Goal: Task Accomplishment & Management: Use online tool/utility

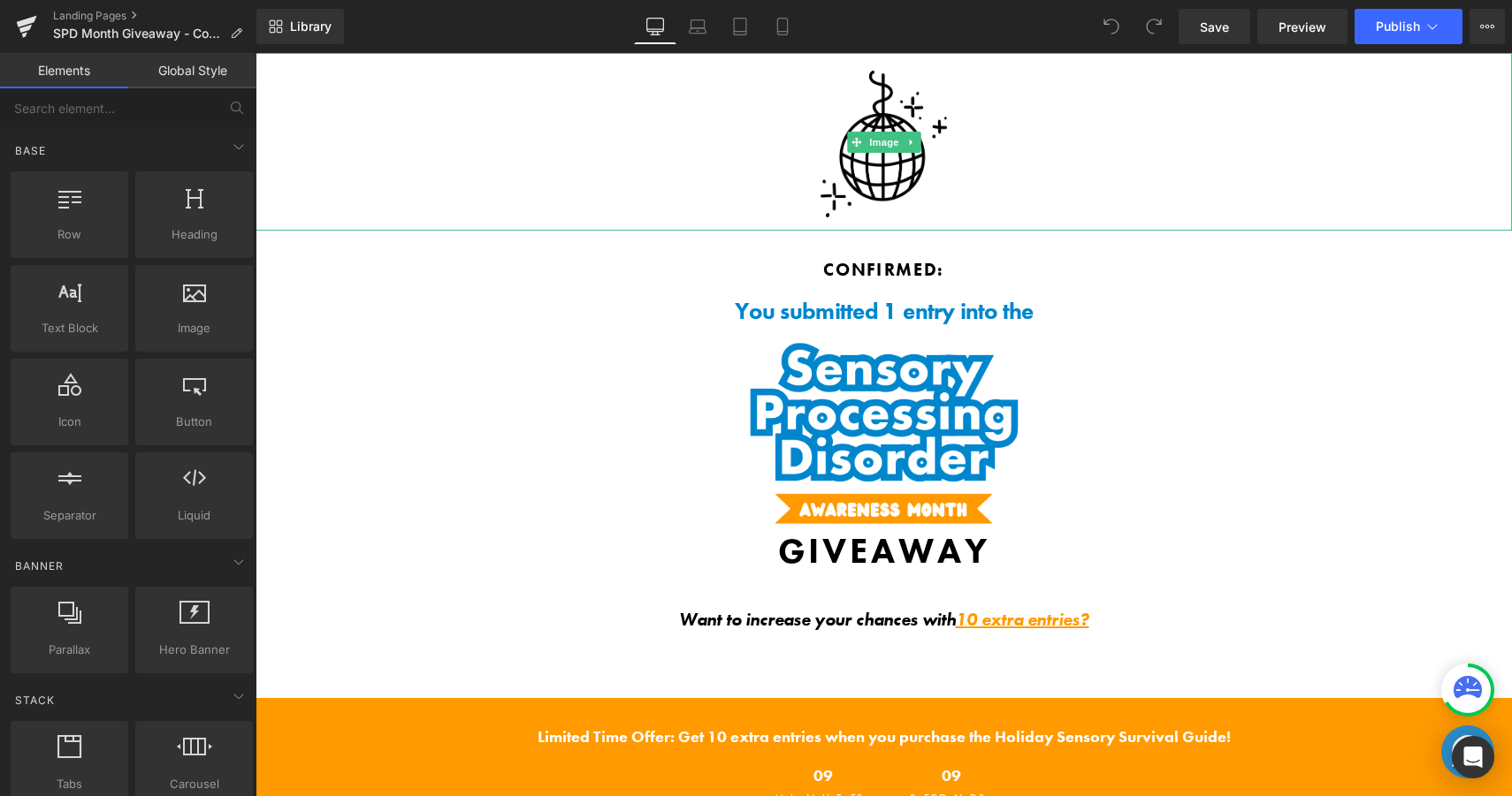
click at [948, 159] on div at bounding box center [884, 142] width 1256 height 177
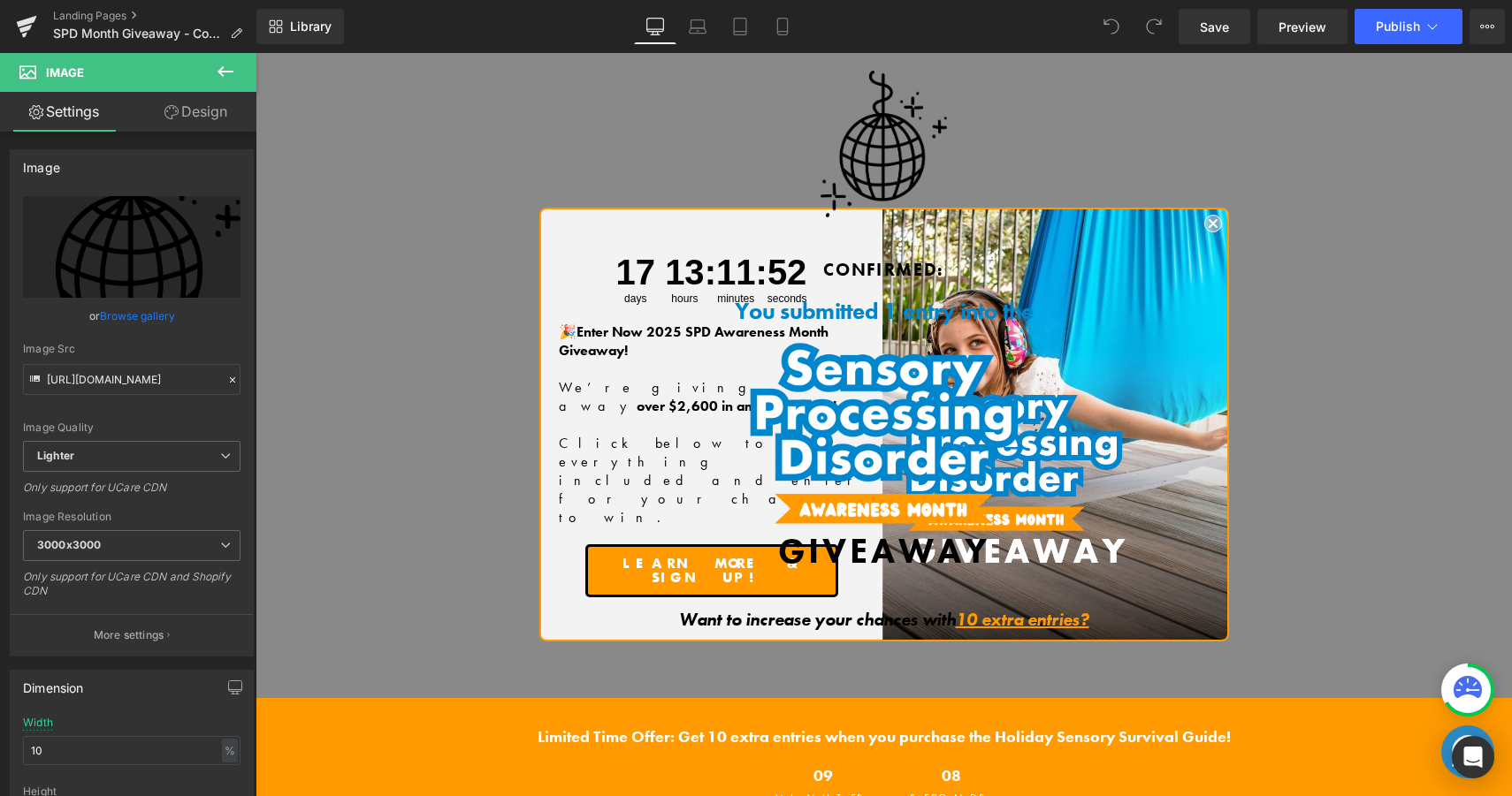
click at [1004, 34] on div "Library Desktop Desktop Laptop Tablet Mobile Save Preview Publish Scheduled Vie…" at bounding box center [884, 27] width 1255 height 35
click at [1211, 223] on div at bounding box center [884, 142] width 1256 height 177
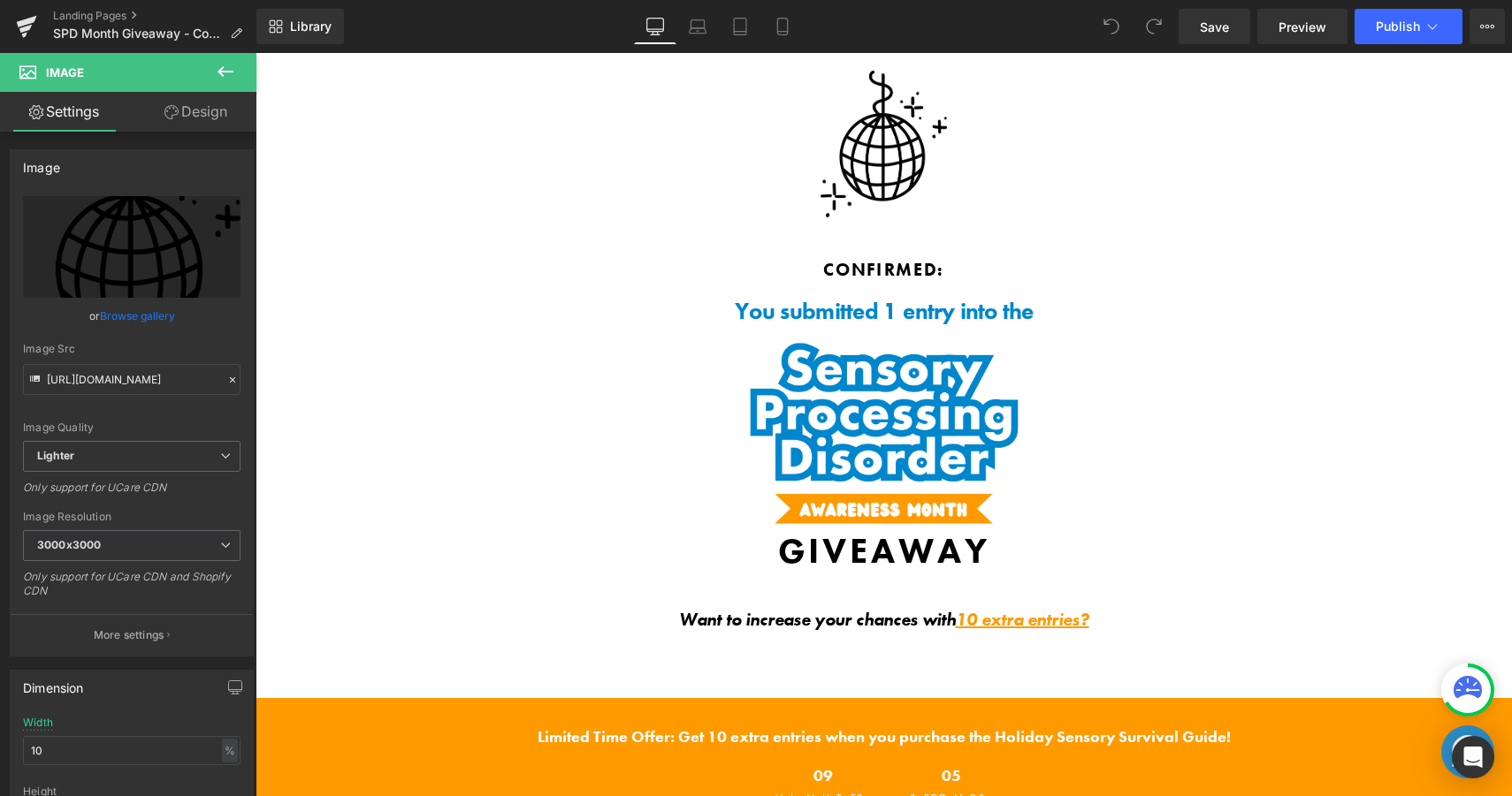
click at [1015, 30] on div "Library Desktop Desktop Laptop Tablet Mobile Save Preview Publish Scheduled Vie…" at bounding box center [884, 27] width 1255 height 35
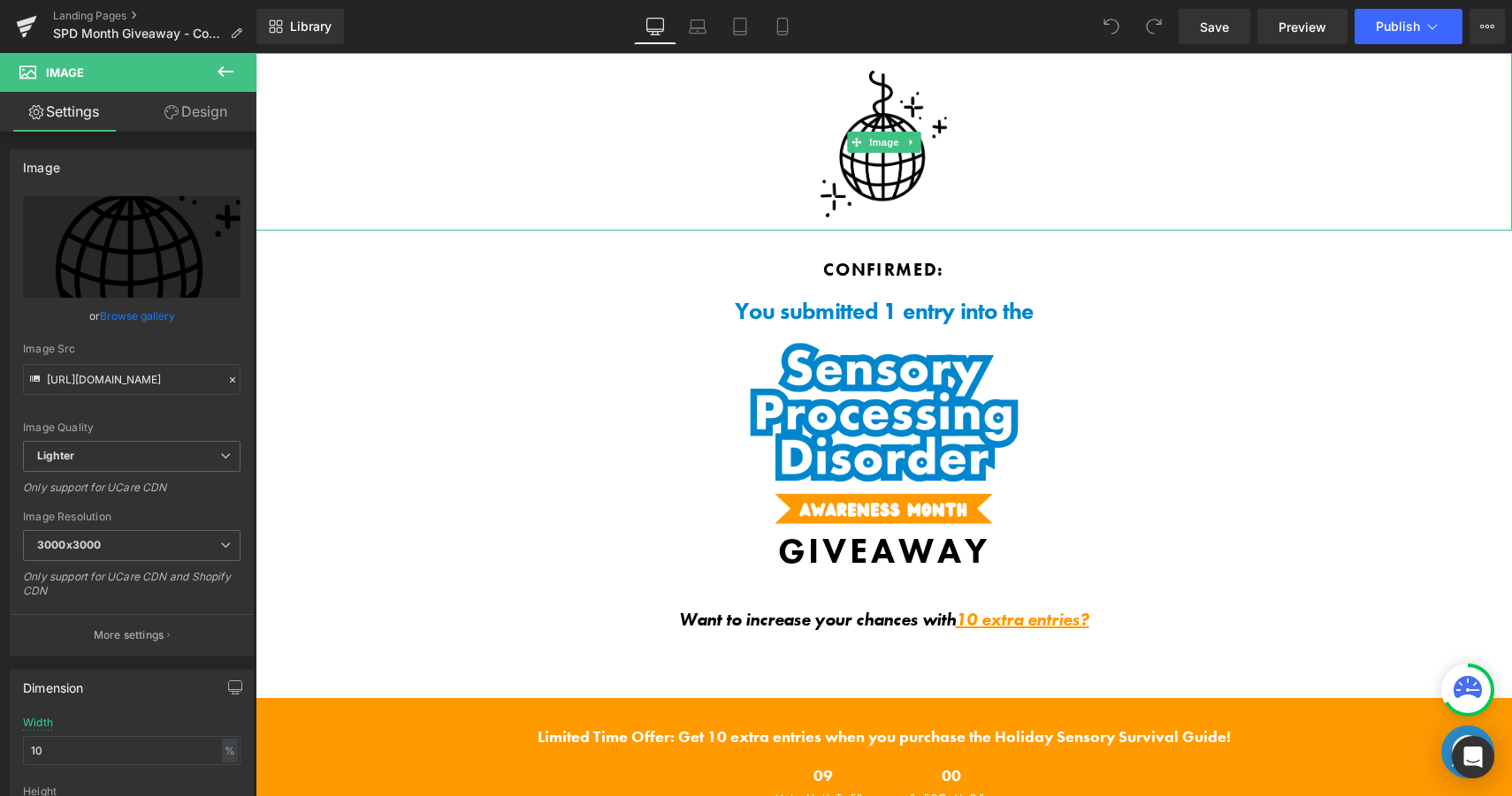
click at [915, 119] on img at bounding box center [883, 142] width 125 height 177
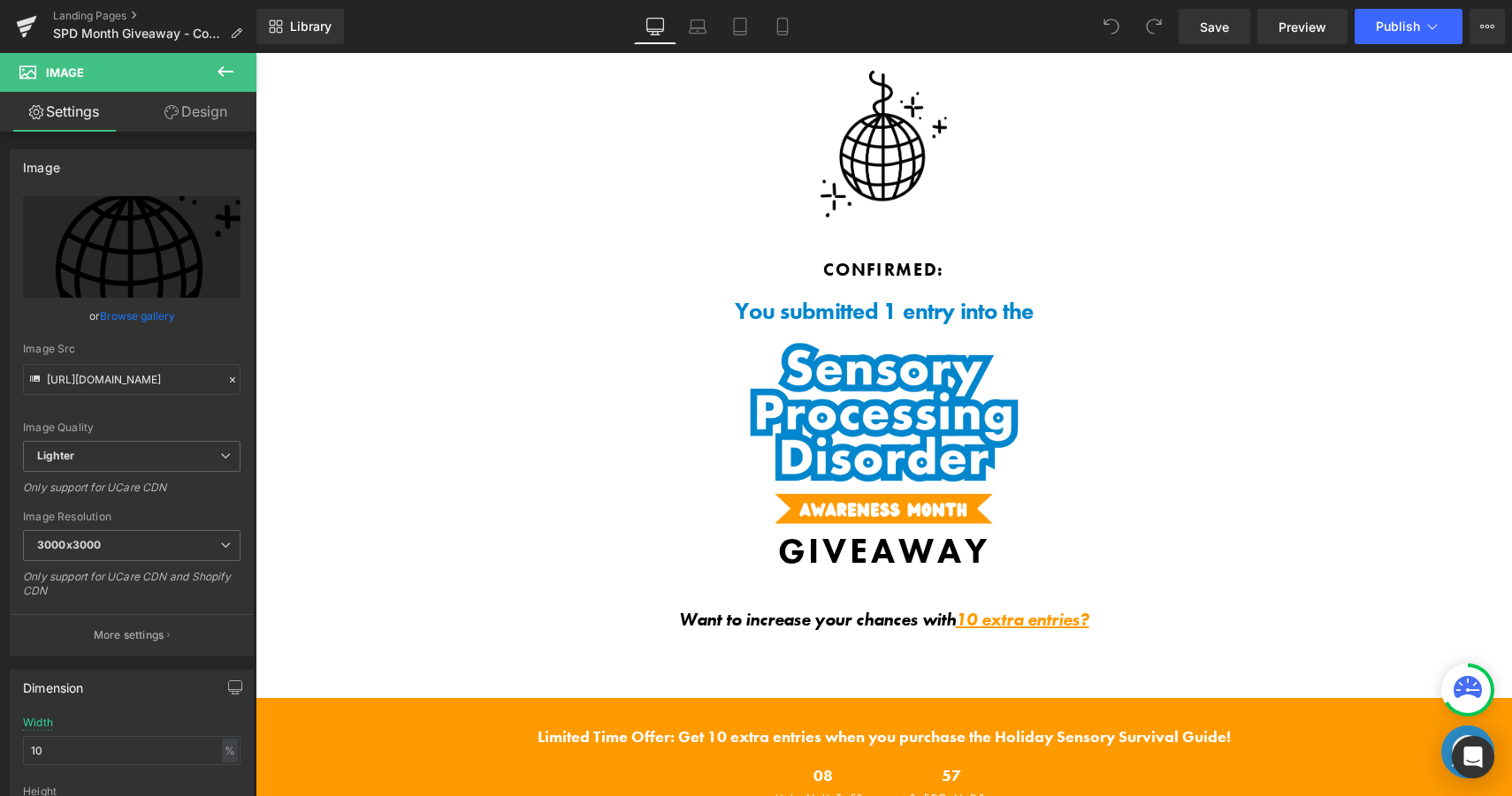
click at [878, 29] on div "Library Desktop Desktop Laptop Tablet Mobile Save Preview Publish Scheduled Vie…" at bounding box center [884, 27] width 1255 height 35
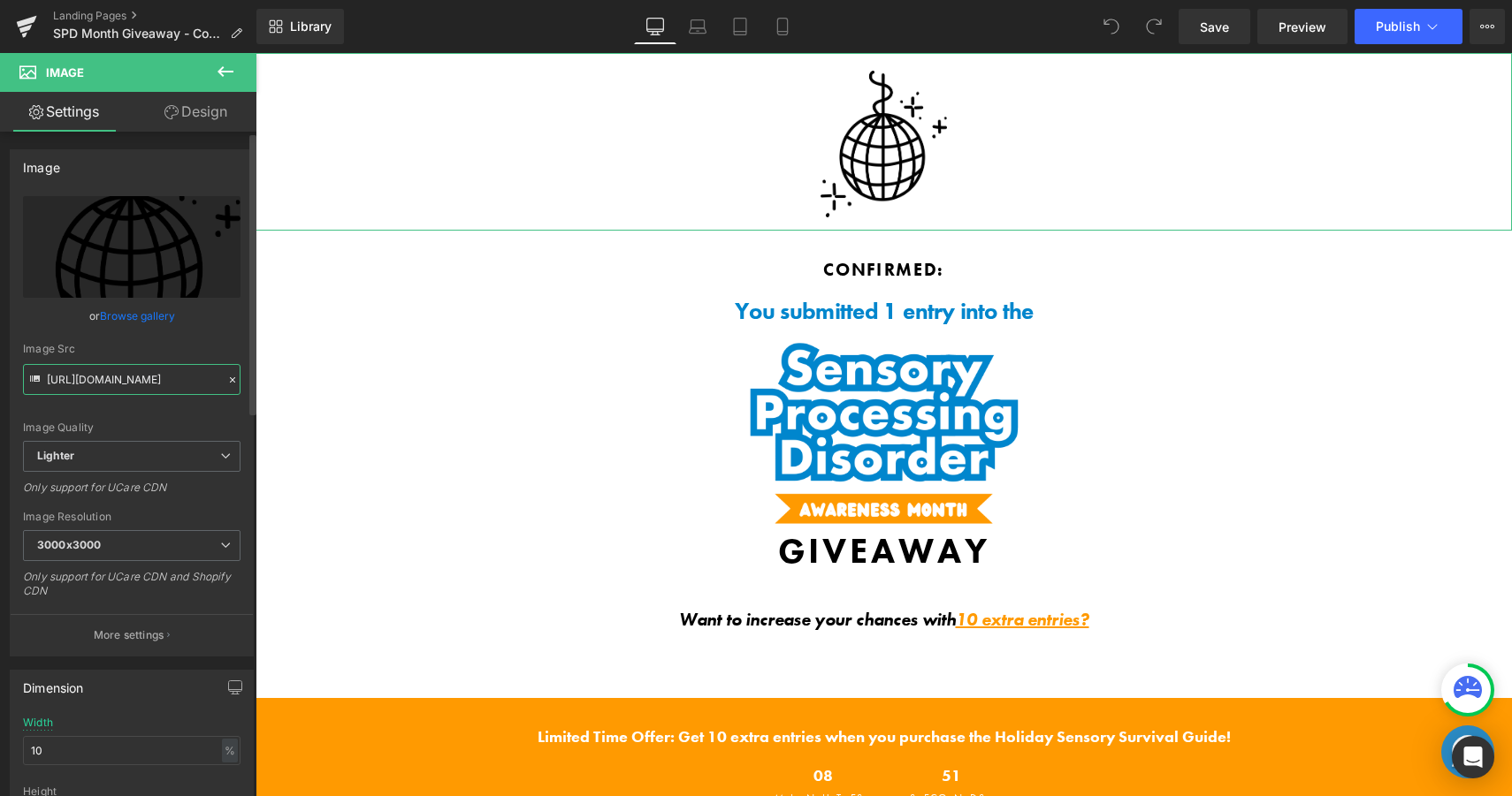
click at [108, 379] on input "[URL][DOMAIN_NAME]" at bounding box center [132, 380] width 217 height 31
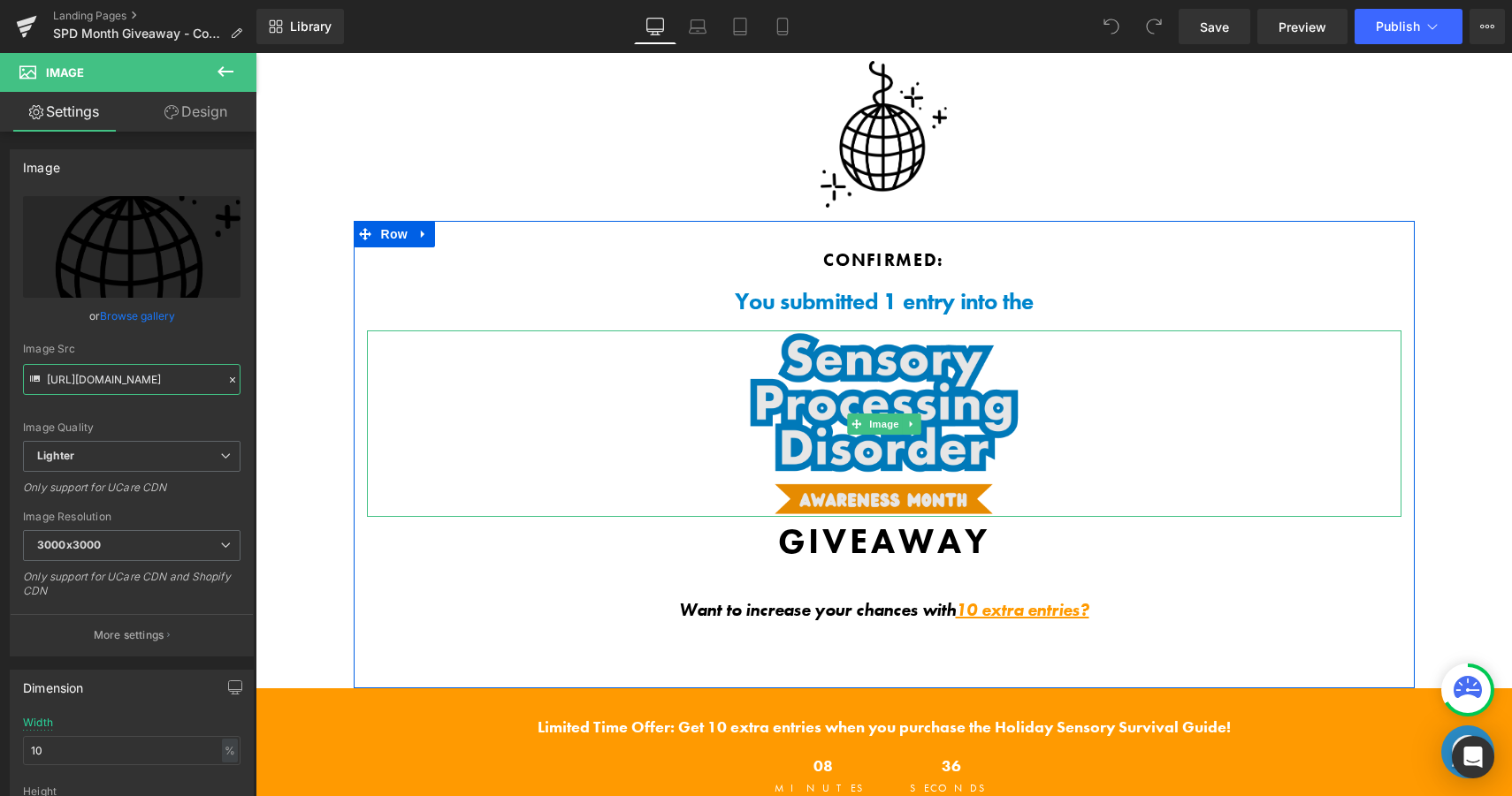
scroll to position [4, 0]
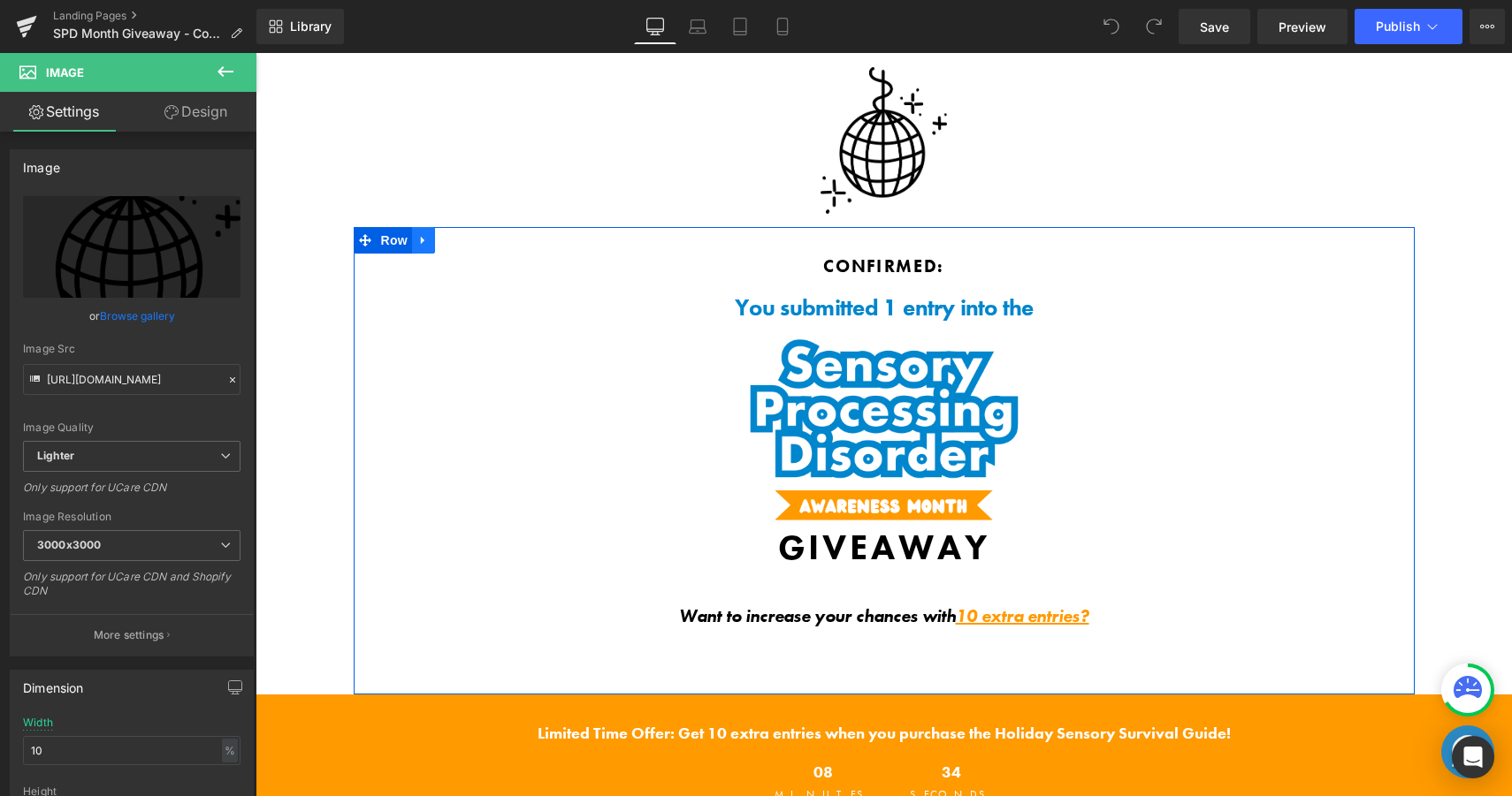
click at [419, 239] on icon at bounding box center [423, 241] width 12 height 13
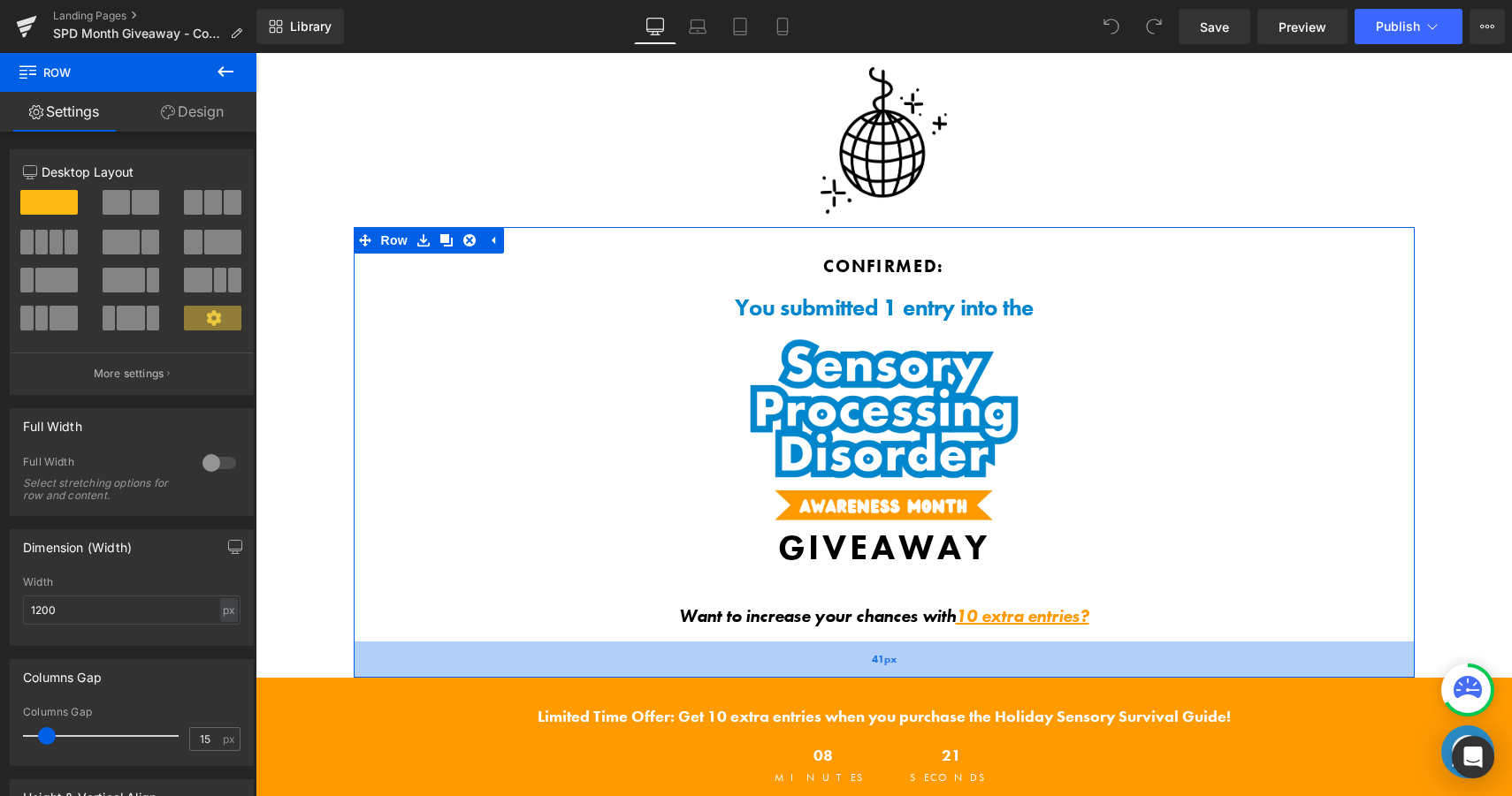
drag, startPoint x: 819, startPoint y: 663, endPoint x: 818, endPoint y: 646, distance: 17.0
click at [818, 646] on div "41px" at bounding box center [883, 659] width 1060 height 36
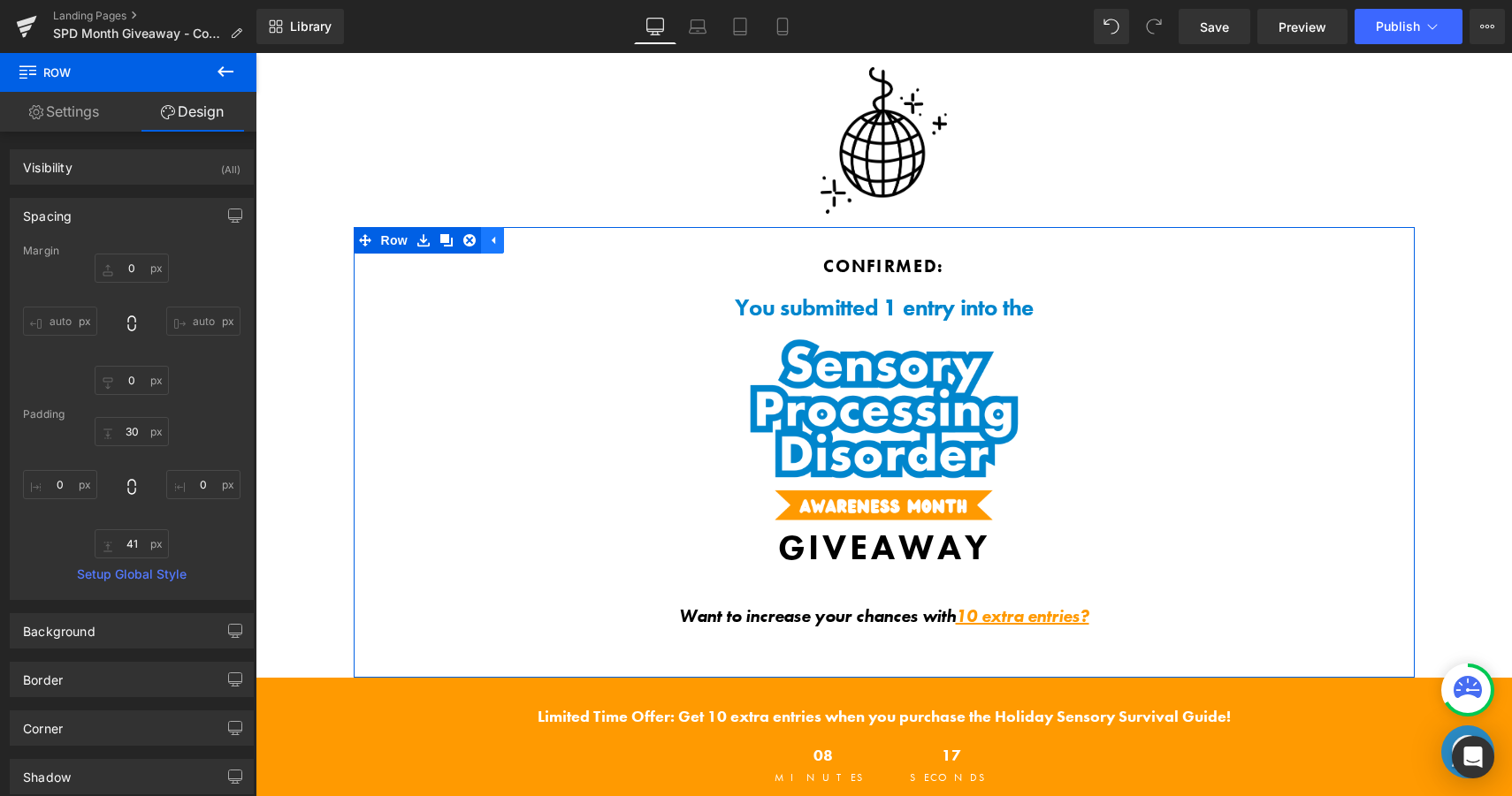
click at [501, 238] on link at bounding box center [492, 240] width 23 height 27
click at [405, 239] on span "Row" at bounding box center [394, 240] width 35 height 27
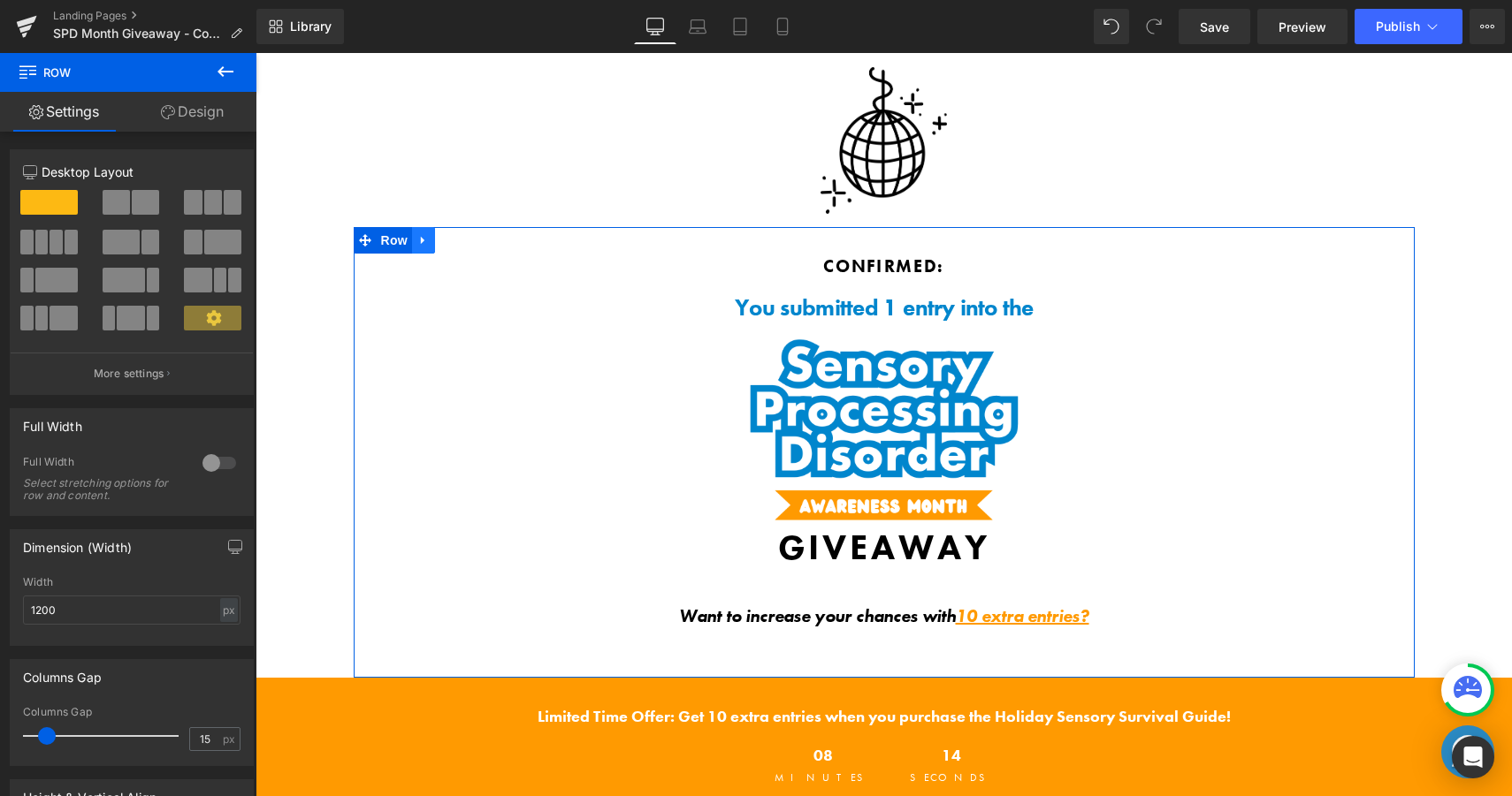
click at [429, 245] on icon at bounding box center [423, 241] width 12 height 13
click at [444, 328] on div "CONFIRMED: Text Block You submitted 1 entry into the Text Block Image GIVEAWAY …" at bounding box center [883, 448] width 1060 height 388
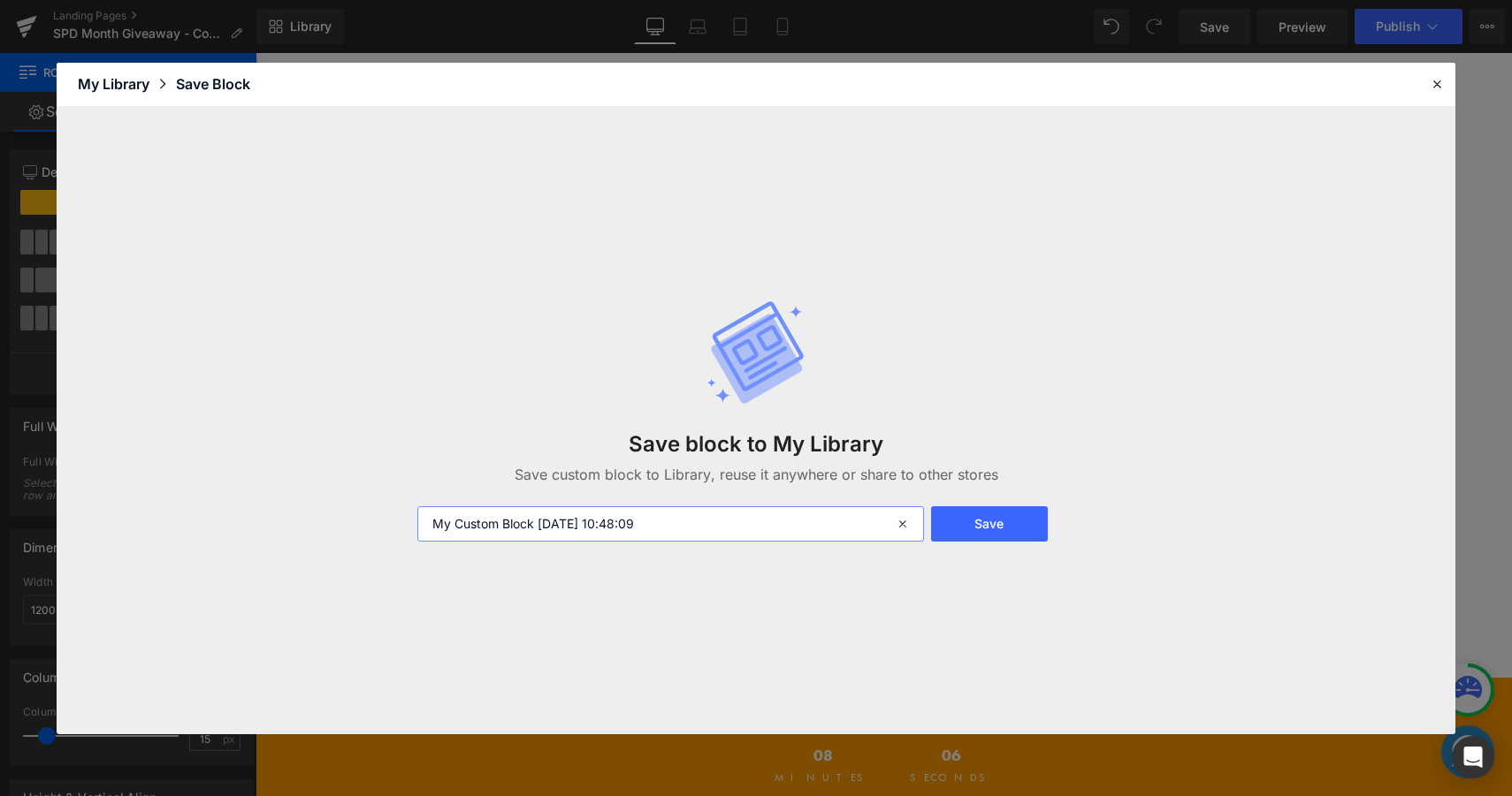
click at [696, 518] on input "My Custom Block [DATE] 10:48:09" at bounding box center [670, 524] width 507 height 35
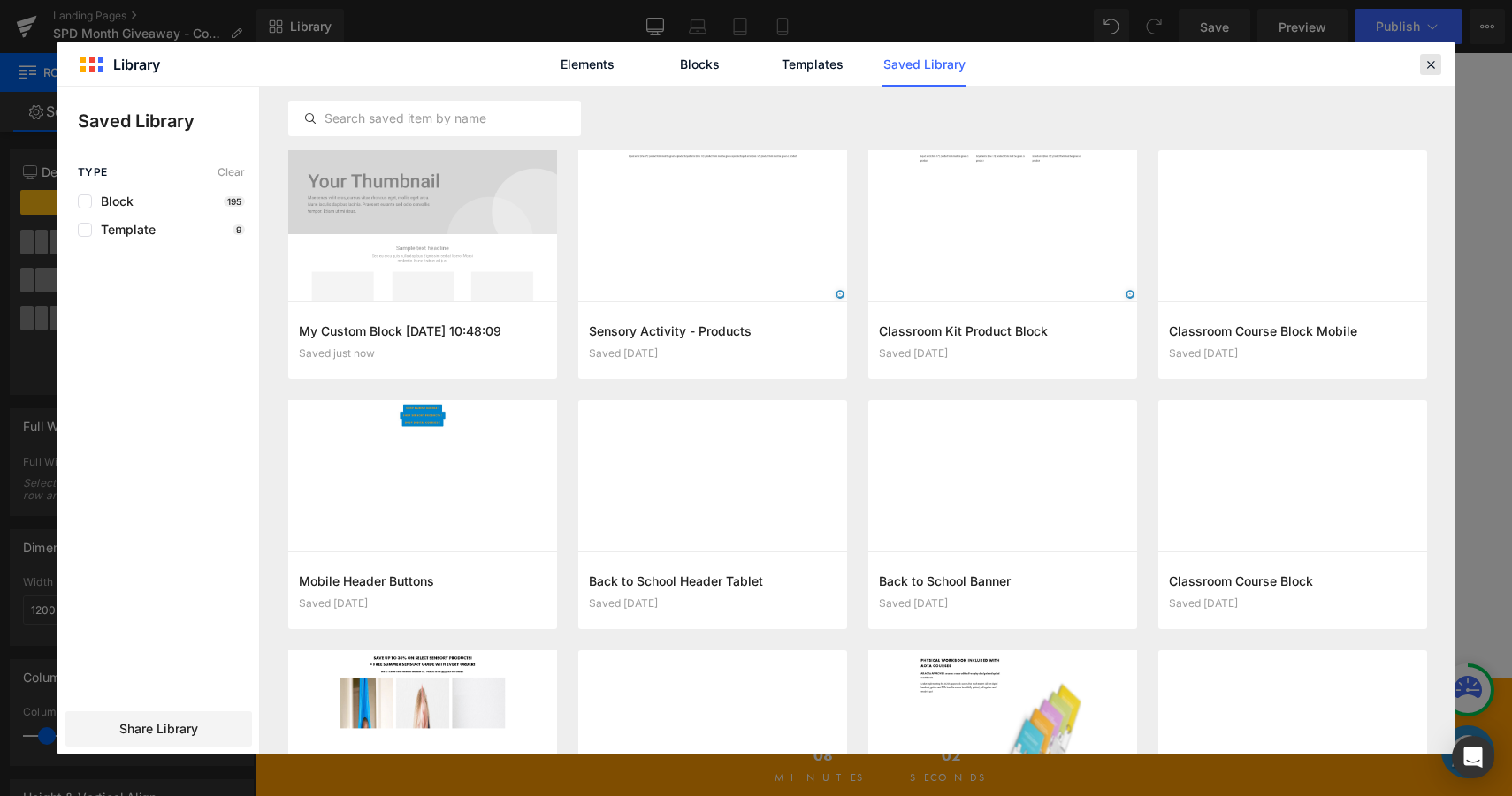
click at [1435, 68] on icon at bounding box center [1430, 64] width 16 height 16
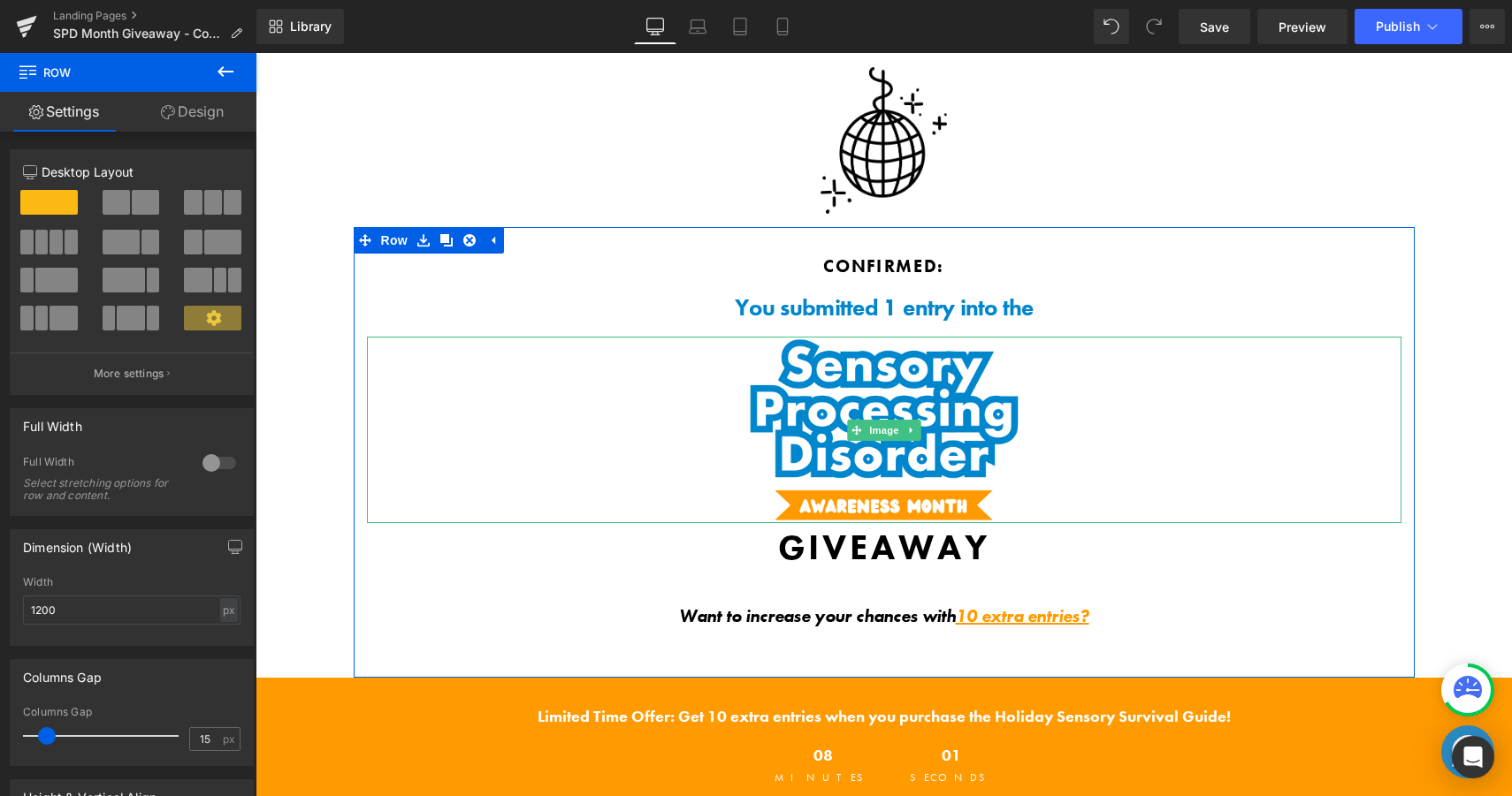
click at [593, 463] on div at bounding box center [884, 429] width 1035 height 187
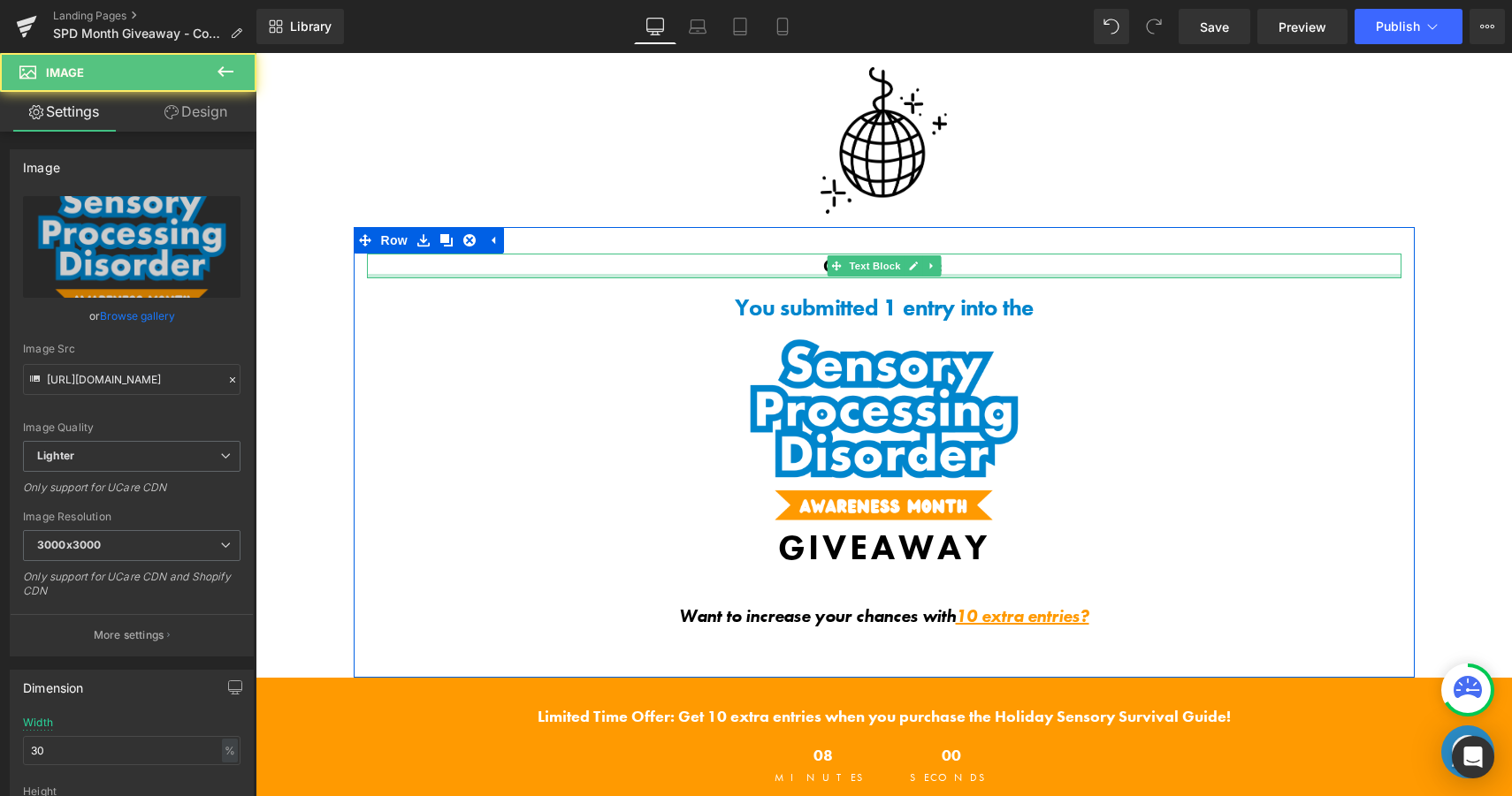
click at [551, 276] on div at bounding box center [884, 276] width 1035 height 5
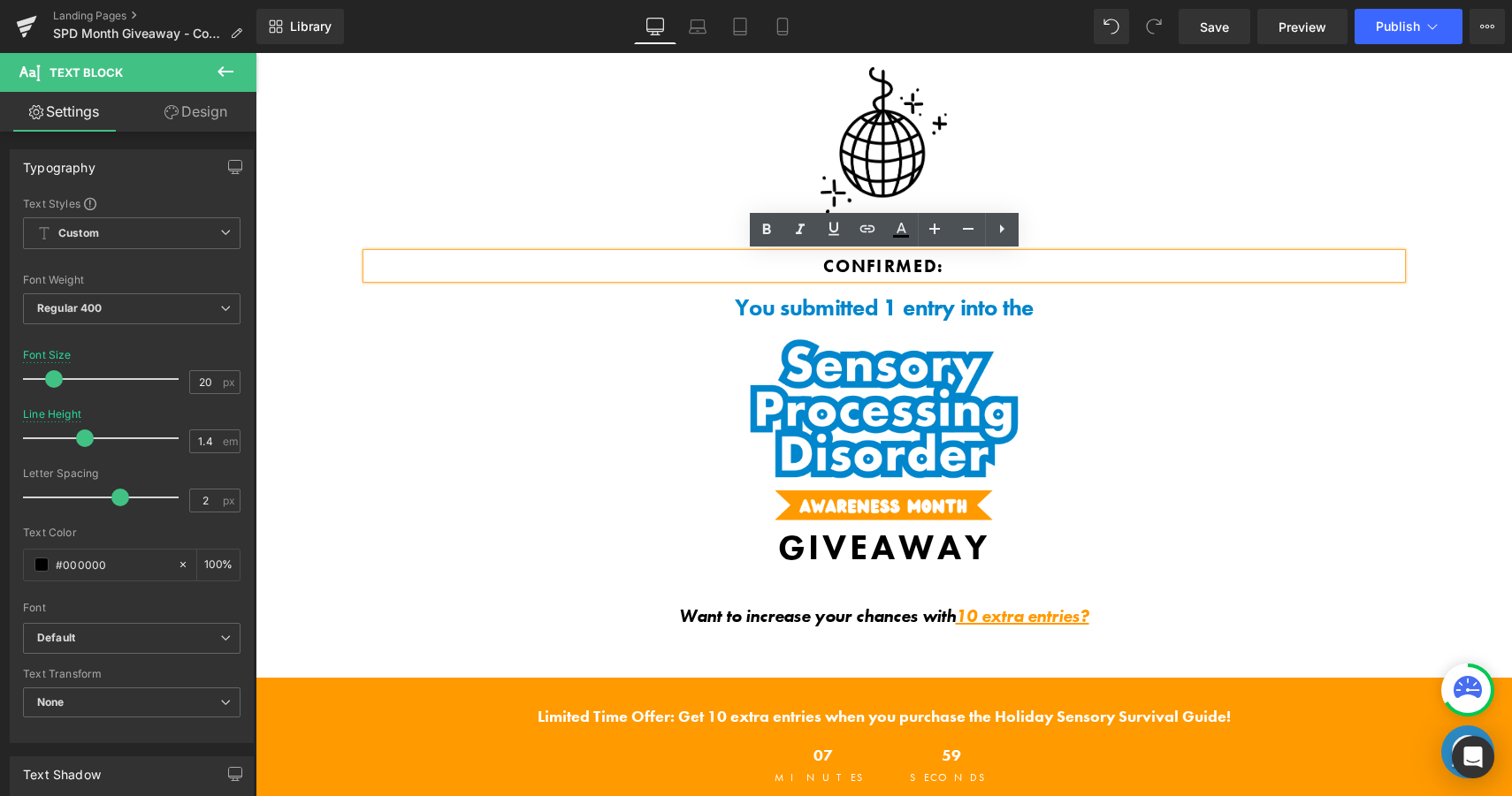
click at [349, 187] on div at bounding box center [884, 138] width 1256 height 177
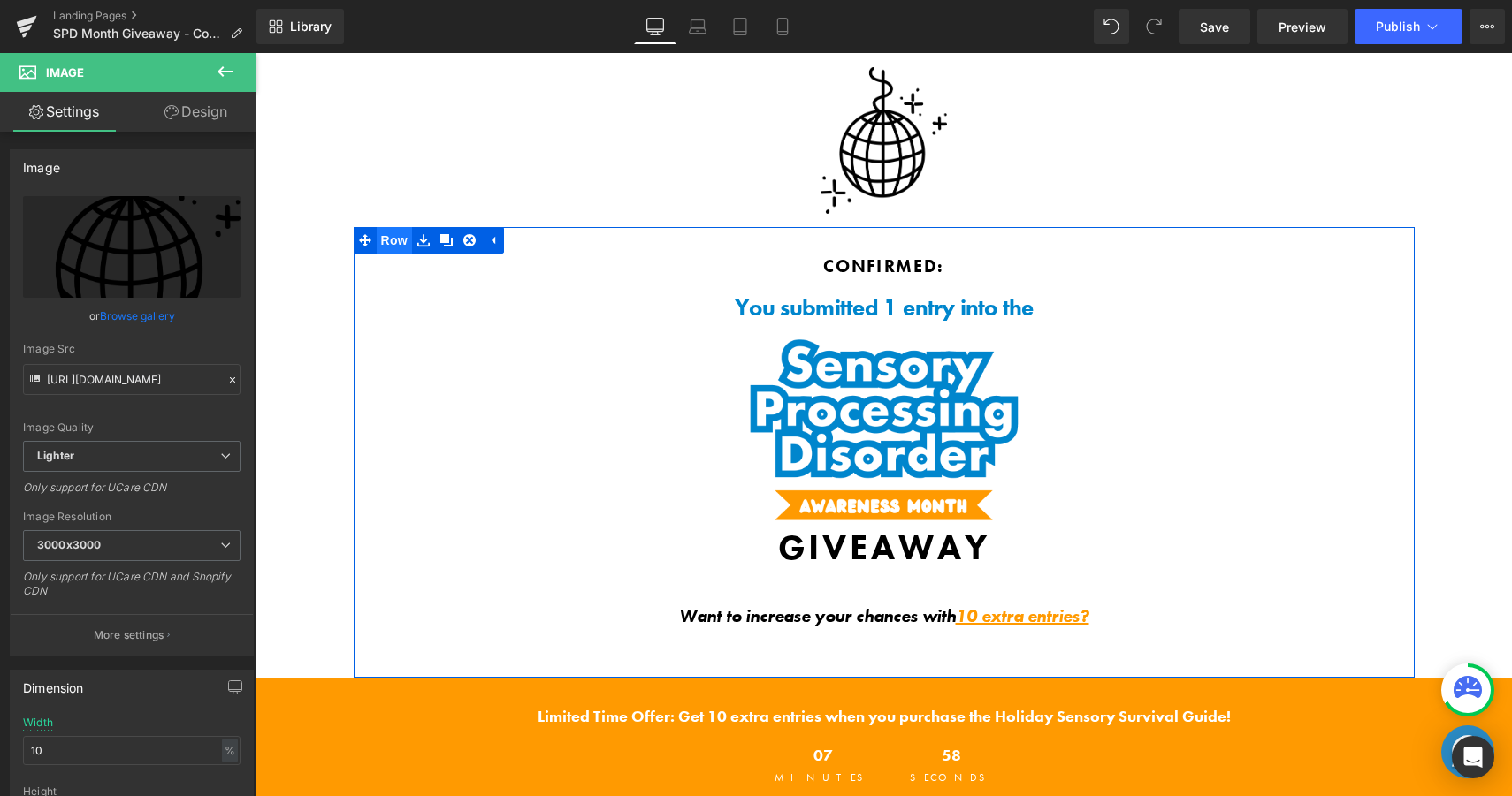
click at [390, 238] on span "Row" at bounding box center [394, 240] width 35 height 27
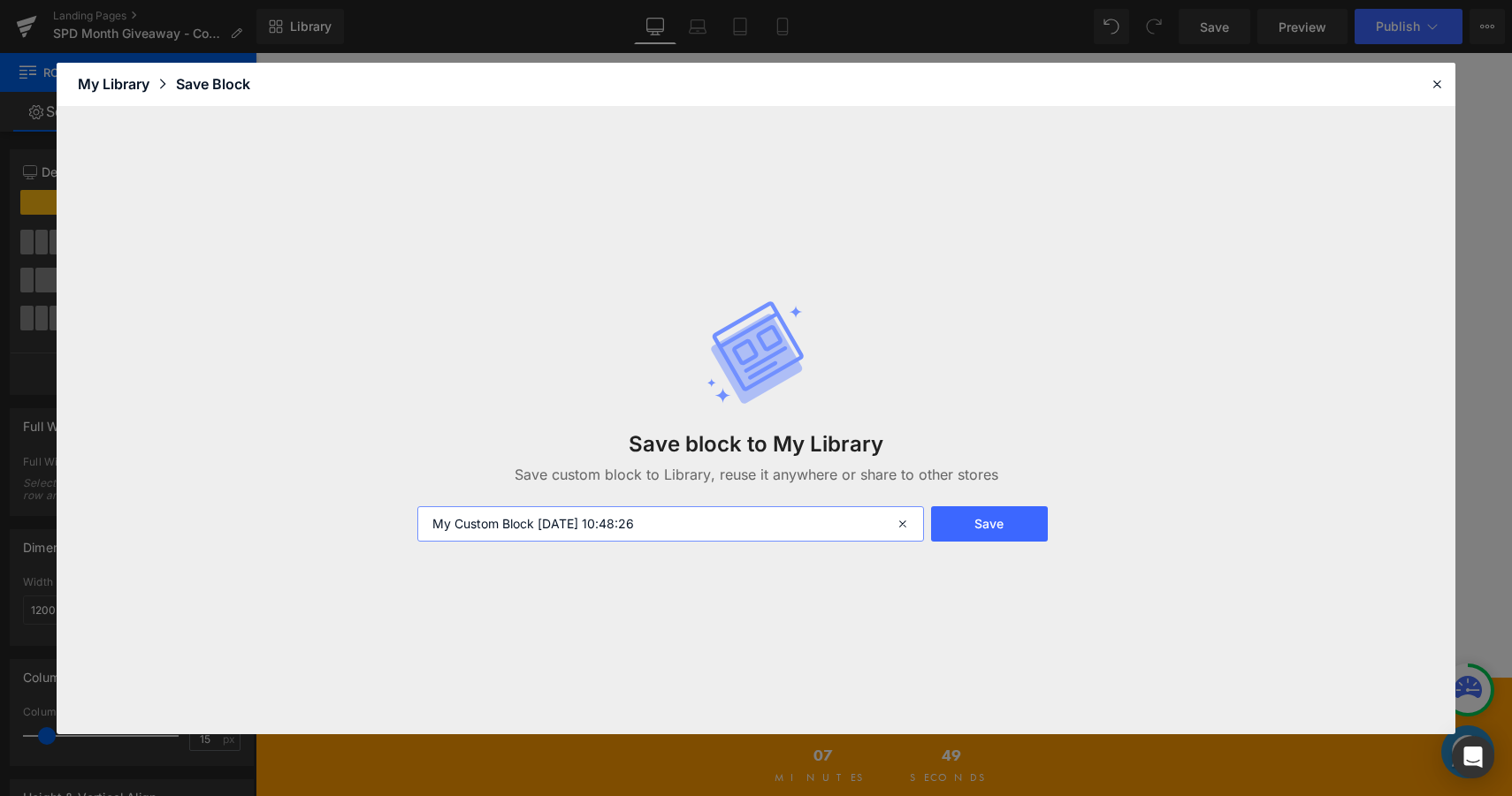
click at [578, 523] on input "My Custom Block 2025-10-01 10:48:26" at bounding box center [670, 524] width 507 height 35
type input "SPD Giveaway Thank You"
click at [962, 513] on button "Save" at bounding box center [989, 524] width 117 height 35
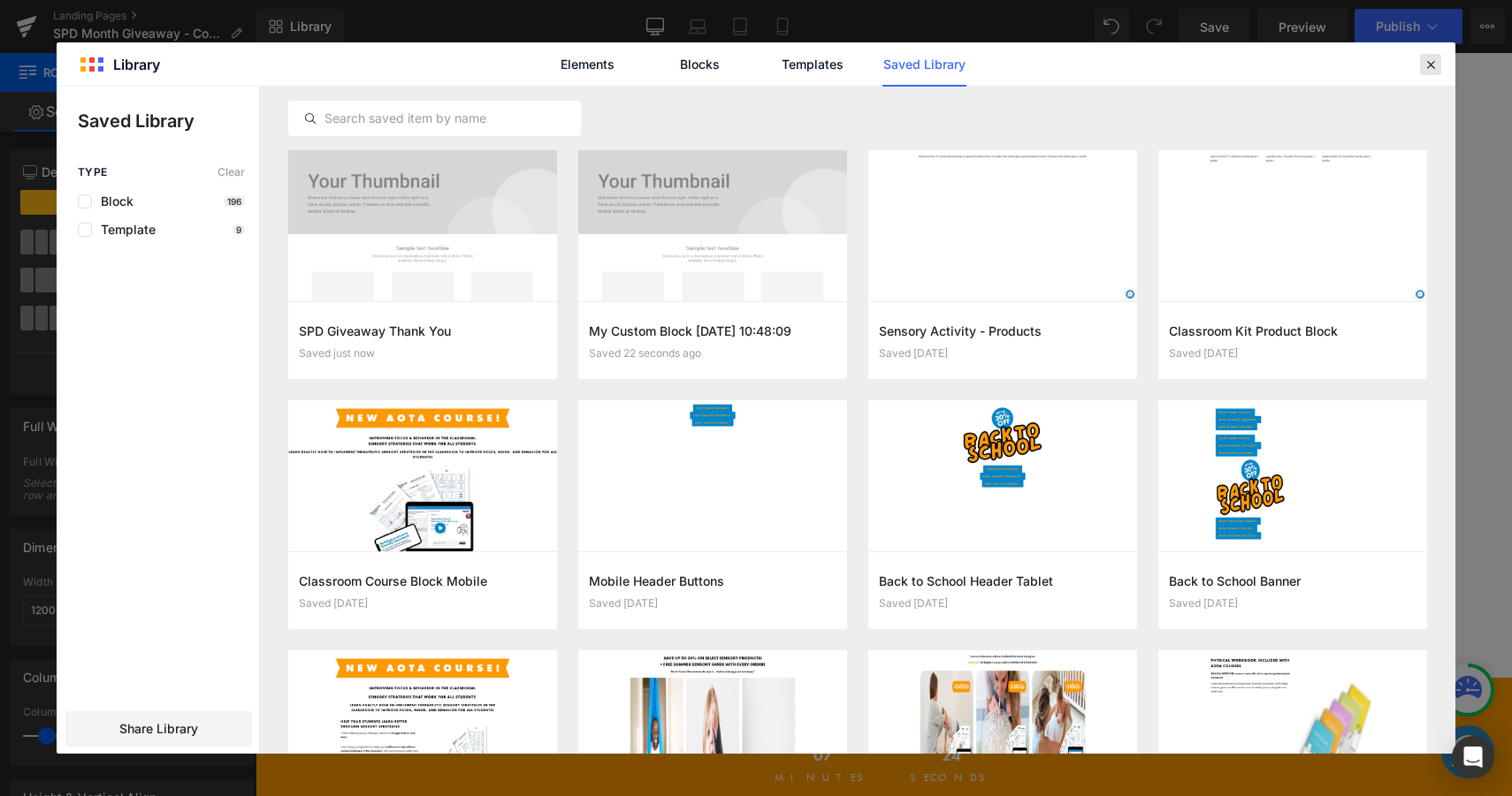
click at [1432, 68] on icon at bounding box center [1430, 64] width 16 height 16
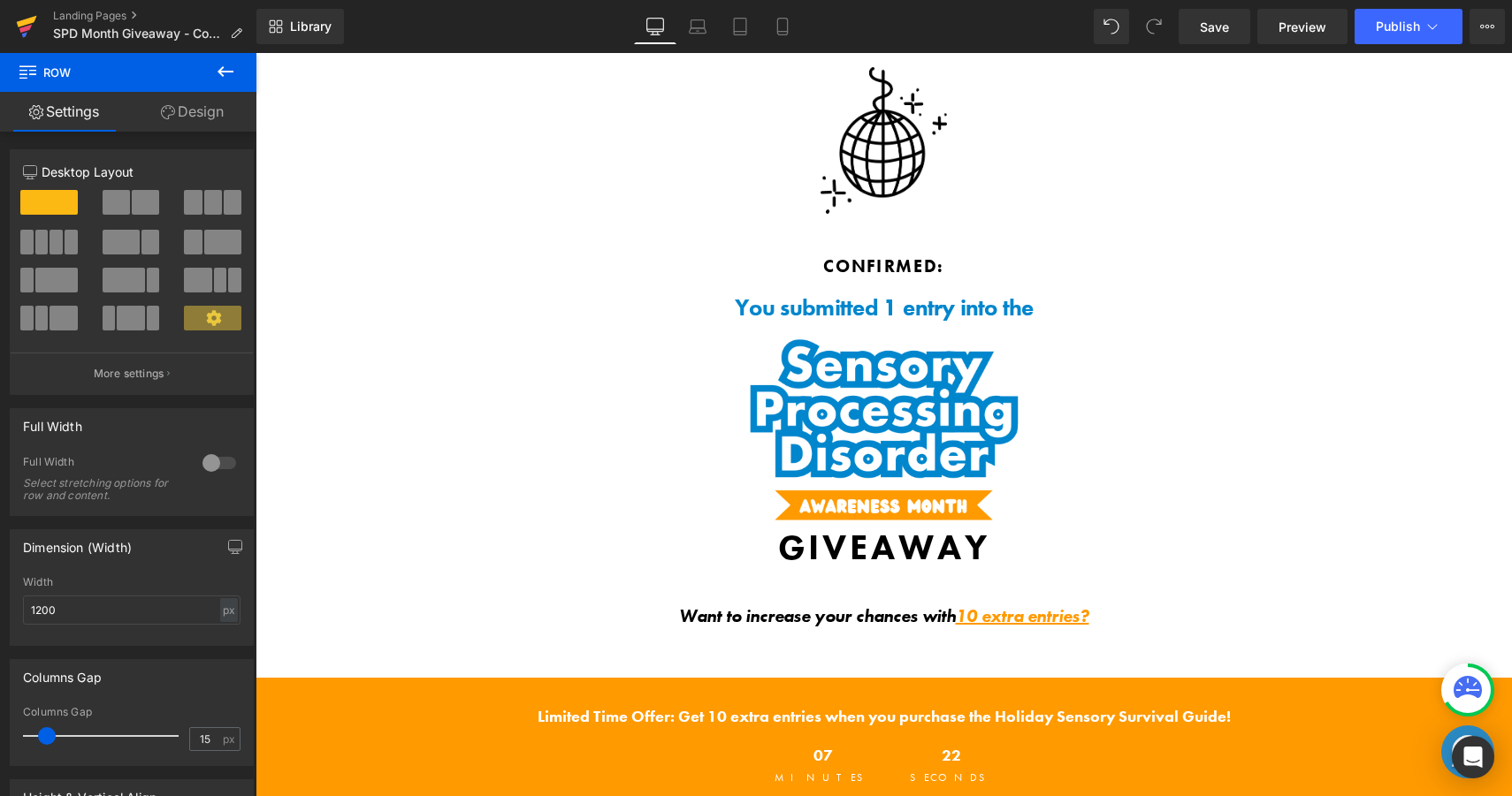
click at [7, 32] on link at bounding box center [27, 27] width 53 height 53
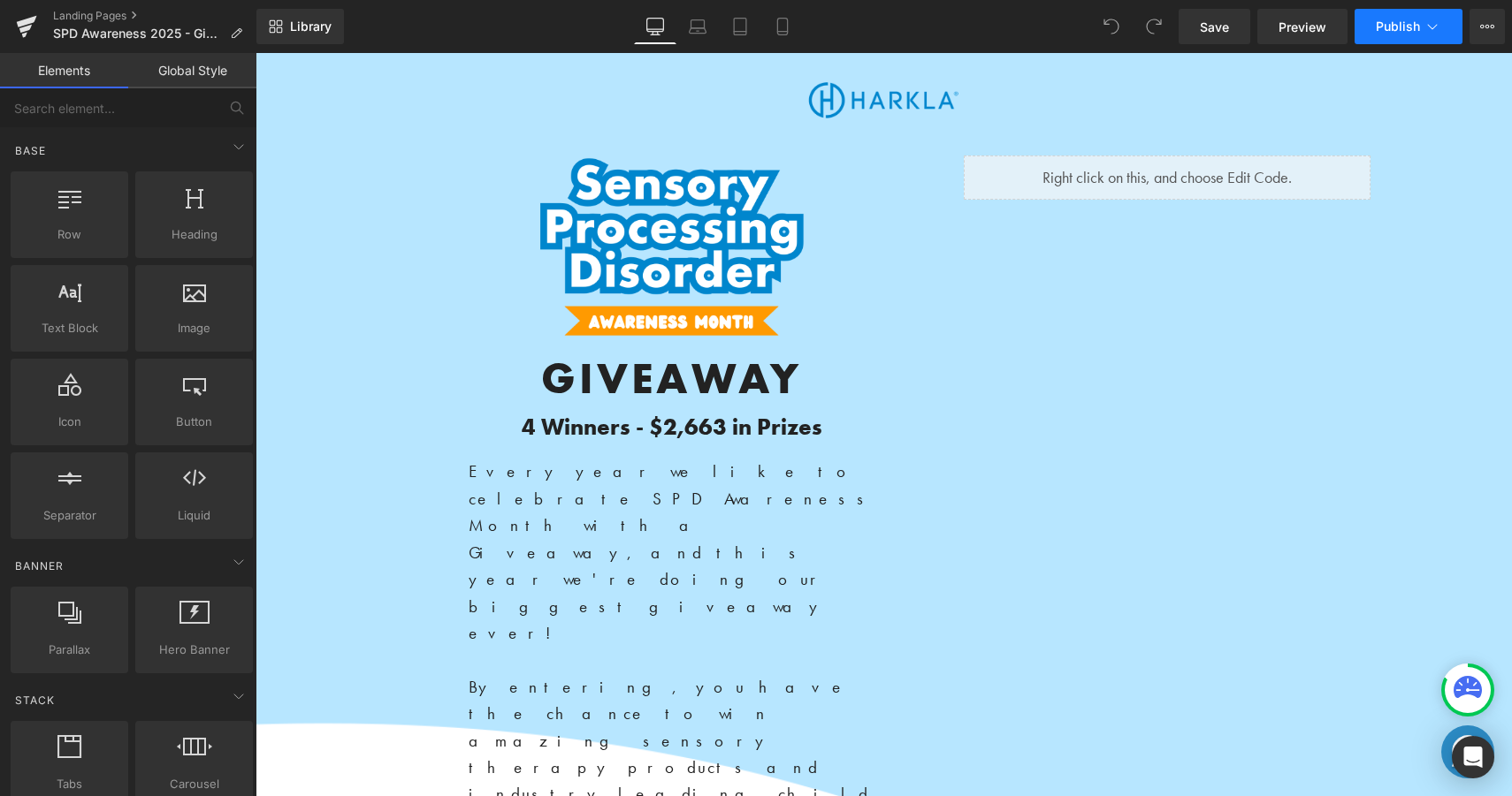
click at [1446, 33] on button "Publish" at bounding box center [1408, 27] width 108 height 35
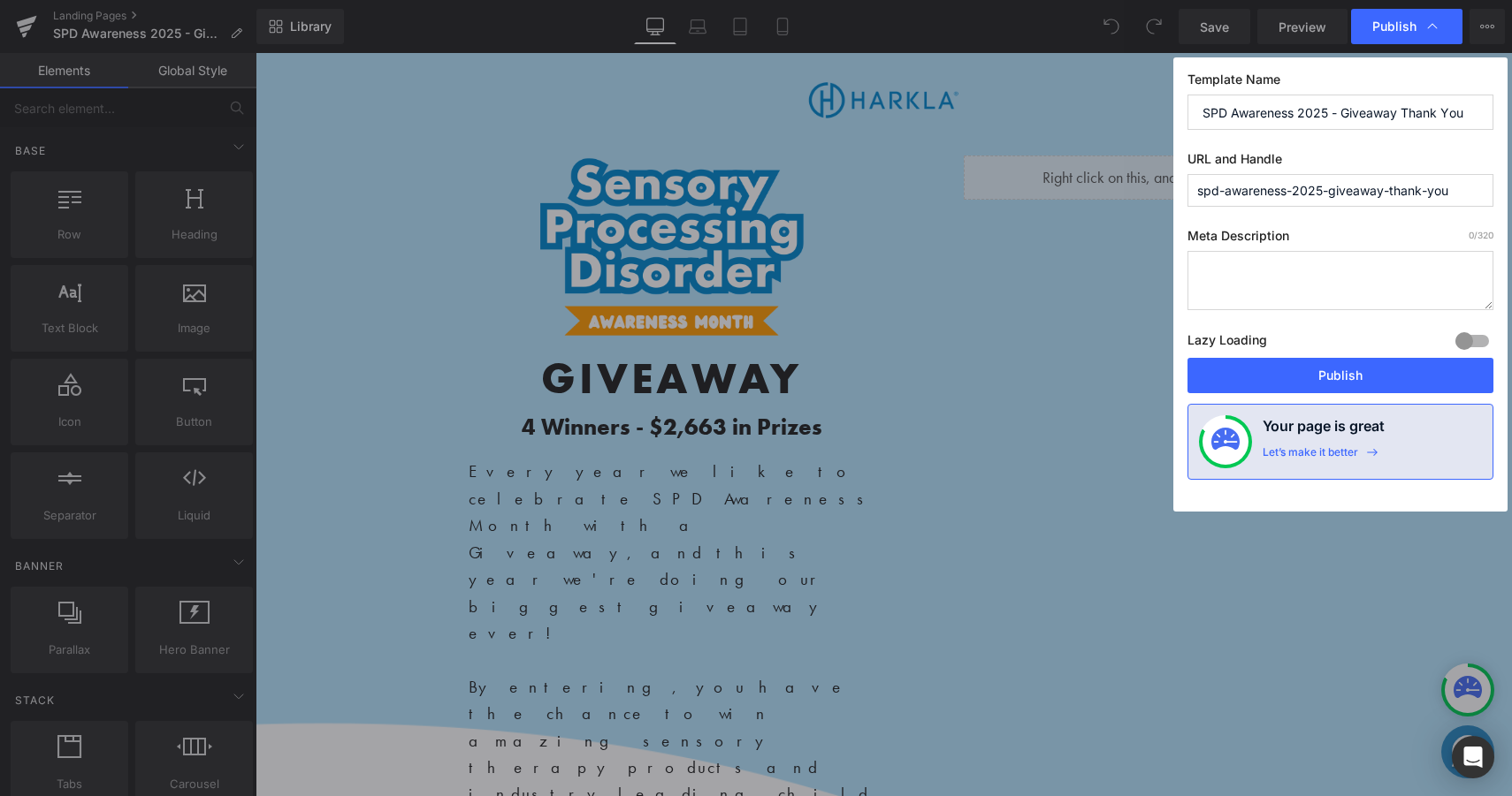
click at [1367, 188] on input "spd-awareness-2025-giveaway-thank-you" at bounding box center [1340, 190] width 306 height 33
click at [1421, 222] on div "Template Name SPD Awareness 2025 - Giveaway Thank You URL and Handle spd-awaren…" at bounding box center [1340, 284] width 334 height 454
click at [1367, 225] on div "Template Name SPD Awareness 2025 - Giveaway Thank You URL and Handle spd-awaren…" at bounding box center [1340, 284] width 334 height 454
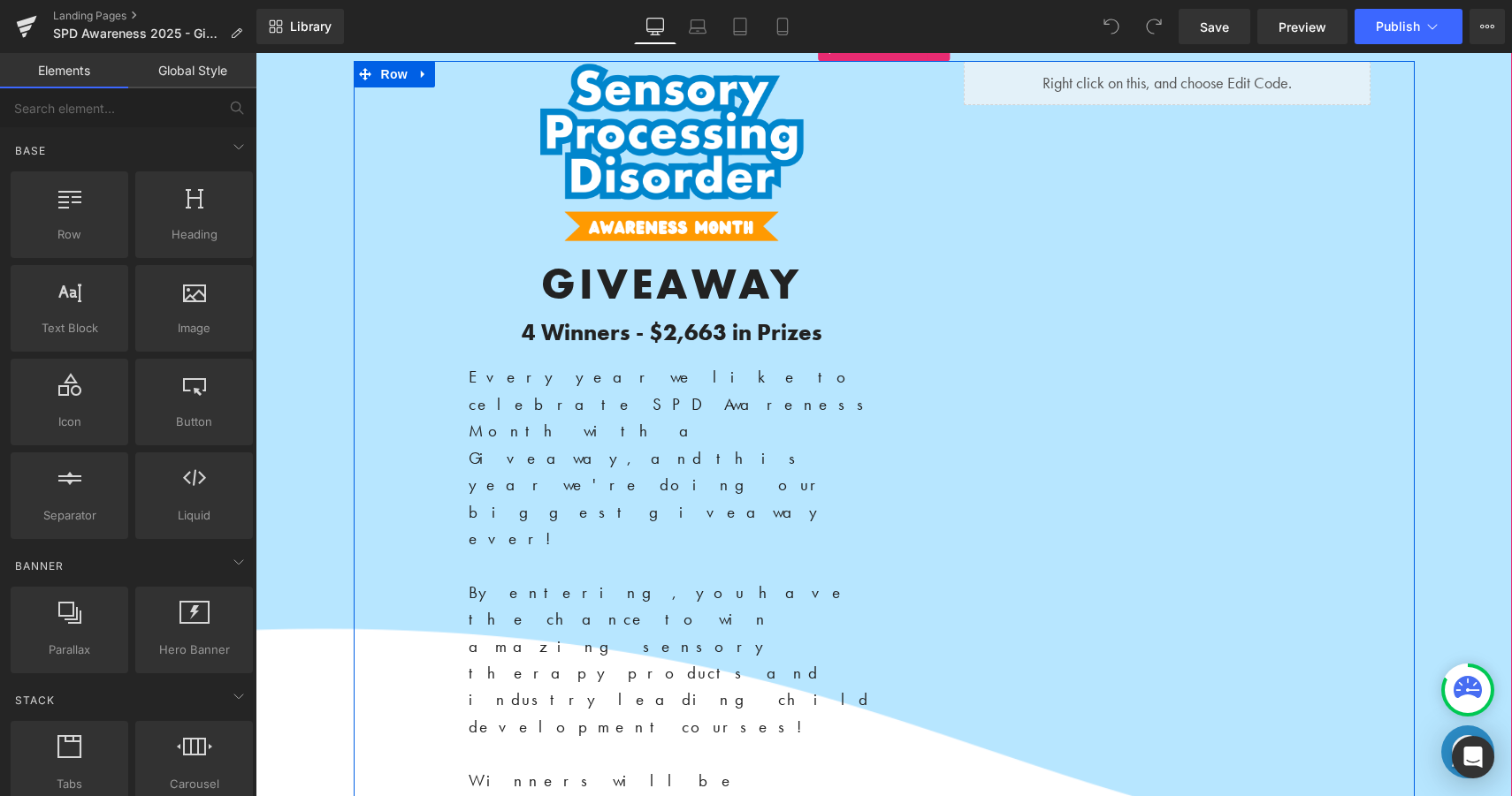
scroll to position [36, 0]
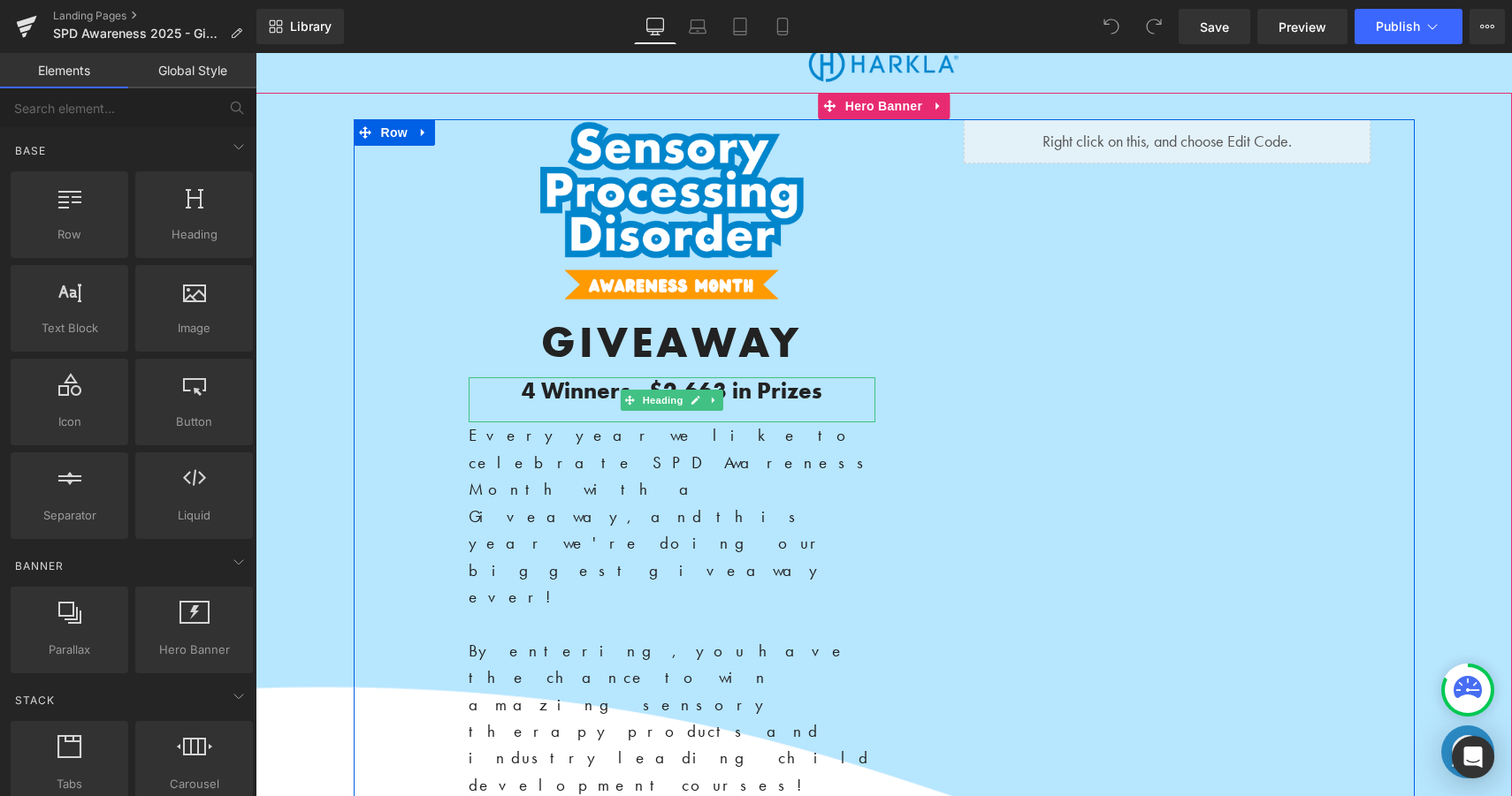
click at [564, 387] on b "4 Winners - $2,663 in Prizes" at bounding box center [671, 391] width 301 height 30
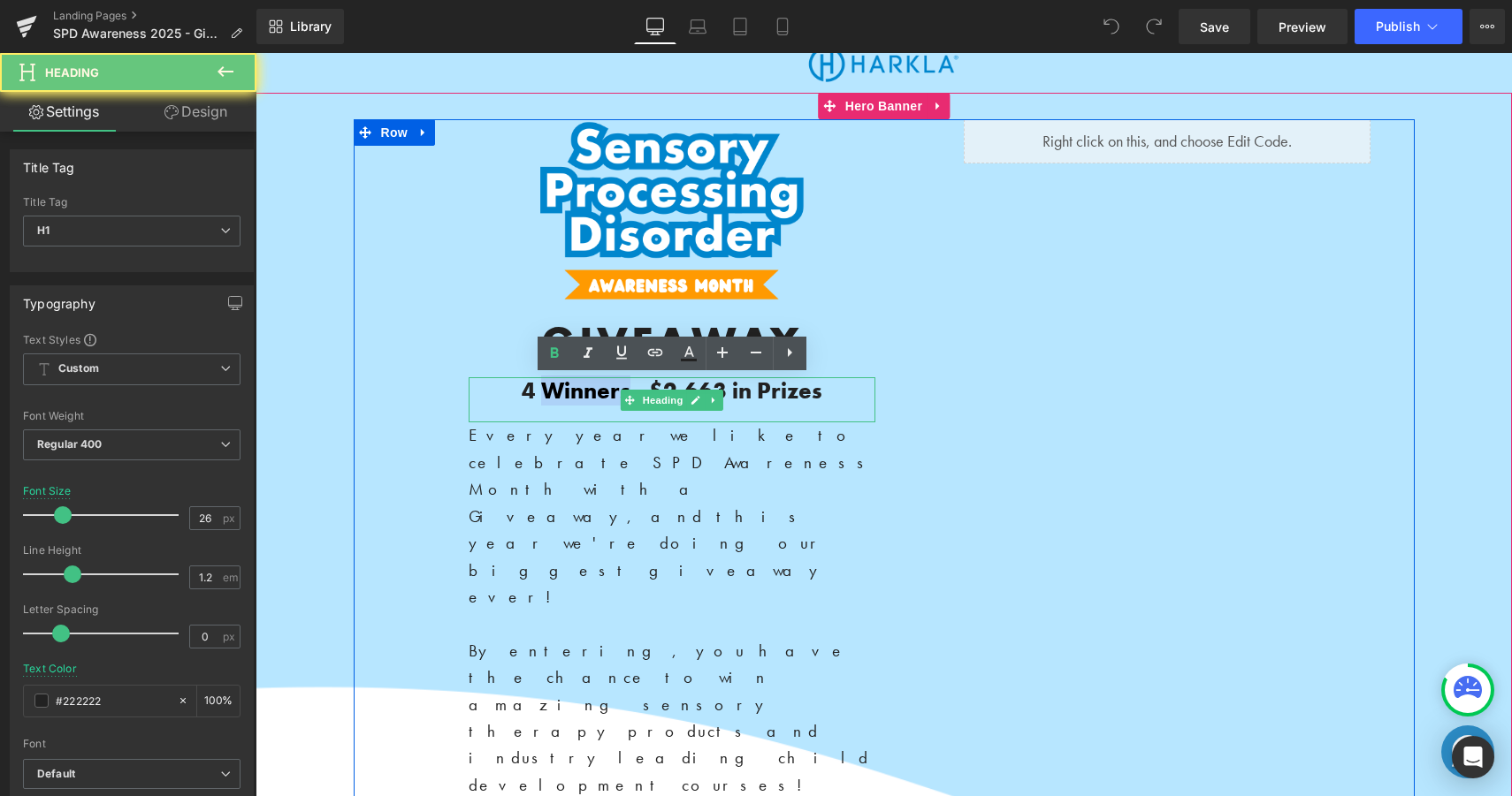
click at [564, 387] on b "4 Winners - $2,663 in Prizes" at bounding box center [671, 391] width 301 height 30
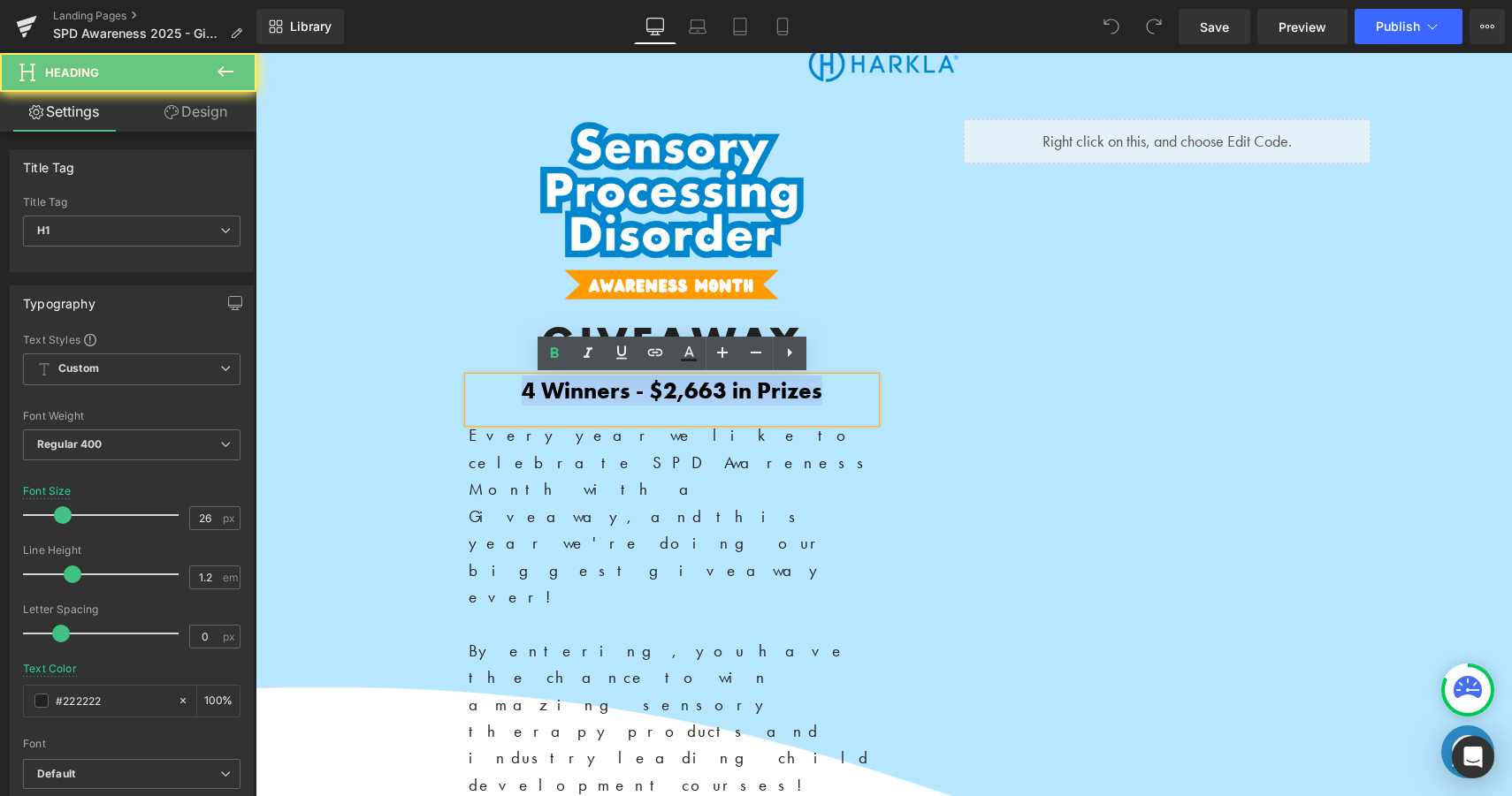
click at [564, 387] on b "4 Winners - $2,663 in Prizes" at bounding box center [671, 391] width 301 height 30
click at [522, 390] on b "4 Winners - $2,663 in Prizes" at bounding box center [671, 391] width 301 height 30
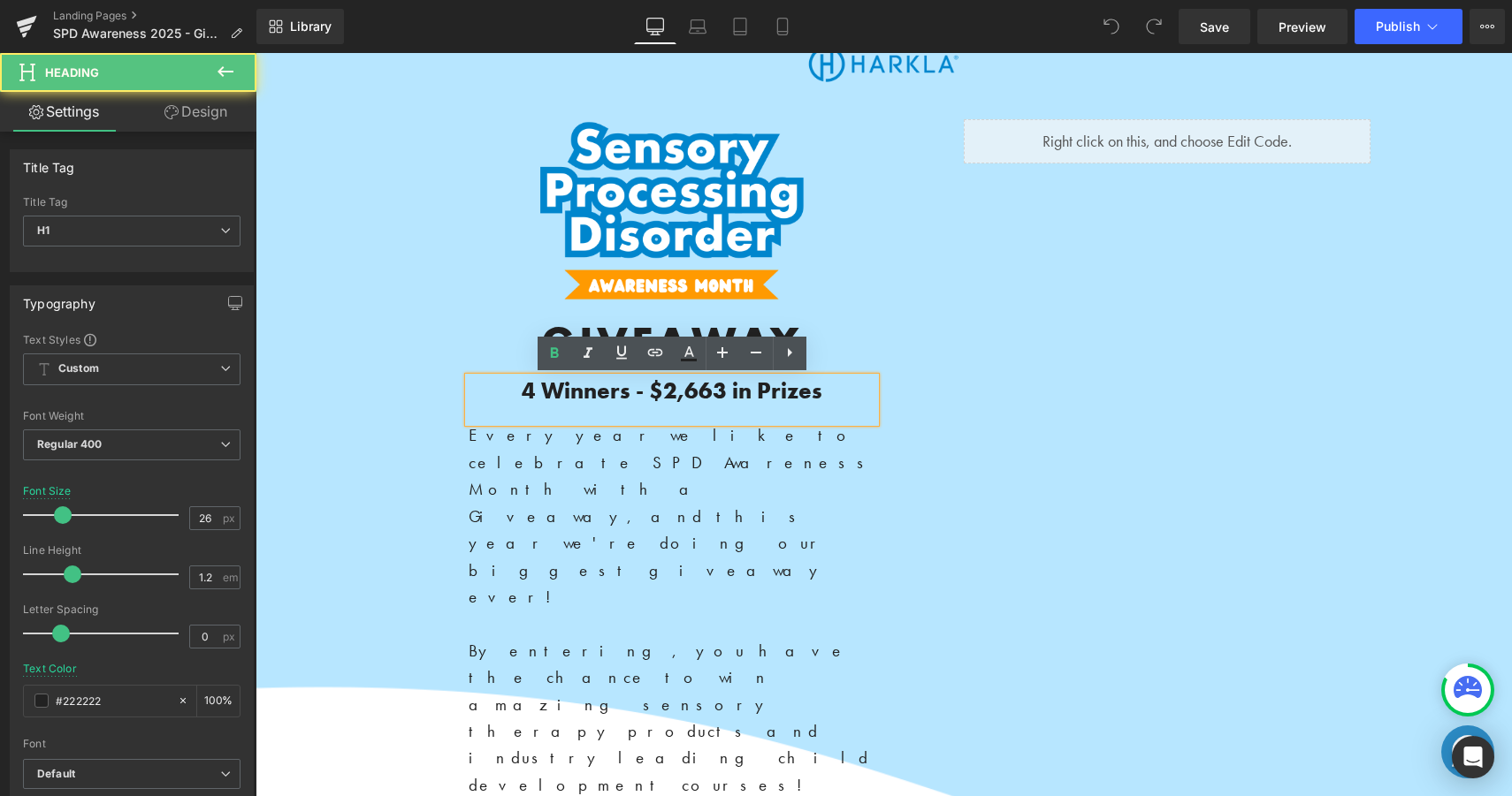
click at [536, 390] on b "4 Winners - $2,663 in Prizes" at bounding box center [671, 391] width 301 height 30
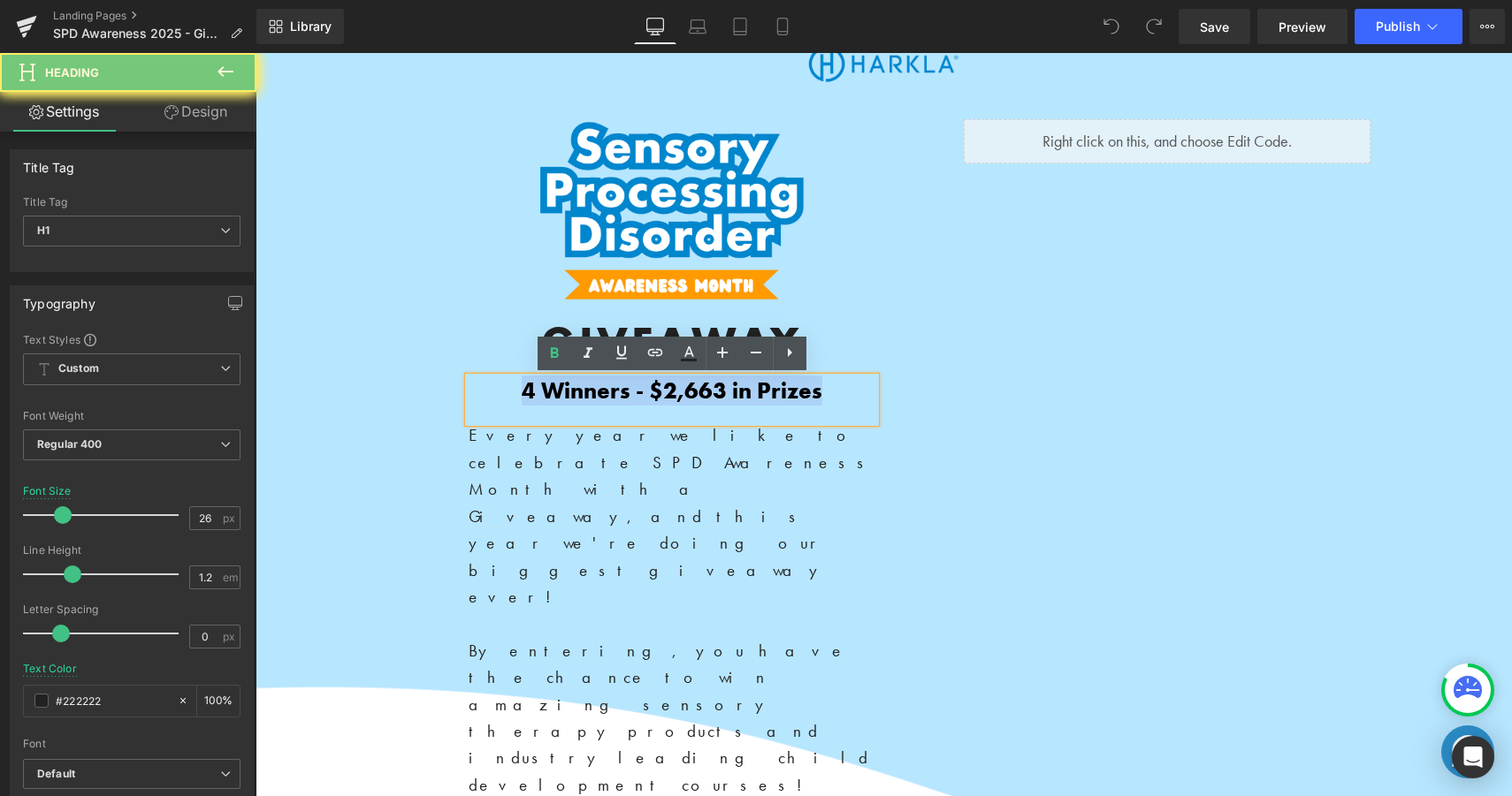
click at [536, 390] on b "4 Winners - $2,663 in Prizes" at bounding box center [671, 391] width 301 height 30
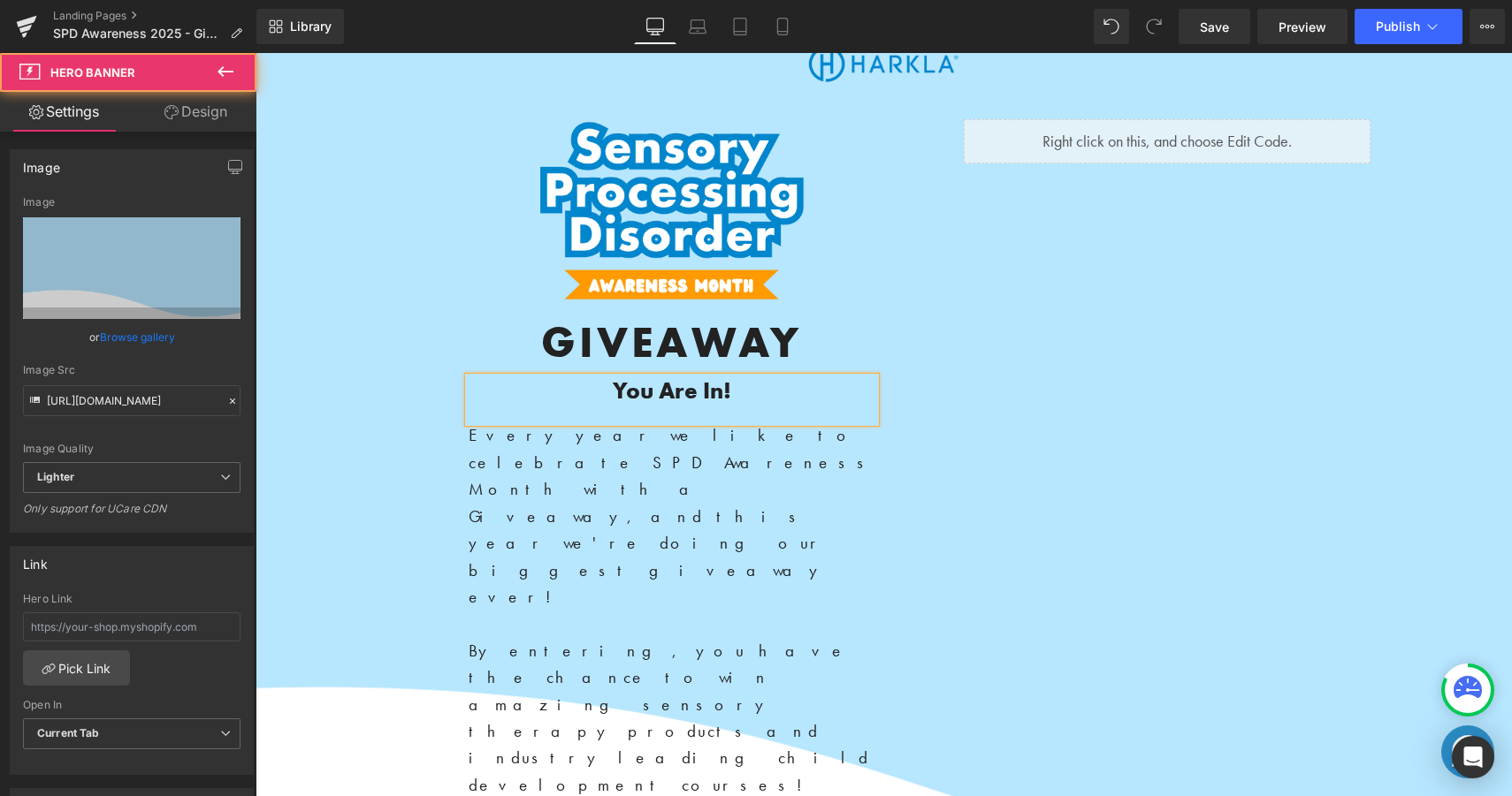
click at [1279, 112] on div at bounding box center [884, 507] width 1256 height 830
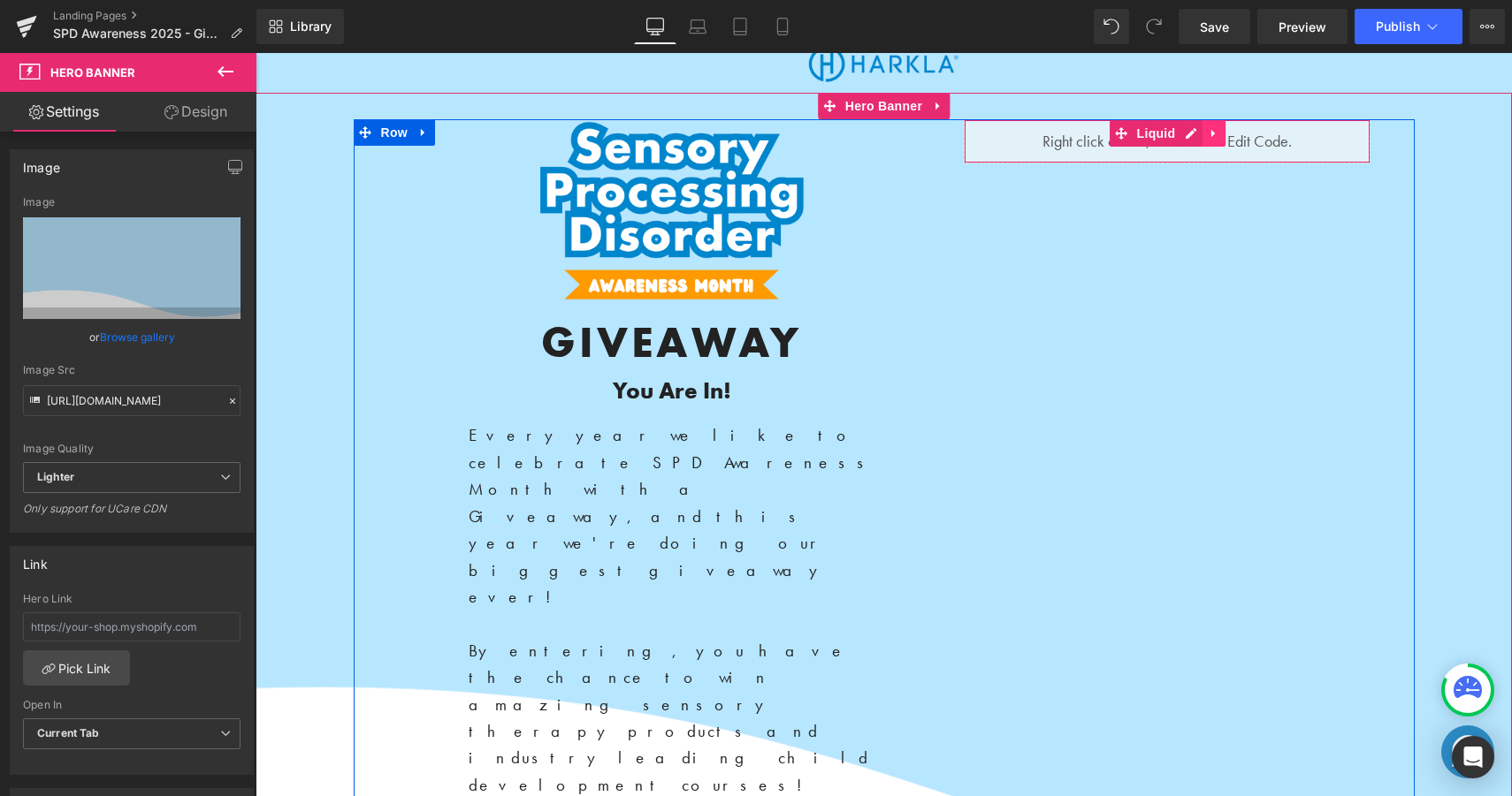
click at [1216, 139] on icon at bounding box center [1213, 133] width 12 height 13
click at [1220, 140] on link at bounding box center [1225, 133] width 23 height 27
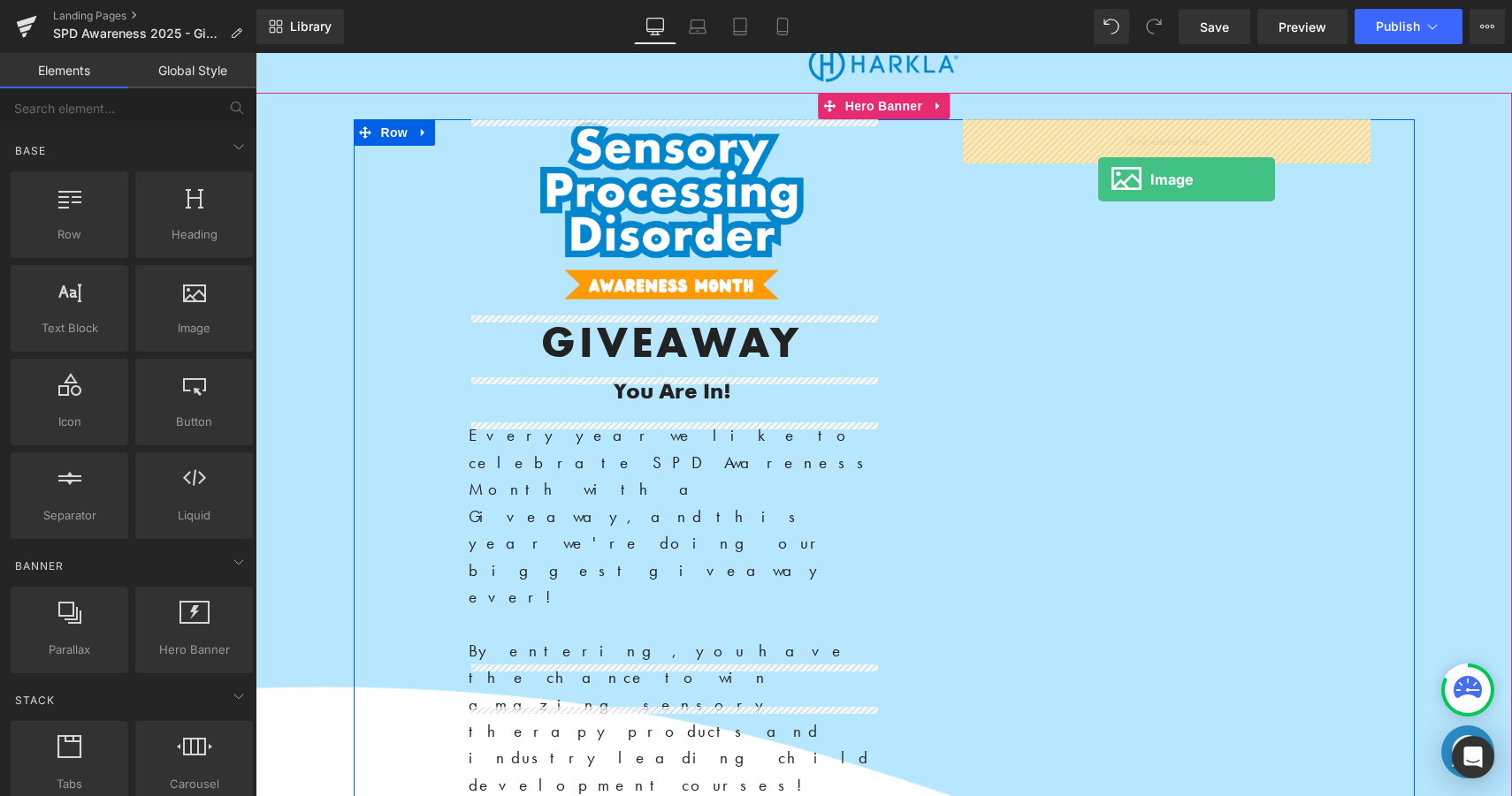
drag, startPoint x: 445, startPoint y: 349, endPoint x: 1087, endPoint y: 164, distance: 668.1
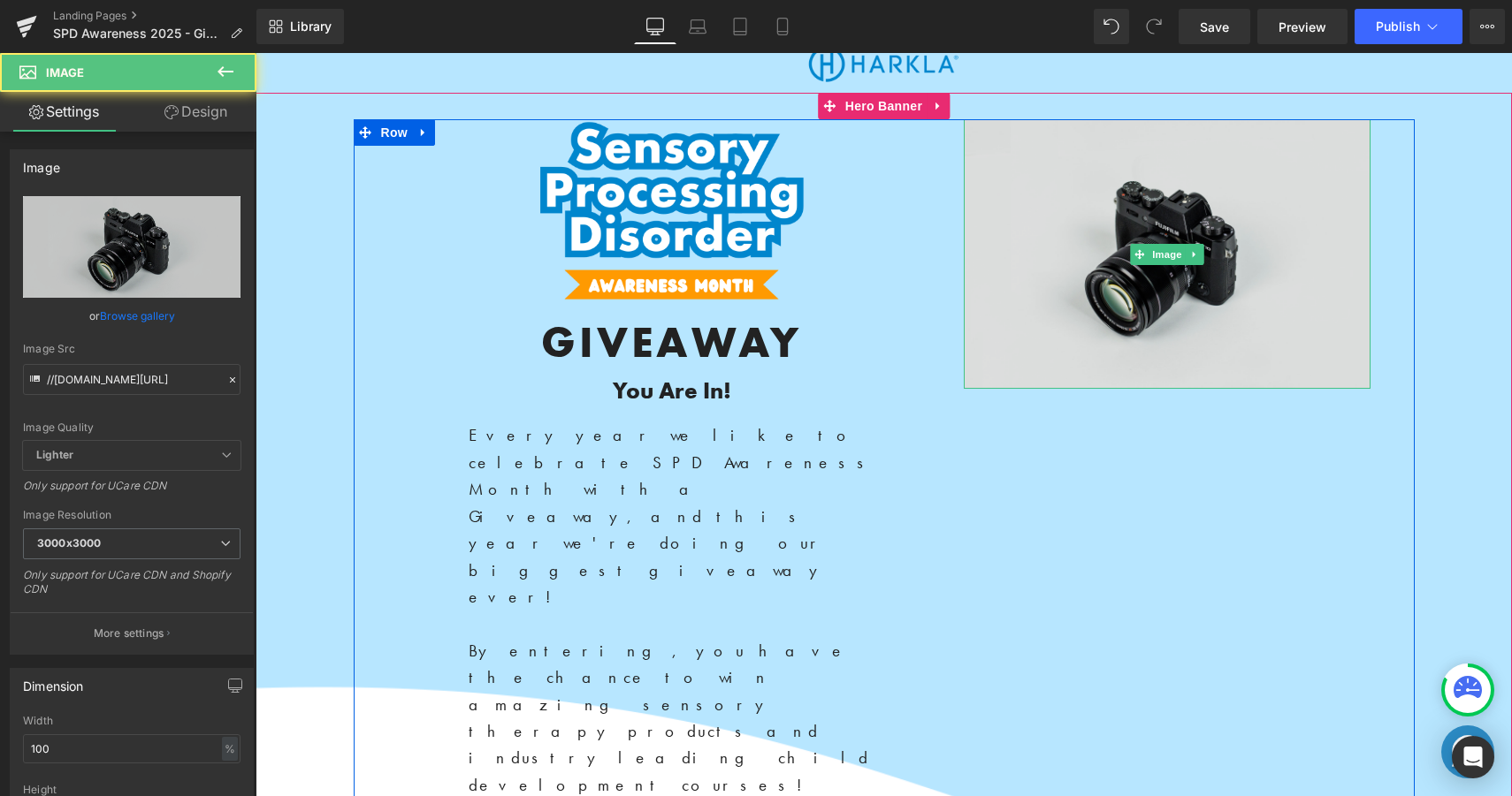
click at [1083, 175] on img at bounding box center [1167, 254] width 407 height 269
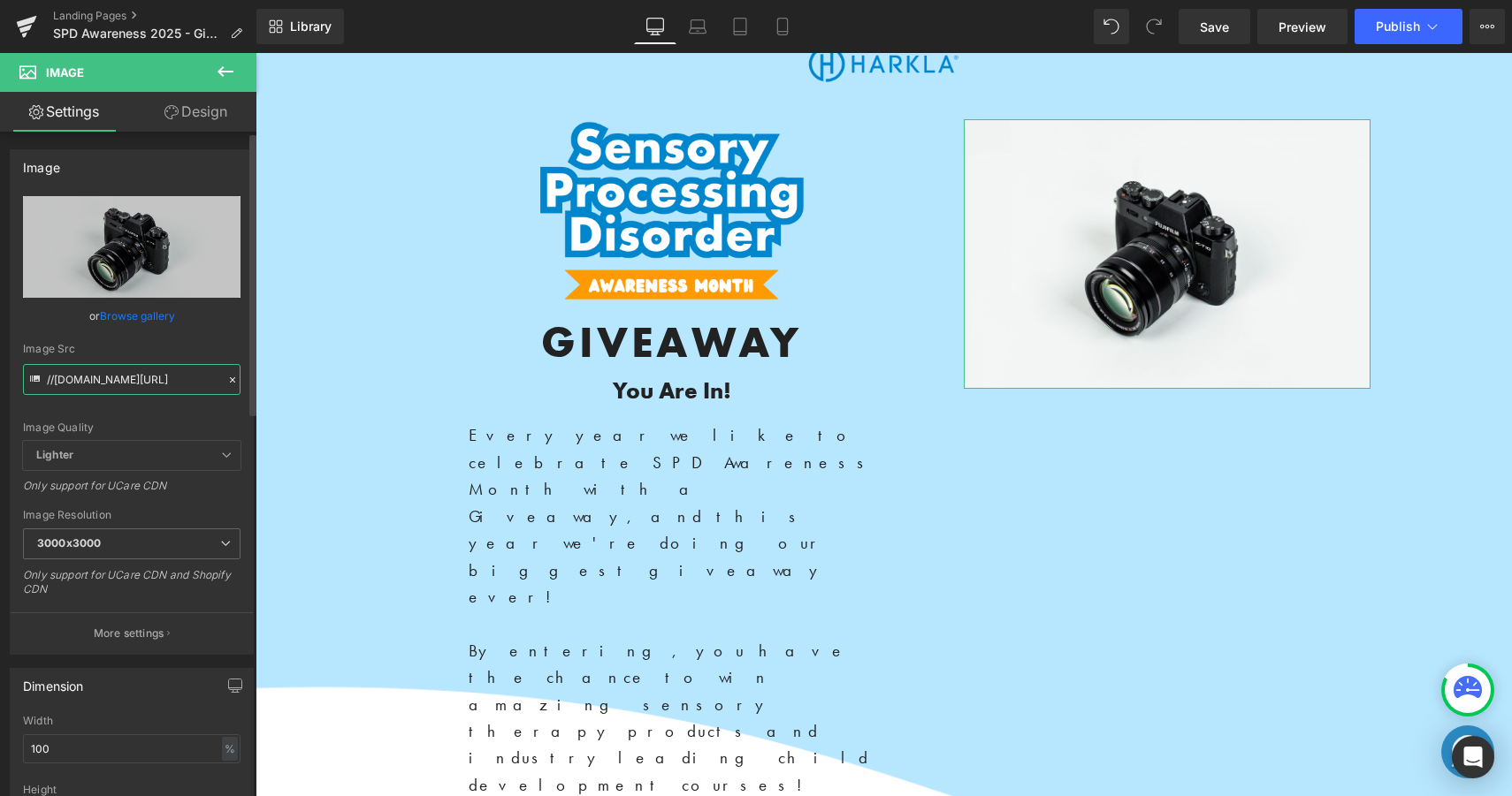
click at [181, 373] on input "//d1um8515vdn9kb.cloudfront.net/images/parallax.jpg" at bounding box center [132, 380] width 217 height 31
paste input "https://ucarecdn.com/c5ca10bf-3c65-4dac-92c5-1b9e6adae03d/-/format/auto/-/previ…"
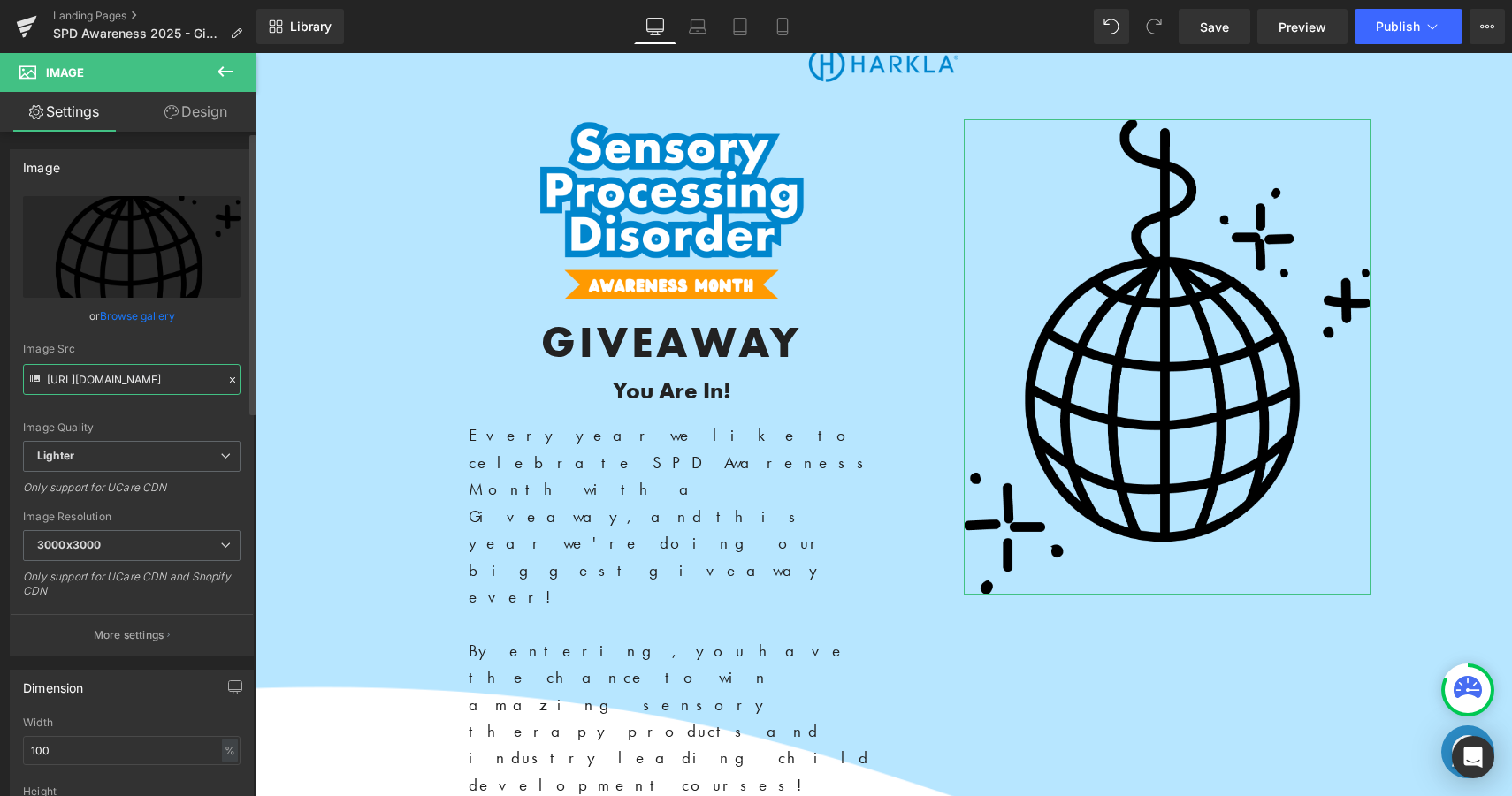
type input "[URL][DOMAIN_NAME]"
click at [178, 435] on div "Image Quality Lighter Lightest Lighter Lighter Lightest Only support for UCare …" at bounding box center [132, 318] width 217 height 244
click at [930, 367] on div "Image" at bounding box center [1167, 357] width 495 height 474
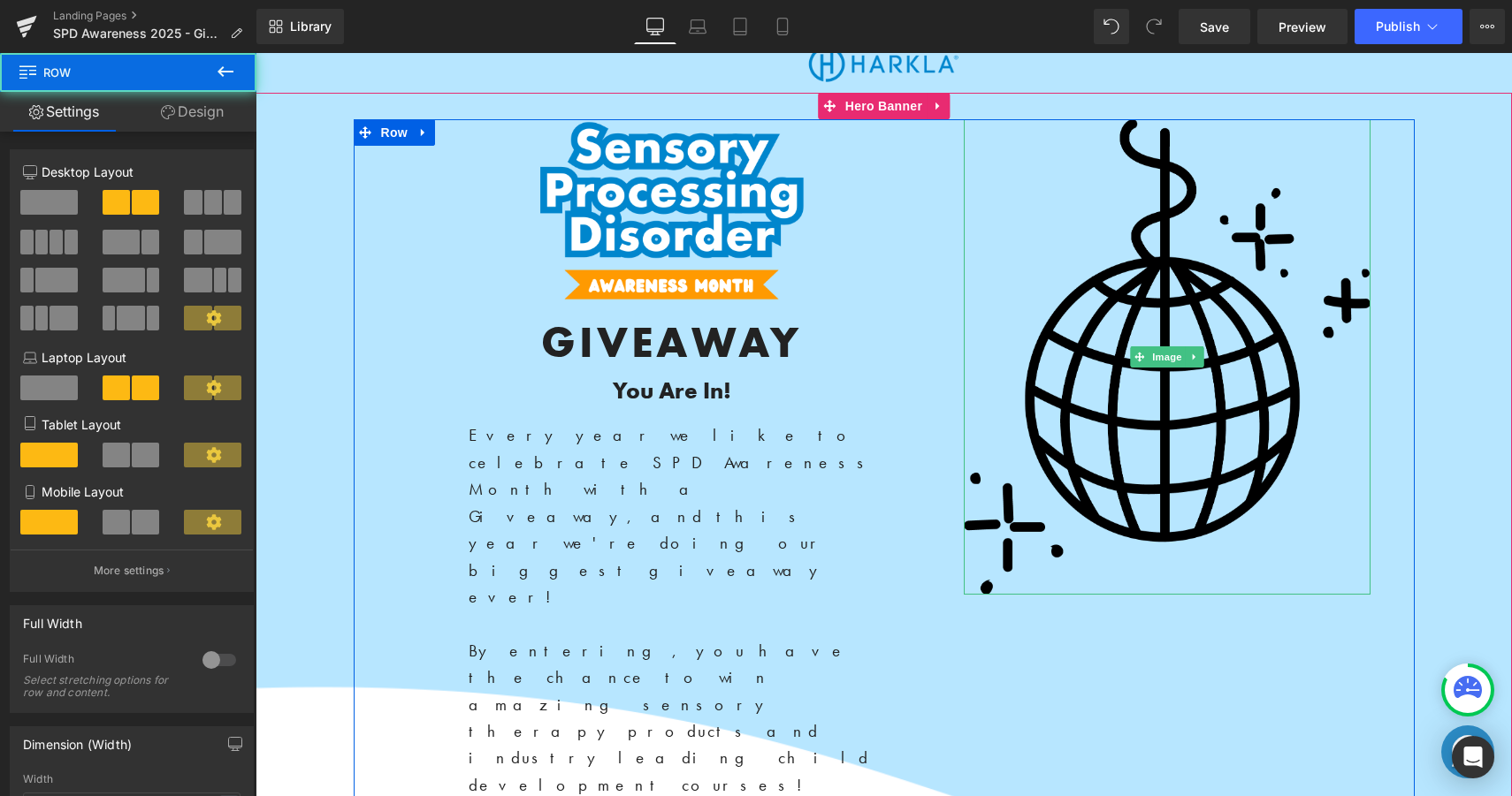
click at [1081, 363] on img at bounding box center [1167, 357] width 407 height 474
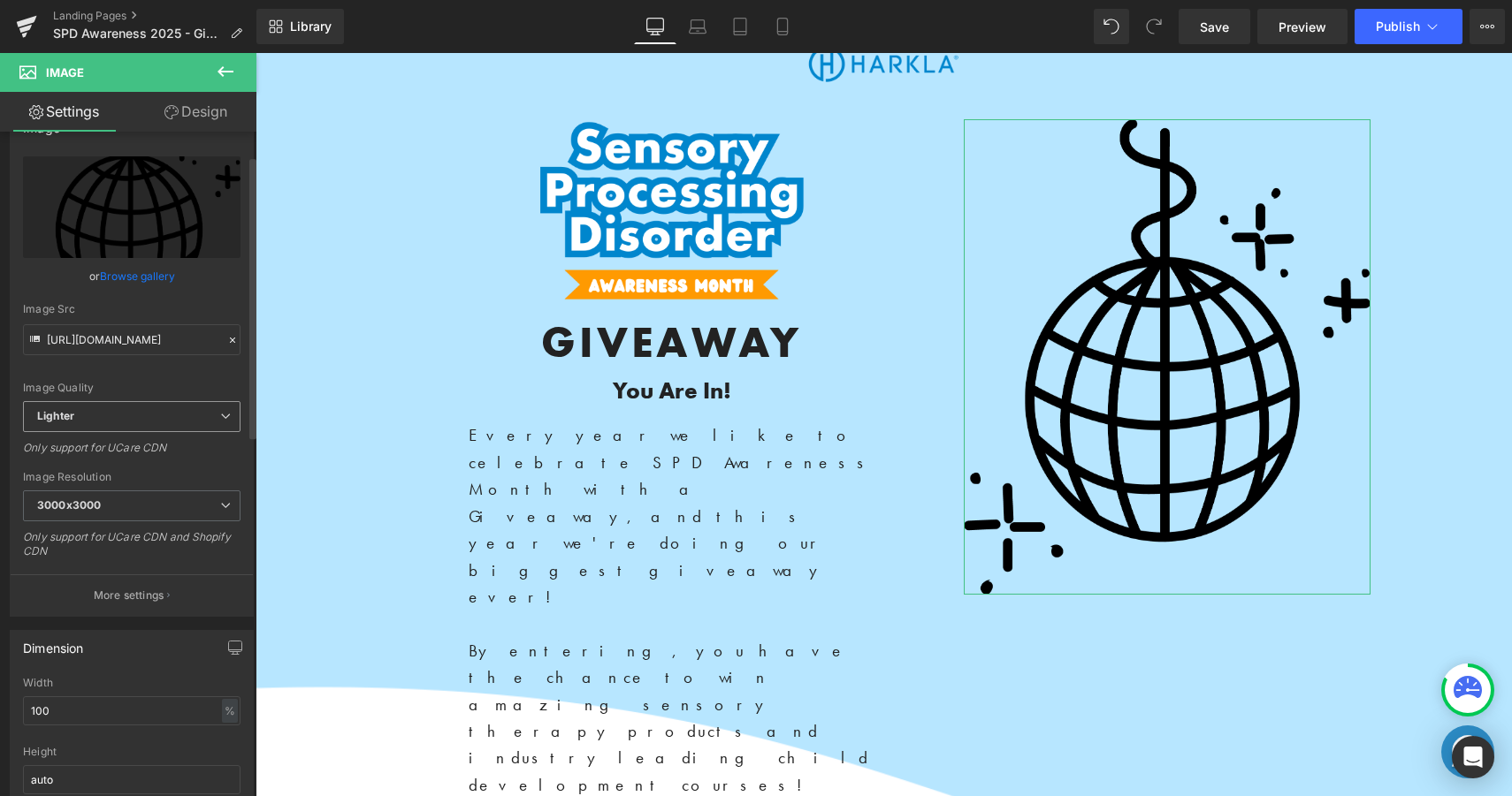
scroll to position [63, 0]
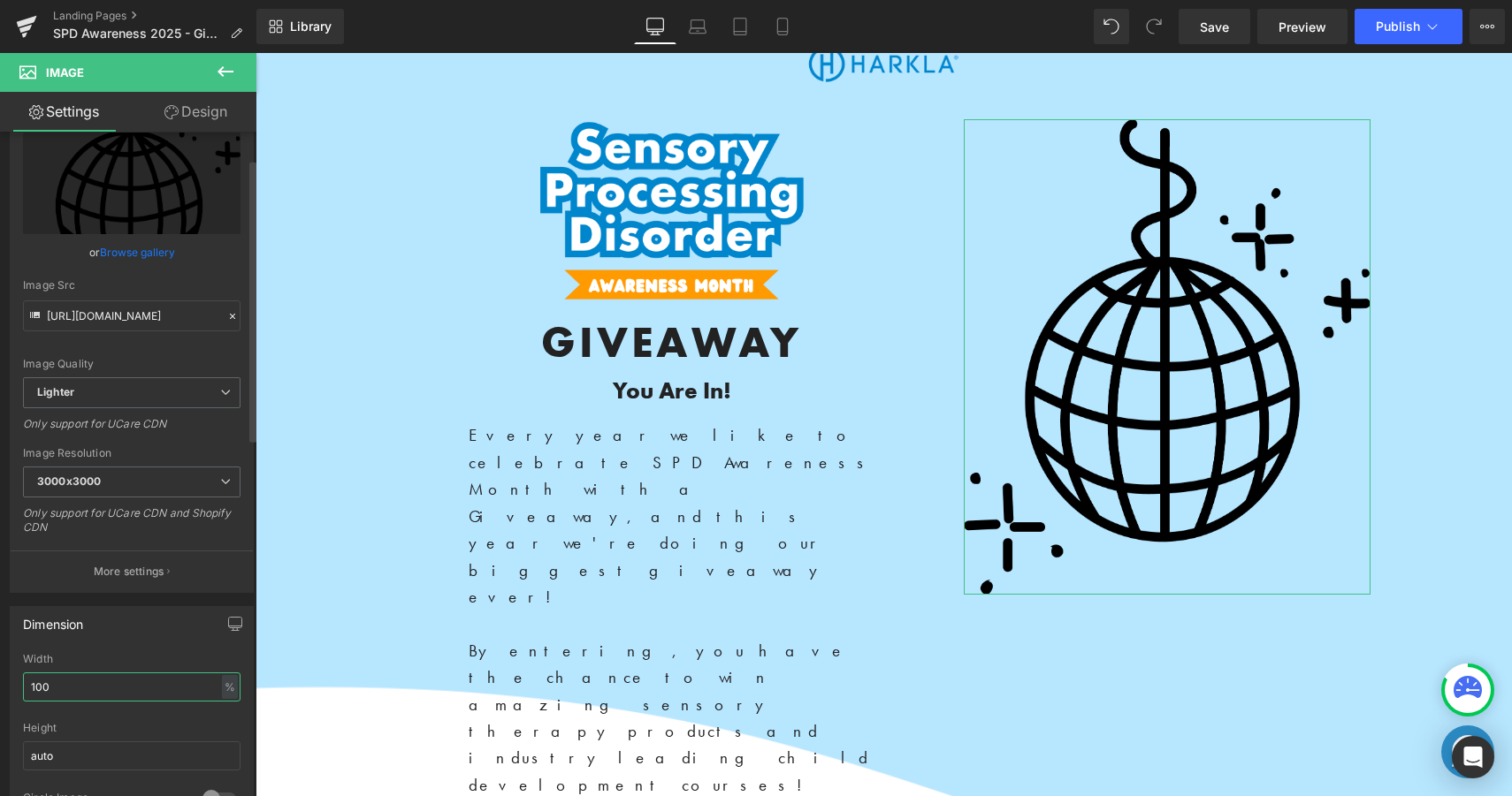
click at [80, 680] on input "100" at bounding box center [132, 688] width 217 height 29
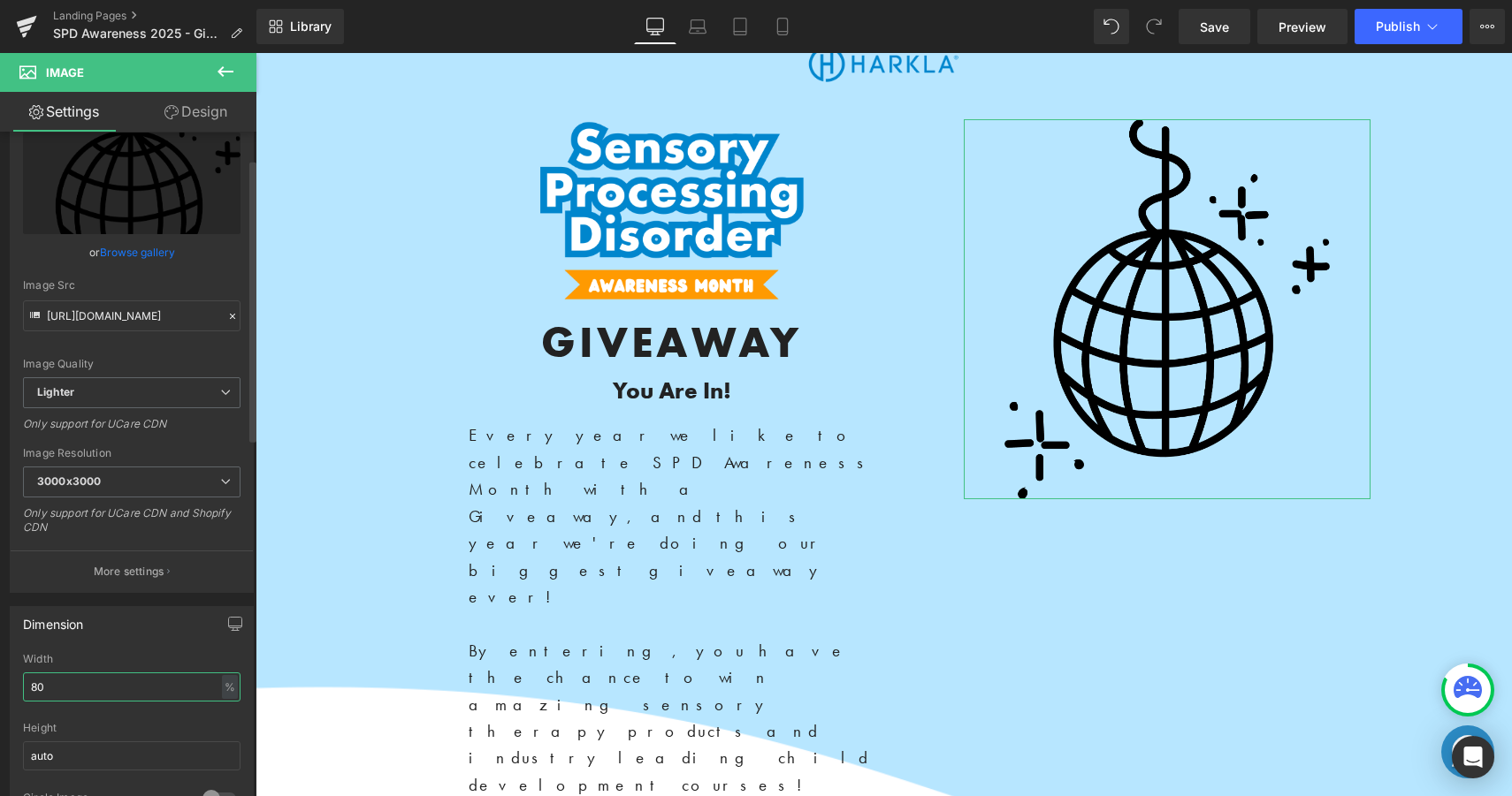
type input "8"
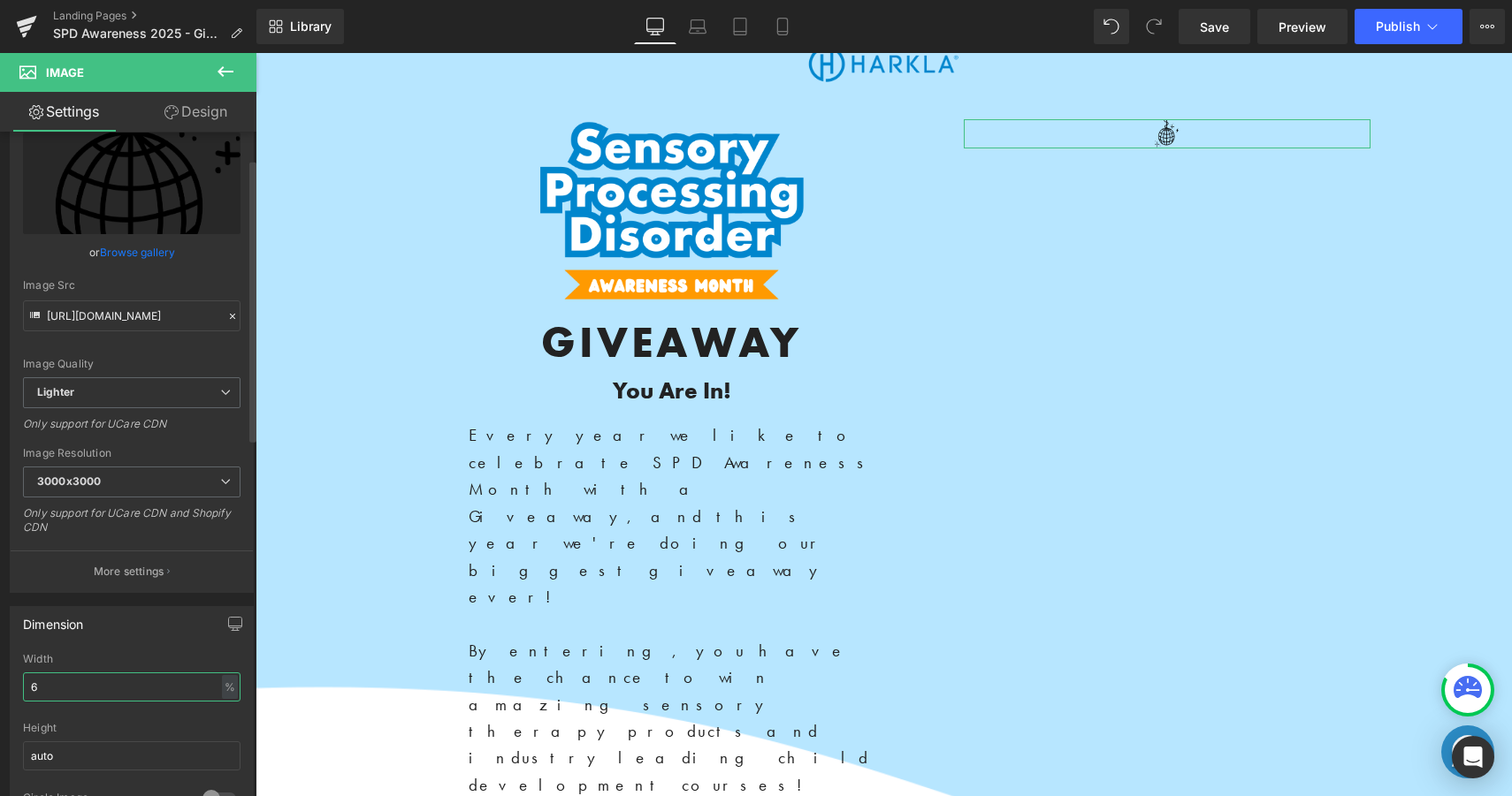
type input "60"
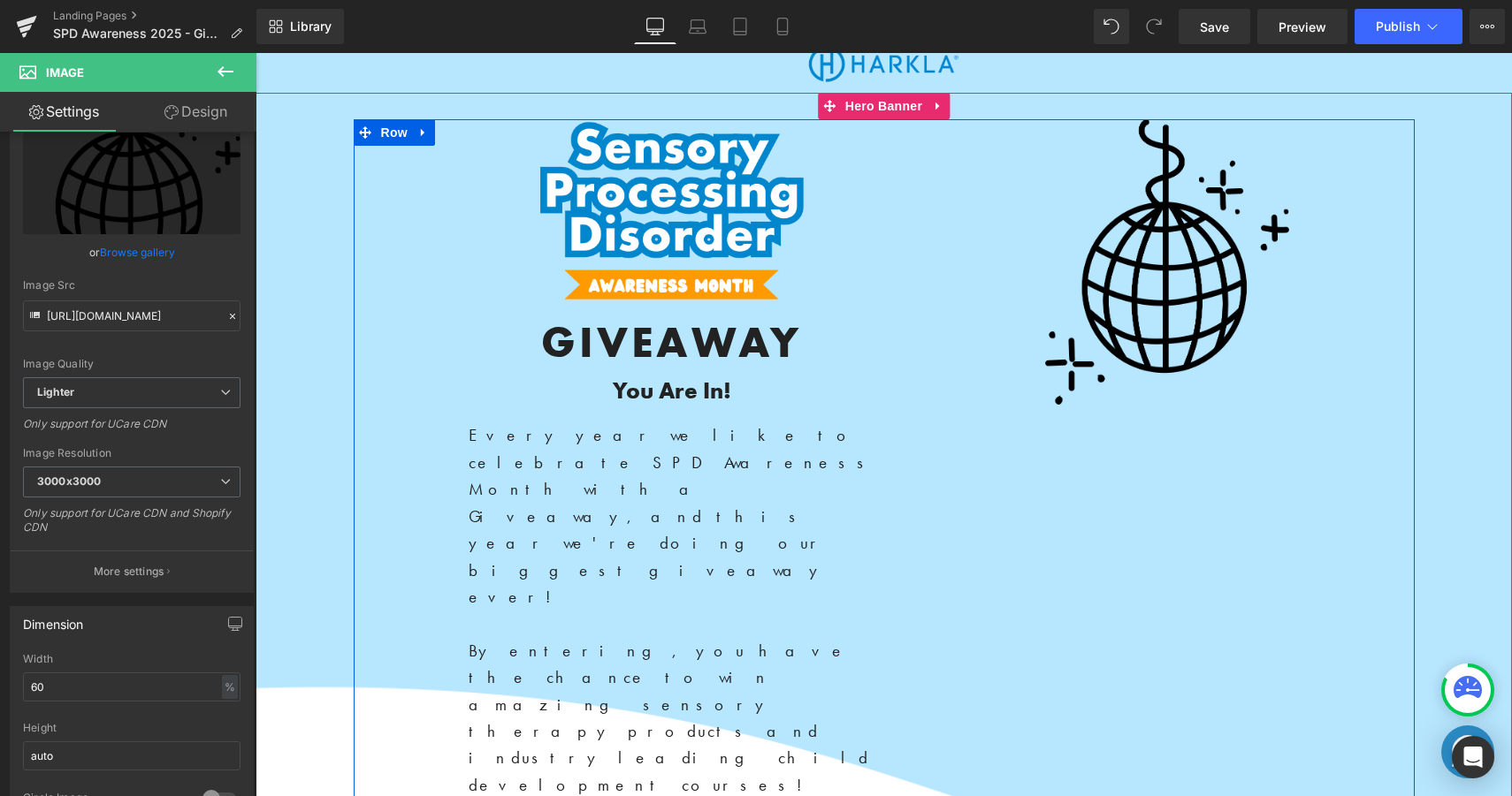
click at [1106, 483] on div "Image GIVEAWAY Heading You Are In! Heading Every year we like to celebrate SPD …" at bounding box center [883, 521] width 1060 height 803
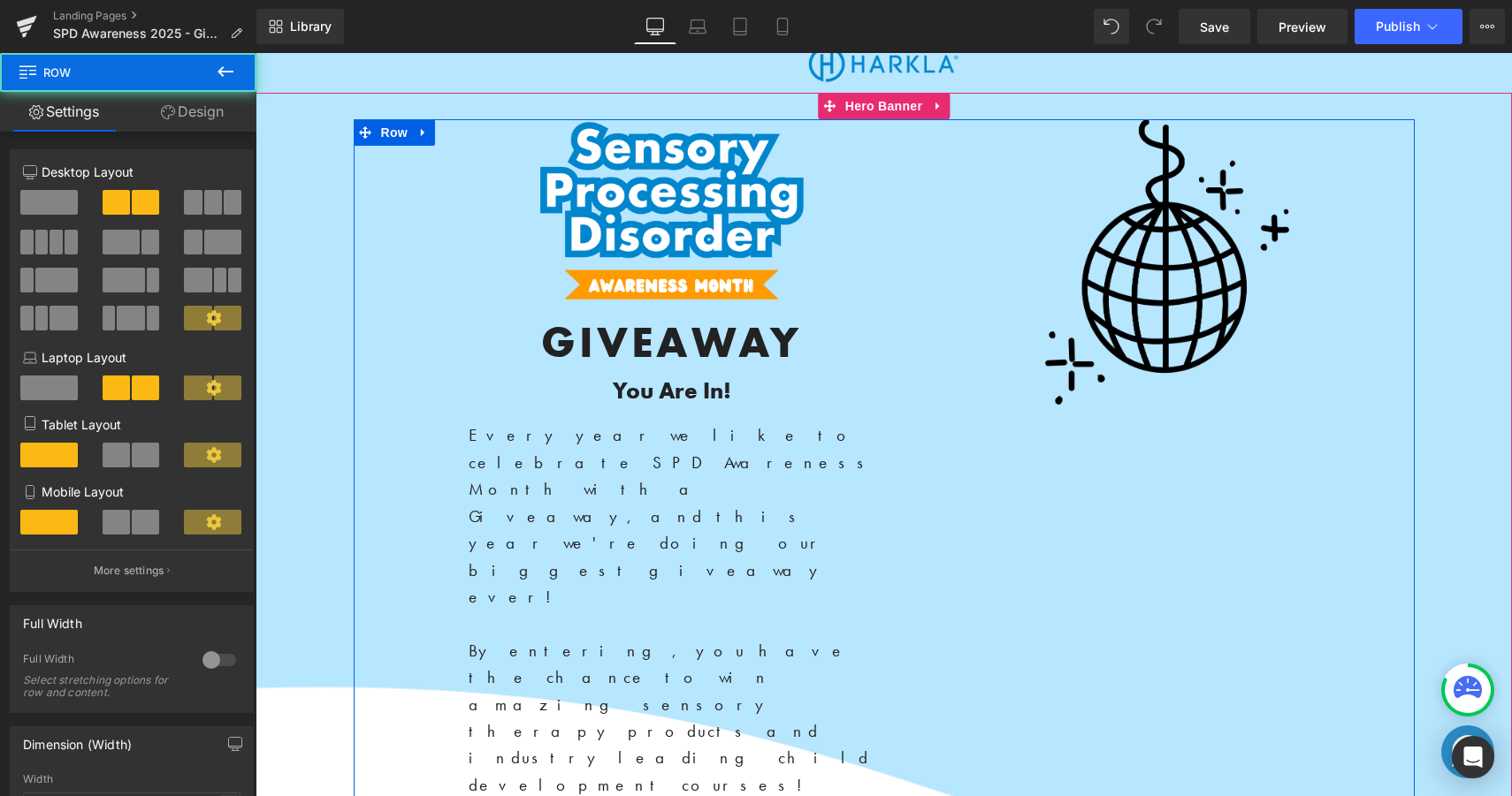
click at [1440, 414] on span "Image GIVEAWAY Heading You Are In! Heading Every year we like to celebrate SPD …" at bounding box center [884, 521] width 1256 height 803
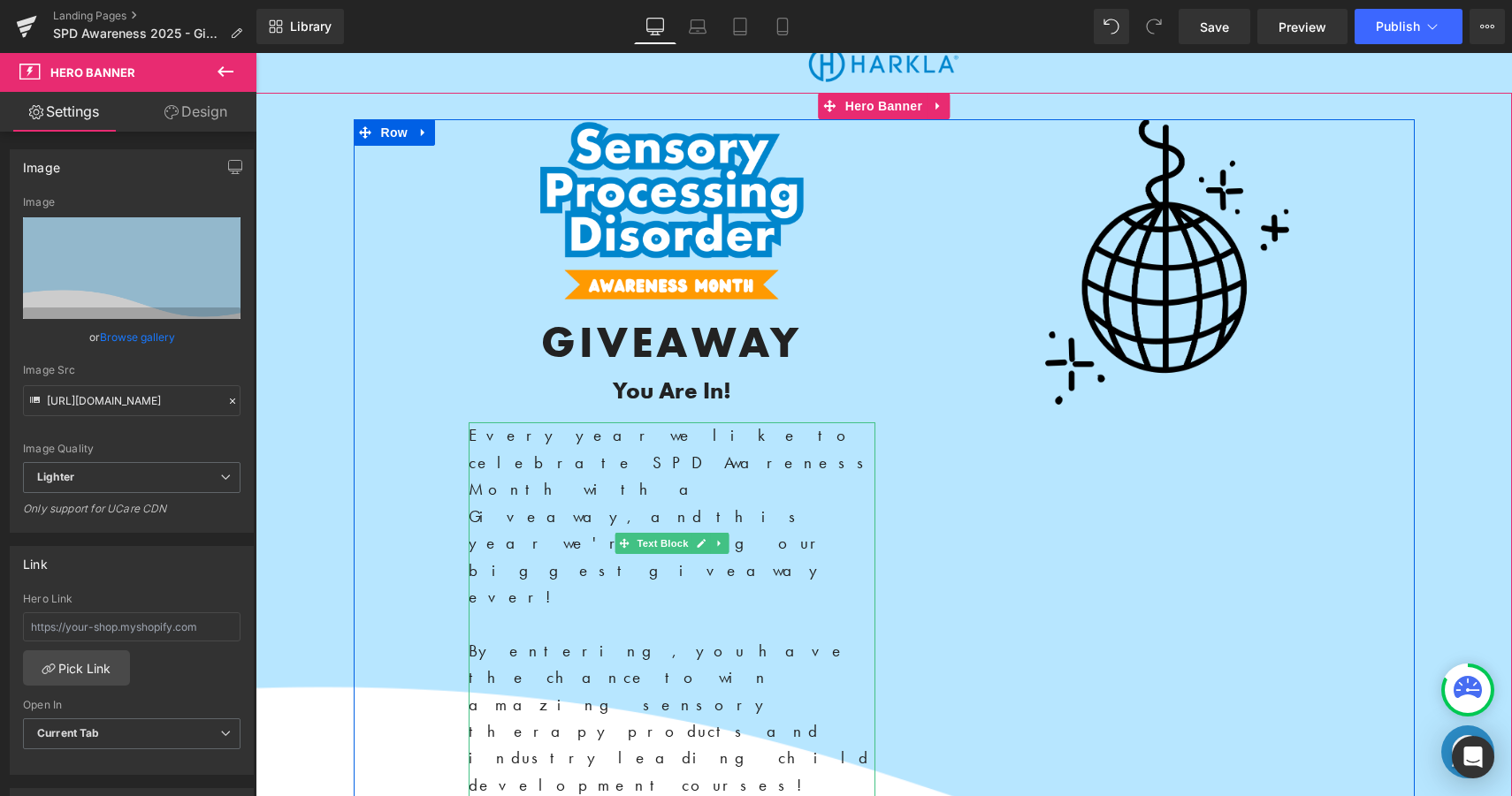
click at [705, 447] on p "Every year we like to celebrate SPD Awareness Month with a Giveaway, and this y…" at bounding box center [671, 529] width 407 height 215
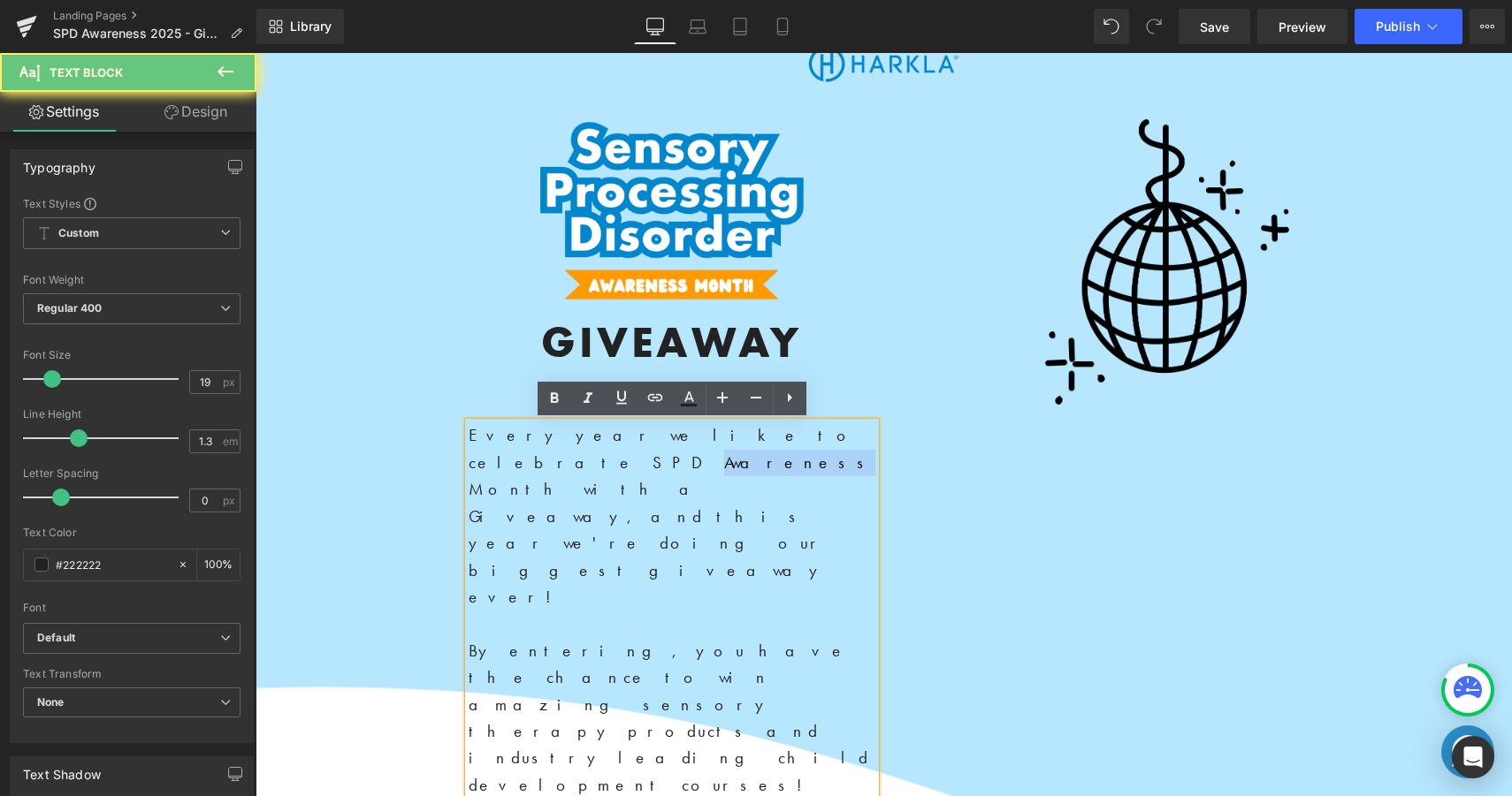
click at [705, 447] on p "Every year we like to celebrate SPD Awareness Month with a Giveaway, and this y…" at bounding box center [671, 529] width 407 height 215
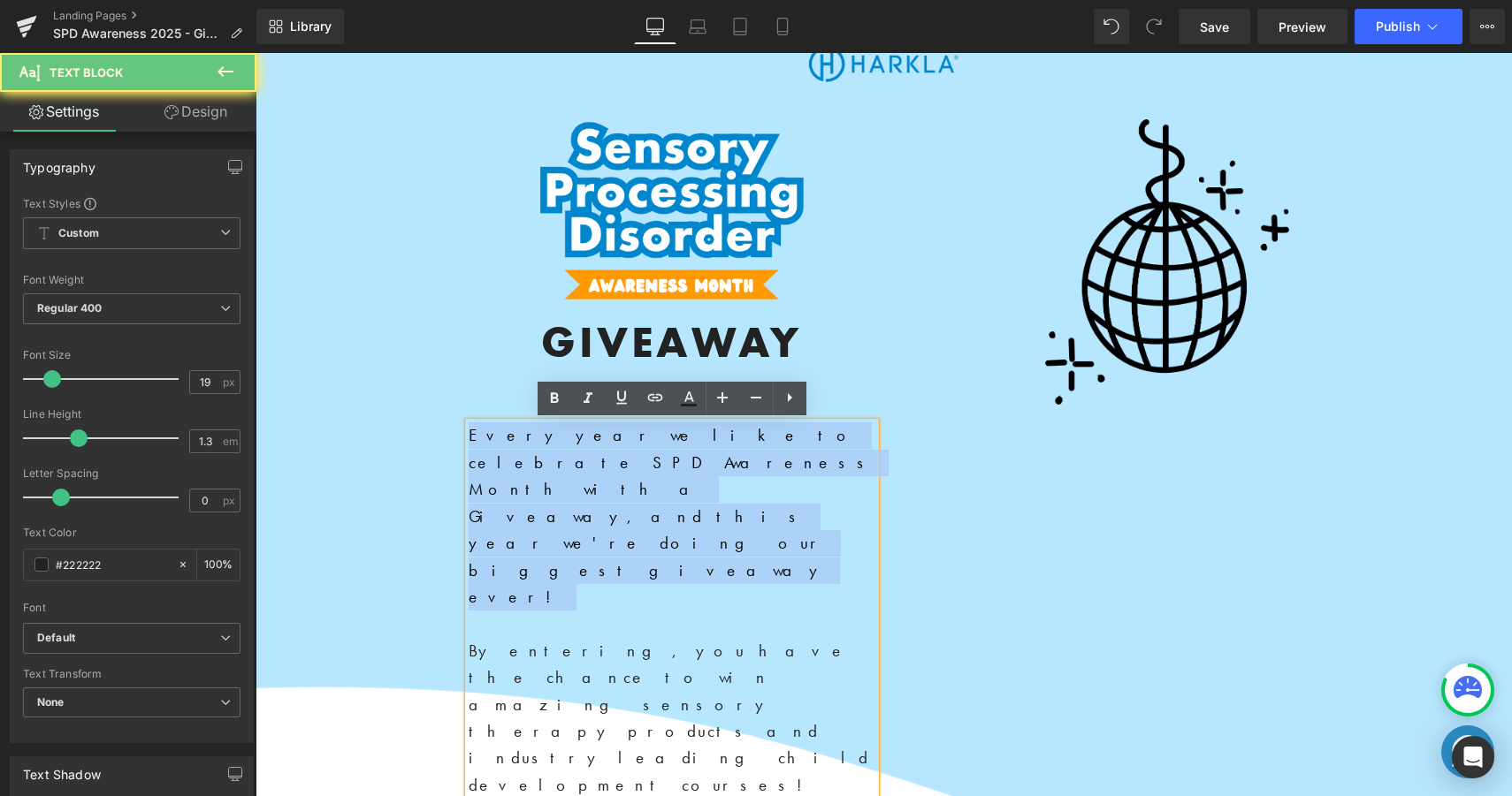
click at [705, 447] on p "Every year we like to celebrate SPD Awareness Month with a Giveaway, and this y…" at bounding box center [671, 529] width 407 height 215
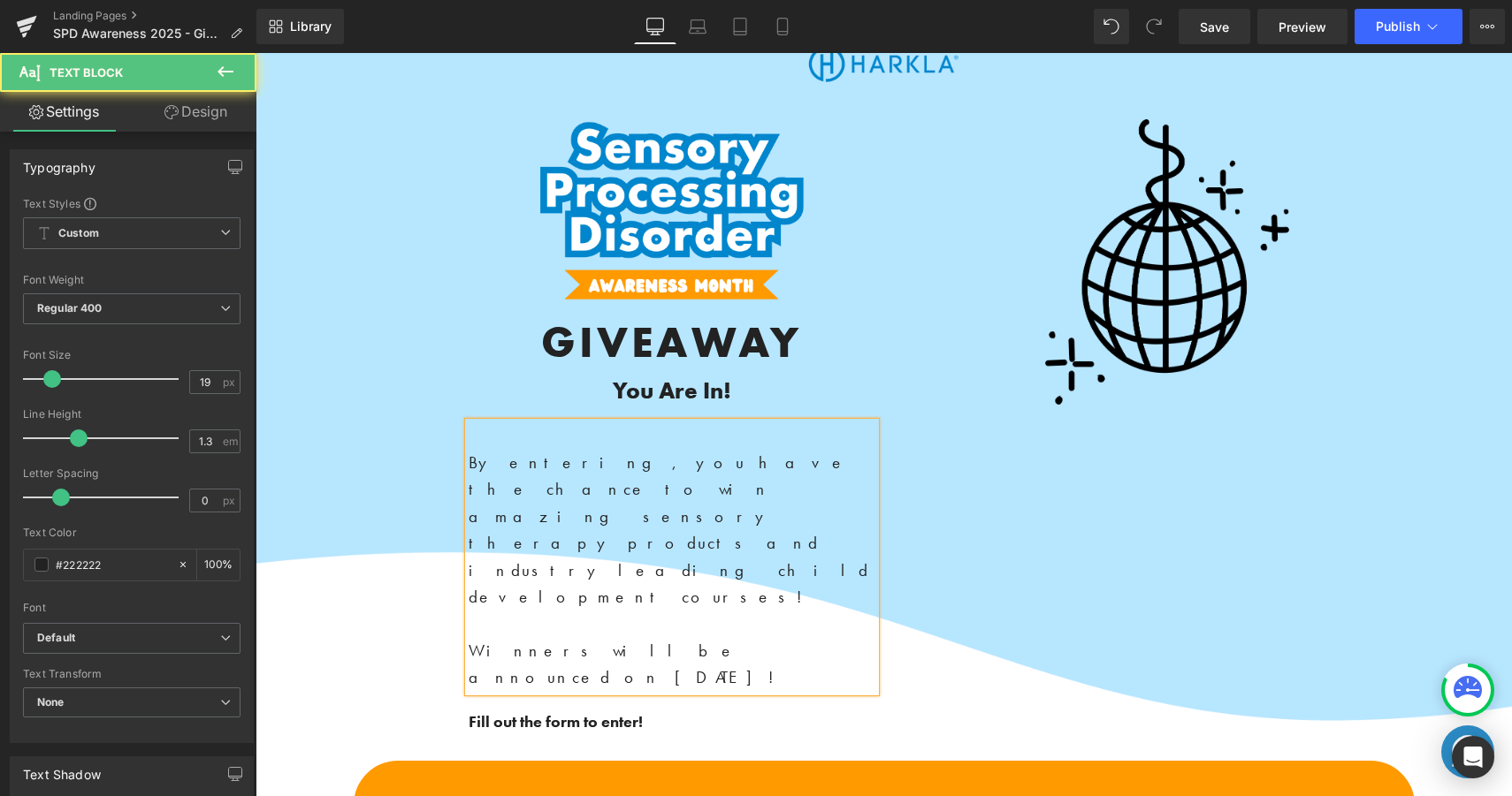
click at [609, 513] on p "By entering, you have the chance to win amazing sensory therapy products and in…" at bounding box center [671, 543] width 407 height 188
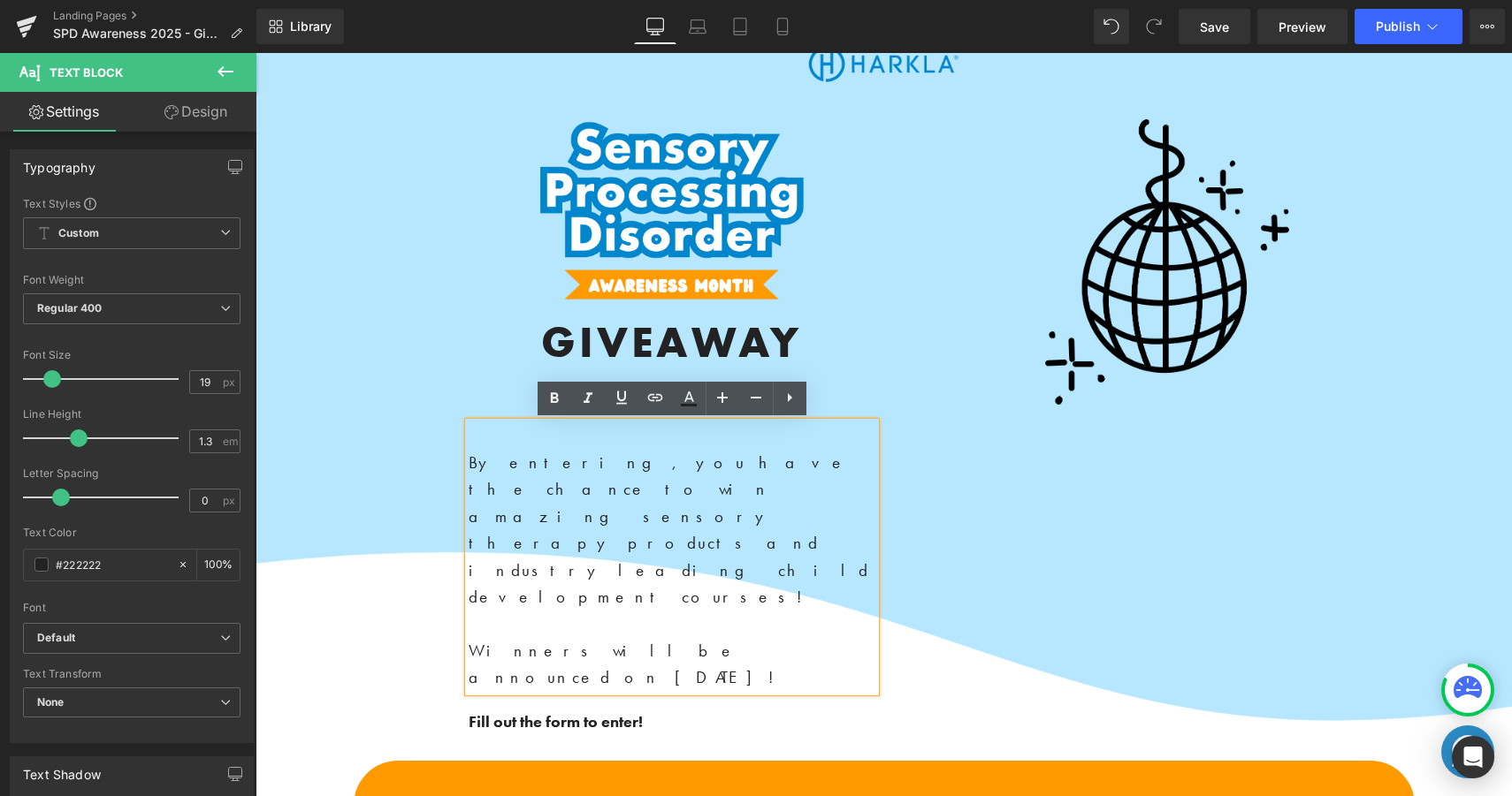
click at [470, 461] on span "By entering, you have the chance to win amazing sensory therapy products and in…" at bounding box center [668, 529] width 400 height 156
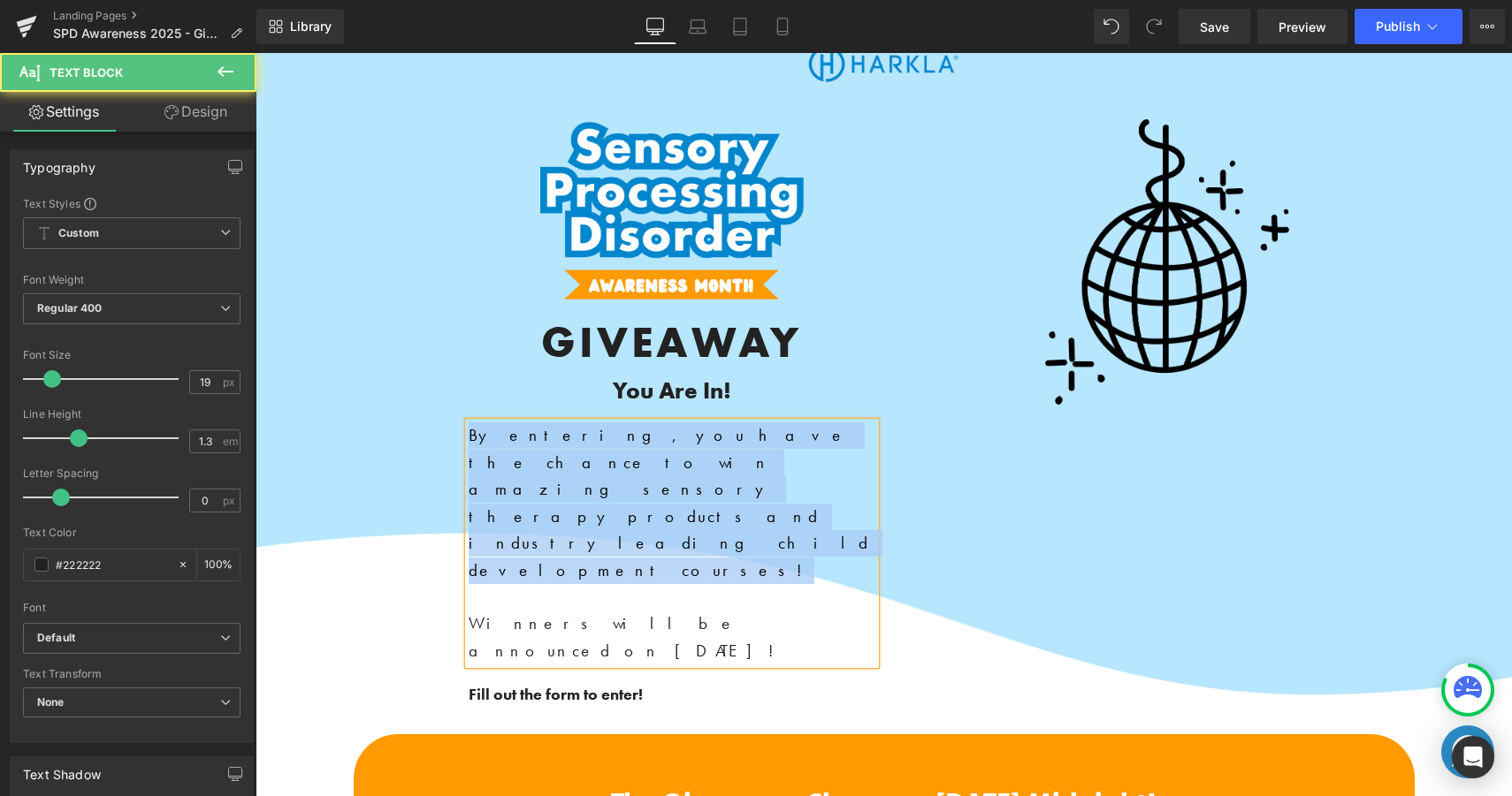
drag, startPoint x: 555, startPoint y: 495, endPoint x: 459, endPoint y: 413, distance: 126.3
click at [459, 413] on div "Image GIVEAWAY Heading You Are In! Heading By entering, you have the chance to …" at bounding box center [671, 414] width 495 height 588
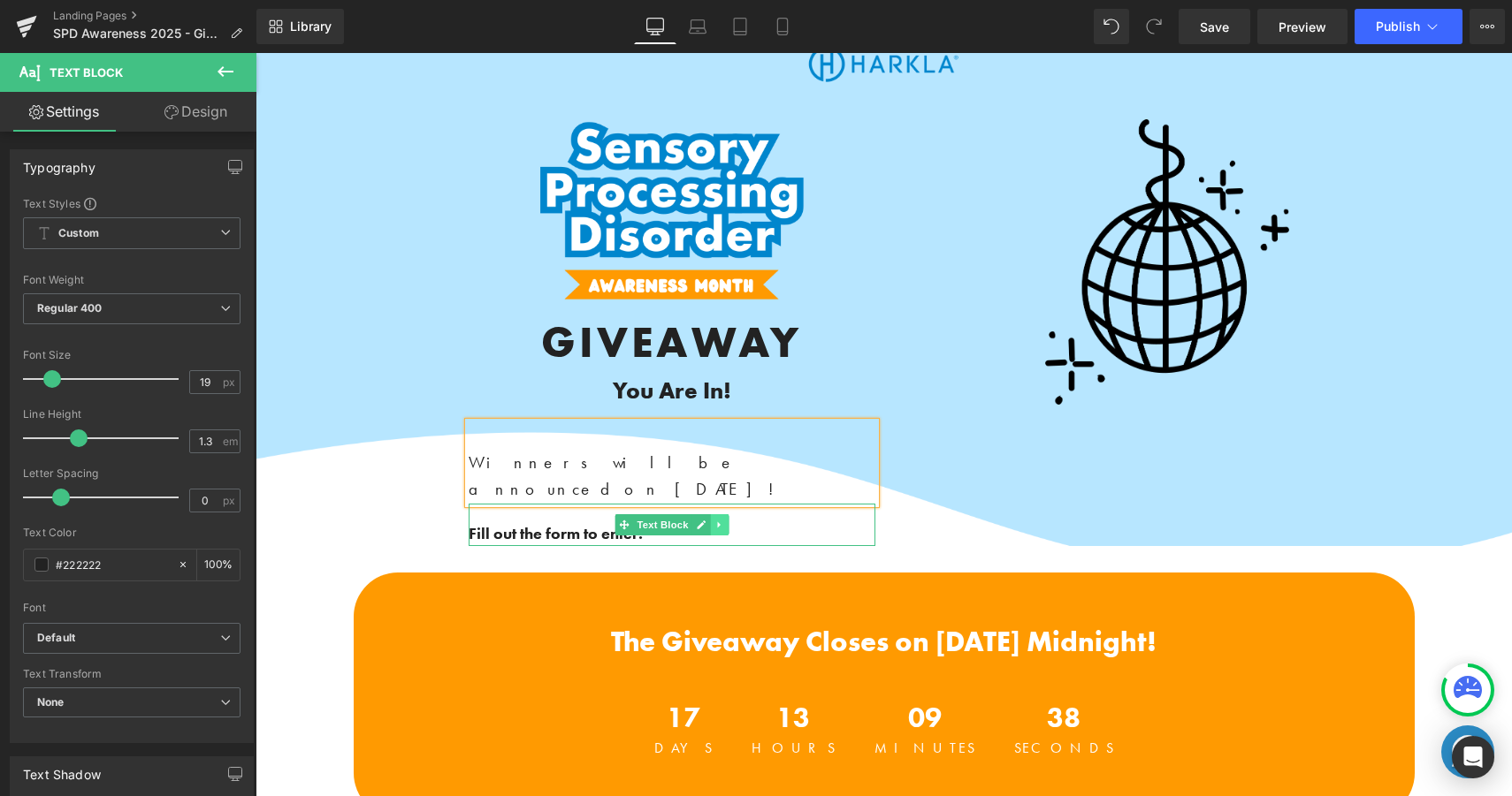
click at [715, 519] on icon at bounding box center [719, 525] width 10 height 11
click at [732, 519] on icon at bounding box center [727, 524] width 10 height 10
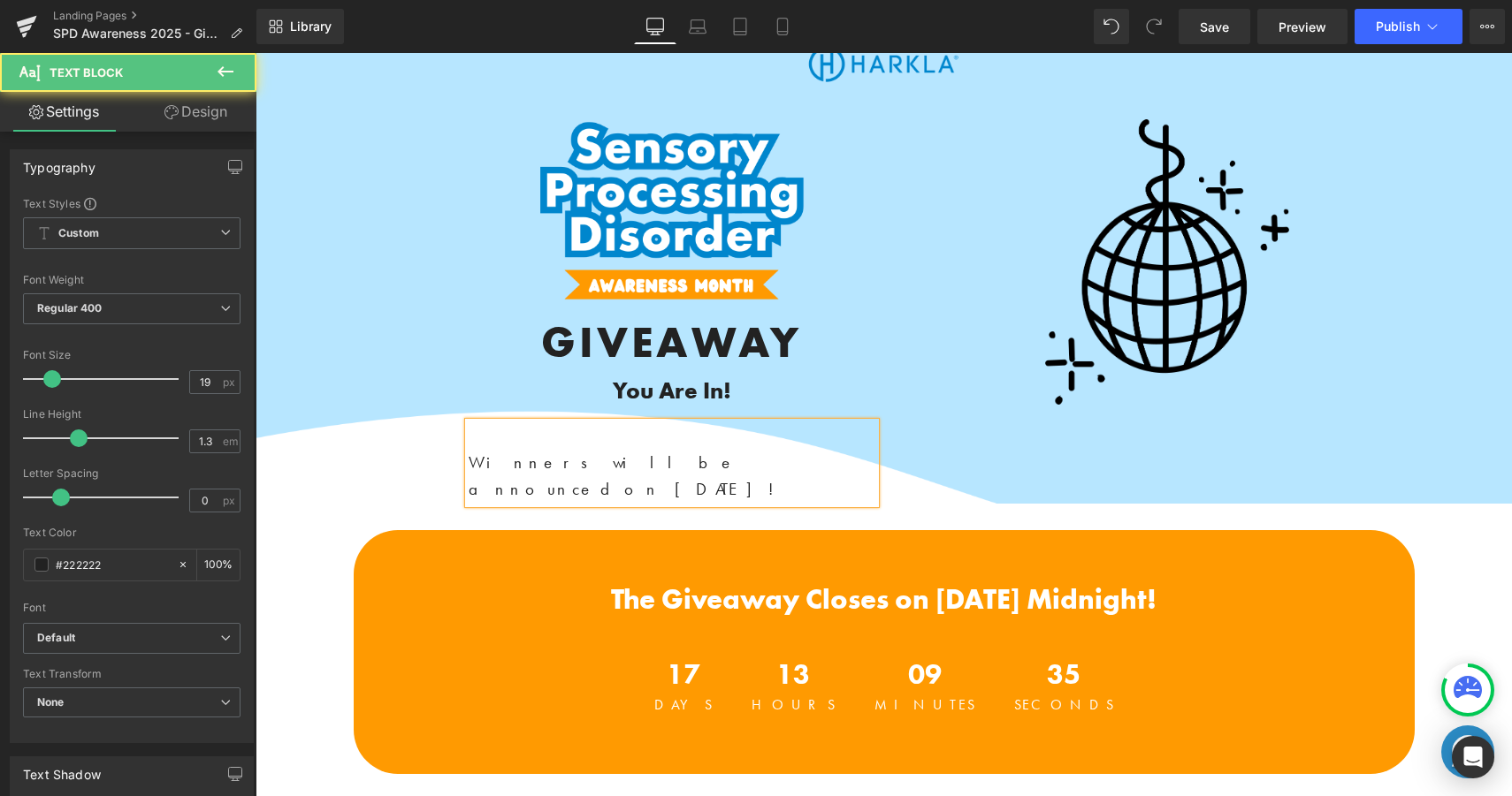
click at [524, 465] on span "Winners will be announced on October 19, 2025!" at bounding box center [626, 475] width 317 height 49
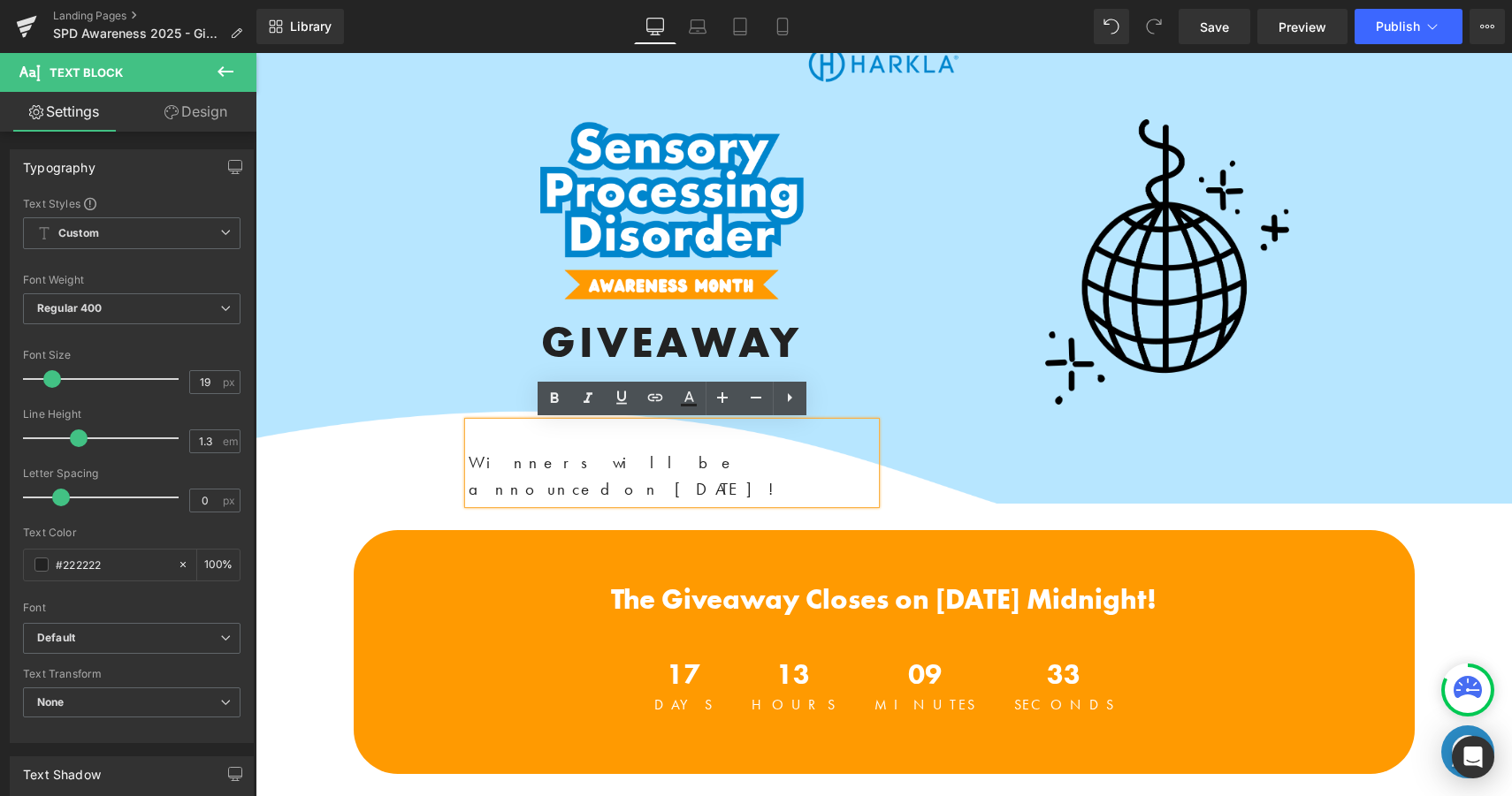
click at [811, 466] on p "Winners will be announced on October 19, 2025!" at bounding box center [671, 476] width 407 height 54
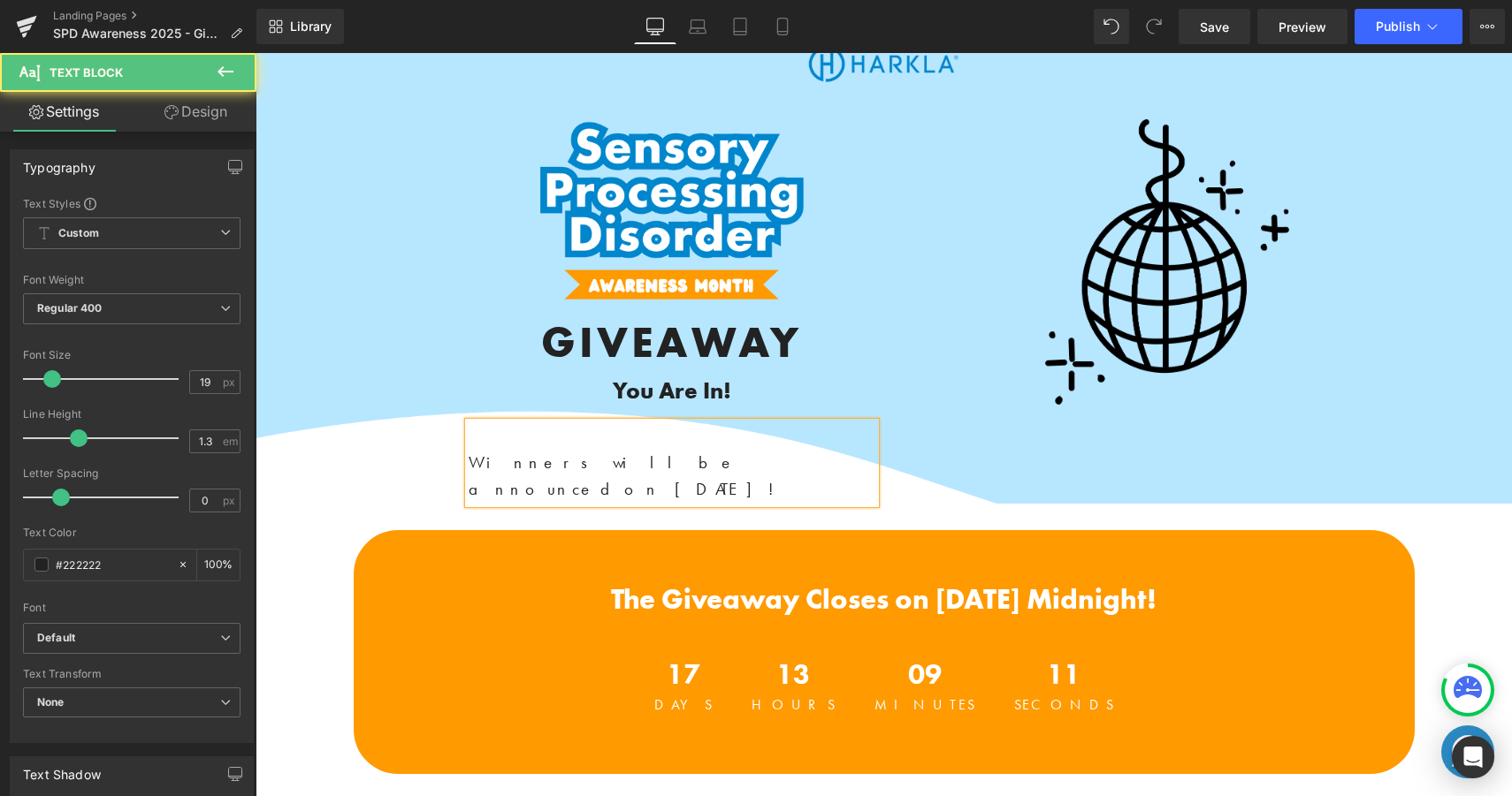
click at [612, 452] on span "Winners will be announced on October 19, 2025!" at bounding box center [626, 475] width 317 height 49
click at [613, 427] on p at bounding box center [671, 435] width 407 height 27
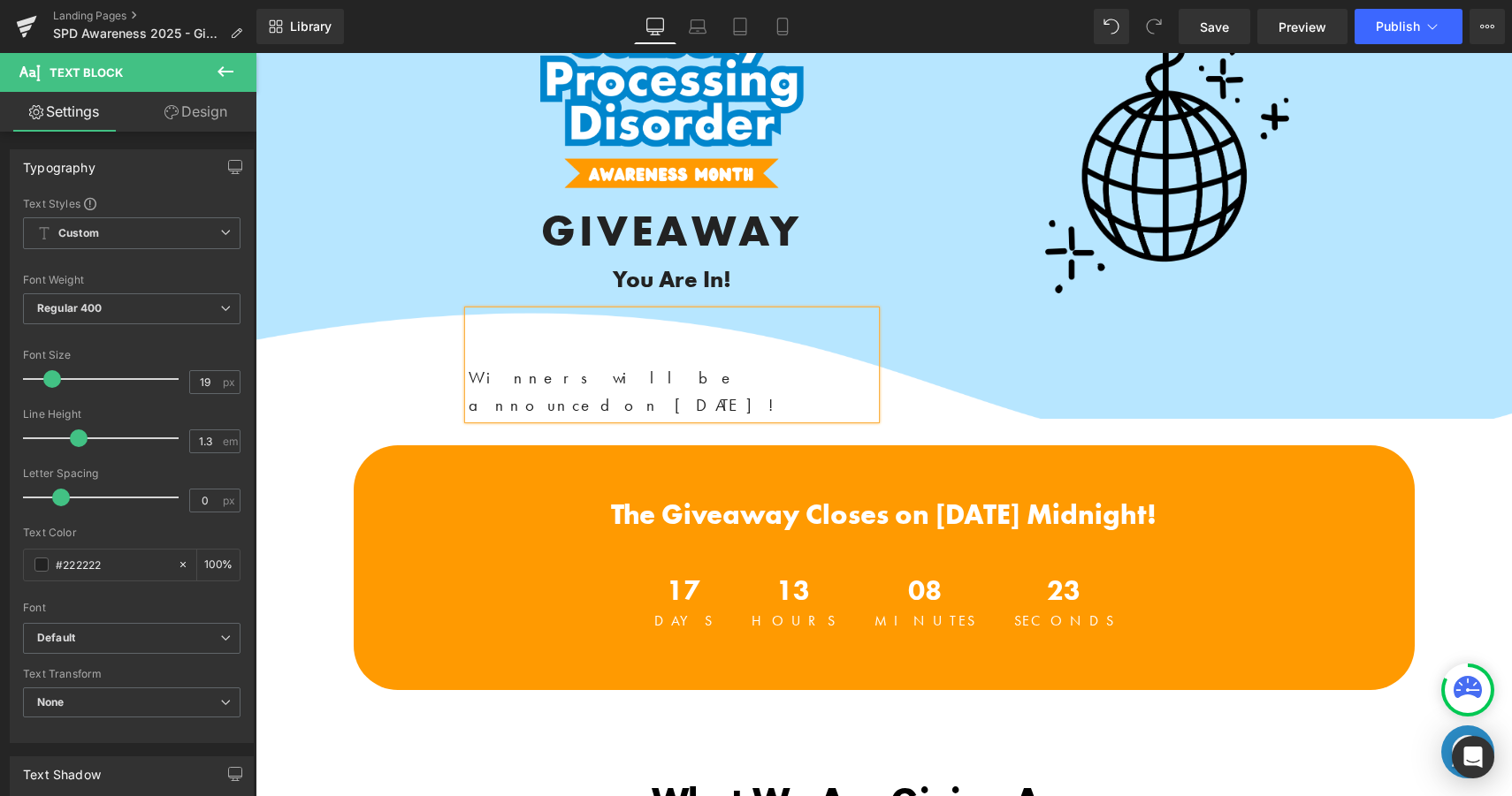
scroll to position [149, 0]
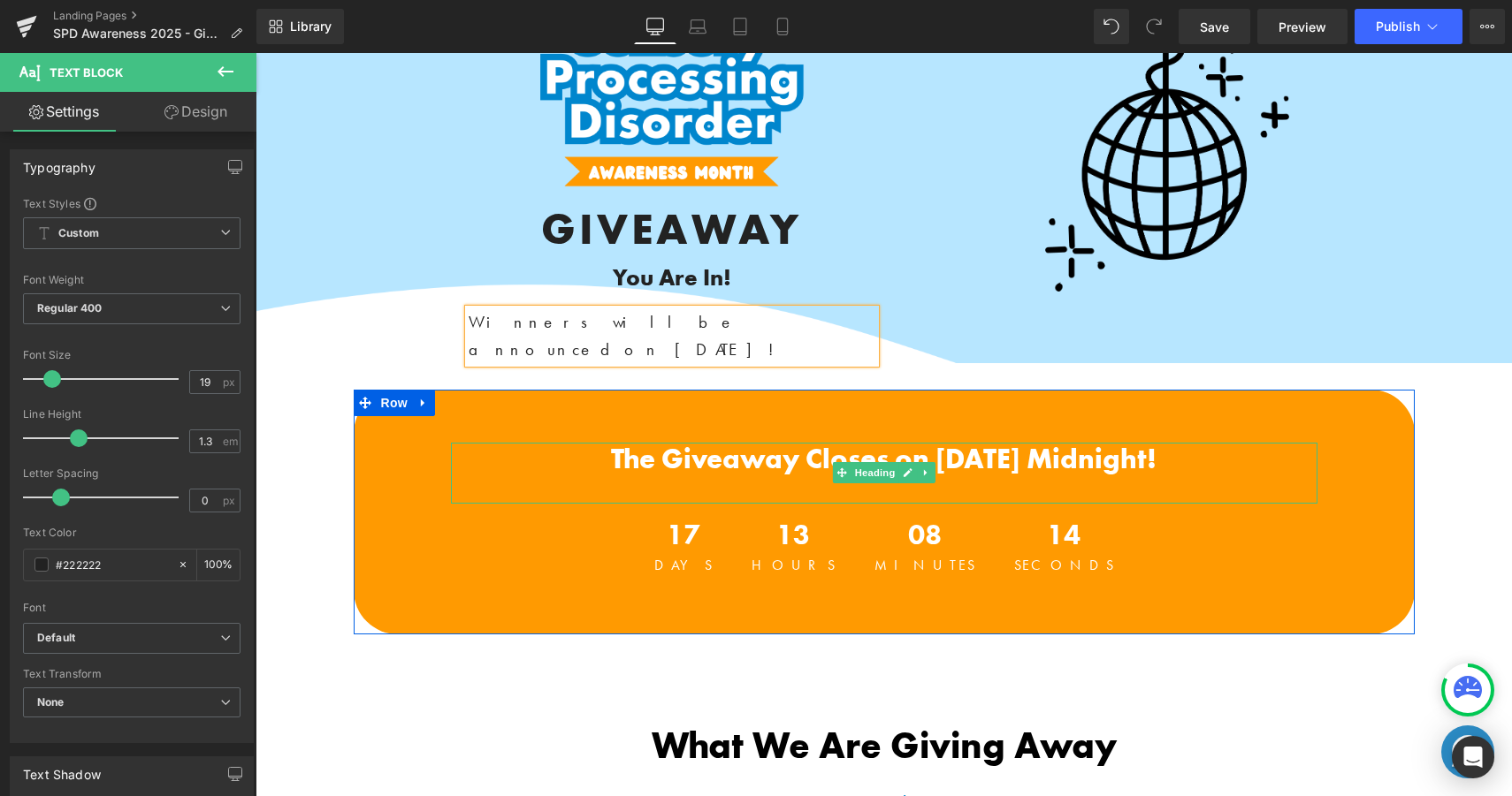
click at [733, 443] on span "The Giveaway Closes on October 18th at Midnight!" at bounding box center [883, 459] width 545 height 36
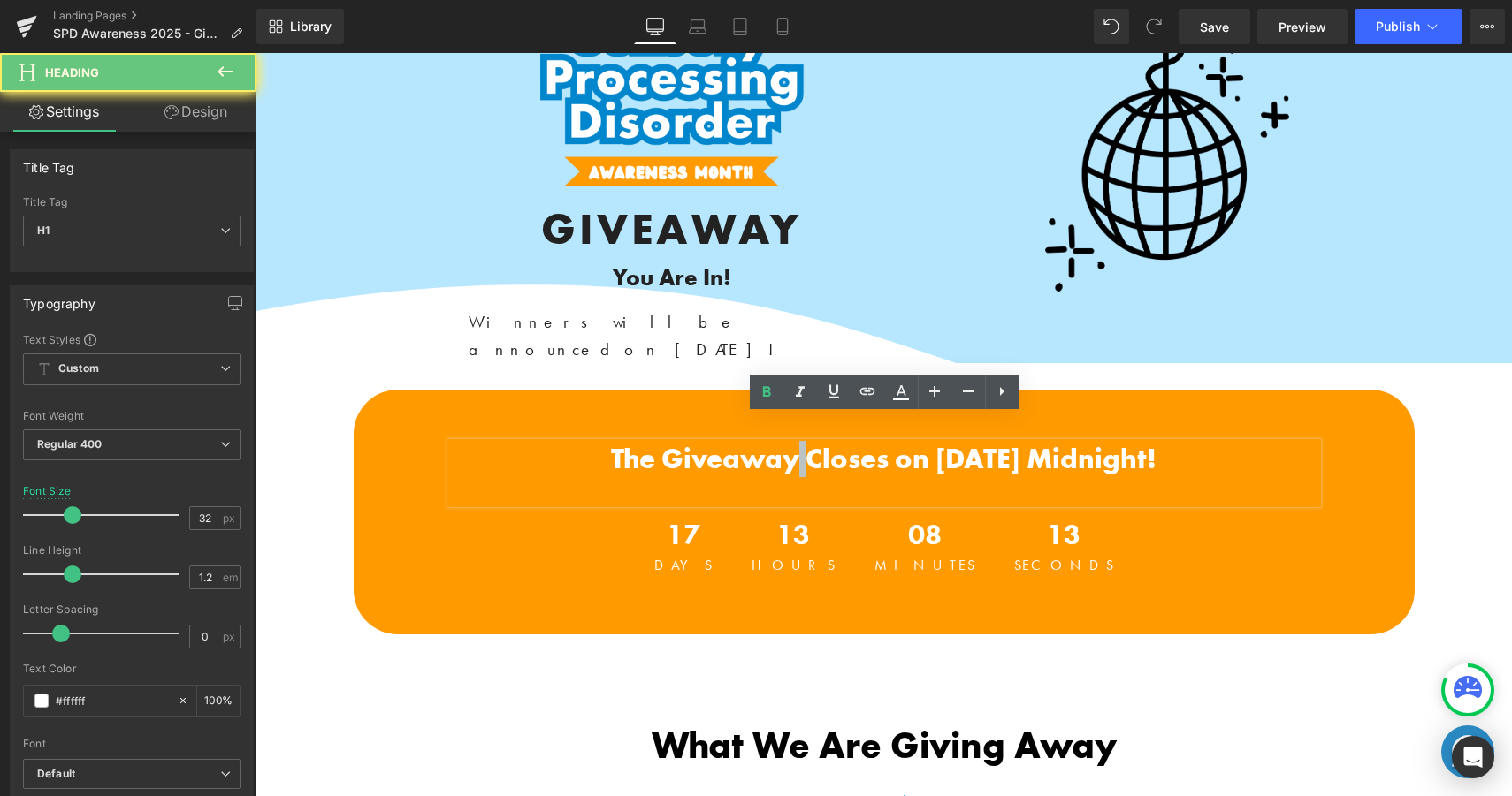
click at [733, 443] on span "The Giveaway Closes on October 18th at Midnight!" at bounding box center [883, 459] width 545 height 36
click at [793, 441] on span "The Giveaway Closes on October 18th at Midnight!" at bounding box center [883, 459] width 545 height 36
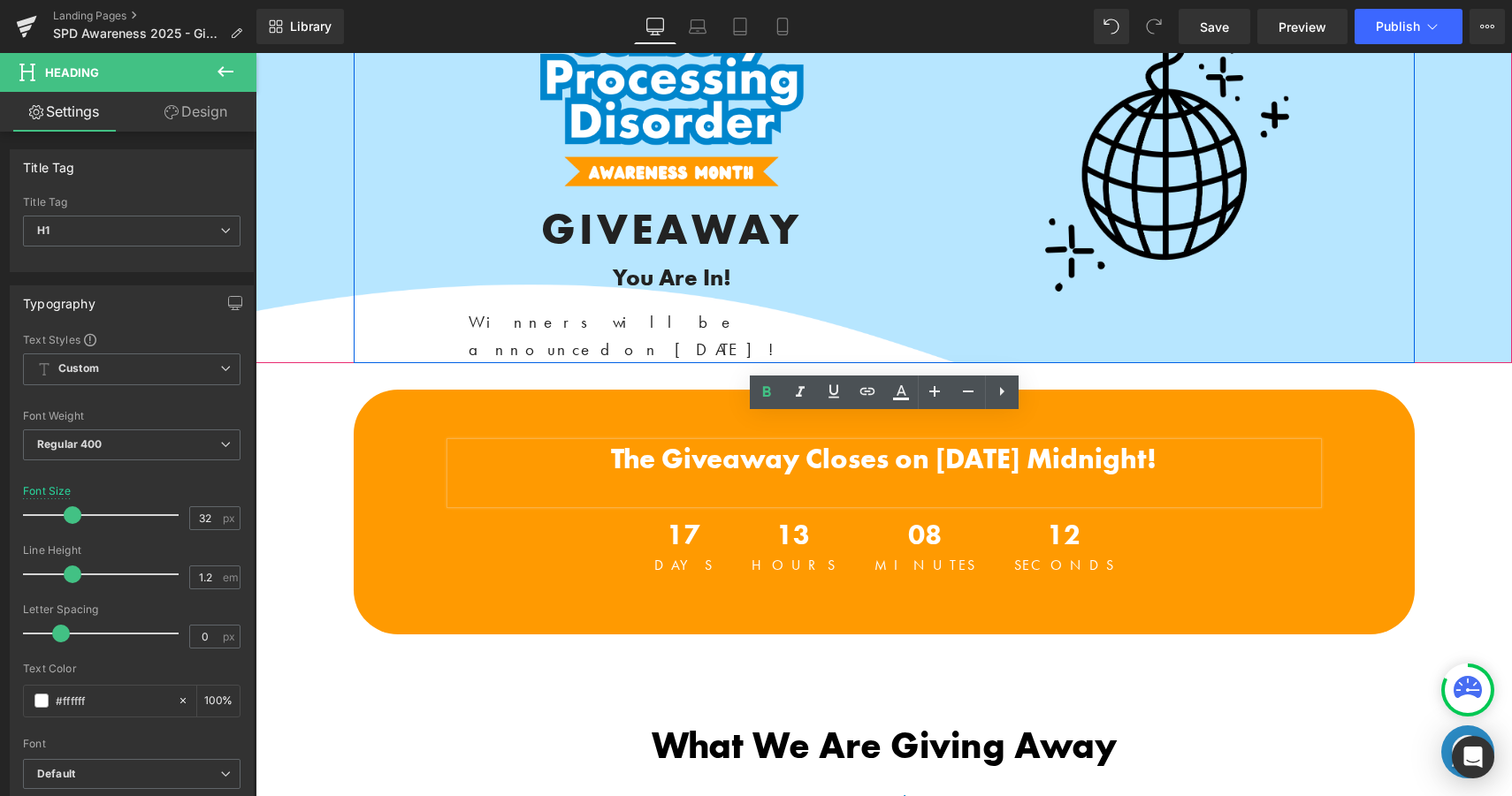
click at [727, 333] on div "Image GIVEAWAY Heading You Are In! Heading Winners will be announced on October…" at bounding box center [883, 185] width 1060 height 357
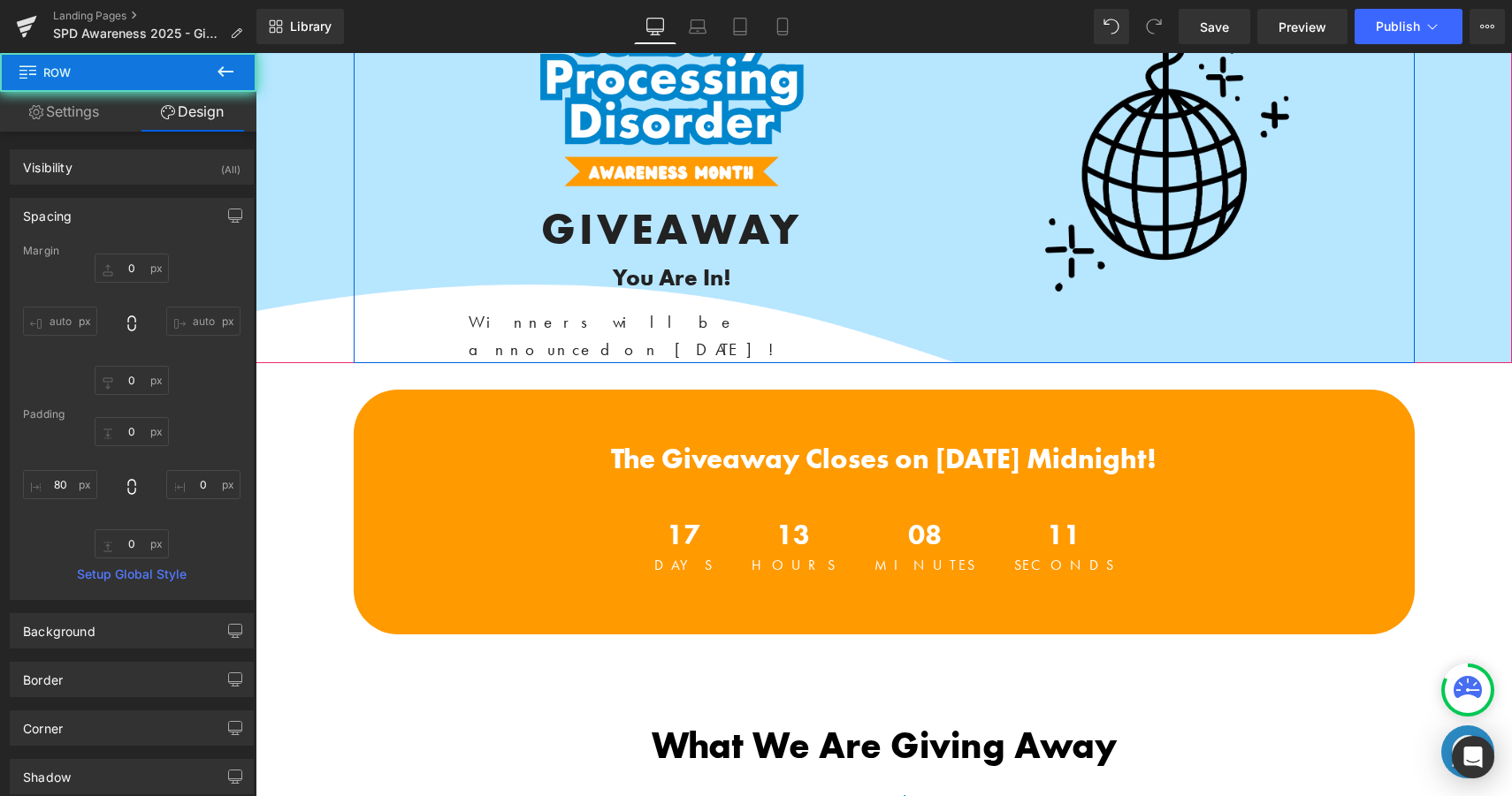
click at [762, 313] on div "Winners will be announced on October 19, 2025! Text Block" at bounding box center [671, 335] width 407 height 54
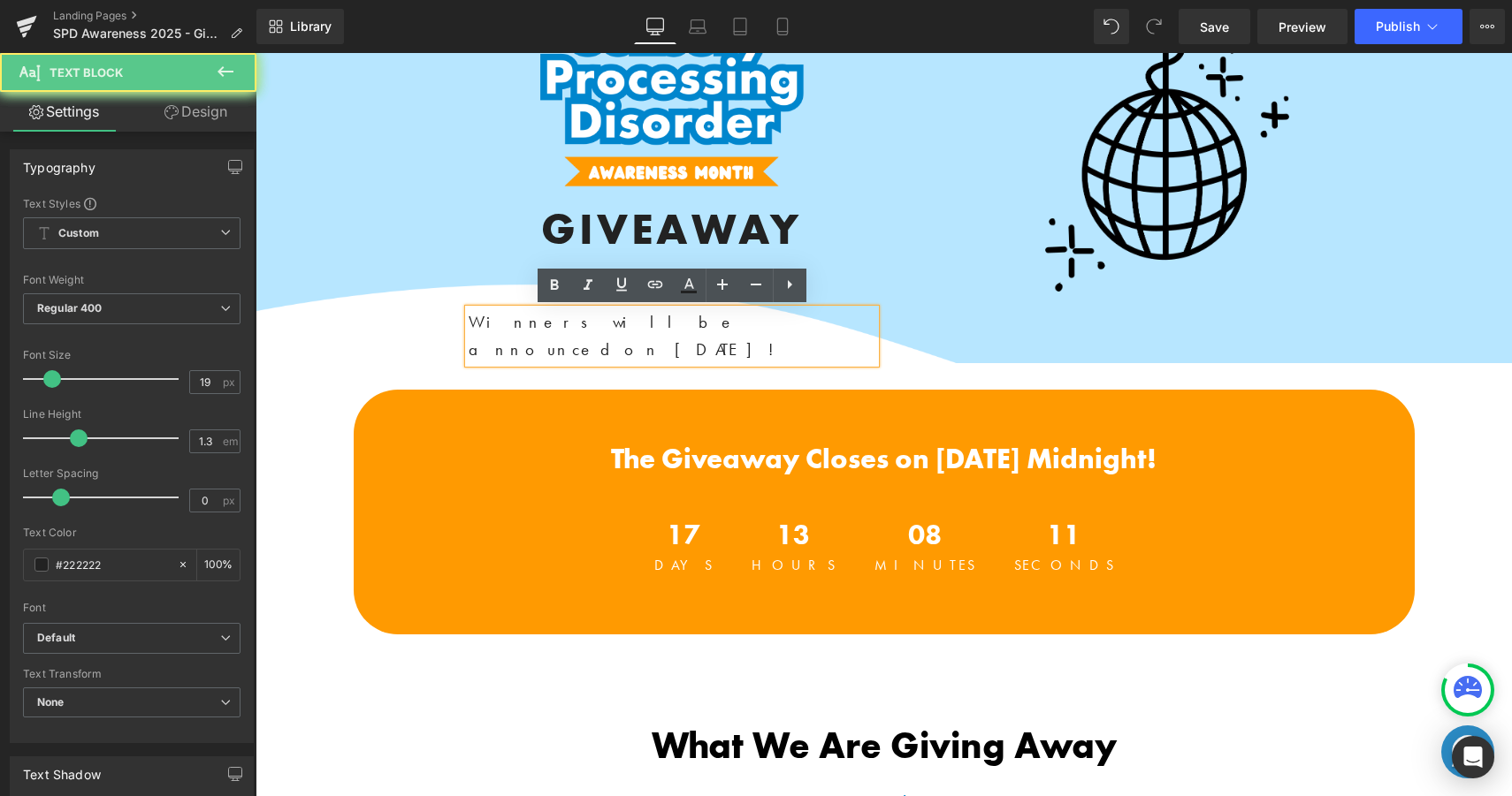
click at [762, 313] on div "Winners will be announced on October 19, 2025! Text Block" at bounding box center [671, 335] width 407 height 54
click at [762, 313] on span "Winners will be announced on October 19, 2025!" at bounding box center [626, 335] width 317 height 49
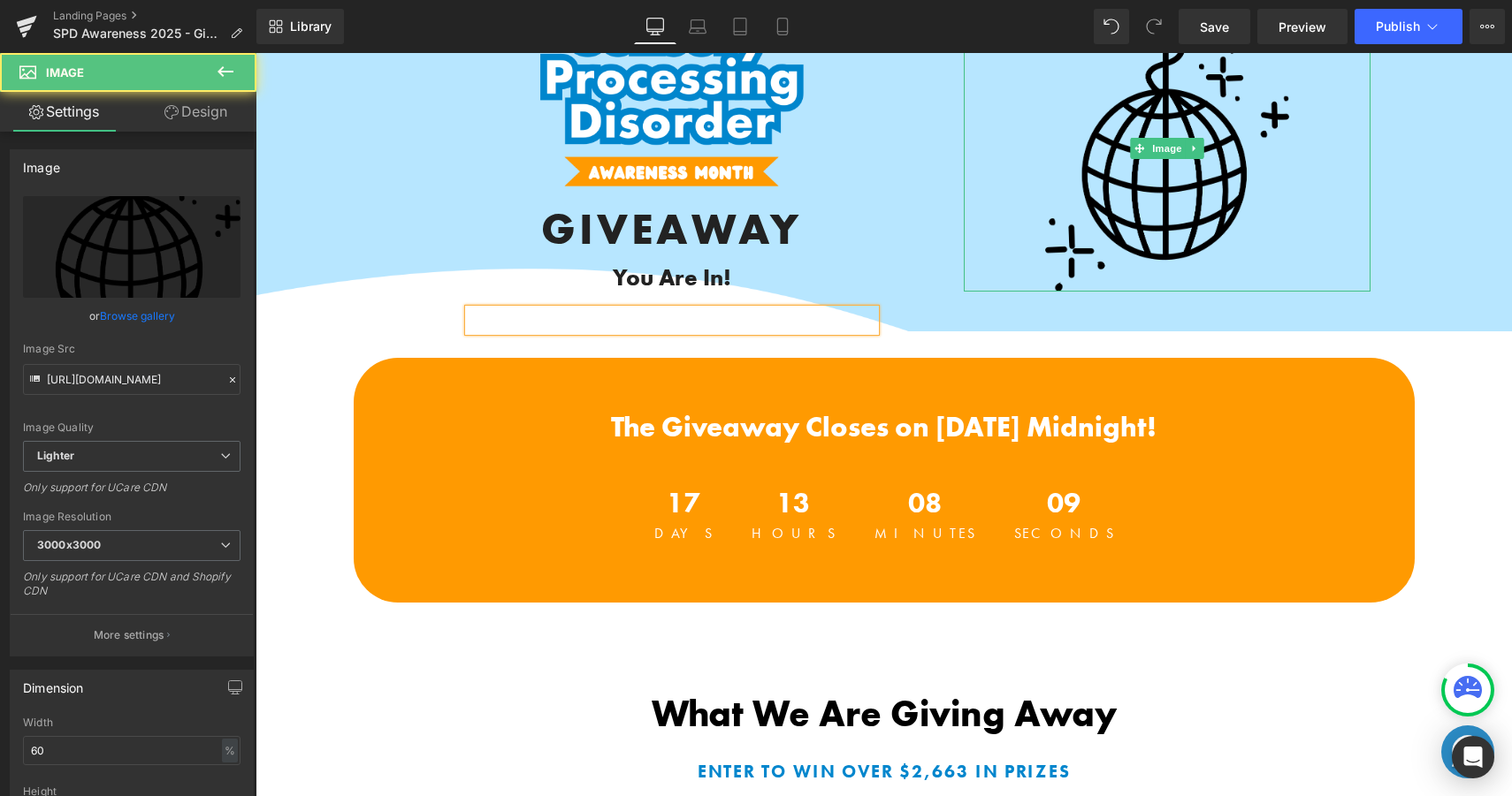
click at [1025, 283] on div at bounding box center [1167, 149] width 407 height 285
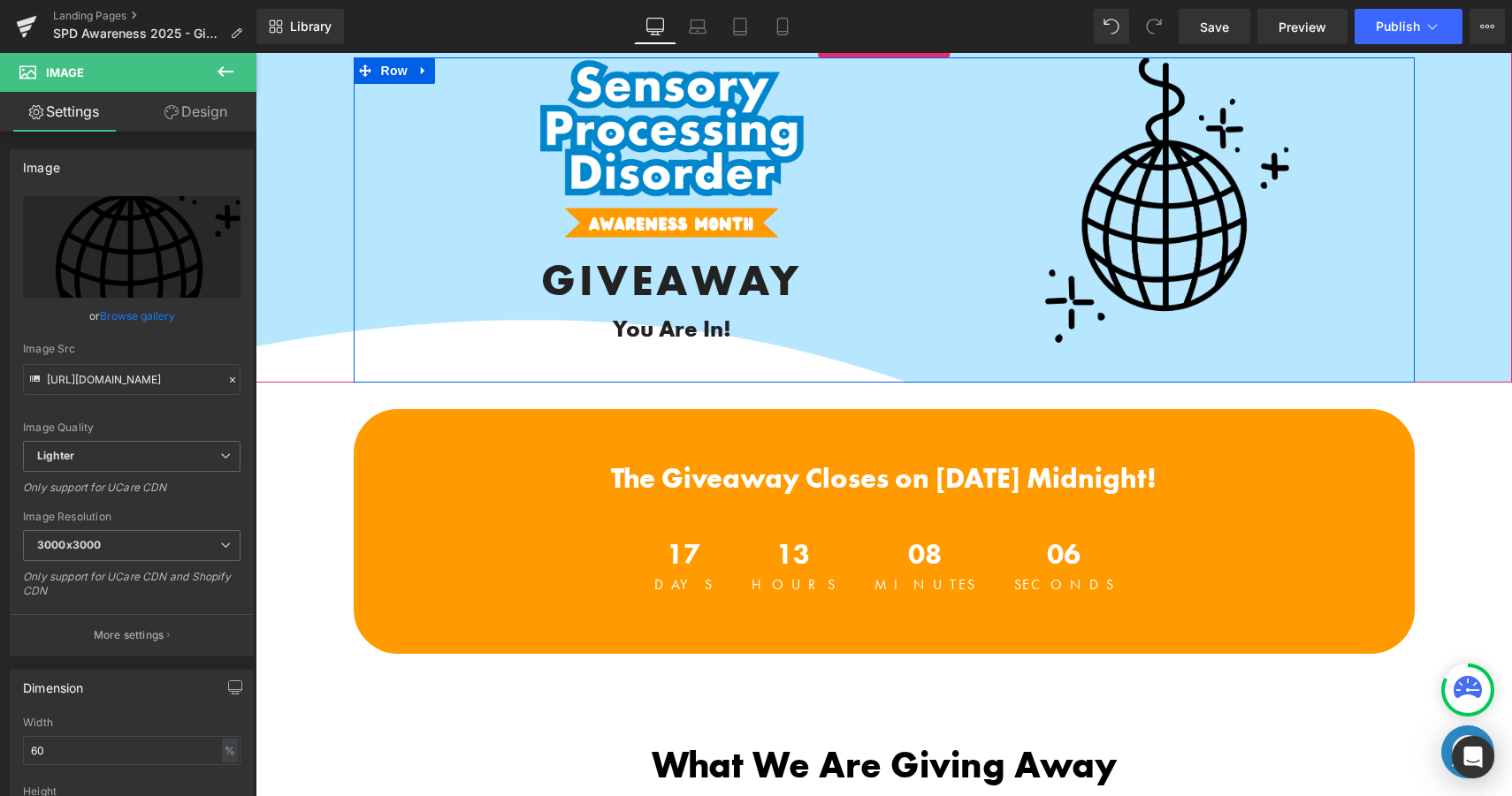
scroll to position [132, 0]
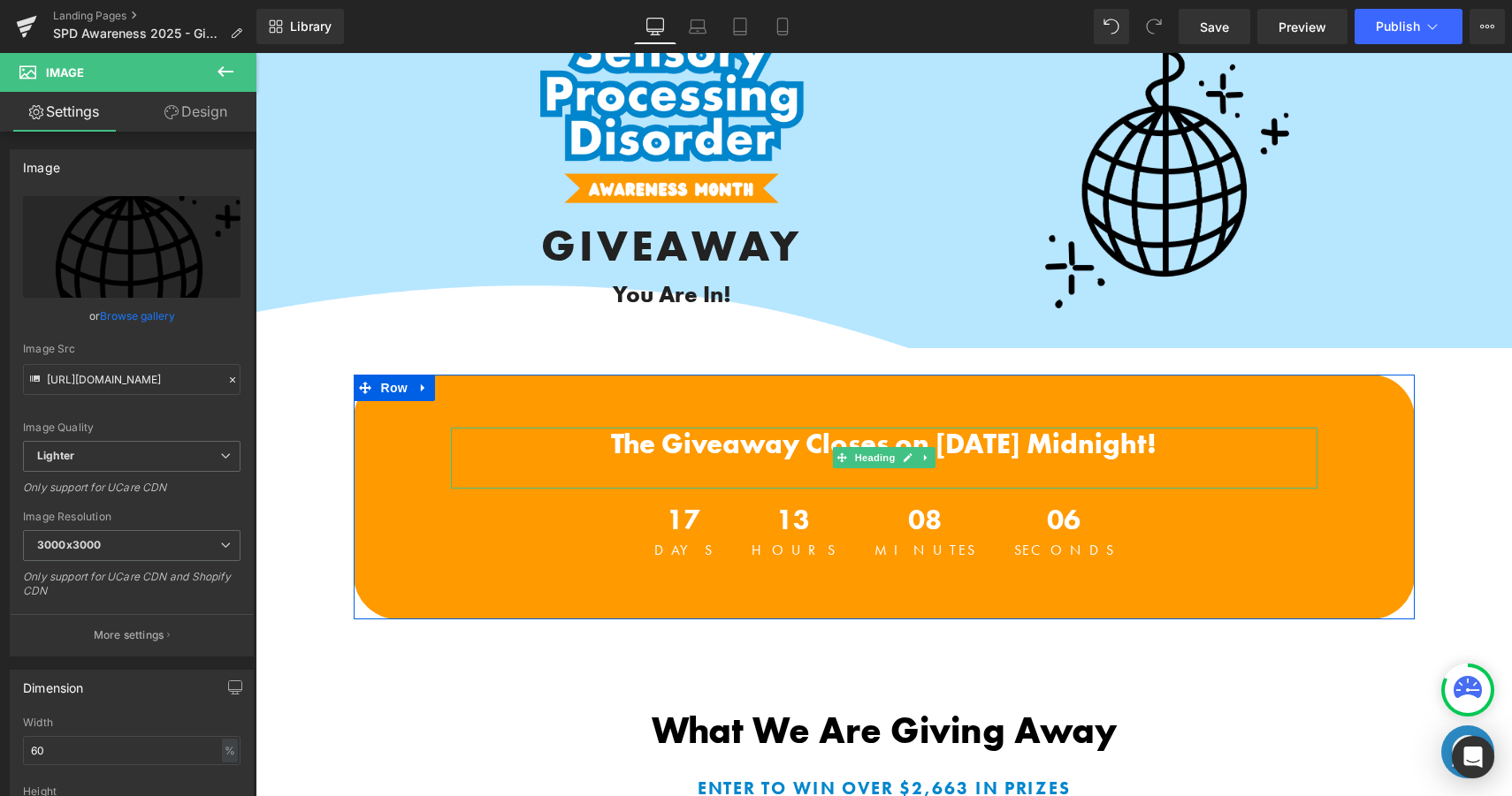
click at [791, 442] on span "The Giveaway Closes on October 18th at Midnight!" at bounding box center [883, 443] width 545 height 36
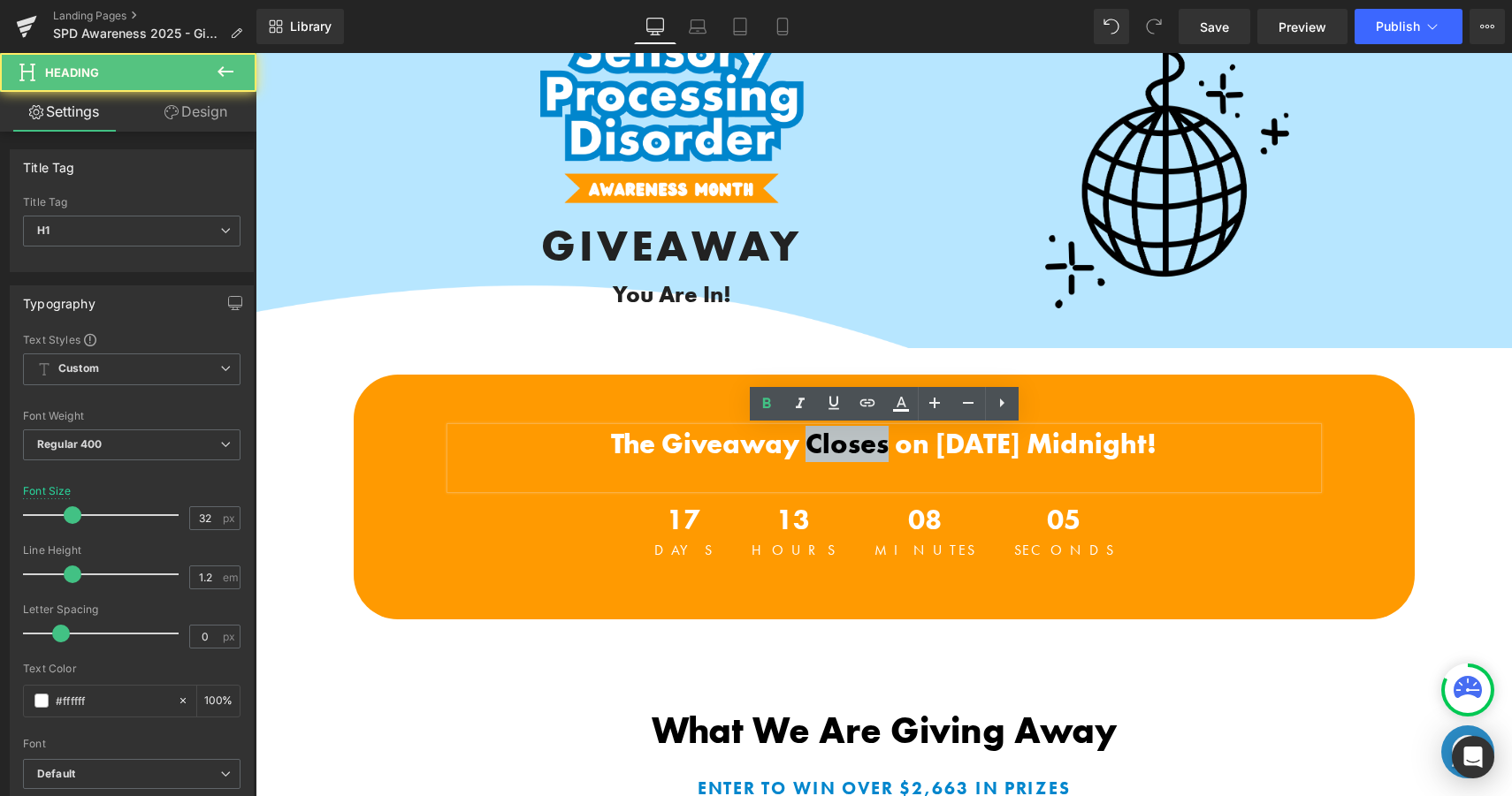
click at [791, 442] on span "The Giveaway Closes on October 18th at Midnight!" at bounding box center [883, 443] width 545 height 36
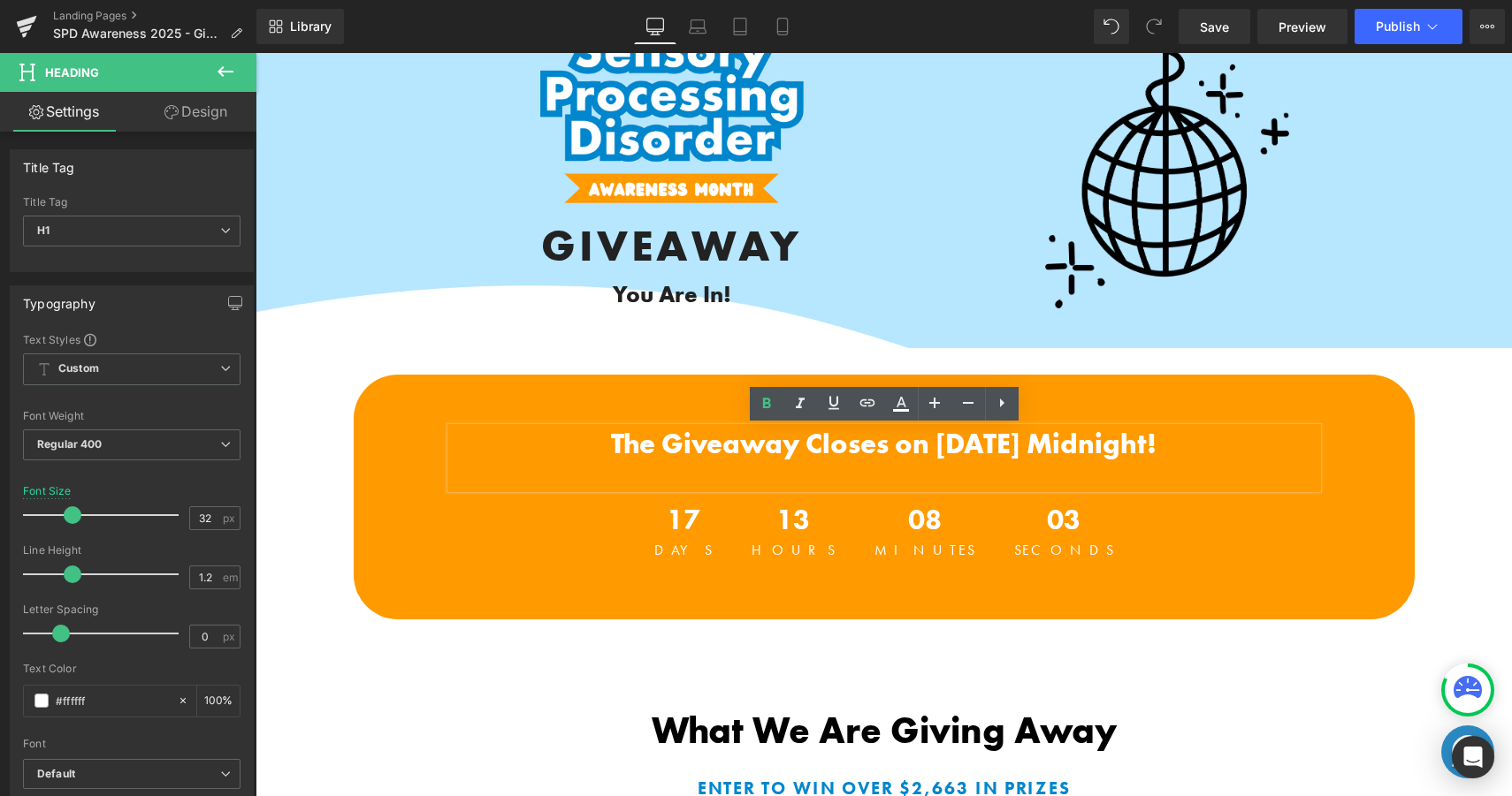
click at [717, 436] on span "The Giveaway Closes on October 18th at Midnight!" at bounding box center [883, 443] width 545 height 36
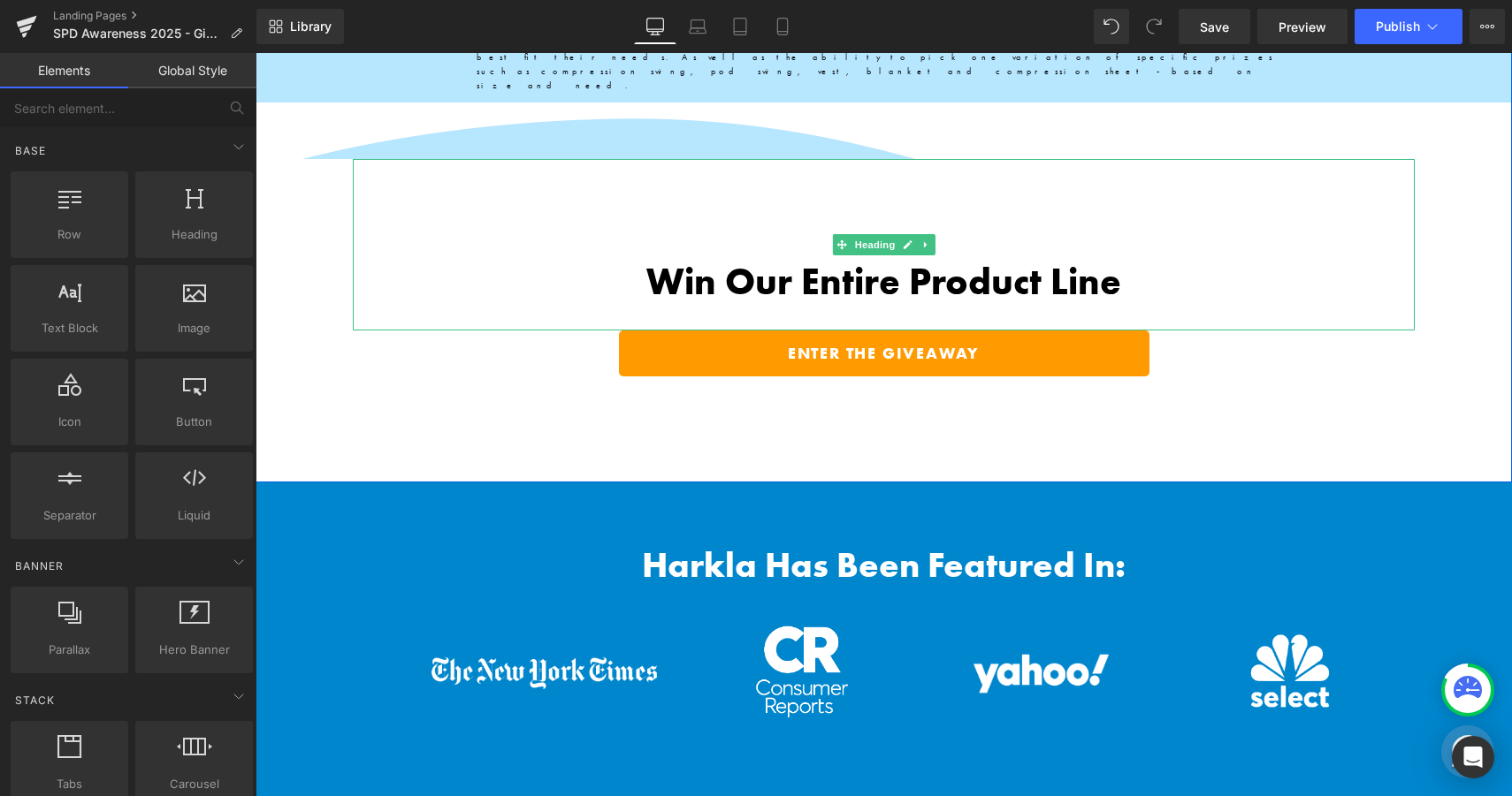
scroll to position [2481, 0]
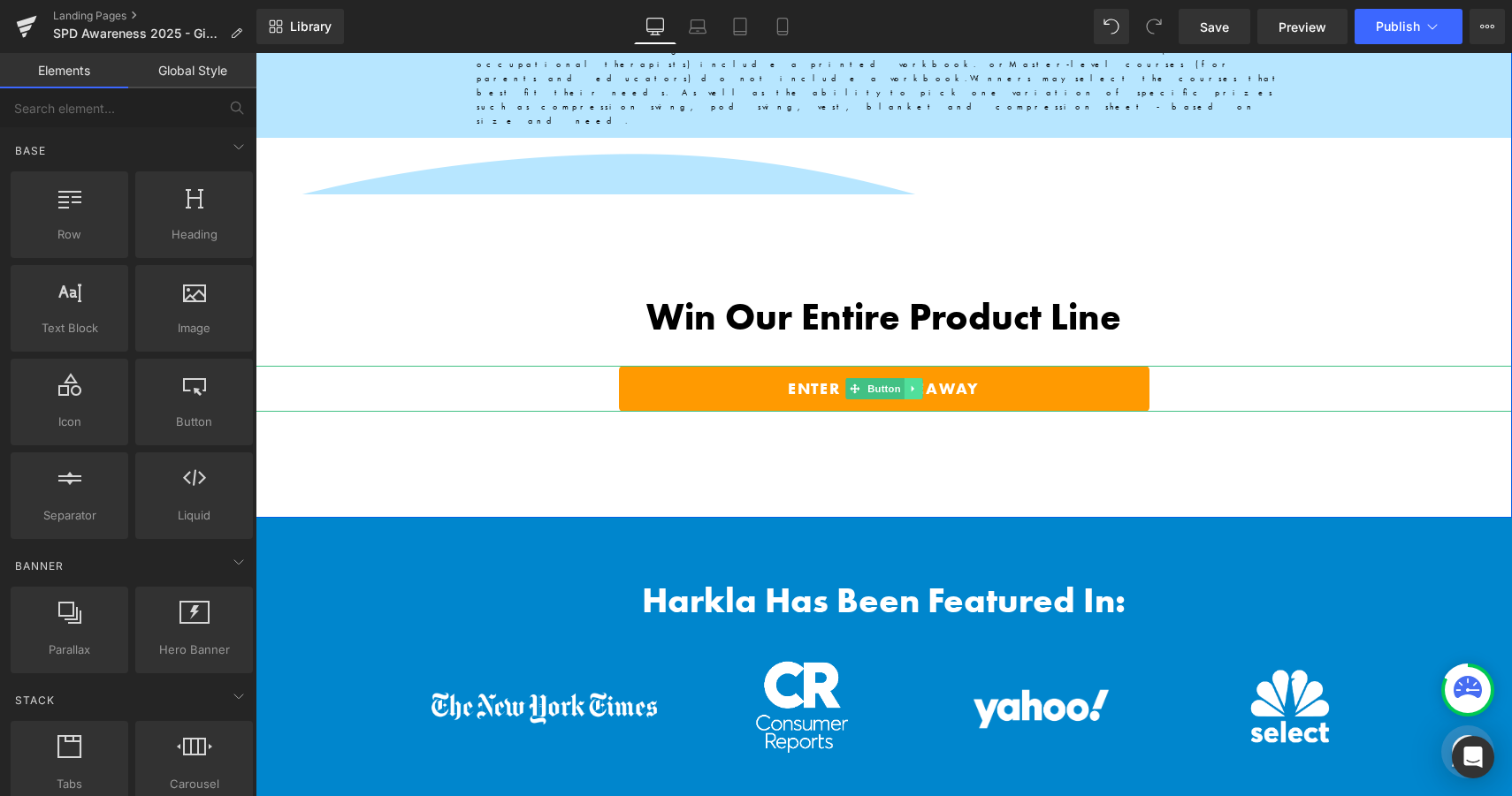
click at [914, 383] on icon at bounding box center [912, 389] width 10 height 11
click at [918, 383] on icon at bounding box center [922, 388] width 10 height 10
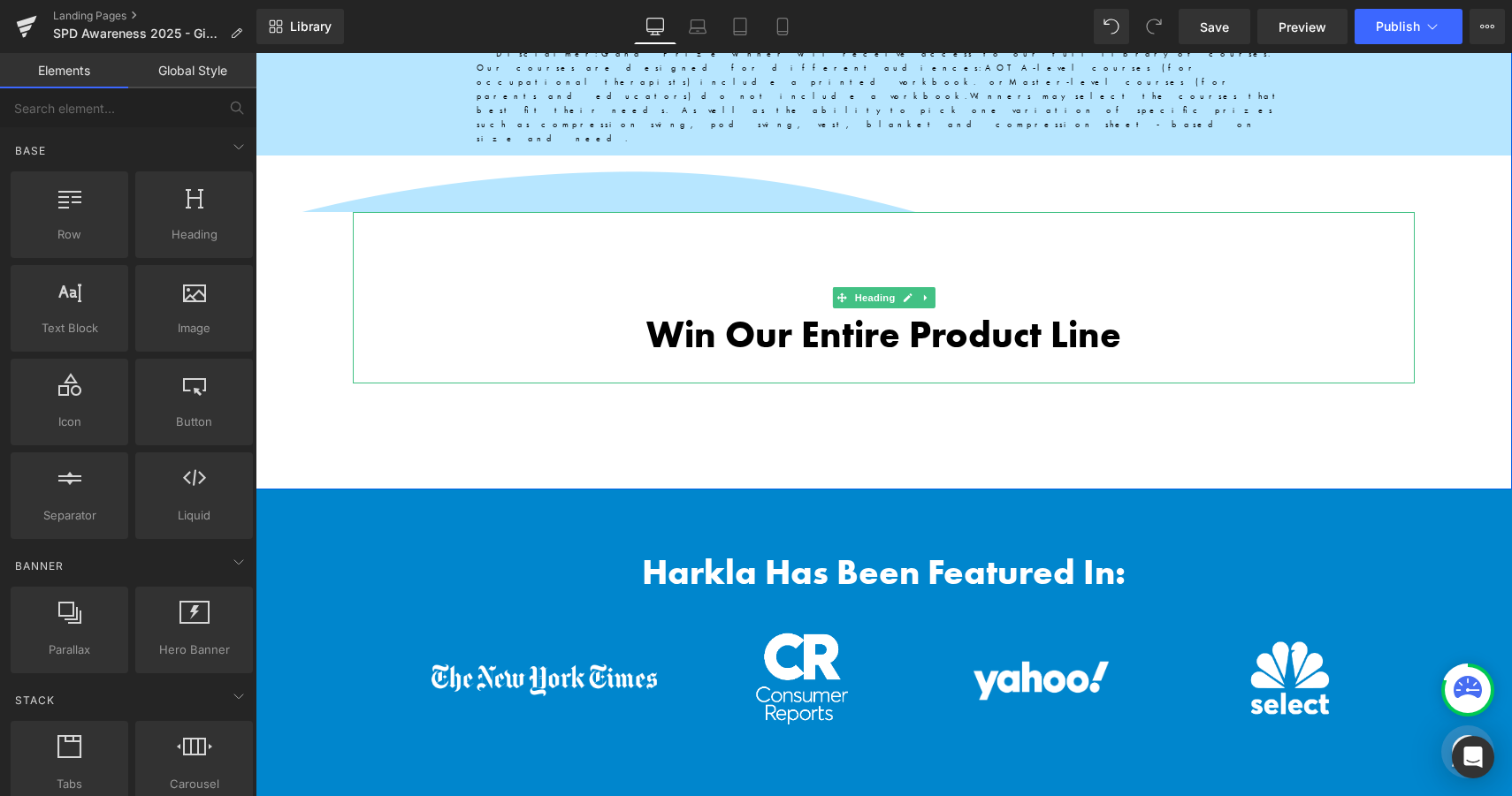
scroll to position [2466, 0]
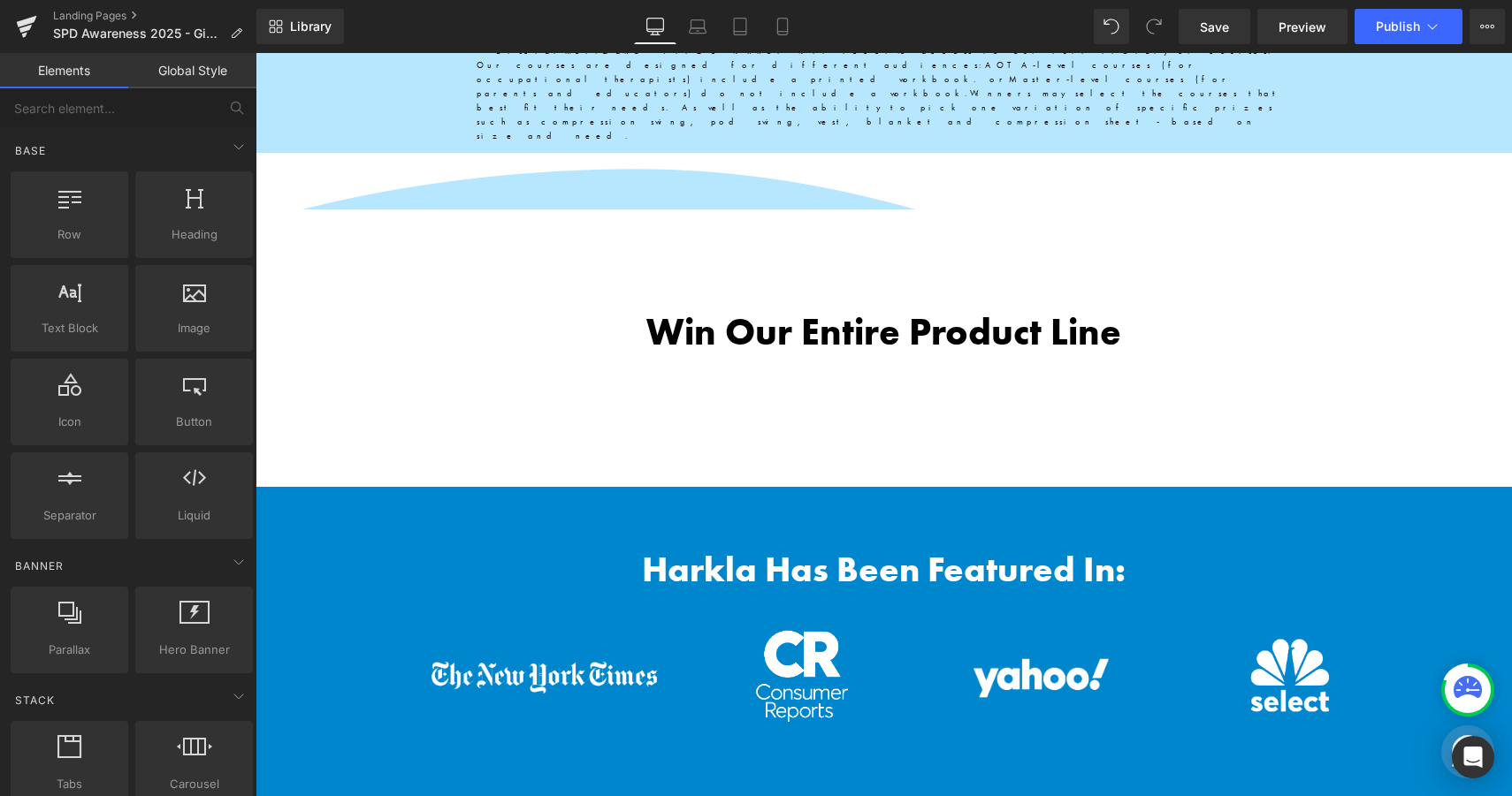
click at [198, 78] on link "Global Style" at bounding box center [191, 71] width 128 height 35
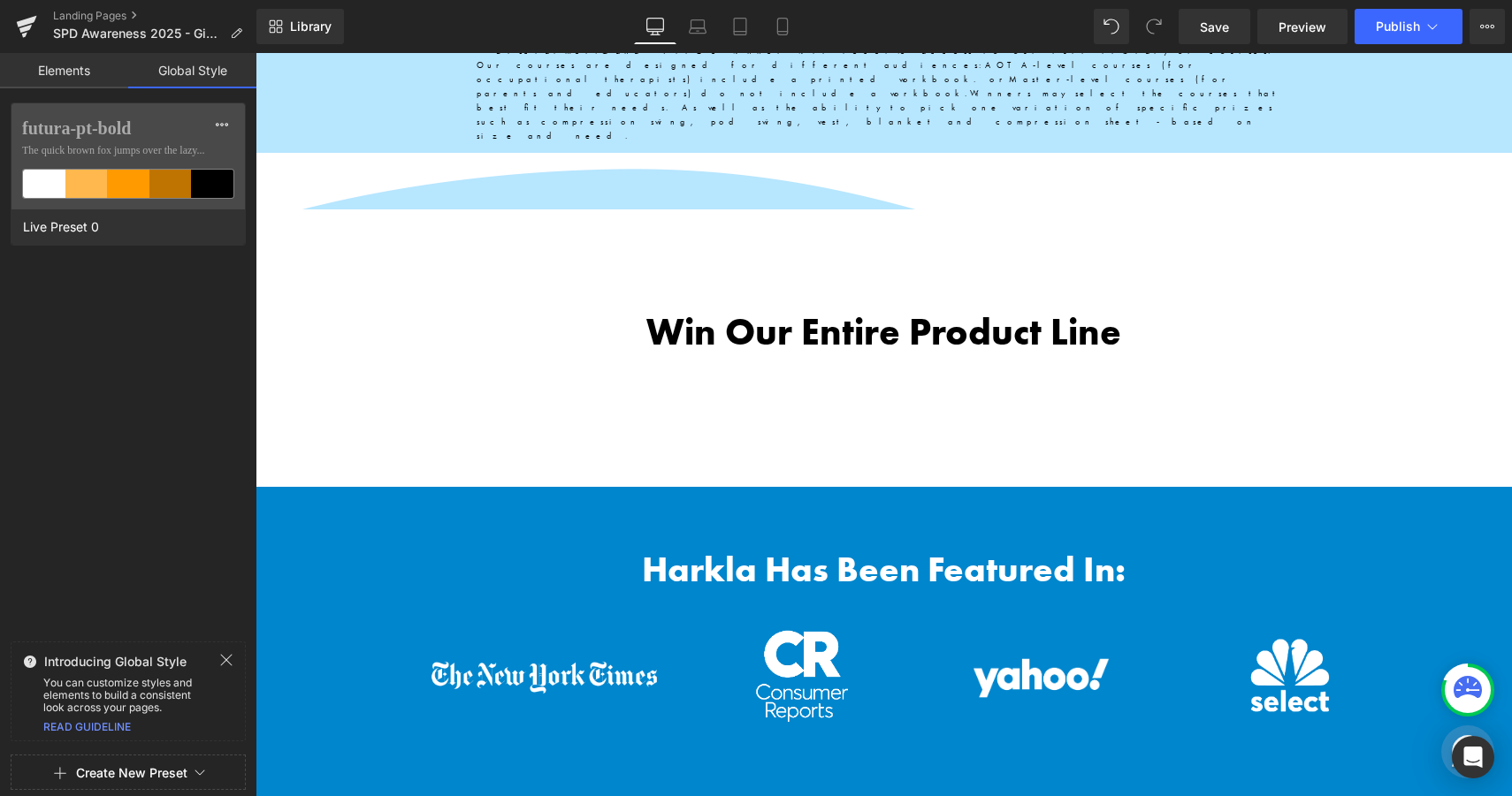
click at [97, 72] on link "Elements" at bounding box center [63, 71] width 128 height 35
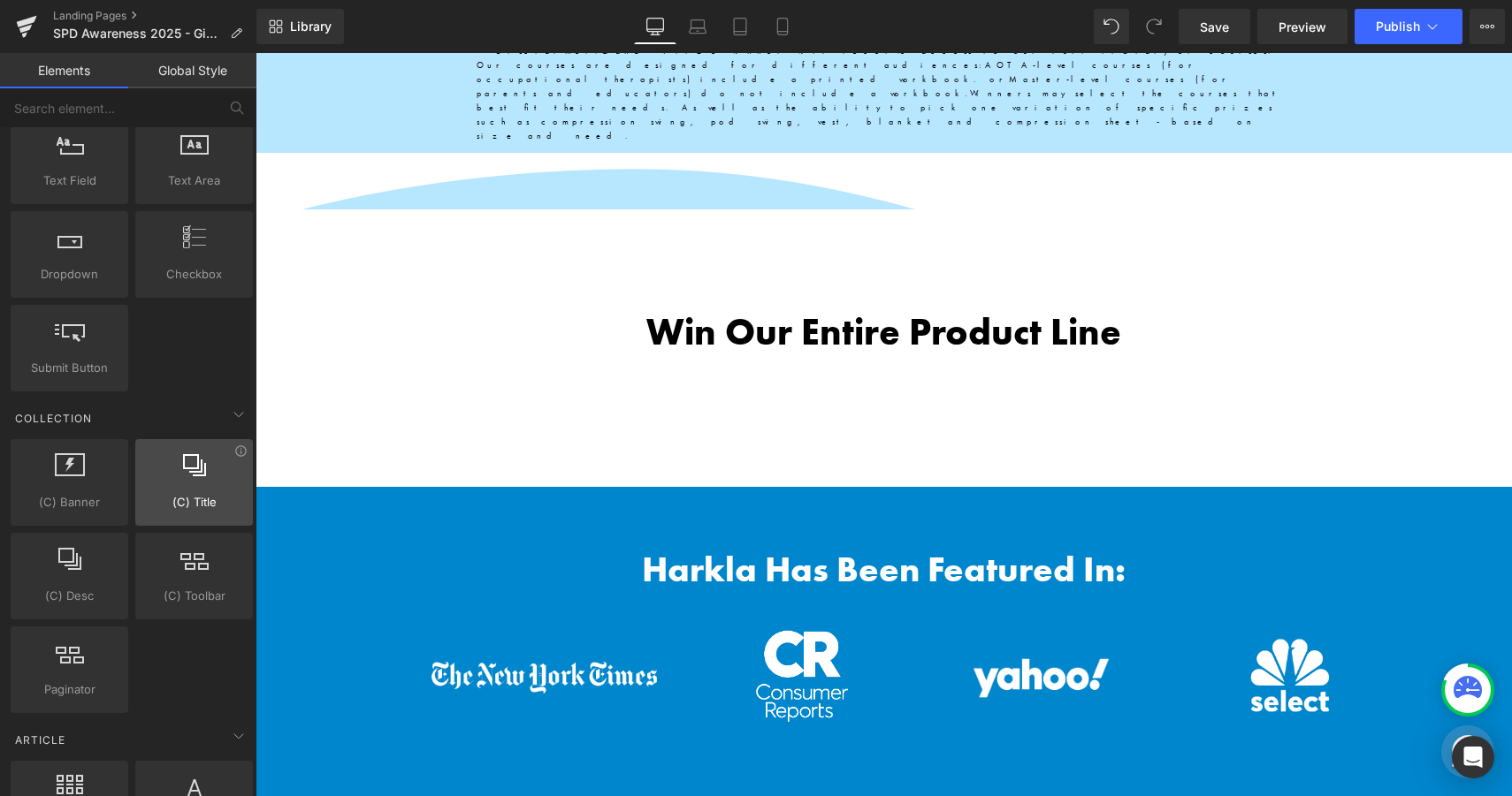
scroll to position [3042, 0]
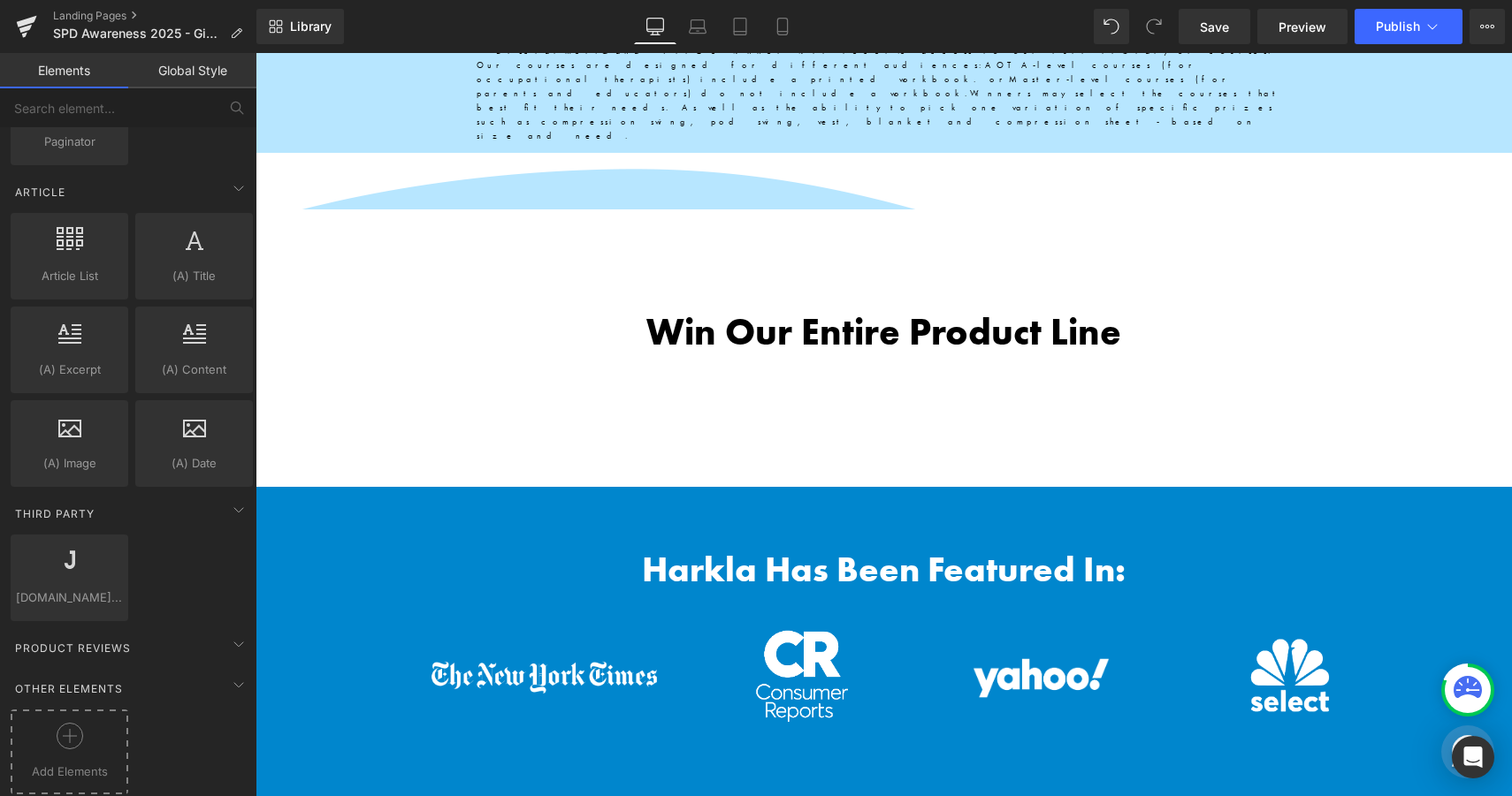
click at [58, 710] on div "Add Elements" at bounding box center [70, 752] width 118 height 85
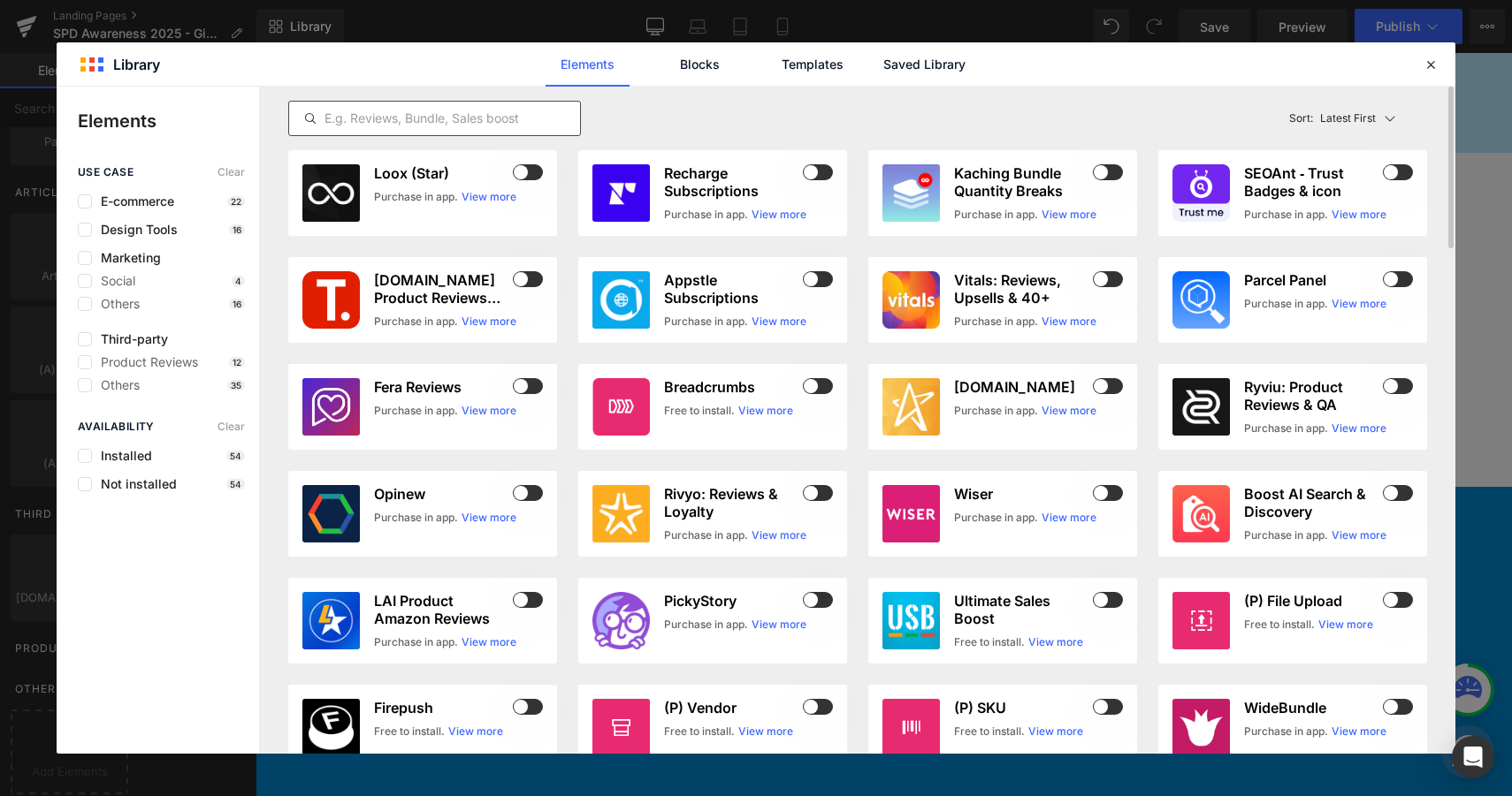
click at [526, 125] on input "text" at bounding box center [434, 118] width 291 height 21
click at [922, 67] on link "Saved Library" at bounding box center [923, 64] width 84 height 44
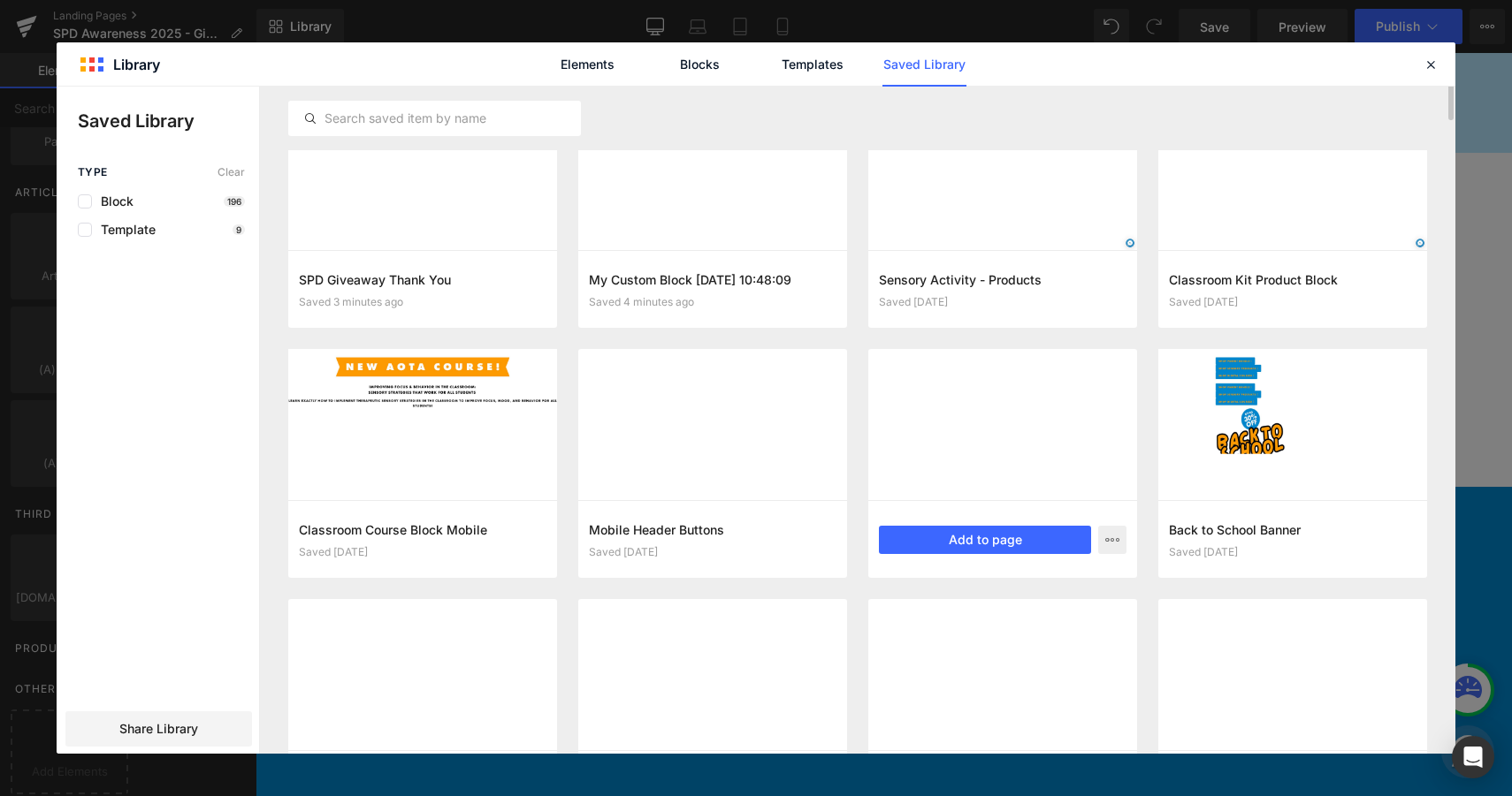
scroll to position [0, 0]
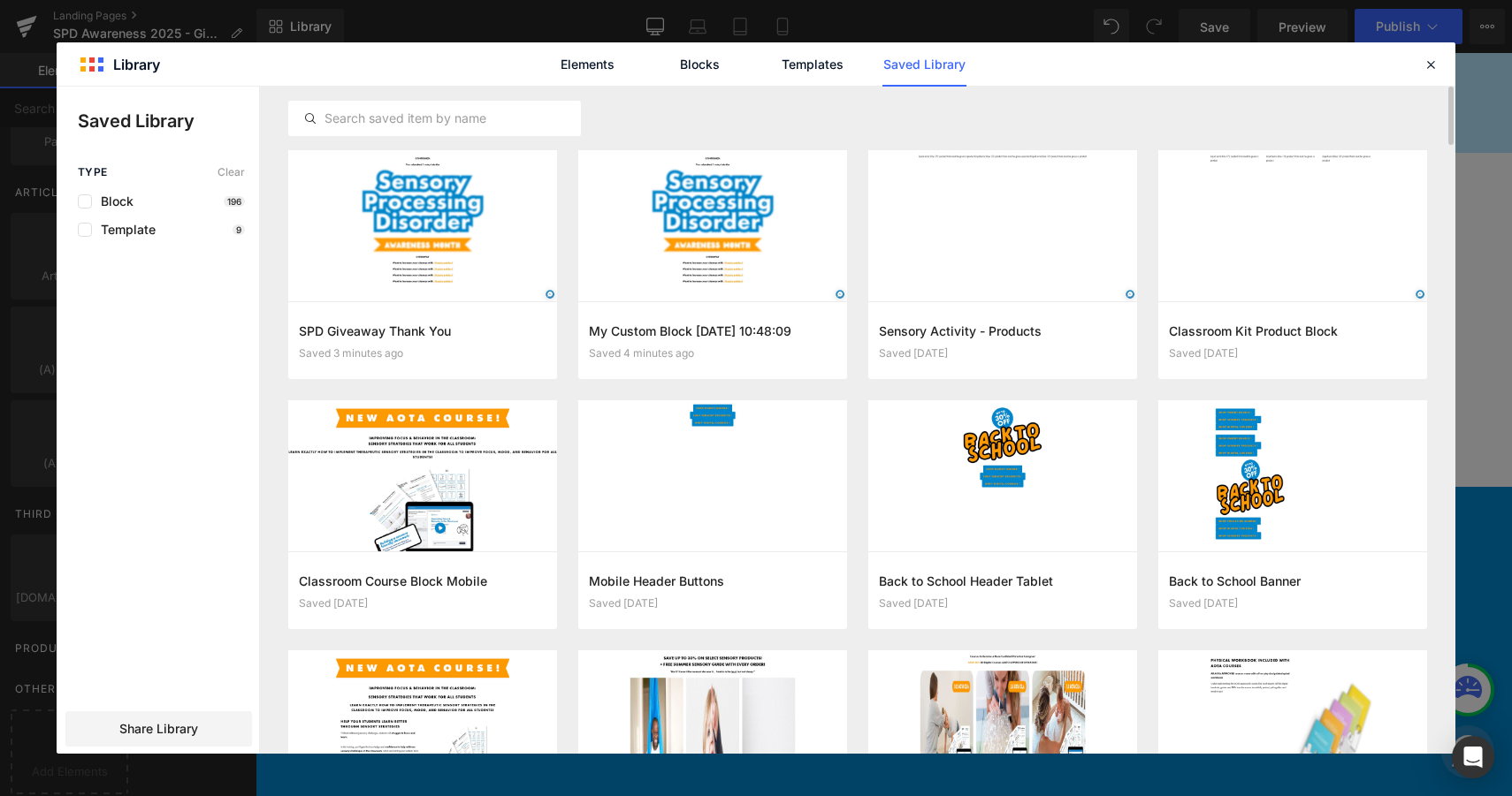
click at [1002, 335] on button "Add to page" at bounding box center [984, 341] width 212 height 28
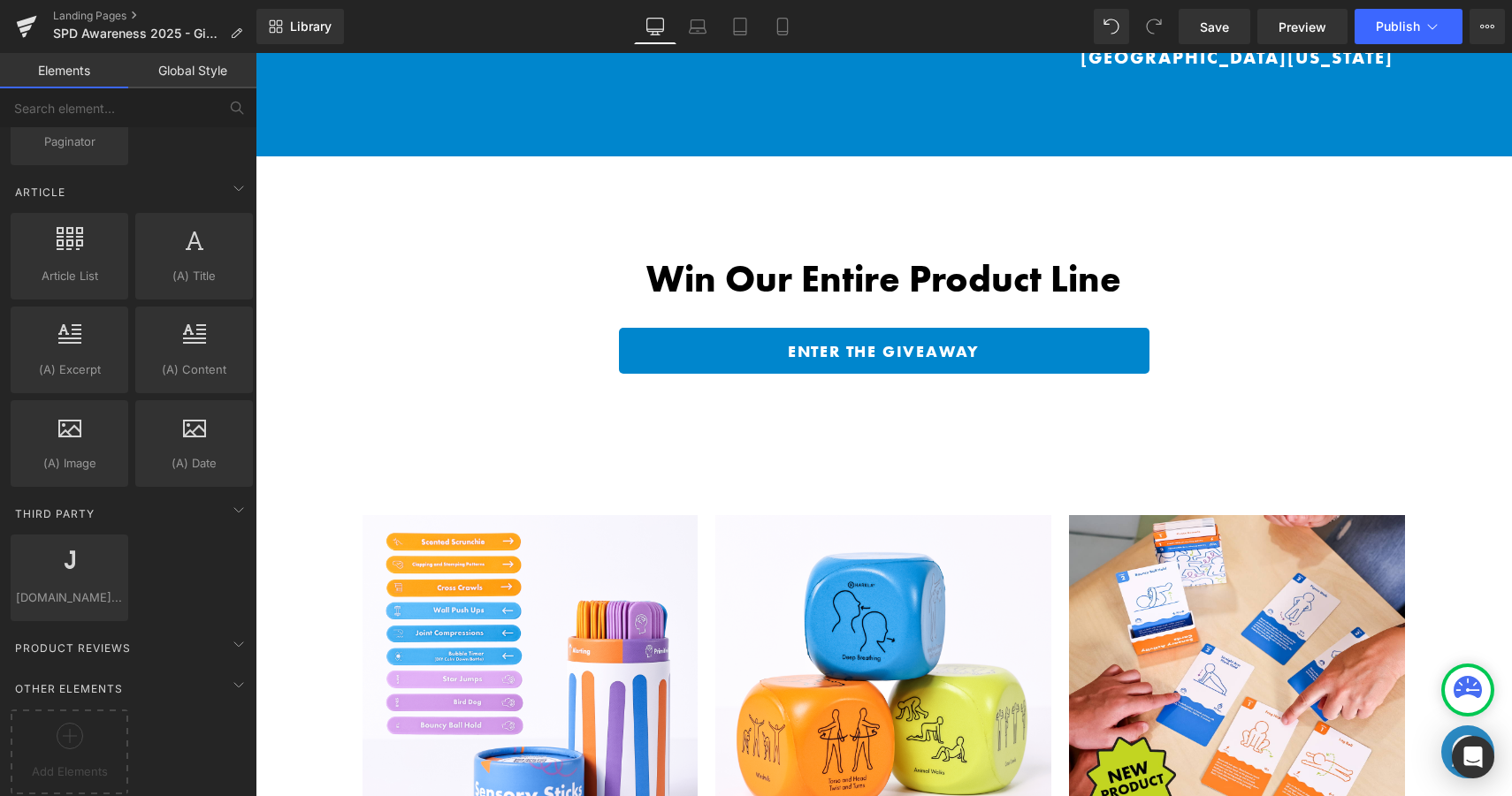
scroll to position [4665, 0]
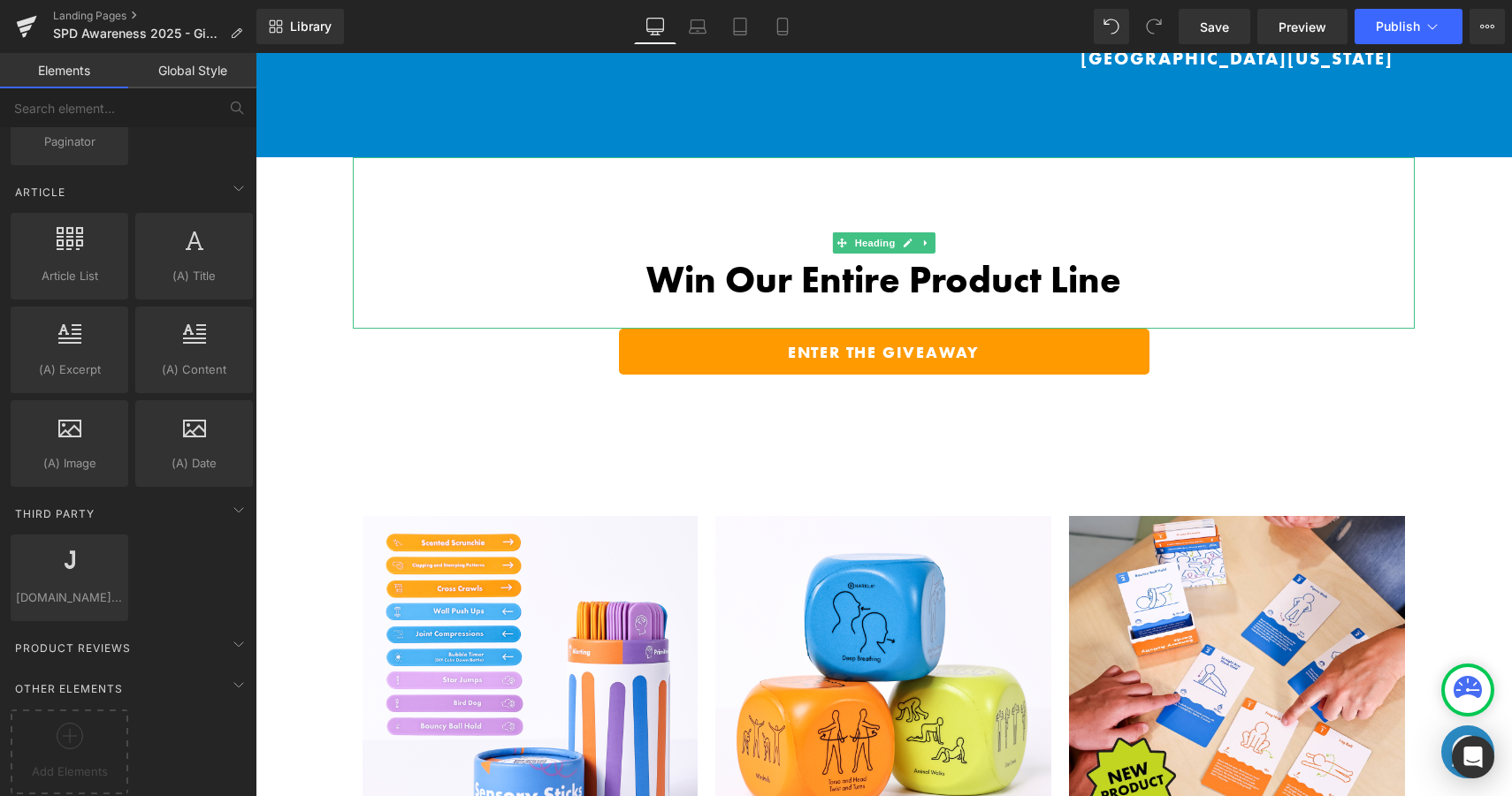
click at [650, 256] on b "Win Our Entire Product Line" at bounding box center [884, 280] width 475 height 48
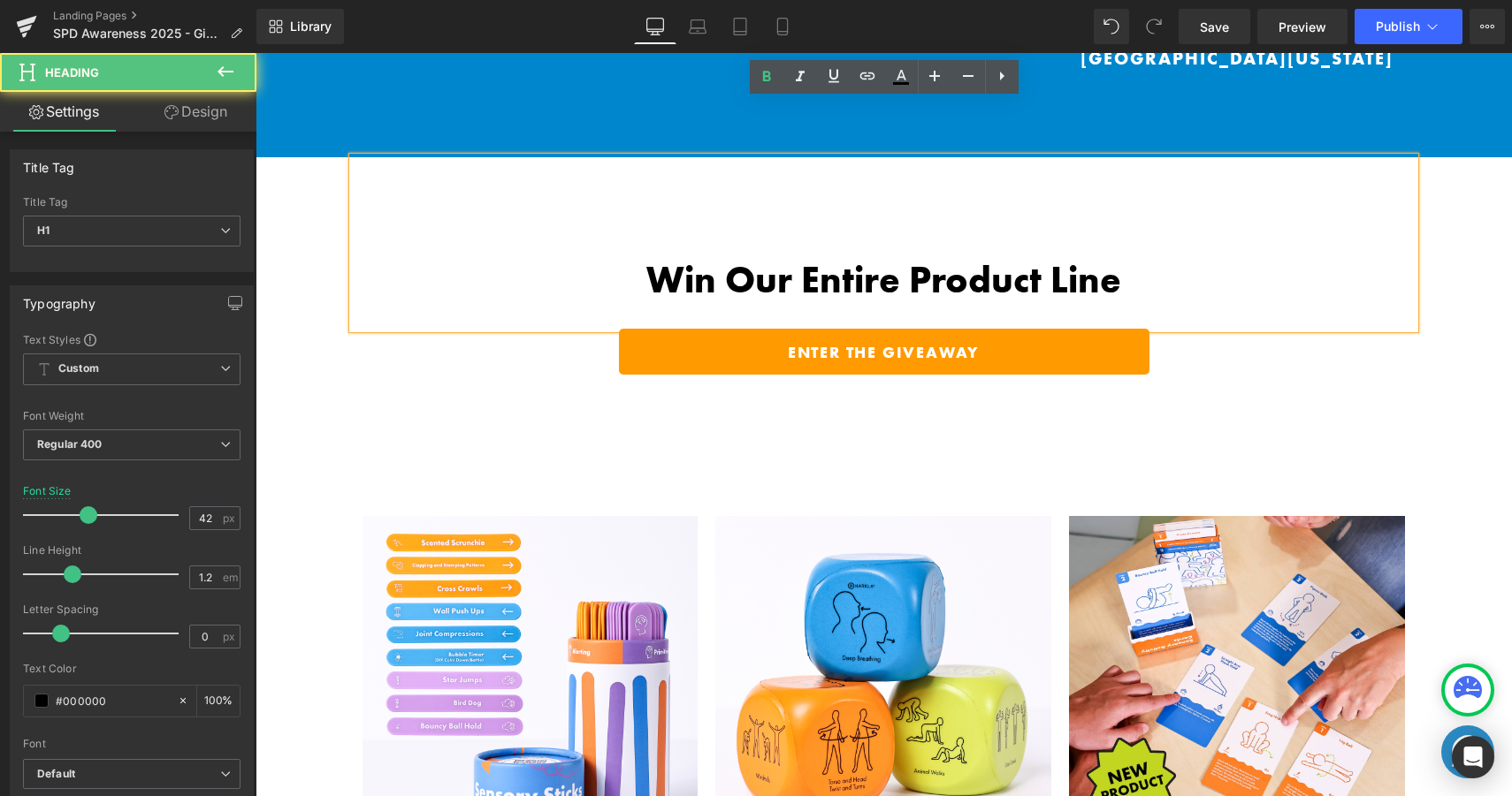
click at [704, 256] on b "Win Our Entire Product Line" at bounding box center [884, 280] width 475 height 48
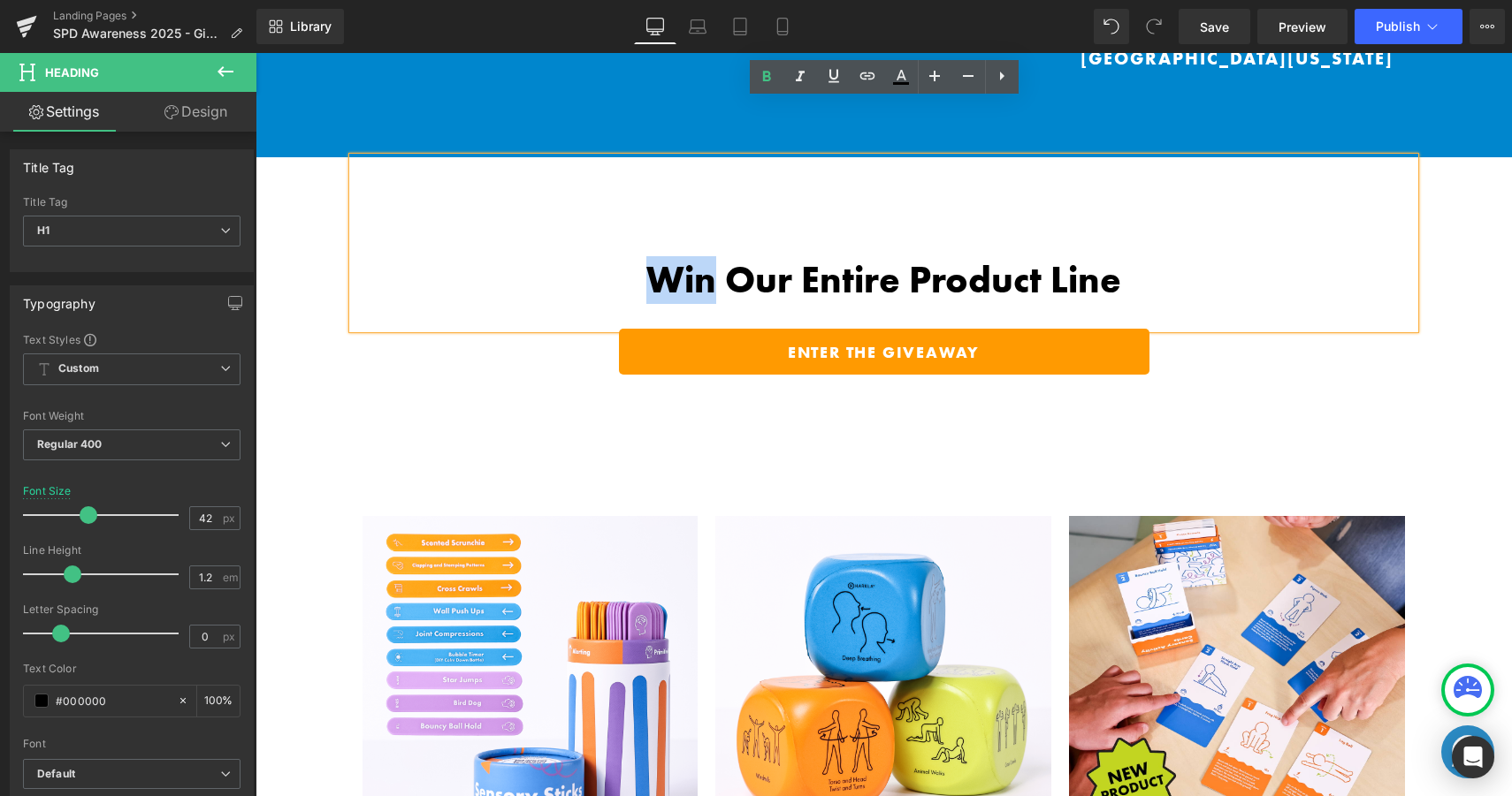
drag, startPoint x: 713, startPoint y: 222, endPoint x: 637, endPoint y: 222, distance: 76.0
click at [637, 258] on h1 "Win Our Entire Product Line" at bounding box center [884, 280] width 1061 height 44
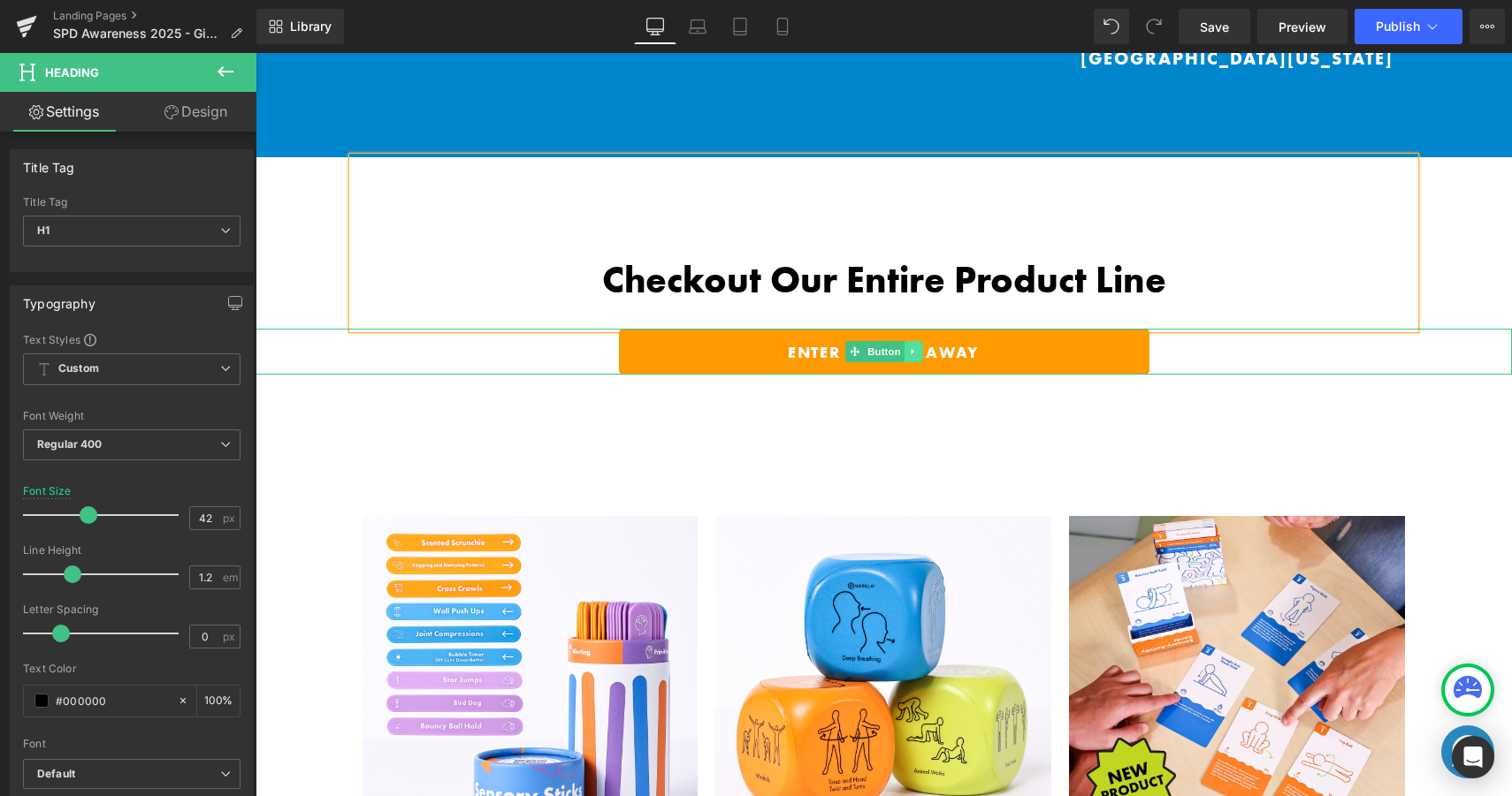
click at [914, 347] on icon at bounding box center [912, 352] width 10 height 11
click at [919, 347] on icon at bounding box center [922, 352] width 10 height 10
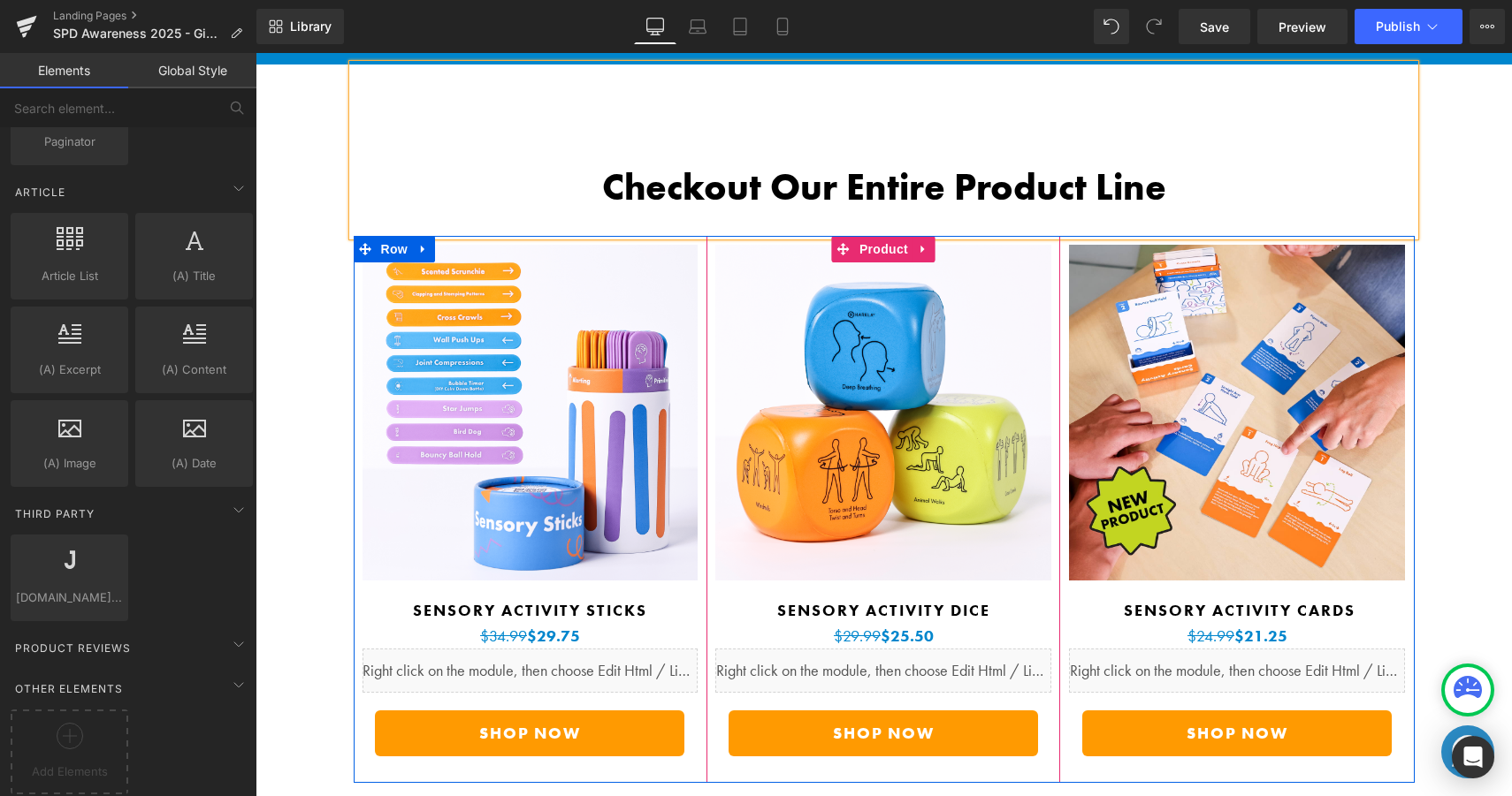
scroll to position [4770, 0]
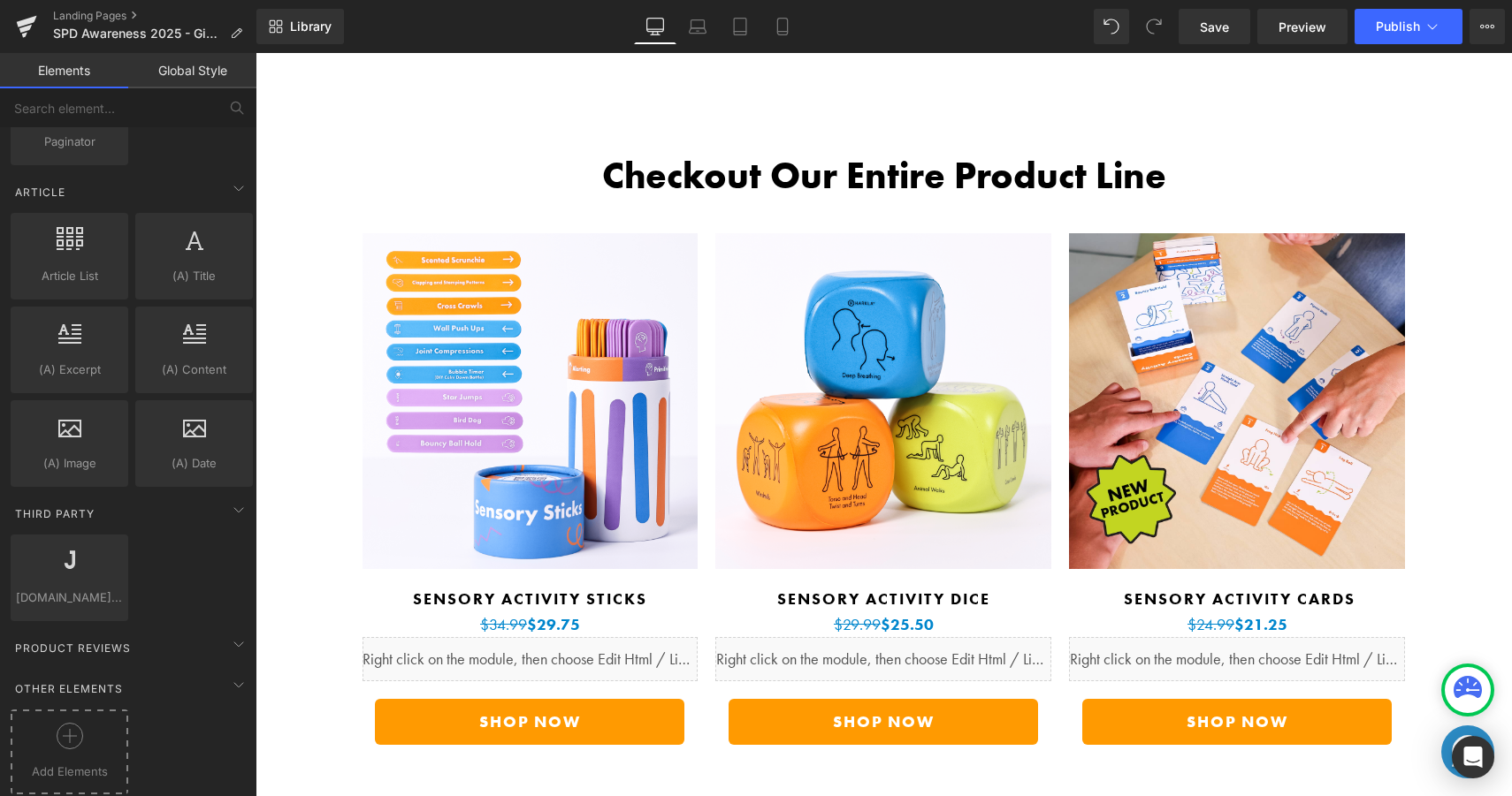
click at [76, 724] on icon at bounding box center [70, 735] width 27 height 27
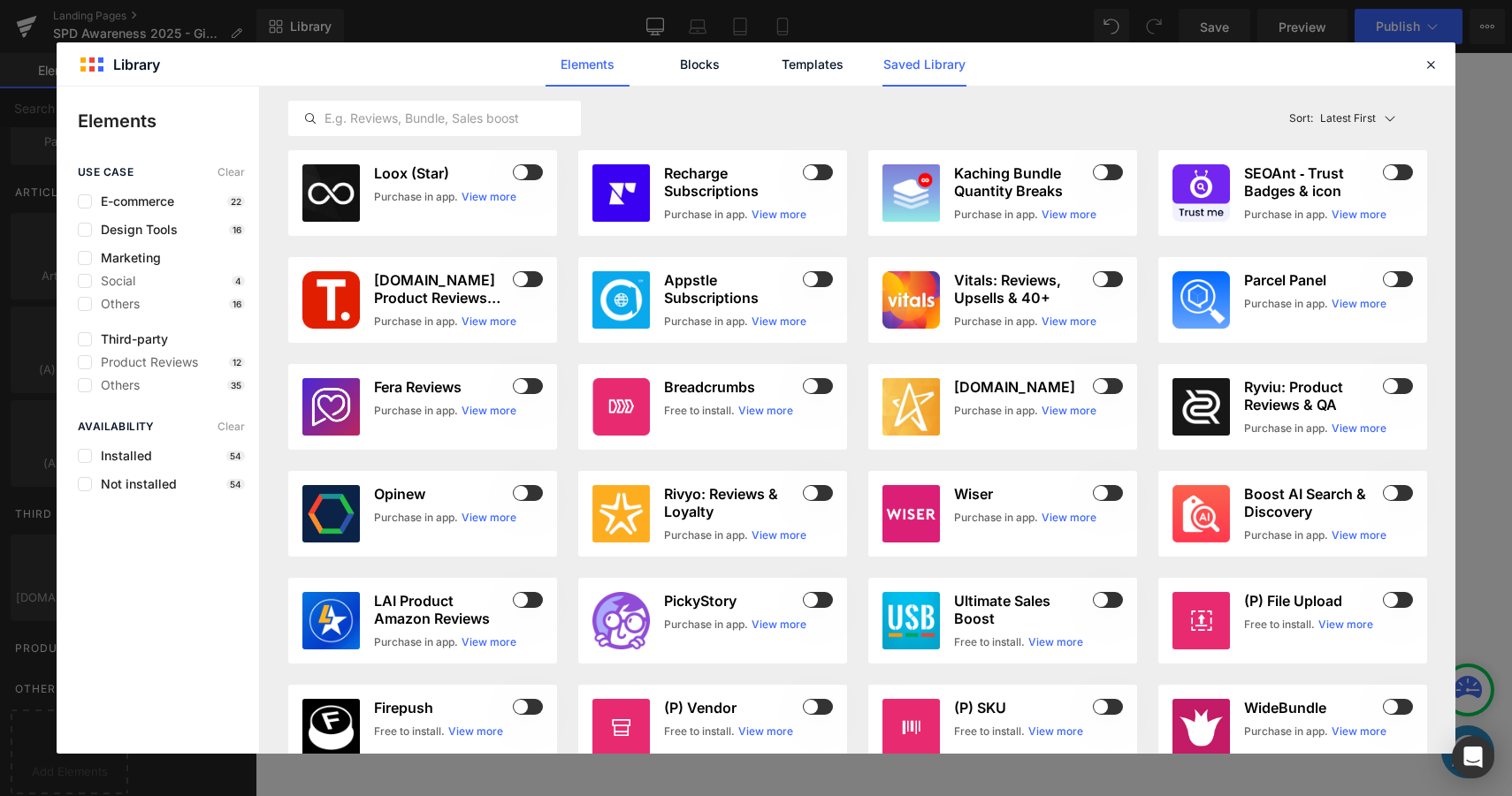
click at [901, 56] on link "Saved Library" at bounding box center [923, 64] width 84 height 44
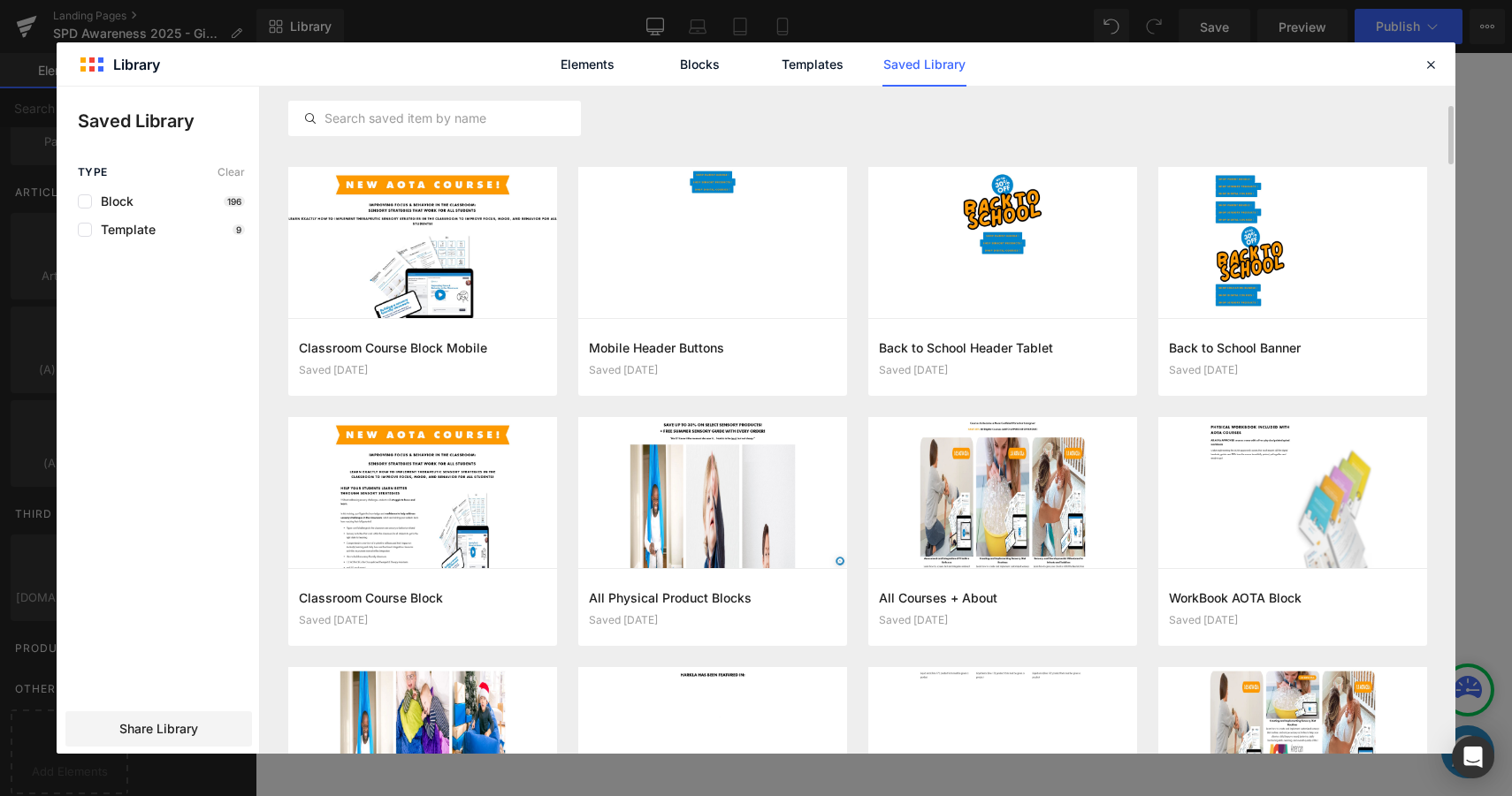
scroll to position [270, 0]
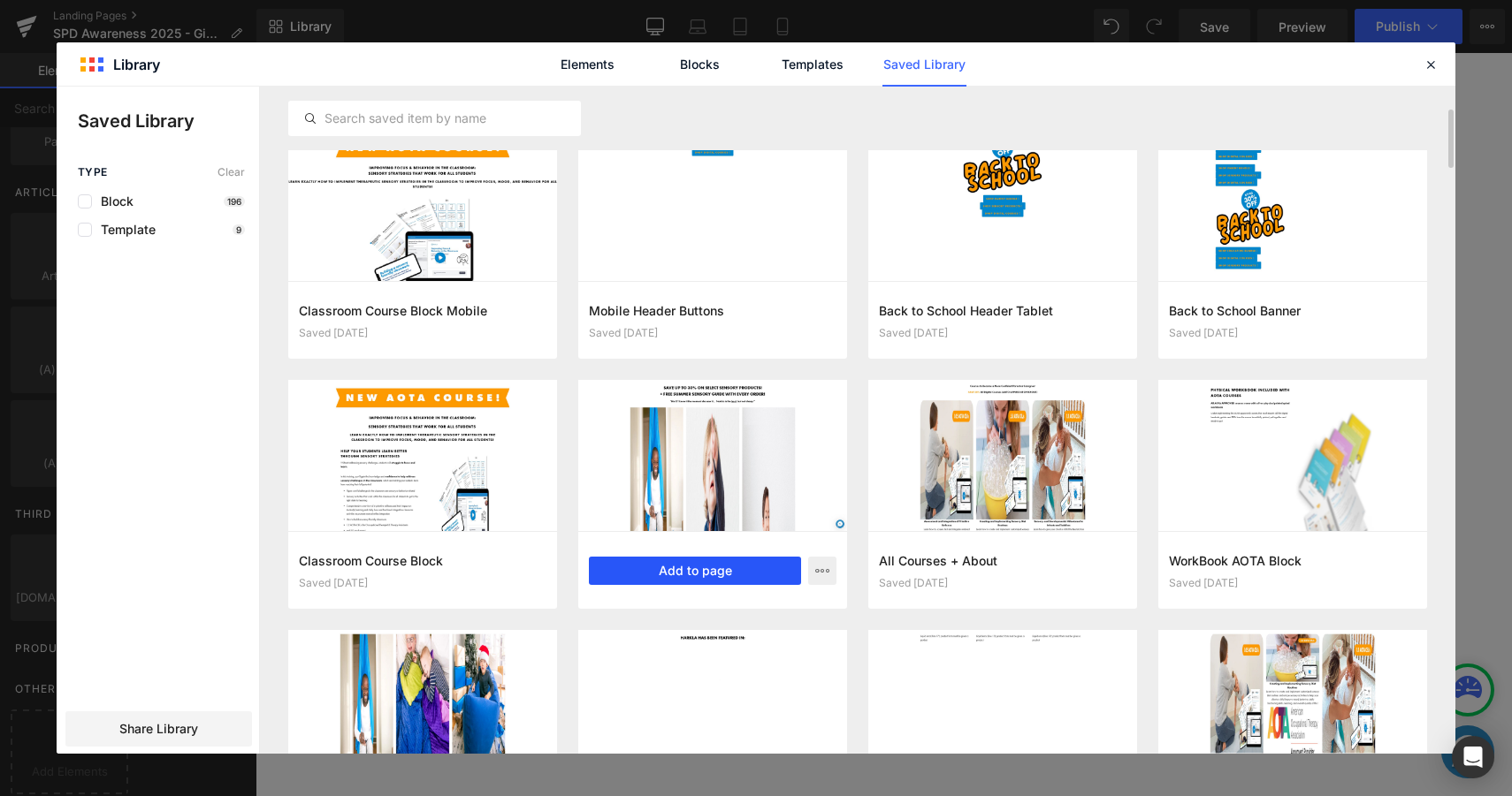
click at [760, 570] on button "Add to page" at bounding box center [694, 571] width 212 height 28
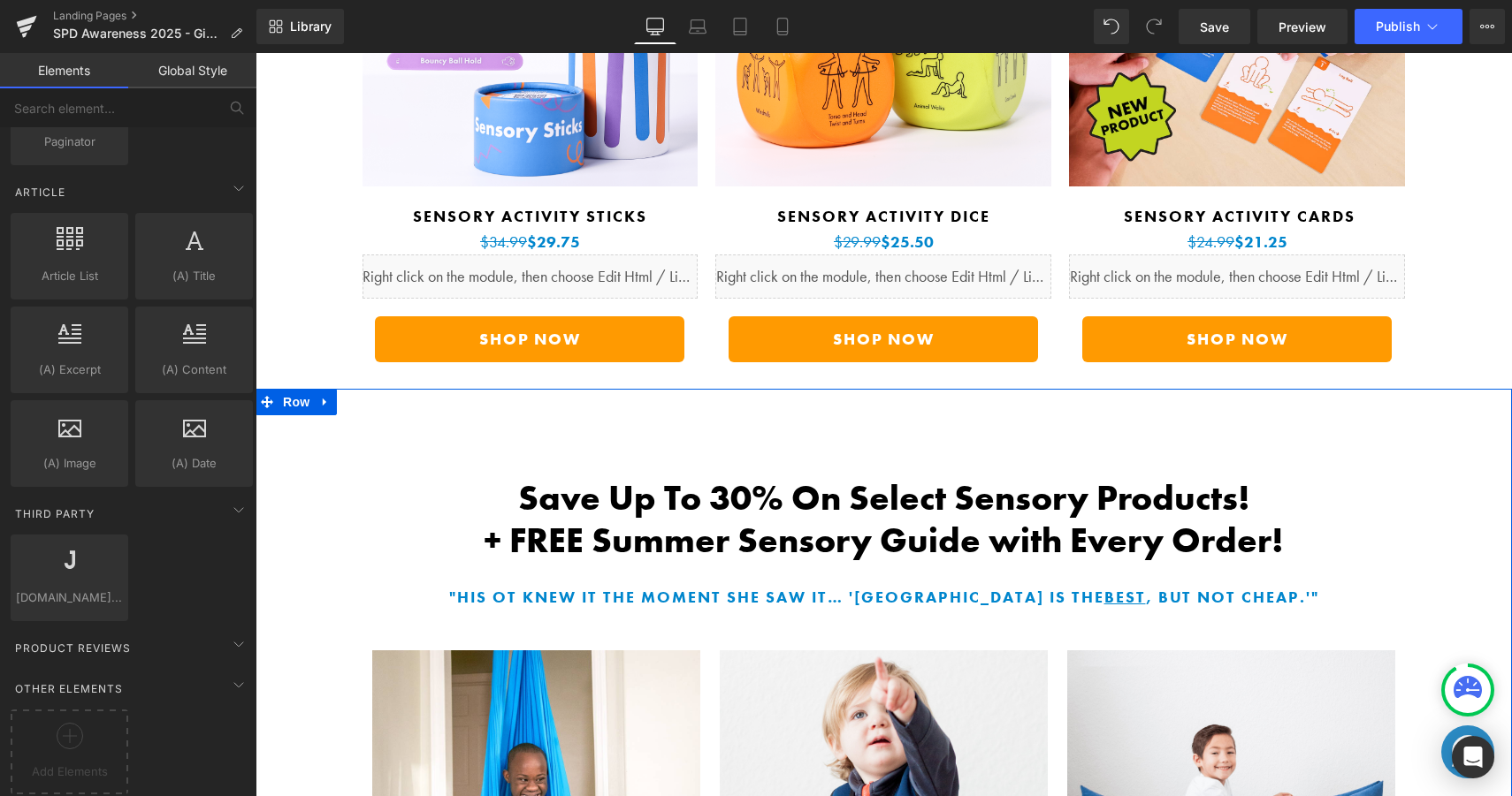
scroll to position [5133, 0]
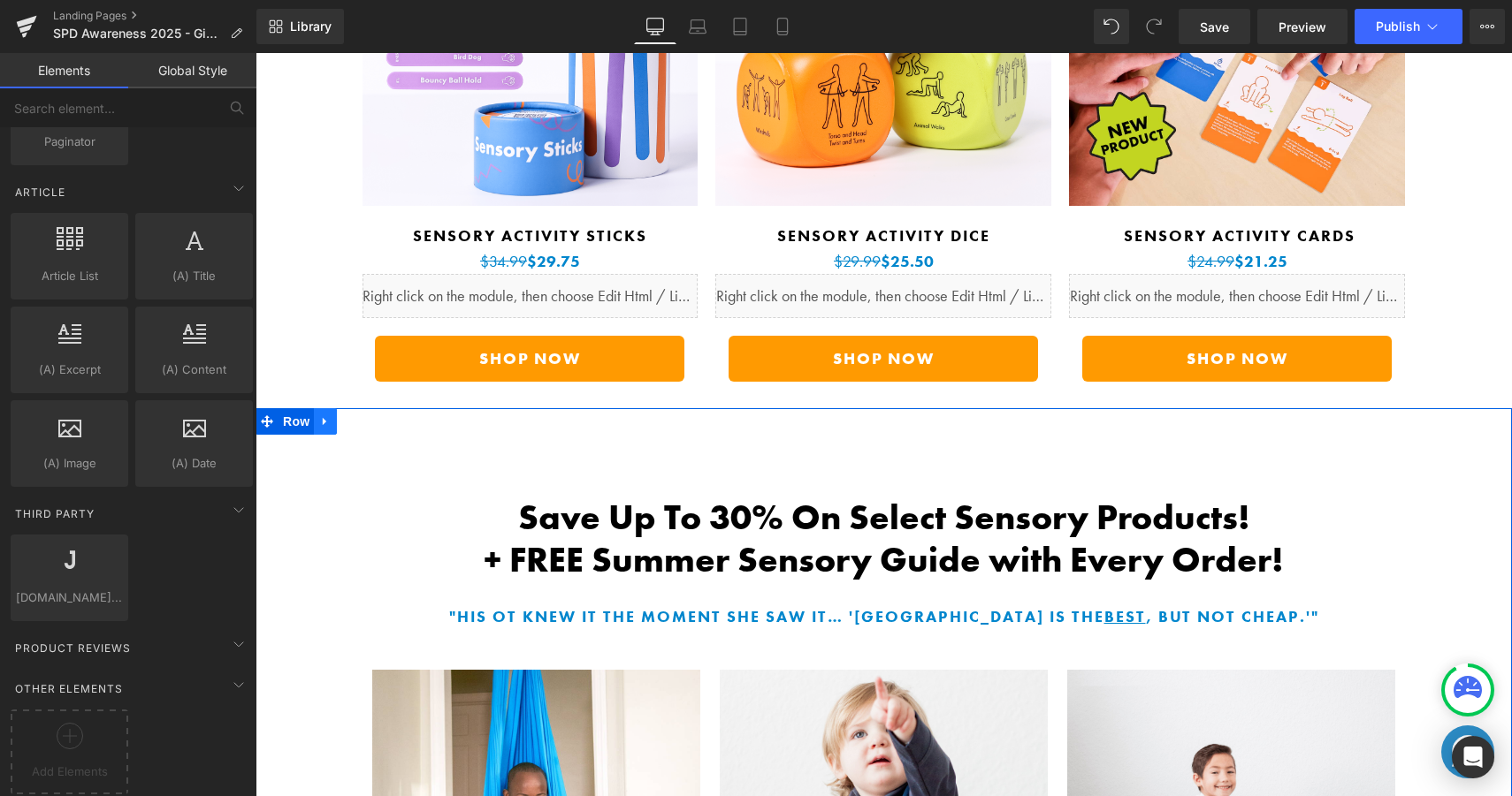
click at [335, 408] on link at bounding box center [325, 421] width 23 height 27
click at [375, 415] on icon at bounding box center [371, 421] width 12 height 12
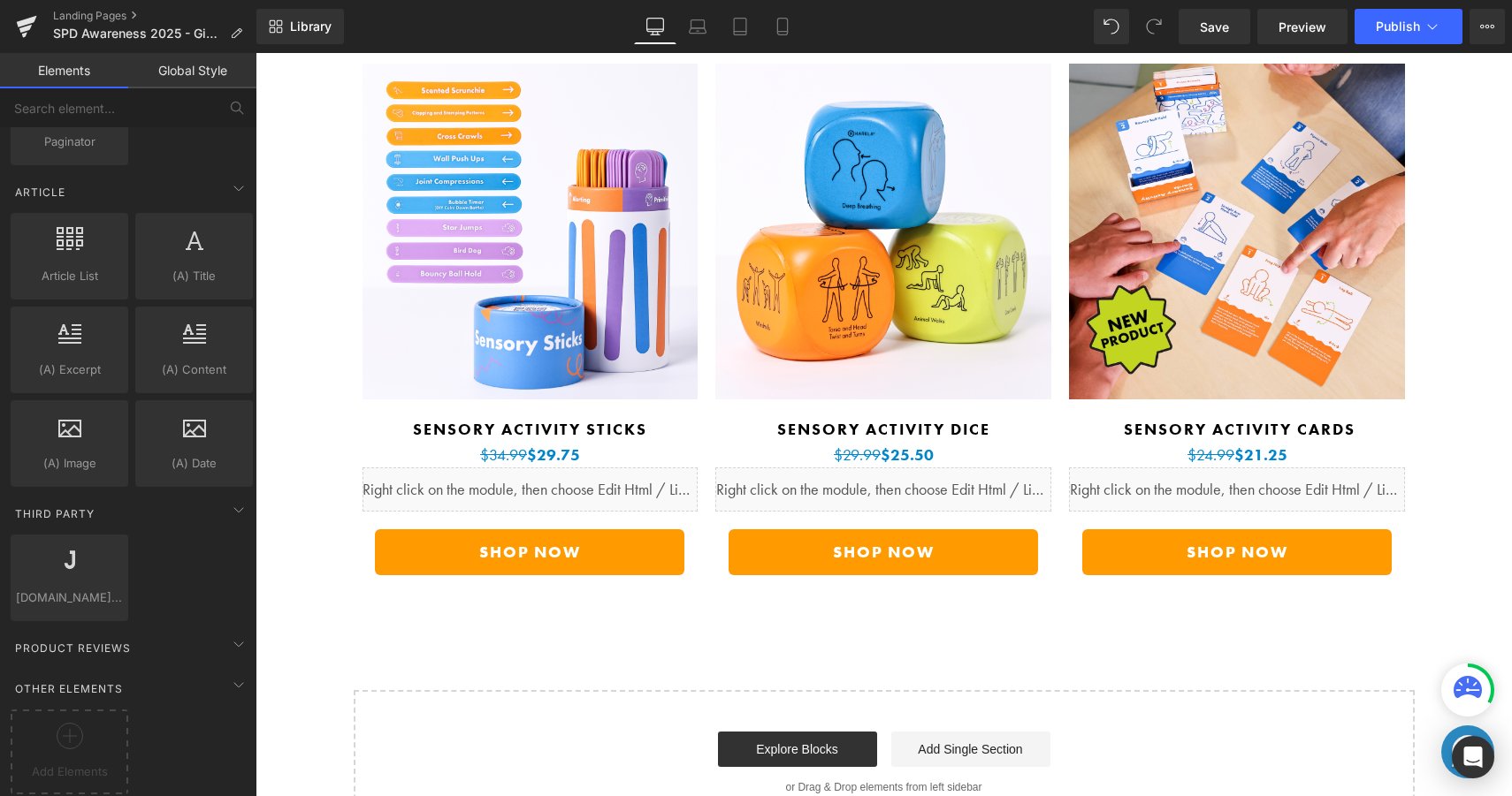
scroll to position [4656, 0]
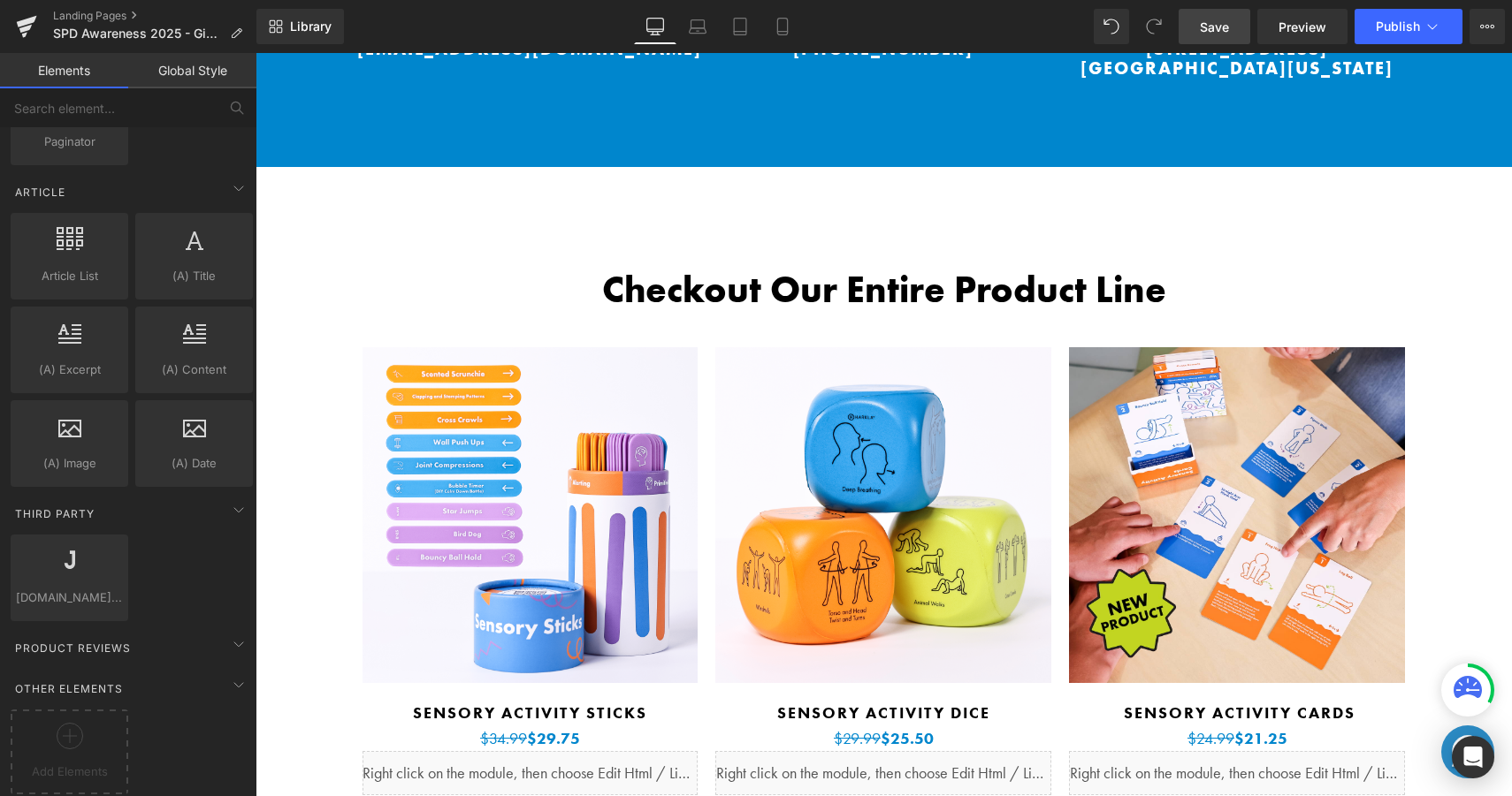
click at [1215, 43] on link "Save" at bounding box center [1214, 27] width 72 height 35
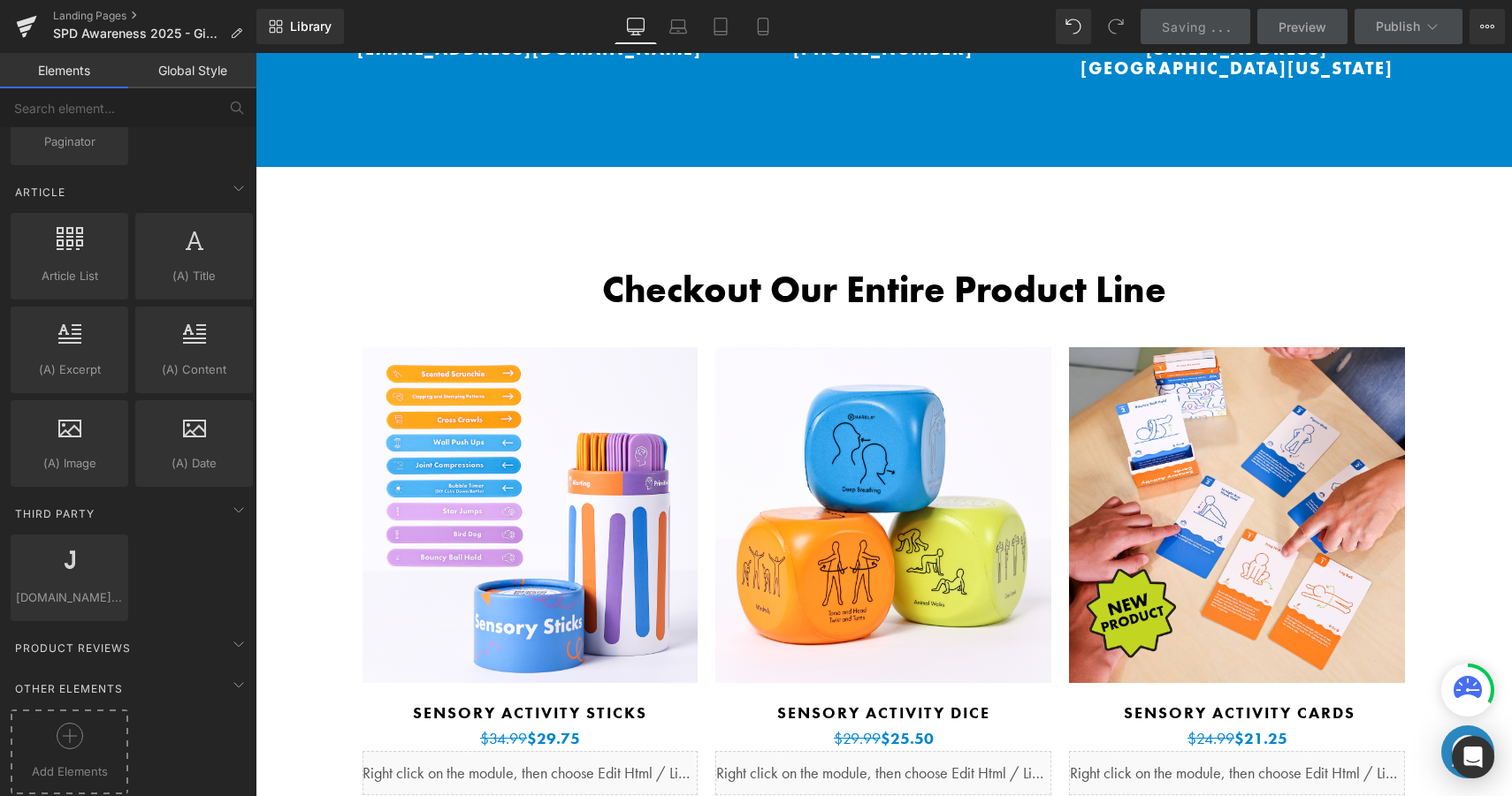
click at [52, 722] on div at bounding box center [69, 742] width 109 height 40
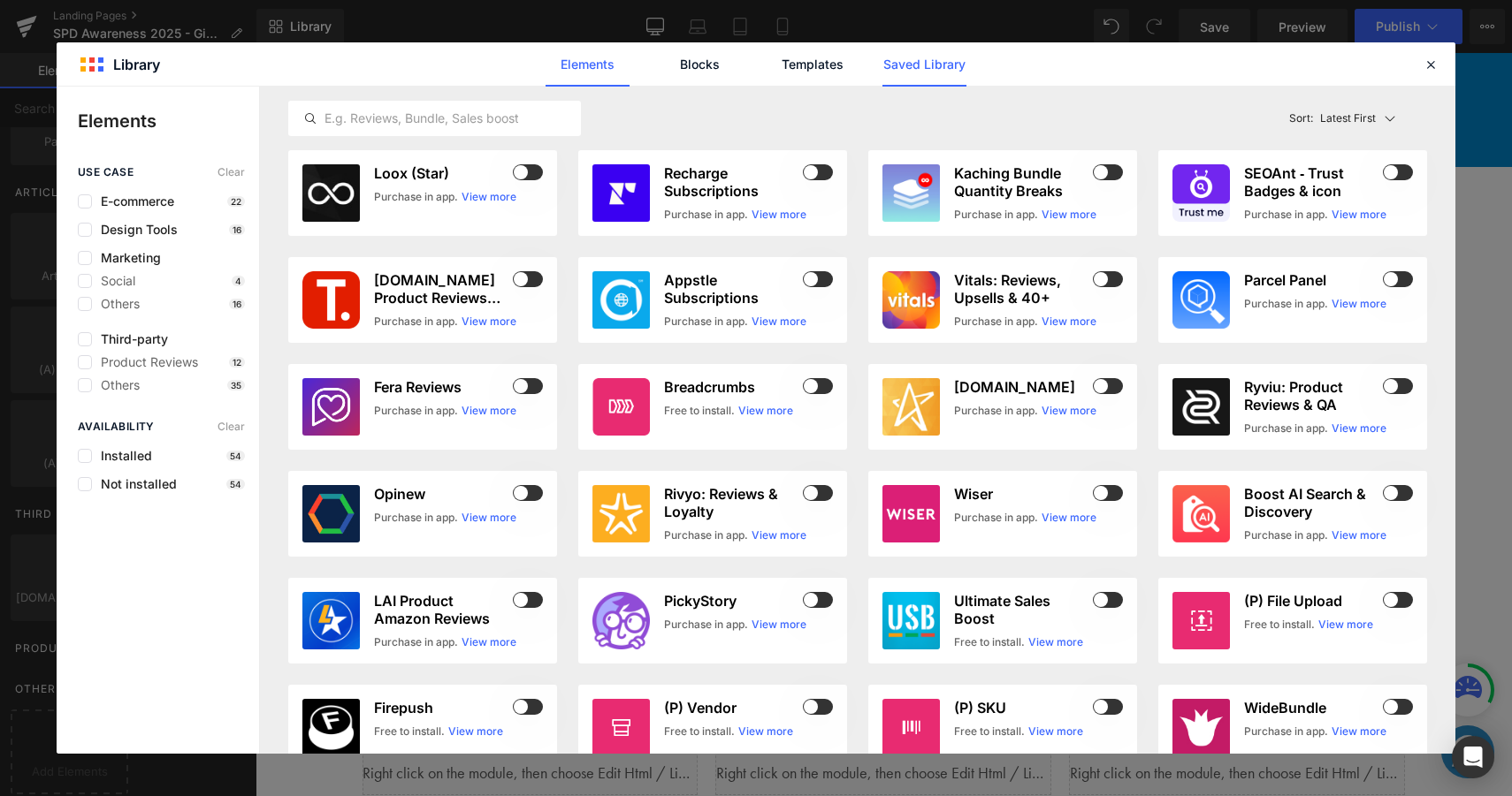
click at [901, 51] on link "Saved Library" at bounding box center [923, 64] width 84 height 44
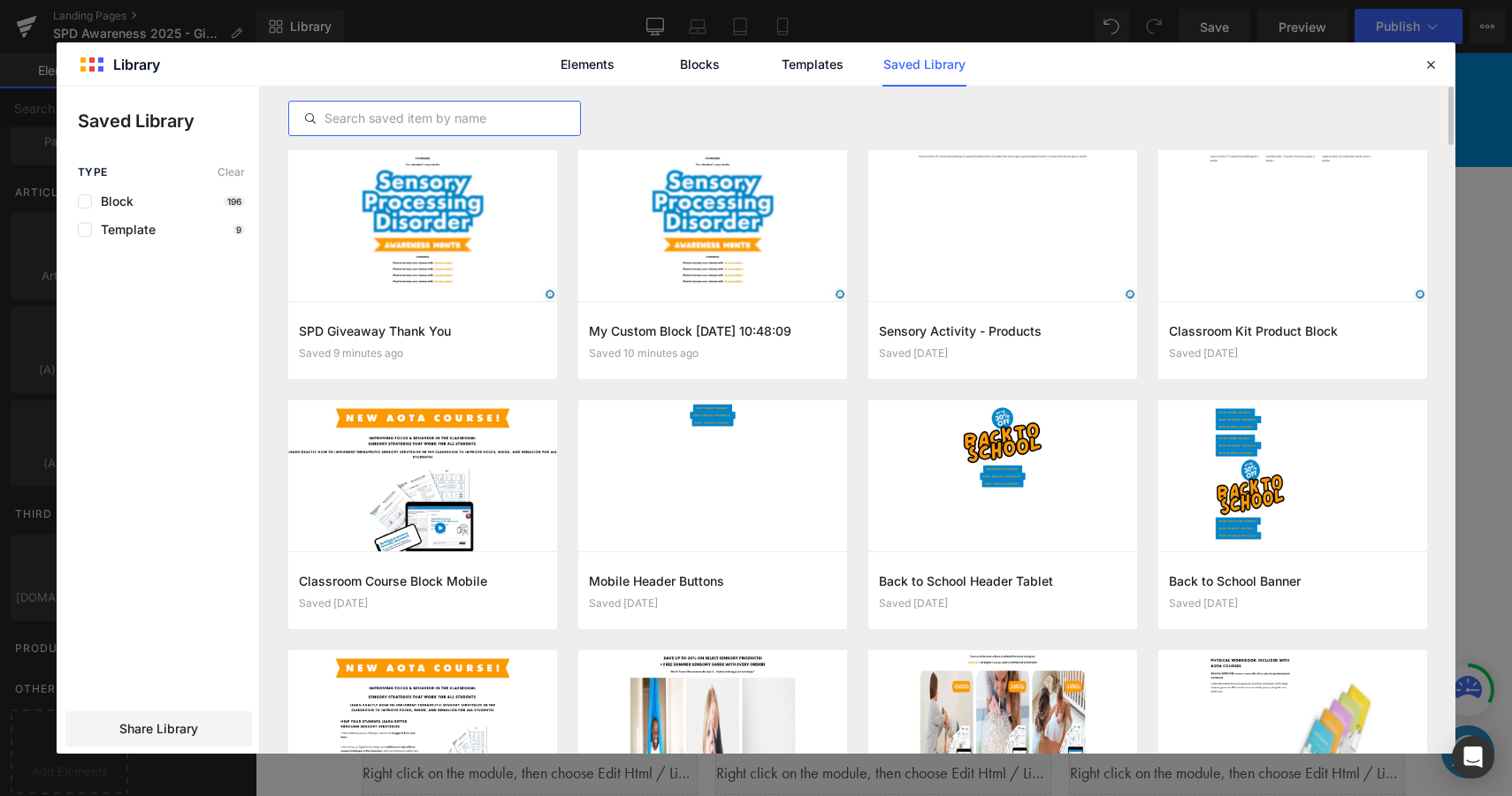
click at [440, 127] on input "text" at bounding box center [434, 118] width 291 height 21
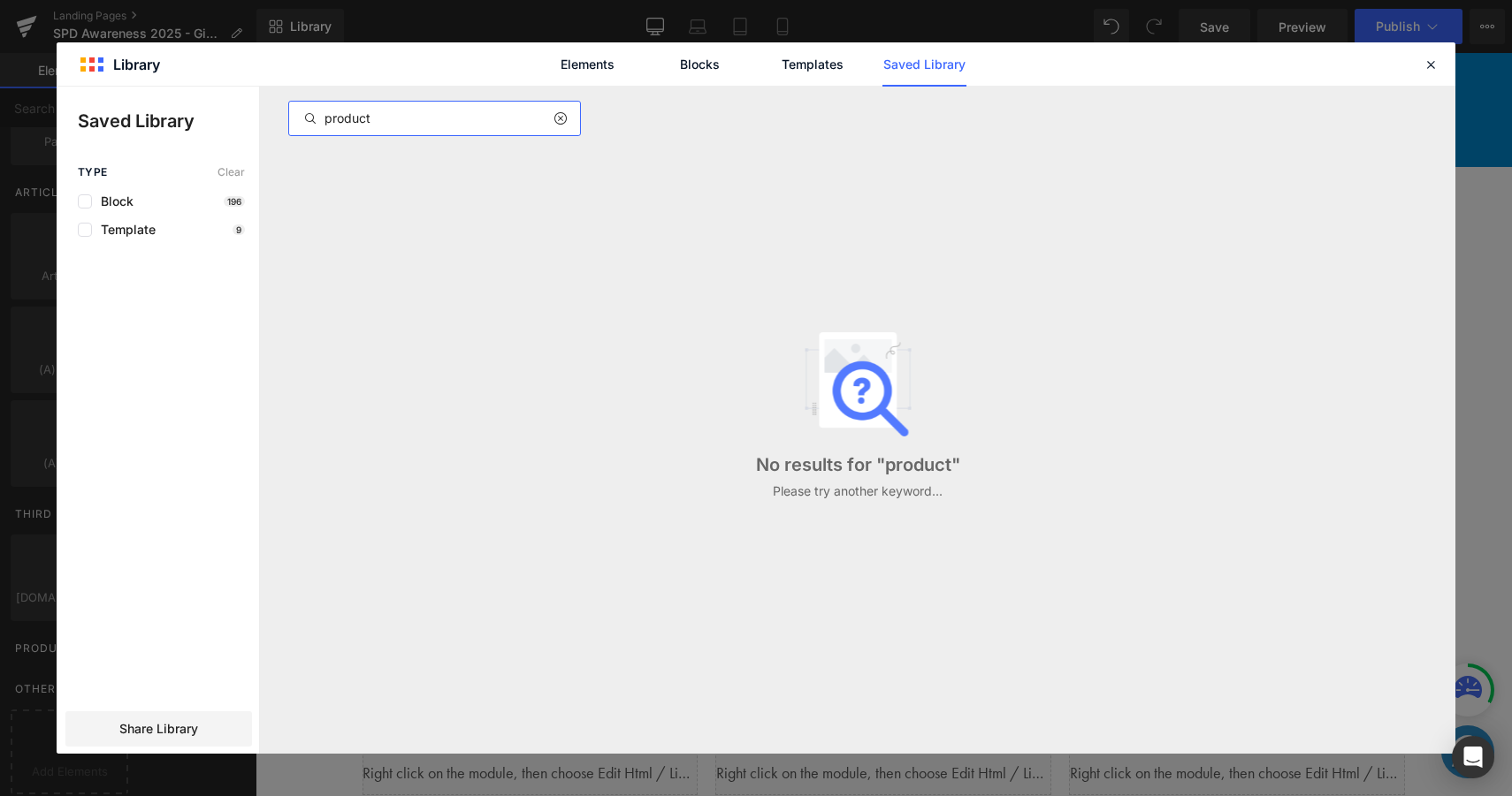
type input "product"
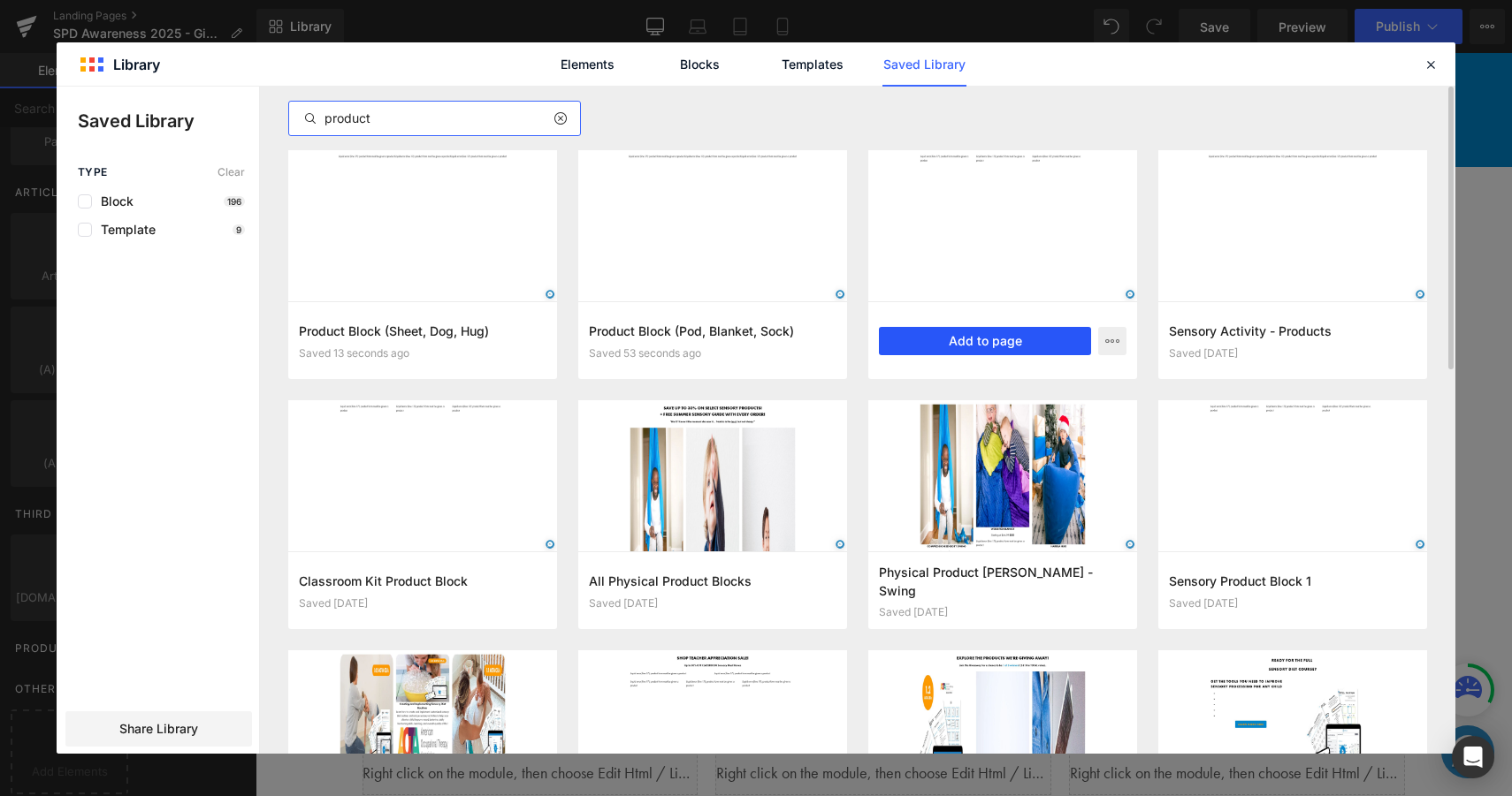
click at [982, 336] on button "Add to page" at bounding box center [984, 341] width 212 height 28
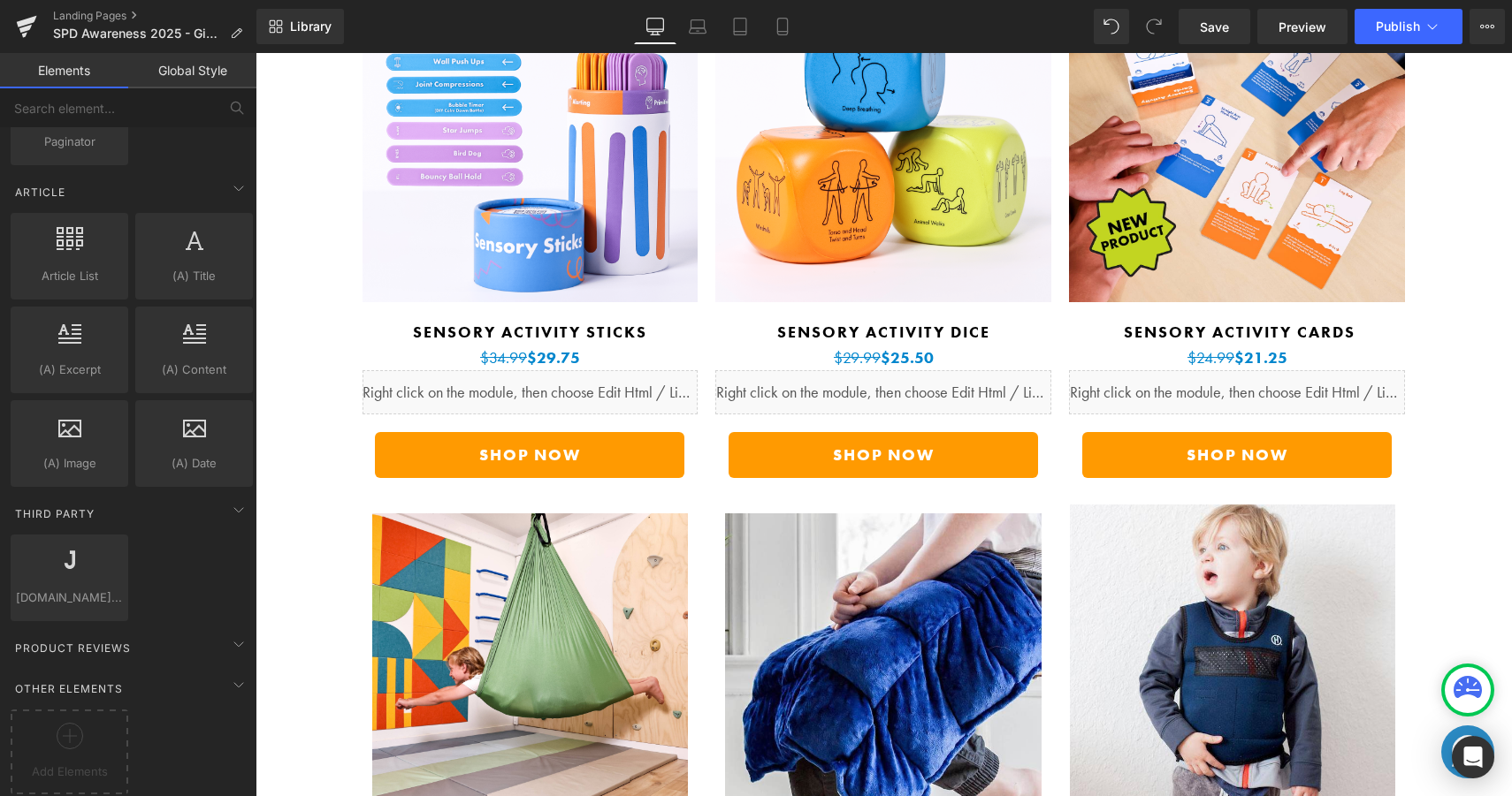
scroll to position [5475, 0]
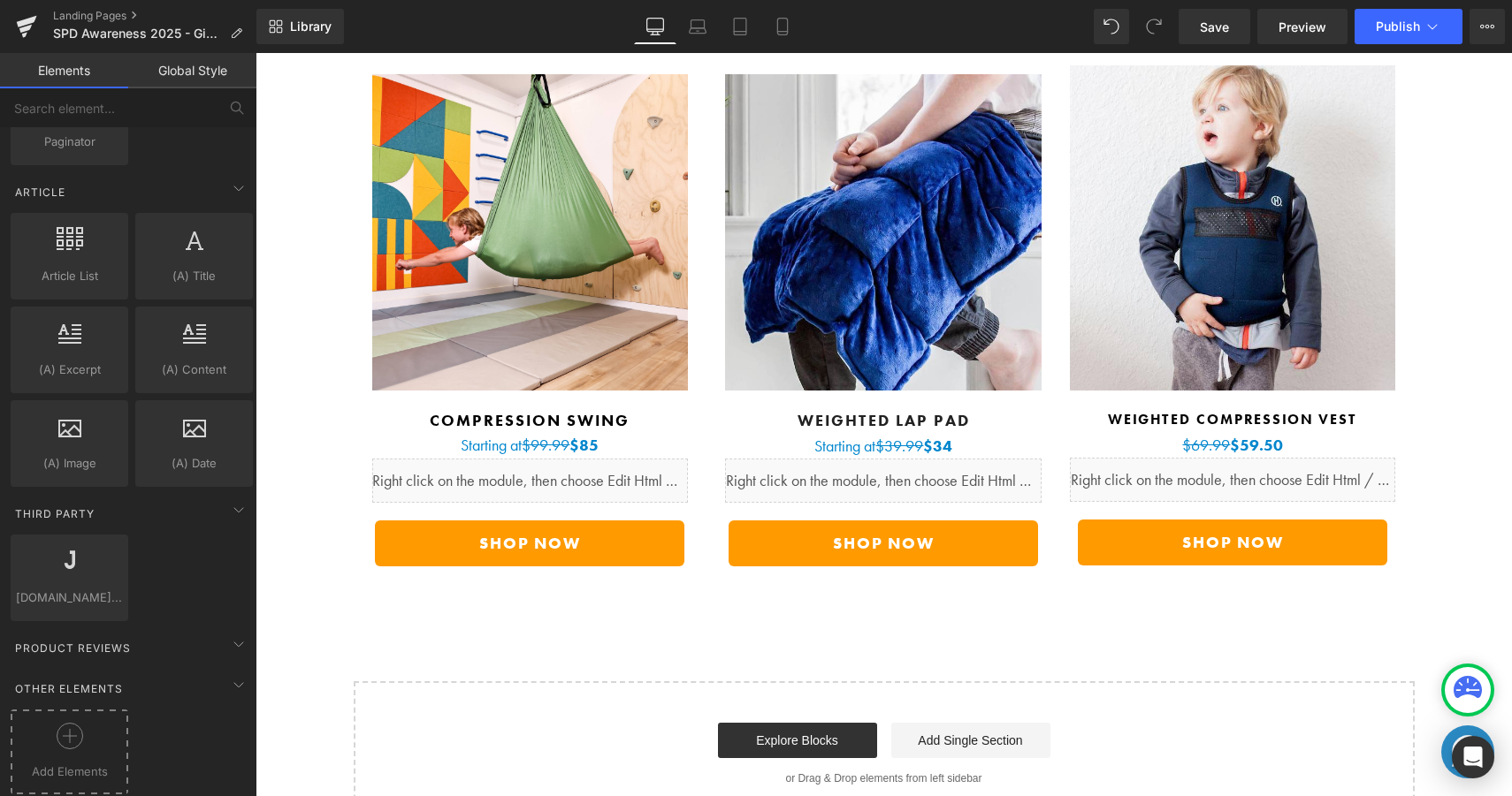
click at [77, 763] on span "Add Elements" at bounding box center [69, 772] width 109 height 18
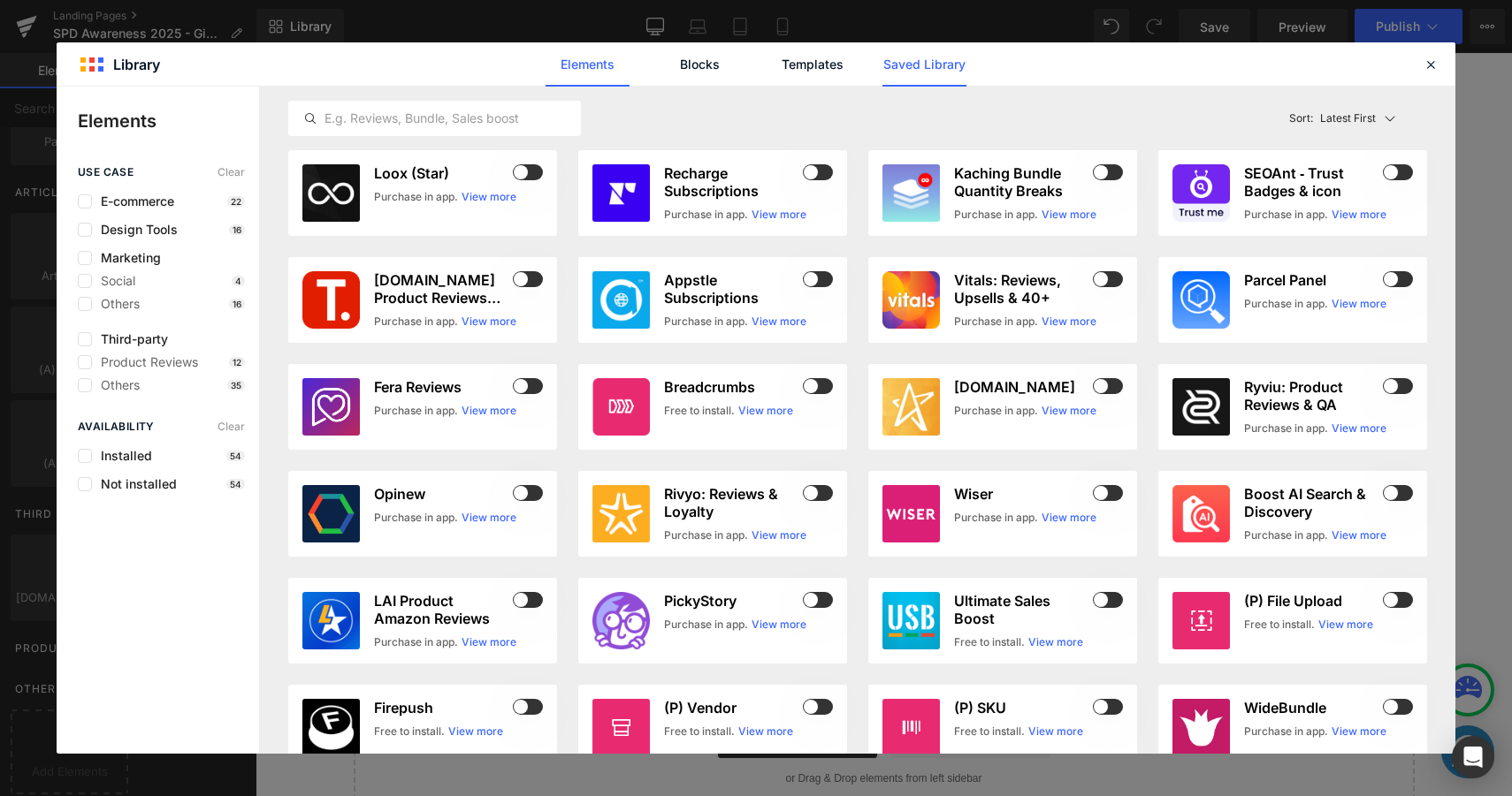
click at [927, 61] on link "Saved Library" at bounding box center [923, 64] width 84 height 44
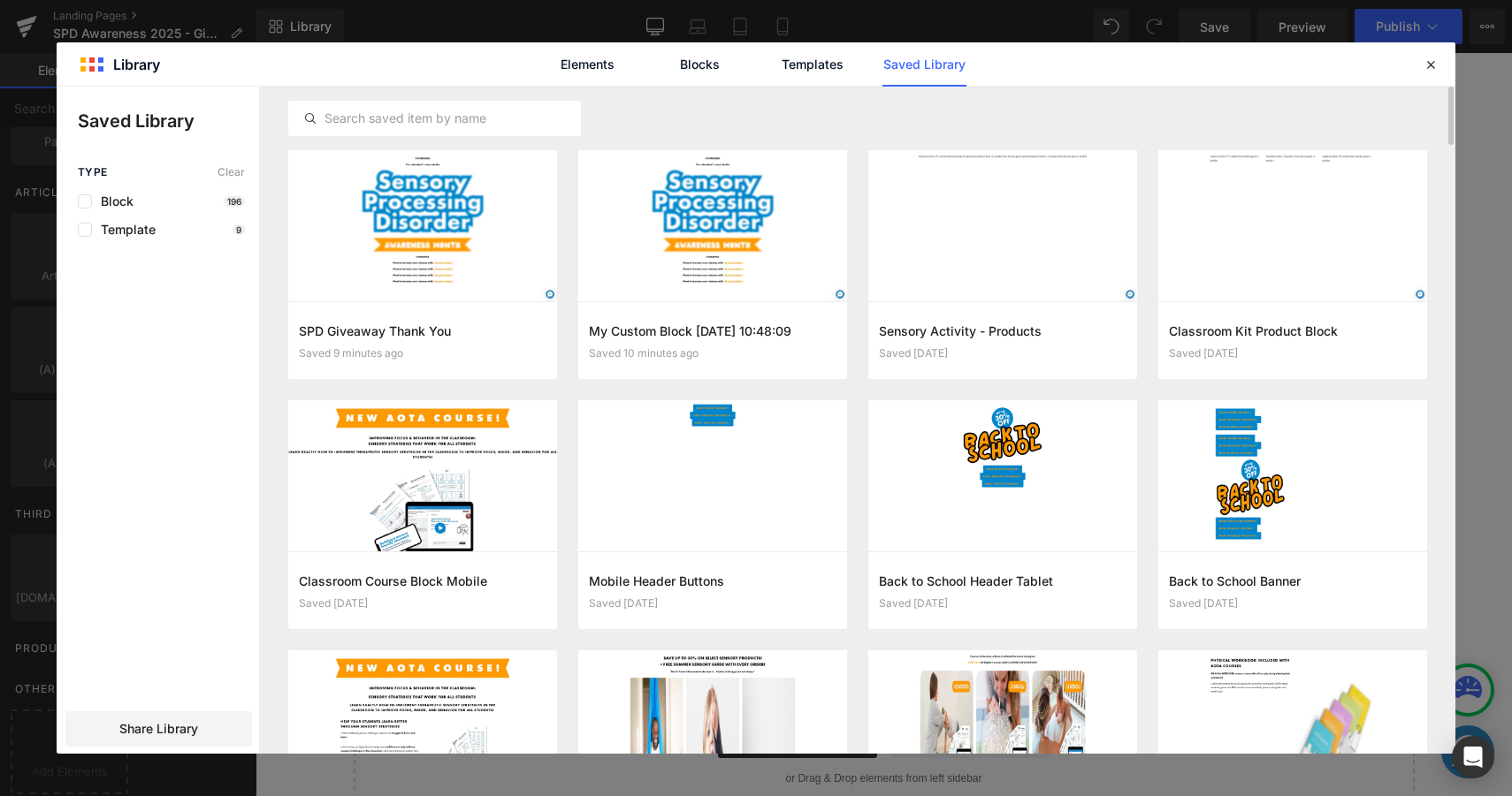
click at [490, 141] on div at bounding box center [857, 118] width 1139 height 63
click at [516, 114] on input "text" at bounding box center [434, 118] width 291 height 21
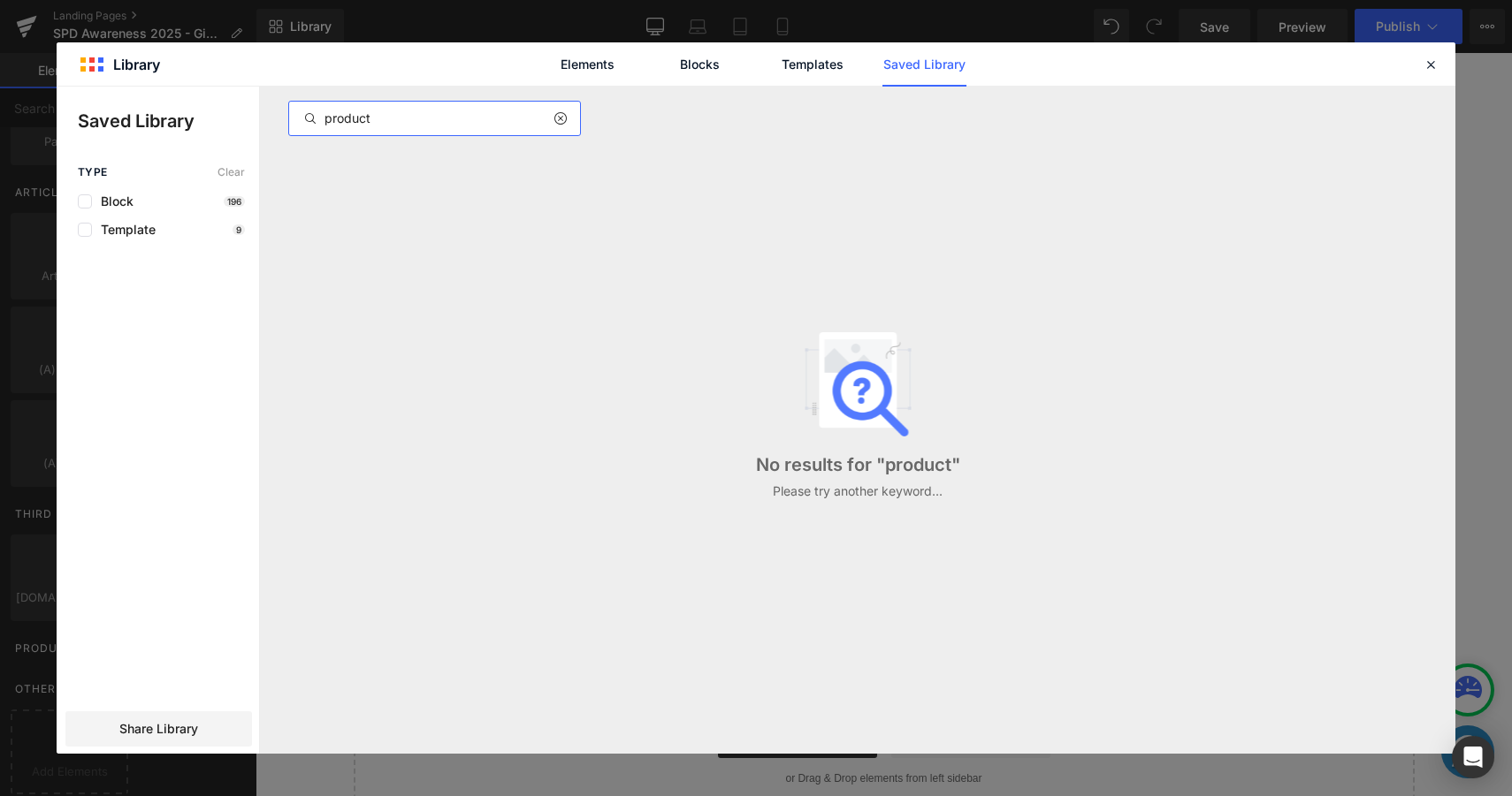
type input "product"
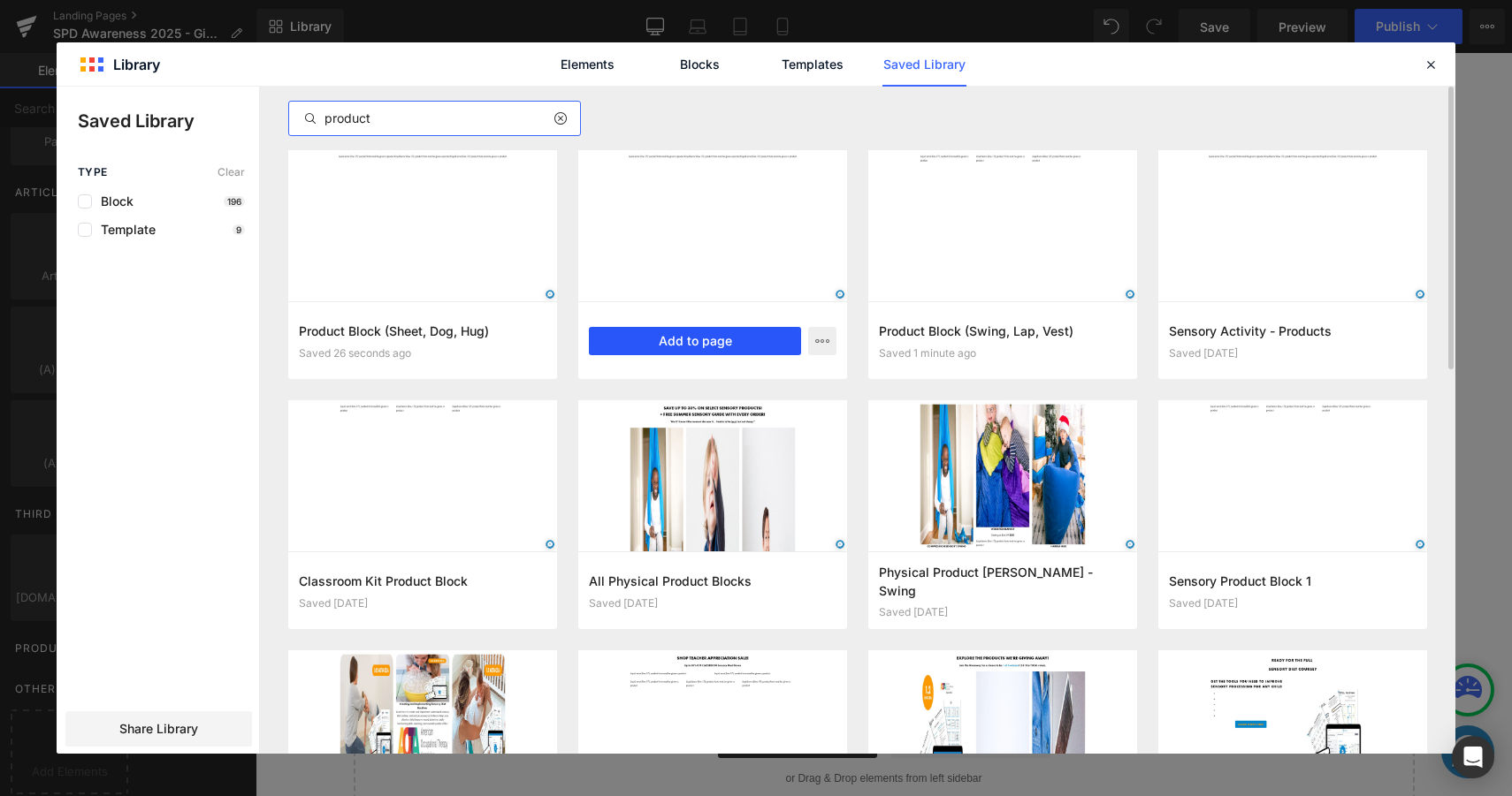
click at [738, 340] on button "Add to page" at bounding box center [694, 341] width 212 height 28
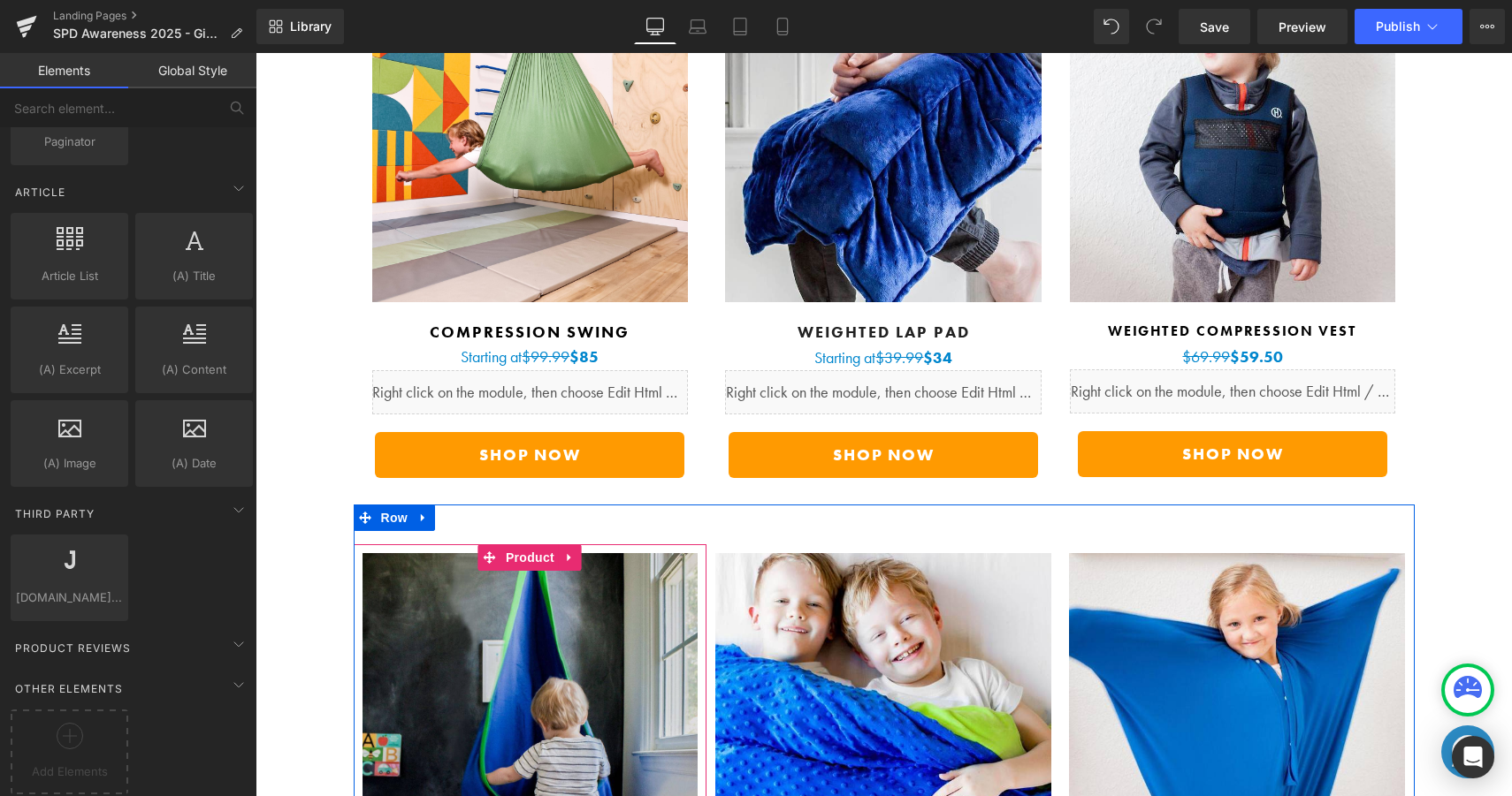
scroll to position [6062, 0]
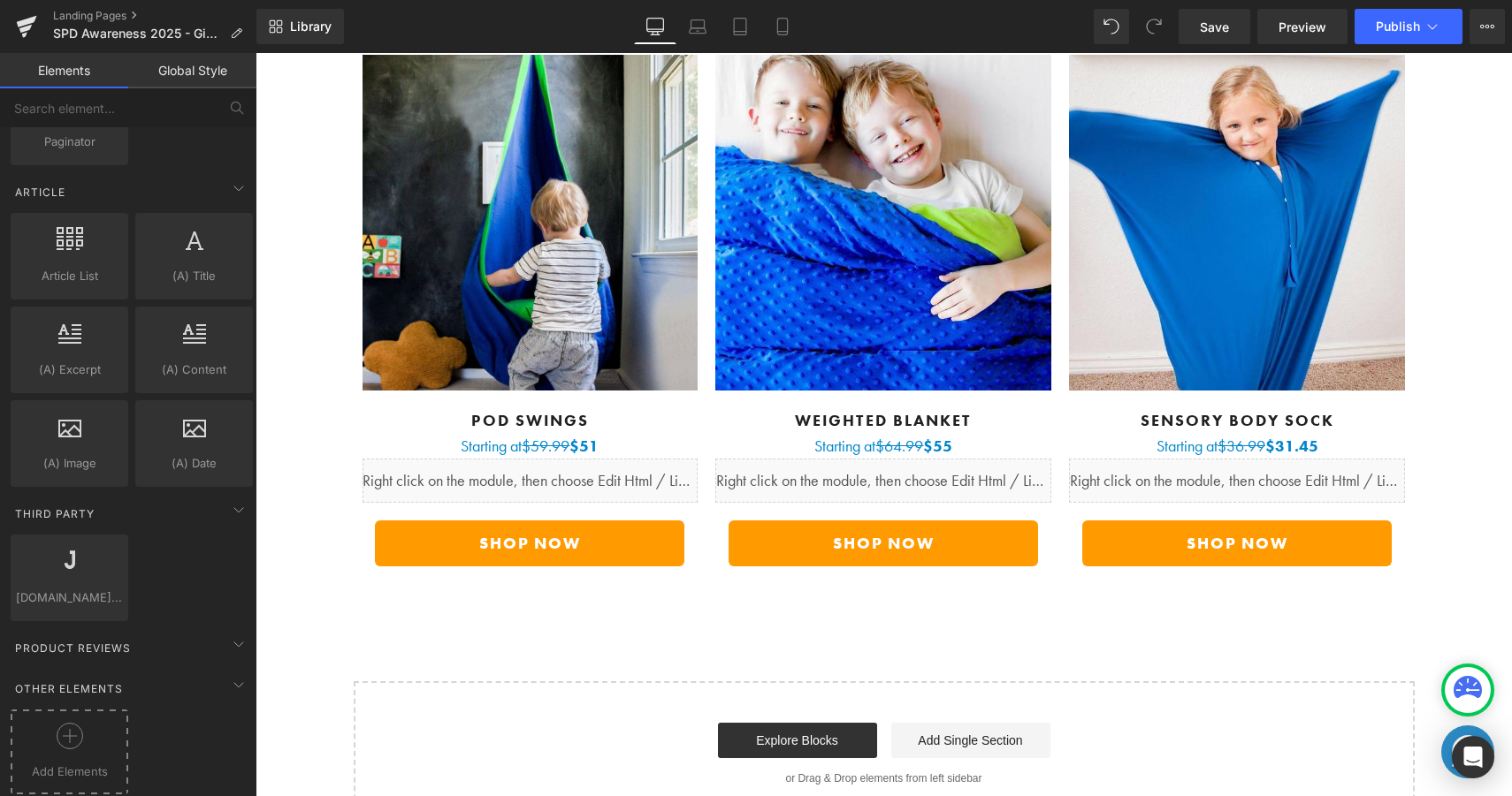
click at [85, 722] on div at bounding box center [69, 742] width 109 height 40
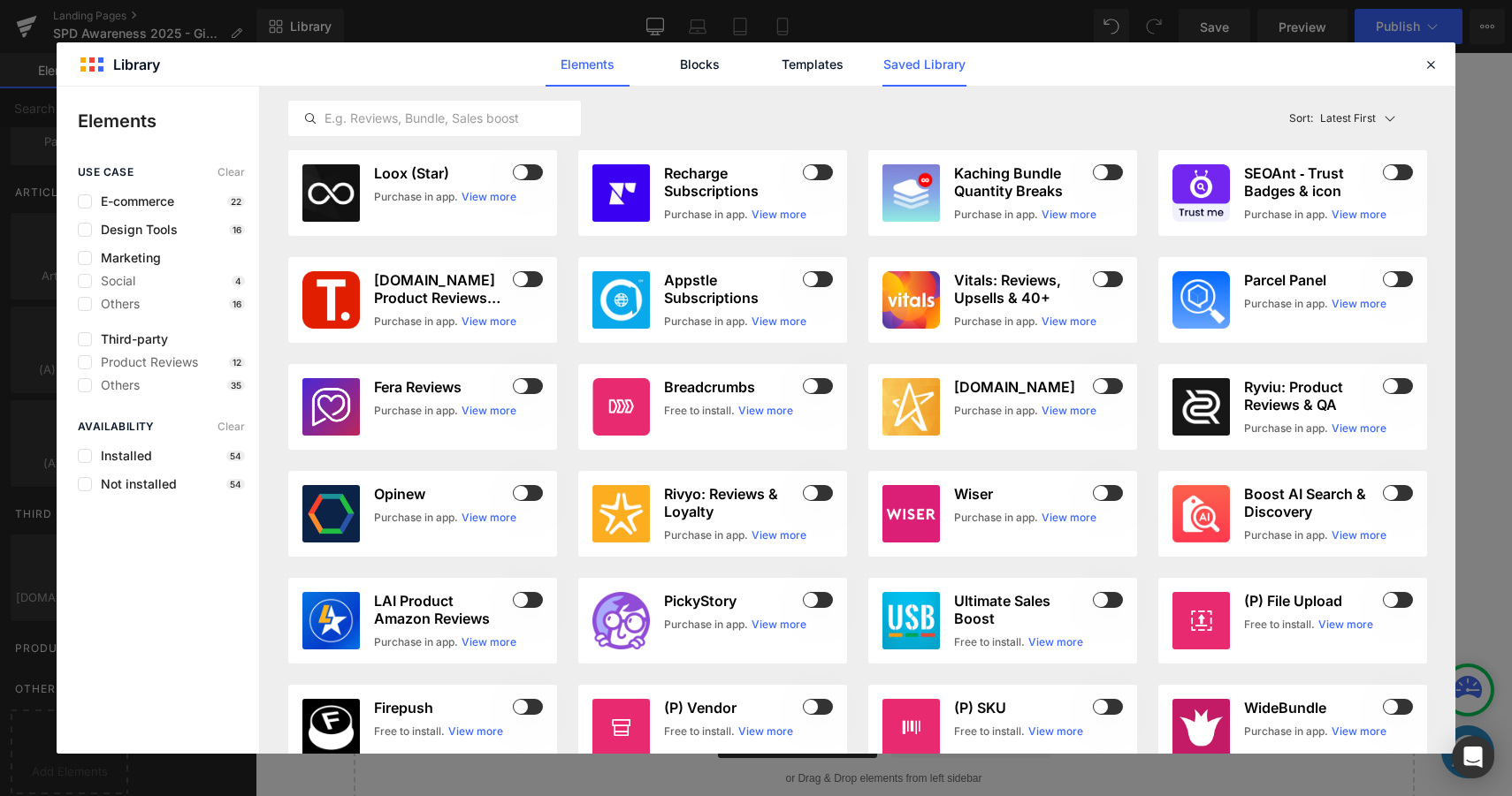
click at [953, 64] on link "Saved Library" at bounding box center [923, 64] width 84 height 44
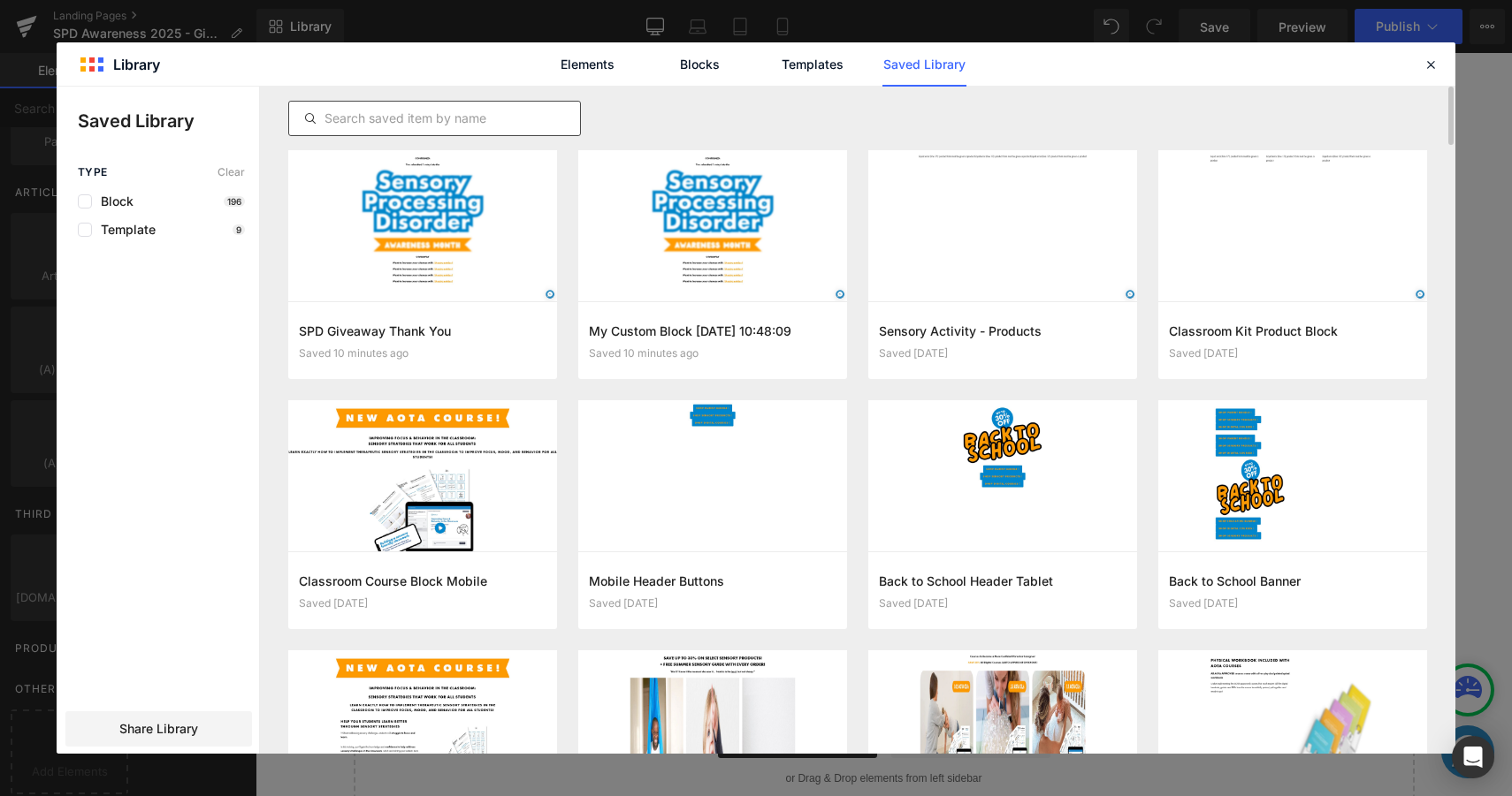
click at [547, 114] on input "text" at bounding box center [434, 118] width 291 height 21
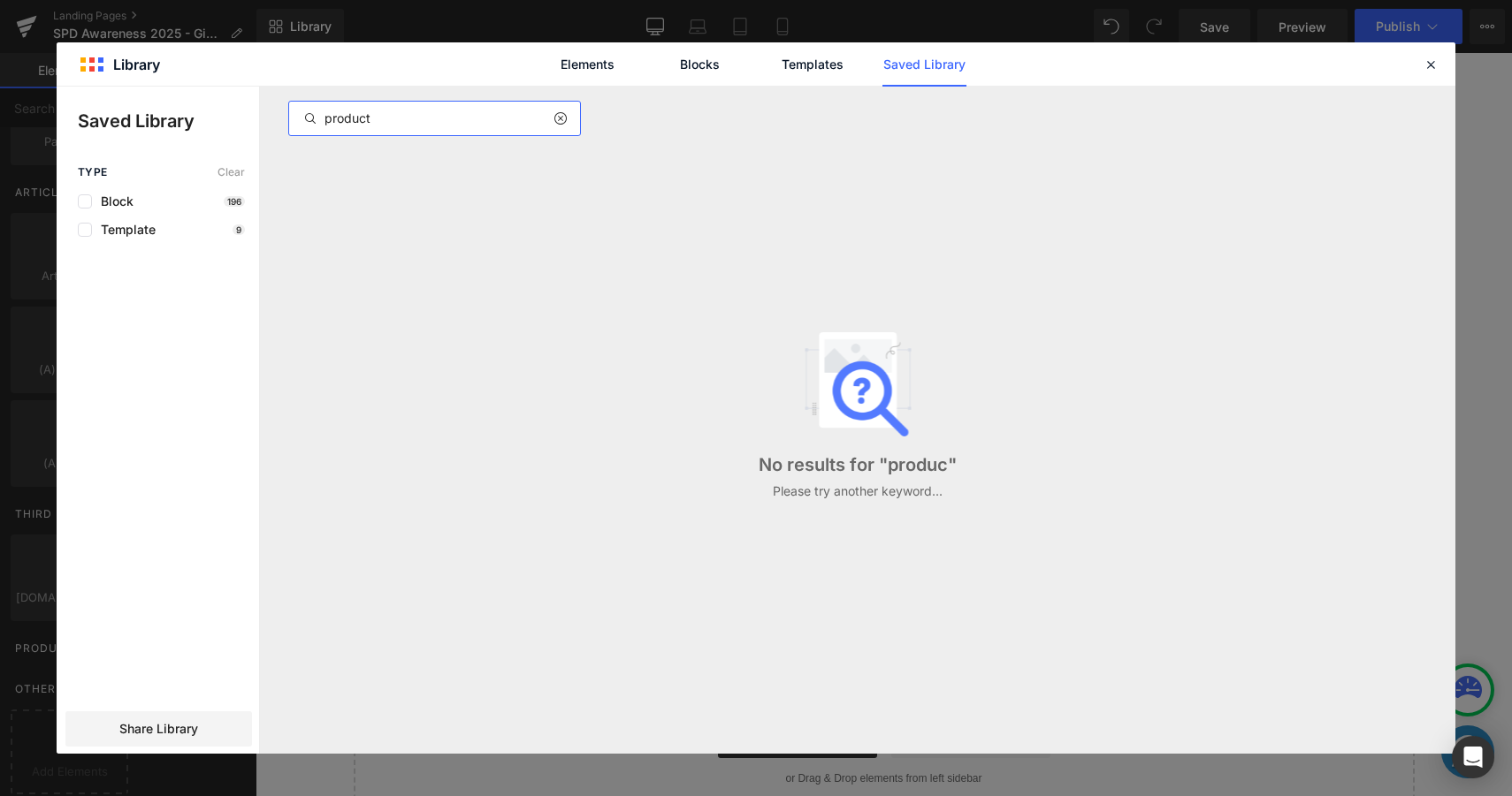
type input "product"
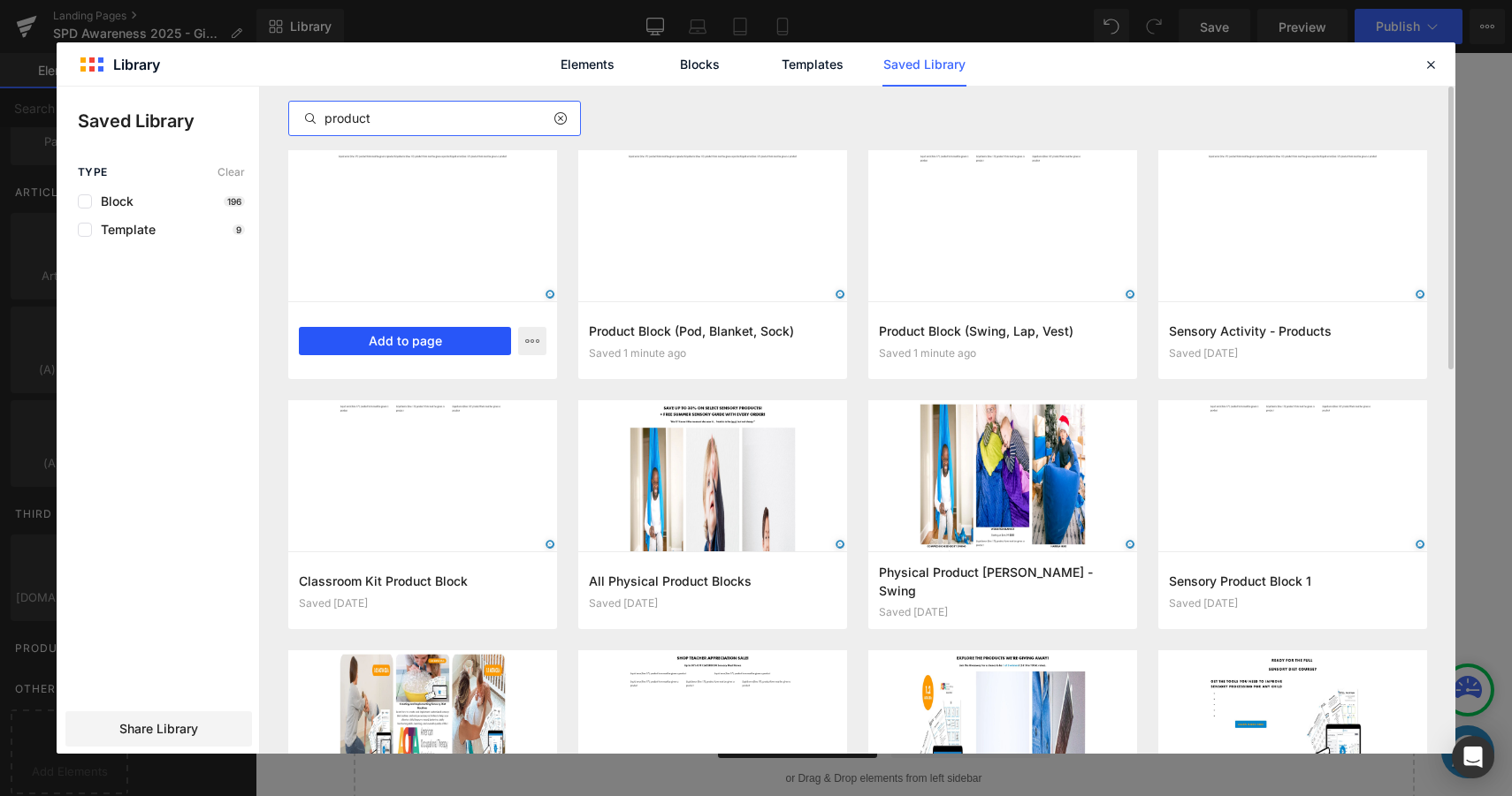
click at [419, 344] on button "Add to page" at bounding box center [405, 341] width 212 height 28
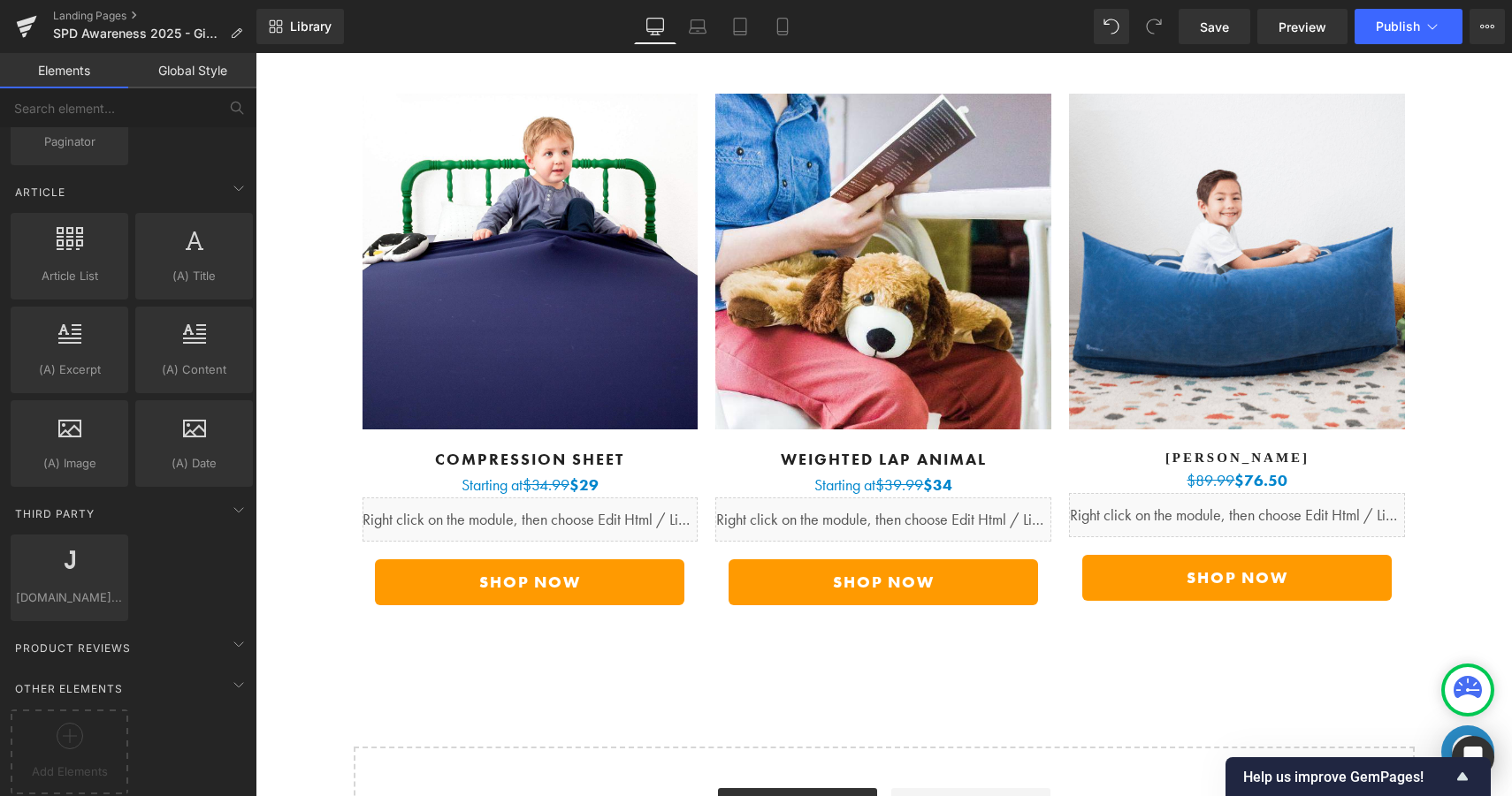
scroll to position [6675, 0]
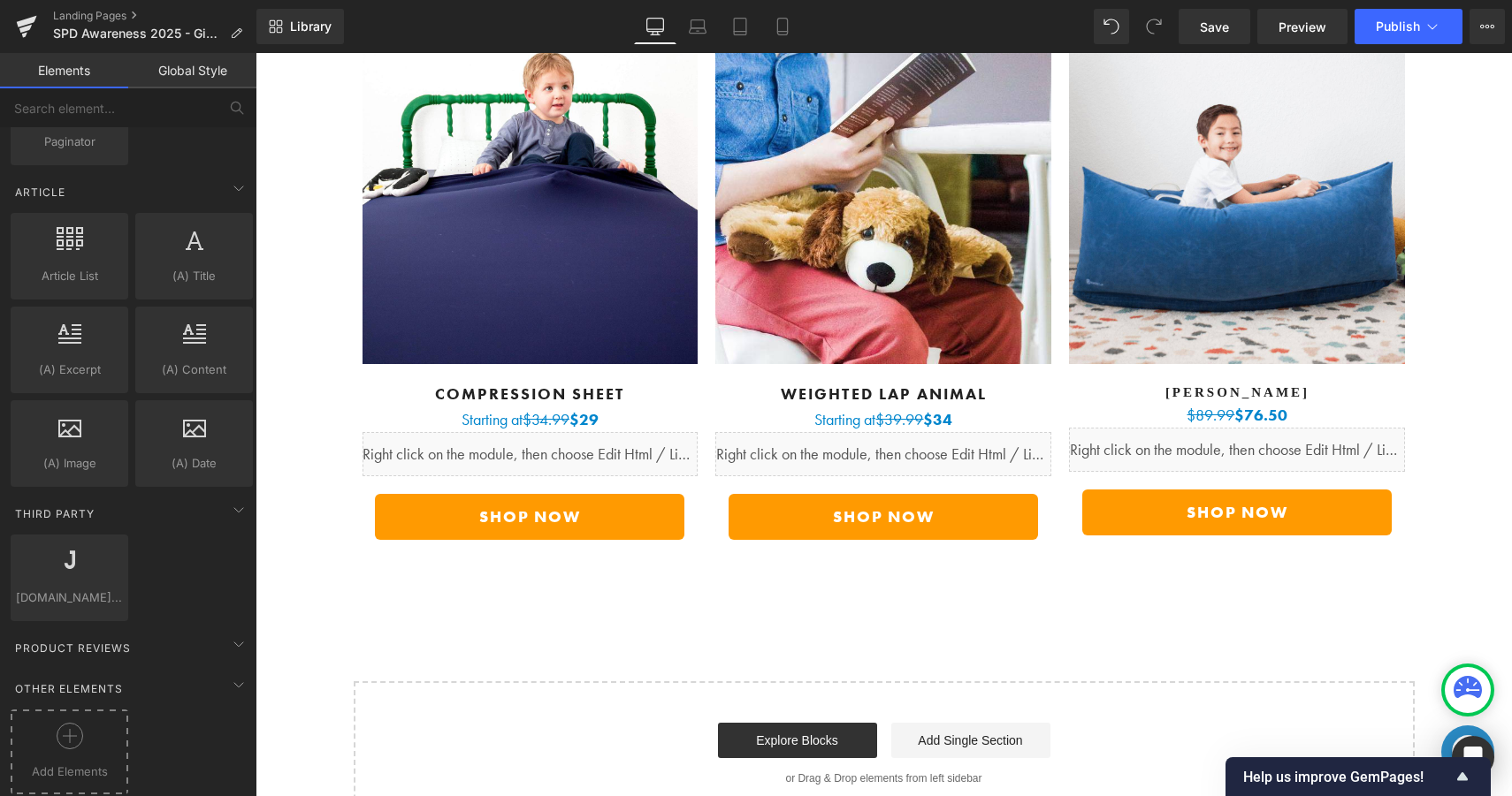
click at [78, 763] on span "Add Elements" at bounding box center [69, 772] width 109 height 18
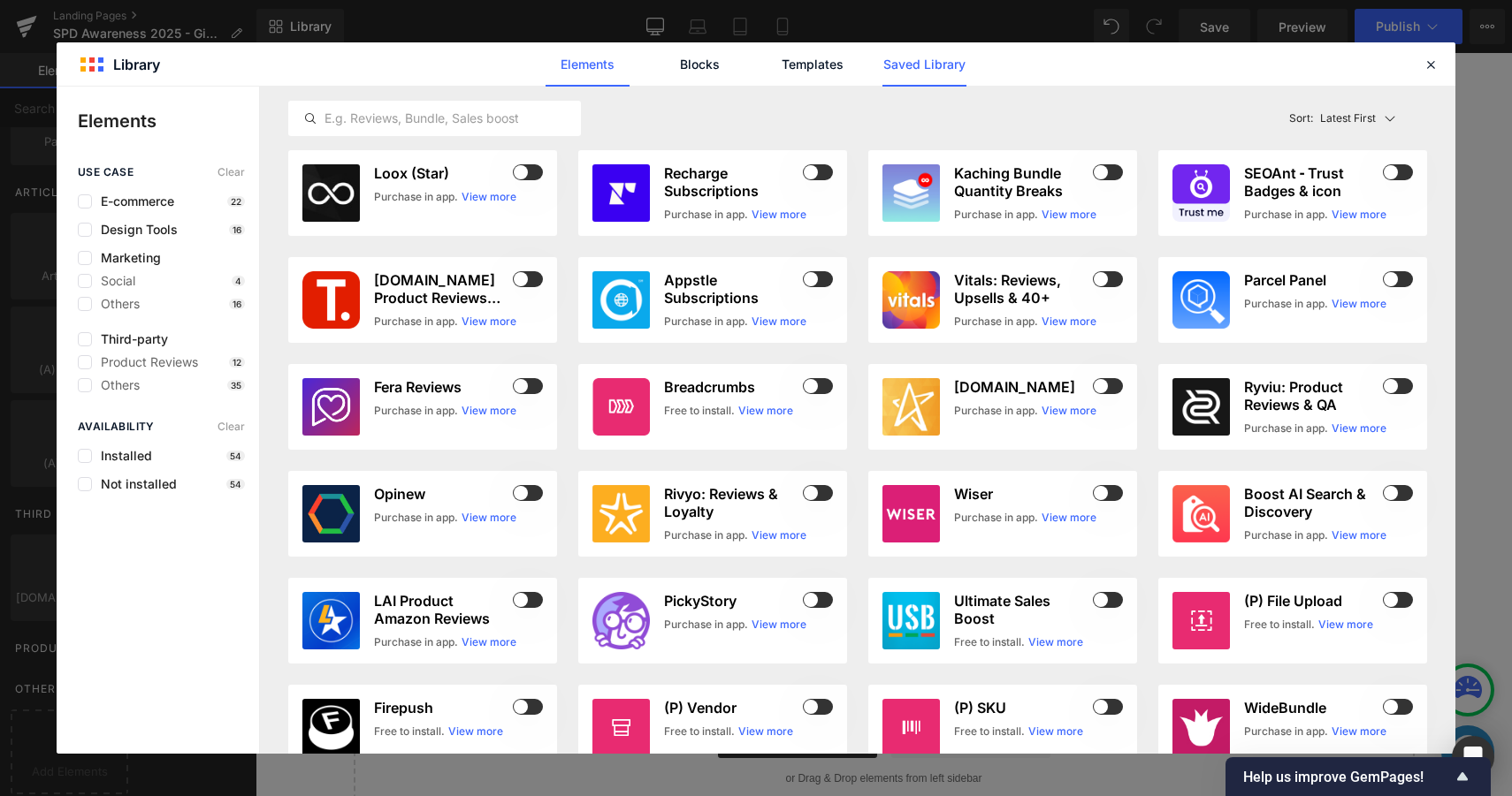
click at [959, 68] on link "Saved Library" at bounding box center [923, 64] width 84 height 44
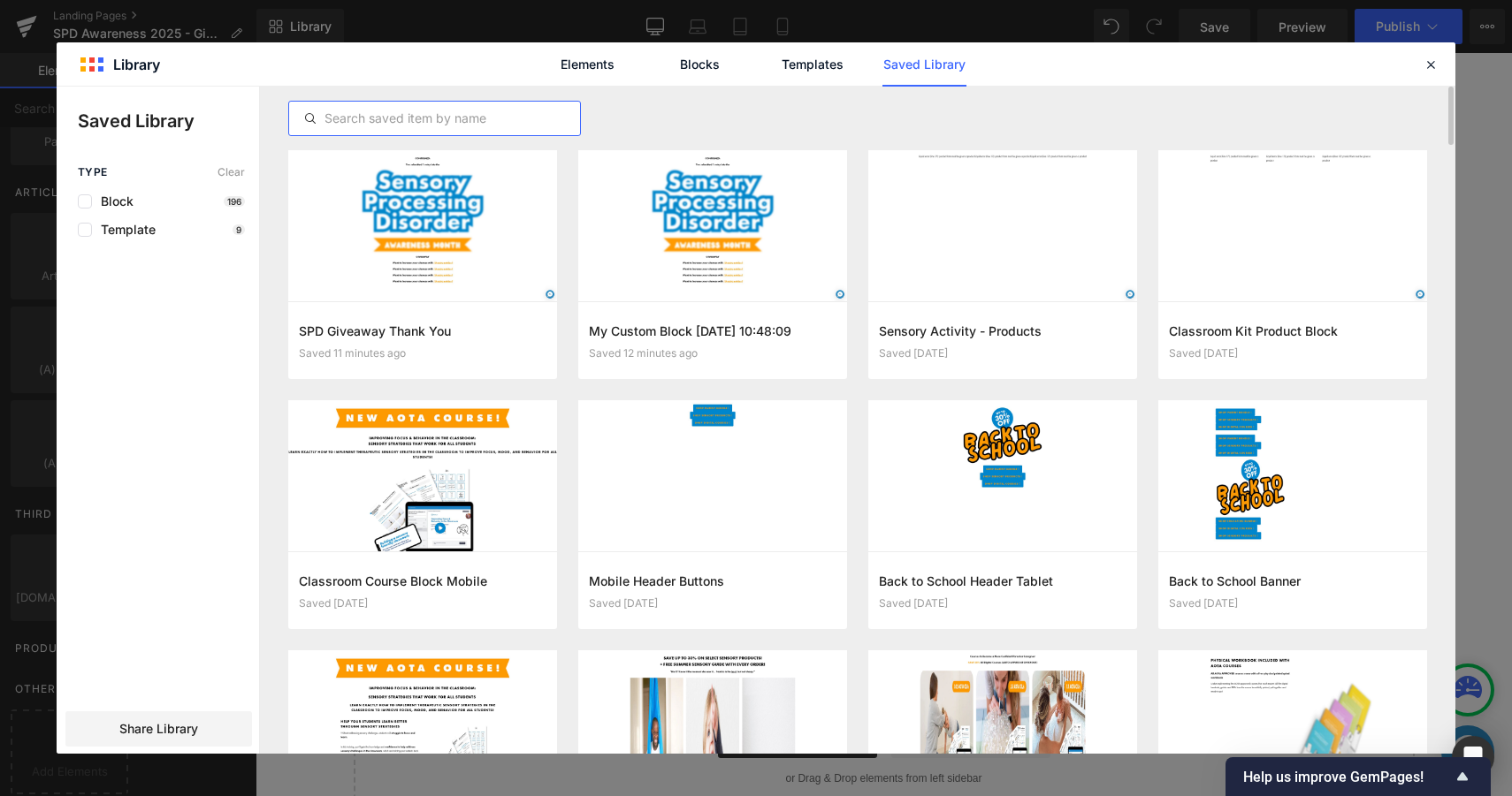
click at [392, 126] on input "text" at bounding box center [434, 118] width 291 height 21
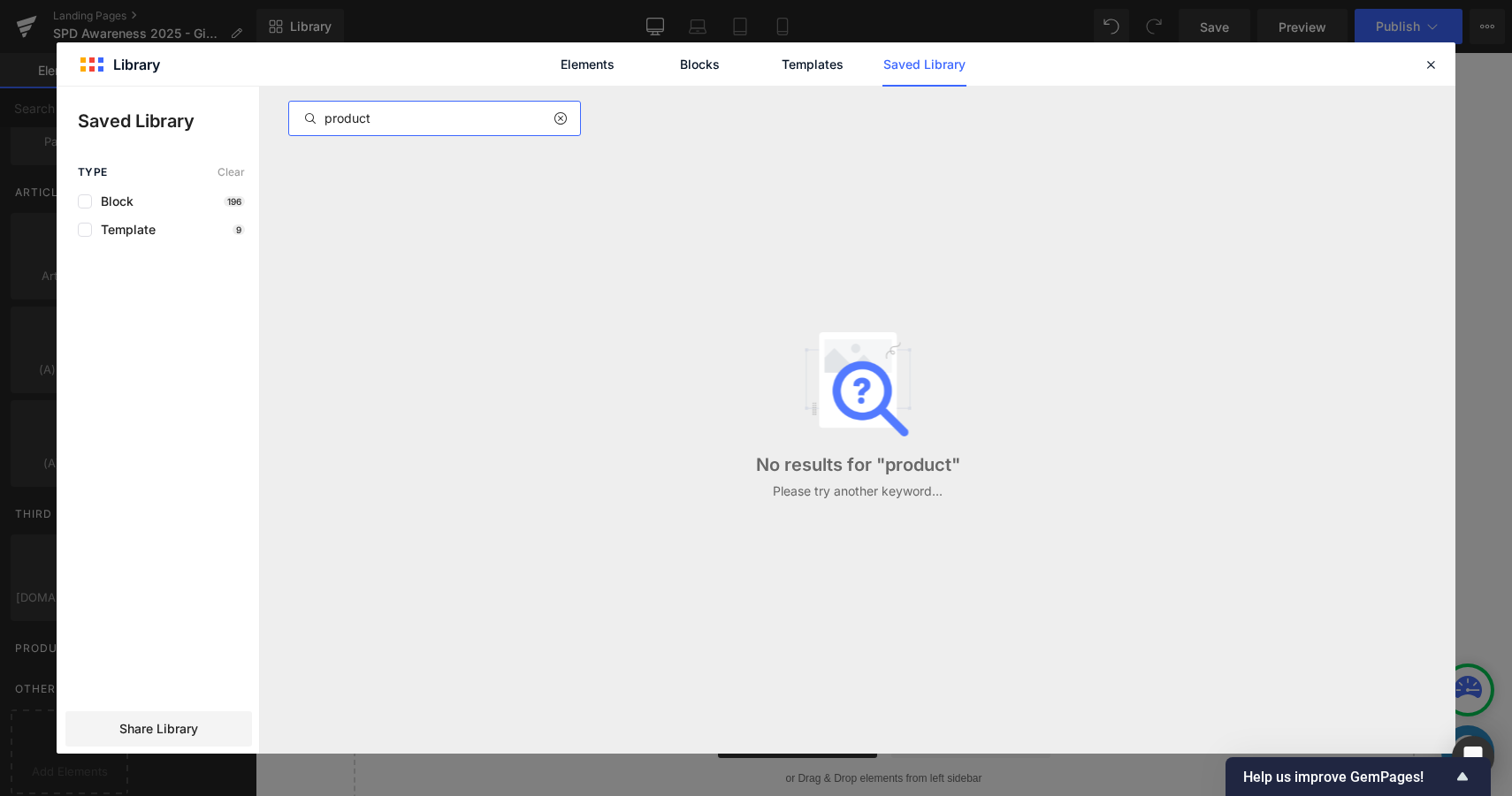
type input "product"
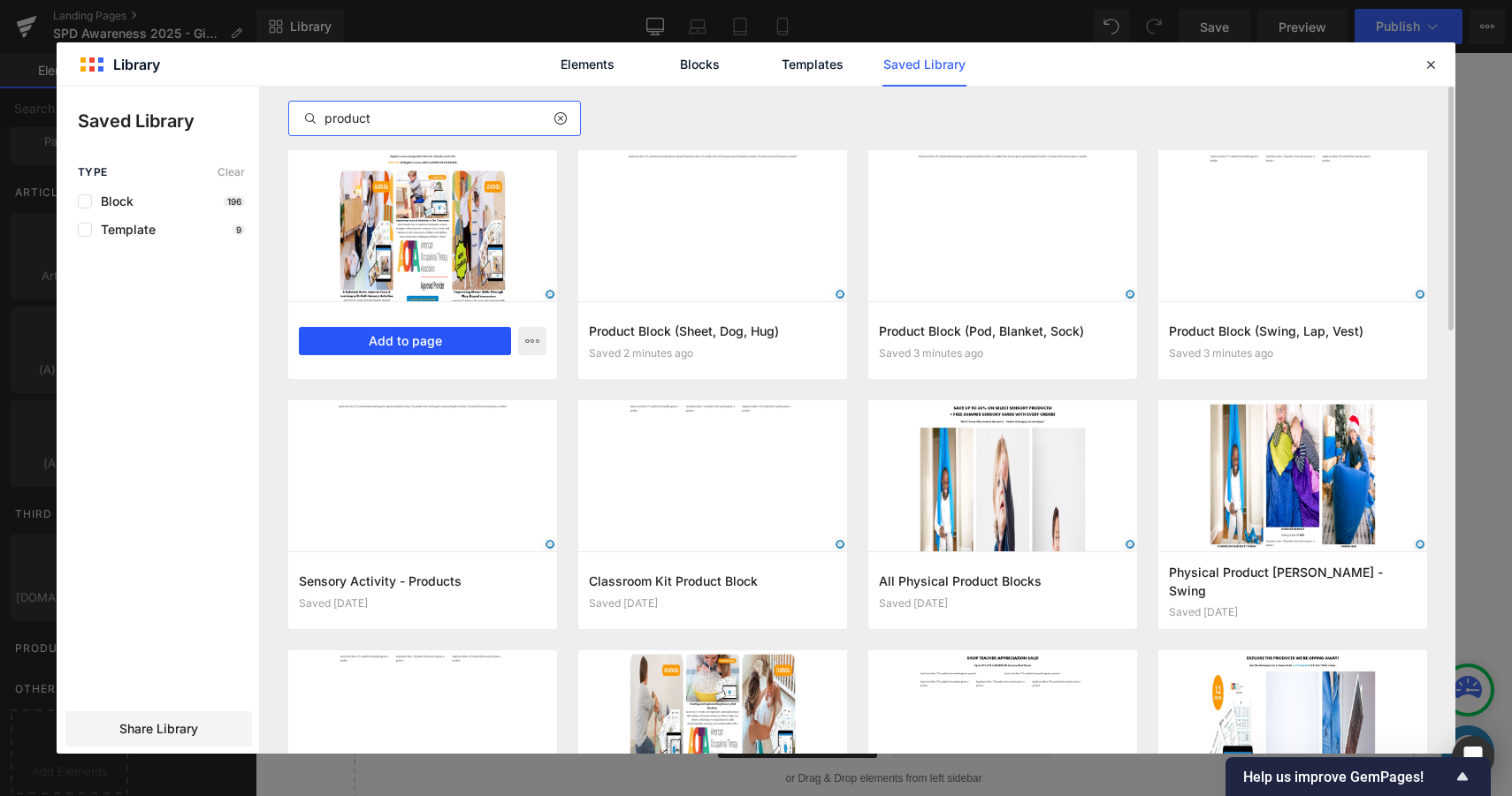
click at [440, 333] on button "Add to page" at bounding box center [405, 341] width 212 height 28
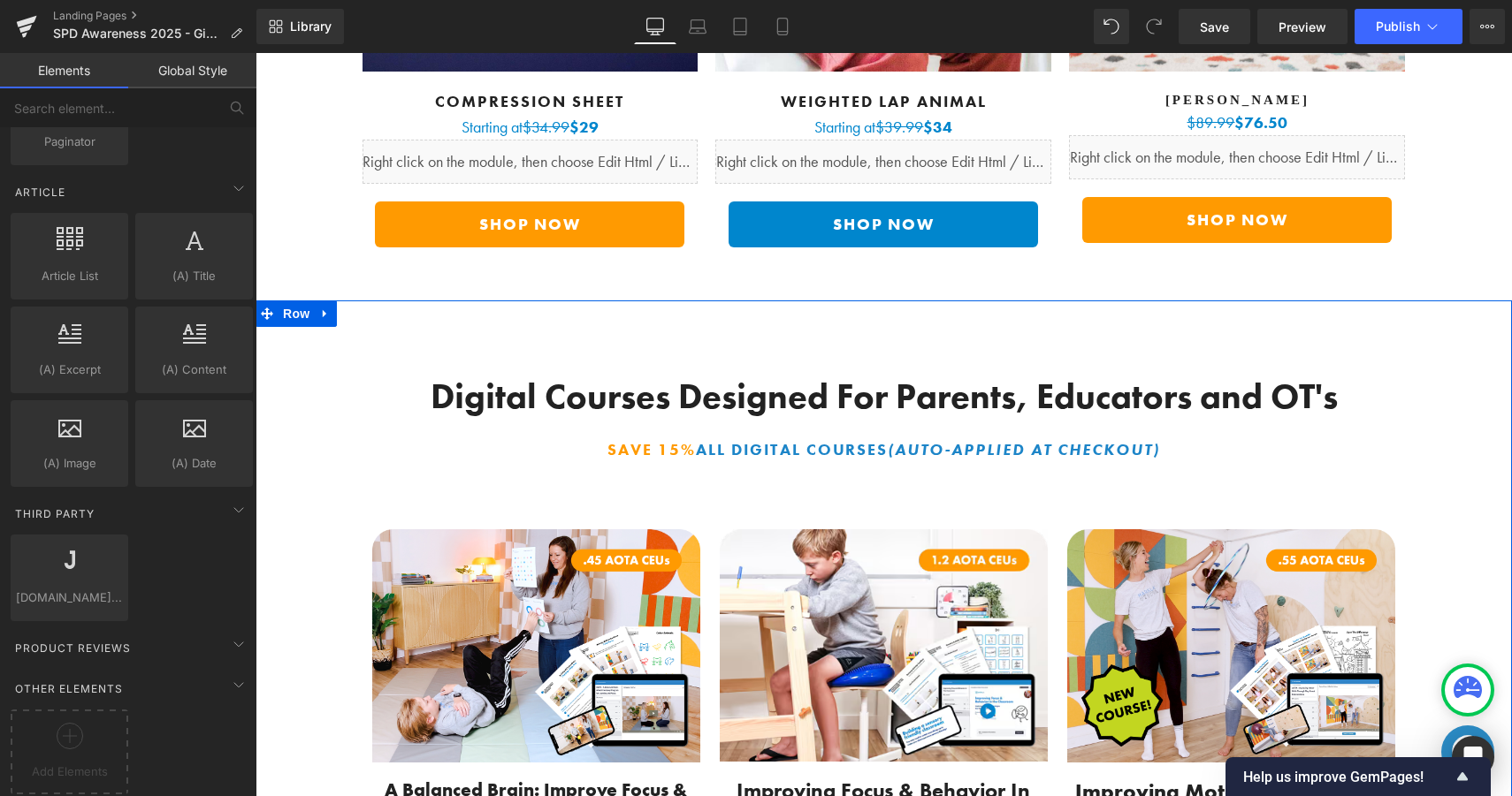
scroll to position [6924, 0]
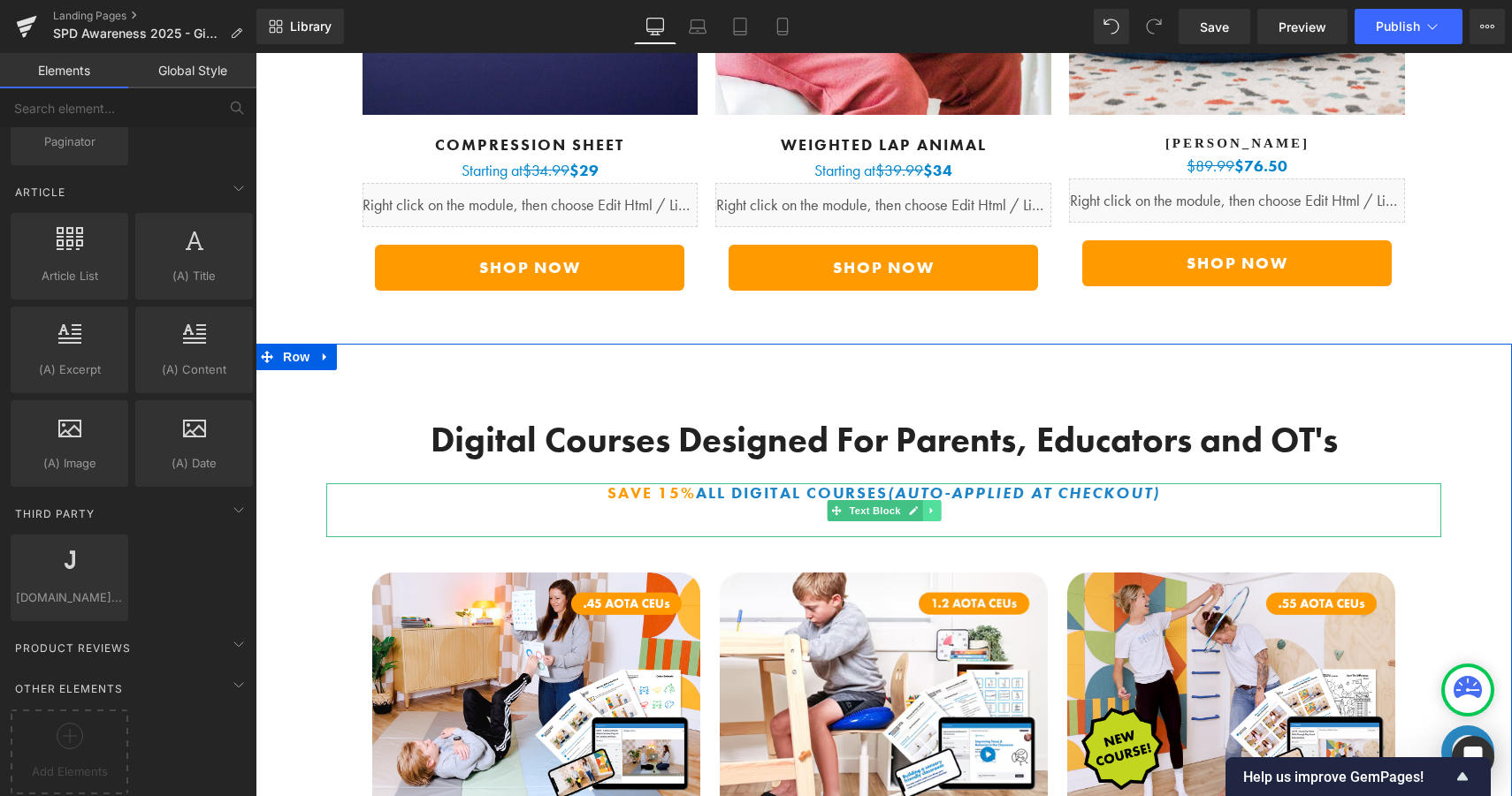
click at [930, 506] on icon at bounding box center [931, 511] width 10 height 11
click at [941, 506] on icon at bounding box center [940, 510] width 10 height 10
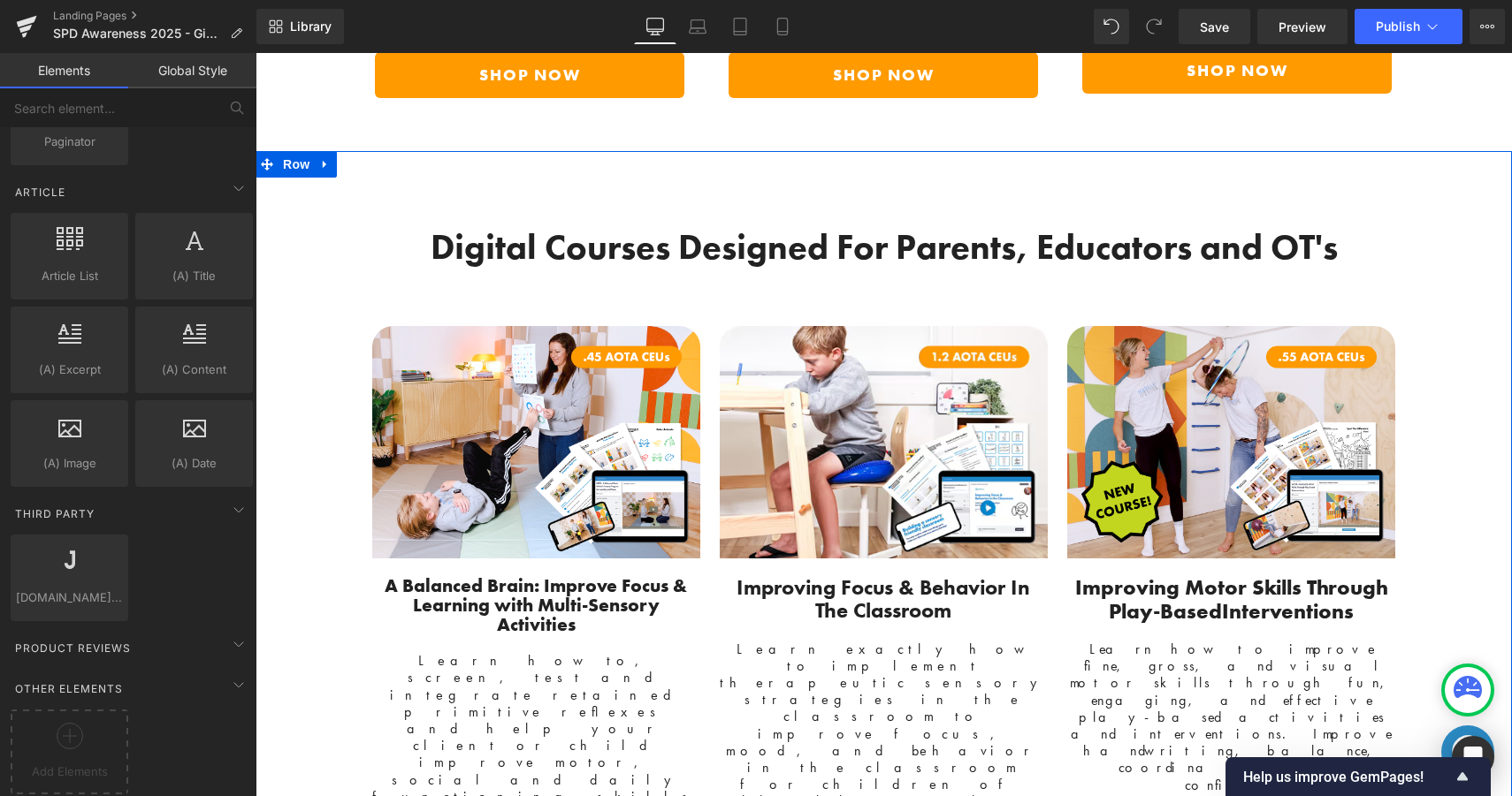
scroll to position [7422, 0]
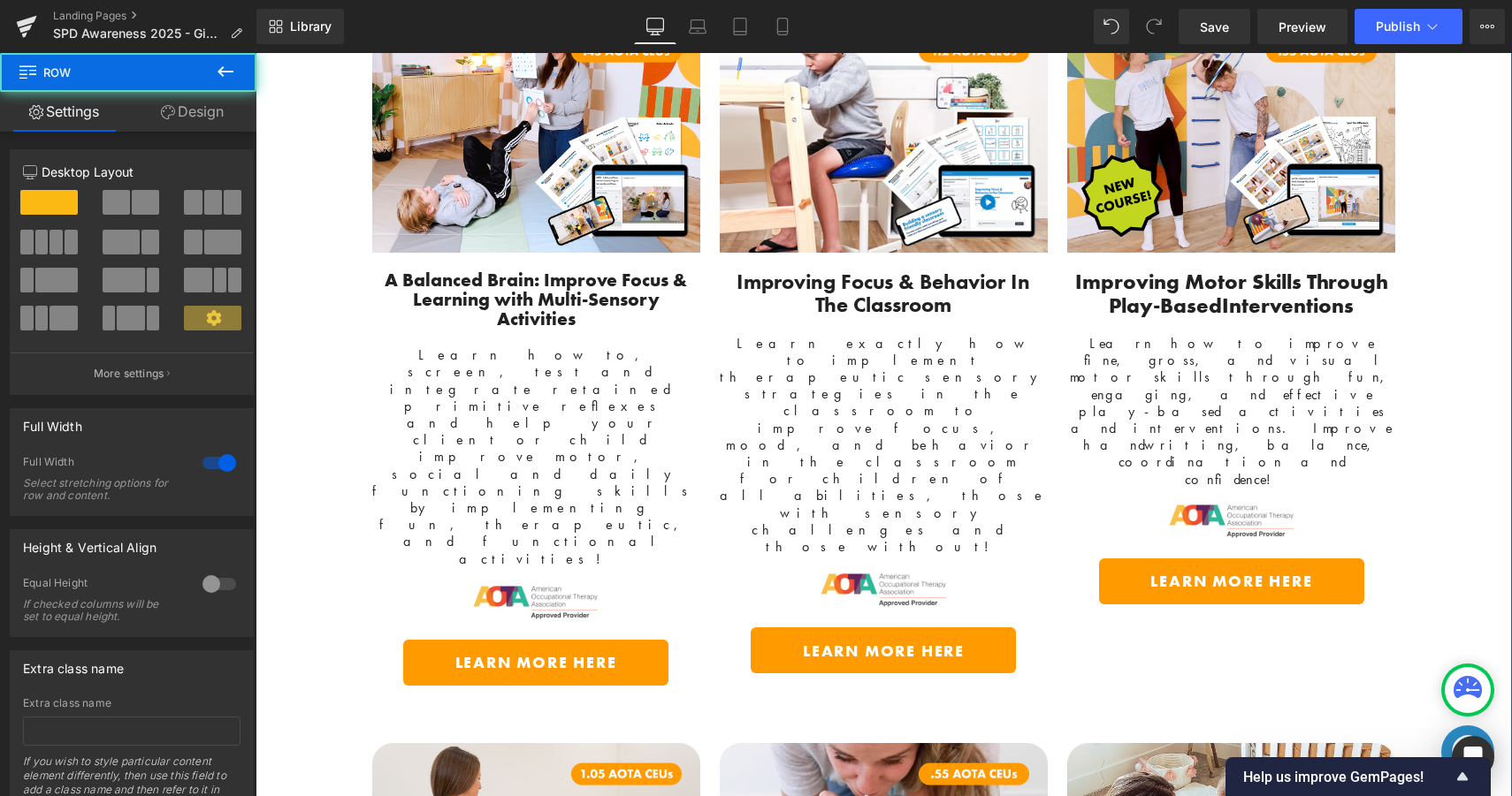
click at [1465, 355] on div "Digital Courses Designed For Parents, Educators and OT's Text Block Image A Bal…" at bounding box center [884, 647] width 1256 height 1604
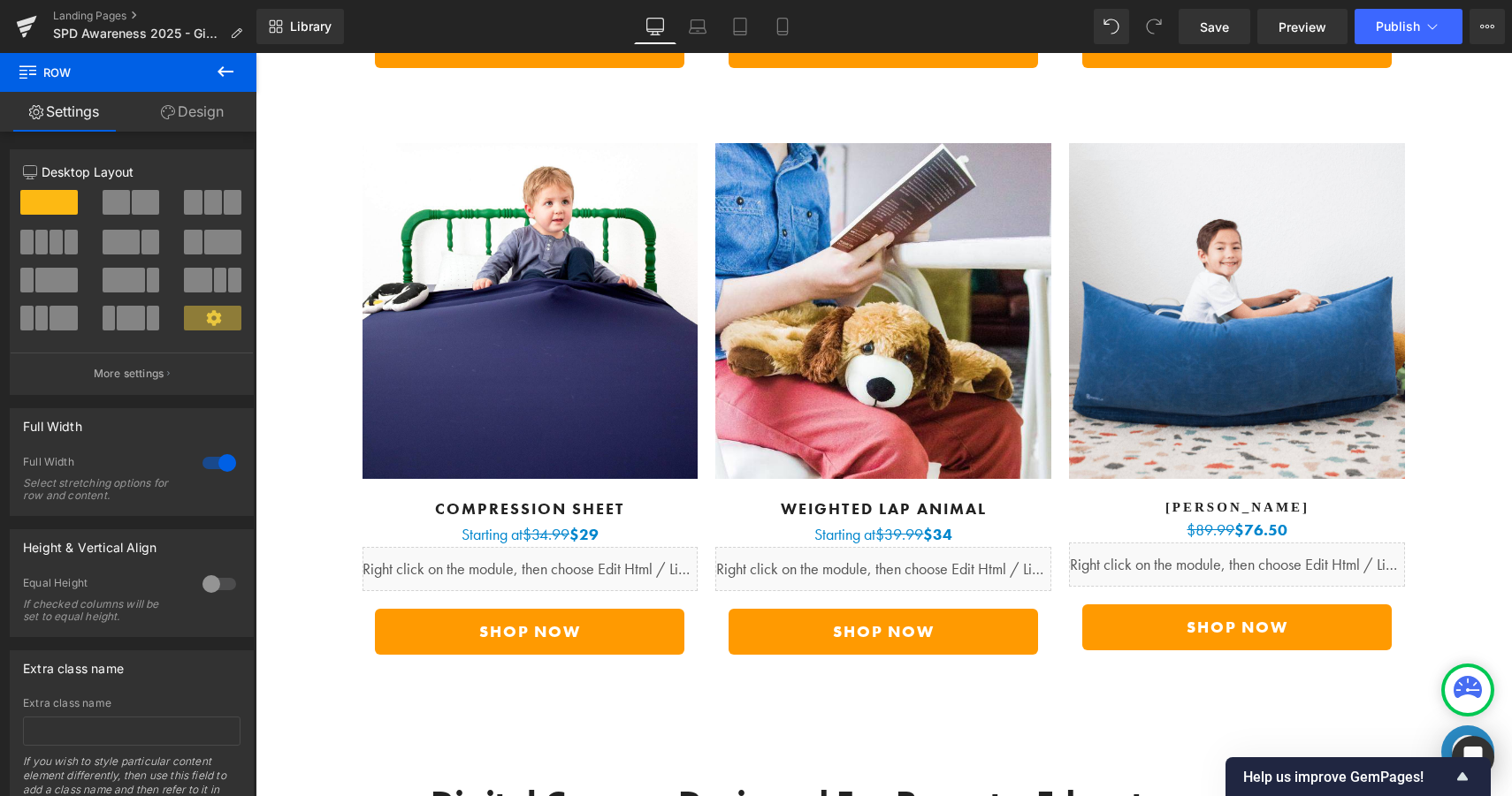
scroll to position [6554, 0]
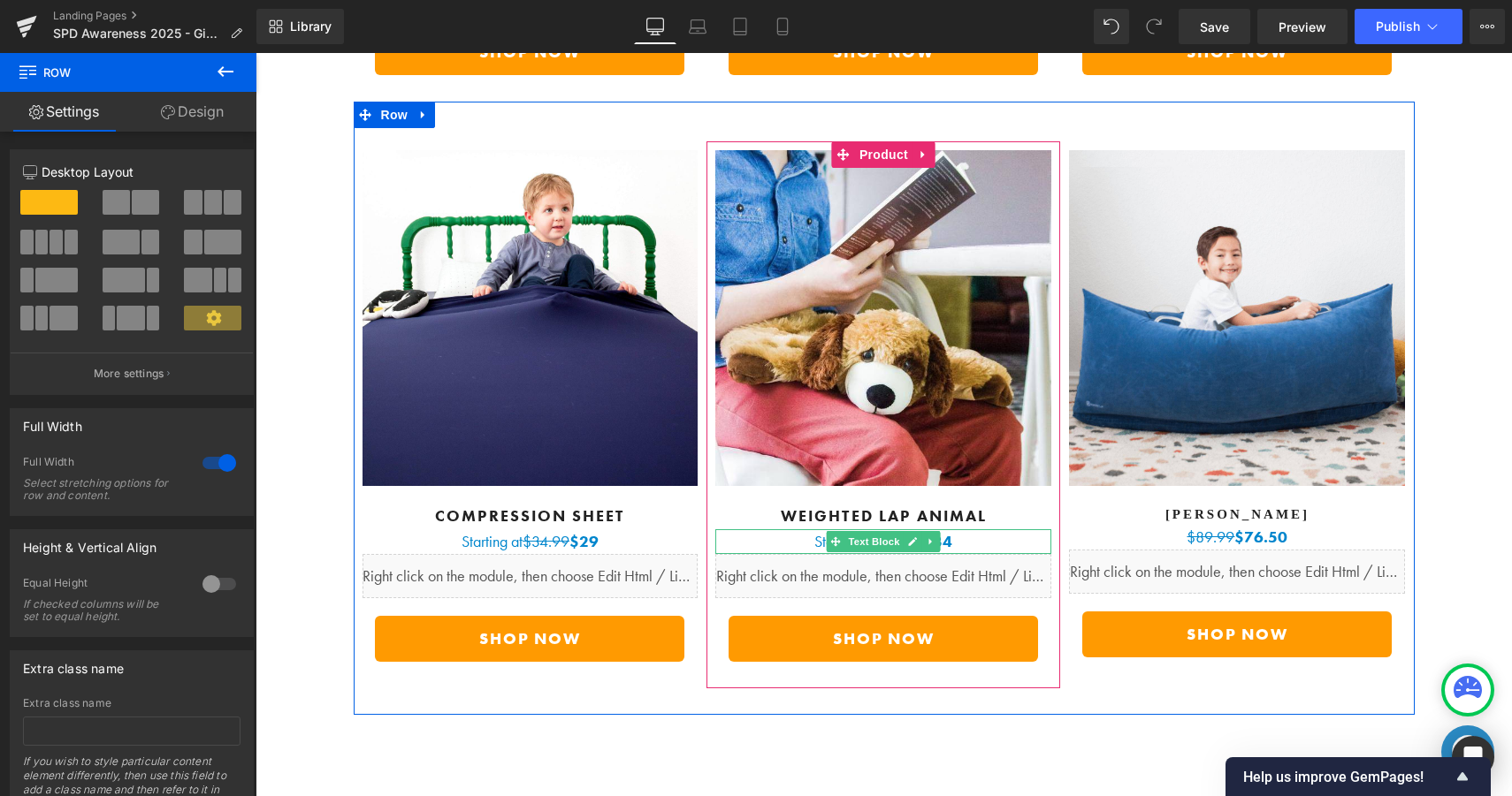
click at [976, 529] on p "Starting at $39.99 $34" at bounding box center [883, 541] width 336 height 25
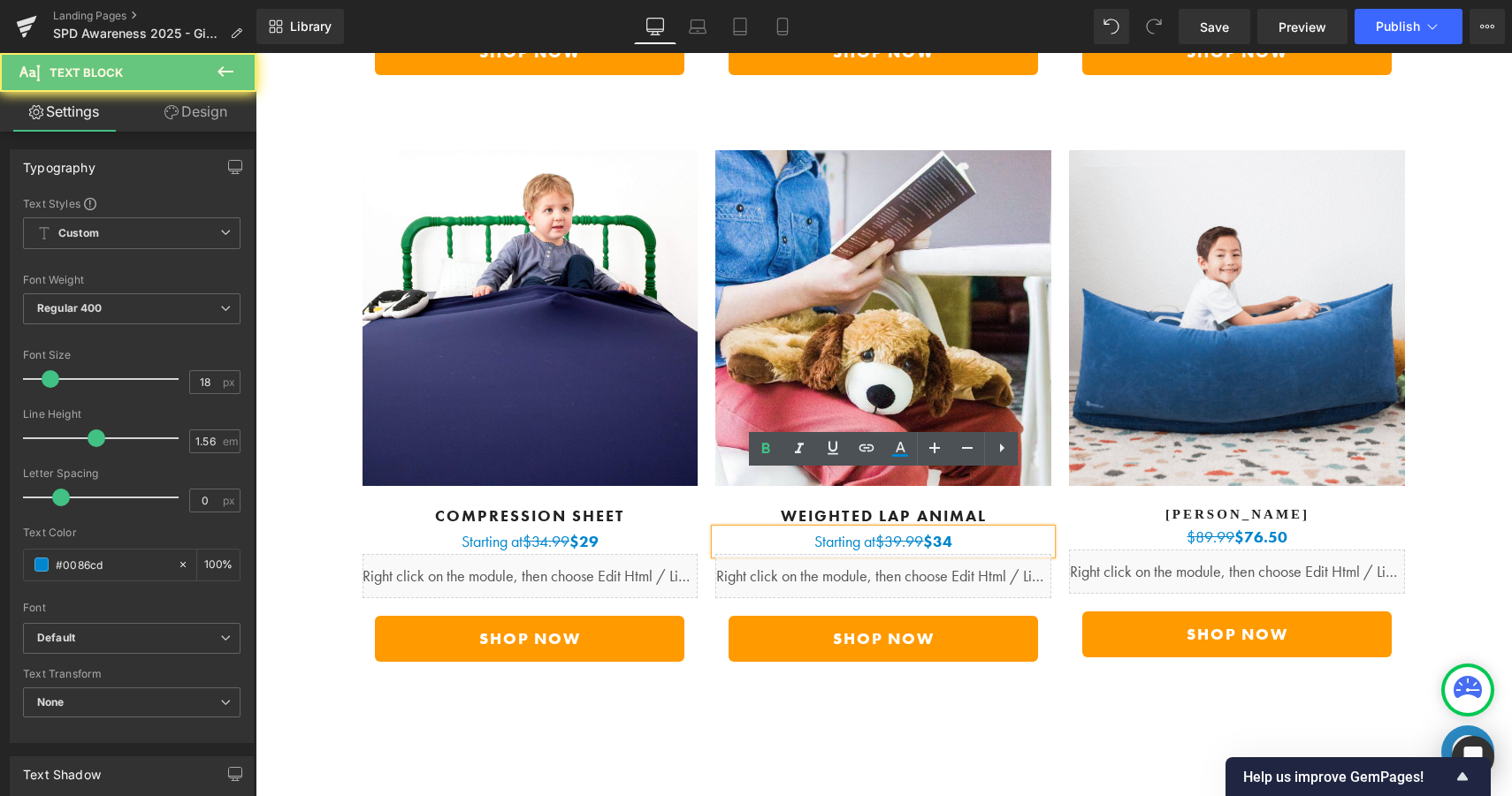
click at [964, 529] on p "Starting at $39.99 $34" at bounding box center [883, 541] width 336 height 25
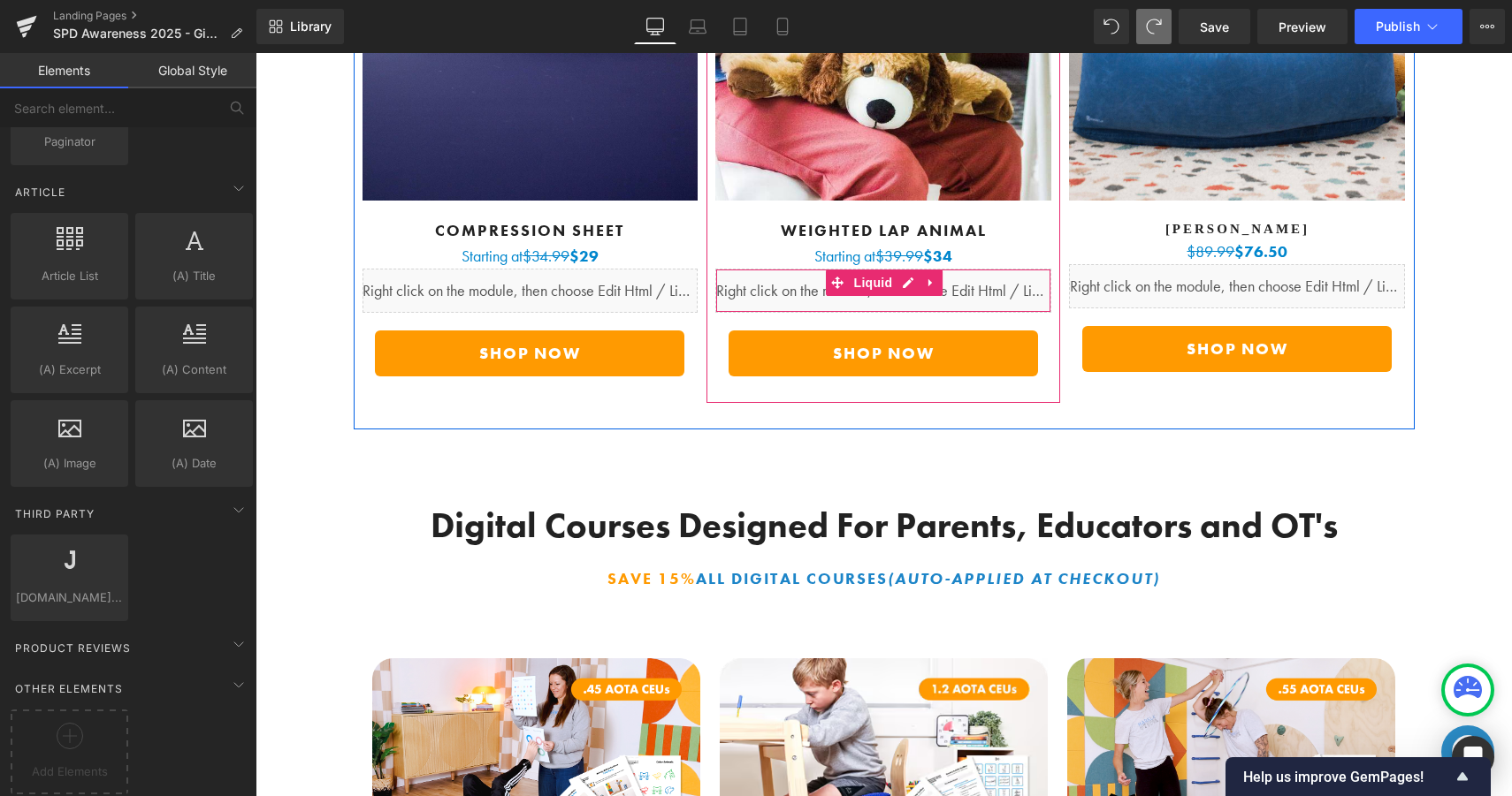
scroll to position [7078, 0]
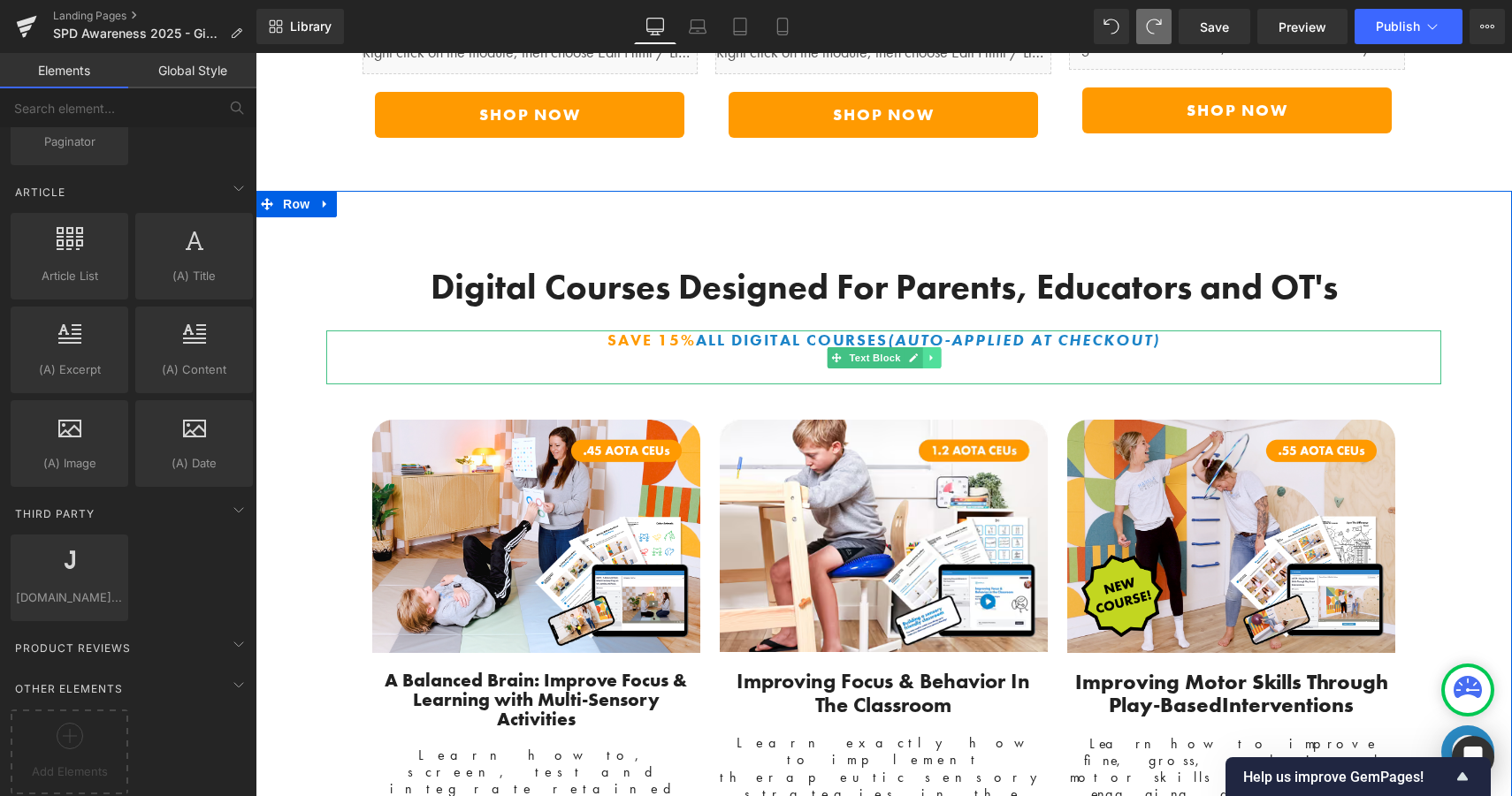
click at [938, 347] on link at bounding box center [932, 358] width 18 height 21
click at [938, 353] on icon at bounding box center [940, 358] width 10 height 10
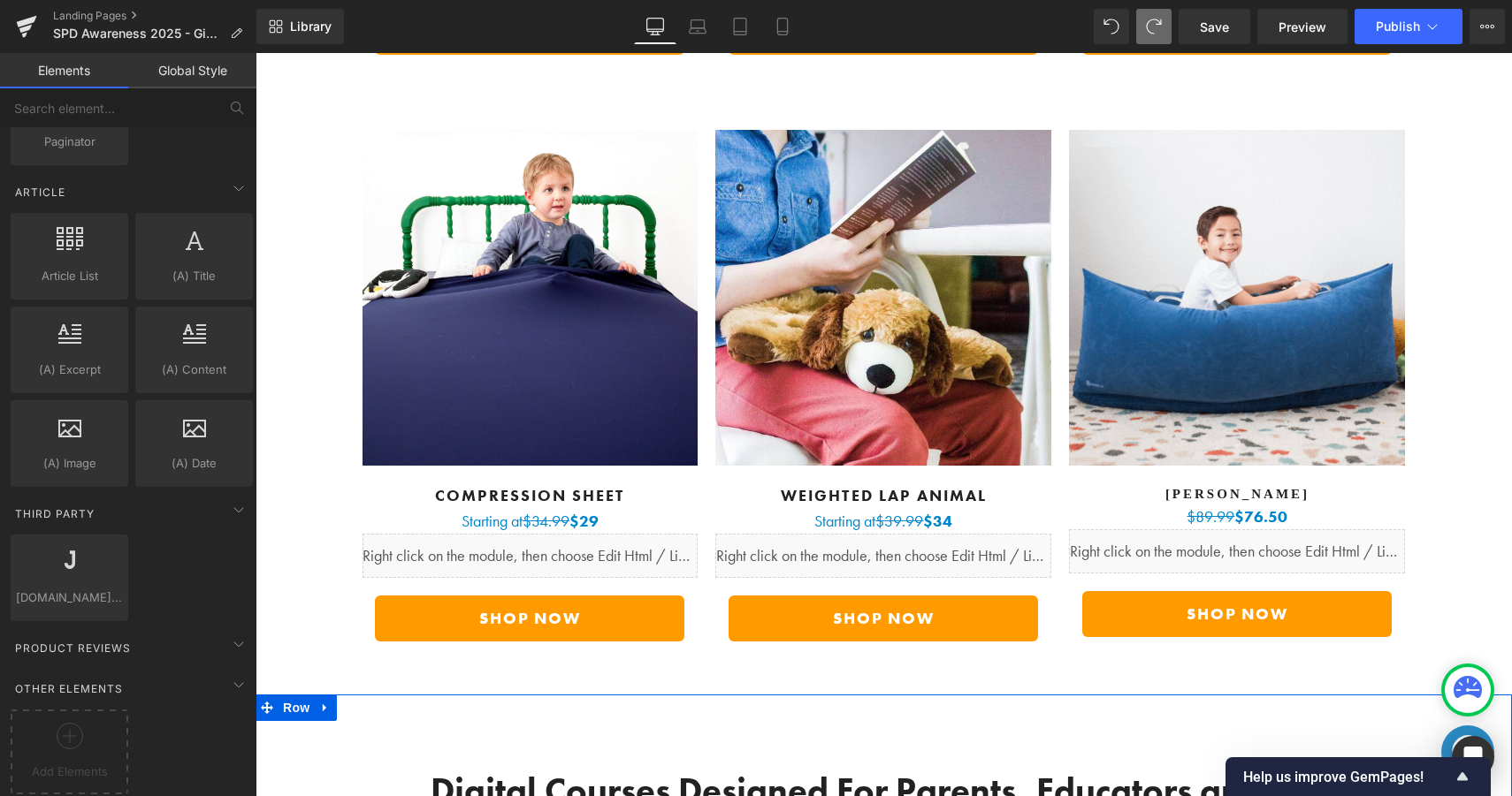
scroll to position [6543, 0]
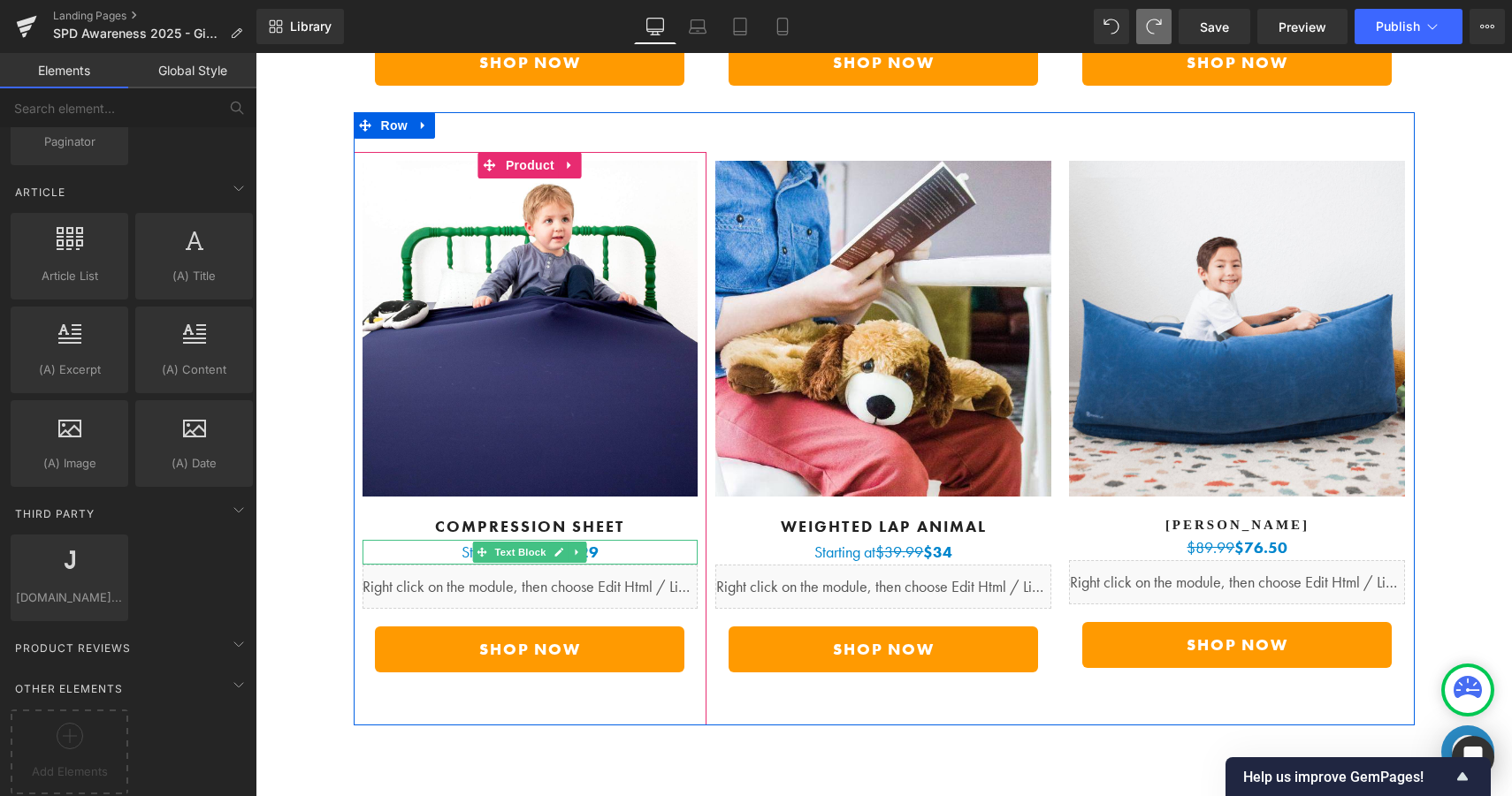
click at [599, 541] on b "$29" at bounding box center [584, 552] width 29 height 20
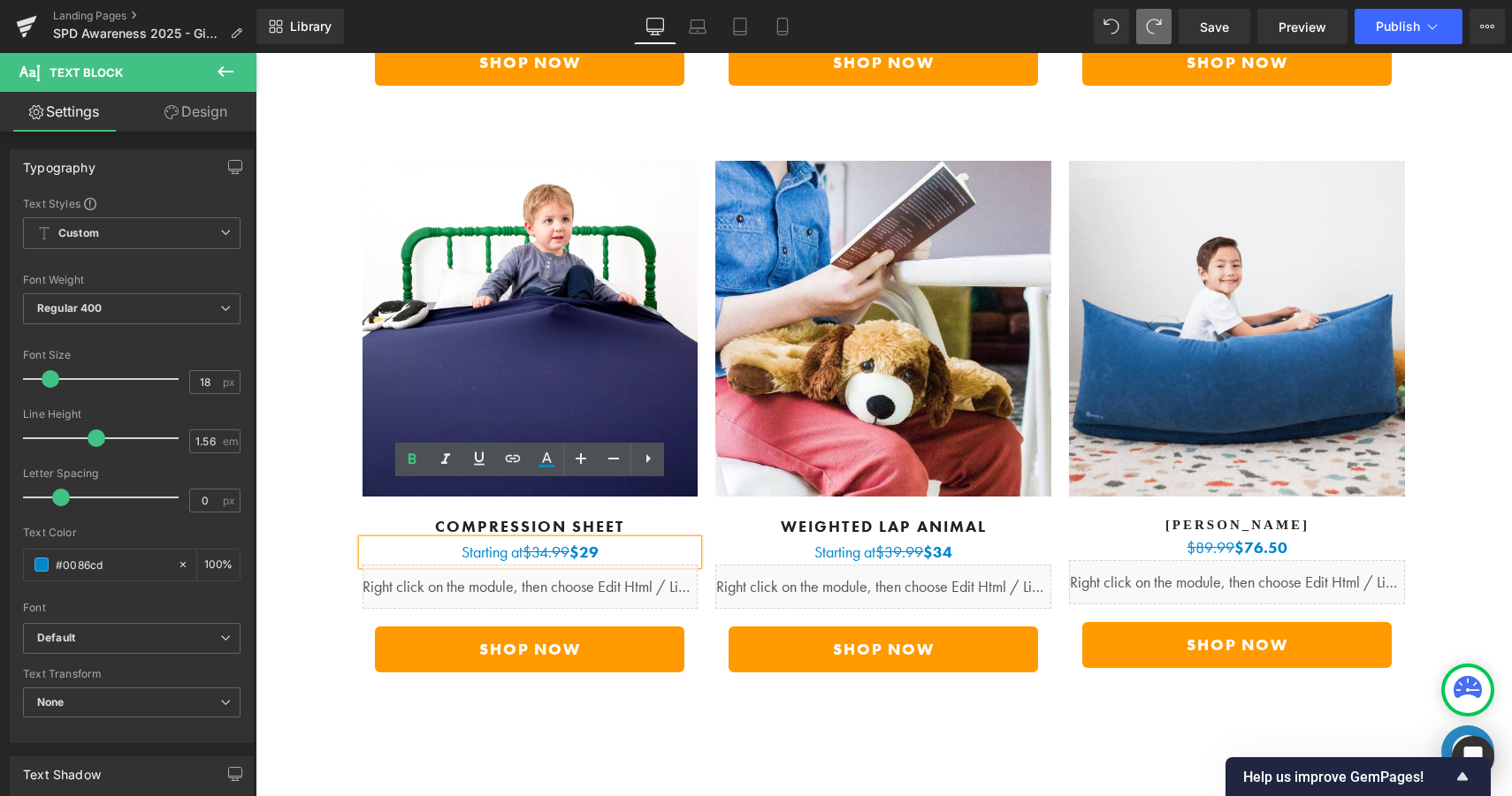
click at [578, 541] on b "$29" at bounding box center [584, 552] width 29 height 20
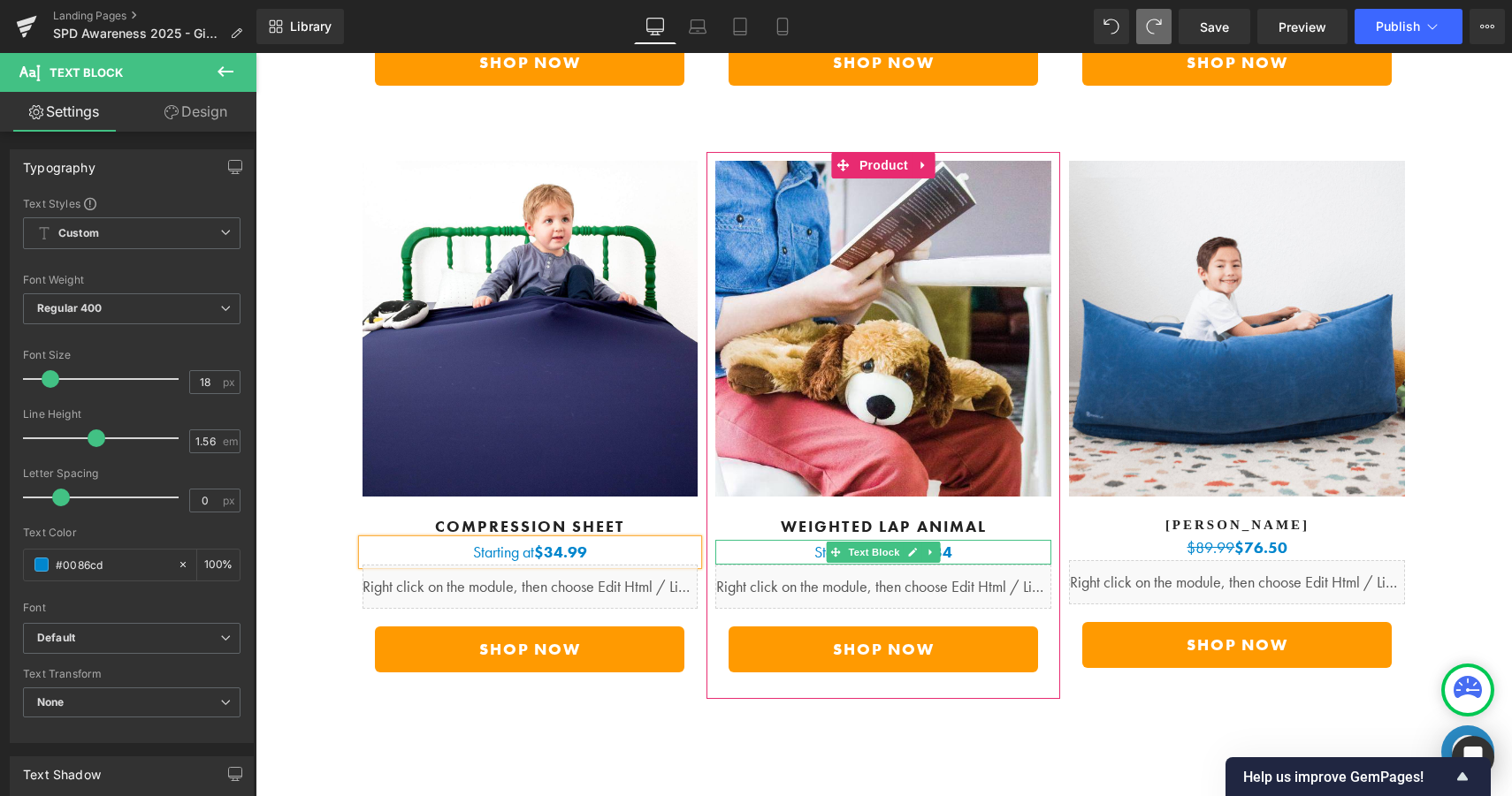
click at [963, 540] on p "Starting at $39.99 $34" at bounding box center [883, 552] width 336 height 25
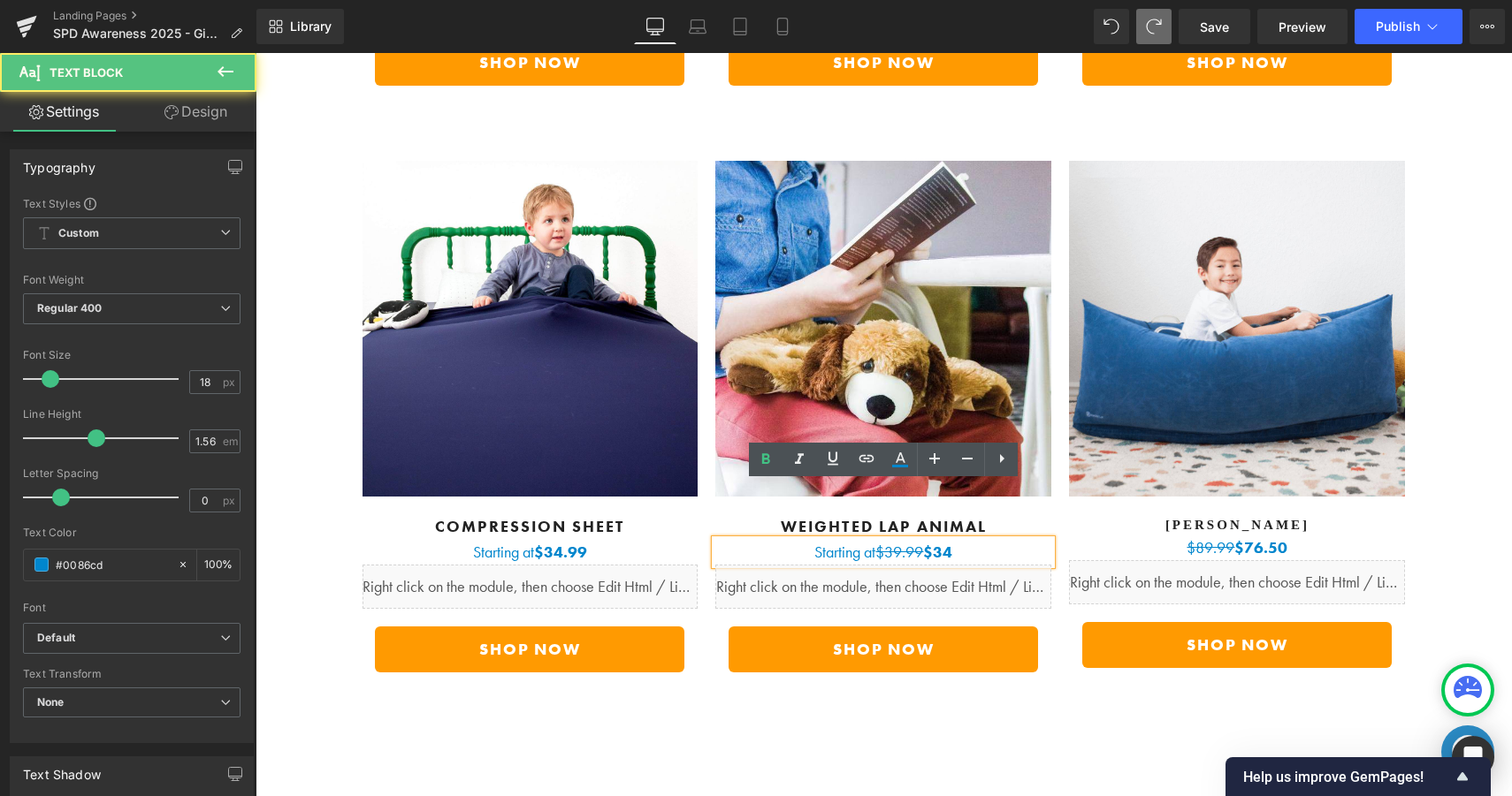
click at [959, 540] on p "Starting at $39.99 $34" at bounding box center [883, 552] width 336 height 25
click at [931, 541] on b "$34" at bounding box center [938, 552] width 29 height 20
click at [930, 541] on b "$34" at bounding box center [938, 552] width 29 height 20
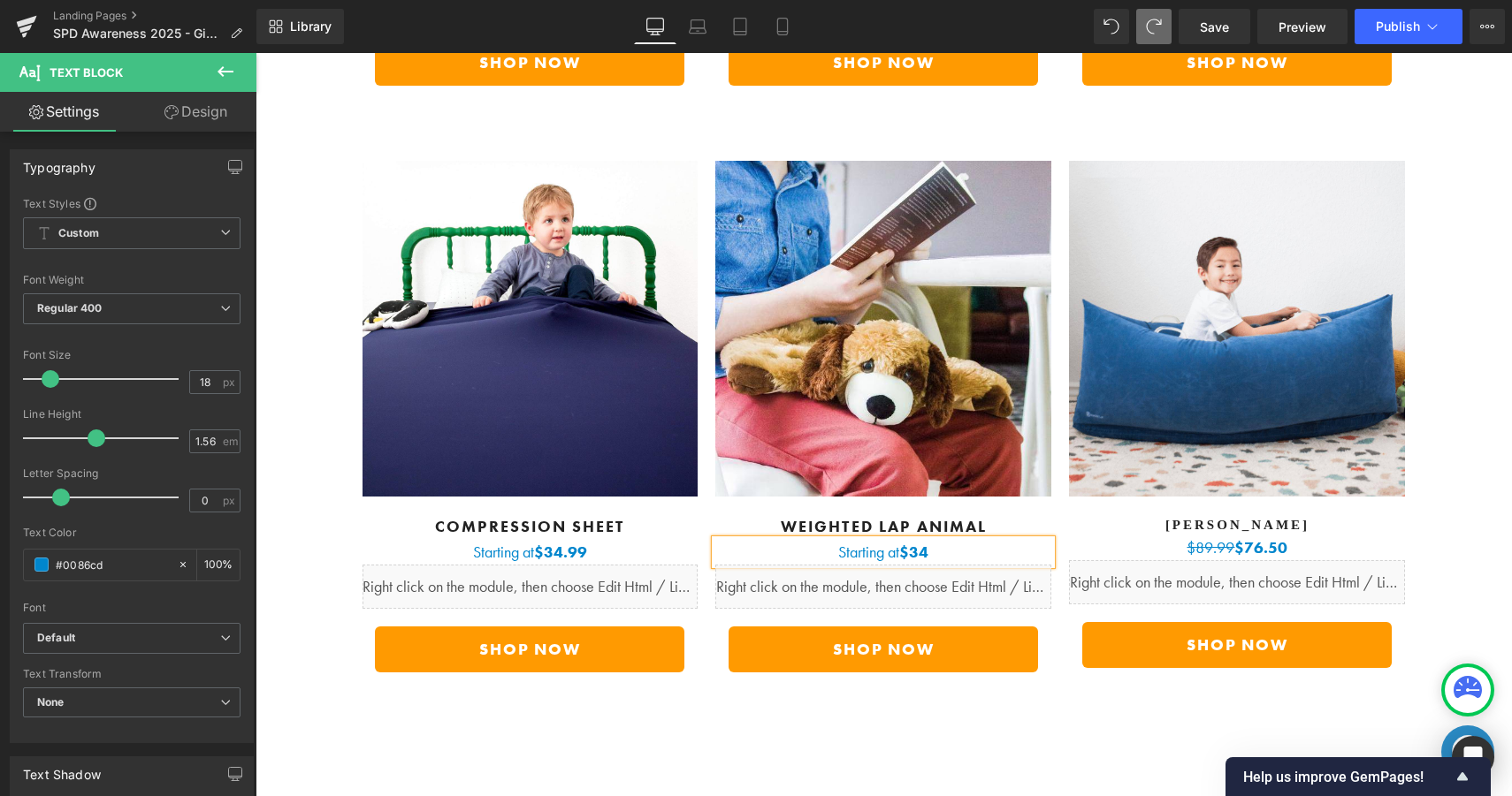
click at [965, 540] on p "Starting at $34" at bounding box center [883, 552] width 336 height 25
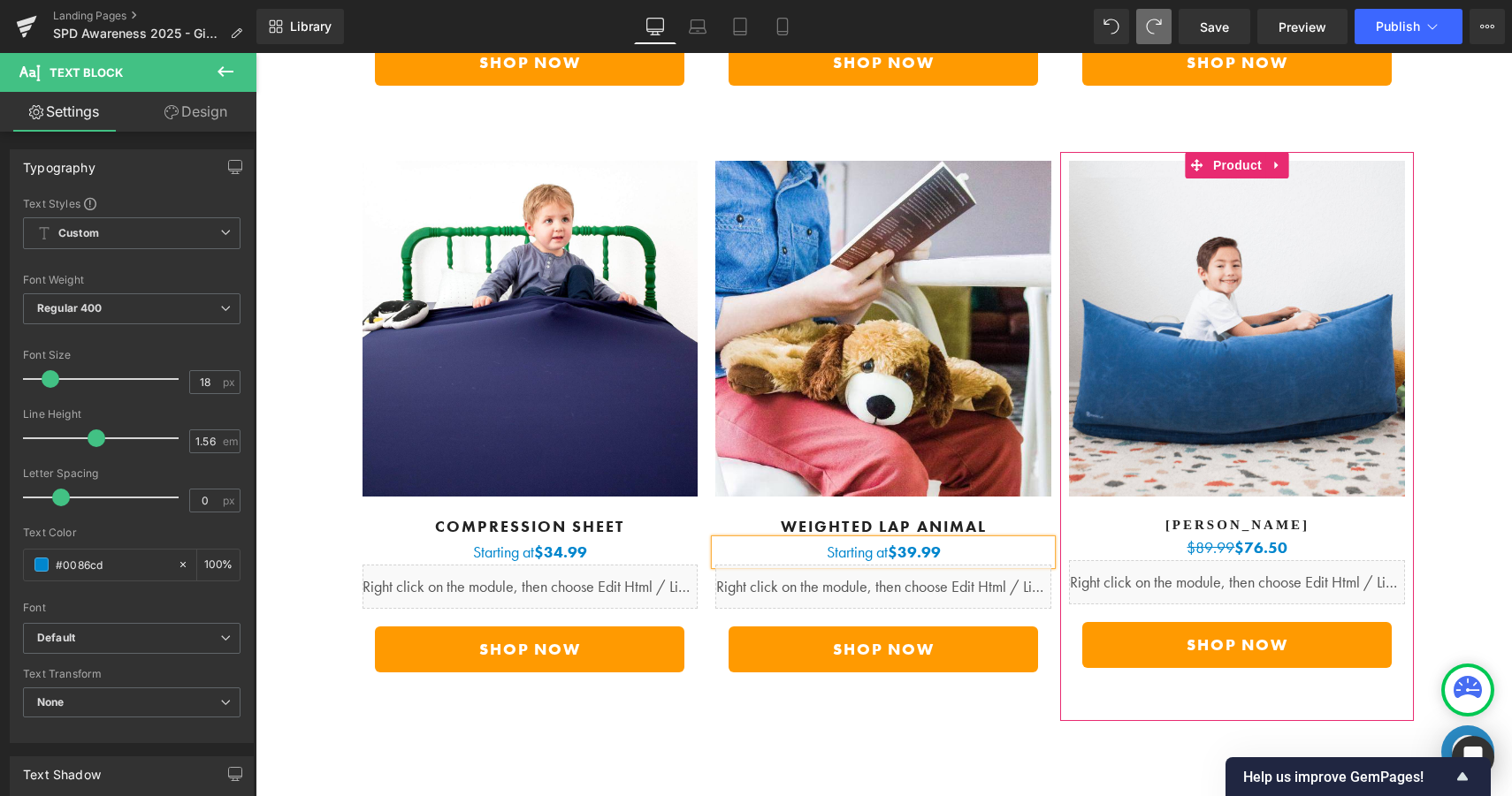
click at [1320, 536] on p "$89.99 $76.50" at bounding box center [1236, 548] width 336 height 25
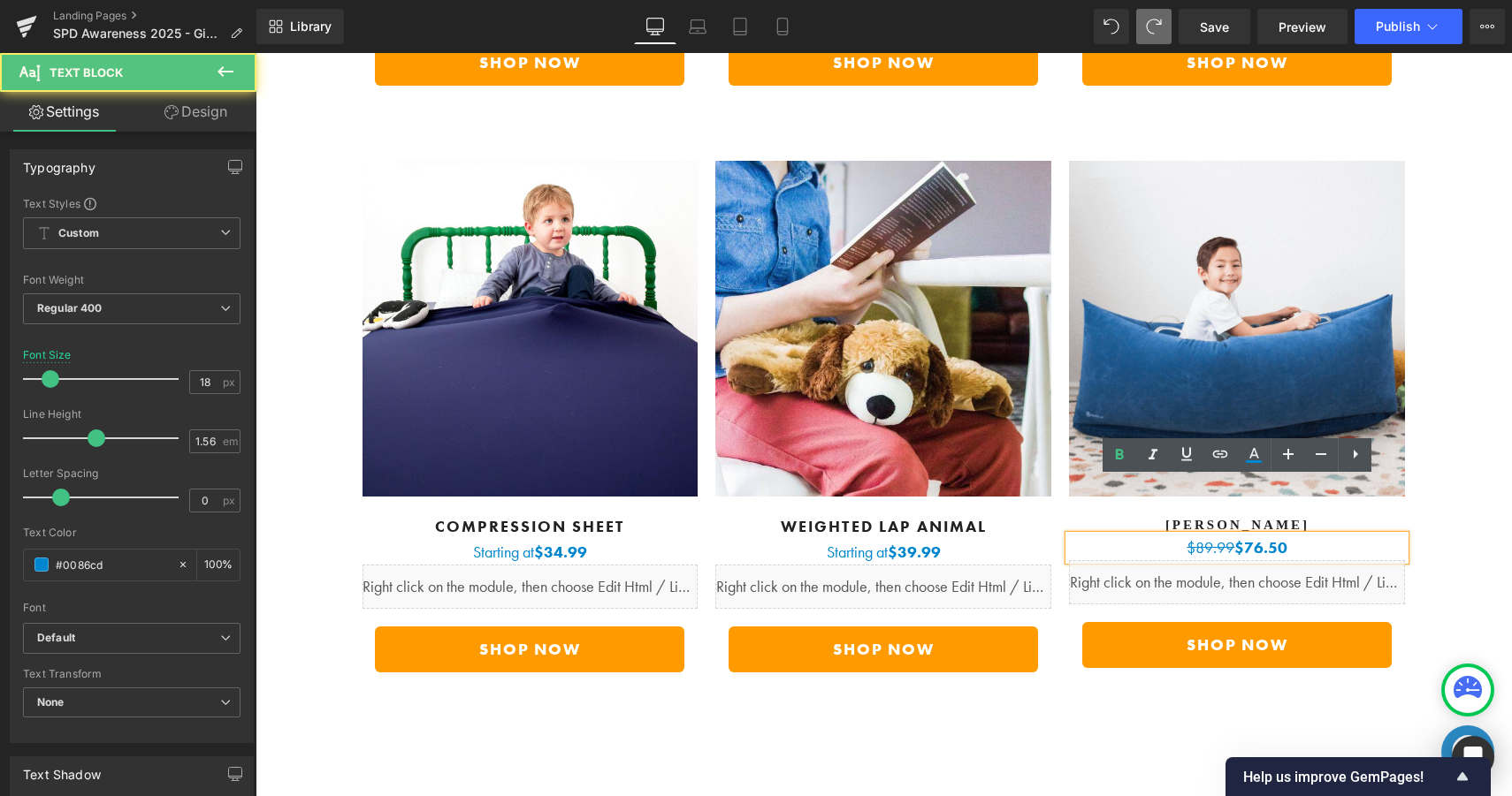
click at [1238, 537] on b "$76.50" at bounding box center [1261, 547] width 53 height 20
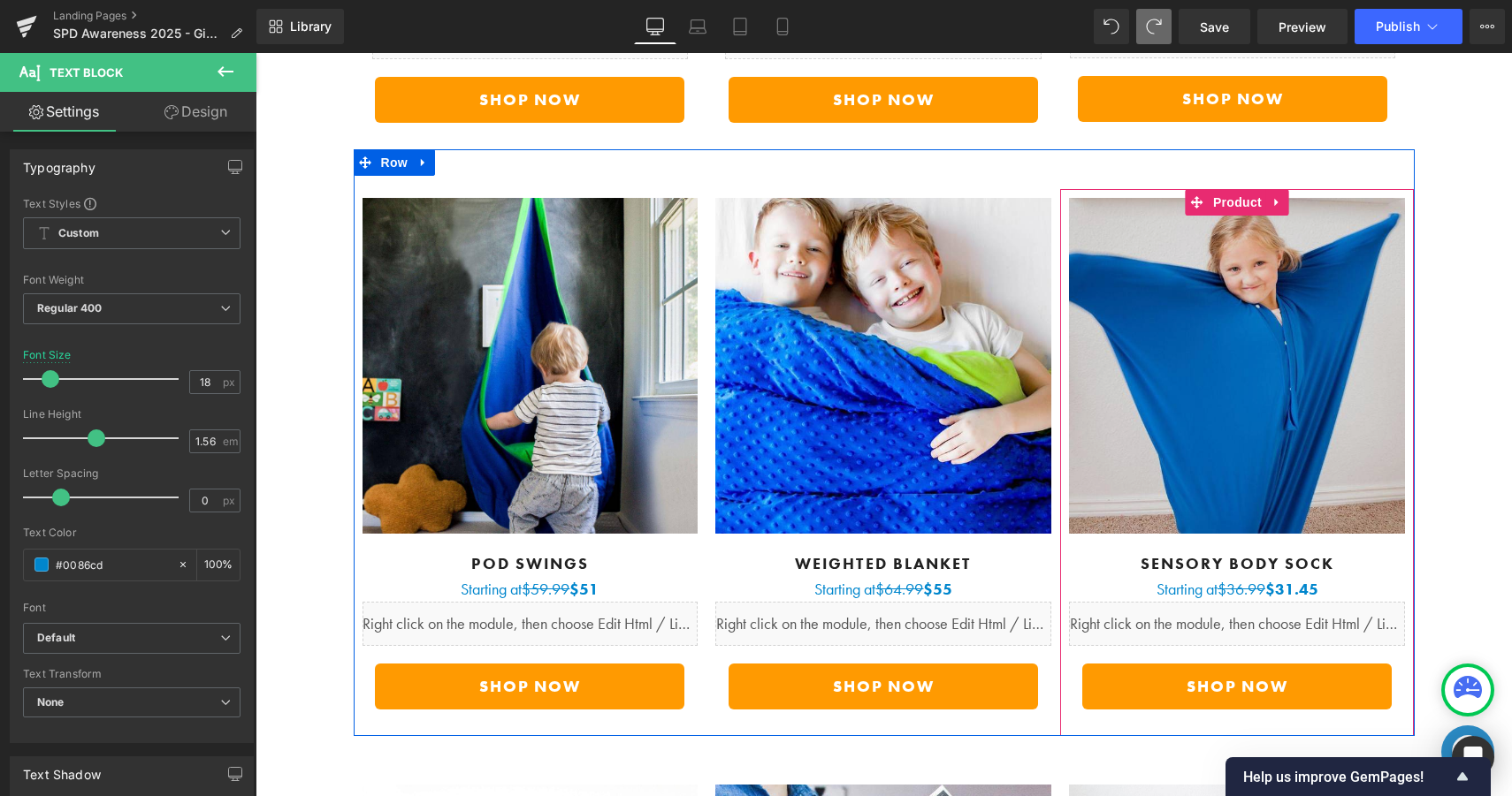
scroll to position [5922, 0]
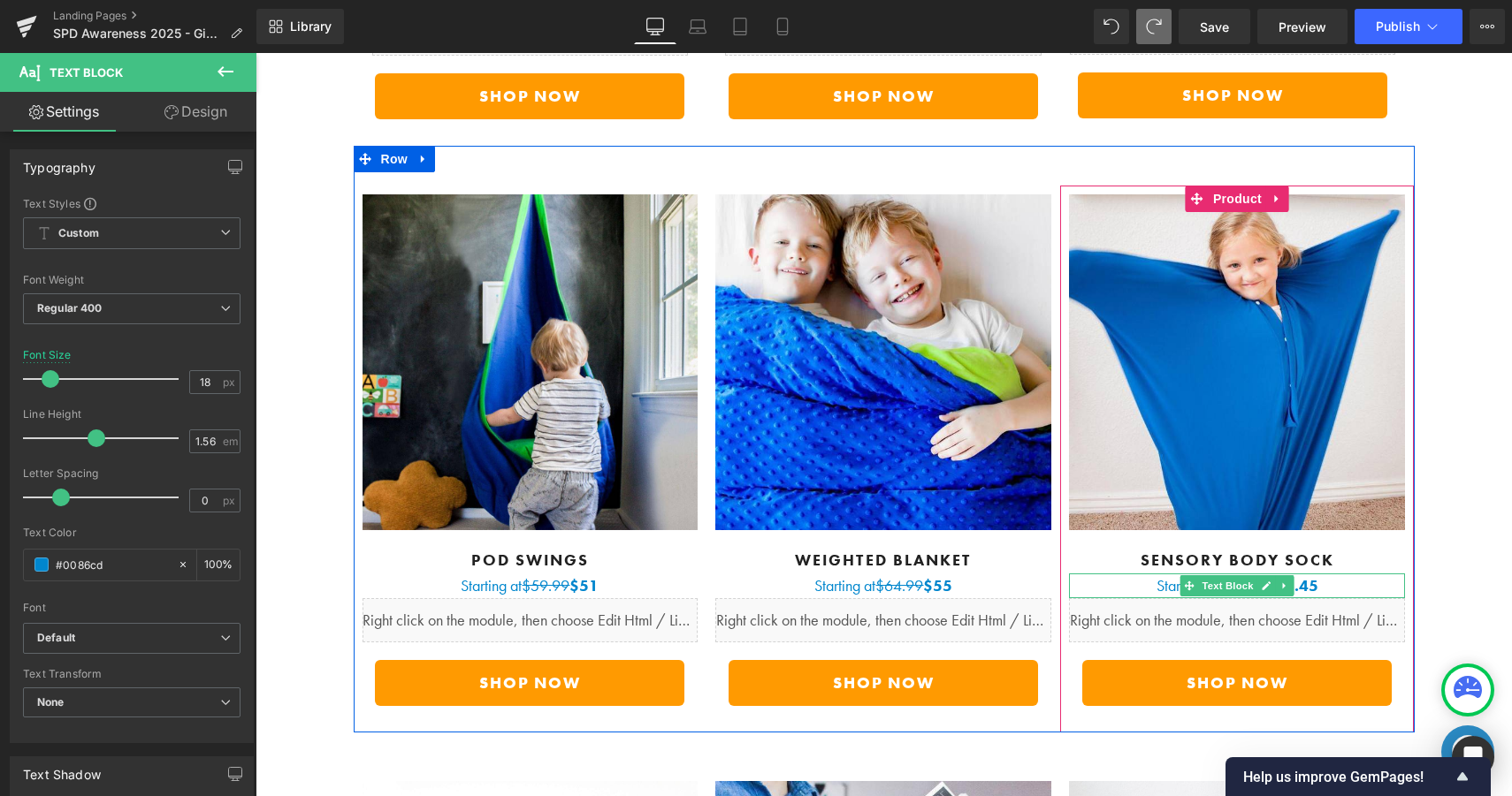
click at [1338, 574] on p "Starting at $36.99 $31.45" at bounding box center [1236, 586] width 336 height 25
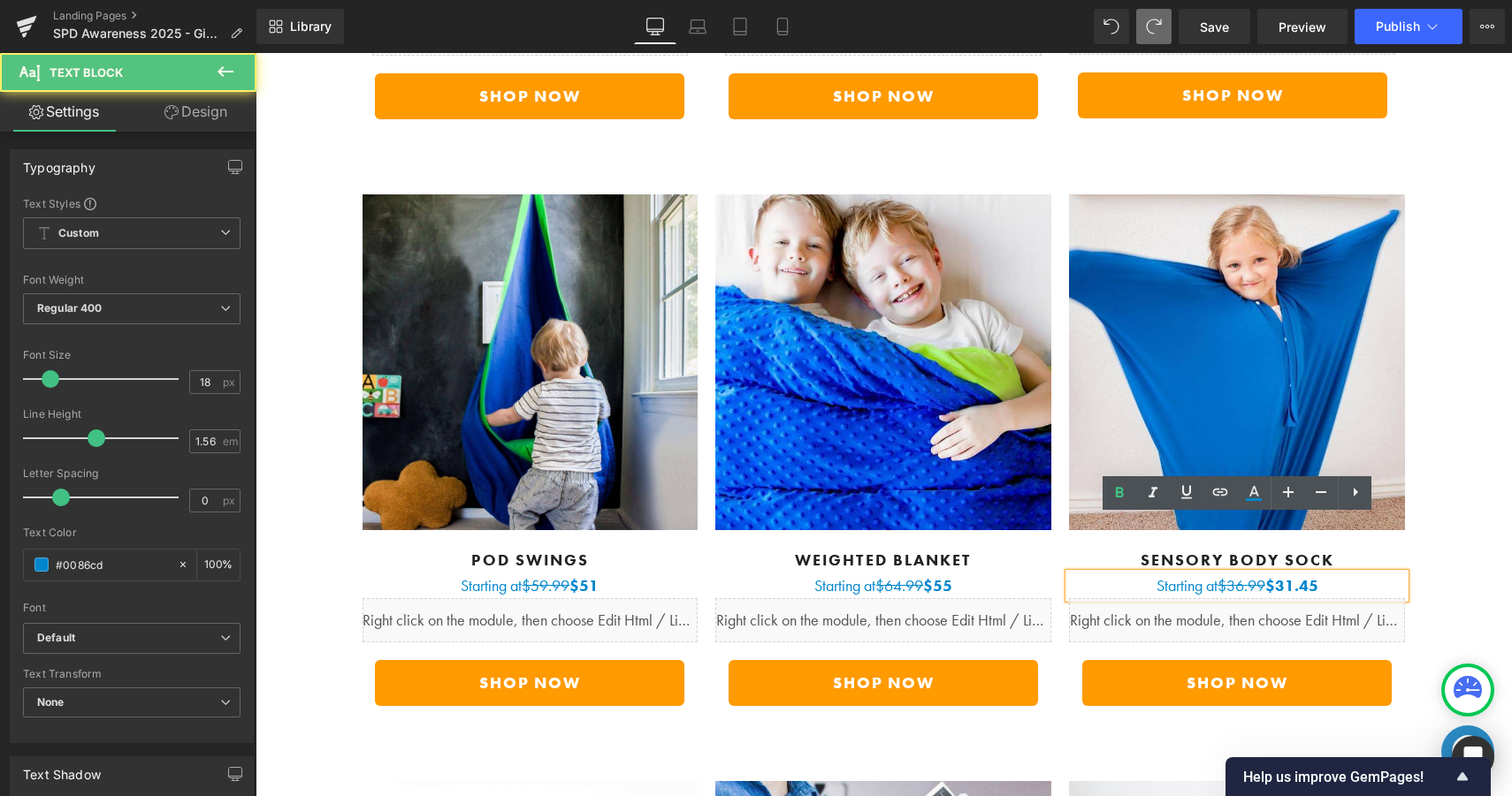
click at [1270, 575] on b "$31.45" at bounding box center [1292, 586] width 53 height 20
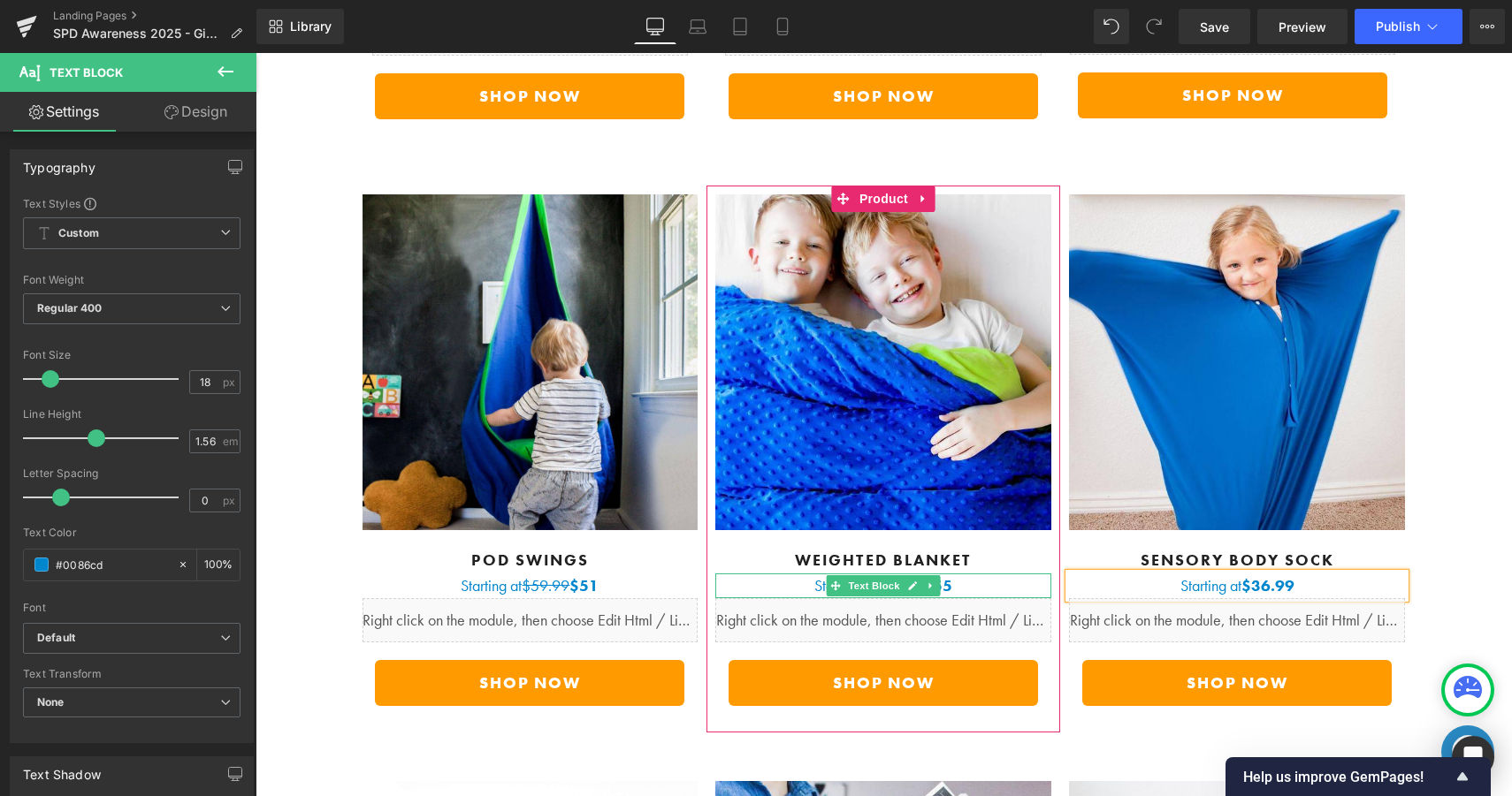
click at [980, 574] on p "Starting at $64.99 $55" at bounding box center [883, 586] width 336 height 25
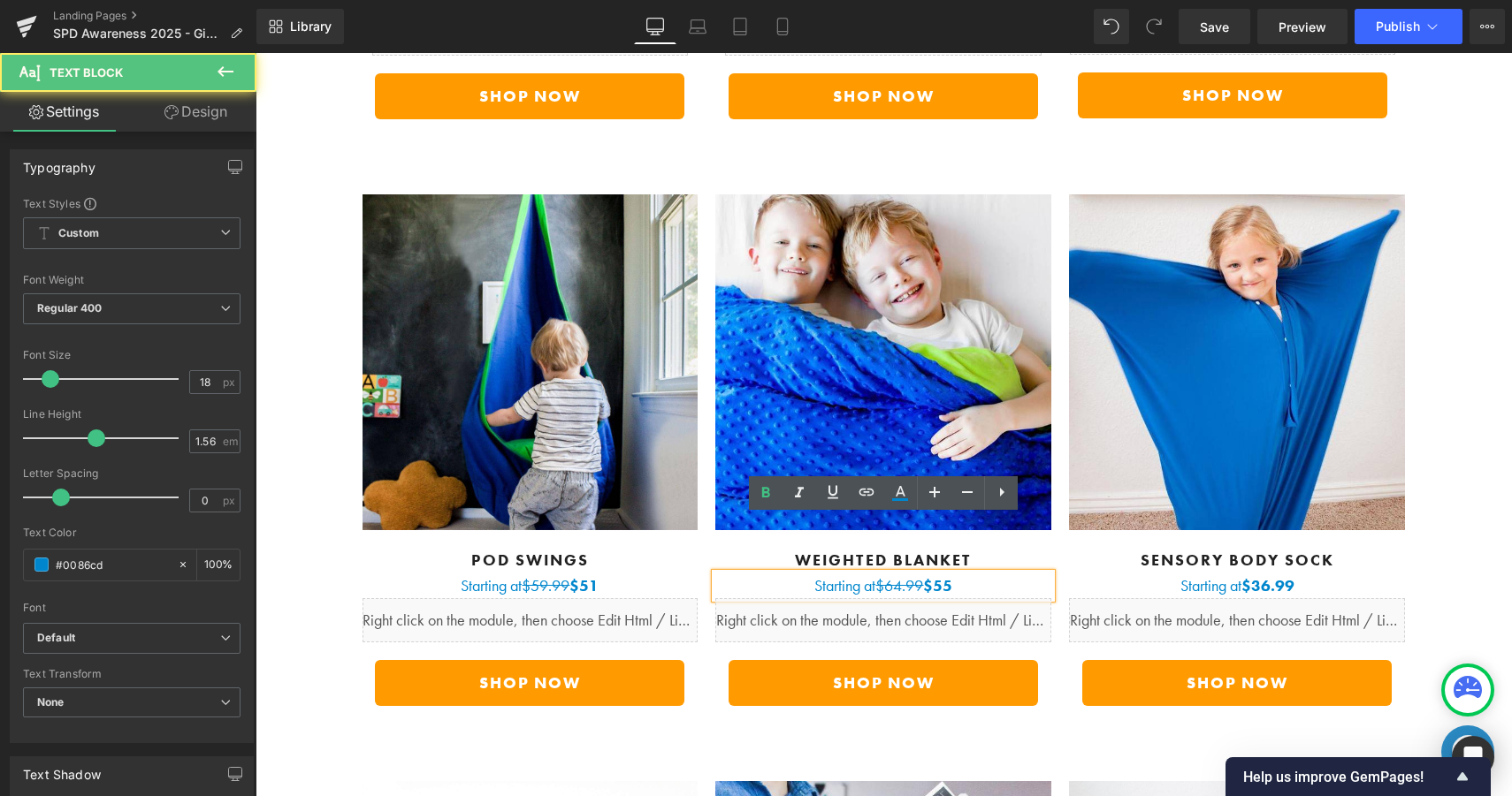
click at [969, 574] on p "Starting at $64.99 $55" at bounding box center [883, 586] width 336 height 25
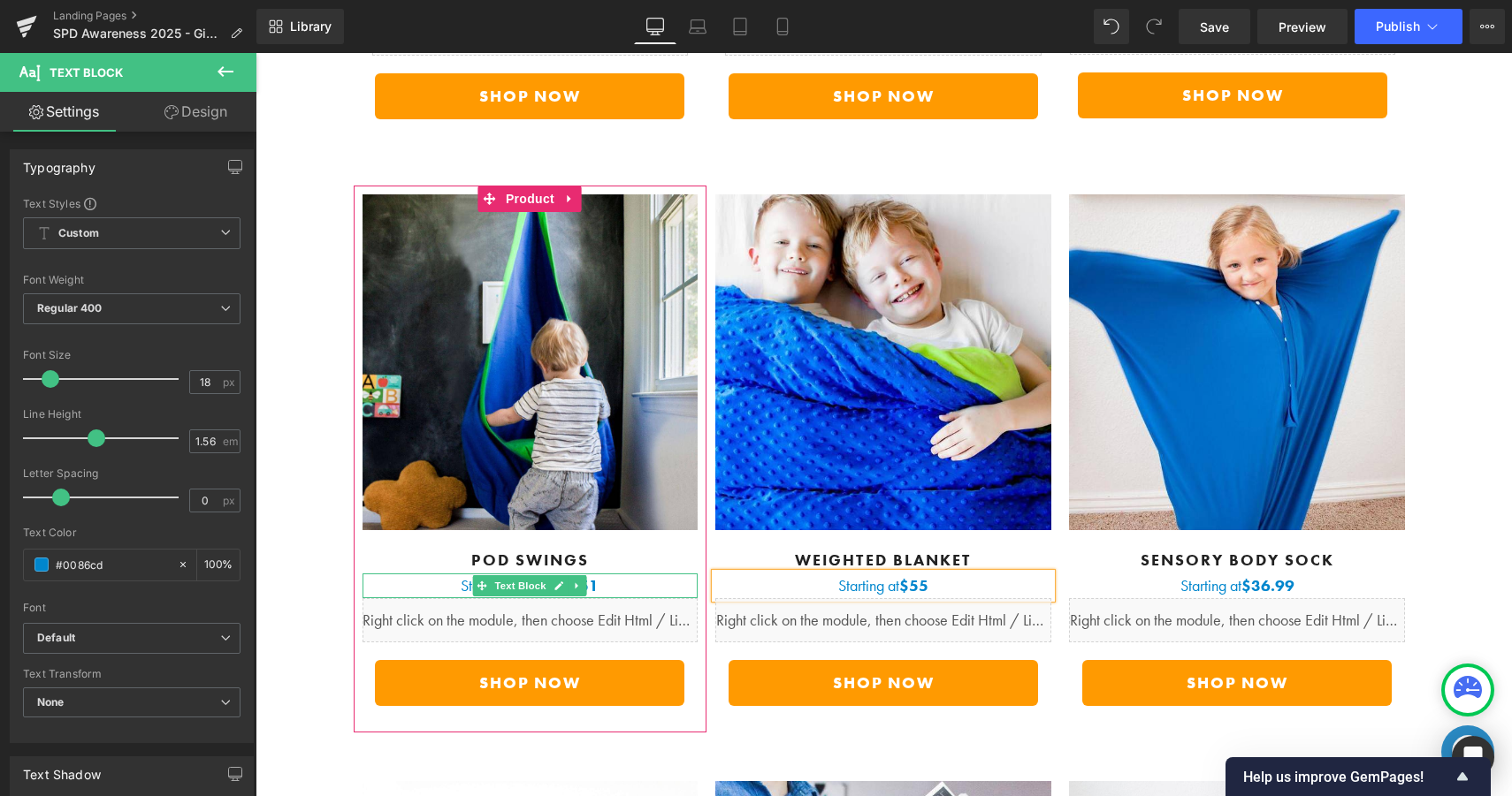
click at [650, 574] on p "Starting at $59.99 $51" at bounding box center [530, 586] width 336 height 25
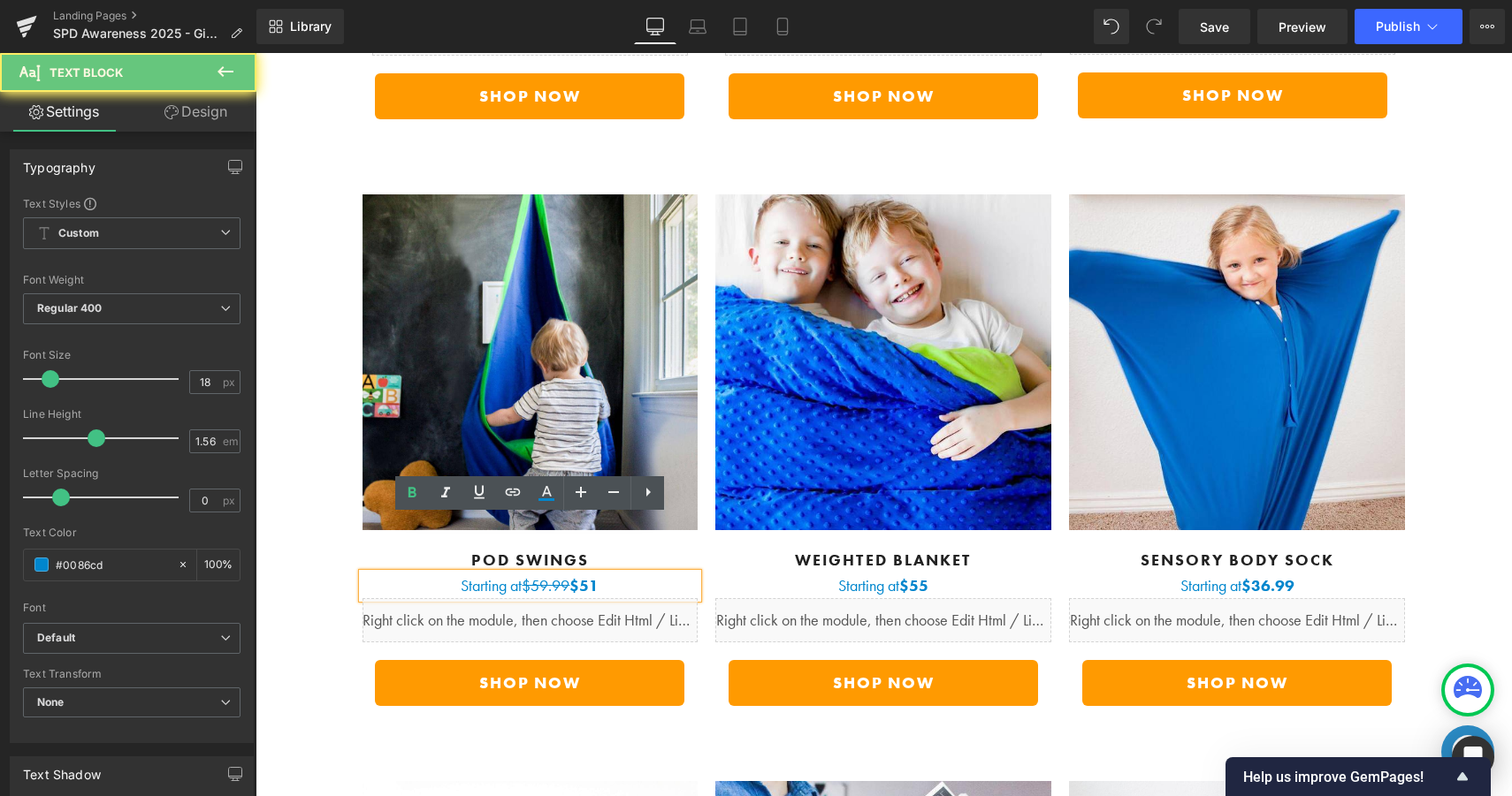
click at [625, 574] on p "Starting at $59.99 $51" at bounding box center [530, 586] width 336 height 25
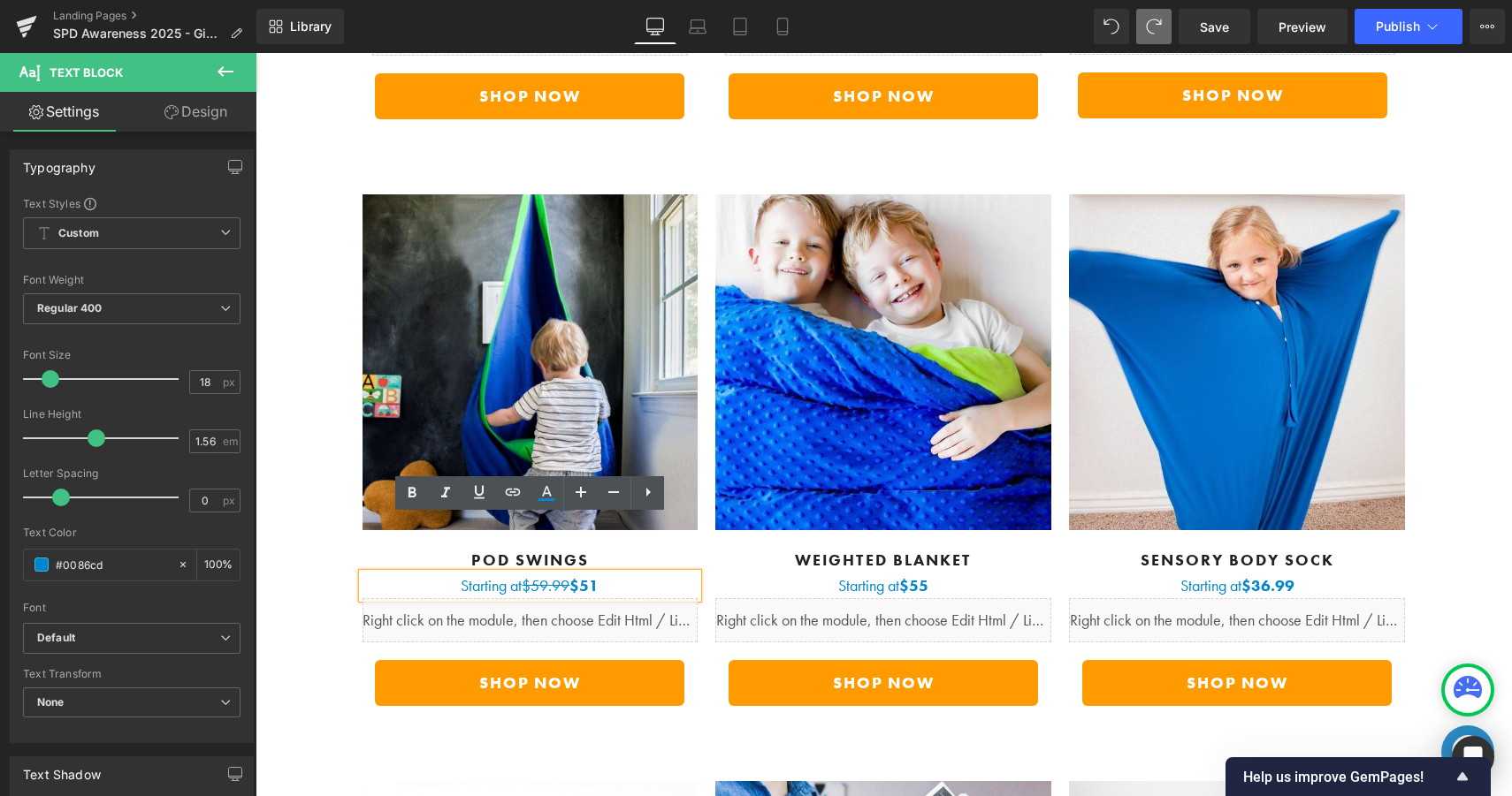
click at [574, 575] on b "$51" at bounding box center [584, 586] width 29 height 20
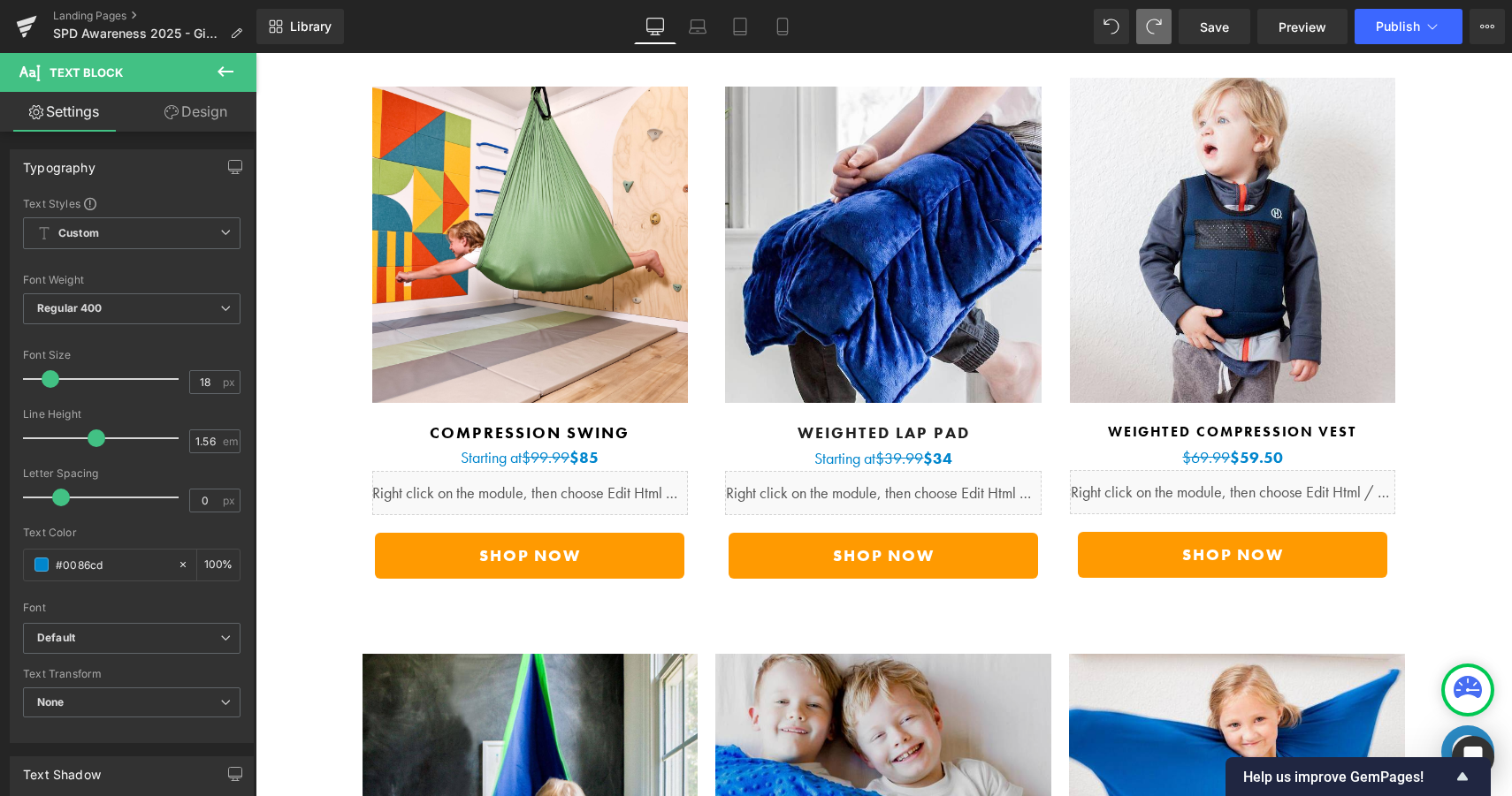
scroll to position [5460, 0]
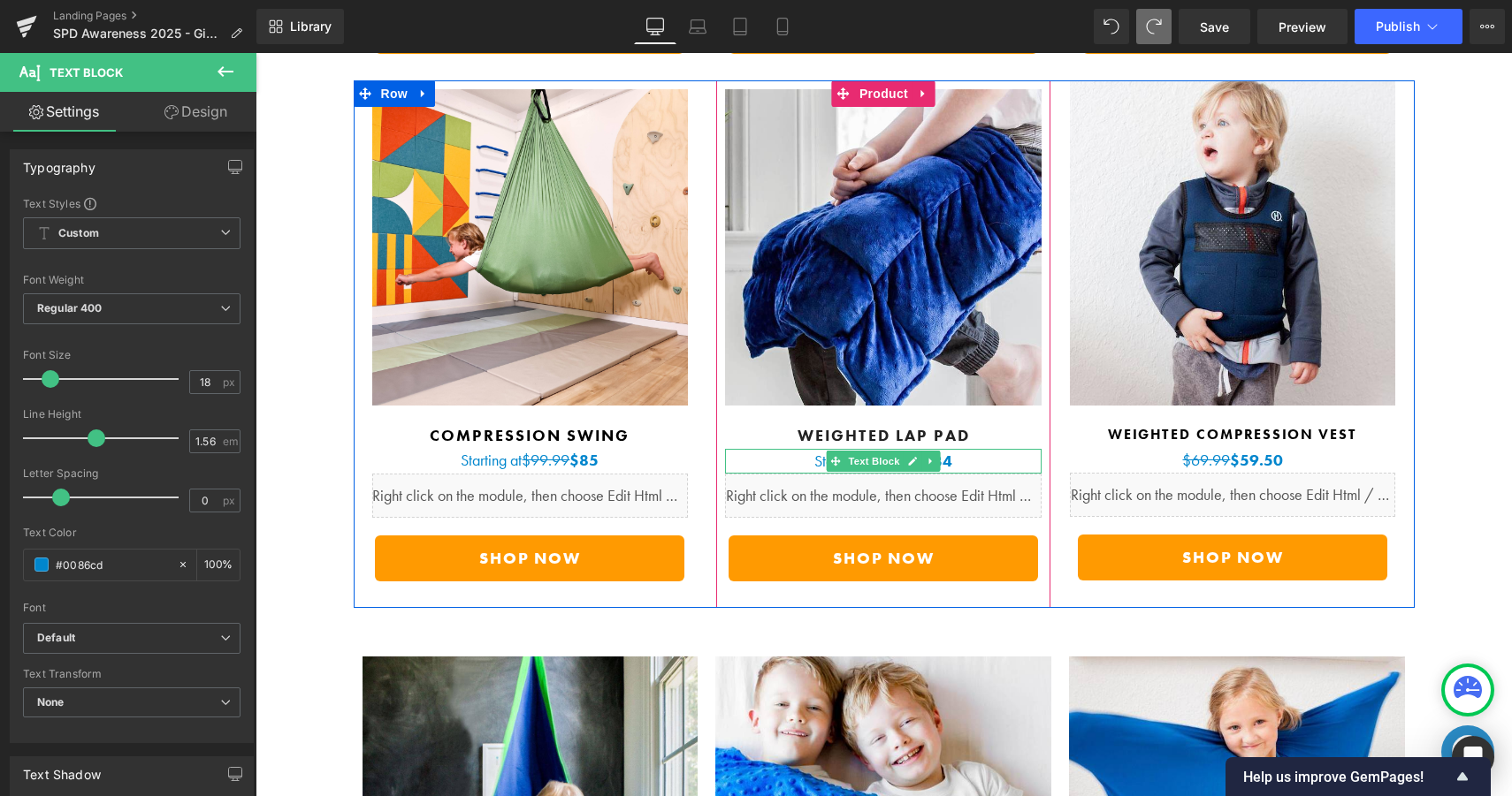
click at [984, 449] on p "Starting at $39.99 $34" at bounding box center [883, 461] width 316 height 25
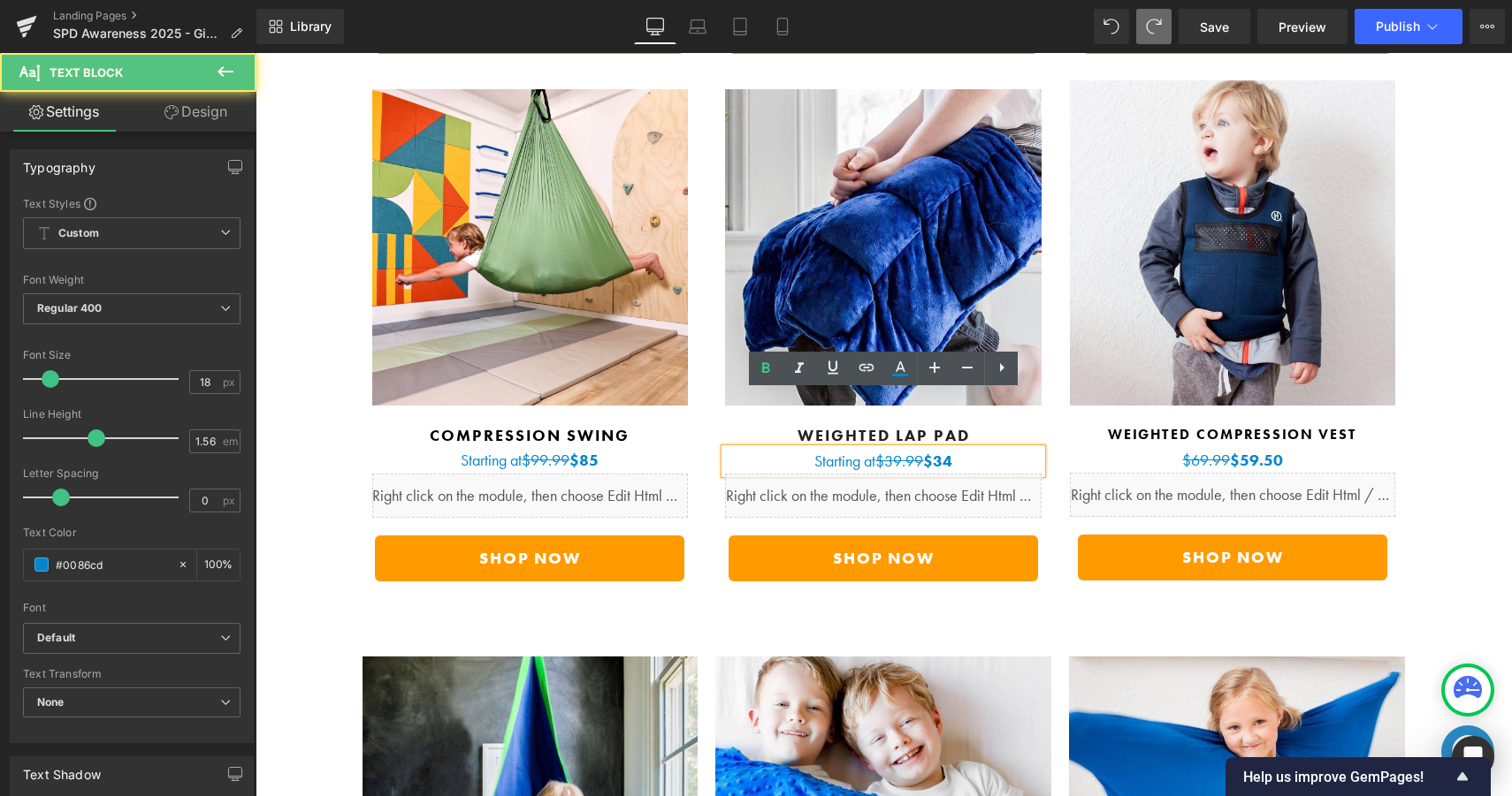
click at [926, 450] on b "$34" at bounding box center [938, 461] width 29 height 20
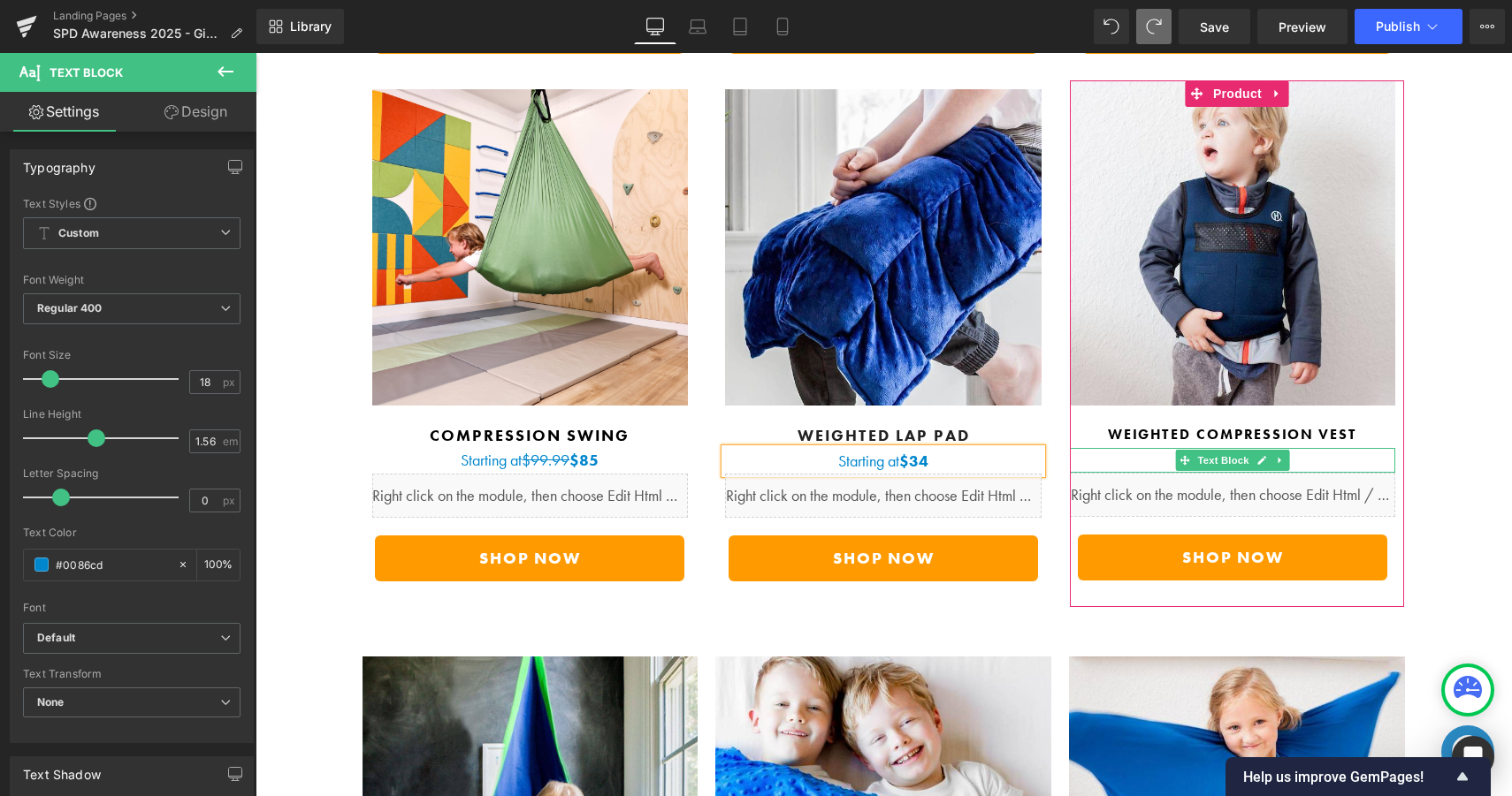
click at [1328, 448] on p "$69.99 $59.50" at bounding box center [1232, 460] width 326 height 25
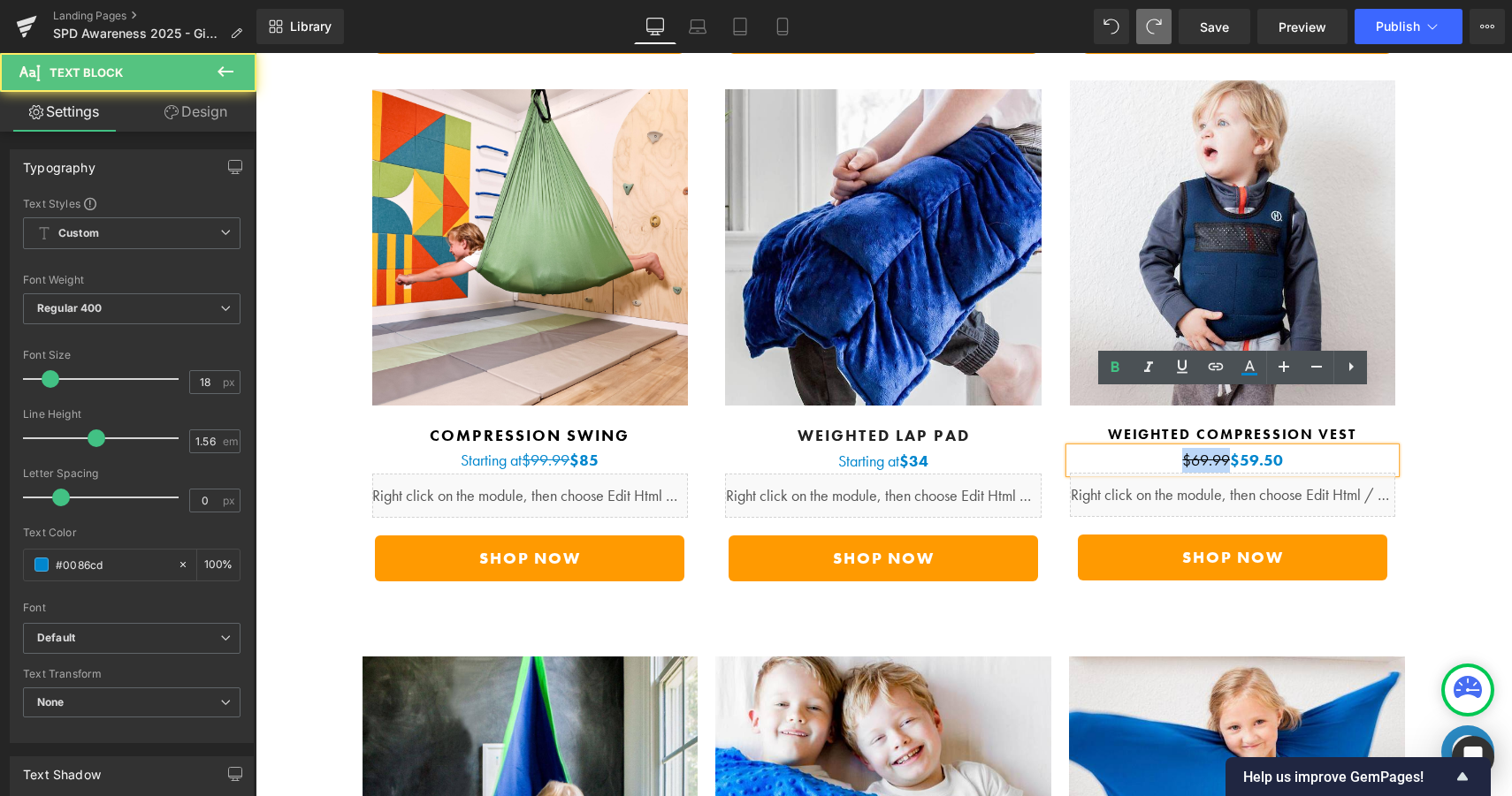
drag, startPoint x: 1230, startPoint y: 404, endPoint x: 1181, endPoint y: 403, distance: 49.0
click at [1181, 448] on p "$69.99 $59.50" at bounding box center [1232, 460] width 326 height 25
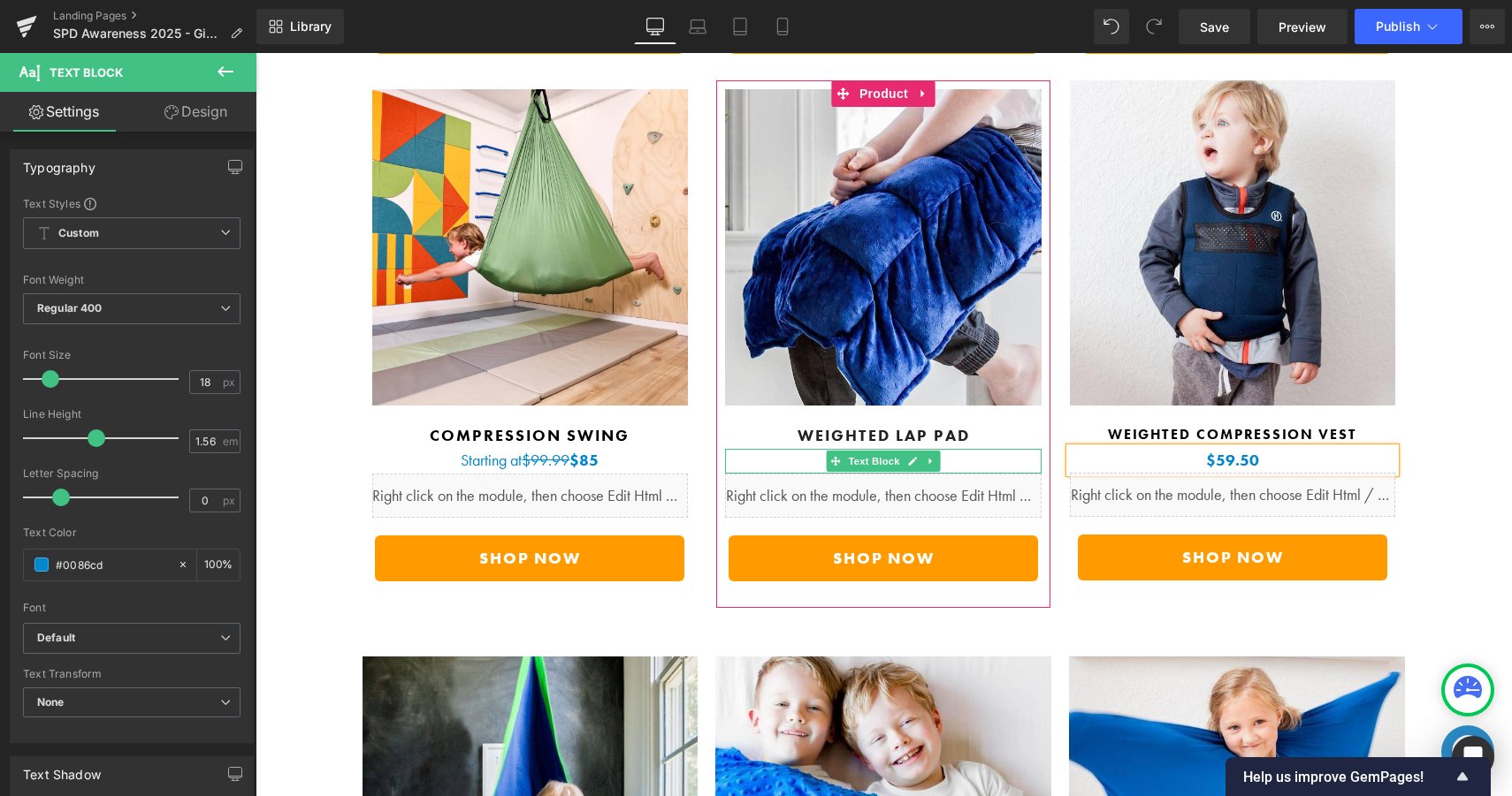
click at [1005, 449] on p "Starting at $34" at bounding box center [883, 461] width 316 height 25
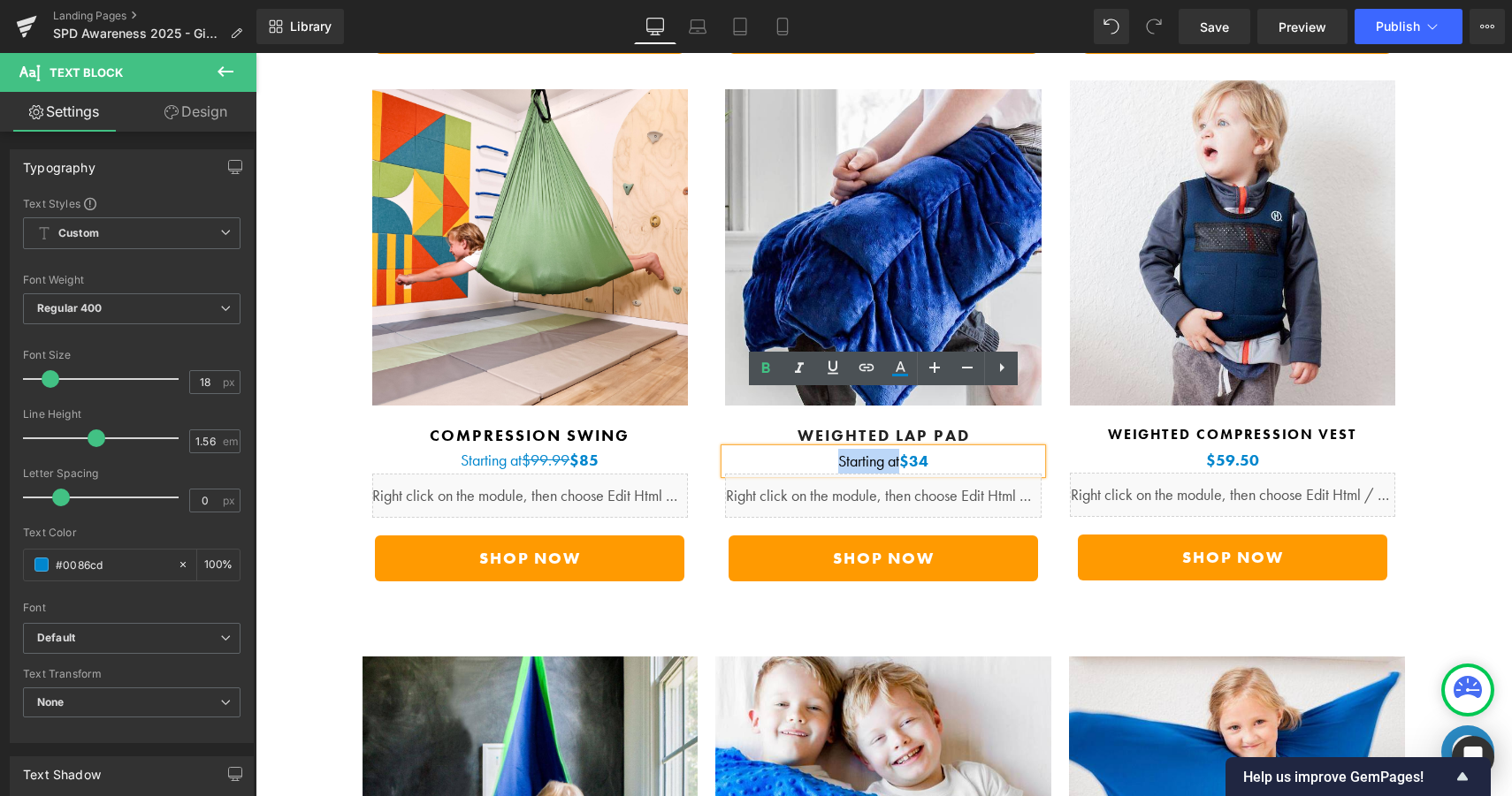
drag, startPoint x: 832, startPoint y: 408, endPoint x: 899, endPoint y: 407, distance: 67.0
click at [899, 449] on p "Starting at $34" at bounding box center [883, 461] width 316 height 25
copy p "Starting at"
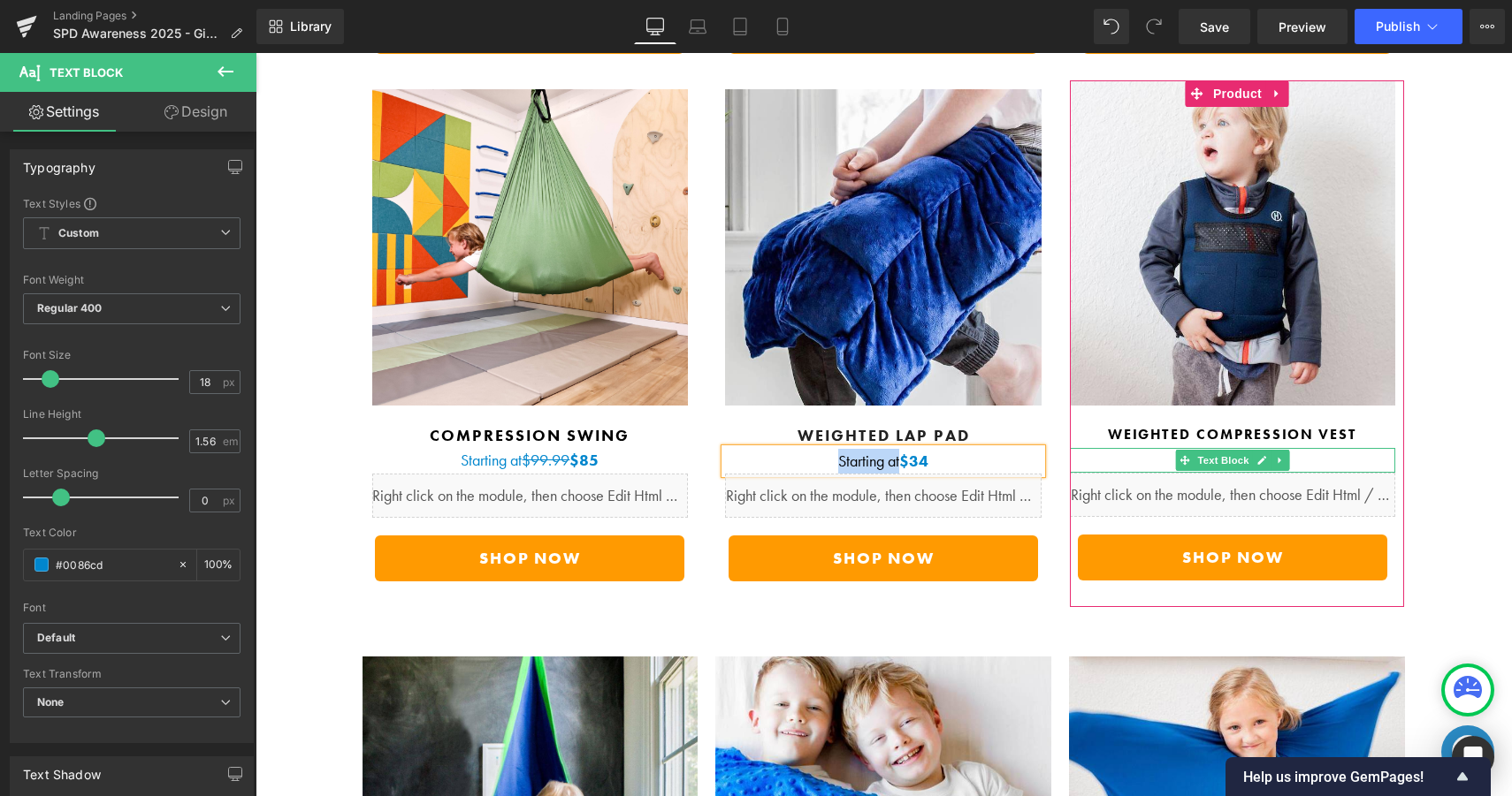
click at [1142, 448] on p "$59.50" at bounding box center [1232, 460] width 326 height 25
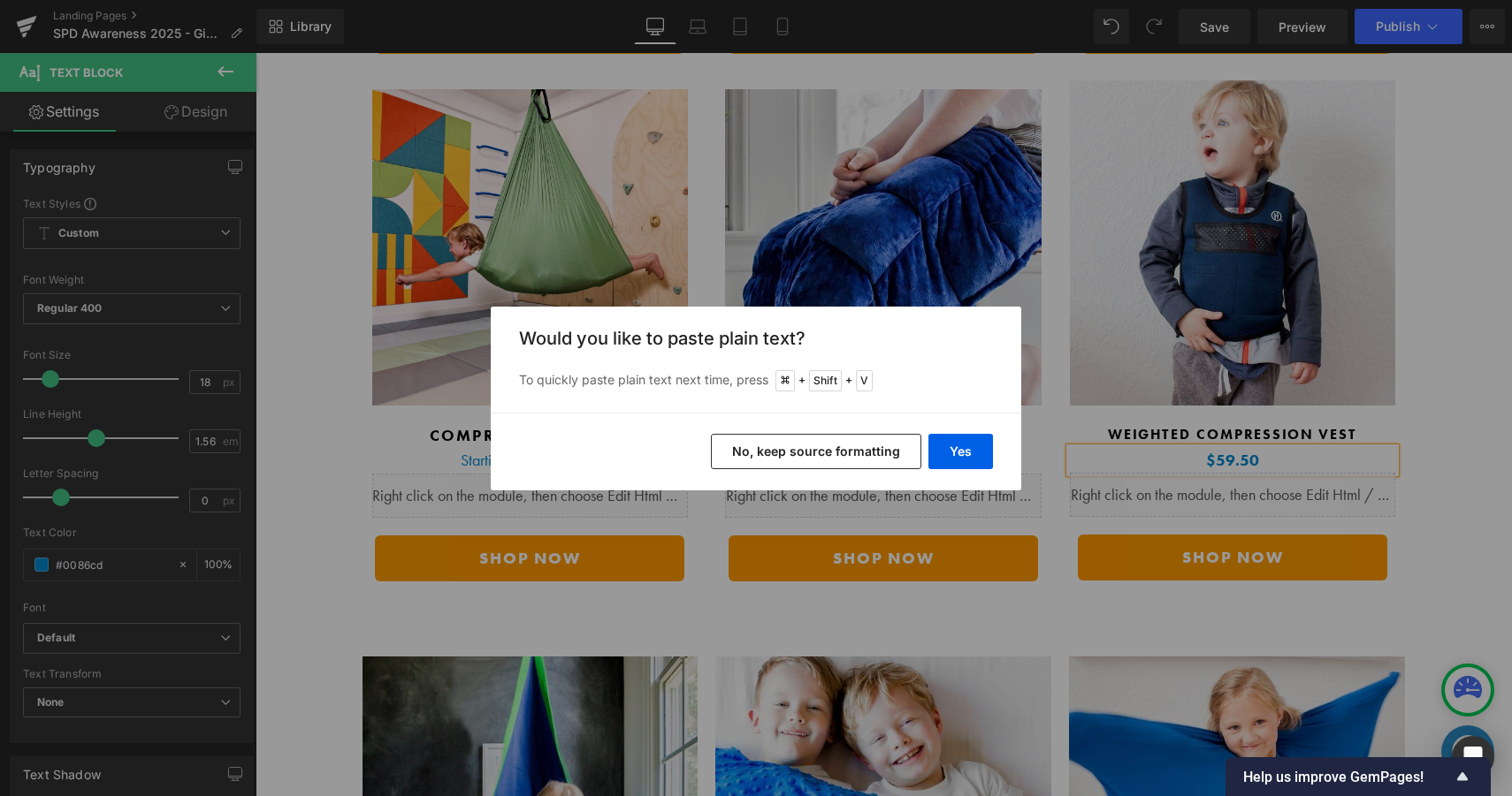
click at [881, 446] on button "No, keep source formatting" at bounding box center [816, 451] width 211 height 35
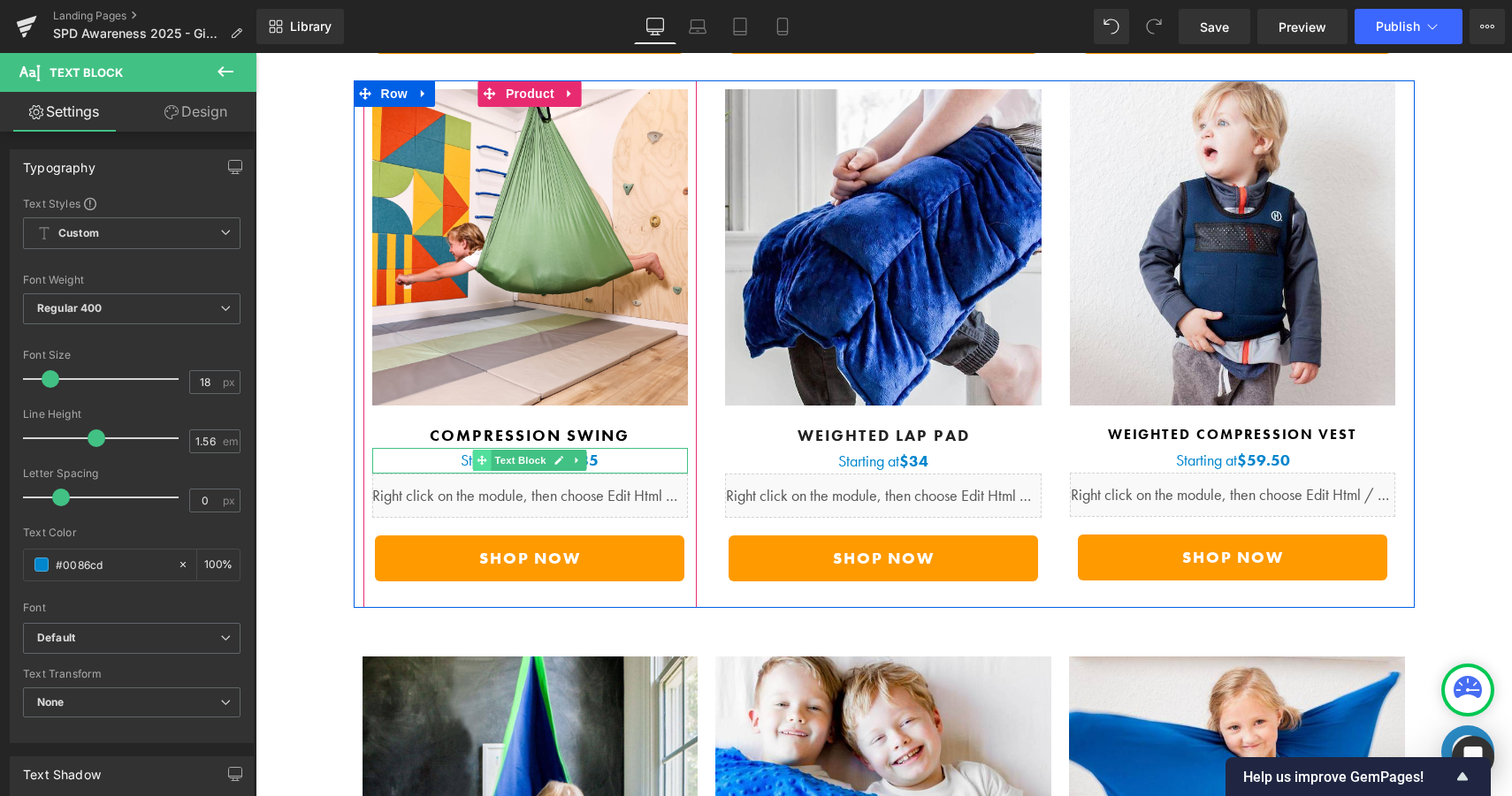
click at [477, 456] on icon at bounding box center [482, 461] width 10 height 10
click at [454, 448] on p "Starting at $99.99 $85" at bounding box center [531, 460] width 316 height 25
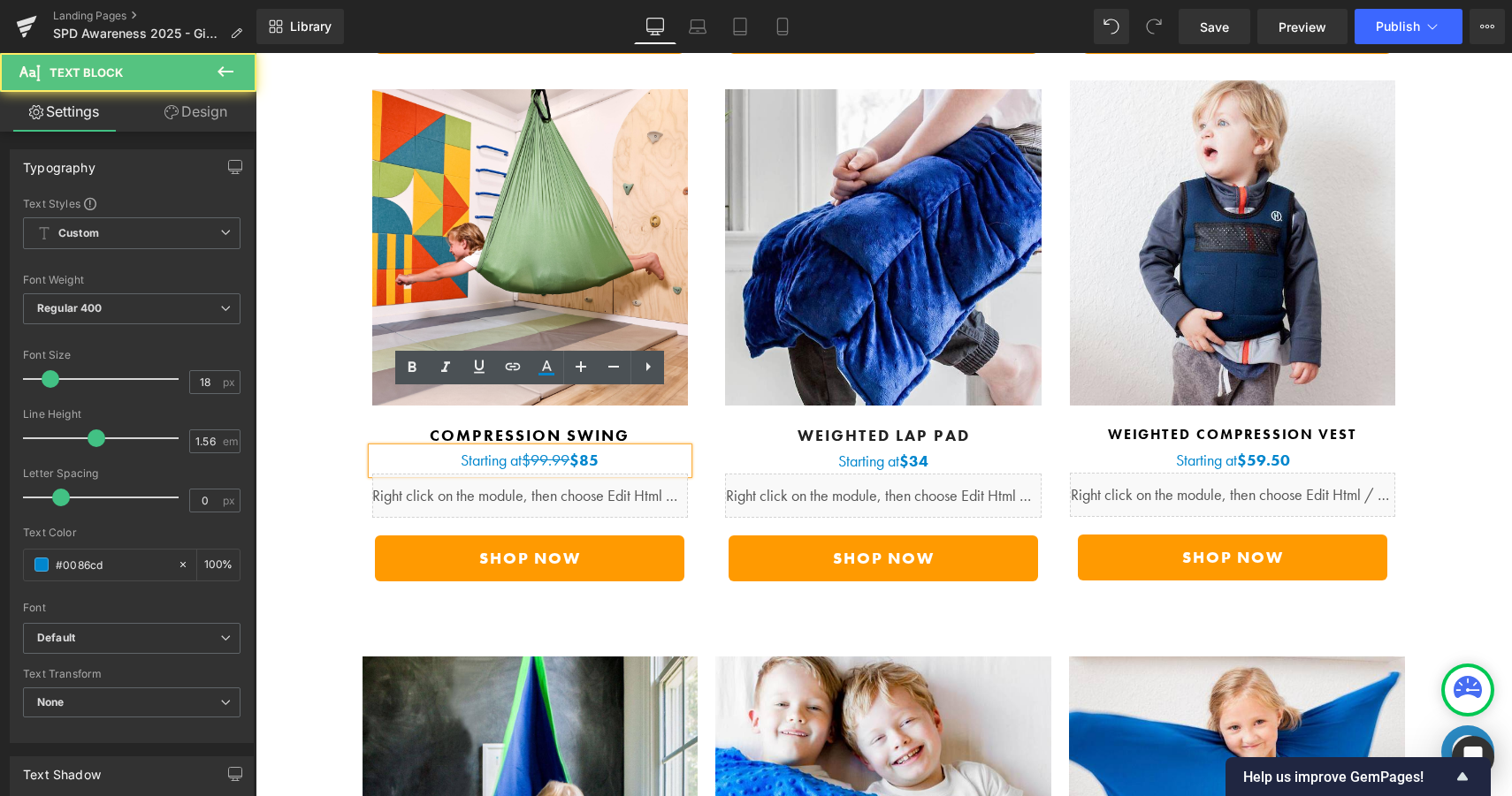
click at [568, 449] on strike "$99.99" at bounding box center [545, 460] width 48 height 20
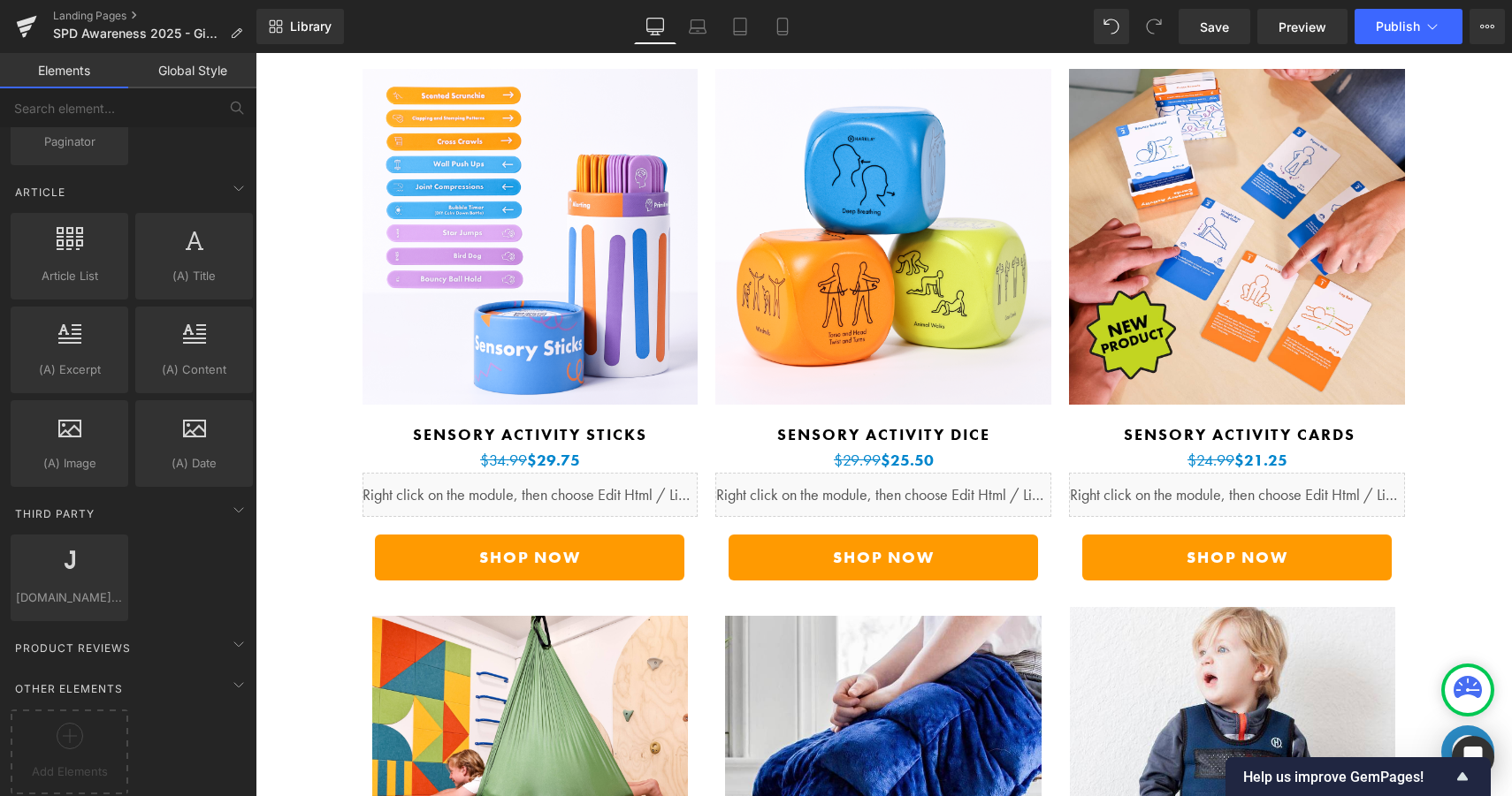
scroll to position [4926, 0]
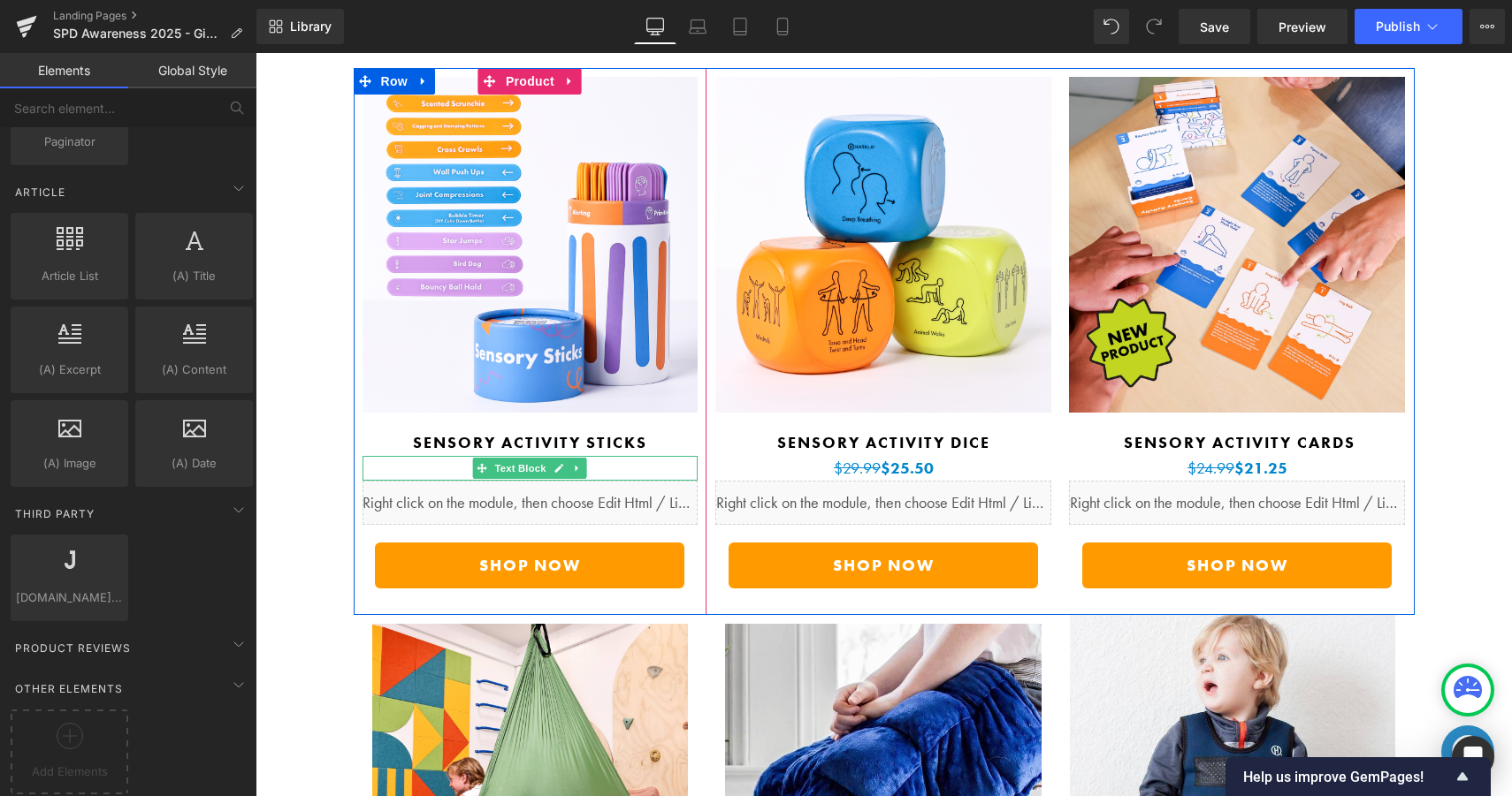
click at [657, 456] on p "$34.99 $29.75" at bounding box center [530, 468] width 336 height 25
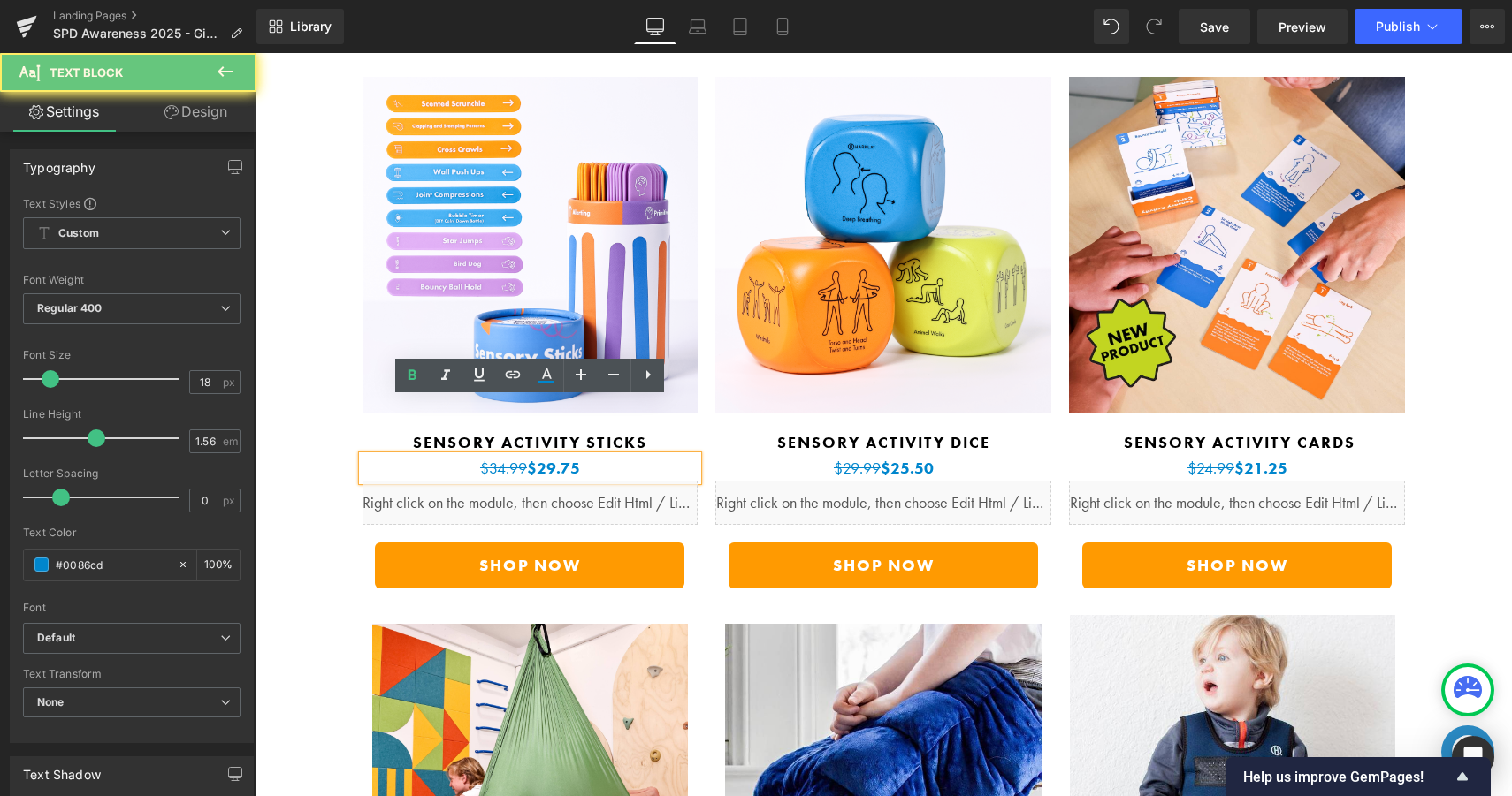
click at [624, 456] on p "$34.99 $29.75" at bounding box center [530, 468] width 336 height 25
click at [533, 458] on b "$29.75" at bounding box center [554, 468] width 53 height 20
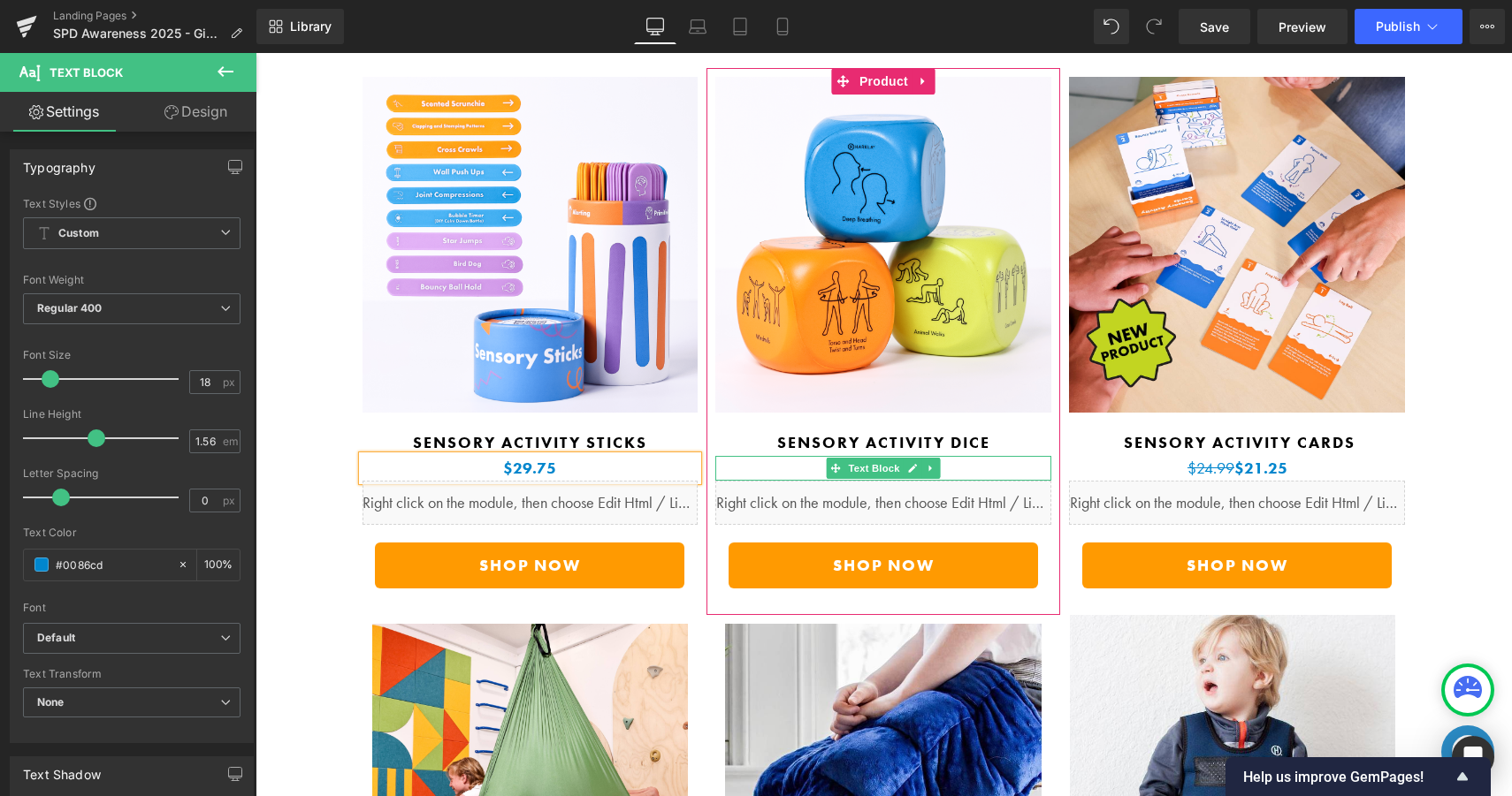
click at [992, 456] on p "$29.99 $25.50" at bounding box center [883, 468] width 336 height 25
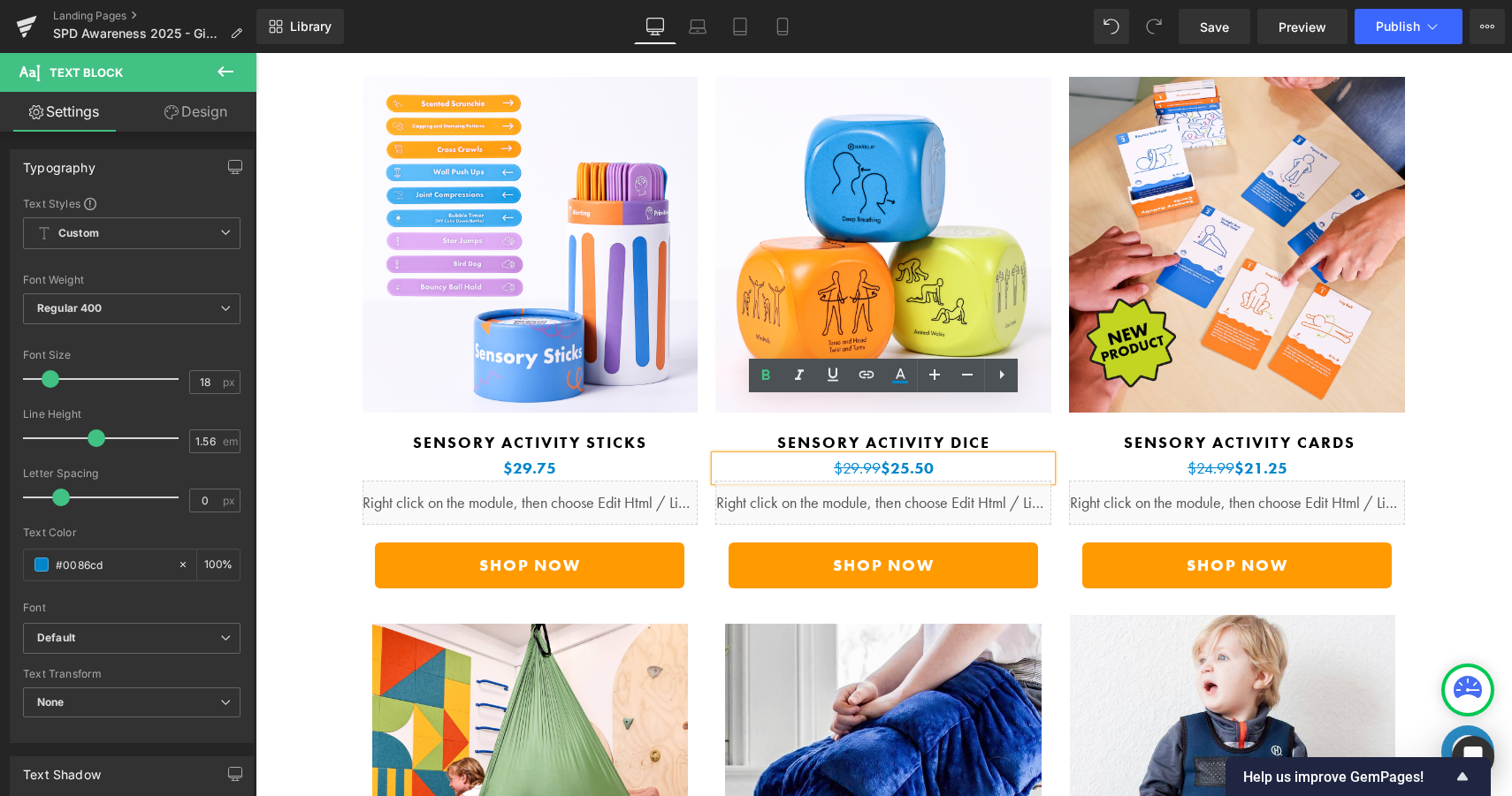
click at [886, 458] on b "$25.50" at bounding box center [907, 468] width 53 height 20
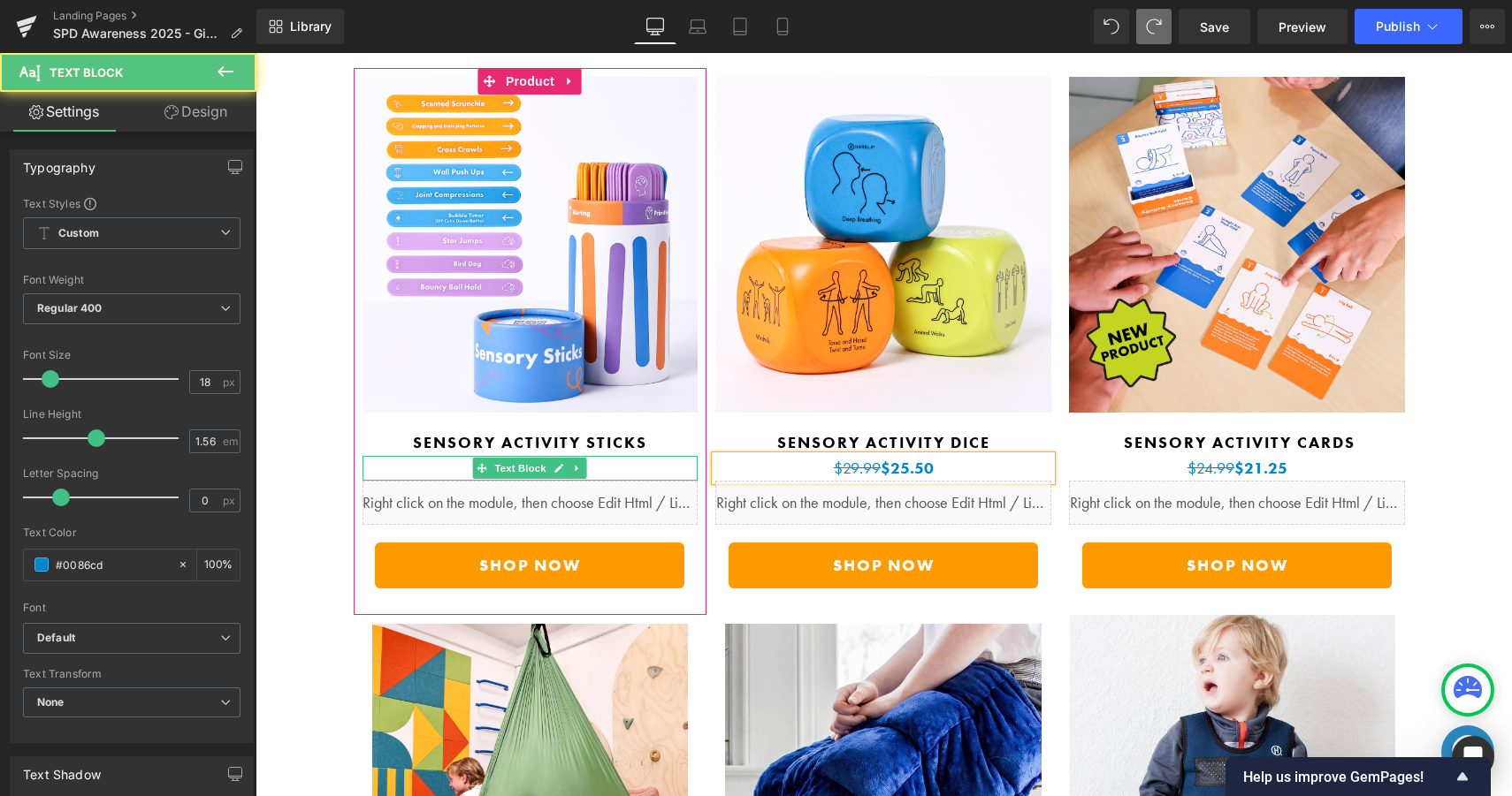
click at [611, 456] on p "$34.99 $29.75" at bounding box center [530, 468] width 336 height 25
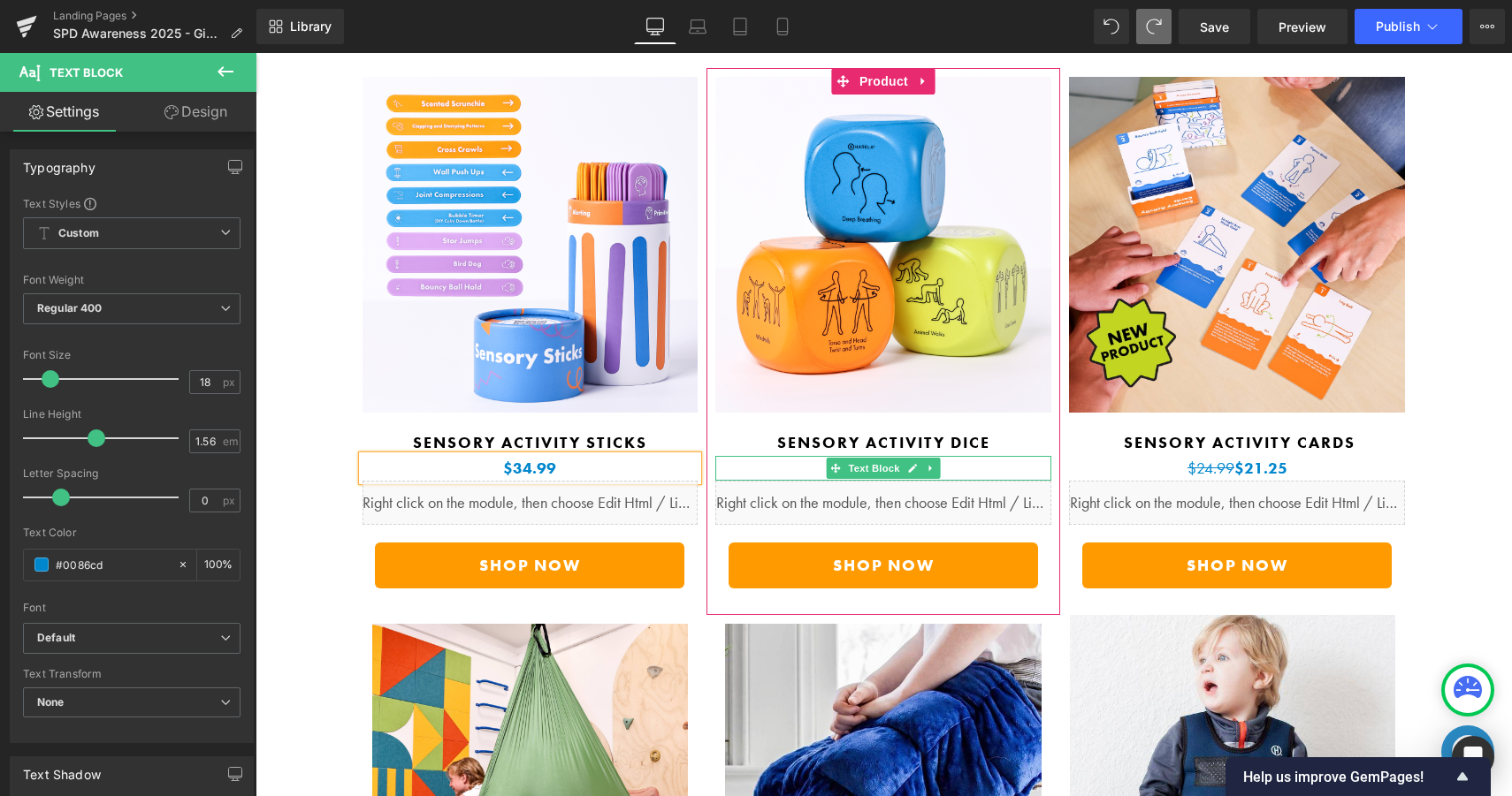
click at [969, 456] on p "$29.99 $25.50" at bounding box center [883, 468] width 336 height 25
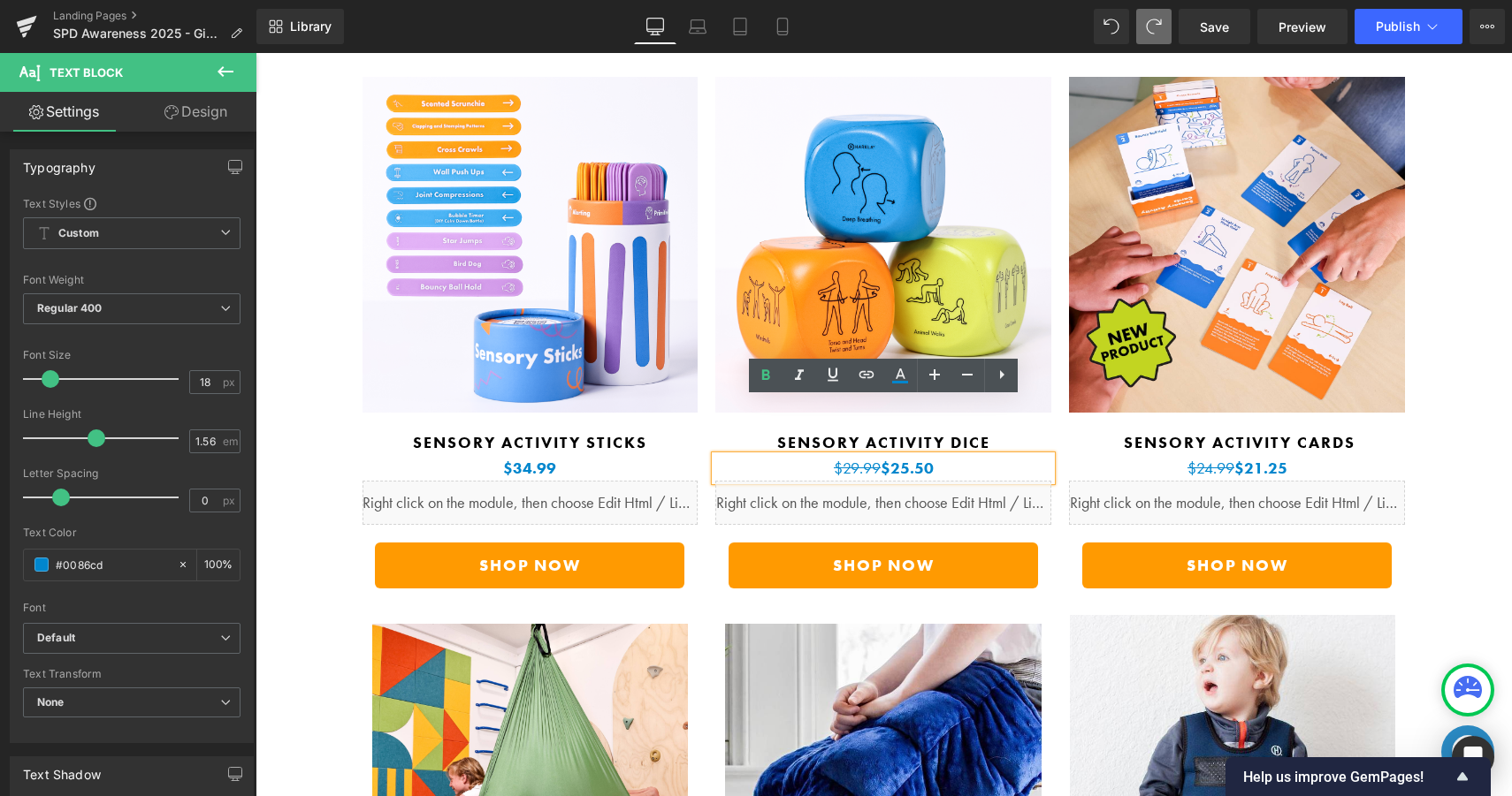
click at [887, 458] on b "$25.50" at bounding box center [907, 468] width 53 height 20
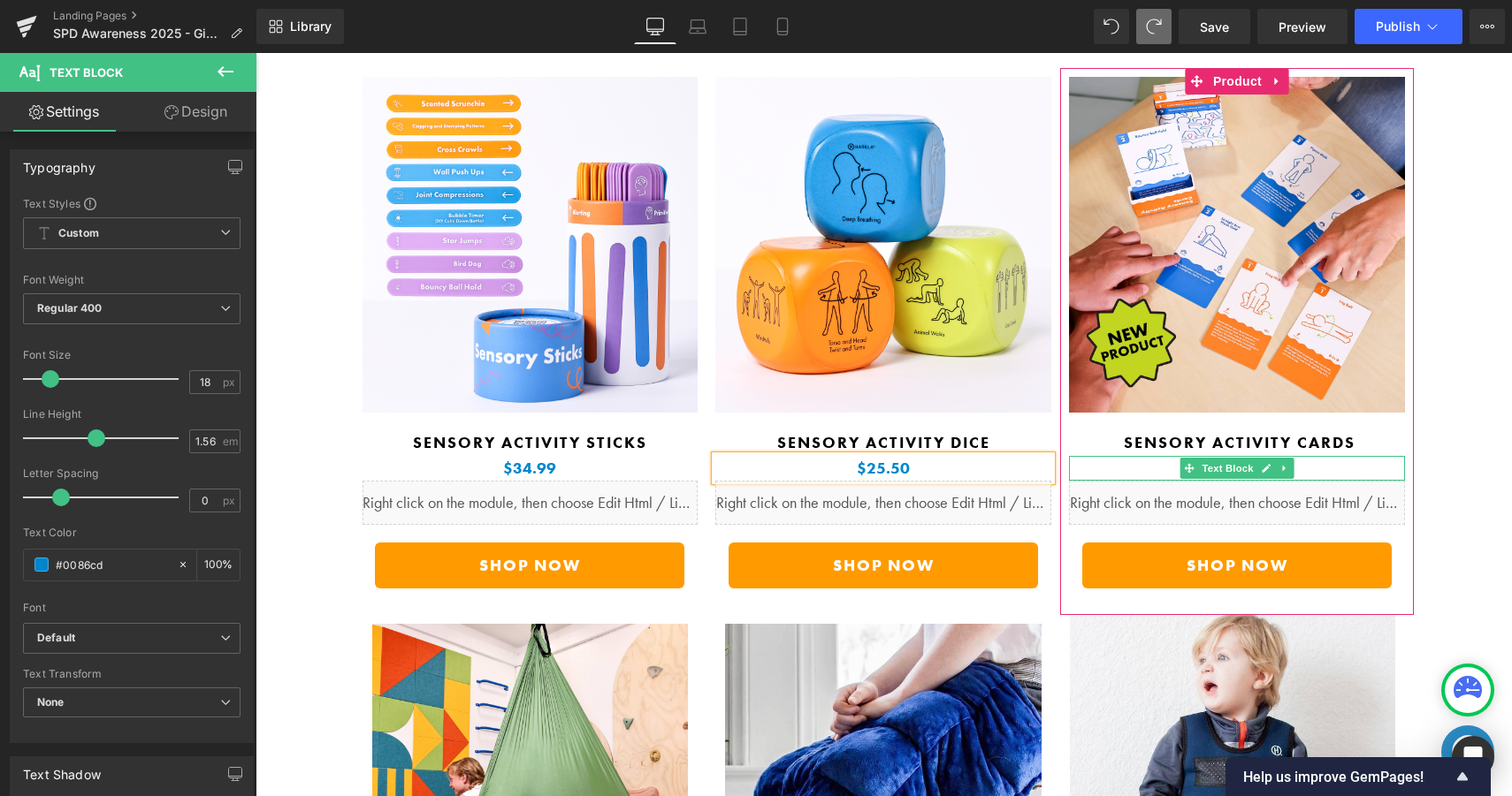
click at [1338, 456] on p "$24.99 $21.25" at bounding box center [1236, 468] width 336 height 25
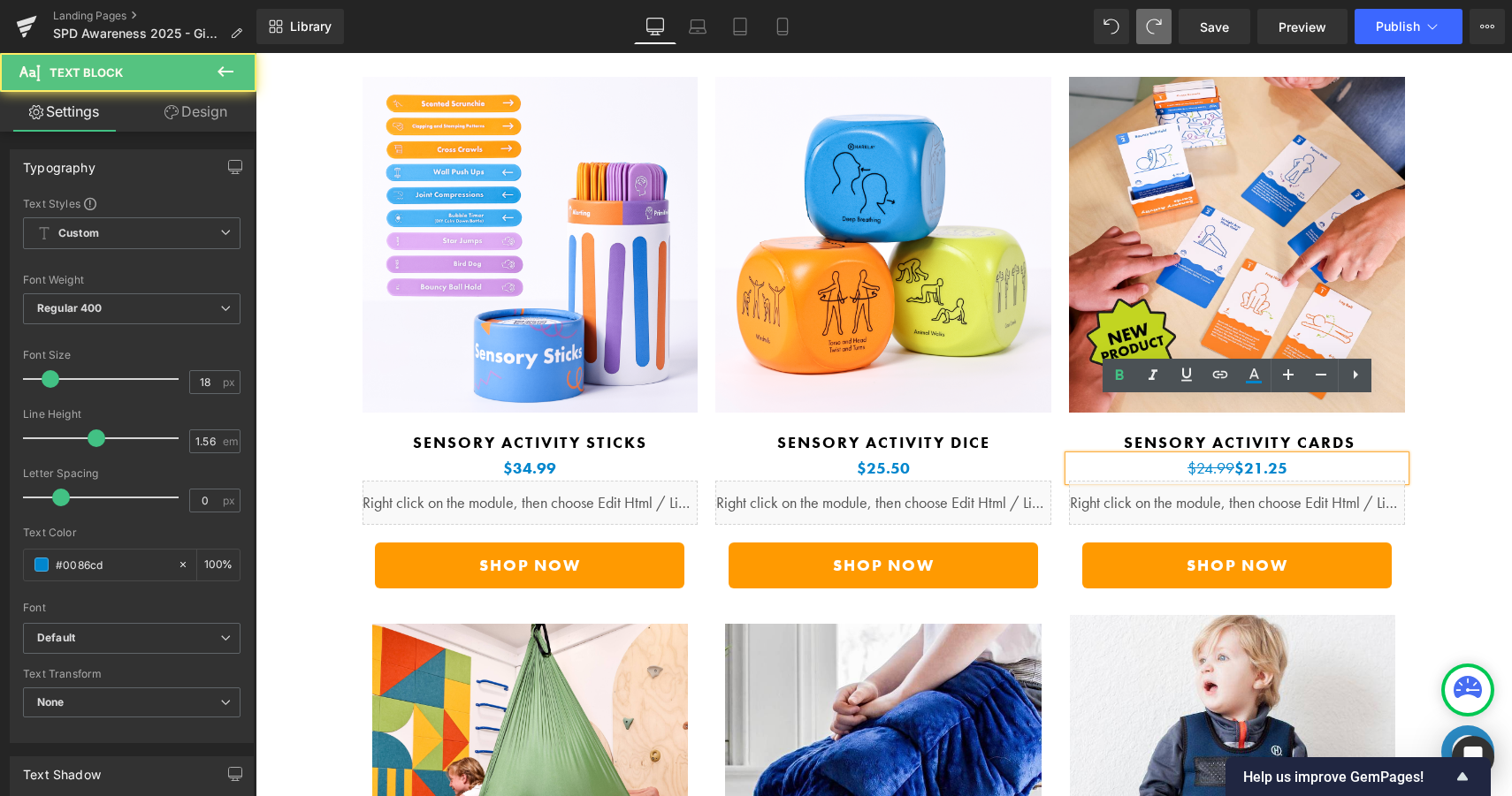
click at [1238, 458] on b "$21.25" at bounding box center [1261, 468] width 53 height 20
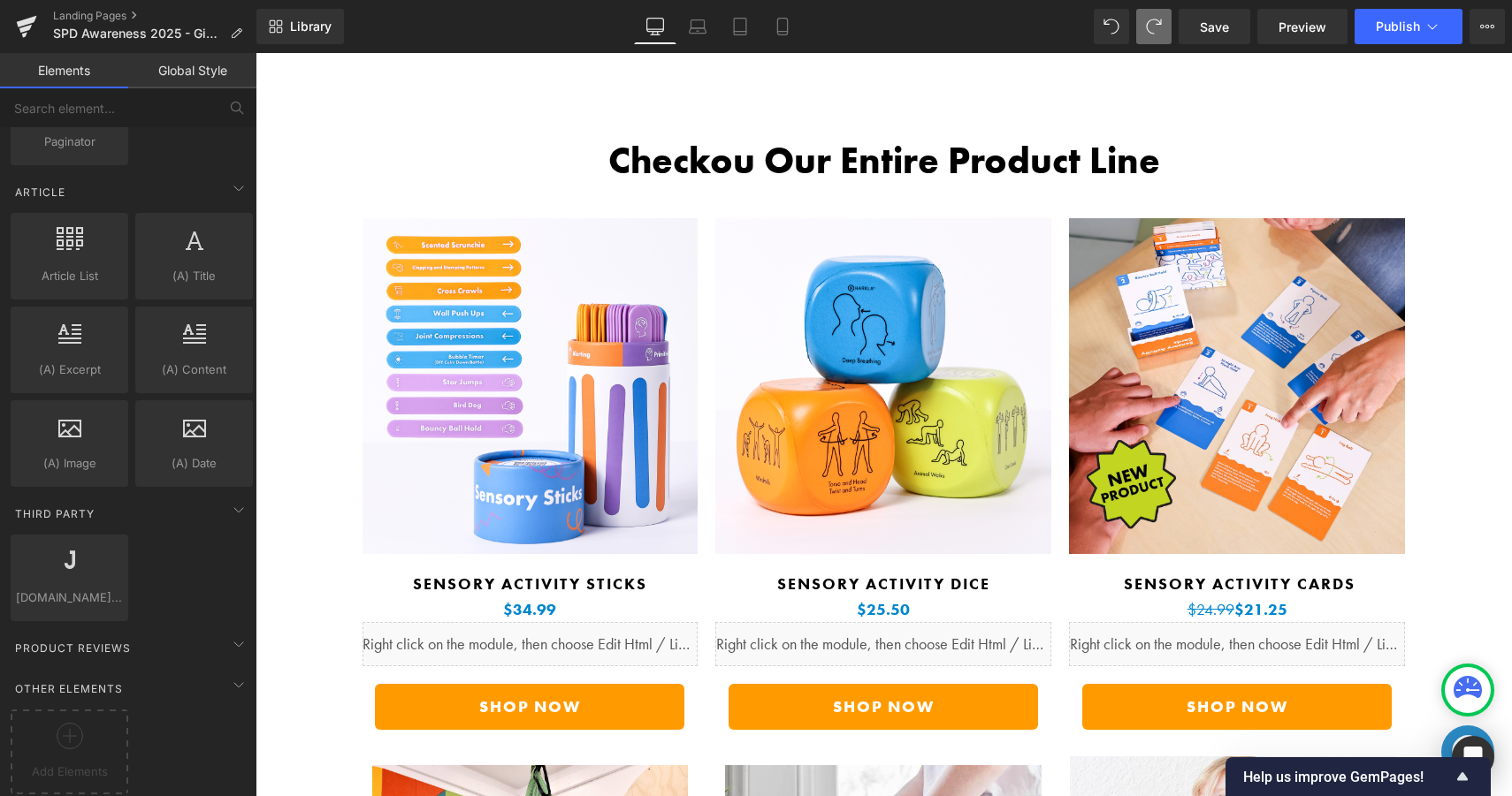
scroll to position [4808, 0]
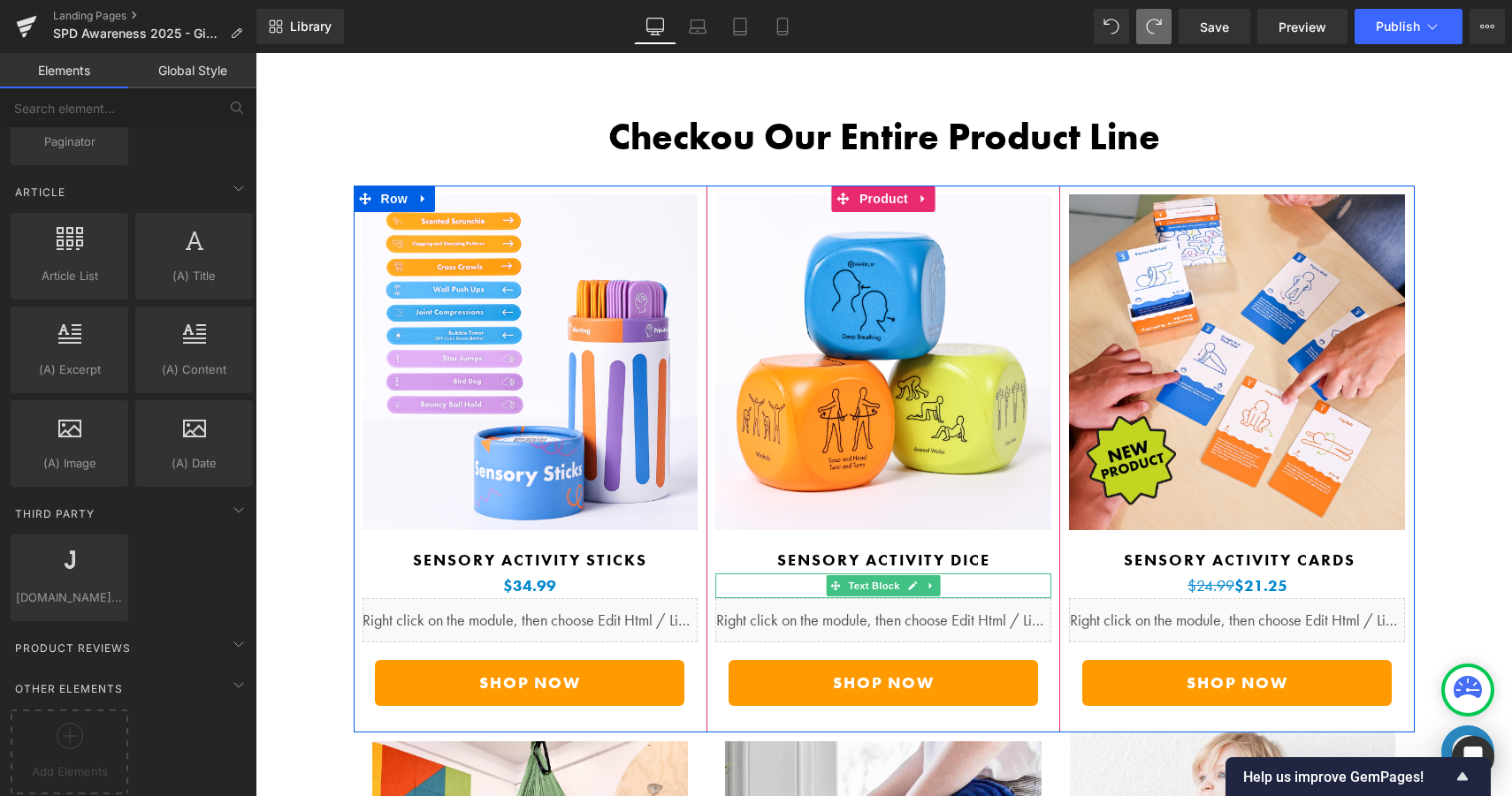
click at [965, 574] on p "$29.99 $25.50" at bounding box center [883, 586] width 336 height 25
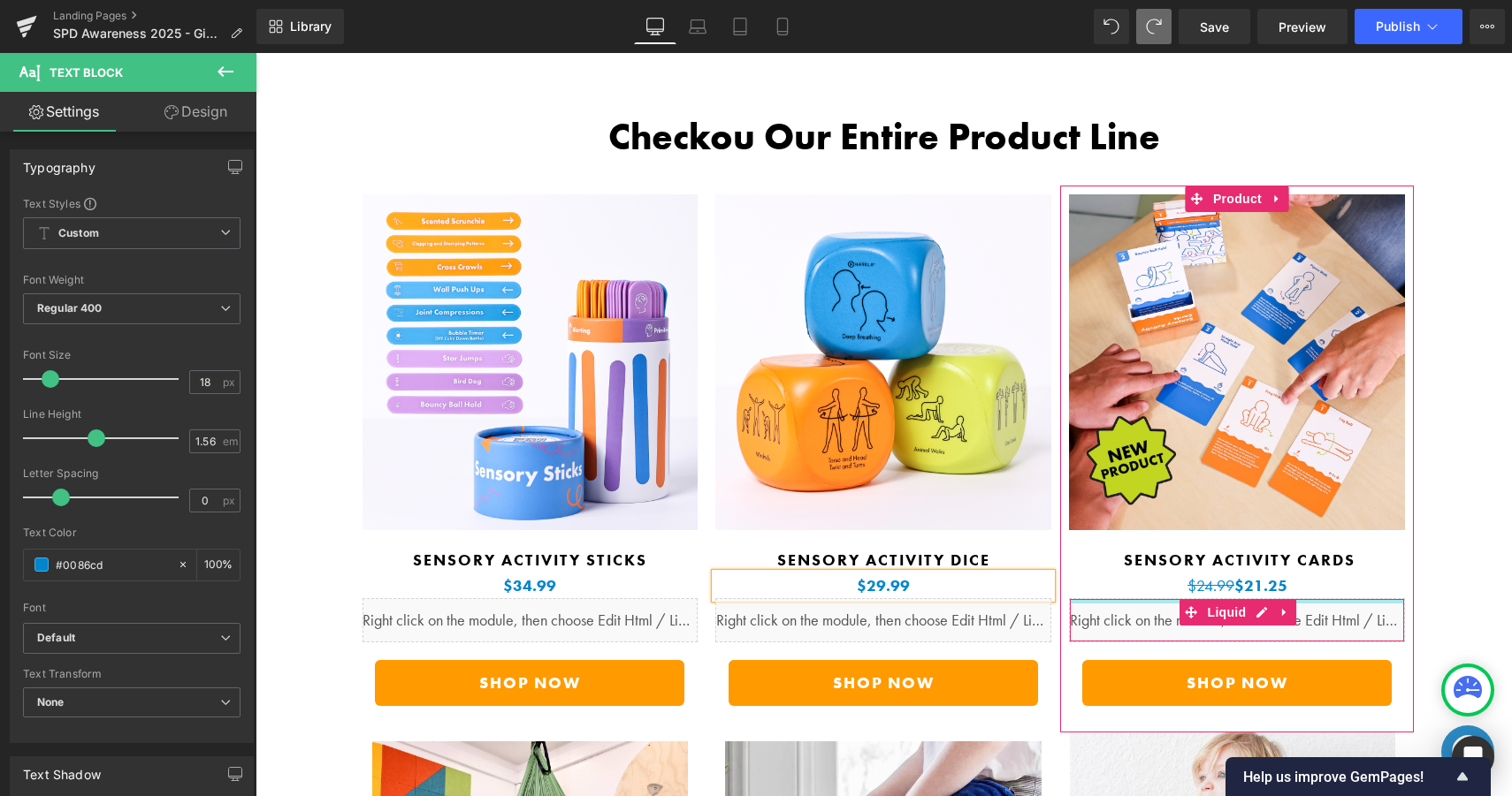
click at [1345, 574] on p "$24.99 $21.25" at bounding box center [1236, 586] width 336 height 25
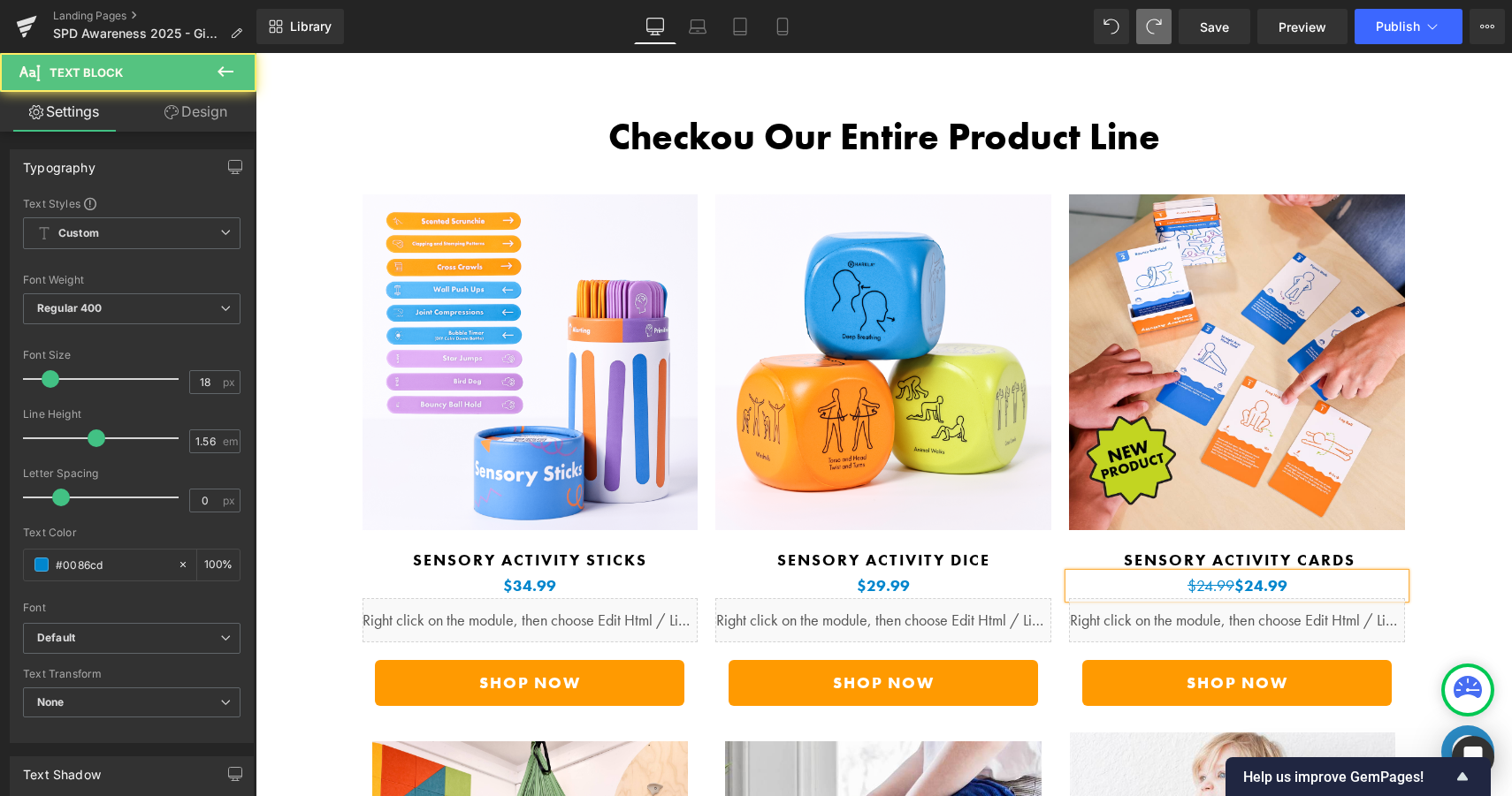
click at [1235, 575] on b "$24.99" at bounding box center [1261, 586] width 53 height 20
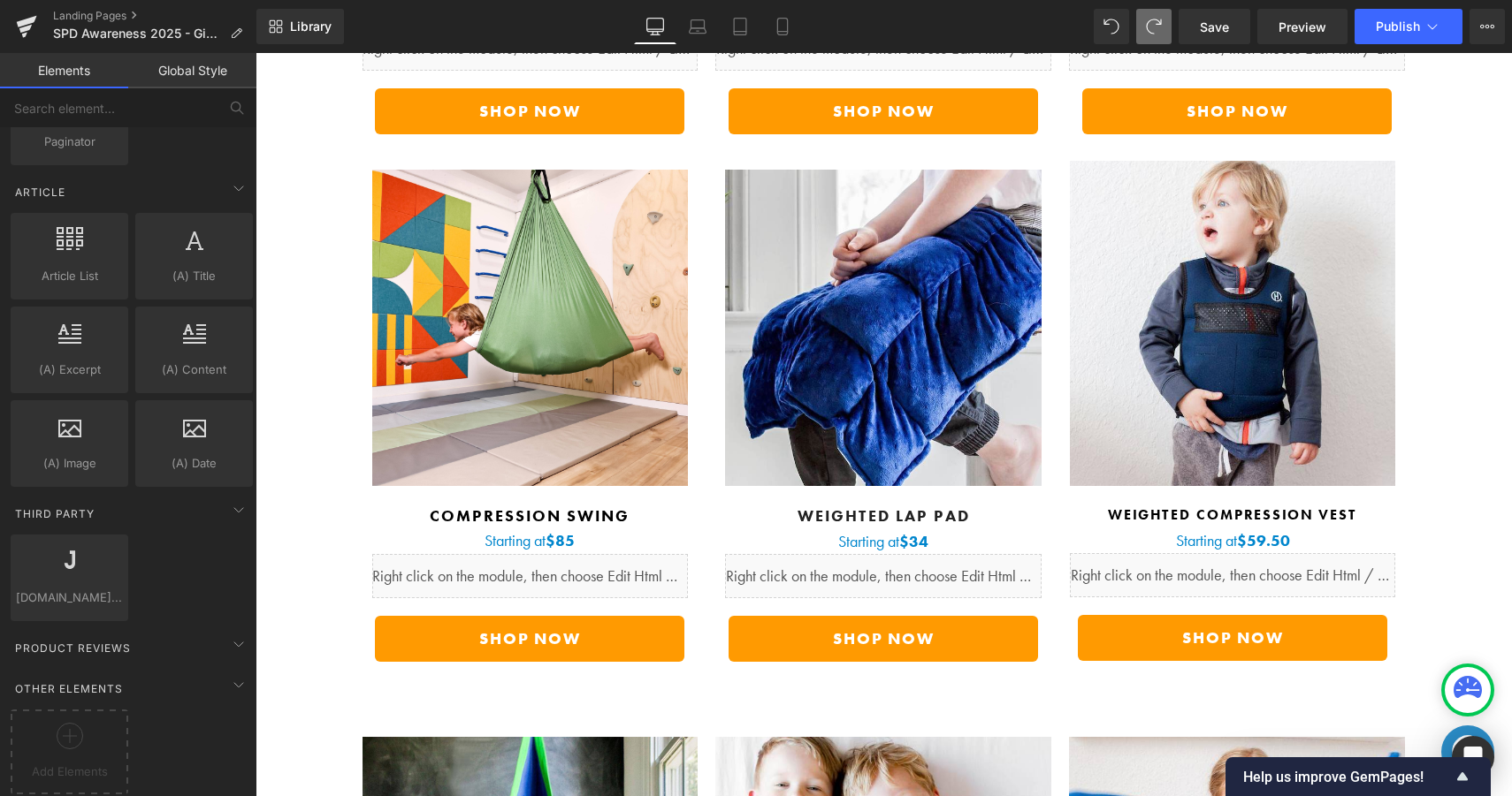
scroll to position [5318, 0]
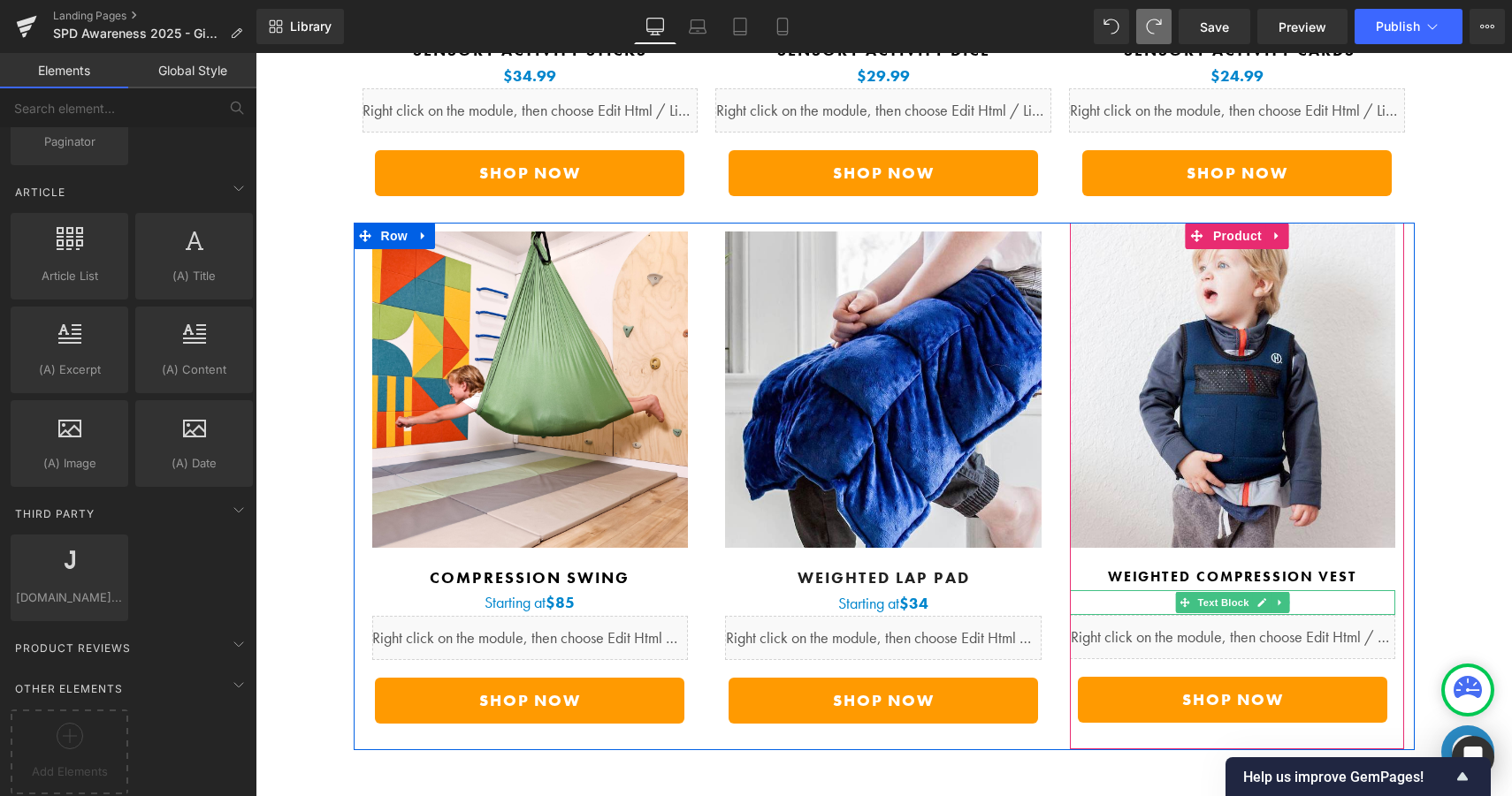
click at [1322, 590] on p "Starting at $59.50" at bounding box center [1232, 602] width 326 height 25
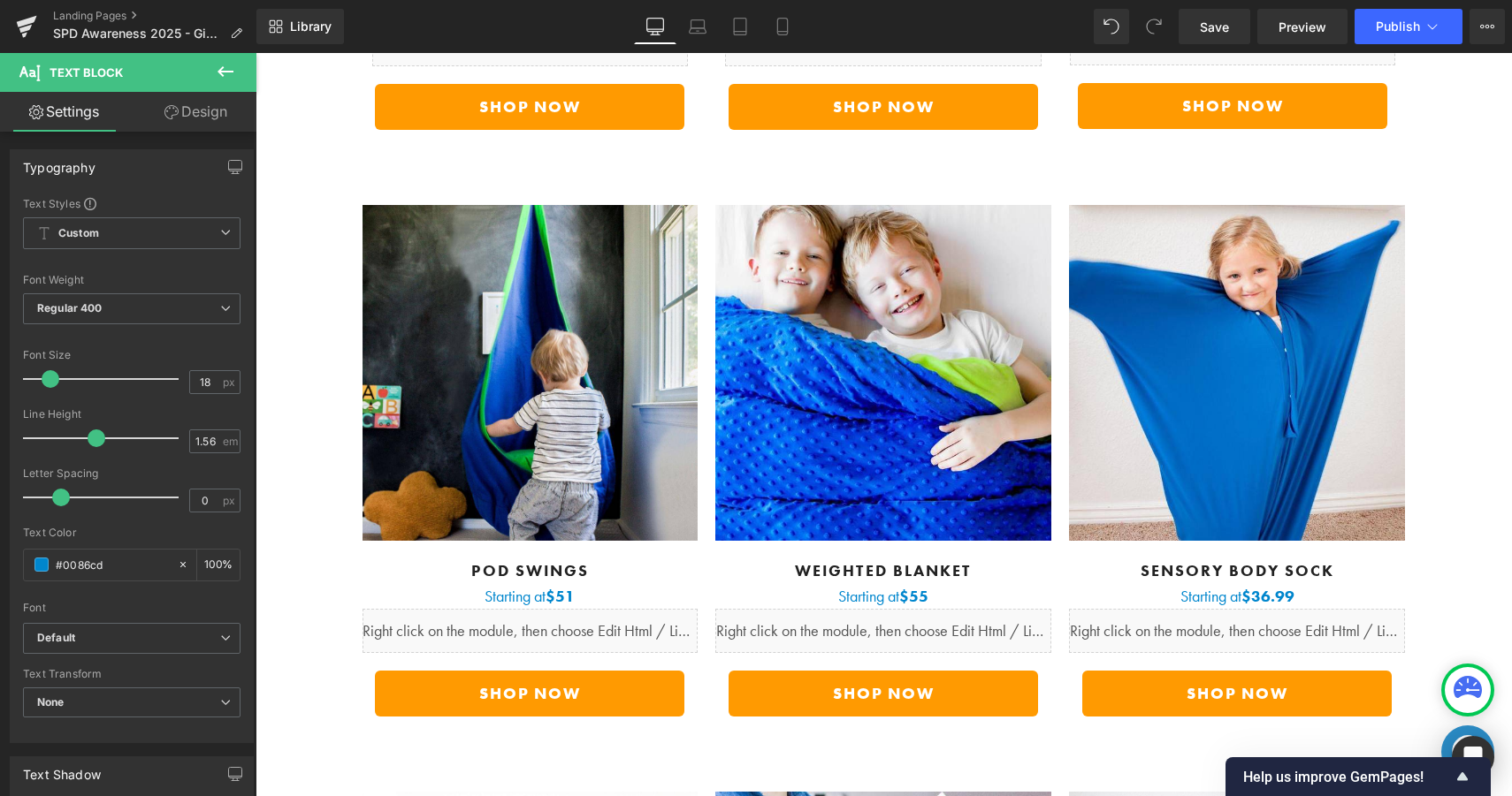
scroll to position [5930, 0]
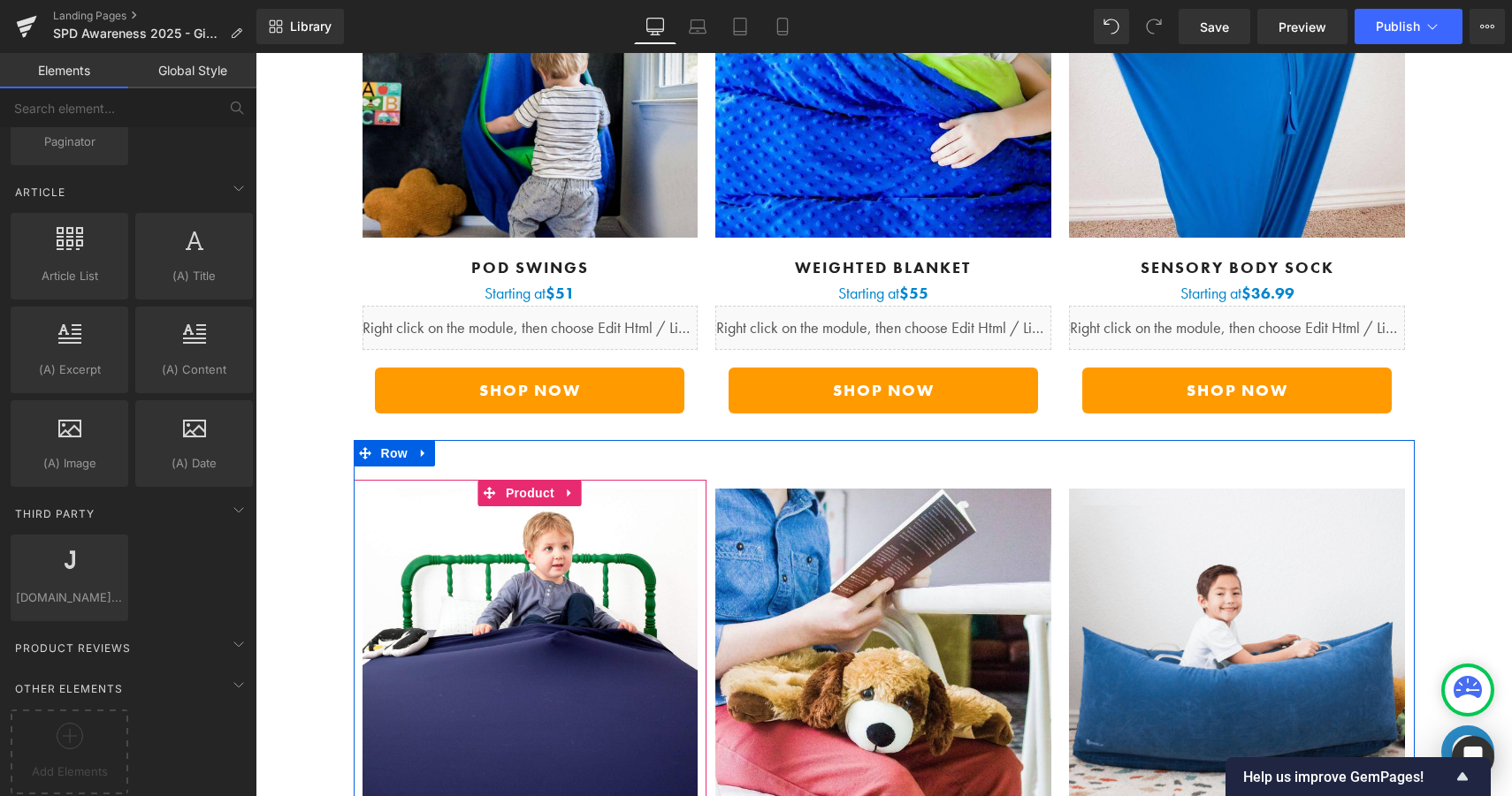
scroll to position [6204, 0]
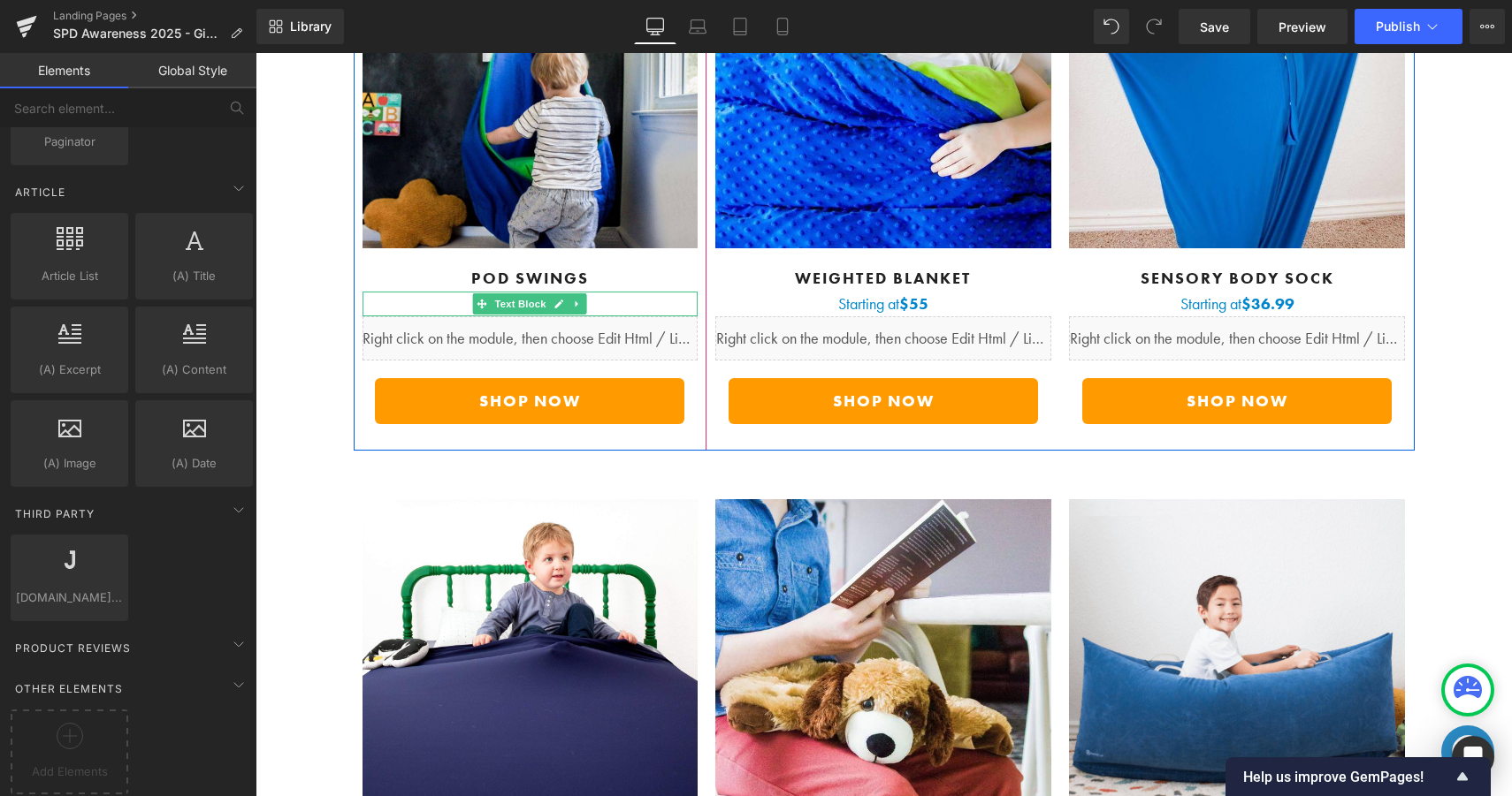
click at [604, 291] on p "Starting at $51" at bounding box center [530, 303] width 336 height 25
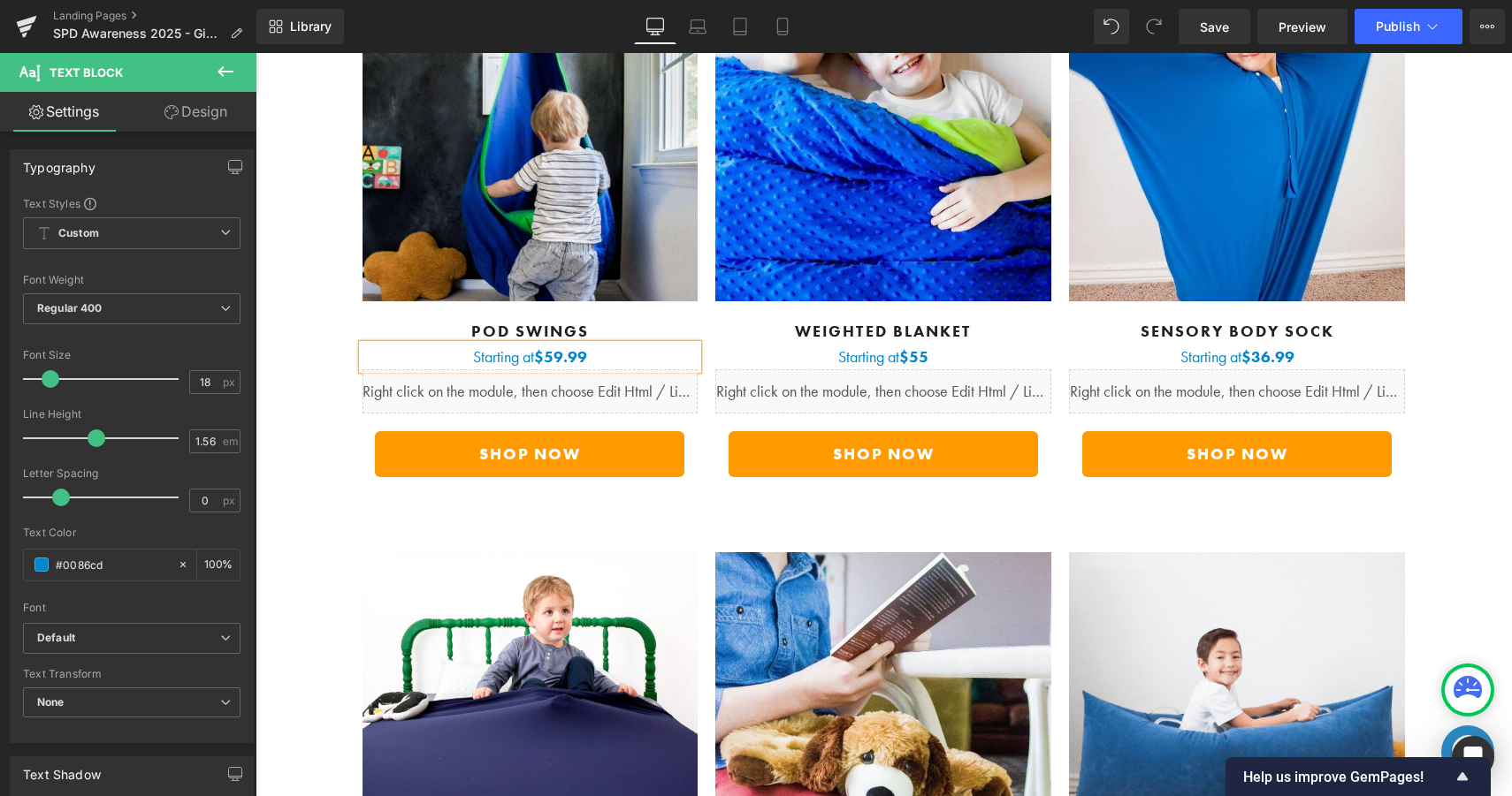
scroll to position [6235, 0]
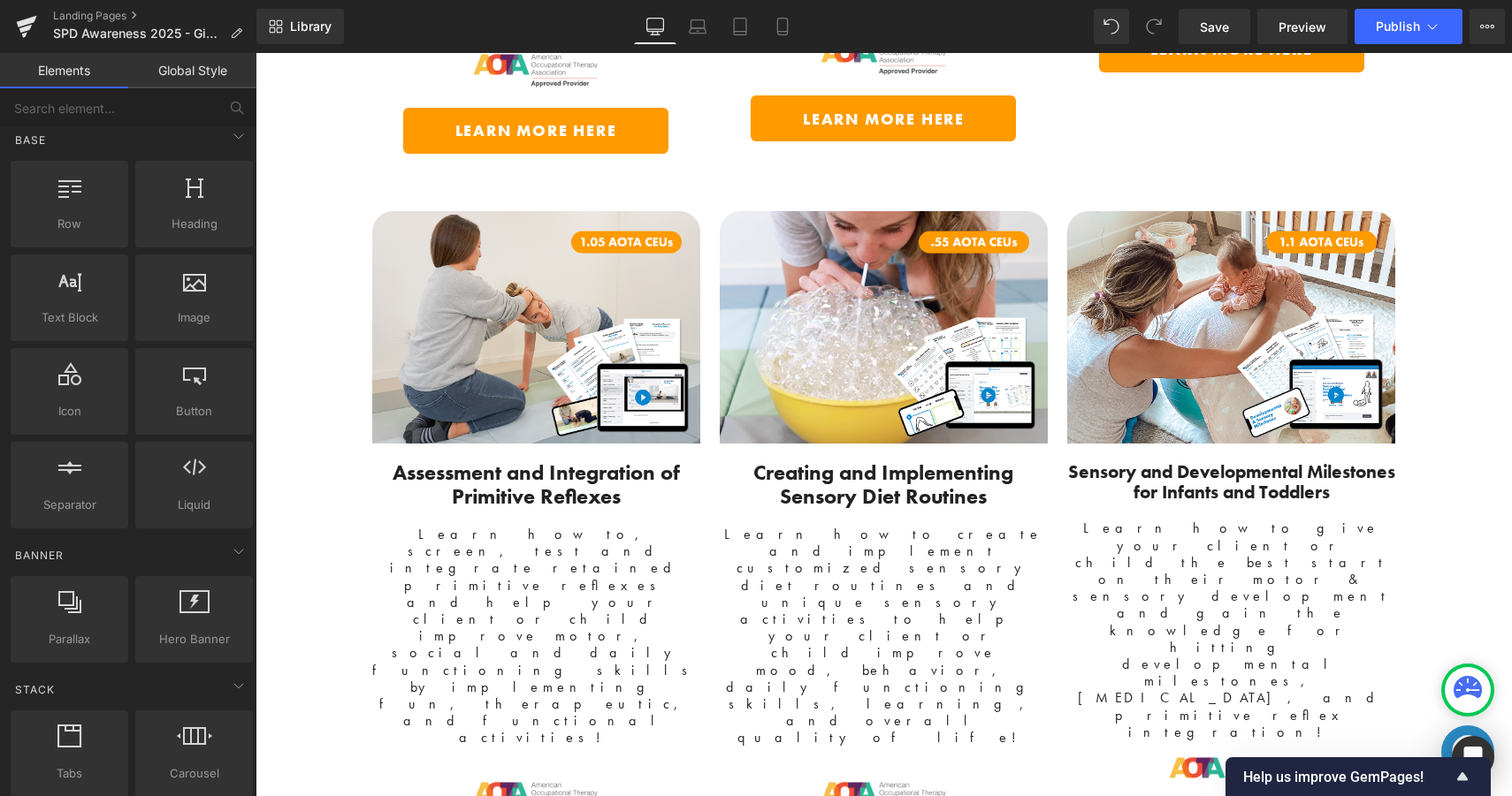
scroll to position [0, 0]
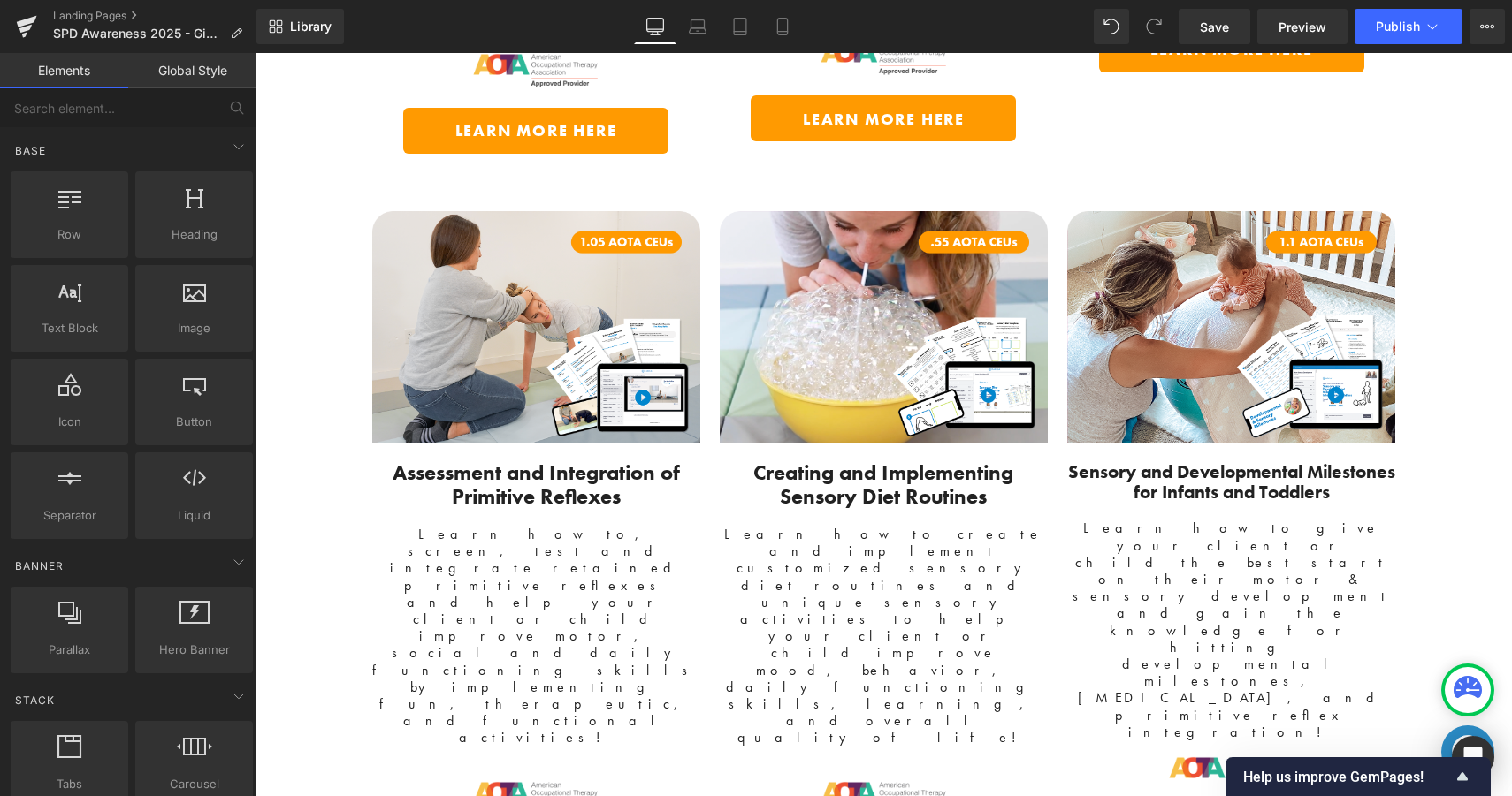
click at [151, 474] on div at bounding box center [194, 486] width 107 height 40
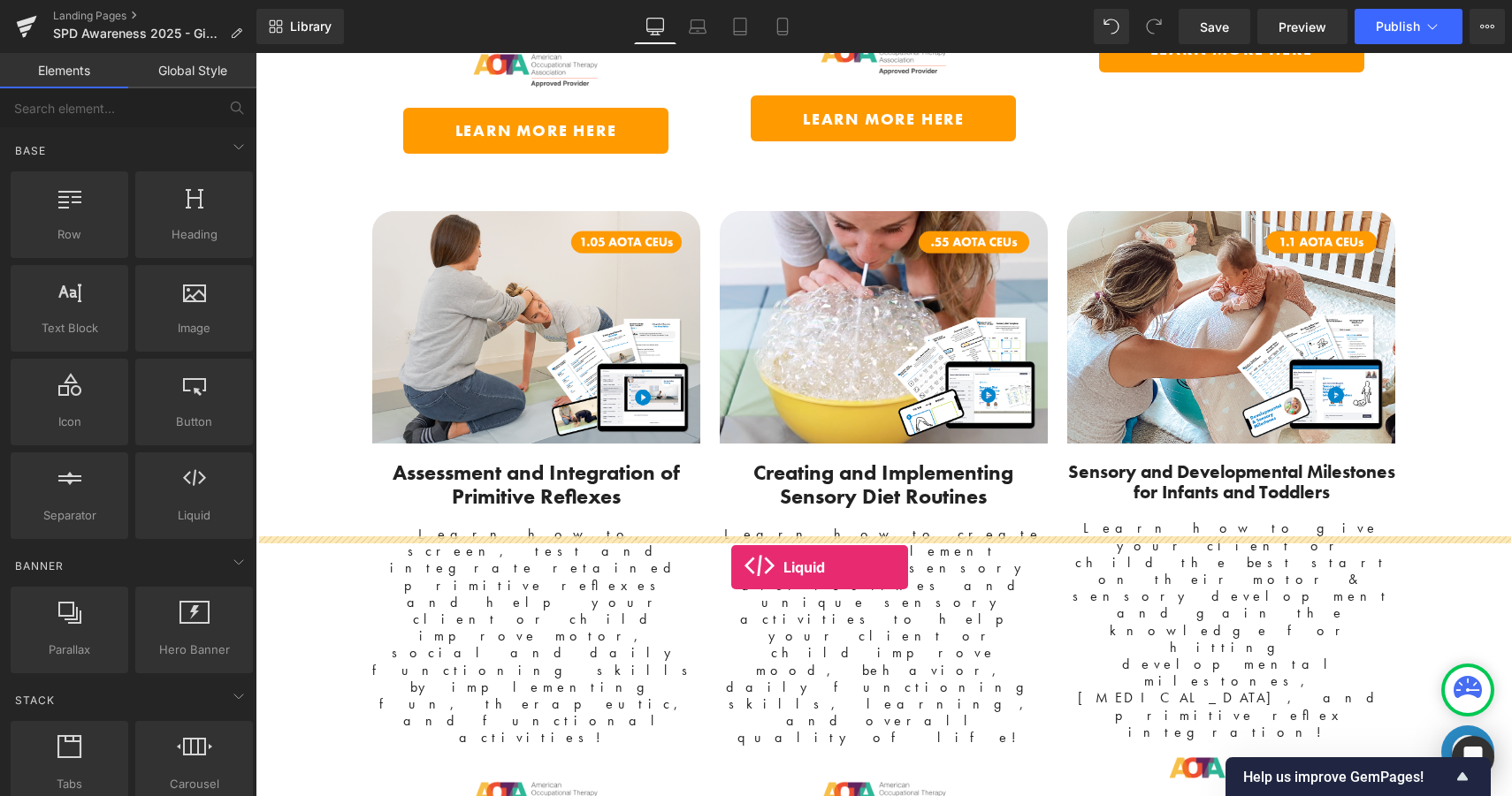
drag, startPoint x: 452, startPoint y: 536, endPoint x: 731, endPoint y: 566, distance: 280.6
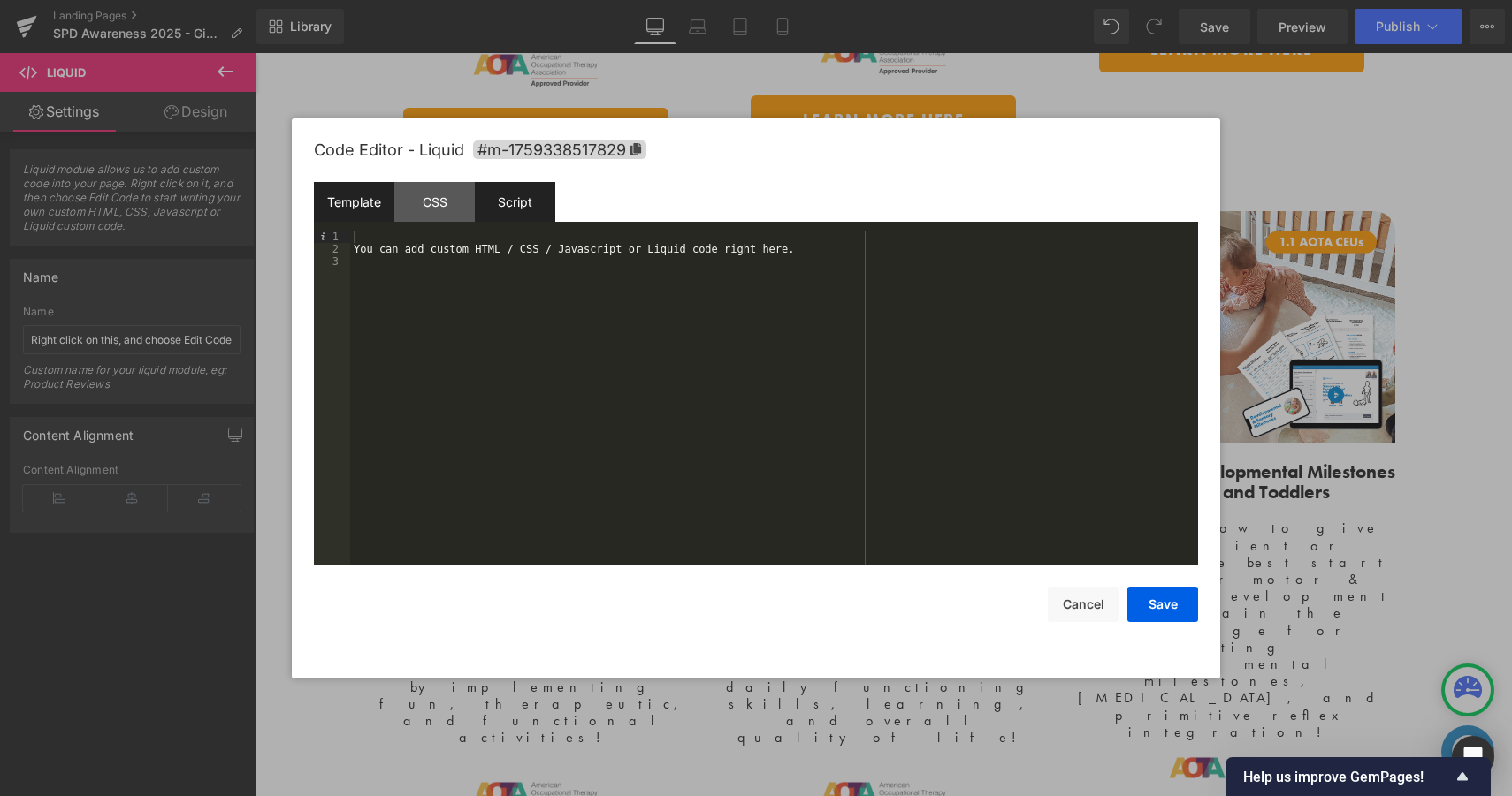
click at [510, 196] on div "Script" at bounding box center [514, 201] width 80 height 40
click at [604, 250] on div "( function ( jQuery ) { // var $module = jQuery('#m-1759338517829').children('.…" at bounding box center [774, 410] width 848 height 358
click at [604, 280] on div "( function ( jQuery ) { // var $module = jQuery('#m-1759338517829').children('.…" at bounding box center [774, 410] width 848 height 358
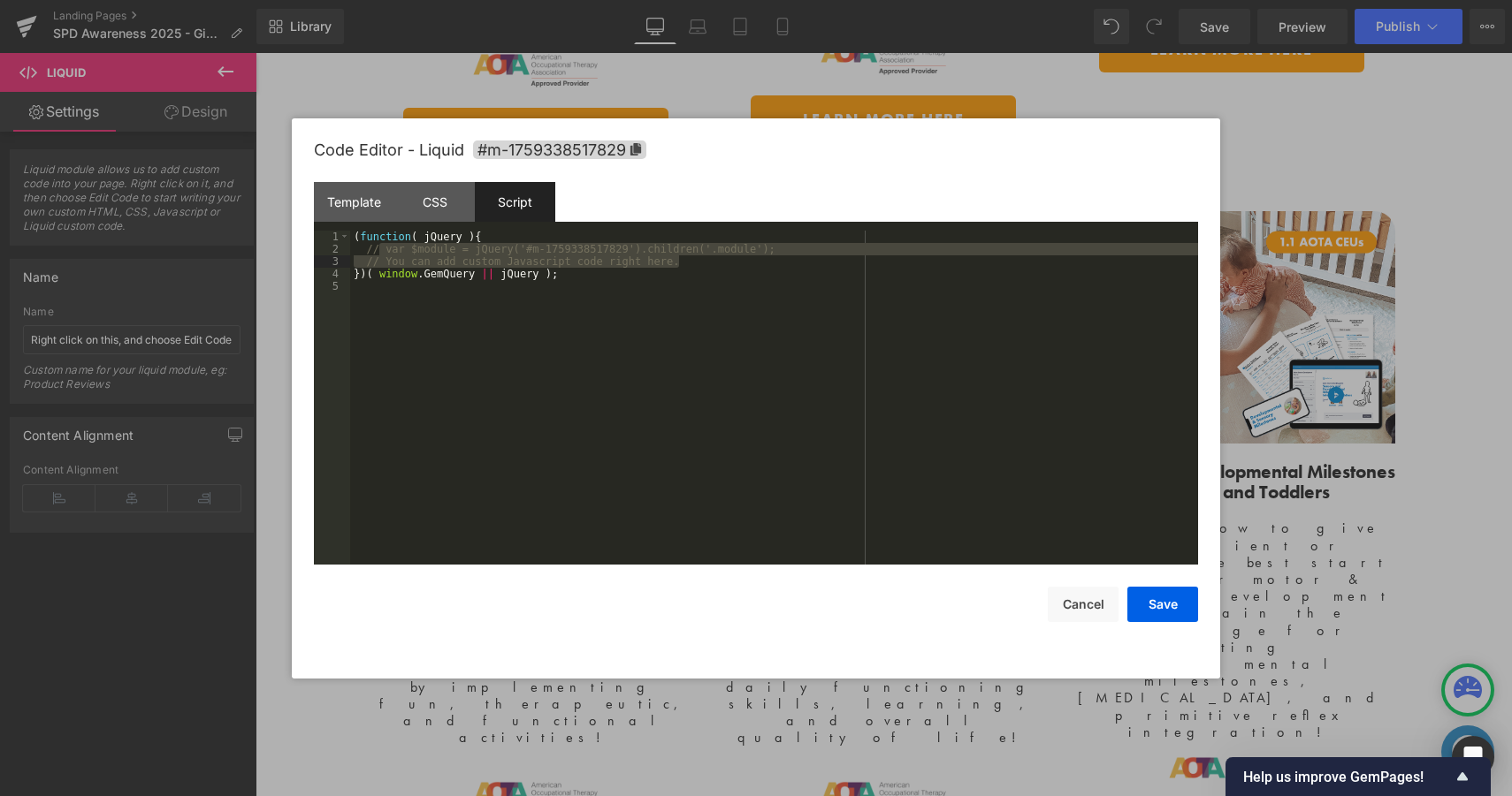
drag, startPoint x: 376, startPoint y: 246, endPoint x: 736, endPoint y: 259, distance: 360.2
click at [736, 259] on div "( function ( jQuery ) { // var $module = jQuery('#m-1759338517829').children('.…" at bounding box center [774, 410] width 848 height 358
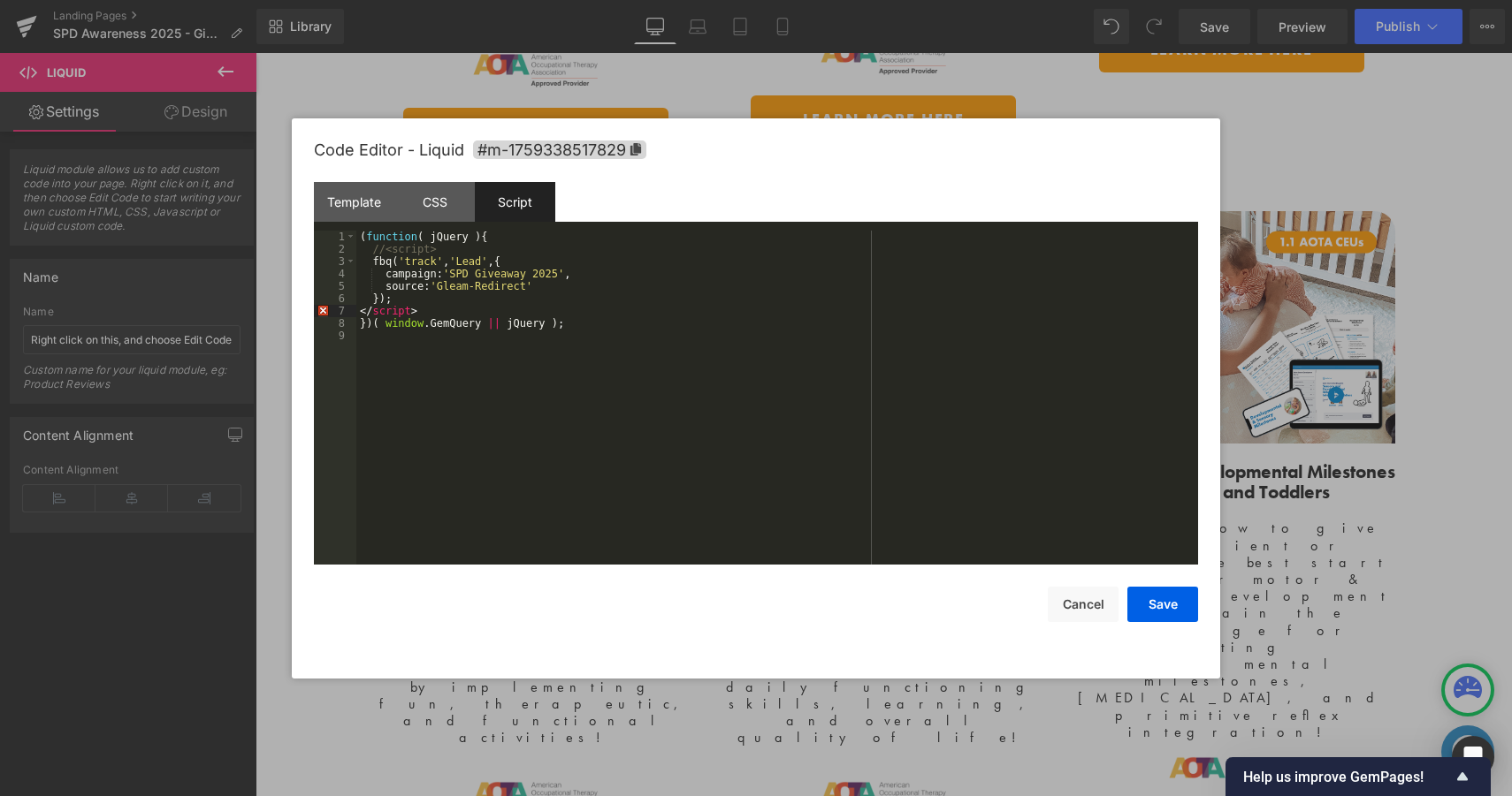
click at [627, 370] on div "( function ( jQuery ) { //<script> fbq ( 'track' , 'Lead' , { campaign : 'SPD G…" at bounding box center [776, 410] width 842 height 358
drag, startPoint x: 598, startPoint y: 326, endPoint x: 349, endPoint y: 322, distance: 249.0
click at [349, 322] on pre "1 2 3 4 5 6 7 8 9 ( function ( jQuery ) { //<script> fbq ( 'track' , 'Lead' , {…" at bounding box center [755, 397] width 884 height 334
drag, startPoint x: 500, startPoint y: 235, endPoint x: 322, endPoint y: 235, distance: 178.0
click at [322, 235] on pre "1 2 3 4 5 6 7 8 ( function ( jQuery ) { //<script> fbq ( 'track' , 'Lead' , { c…" at bounding box center [755, 397] width 884 height 334
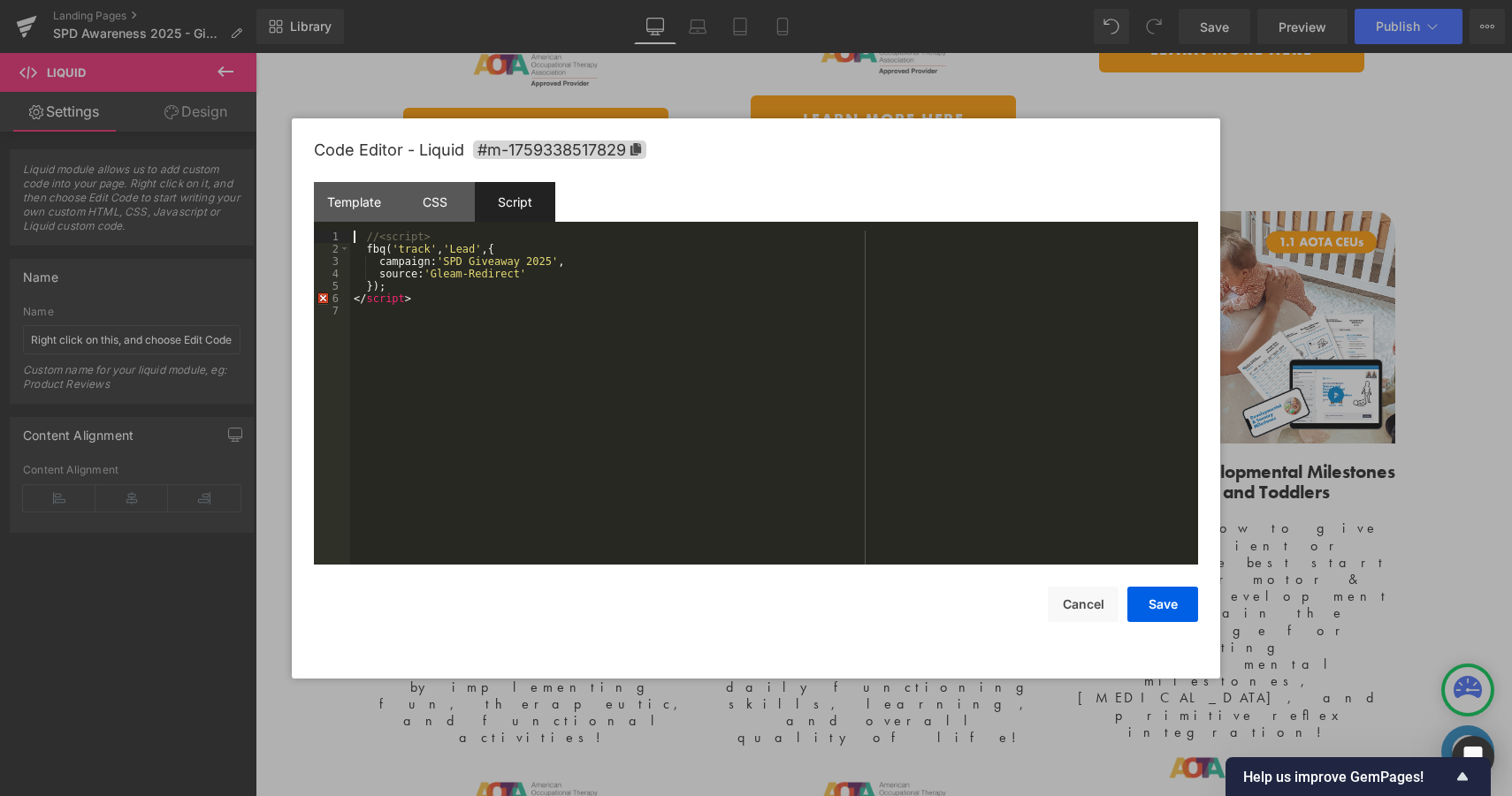
click at [433, 303] on div "//<script> fbq ( 'track' , 'Lead' , { campaign : 'SPD Giveaway 2025' , source :…" at bounding box center [774, 410] width 848 height 358
click at [1169, 604] on button "Save" at bounding box center [1163, 604] width 71 height 35
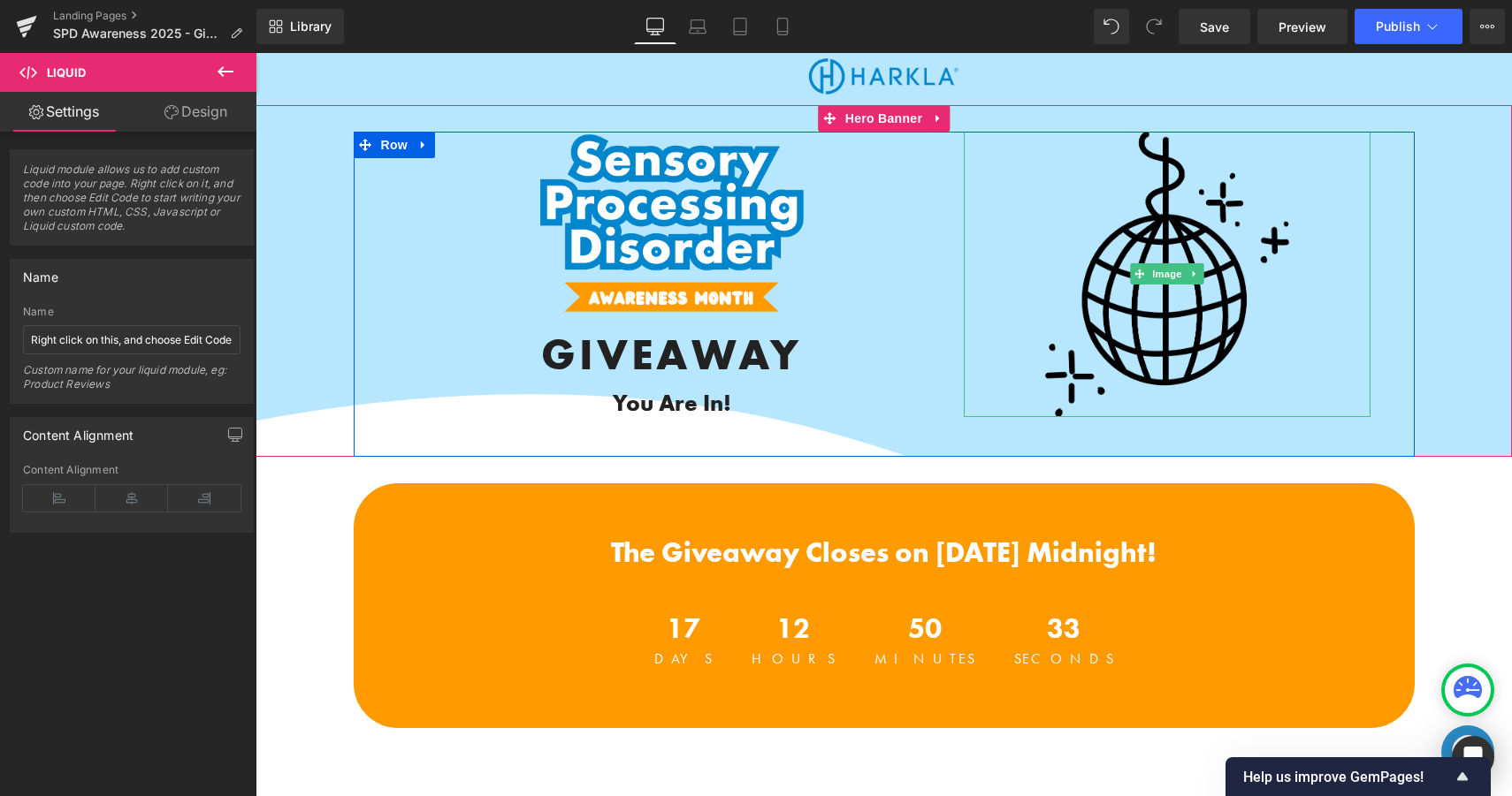
scroll to position [25, 0]
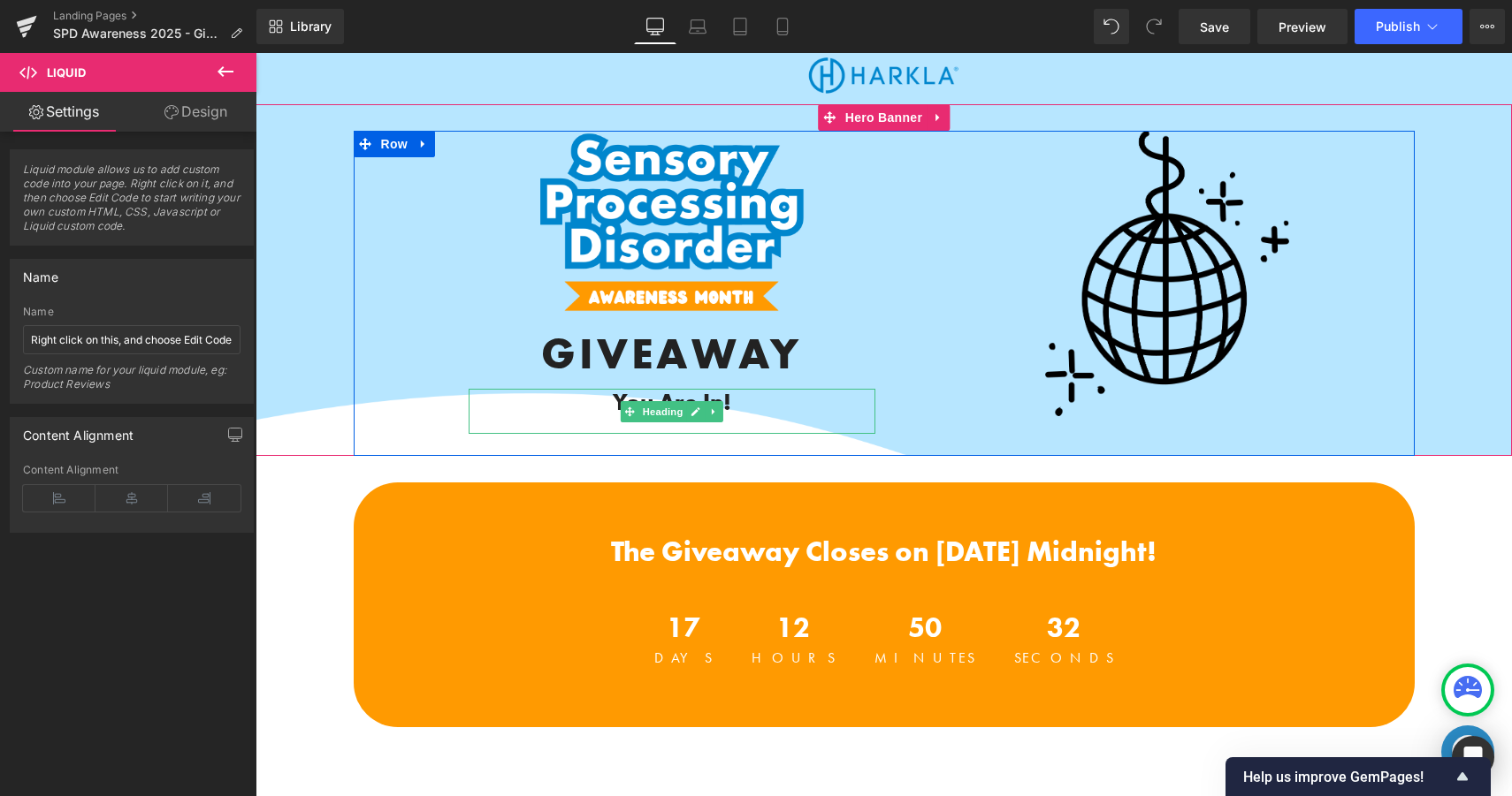
click at [730, 407] on b "You Are In!" at bounding box center [671, 402] width 119 height 30
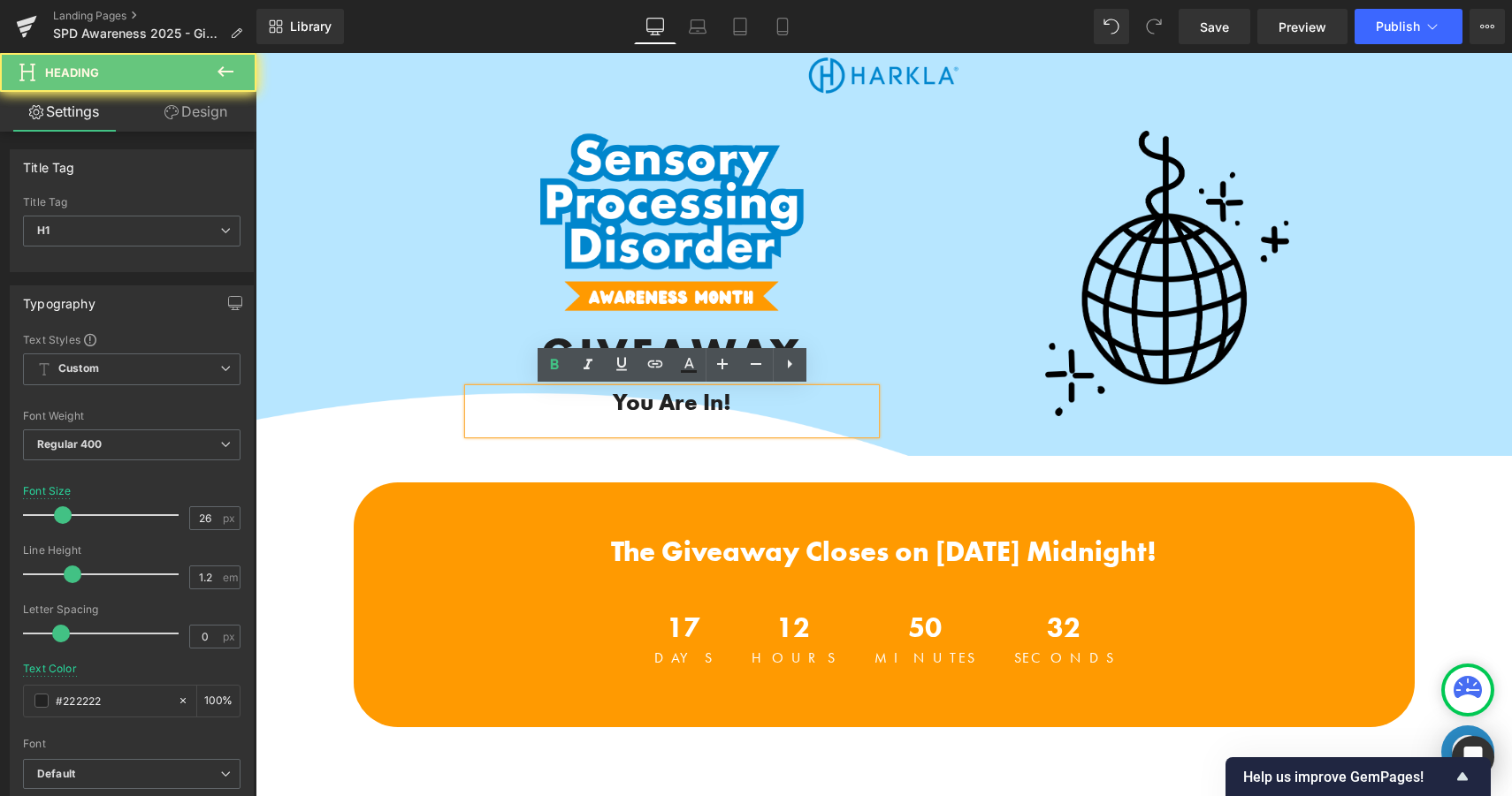
click at [730, 407] on b "You Are In!" at bounding box center [671, 402] width 119 height 30
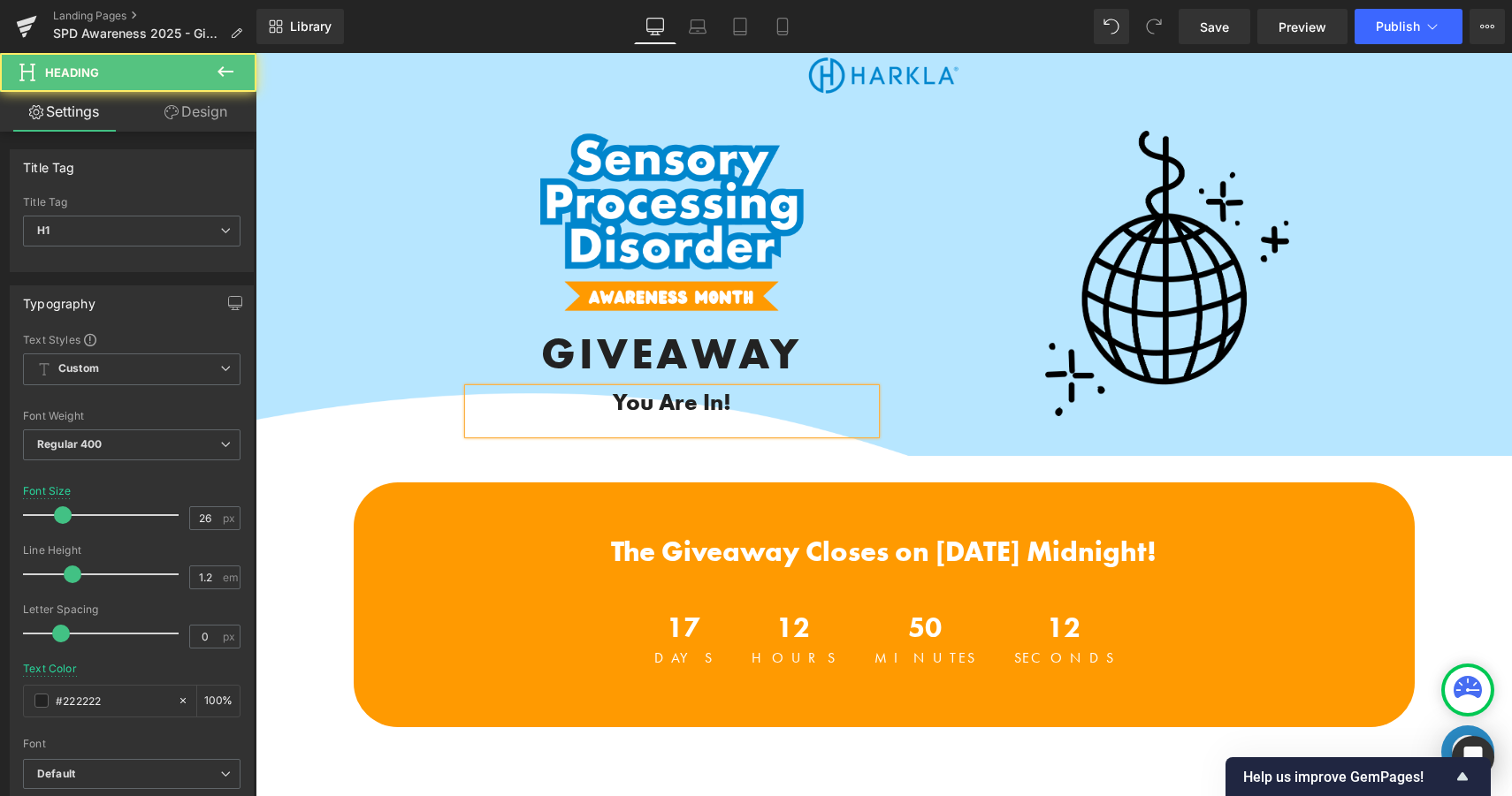
click at [625, 402] on b "You Are In!" at bounding box center [671, 402] width 119 height 30
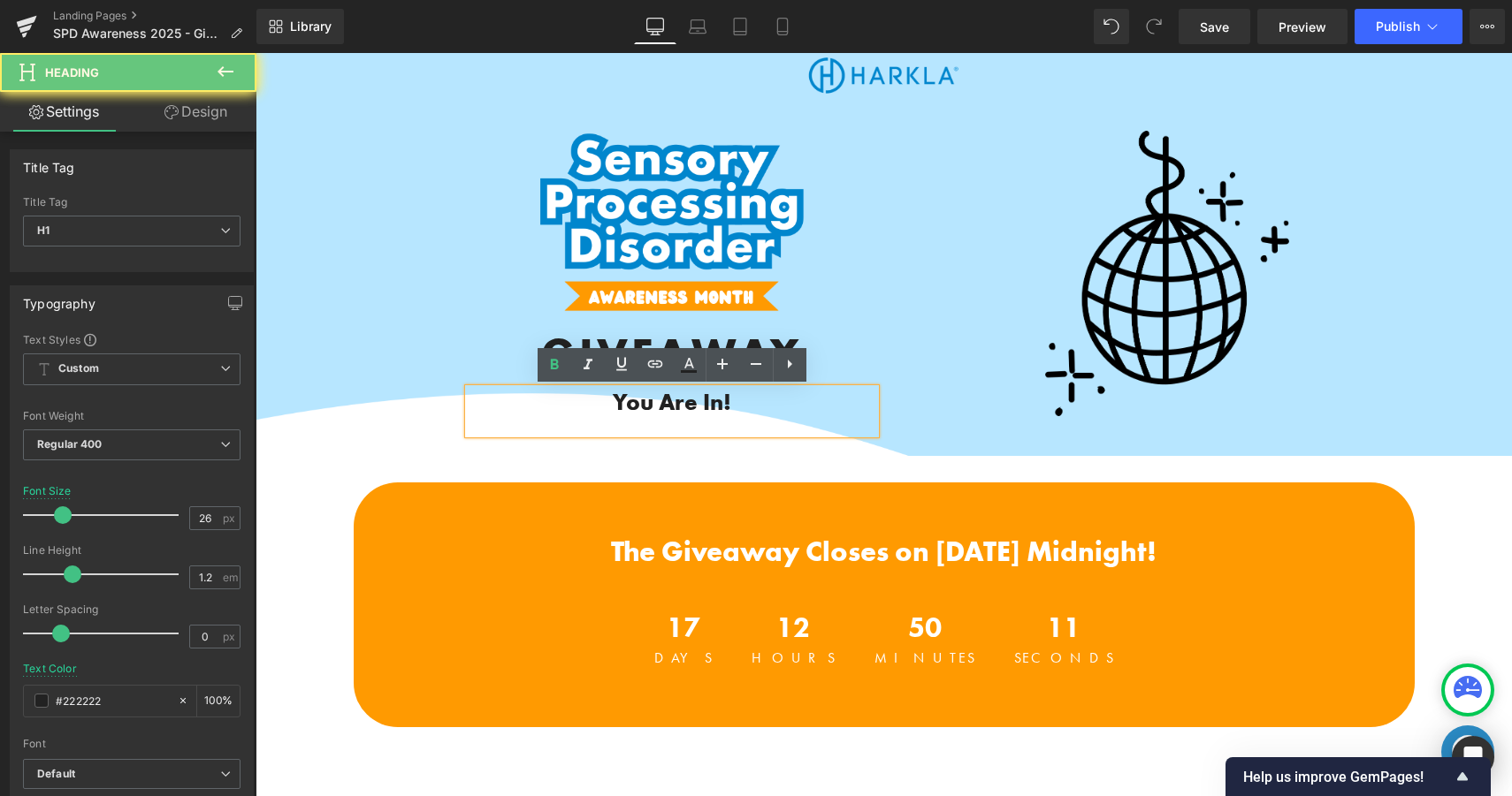
click at [607, 401] on h1 "You Are In!" at bounding box center [671, 403] width 407 height 28
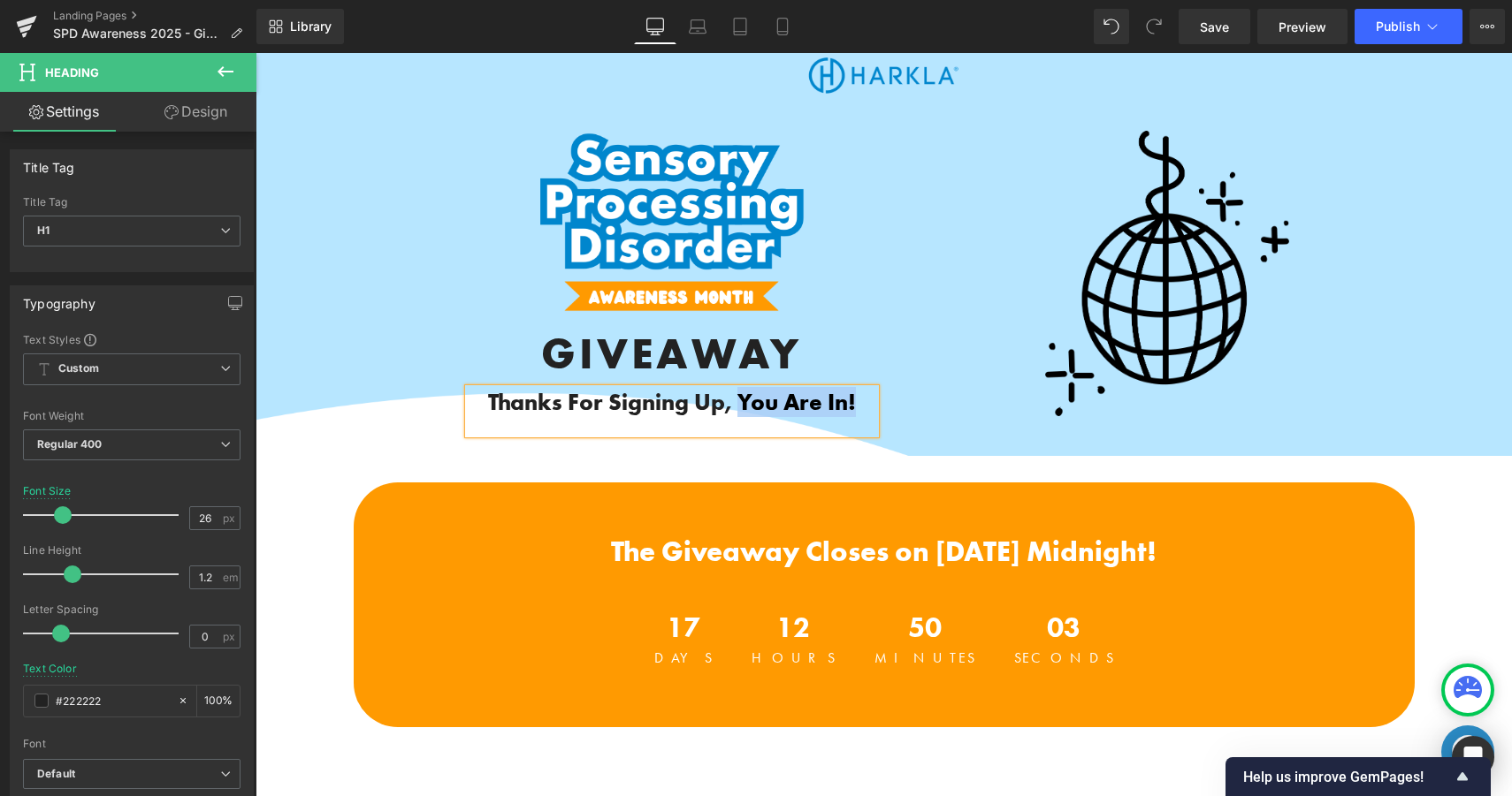
drag, startPoint x: 864, startPoint y: 404, endPoint x: 737, endPoint y: 402, distance: 127.0
click at [737, 402] on h1 "Thanks For Signing Up, You Are In!" at bounding box center [671, 403] width 407 height 28
click at [737, 402] on b "Thanks For Signing Up, You Are In!" at bounding box center [672, 402] width 368 height 30
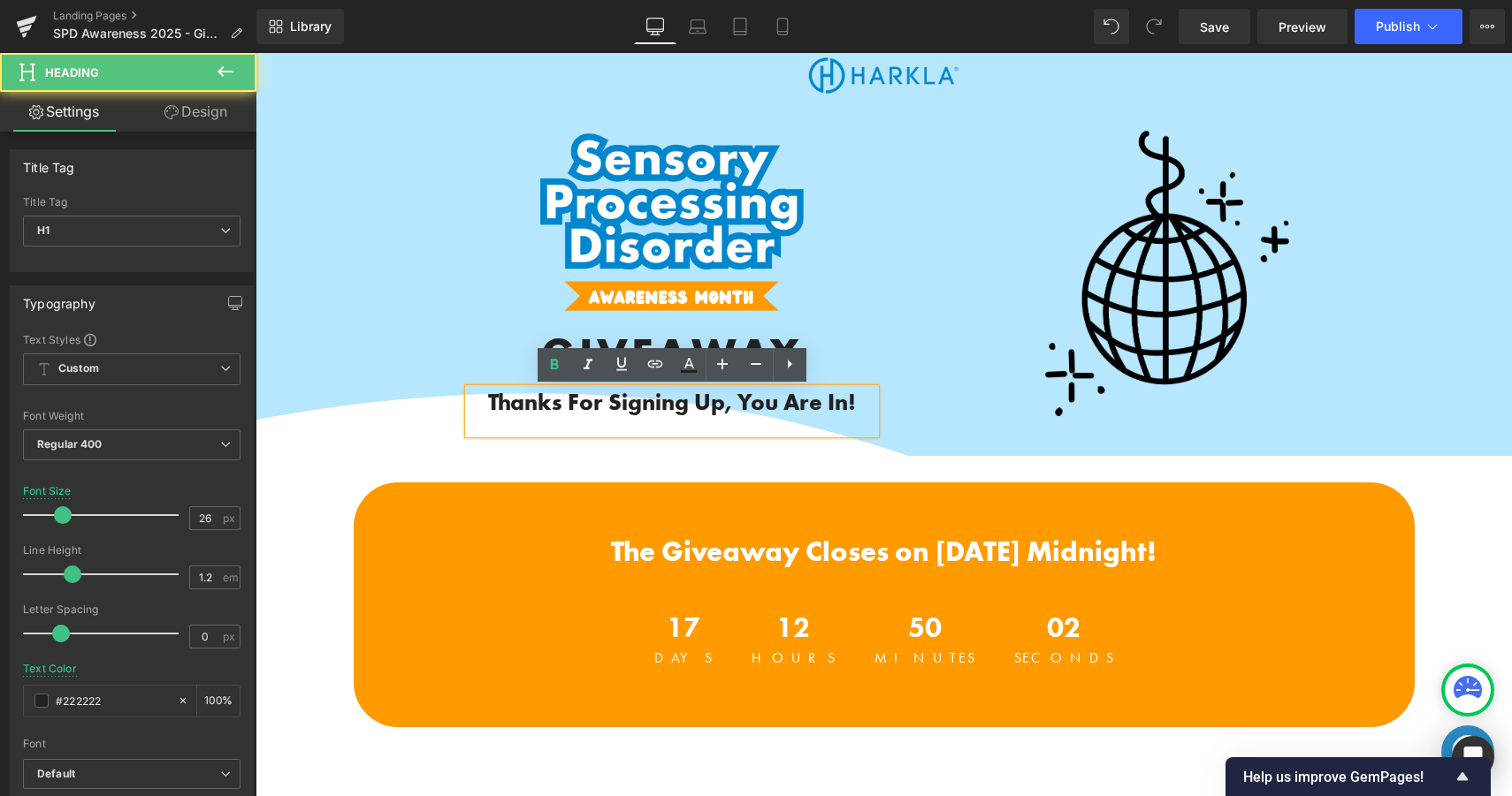
click at [848, 404] on b "Thanks For Signing Up, You Are In!" at bounding box center [672, 402] width 368 height 30
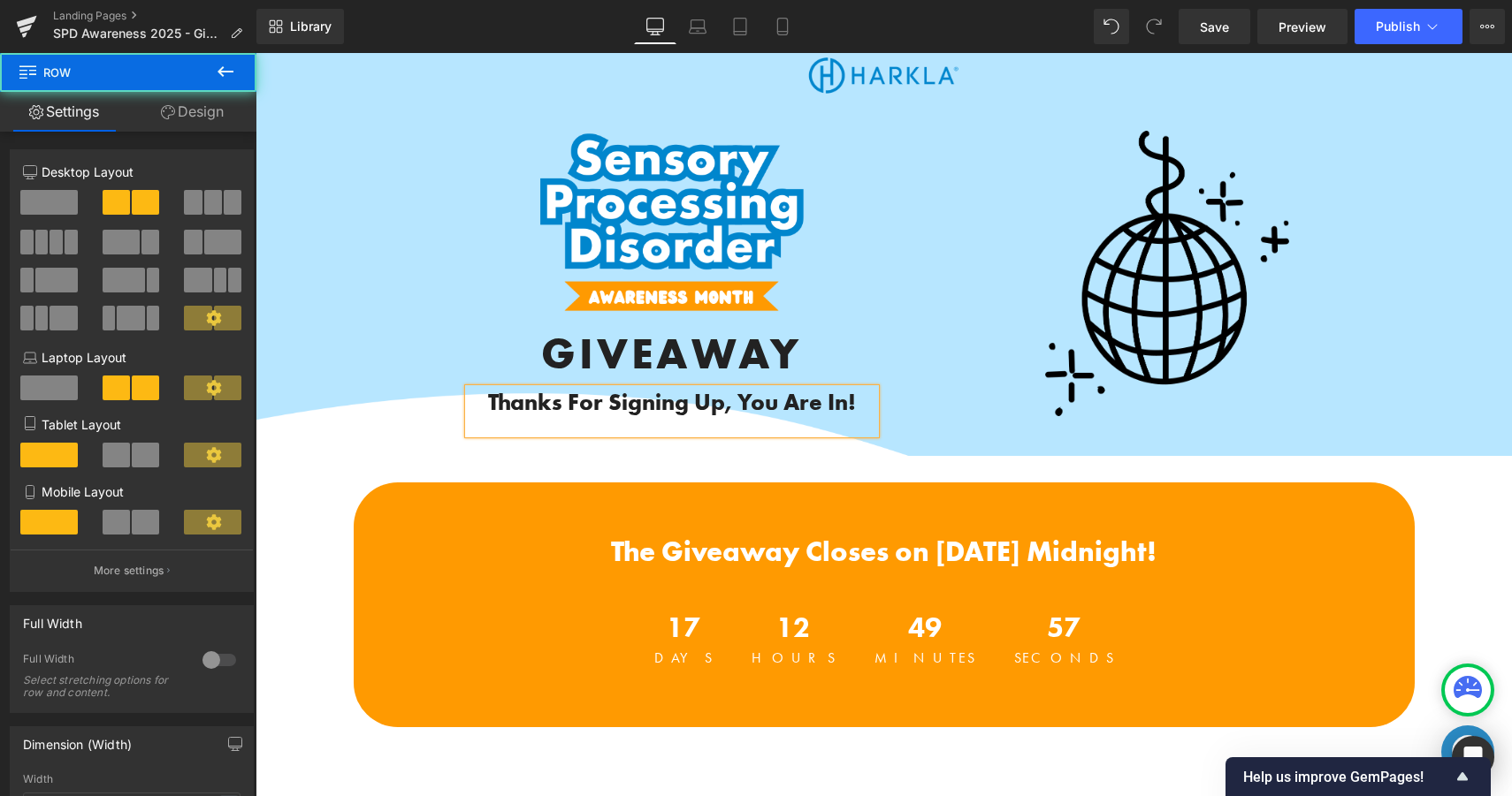
click at [1080, 423] on div "Image GIVEAWAY Heading Thanks For Signing Up, You Are In! Heading Text Block Im…" at bounding box center [883, 293] width 1060 height 325
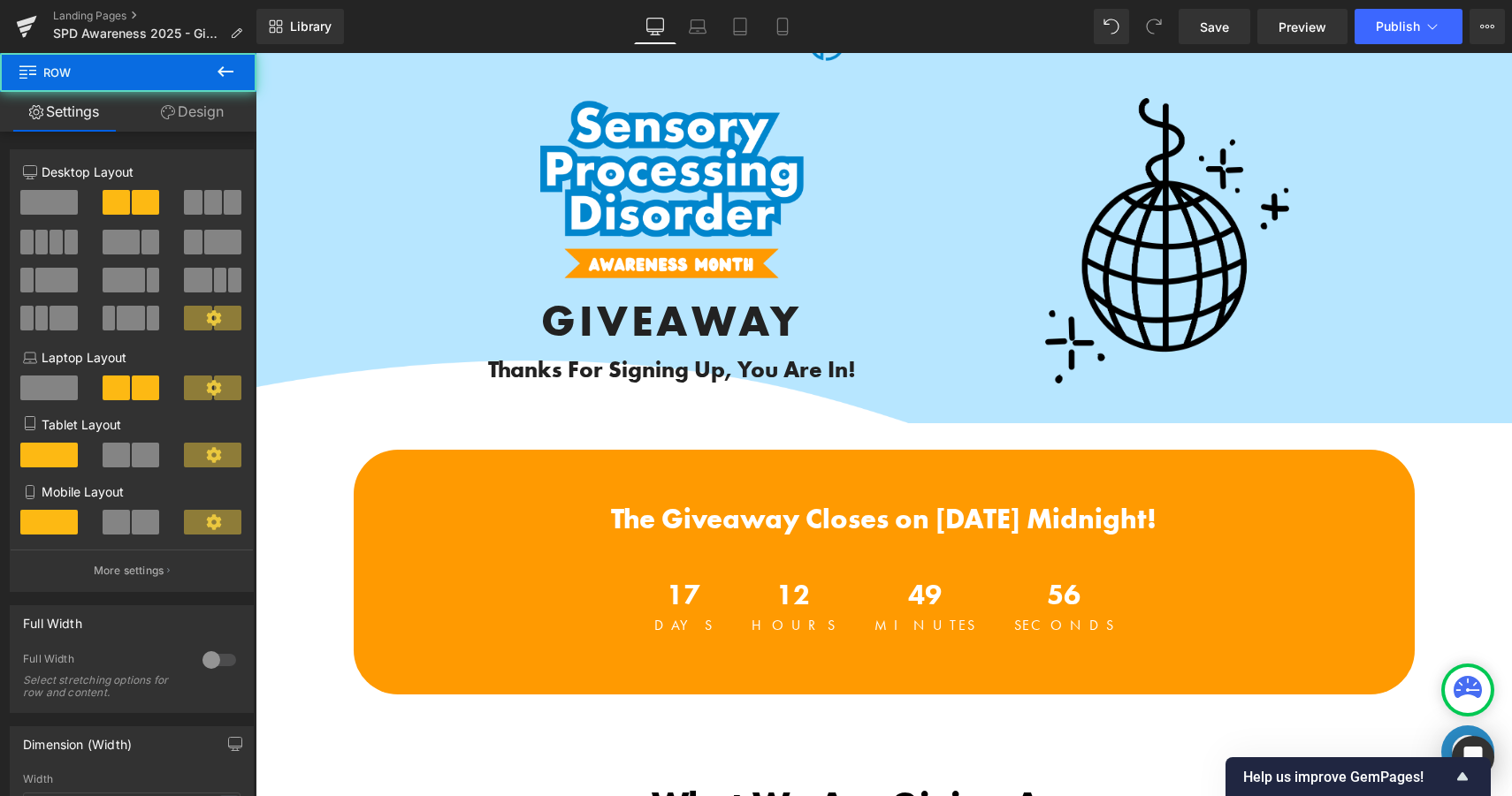
scroll to position [61, 0]
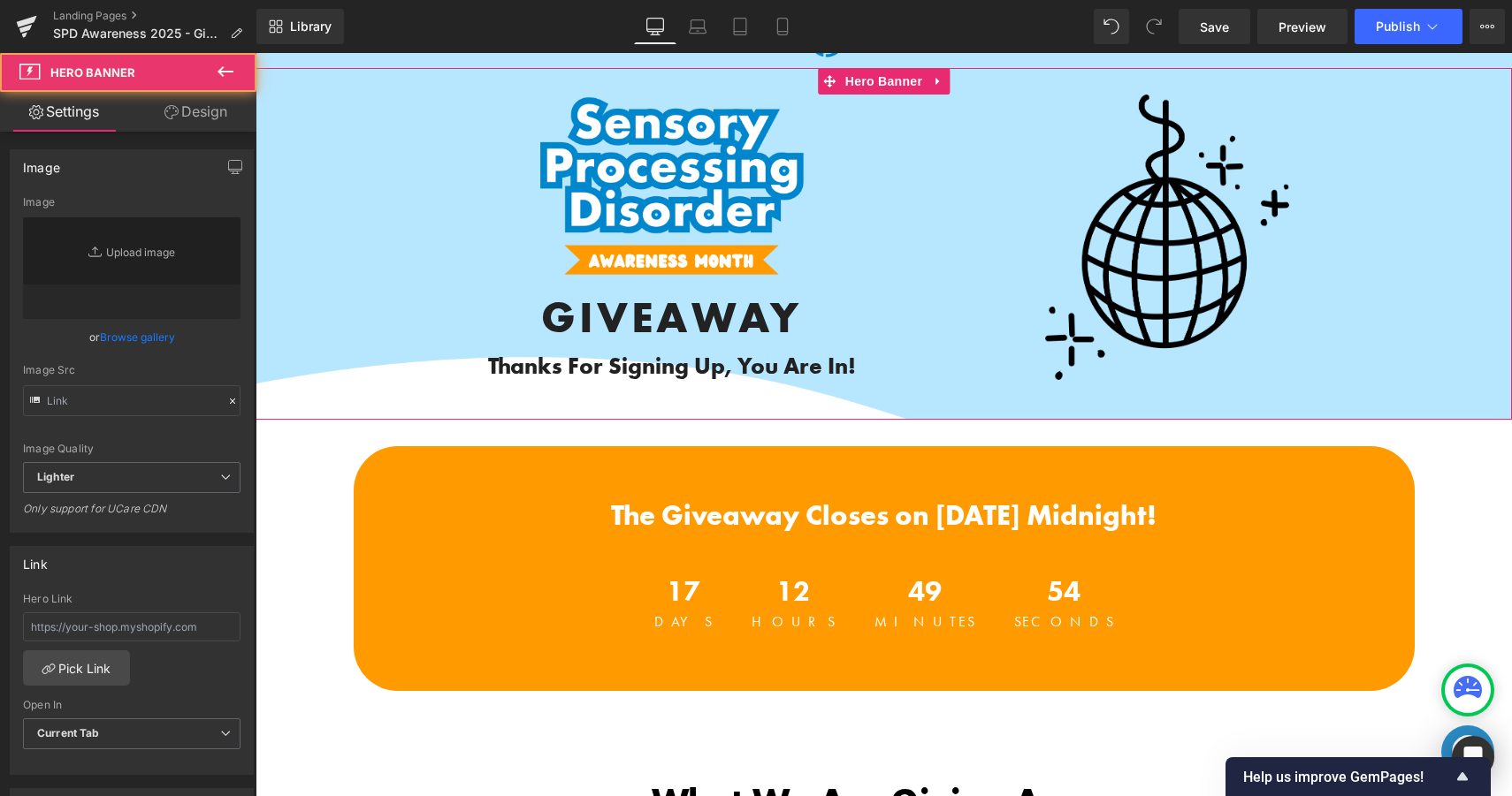
click at [1456, 381] on span "Image GIVEAWAY Heading Thanks For Signing Up, You Are In! Heading Text Block Im…" at bounding box center [884, 257] width 1256 height 325
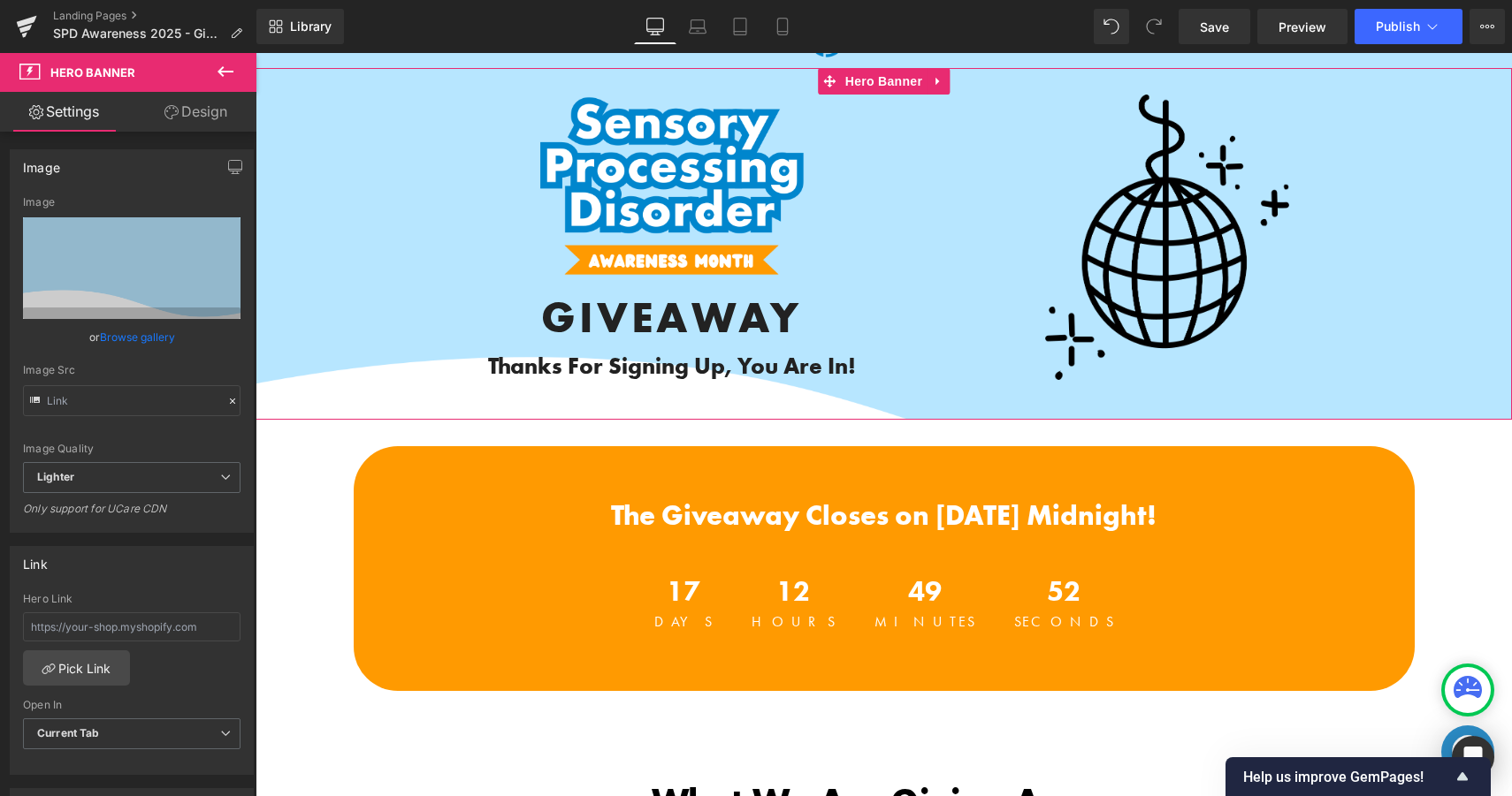
click at [1422, 397] on span "Image GIVEAWAY Heading Thanks For Signing Up, You Are In! Heading Text Block Im…" at bounding box center [884, 257] width 1256 height 325
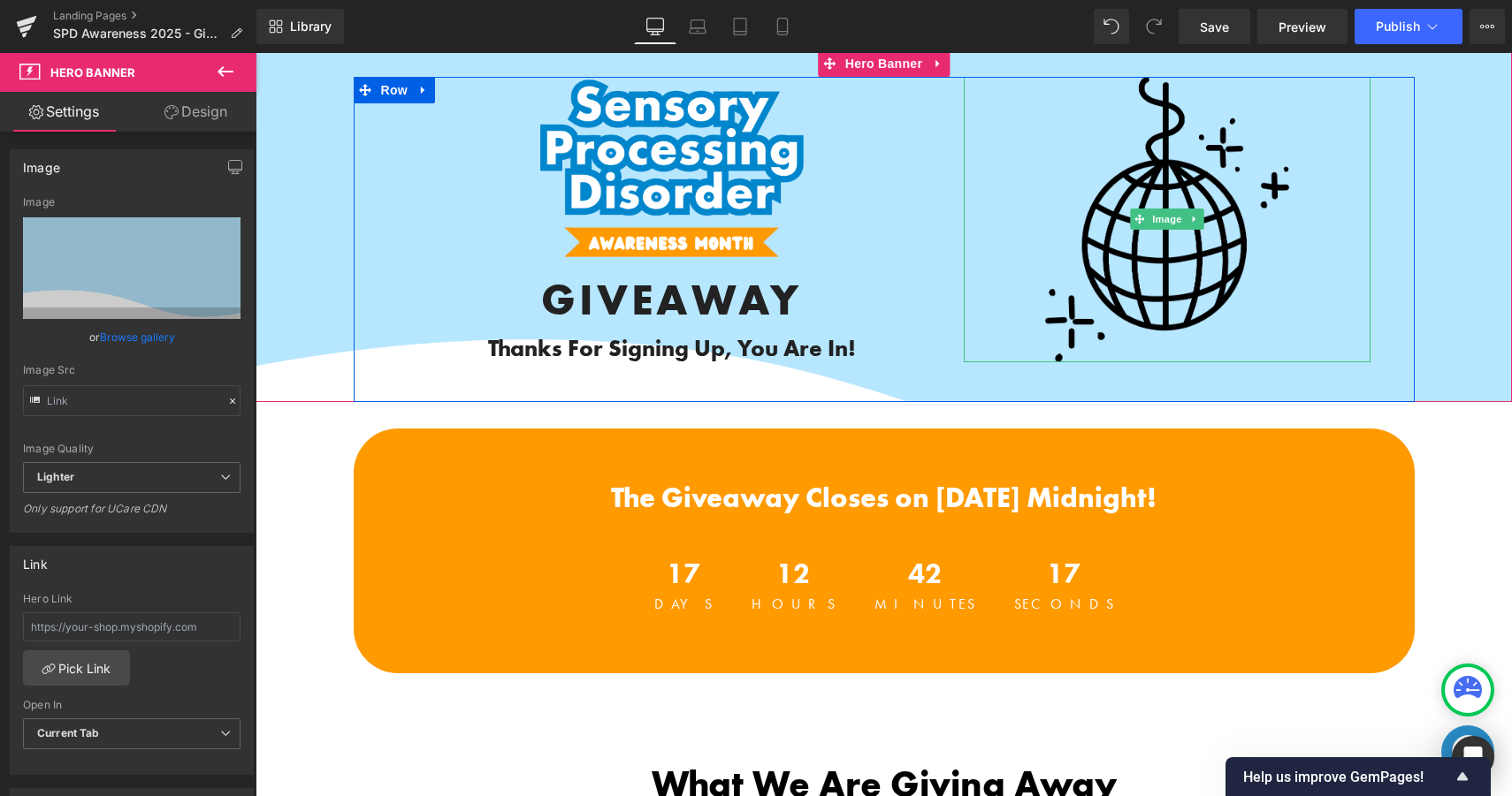
scroll to position [104, 0]
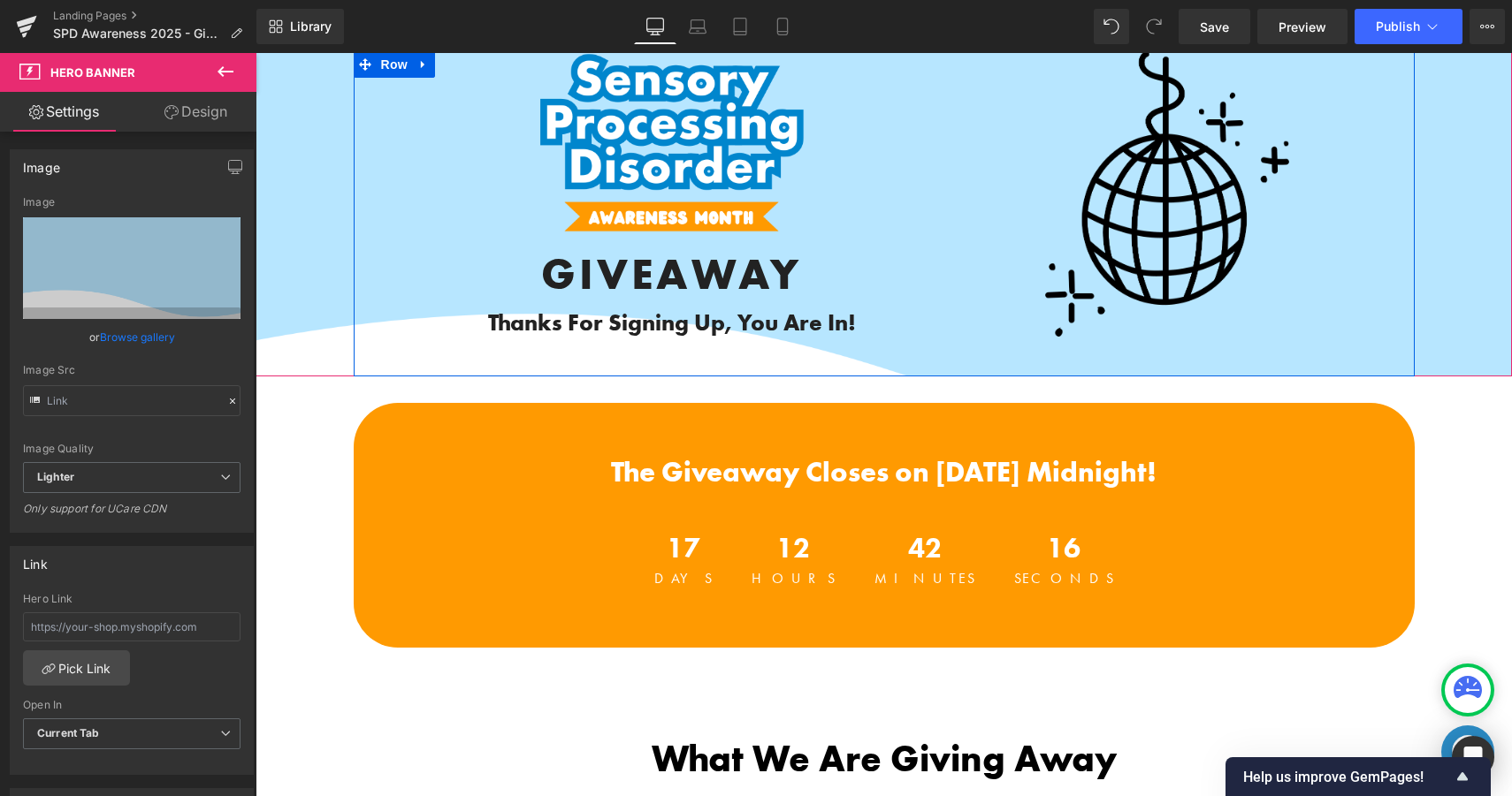
click at [732, 326] on b "Thanks For Signing Up, You Are In!" at bounding box center [672, 323] width 368 height 30
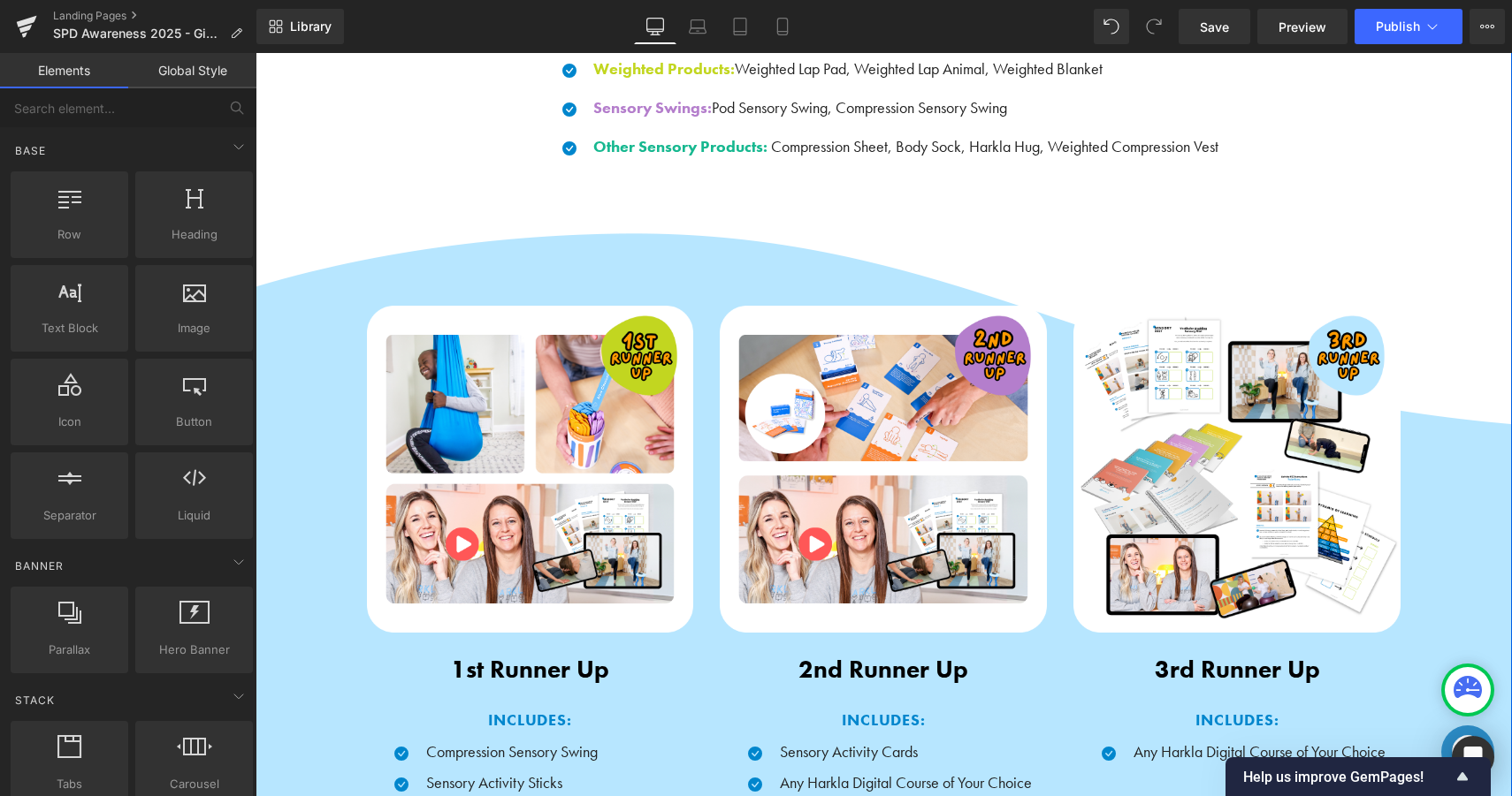
scroll to position [1673, 0]
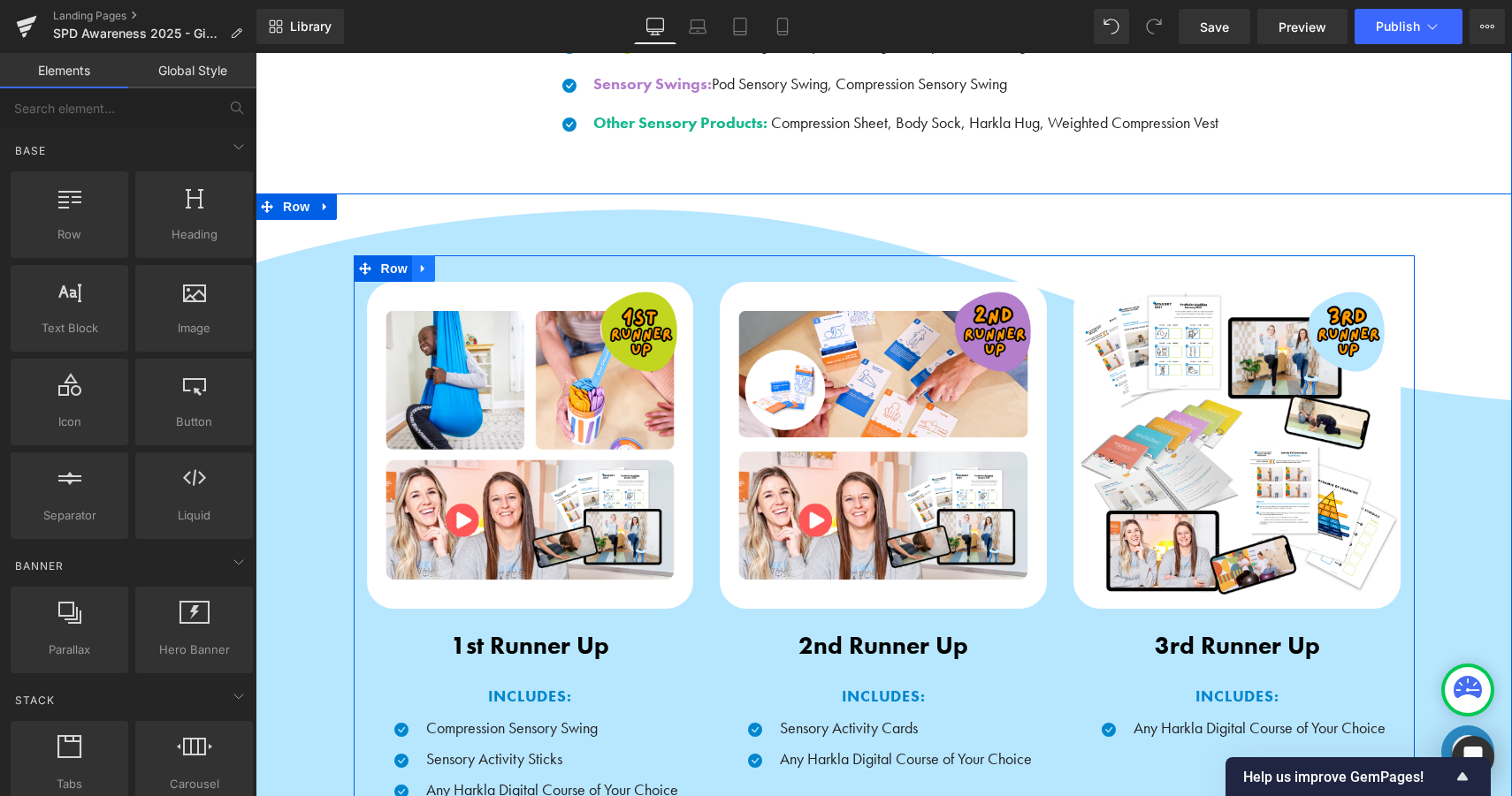
click at [423, 263] on icon at bounding box center [423, 268] width 12 height 13
click at [472, 264] on icon at bounding box center [469, 267] width 12 height 12
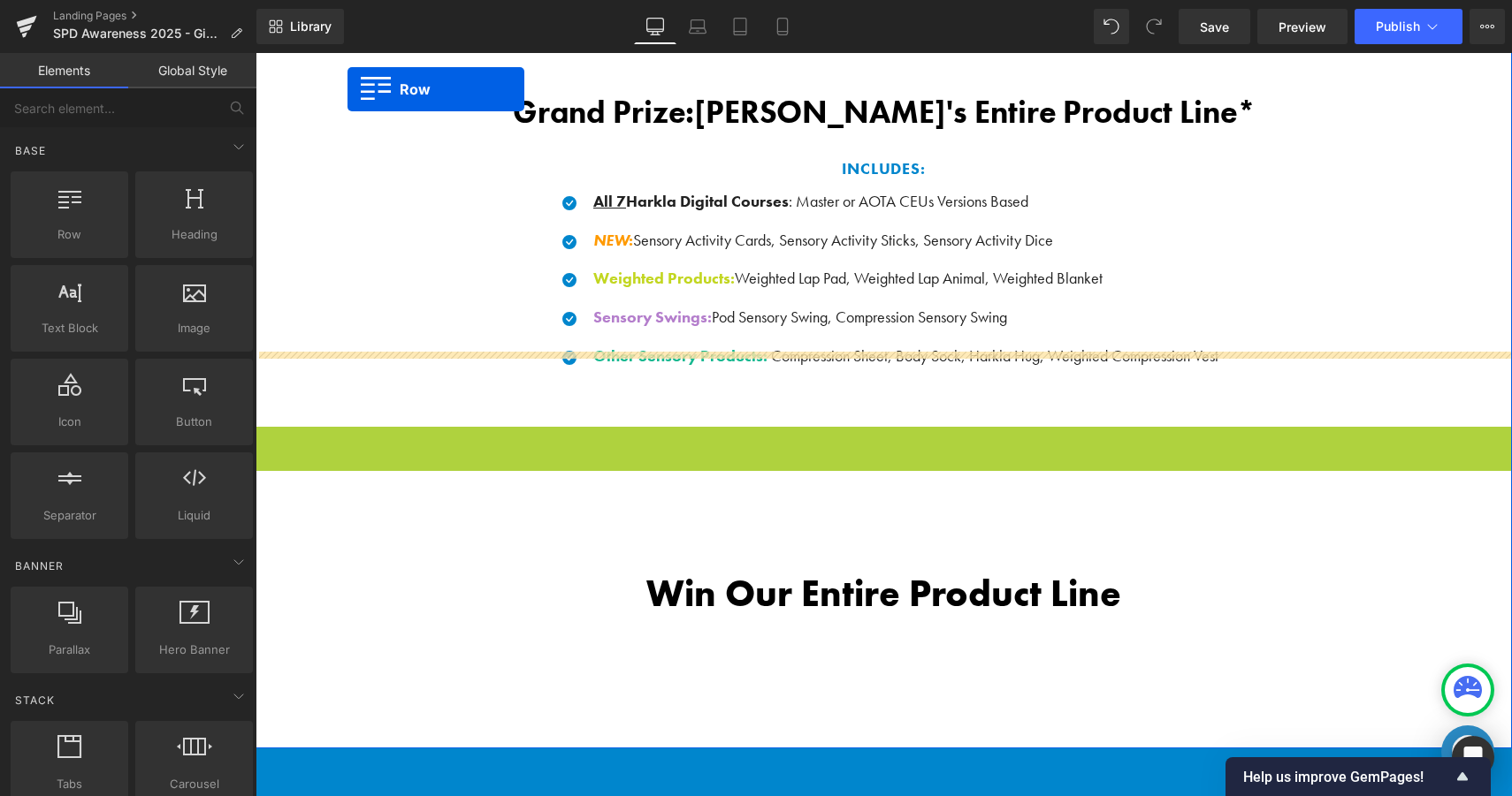
drag, startPoint x: 269, startPoint y: 204, endPoint x: 350, endPoint y: 72, distance: 154.9
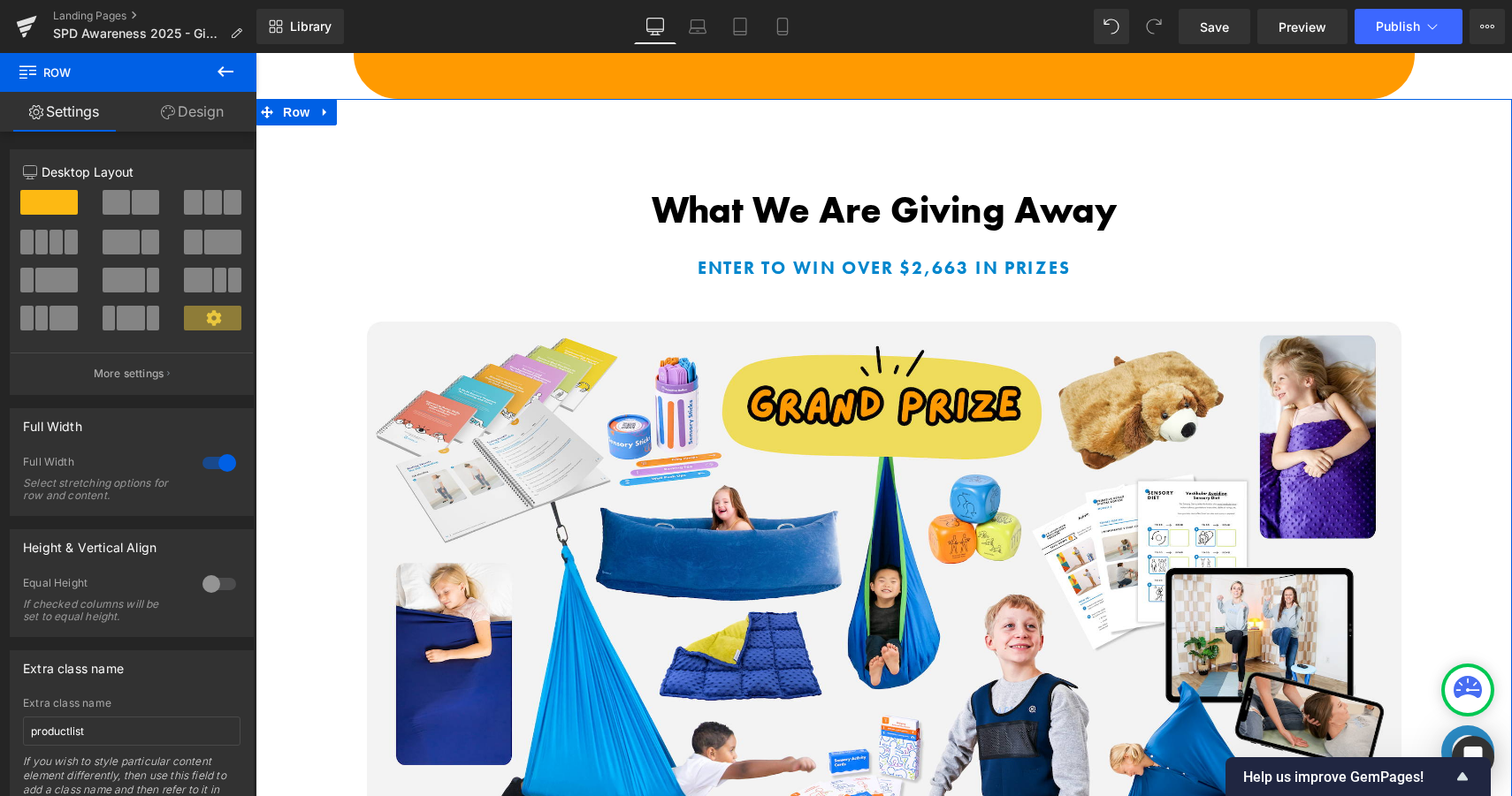
scroll to position [642, 0]
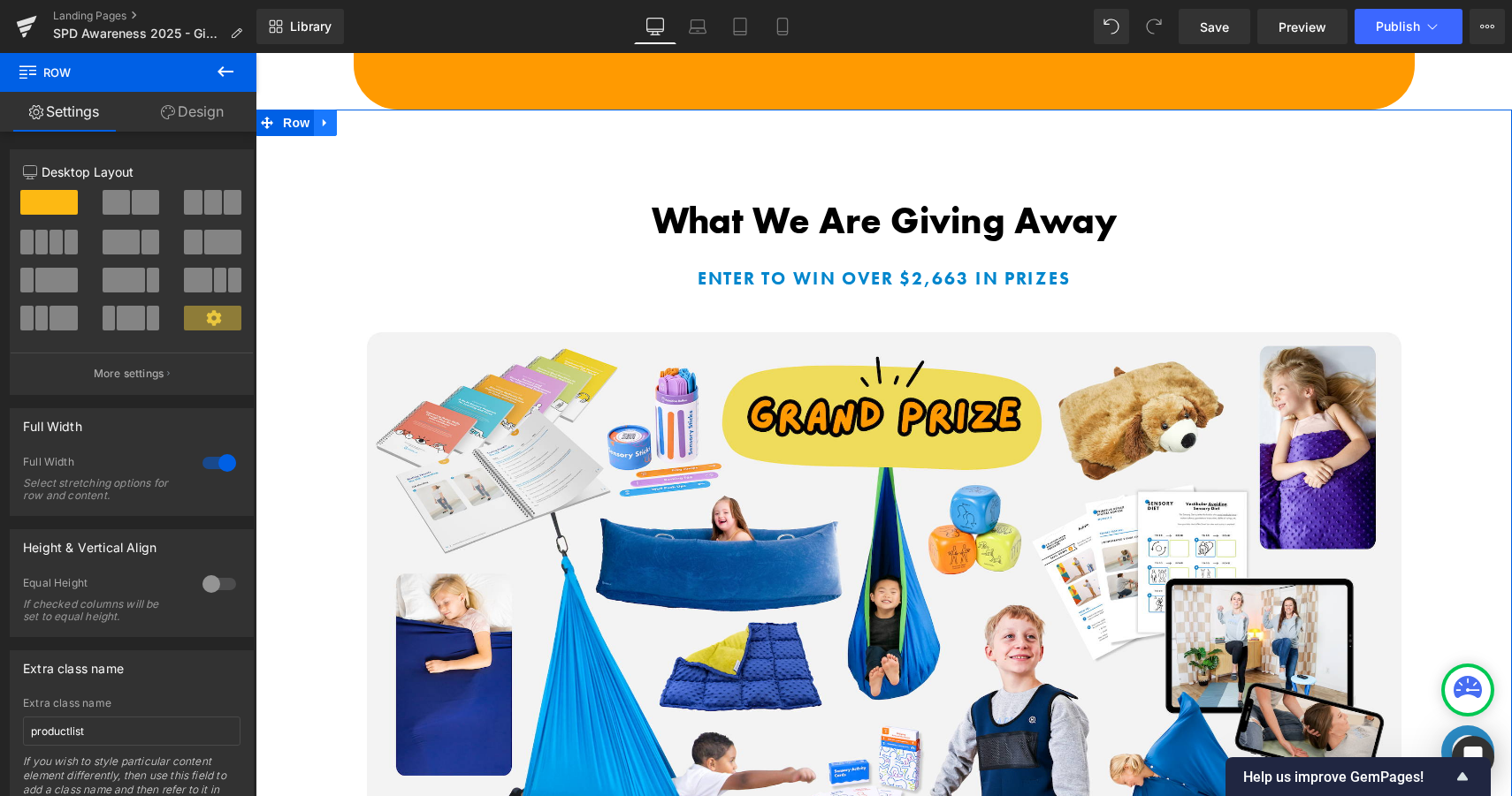
click at [331, 122] on icon at bounding box center [325, 122] width 12 height 13
click at [375, 125] on icon at bounding box center [371, 122] width 12 height 12
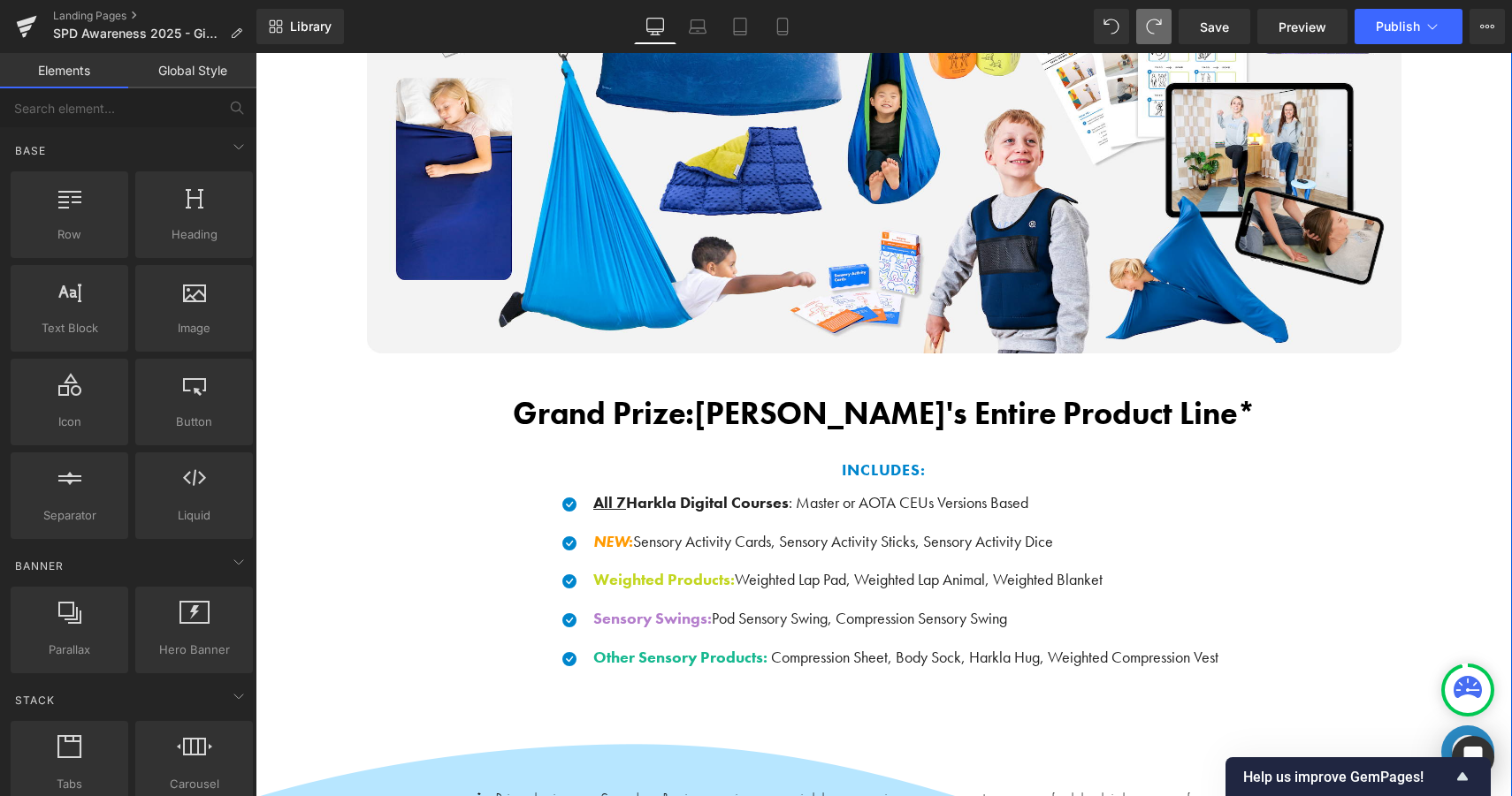
scroll to position [1360, 0]
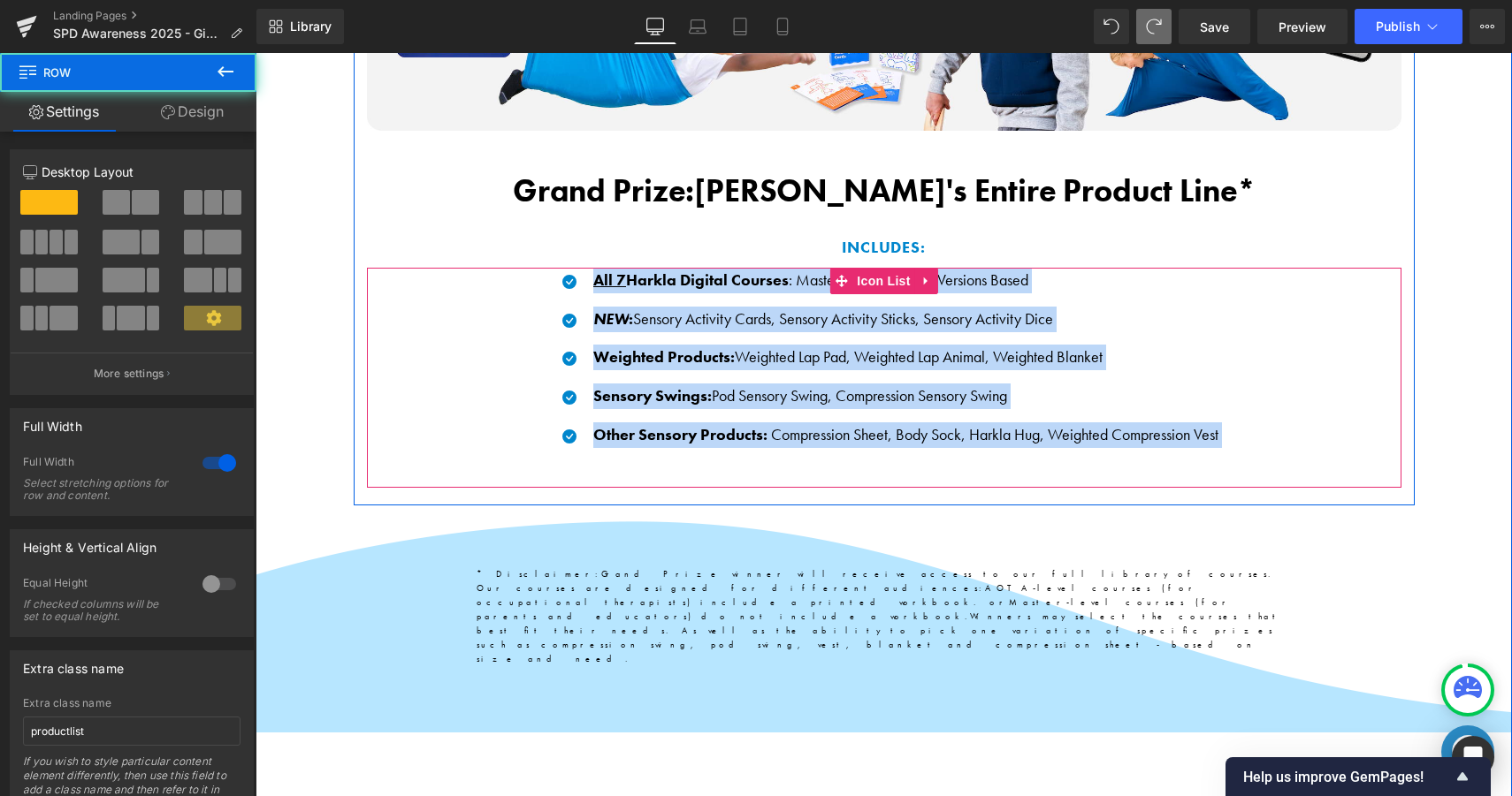
drag, startPoint x: 363, startPoint y: 578, endPoint x: 376, endPoint y: 447, distance: 131.6
click at [376, 446] on div "What We Are Giving Away Heading Enter to Win over $2,663 in Prizes Heading Imag…" at bounding box center [884, 193] width 1256 height 1425
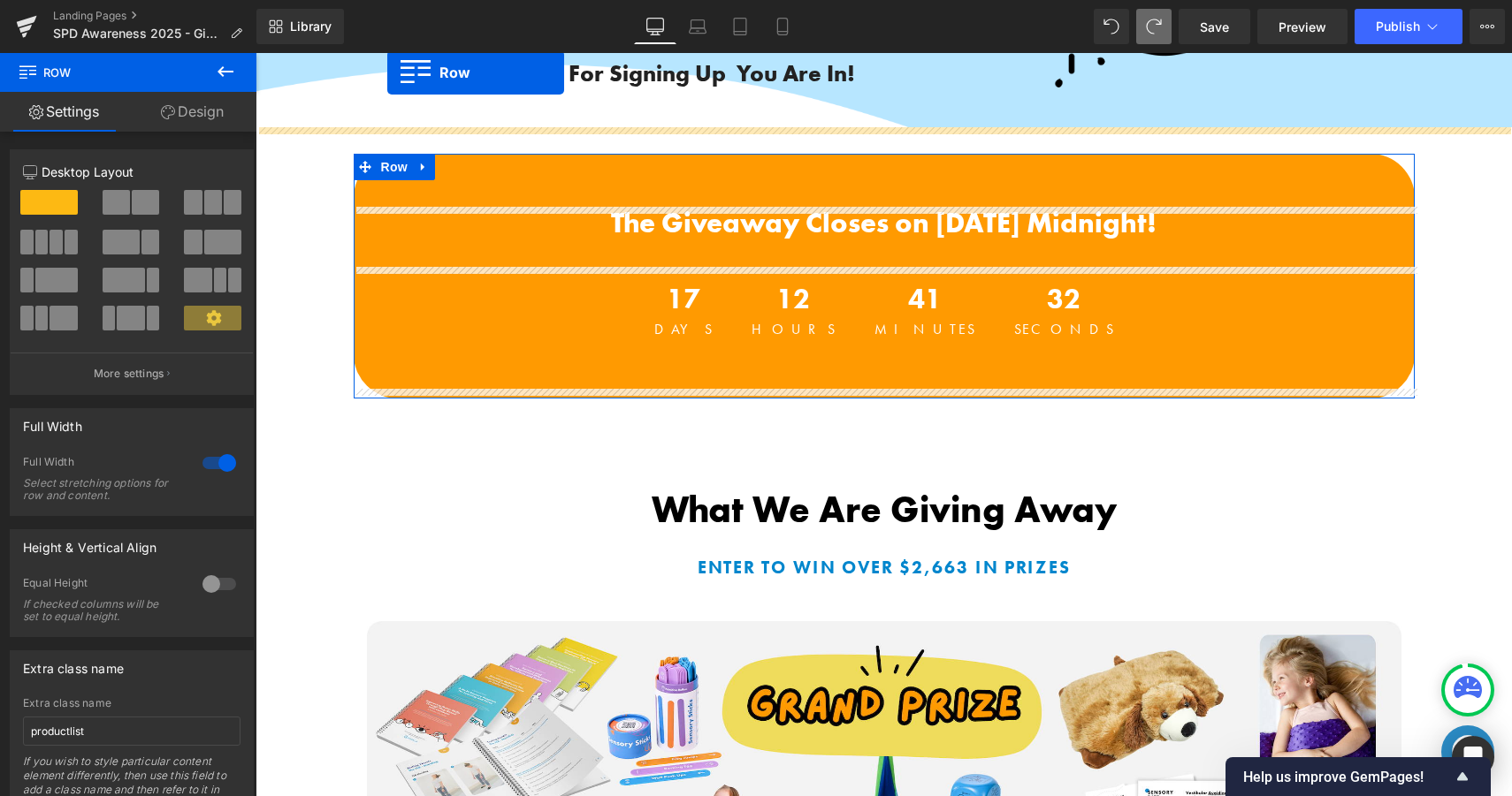
scroll to position [283, 0]
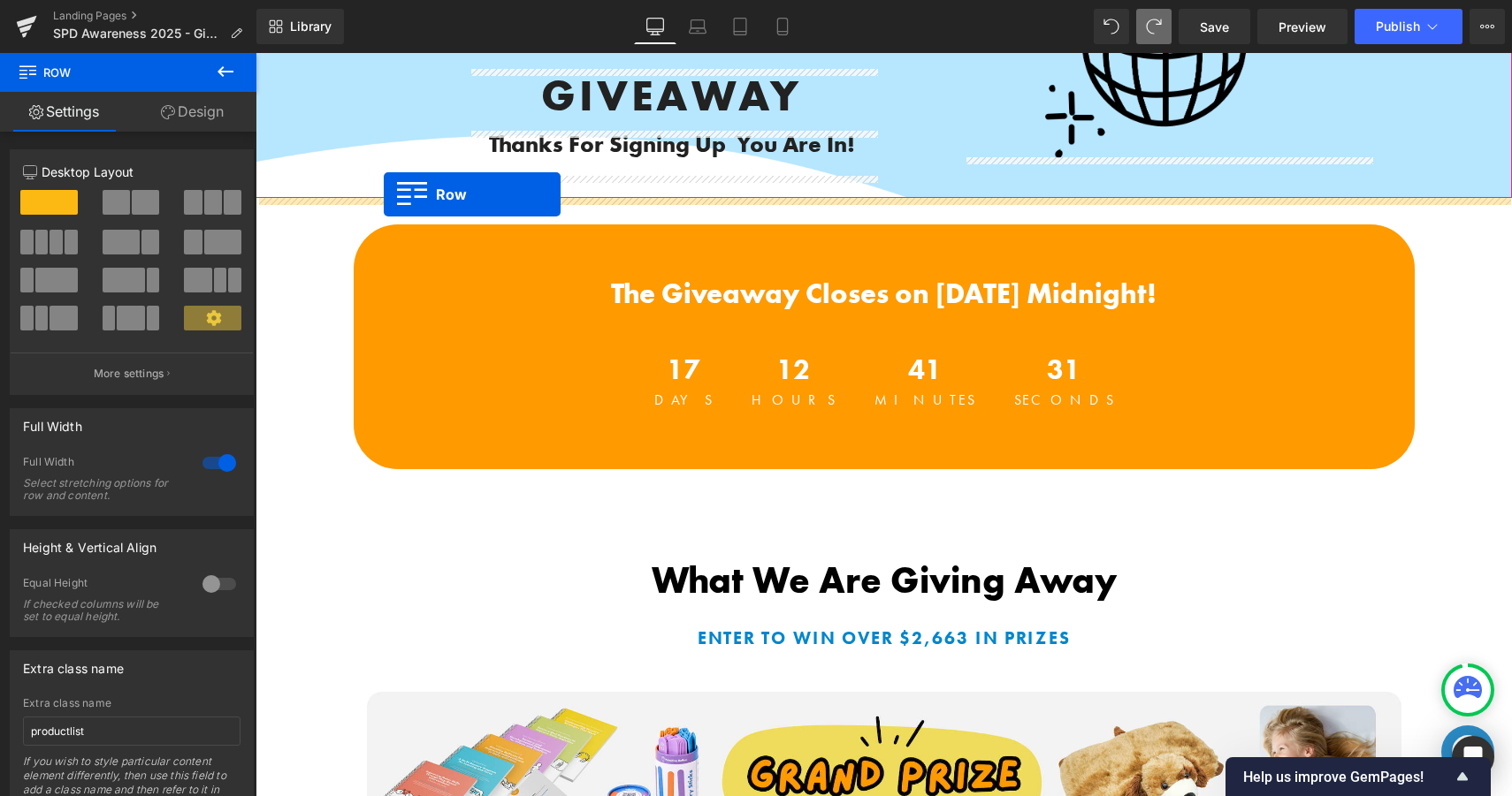
drag, startPoint x: 272, startPoint y: 524, endPoint x: 378, endPoint y: 206, distance: 335.2
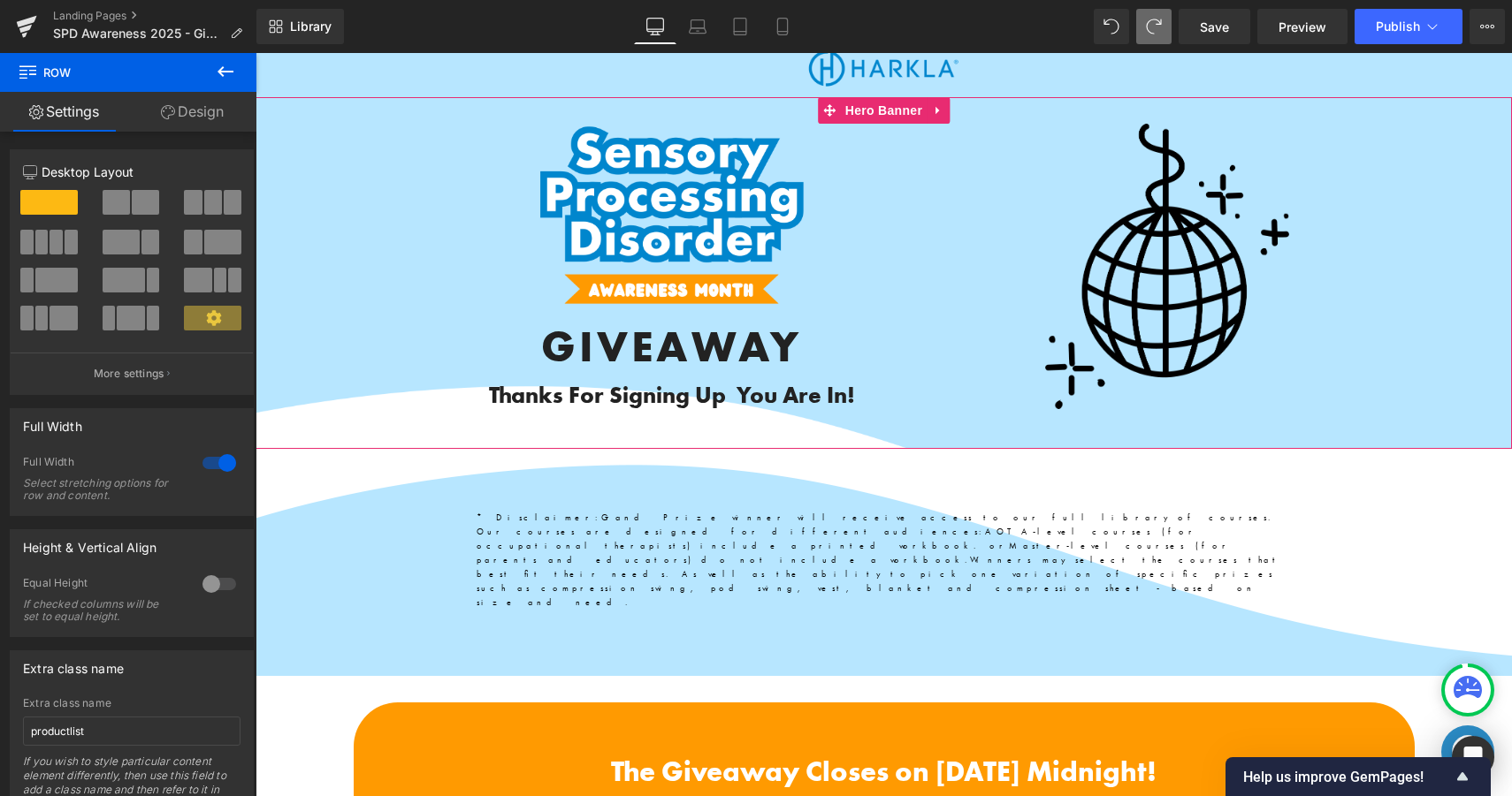
scroll to position [31, 0]
click at [1423, 421] on span "Image GIVEAWAY Heading Thanks For Signing Up You Are In! Heading Text Block Ima…" at bounding box center [884, 288] width 1256 height 325
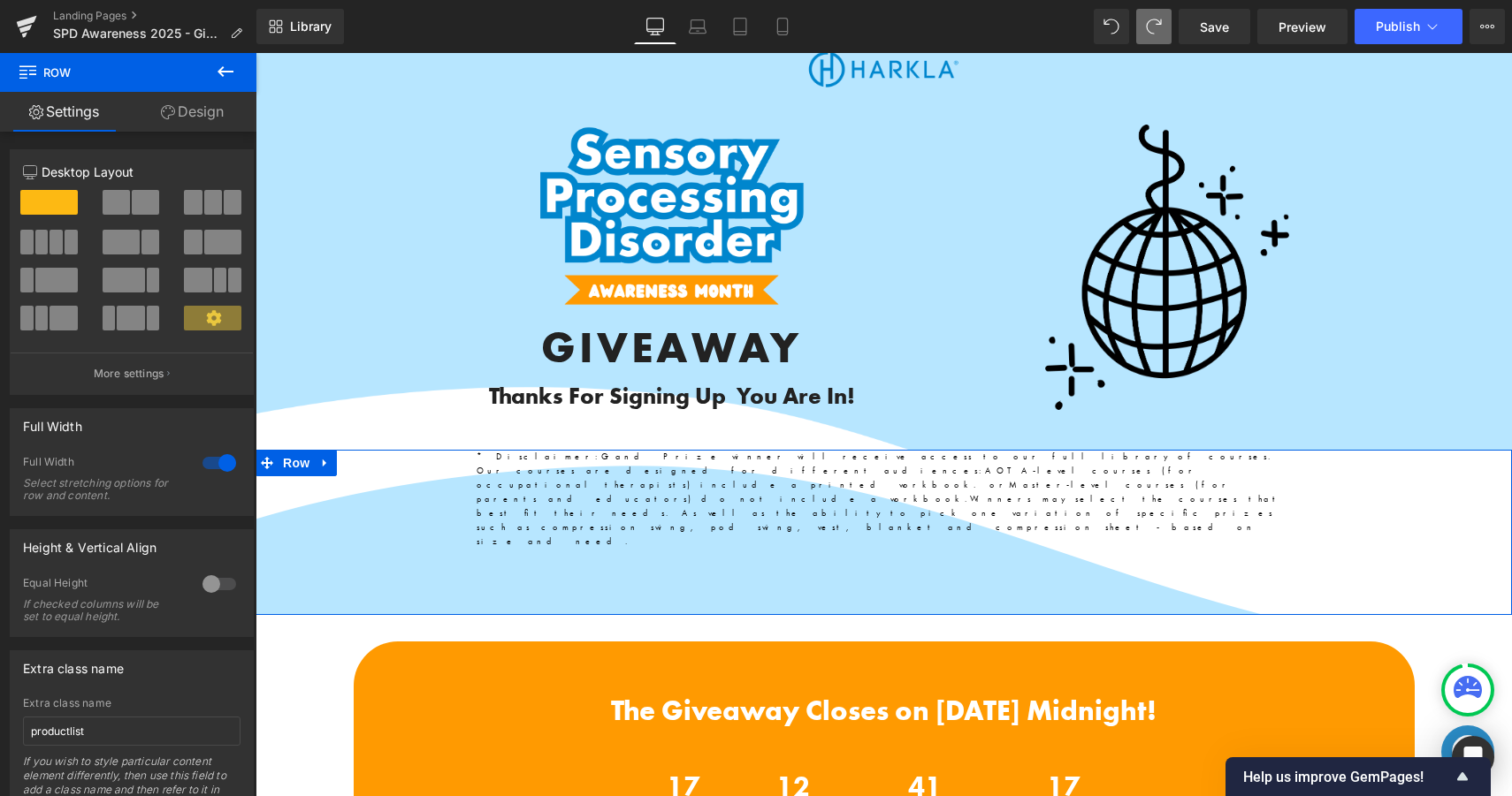
drag, startPoint x: 901, startPoint y: 449, endPoint x: 924, endPoint y: 506, distance: 61.5
click at [924, 506] on div "*Disclaimer: Grand Prize winner will receive access to our full library of cour…" at bounding box center [884, 532] width 1256 height 165
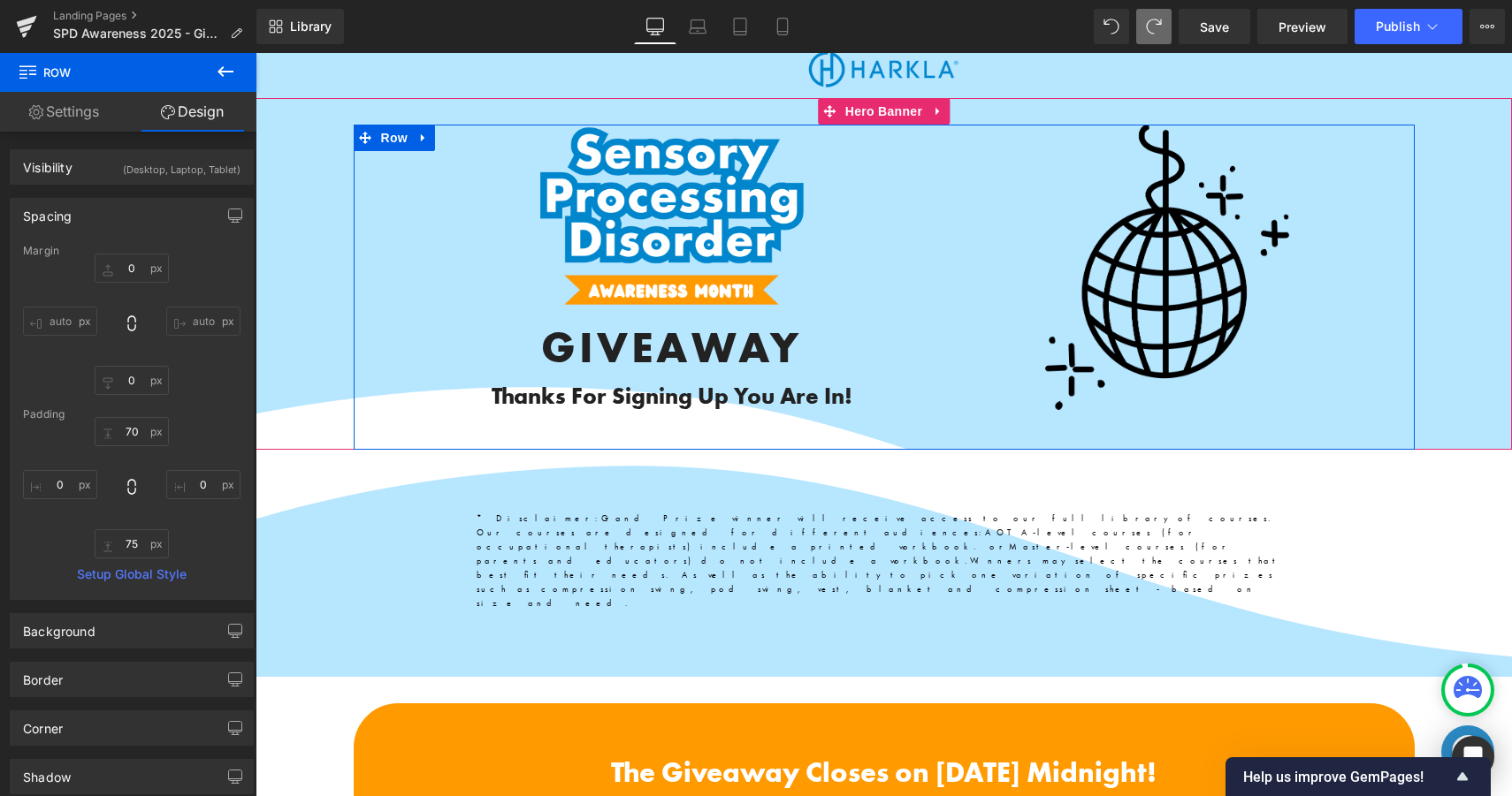
click at [1019, 427] on div "Image GIVEAWAY Heading Thanks For Signing Up You Are In! Heading Text Block Ima…" at bounding box center [883, 288] width 1060 height 325
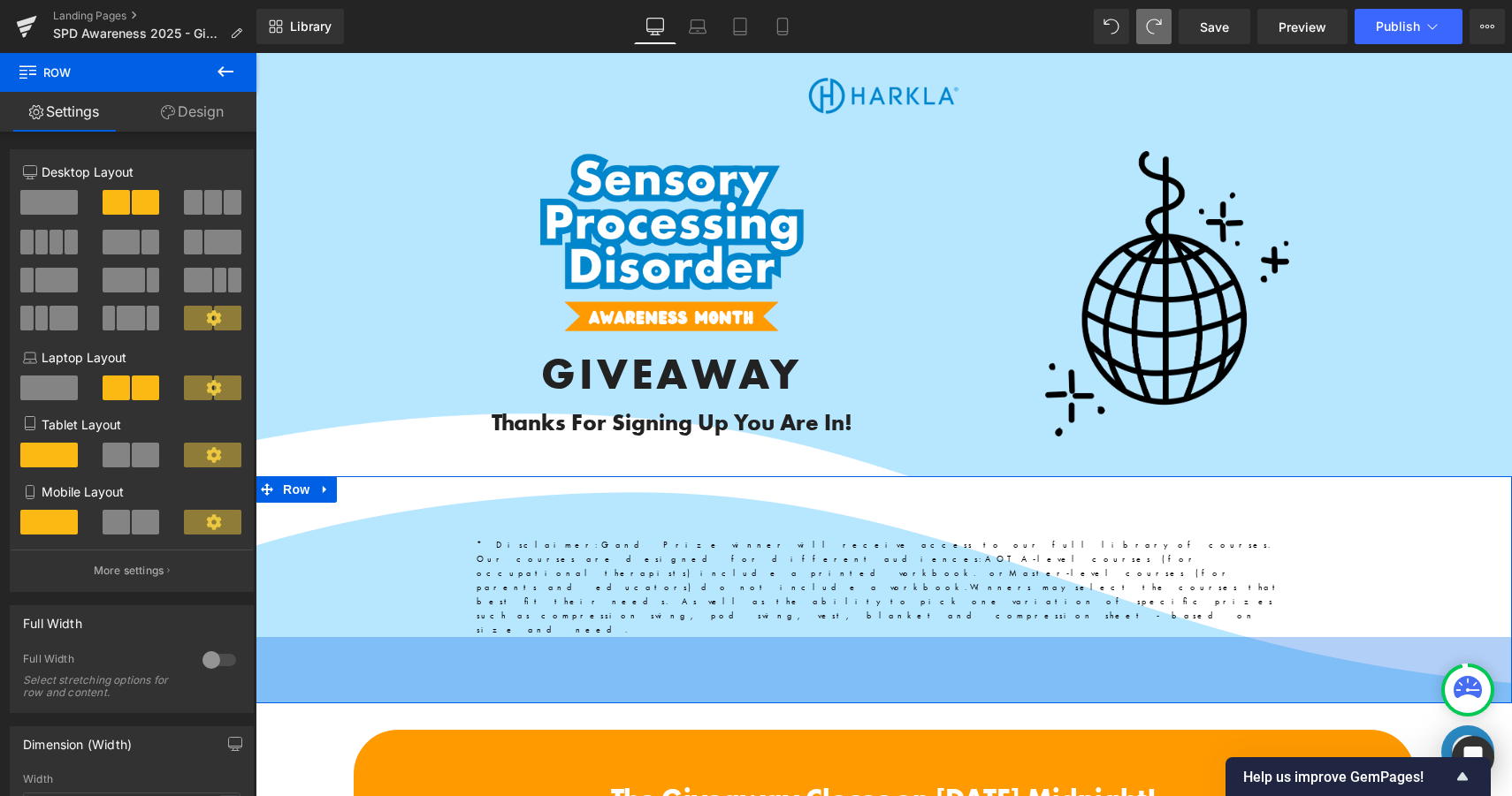
scroll to position [0, 0]
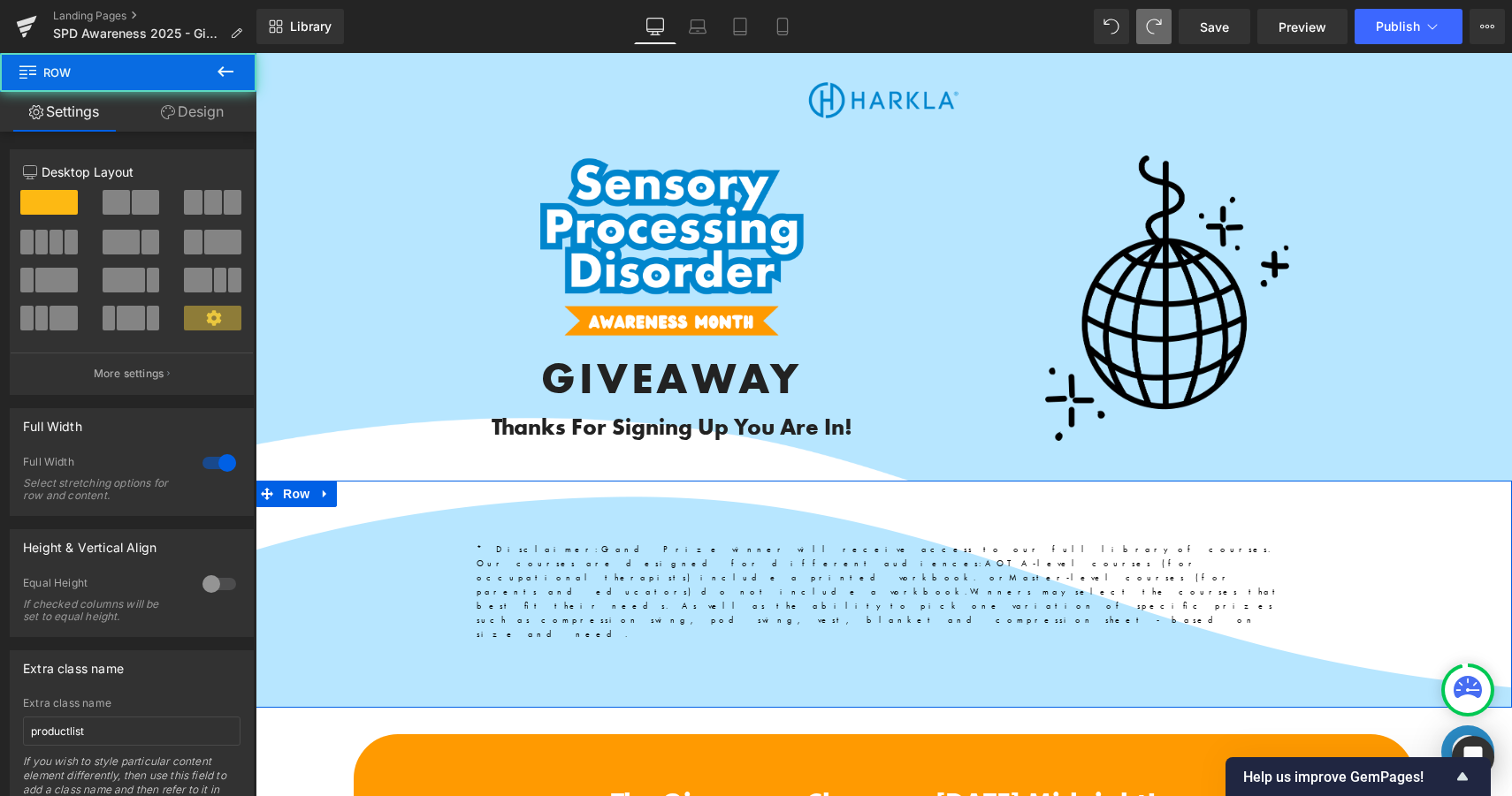
click at [391, 558] on div "*Disclaimer: Grand Prize winner will receive access to our full library of cour…" at bounding box center [884, 592] width 1256 height 99
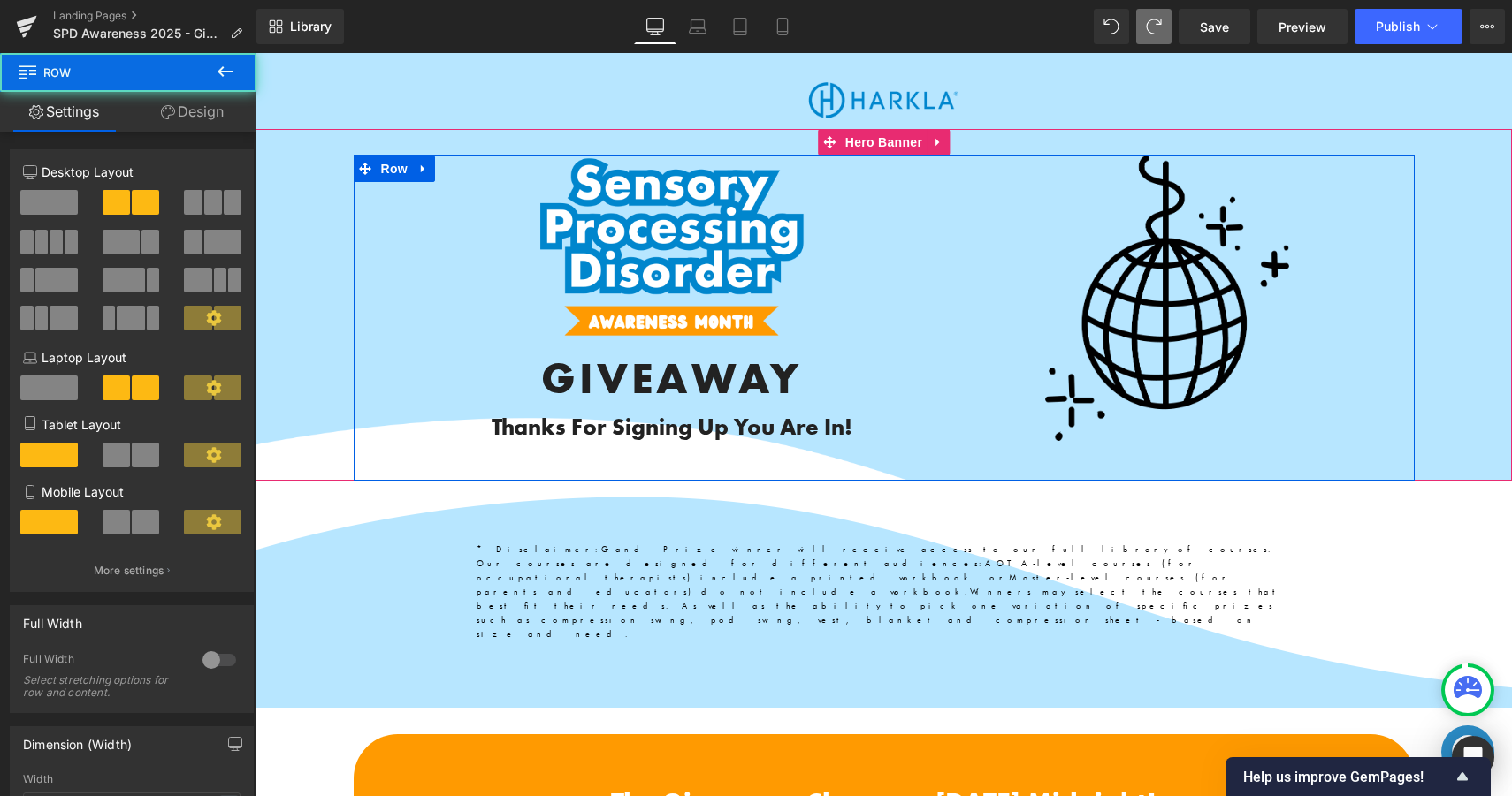
click at [452, 361] on div "Image GIVEAWAY Heading Thanks For Signing Up You Are In! Heading Text Block" at bounding box center [671, 318] width 495 height 325
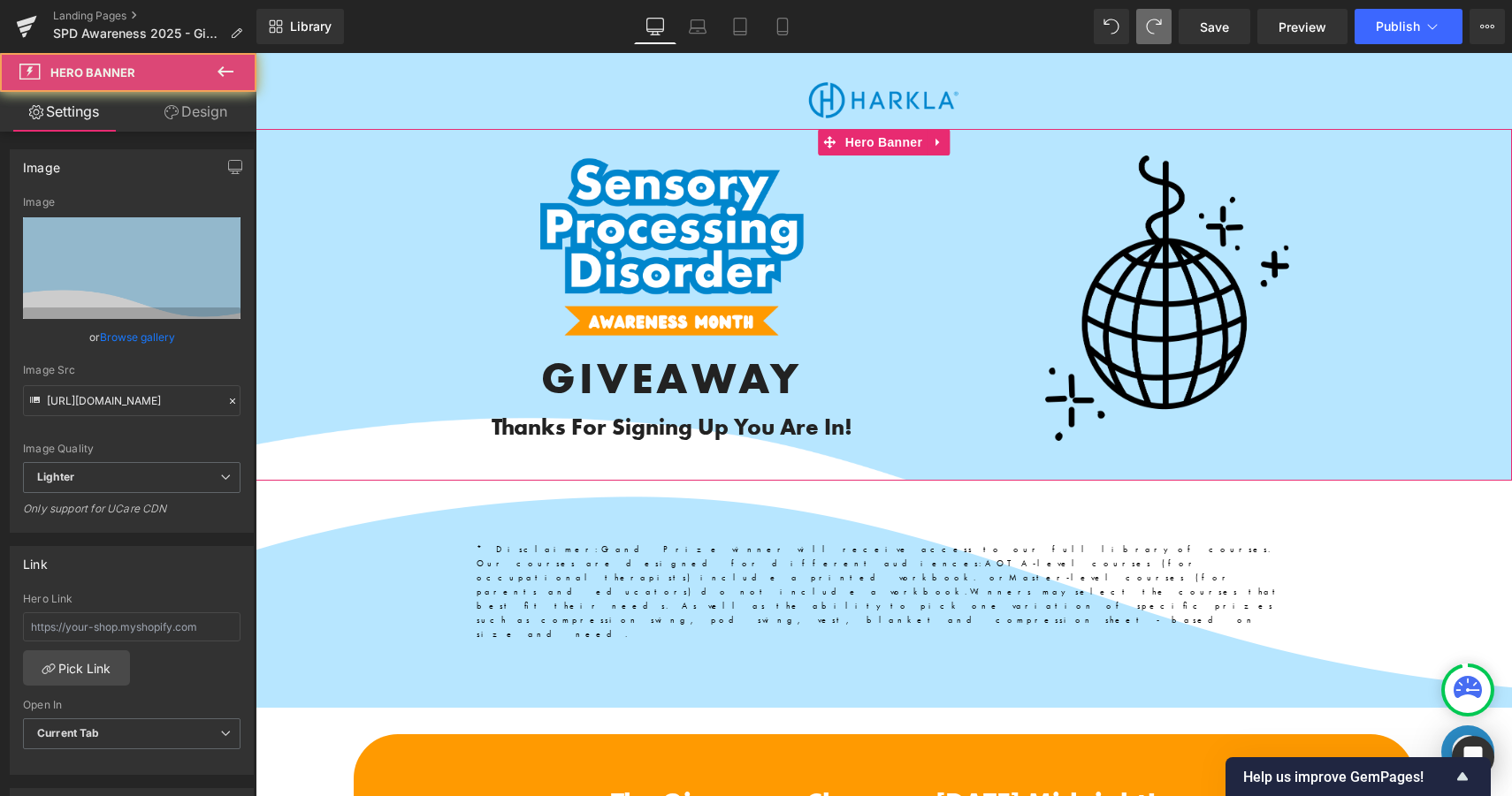
click at [310, 256] on span "Image GIVEAWAY Heading Thanks For Signing Up You Are In! Heading Text Block Ima…" at bounding box center [884, 318] width 1256 height 325
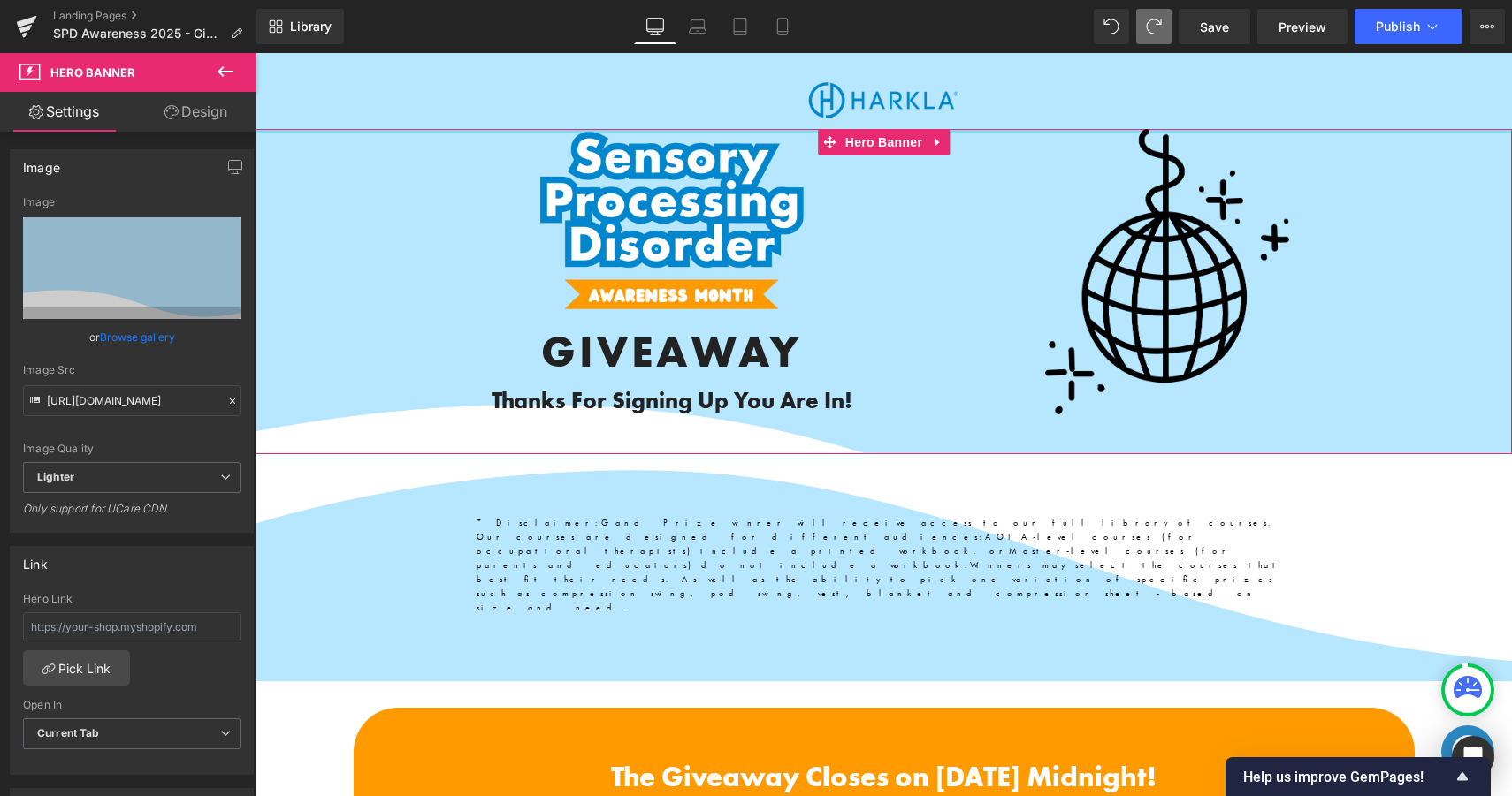
drag, startPoint x: 338, startPoint y: 140, endPoint x: 333, endPoint y: 97, distance: 43.3
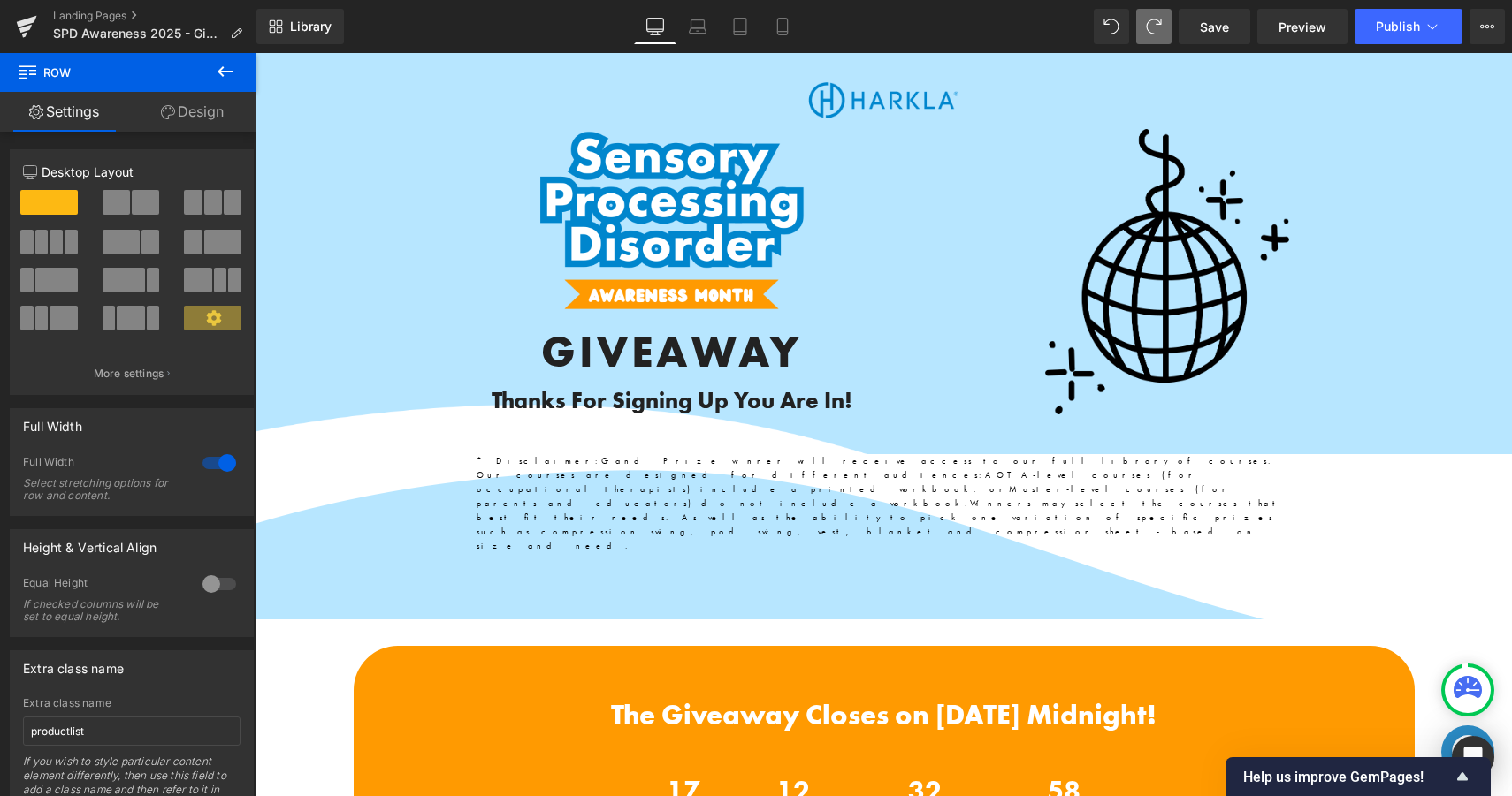
drag, startPoint x: 349, startPoint y: 509, endPoint x: 340, endPoint y: 617, distance: 108.4
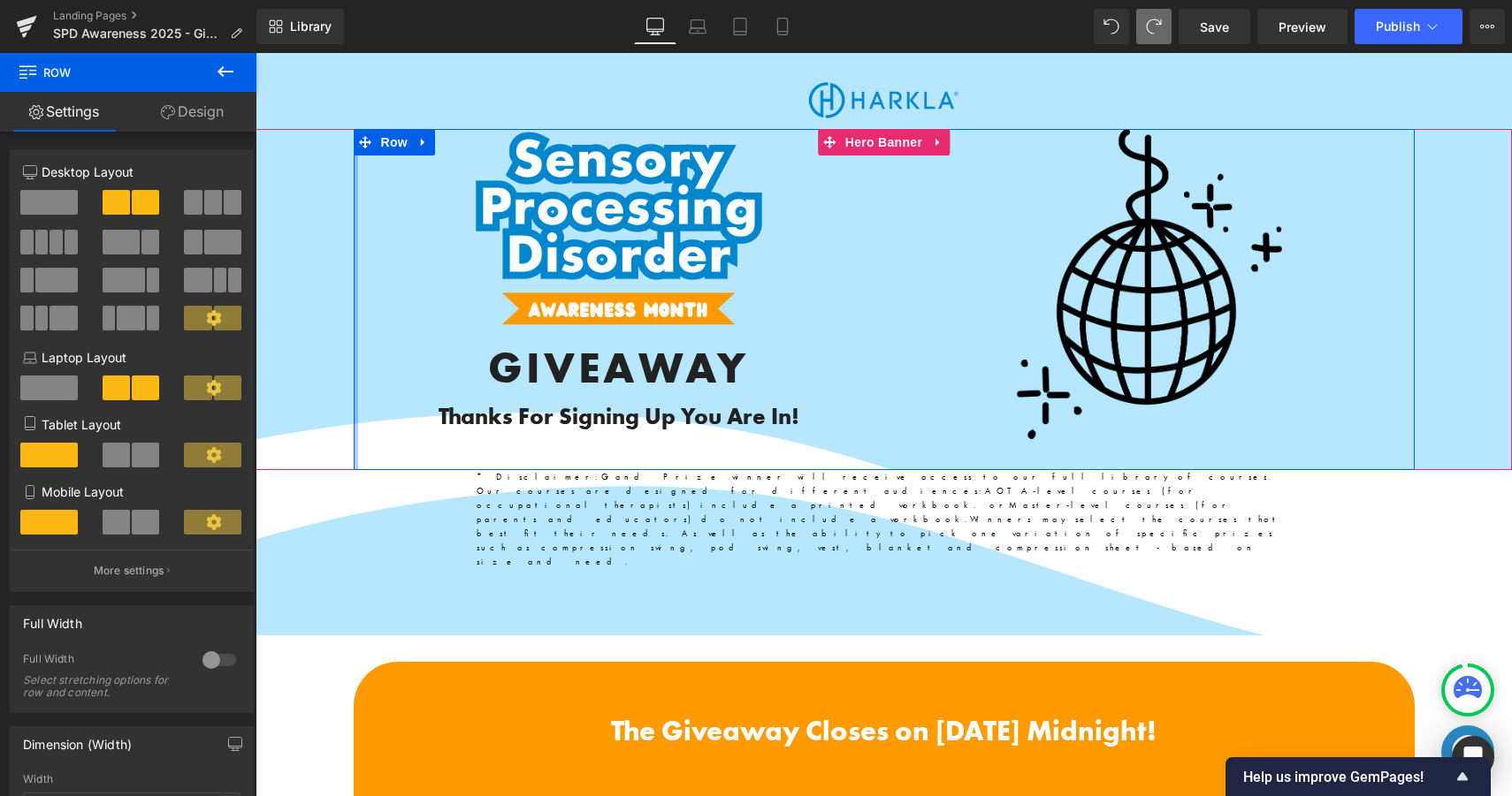
drag, startPoint x: 370, startPoint y: 438, endPoint x: 268, endPoint y: 430, distance: 102.3
click at [268, 430] on span "Image GIVEAWAY Heading Thanks For Signing Up You Are In! Heading Text Block Ima…" at bounding box center [884, 299] width 1256 height 341
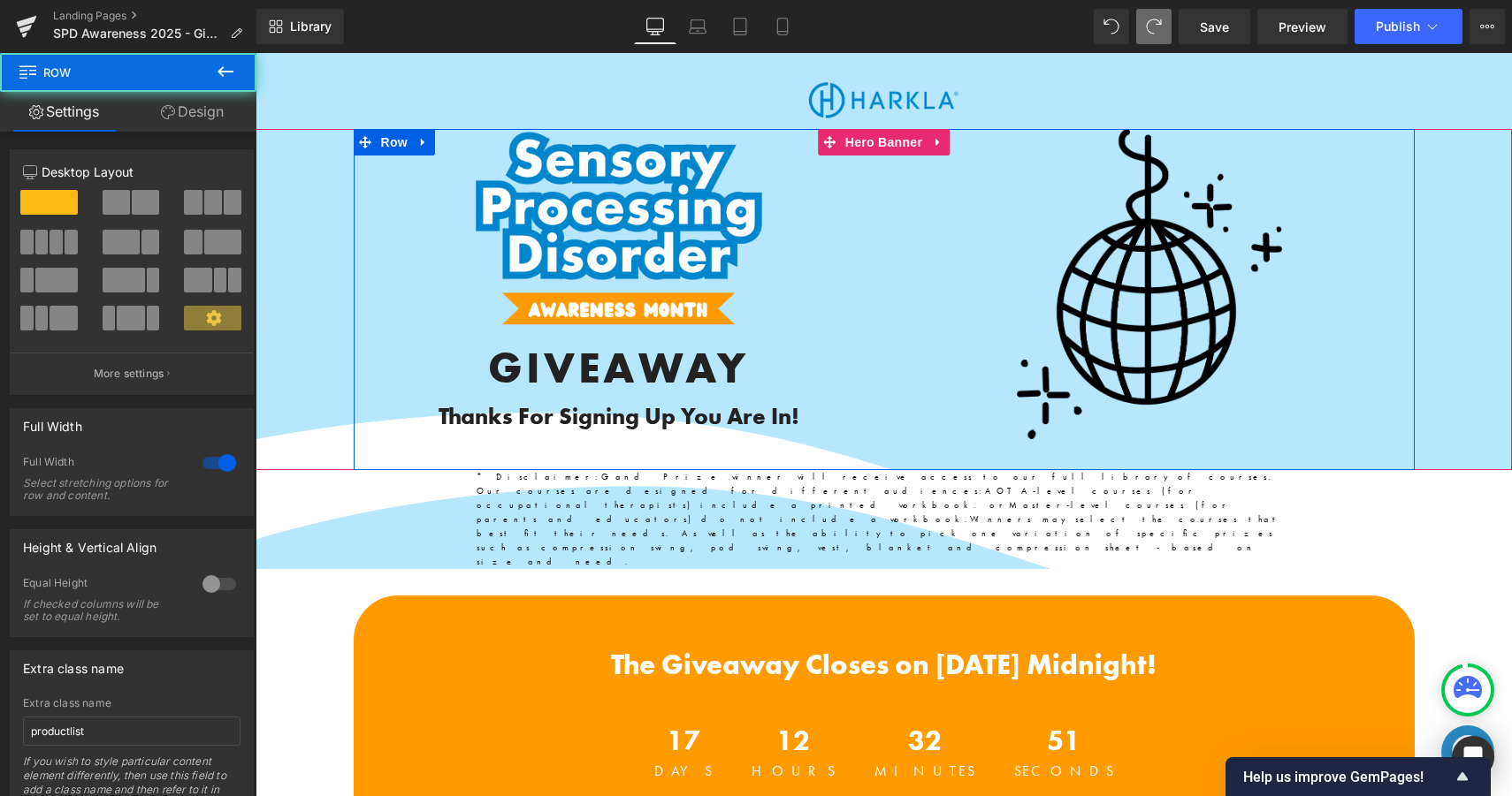
drag, startPoint x: 876, startPoint y: 558, endPoint x: 884, endPoint y: 444, distance: 114.3
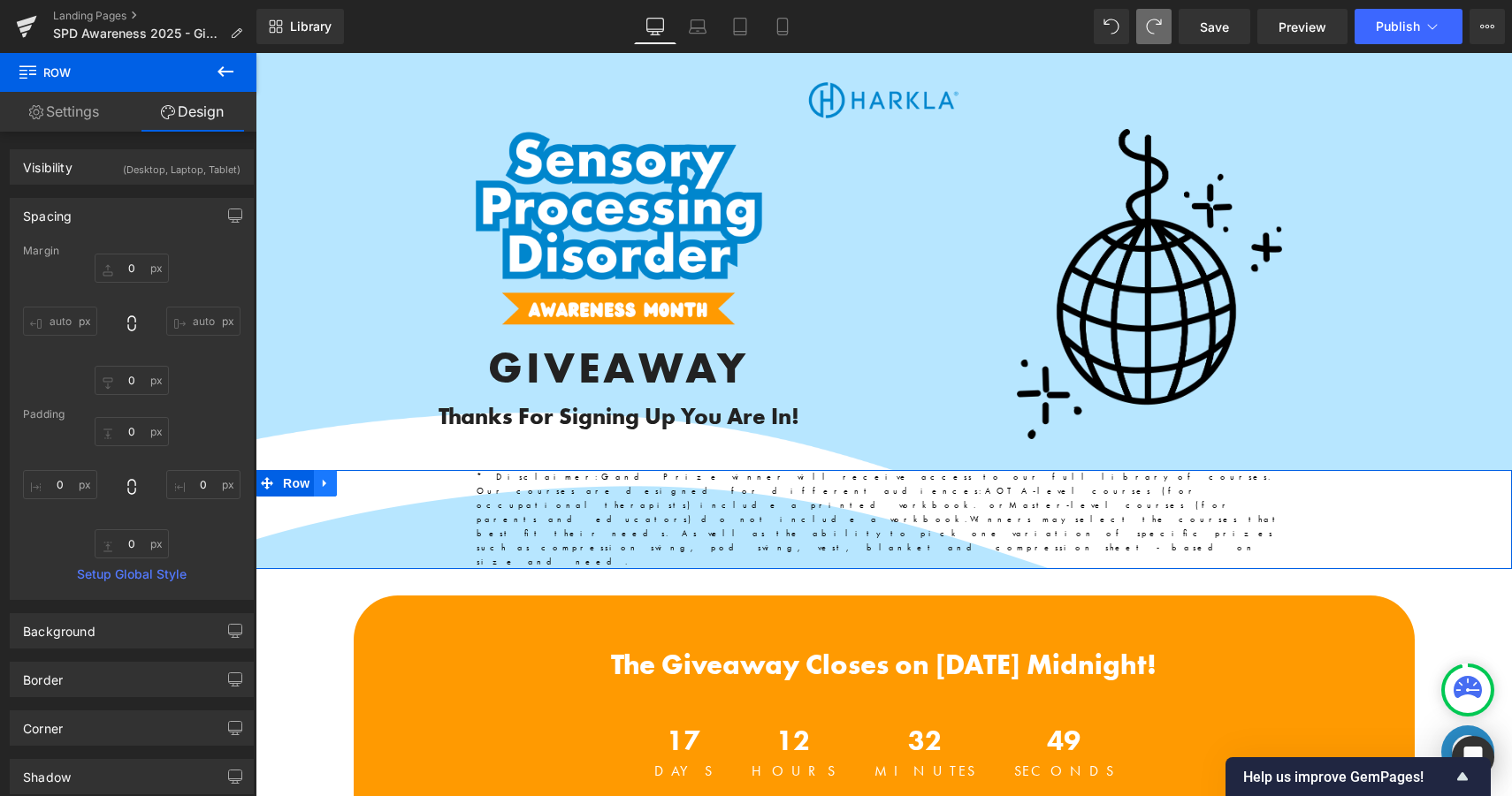
click at [331, 483] on icon at bounding box center [325, 483] width 12 height 13
click at [373, 489] on icon at bounding box center [371, 483] width 12 height 12
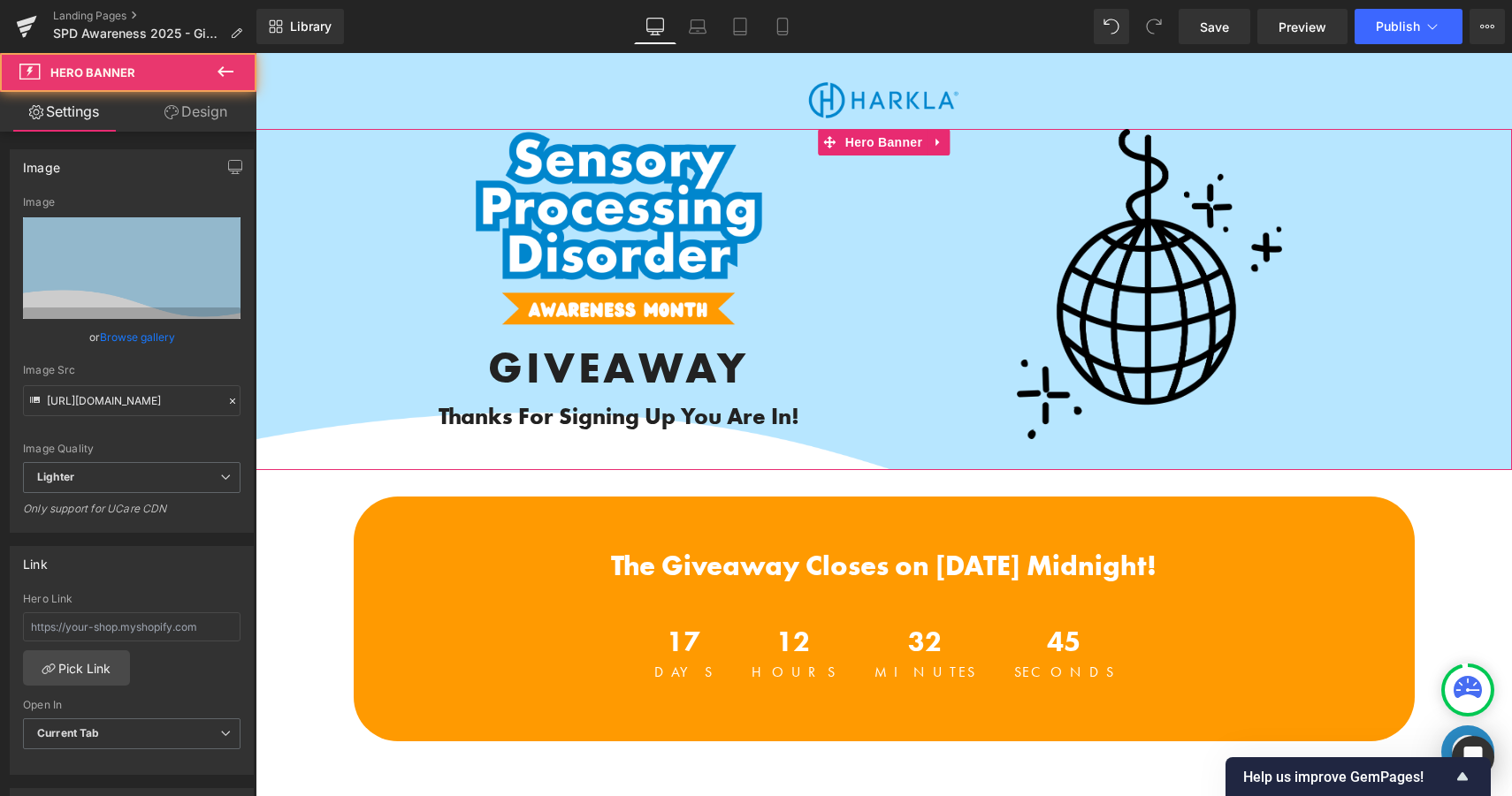
click at [292, 443] on span "Image GIVEAWAY Heading Thanks For Signing Up You Are In! Heading Text Block Ima…" at bounding box center [884, 299] width 1256 height 341
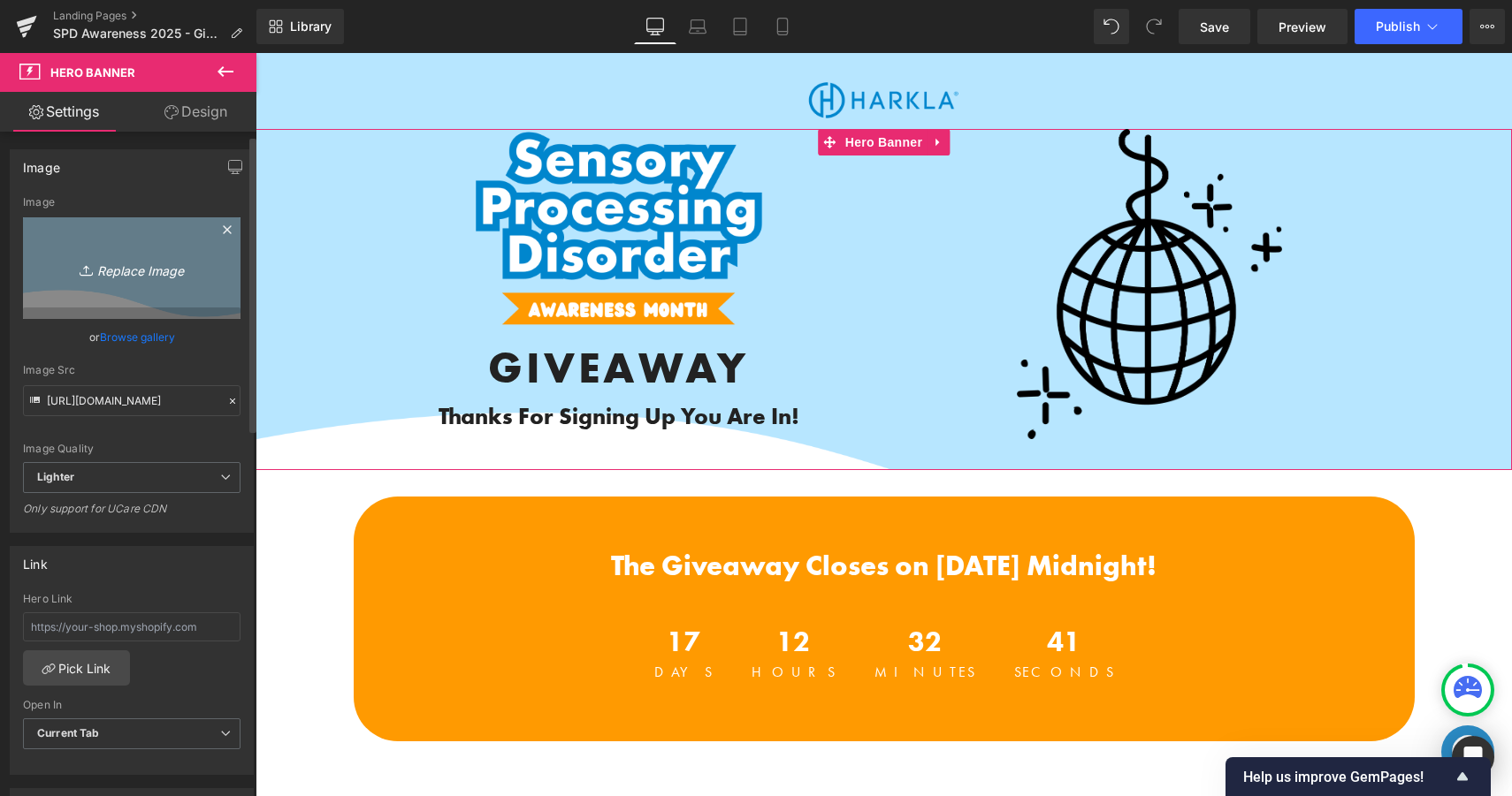
scroll to position [47, 0]
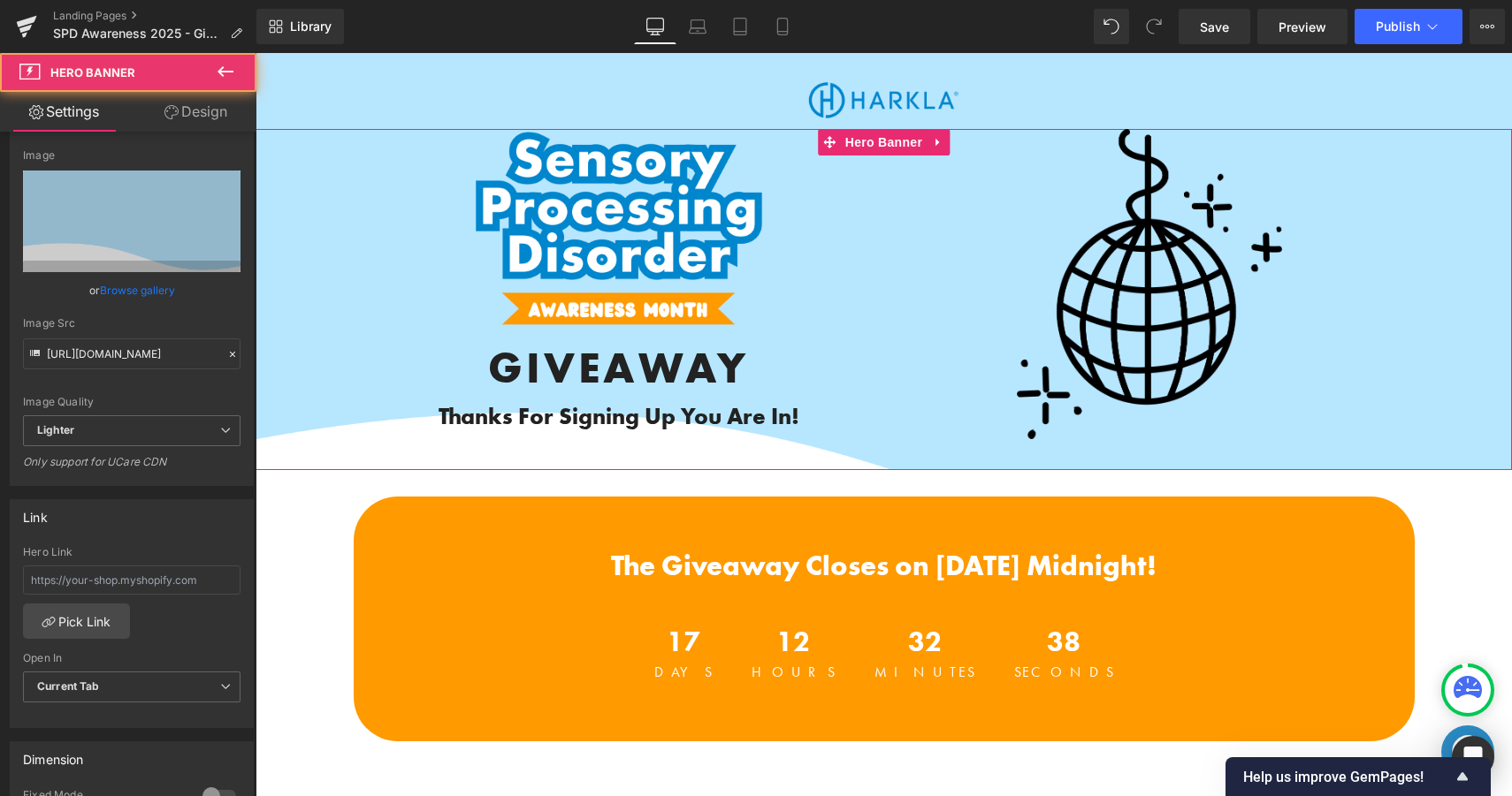
click at [346, 438] on span "Image GIVEAWAY Heading Thanks For Signing Up You Are In! Heading Text Block Ima…" at bounding box center [884, 299] width 1256 height 341
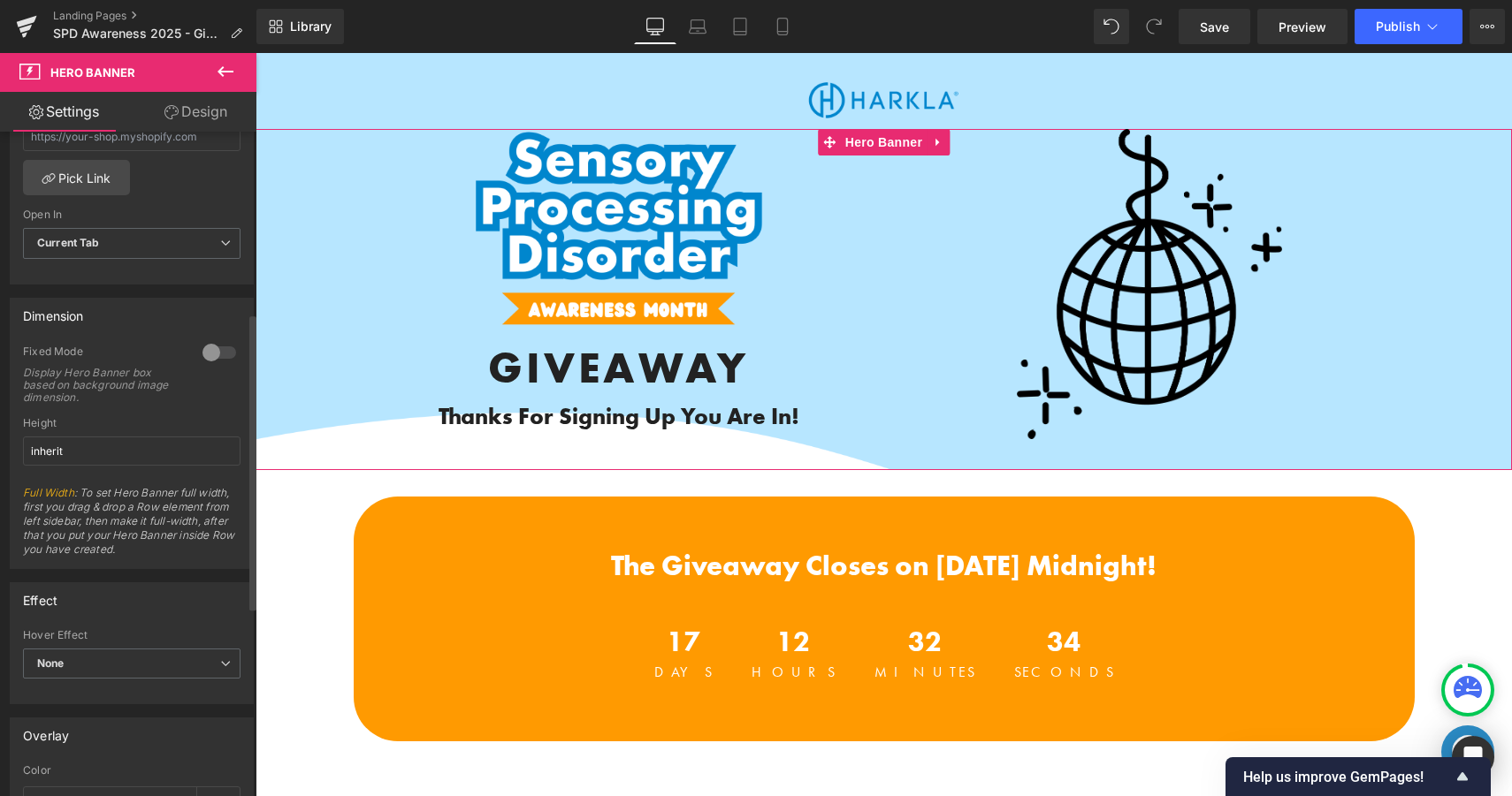
scroll to position [0, 0]
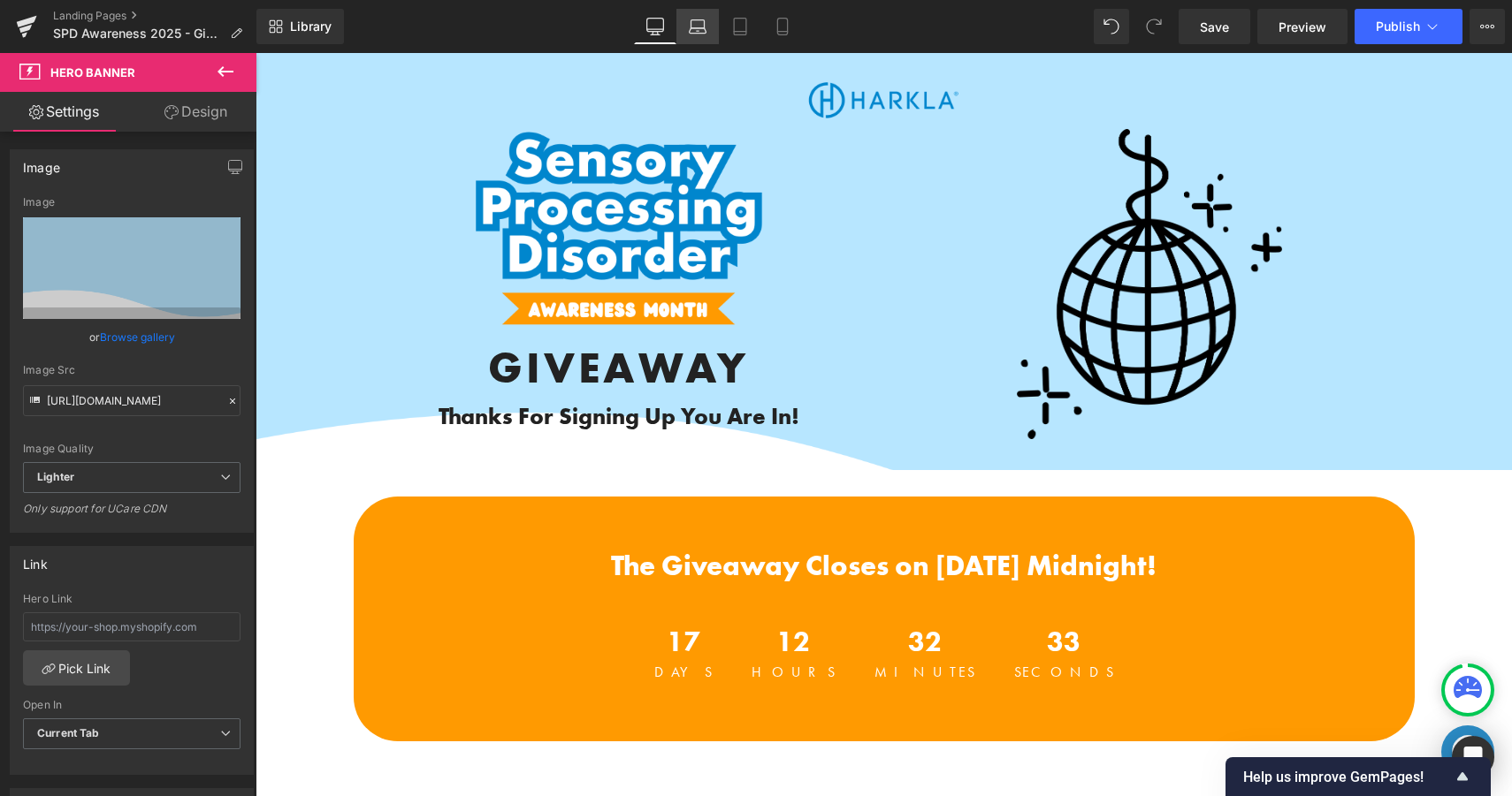
click at [677, 26] on link "Laptop" at bounding box center [697, 27] width 42 height 35
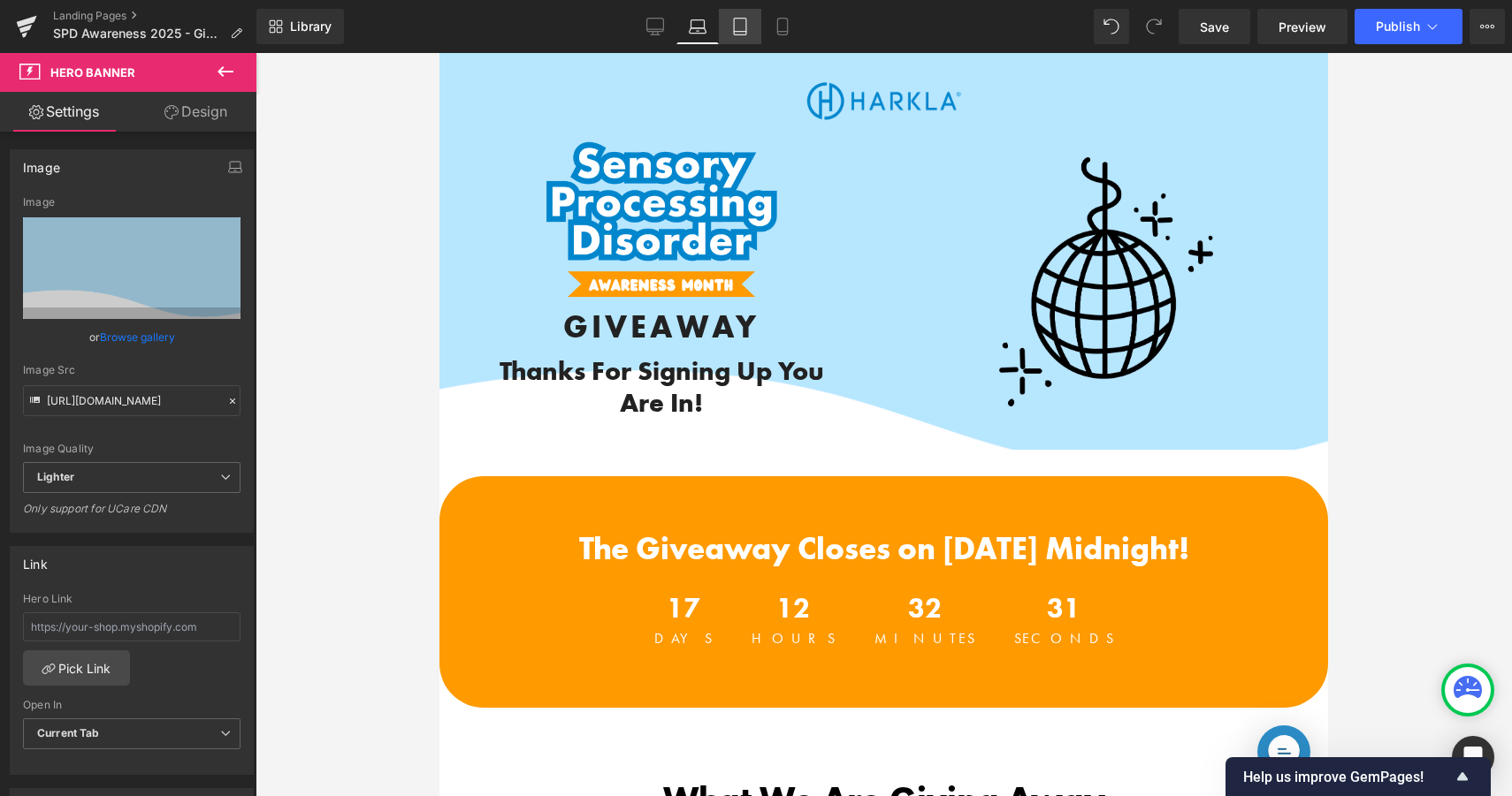
click at [726, 32] on link "Tablet" at bounding box center [739, 27] width 42 height 35
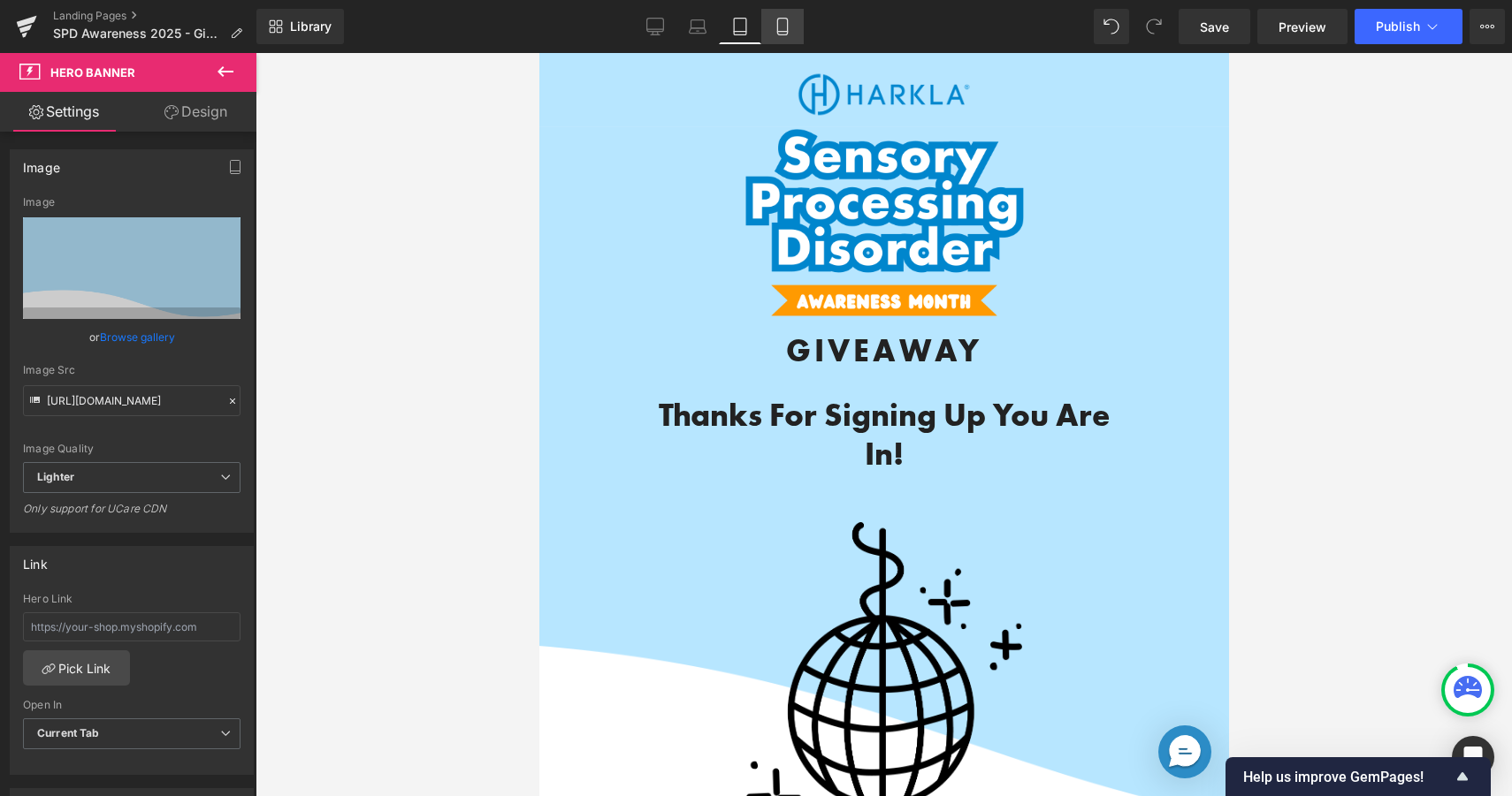
click at [788, 26] on icon at bounding box center [782, 26] width 17 height 17
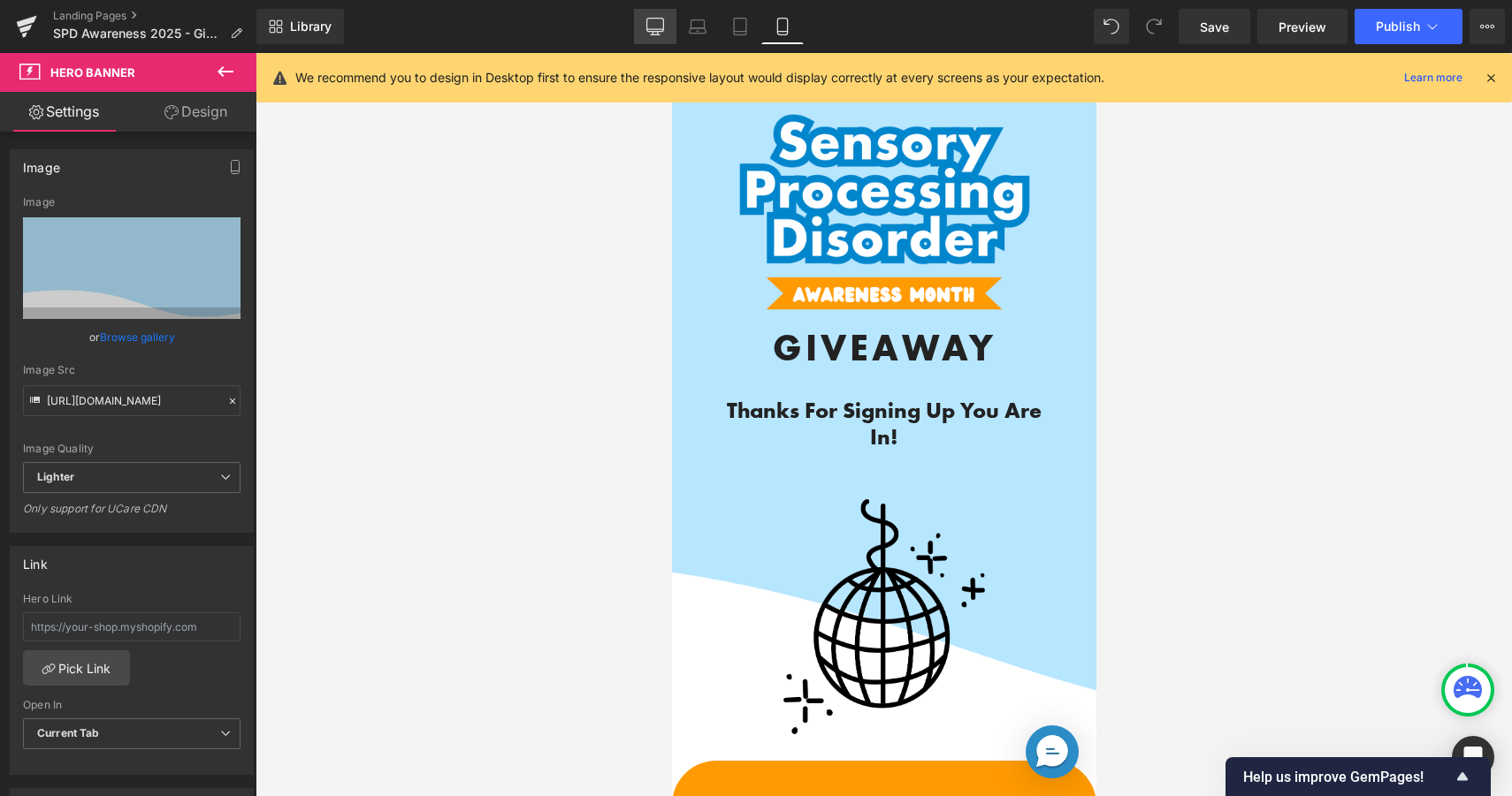
click at [659, 17] on link "Desktop" at bounding box center [655, 27] width 42 height 35
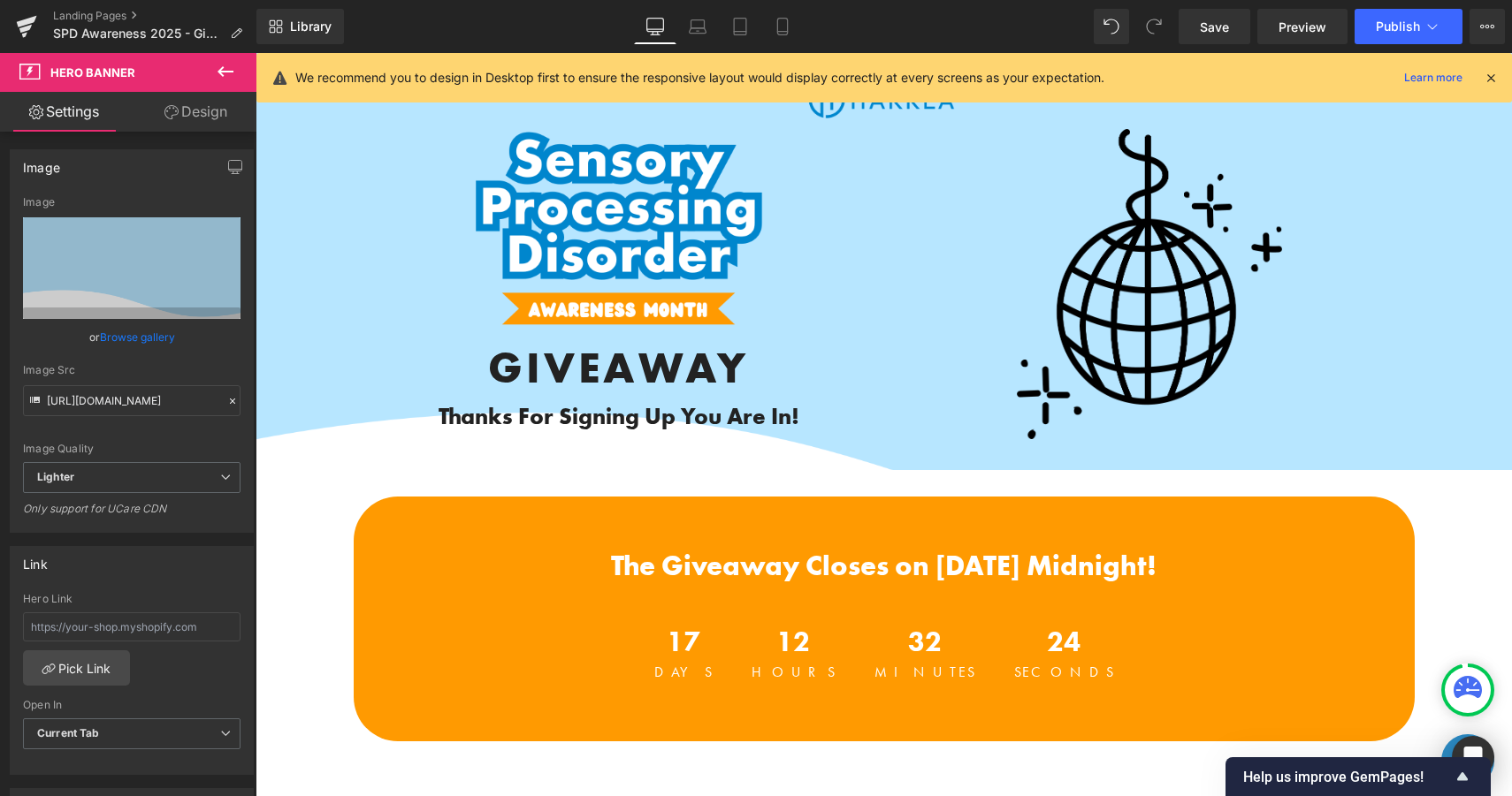
scroll to position [62, 0]
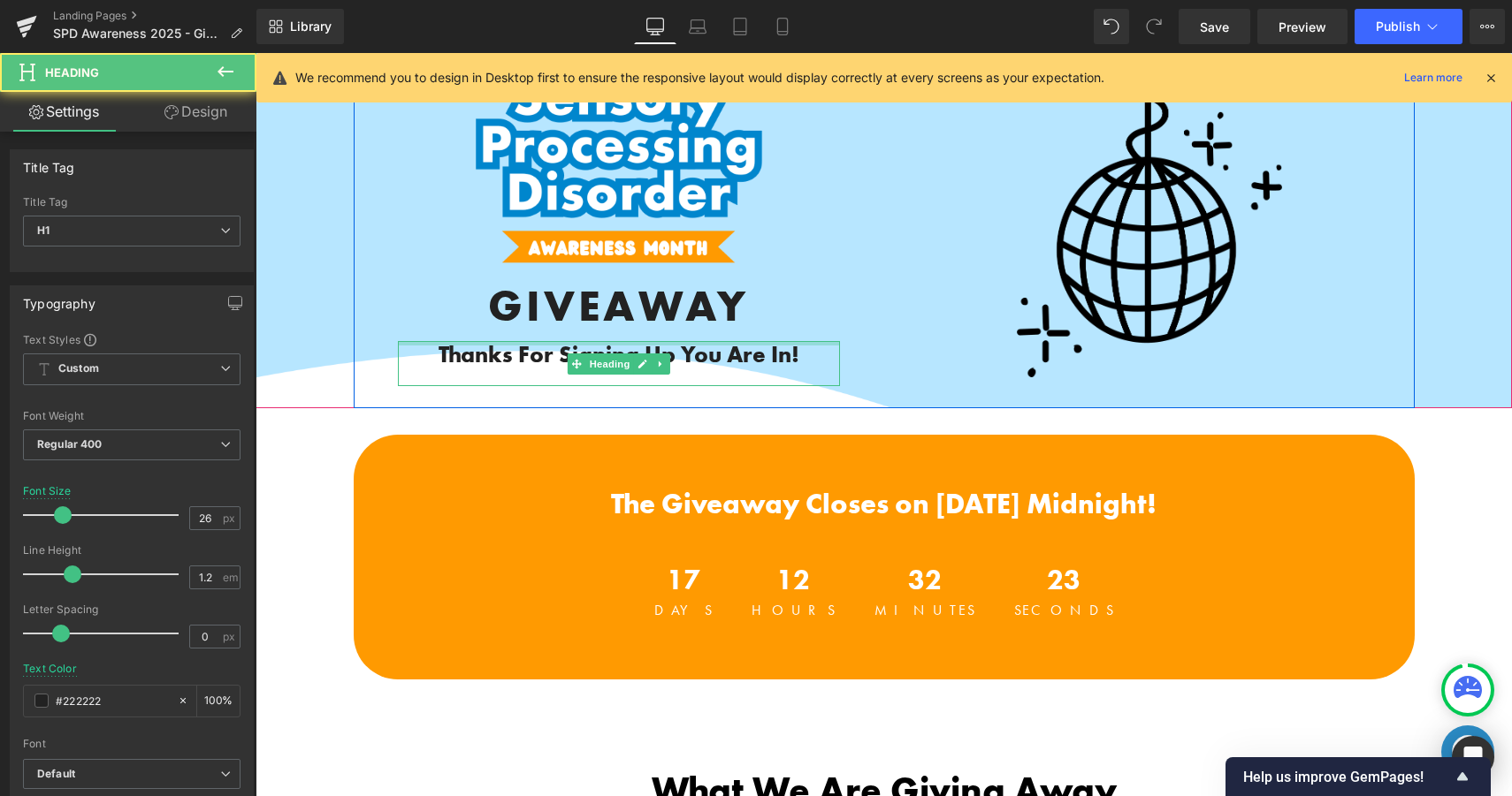
click at [682, 346] on b "Thanks For Signing Up You Are In!" at bounding box center [619, 354] width 361 height 30
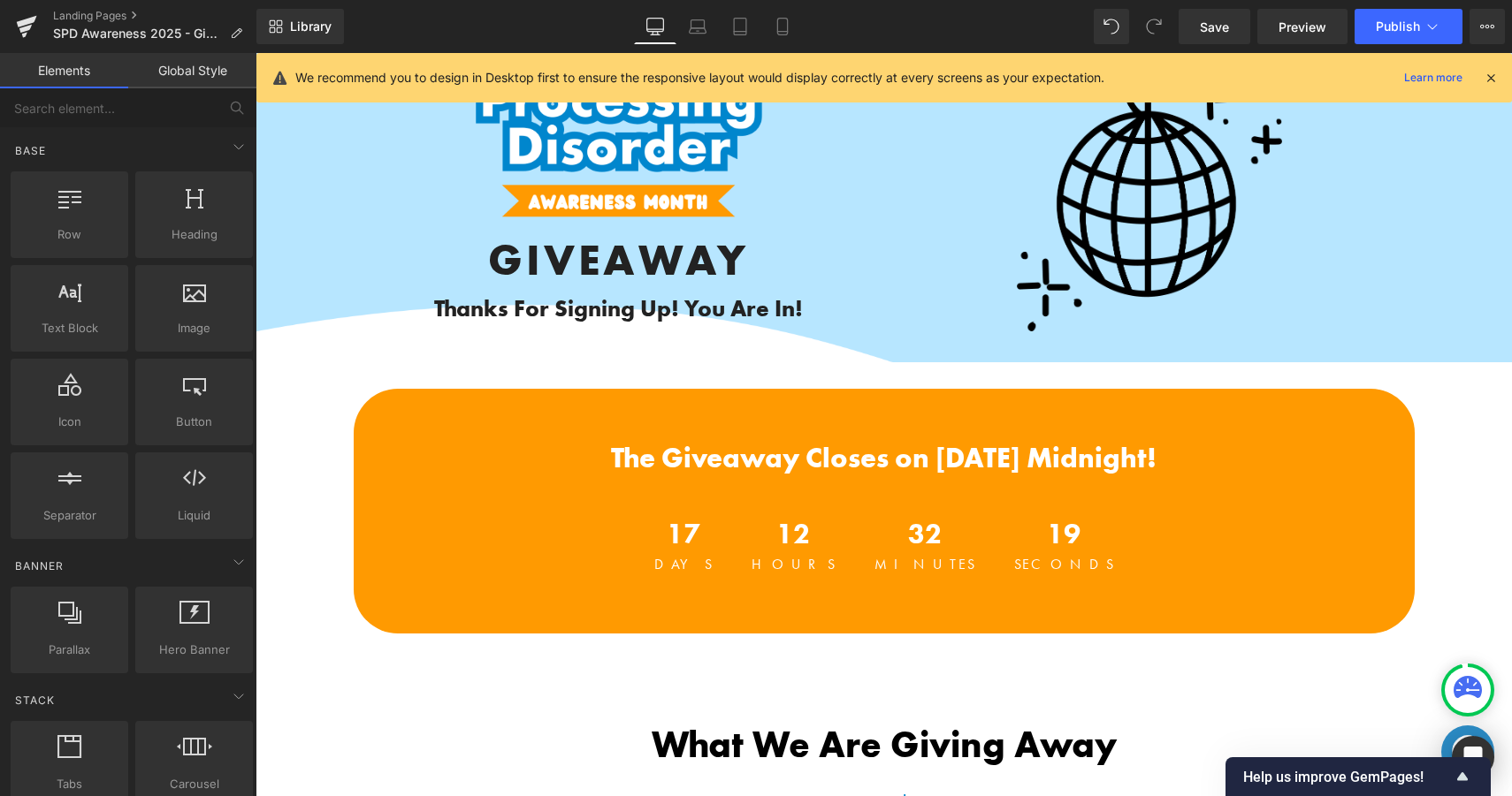
scroll to position [0, 0]
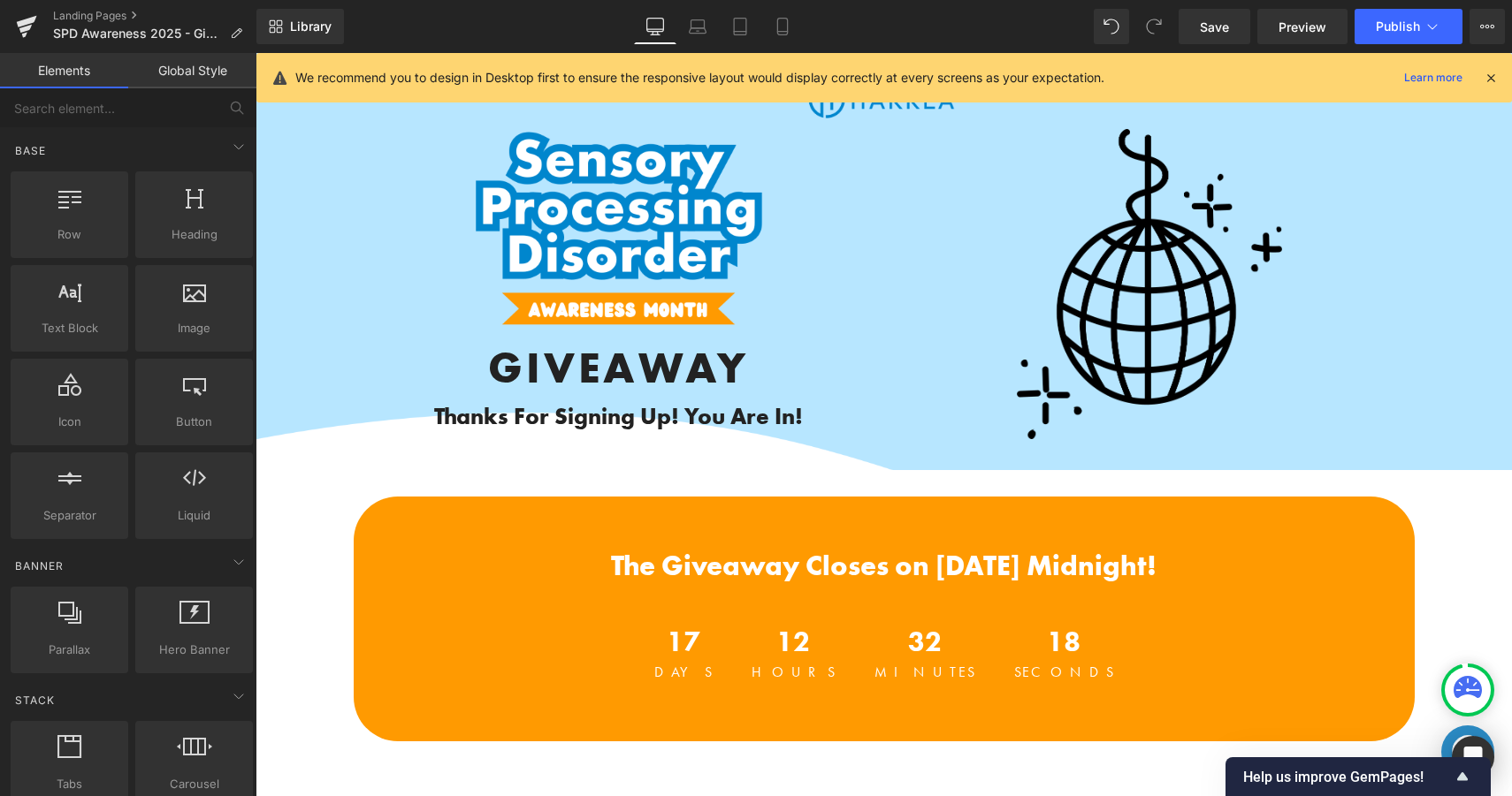
click at [802, 407] on b "Thanks For Signing Up! You Are In!" at bounding box center [618, 415] width 369 height 30
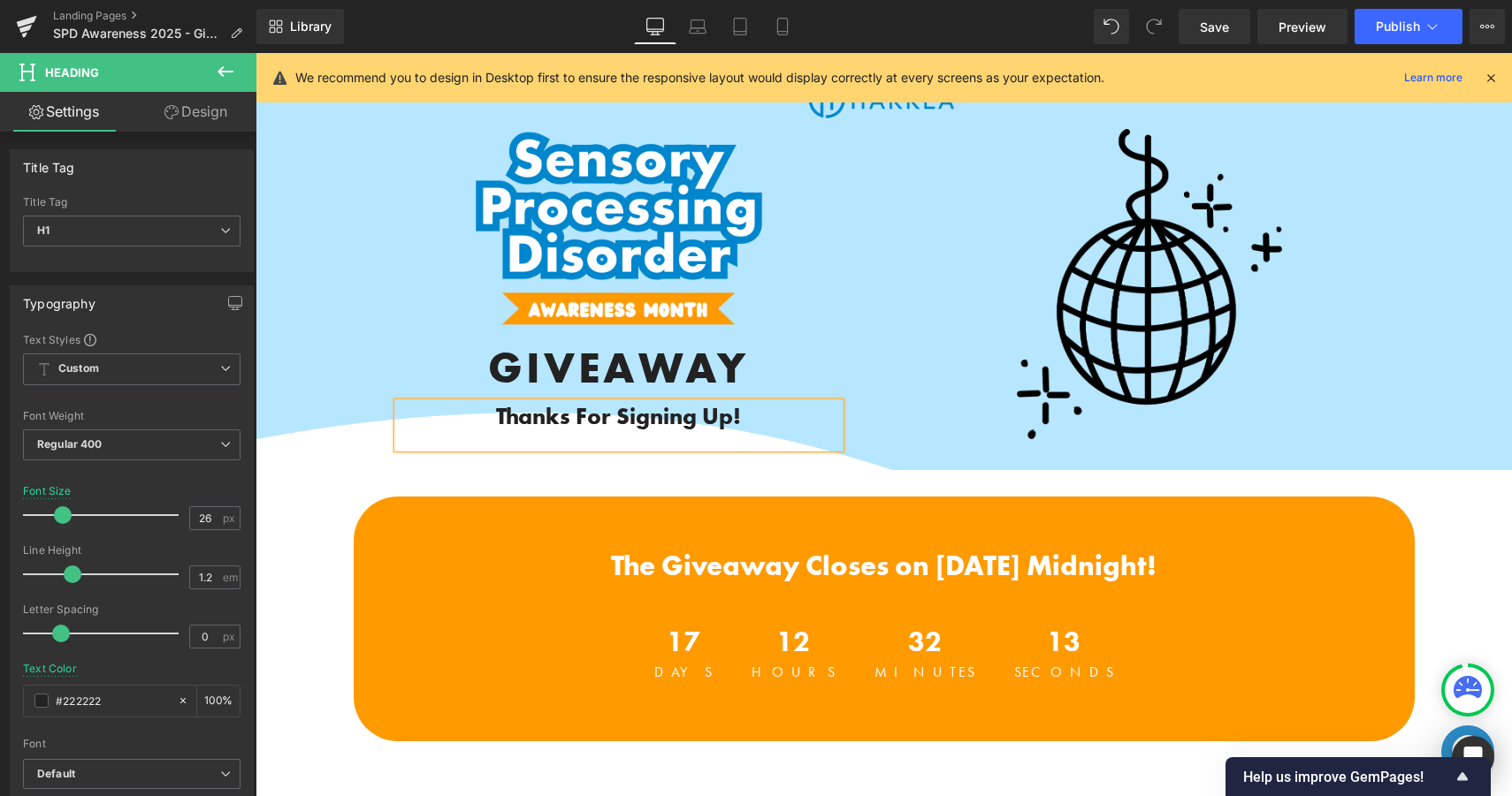
click at [1445, 460] on span "Image GIVEAWAY Heading Thanks For Signing Up! Heading Text Block Image Row" at bounding box center [884, 299] width 1256 height 341
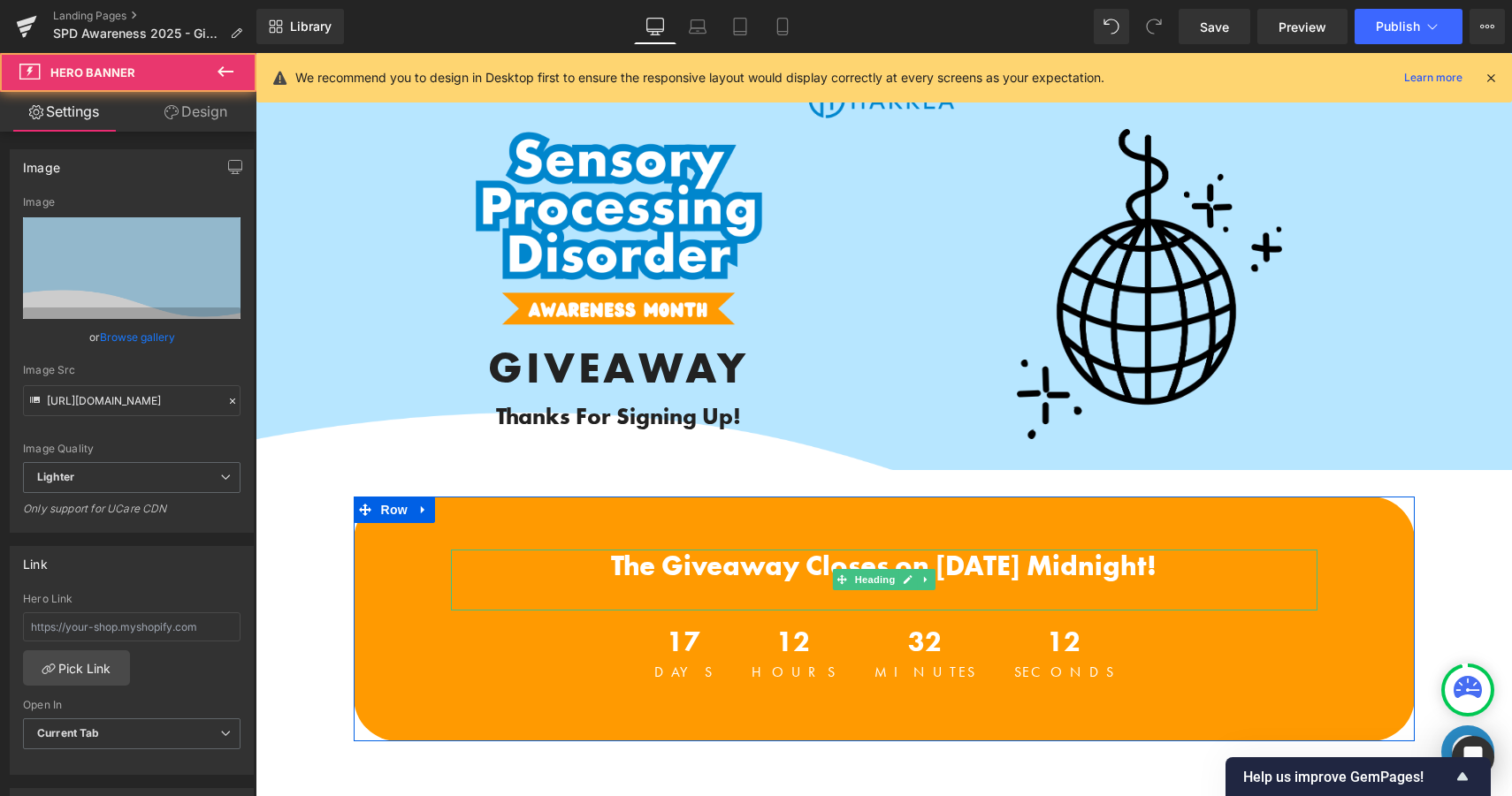
click at [835, 574] on span at bounding box center [842, 579] width 18 height 21
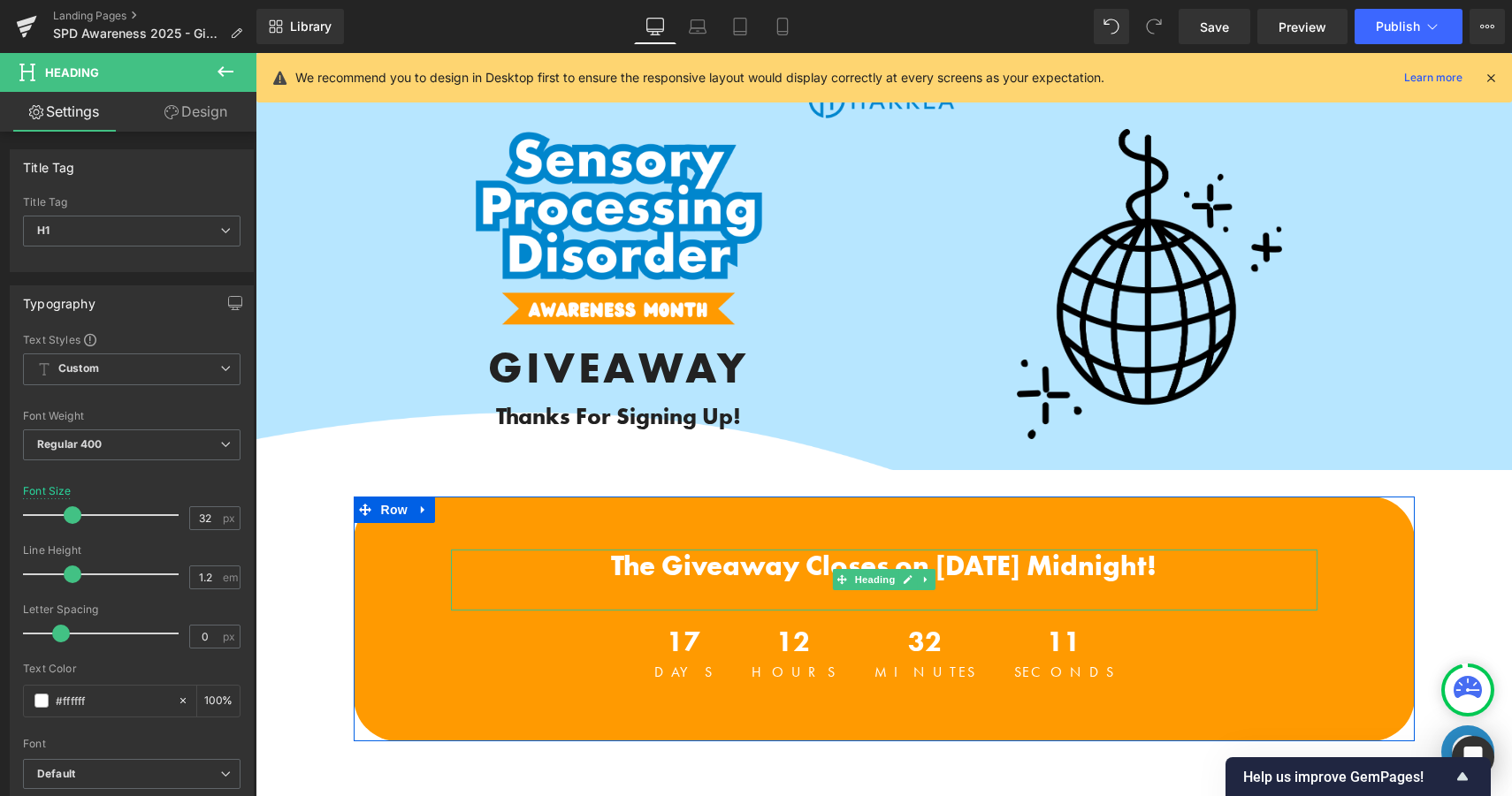
click at [823, 565] on span "The Giveaway Closes on October 18th at Midnight!" at bounding box center [883, 565] width 545 height 36
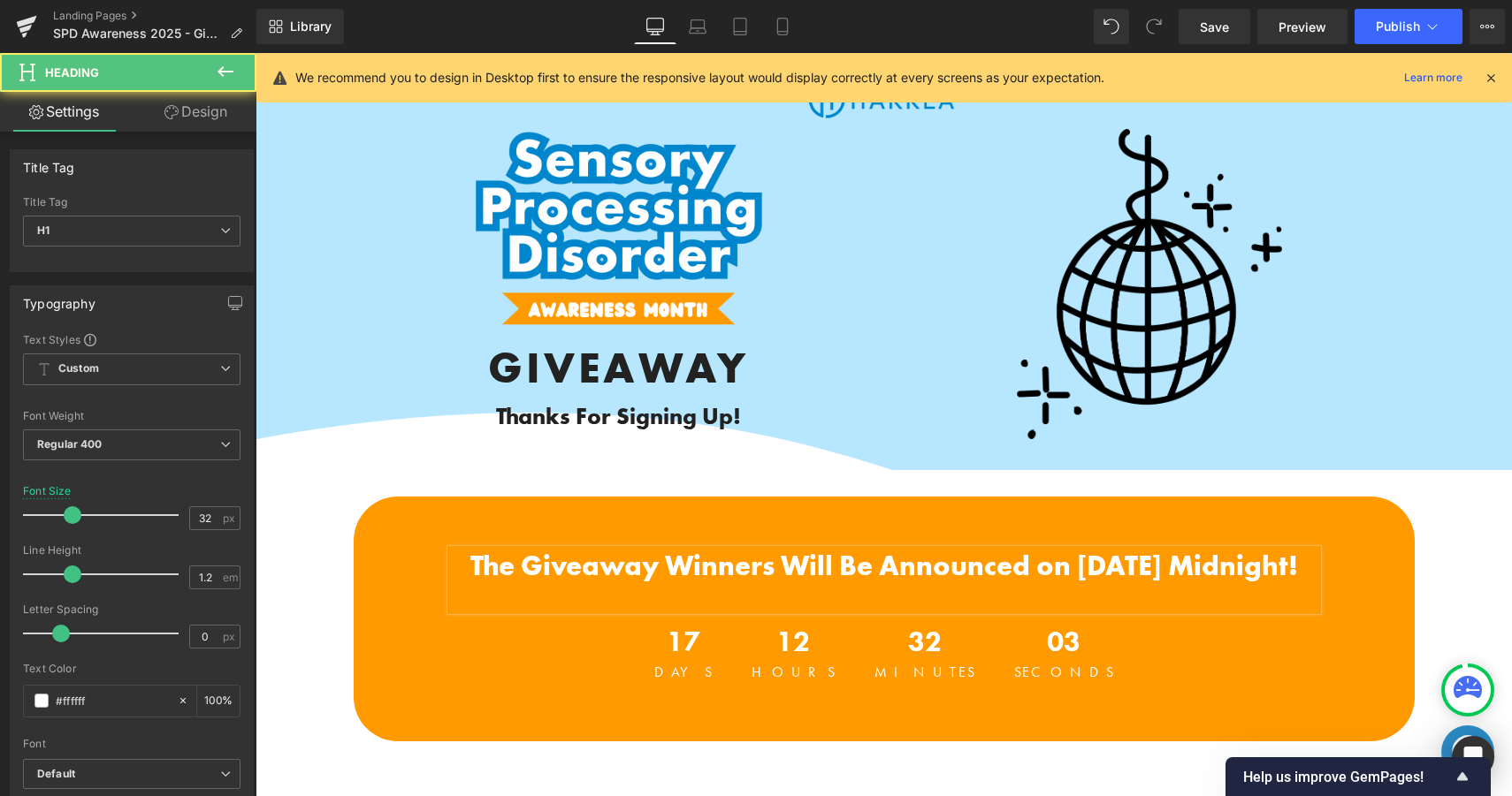
click at [1228, 573] on span "The Giveaway Winners Will Be Announced on October 18th at Midnight!" at bounding box center [884, 565] width 828 height 36
drag, startPoint x: 1266, startPoint y: 563, endPoint x: 1295, endPoint y: 597, distance: 44.7
click at [1295, 583] on h1 "The Giveaway Winners Will Be Announced on October 19th at Midnight!" at bounding box center [884, 566] width 866 height 34
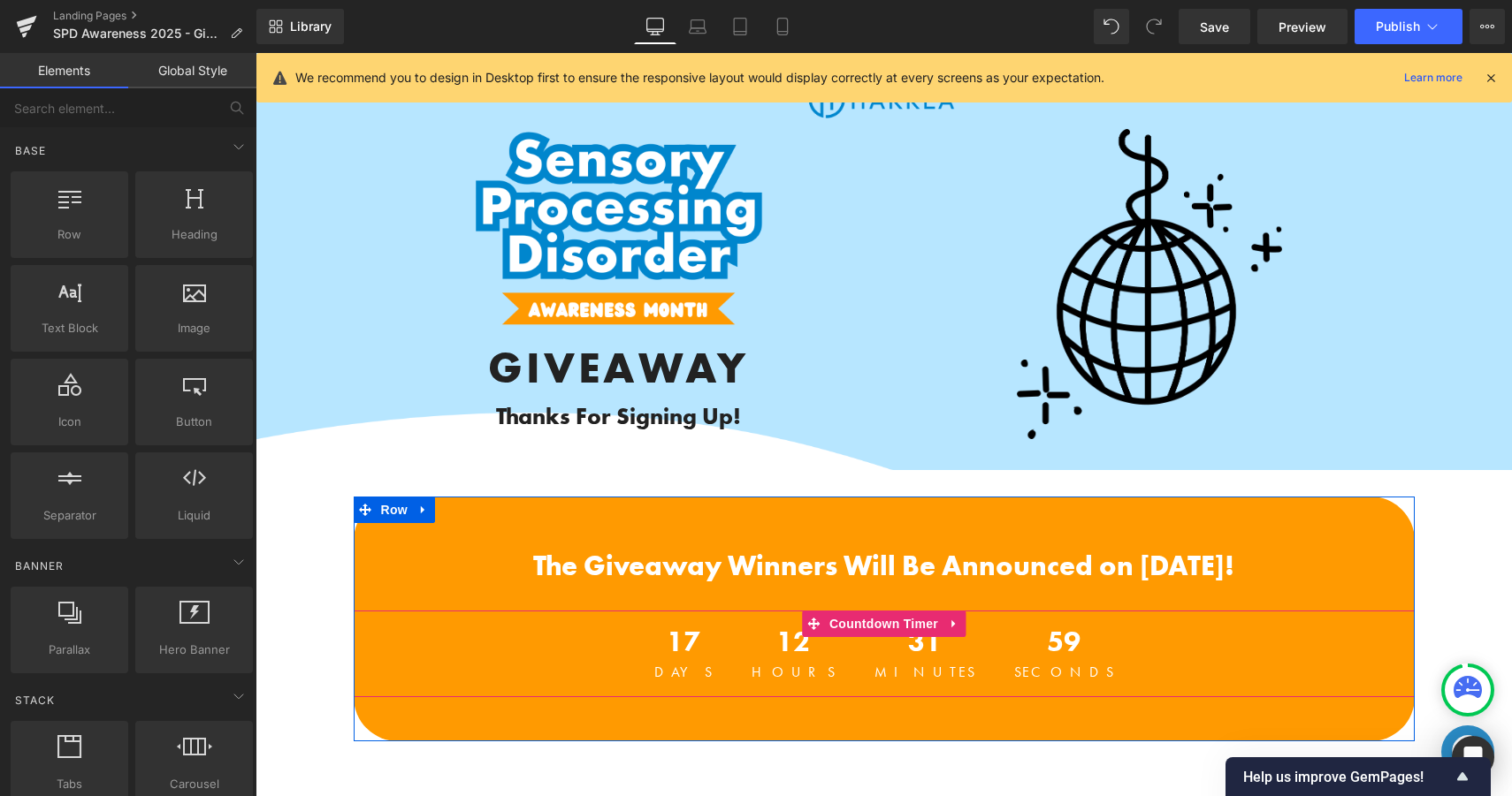
click at [893, 627] on span "Countdown Timer" at bounding box center [884, 623] width 118 height 27
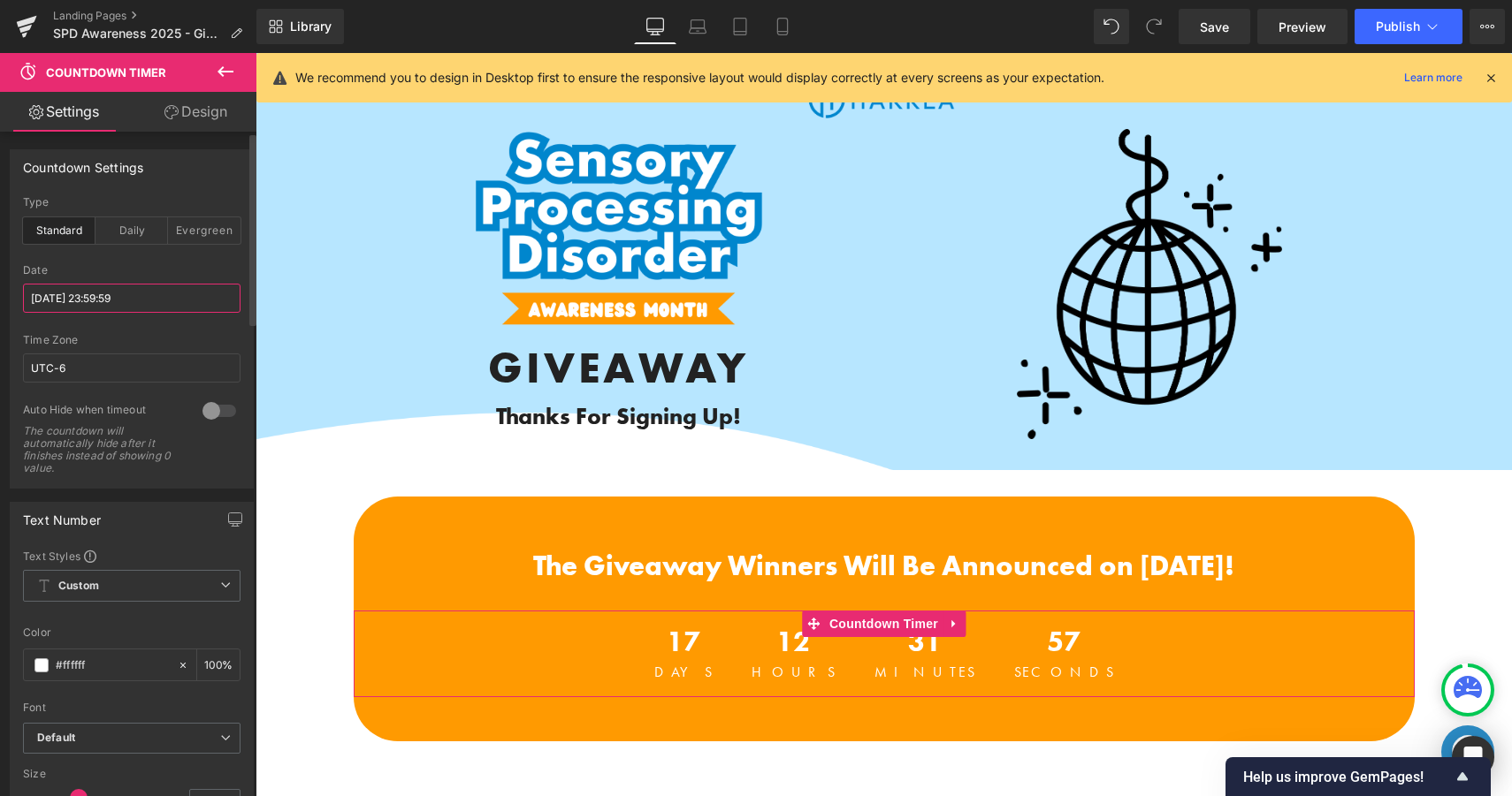
click at [115, 309] on input "[DATE] 23:59:59" at bounding box center [132, 299] width 217 height 29
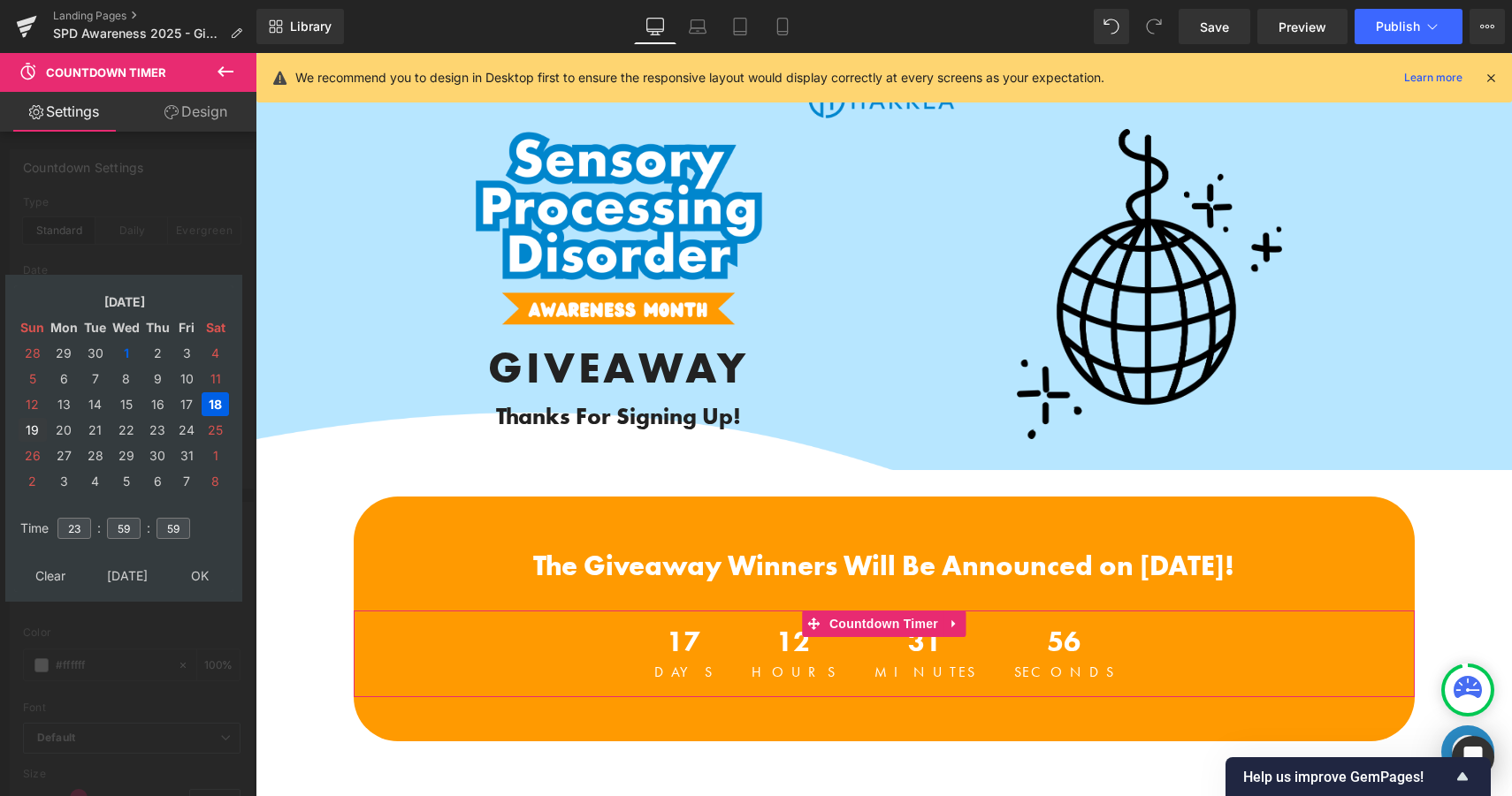
click at [35, 429] on td "19" at bounding box center [32, 430] width 29 height 24
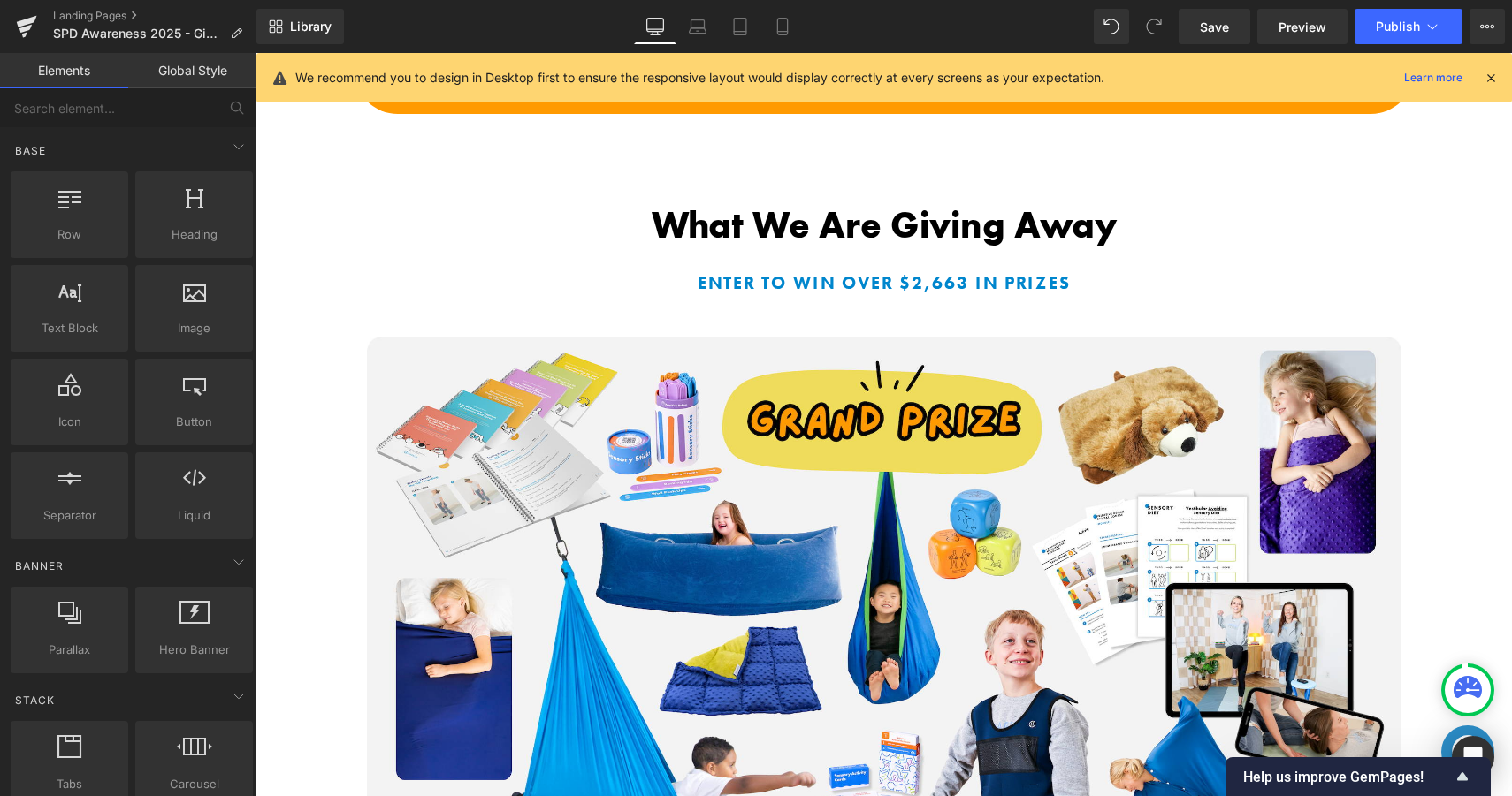
scroll to position [620, 0]
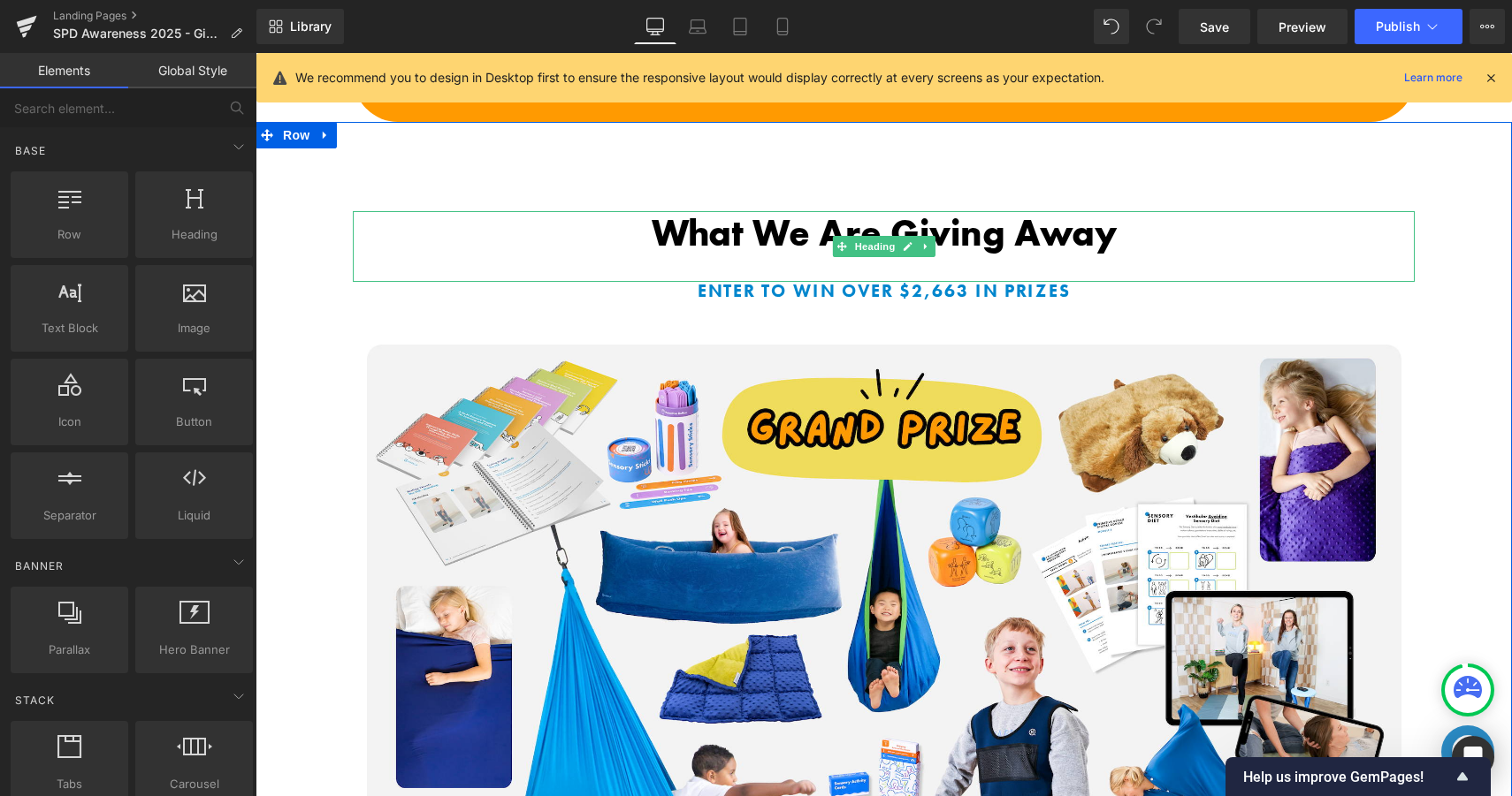
click at [753, 222] on b "What We Are Giving Away" at bounding box center [884, 233] width 465 height 48
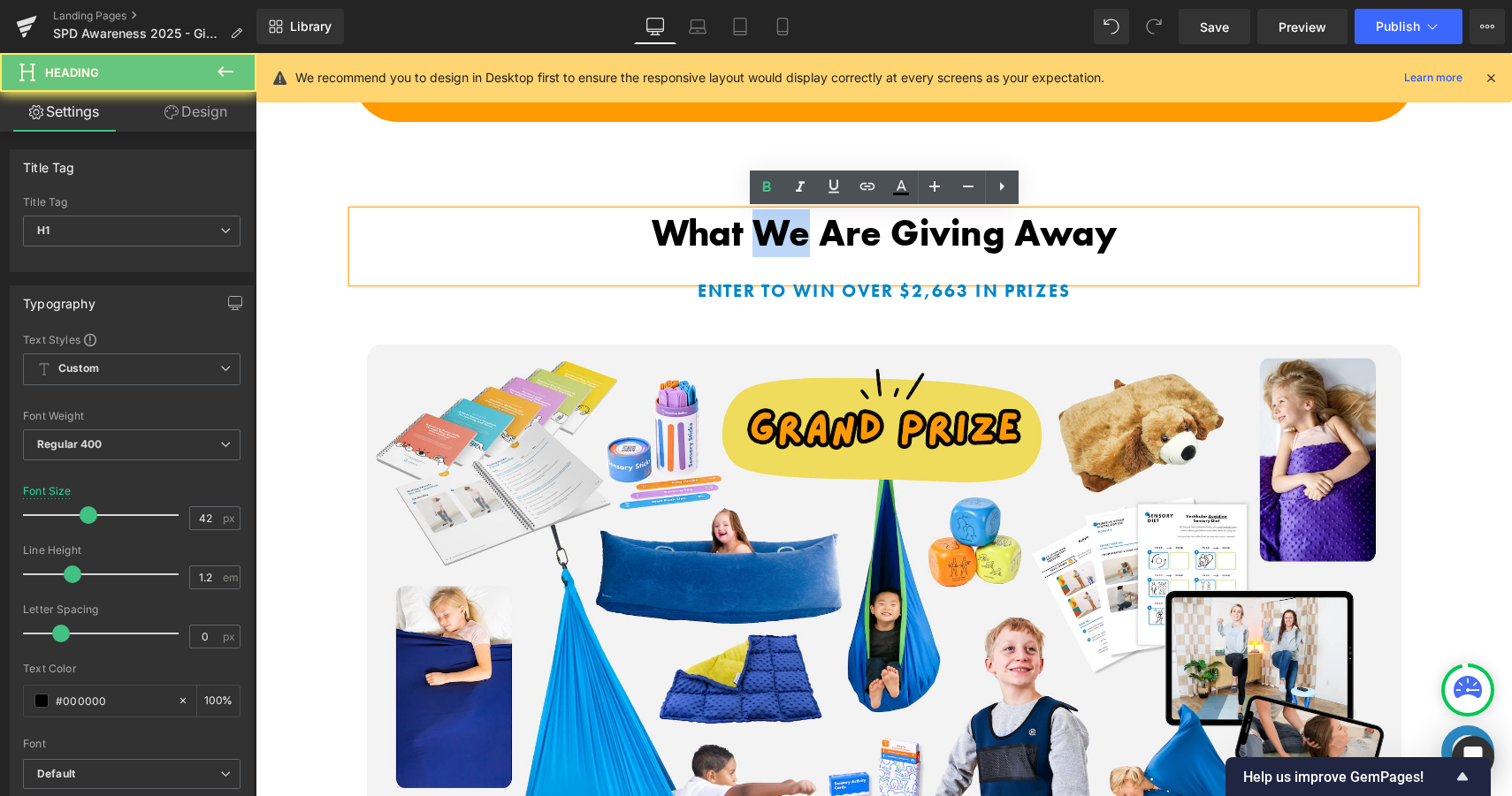
click at [753, 222] on b "What We Are Giving Away" at bounding box center [884, 233] width 465 height 48
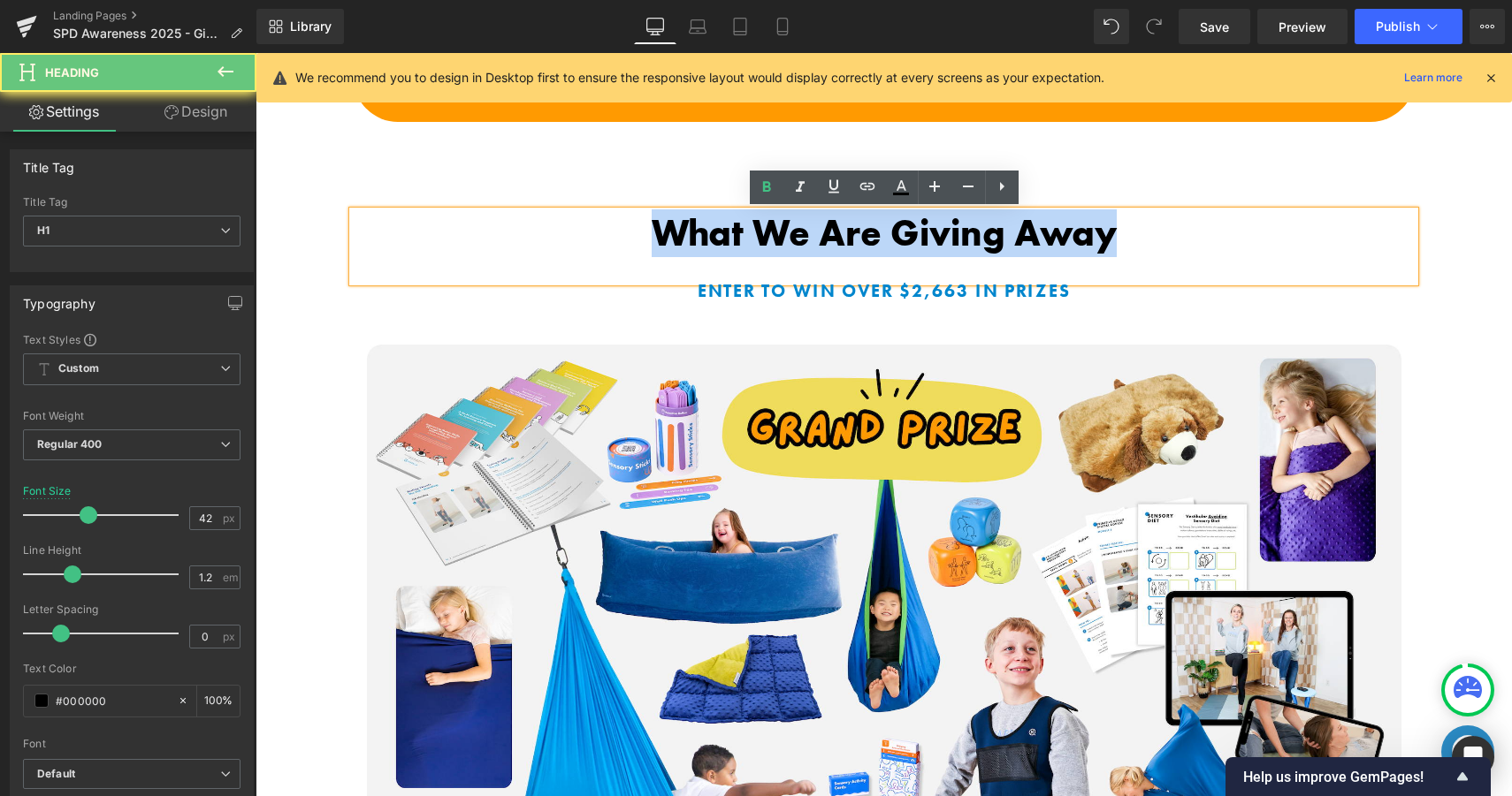
click at [753, 222] on b "What We Are Giving Away" at bounding box center [884, 233] width 465 height 48
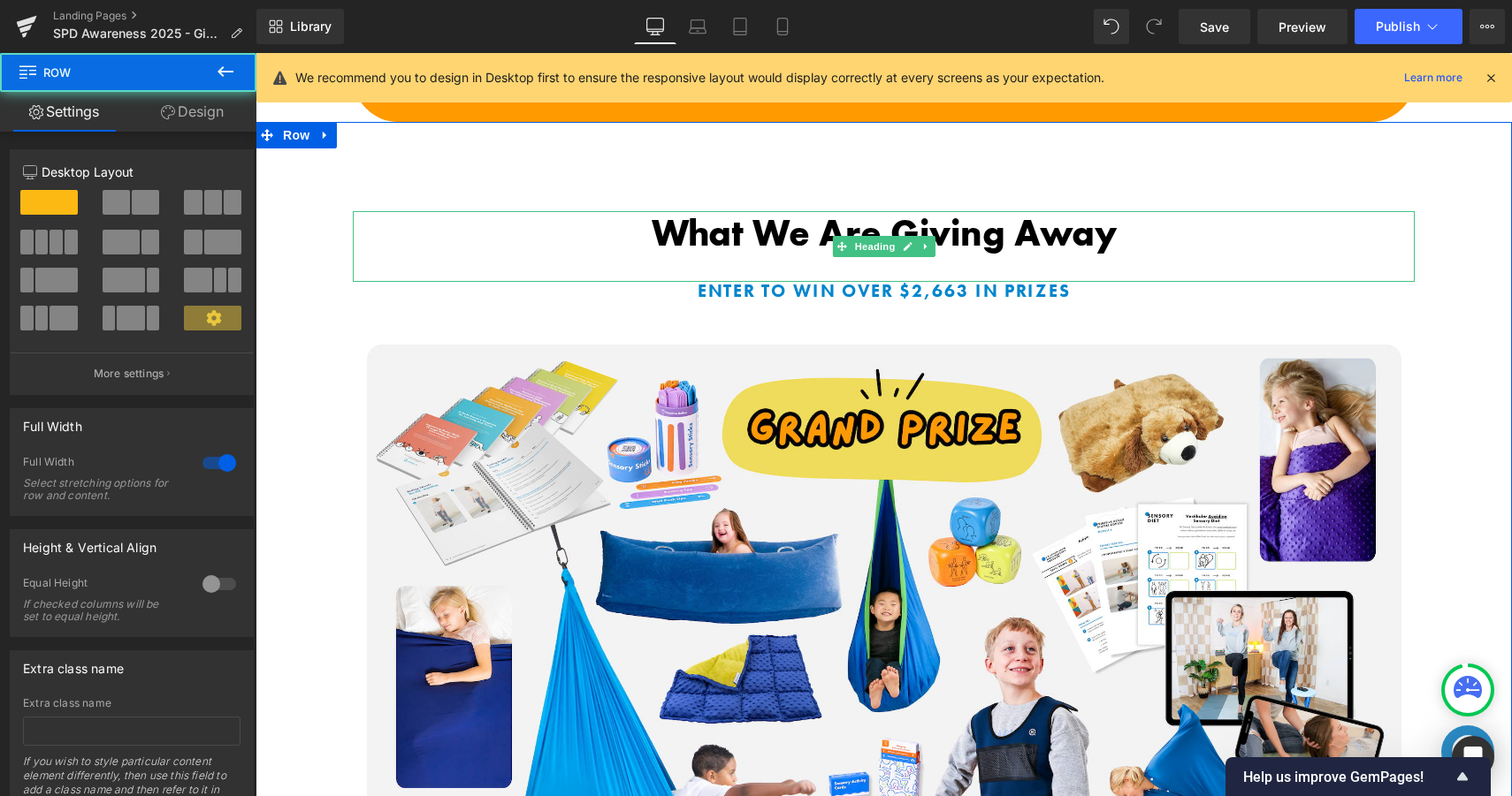
click at [711, 233] on b "What We Are Giving Away" at bounding box center [884, 233] width 465 height 48
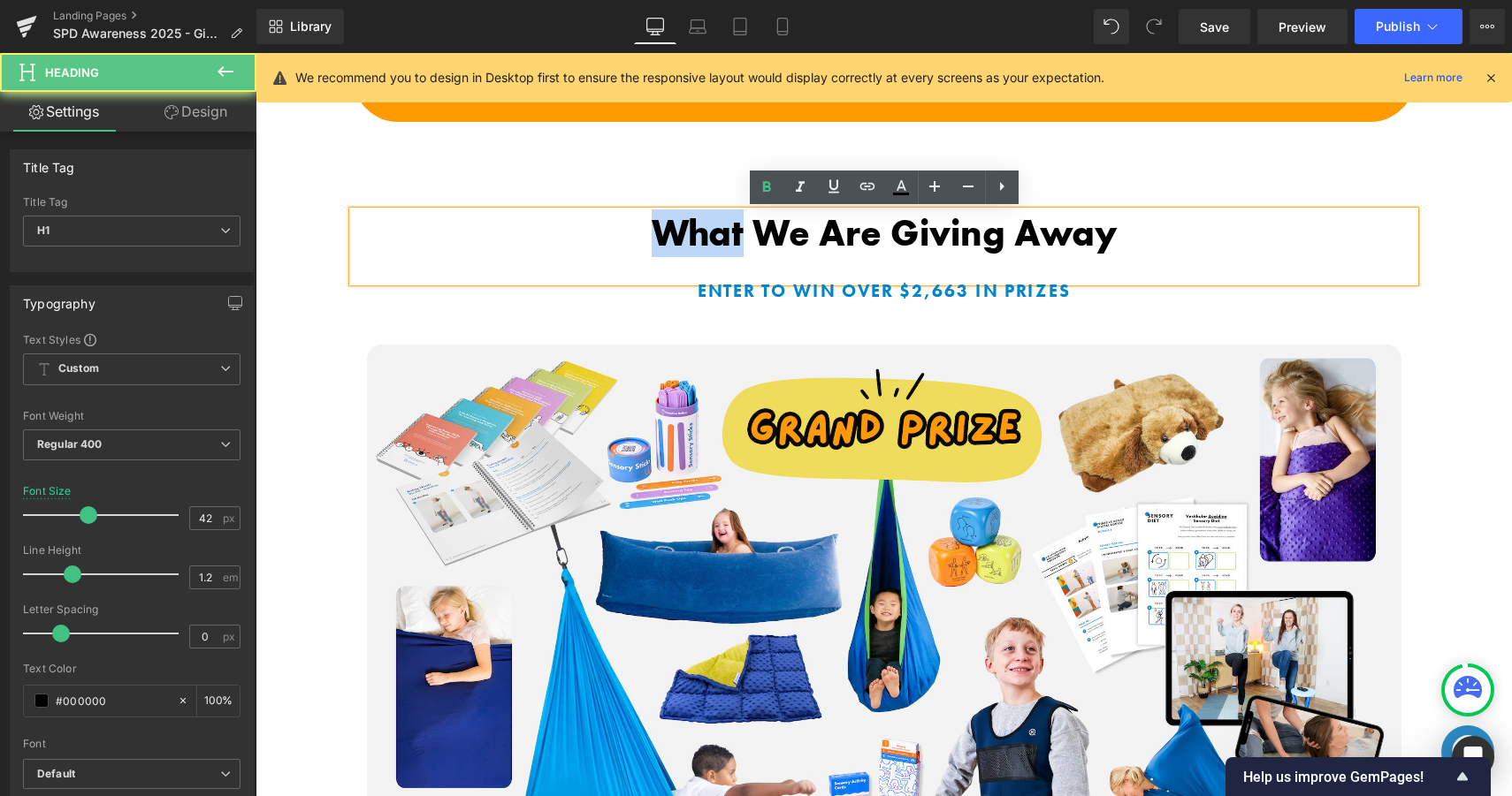
click at [711, 233] on b "What We Are Giving Away" at bounding box center [884, 233] width 465 height 48
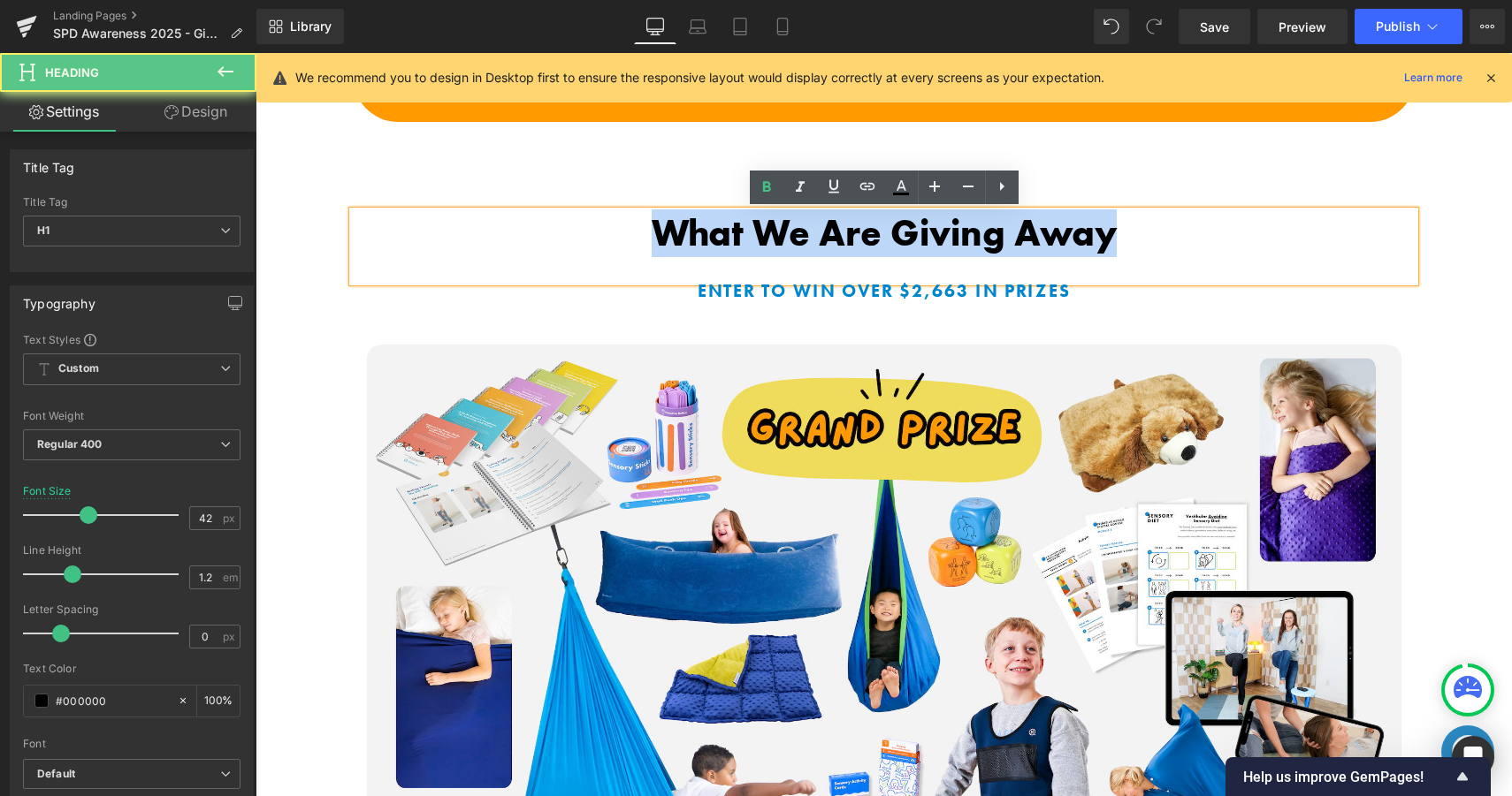
click at [711, 233] on b "What We Are Giving Away" at bounding box center [884, 233] width 465 height 48
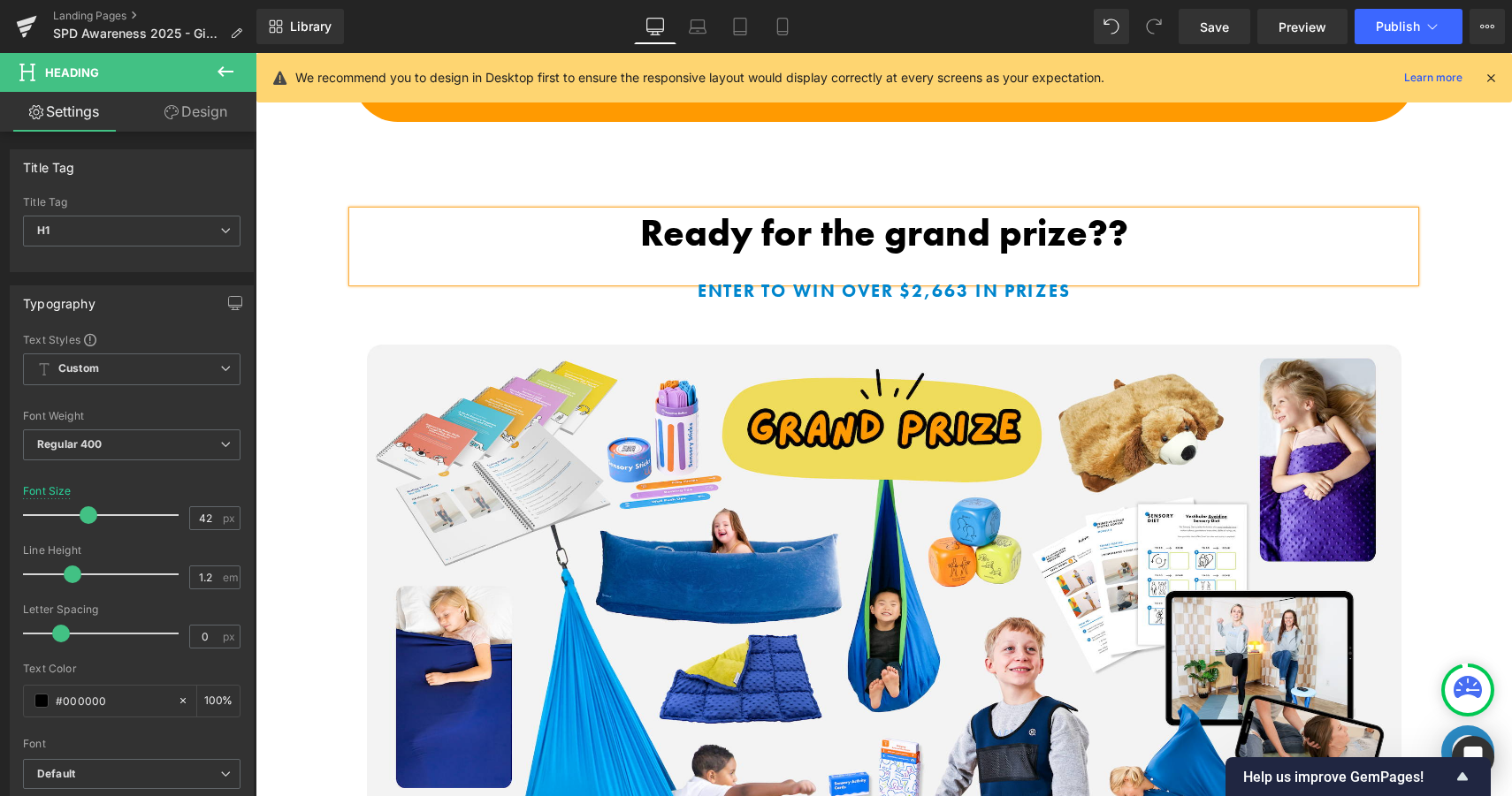
click at [1490, 74] on icon at bounding box center [1490, 77] width 16 height 16
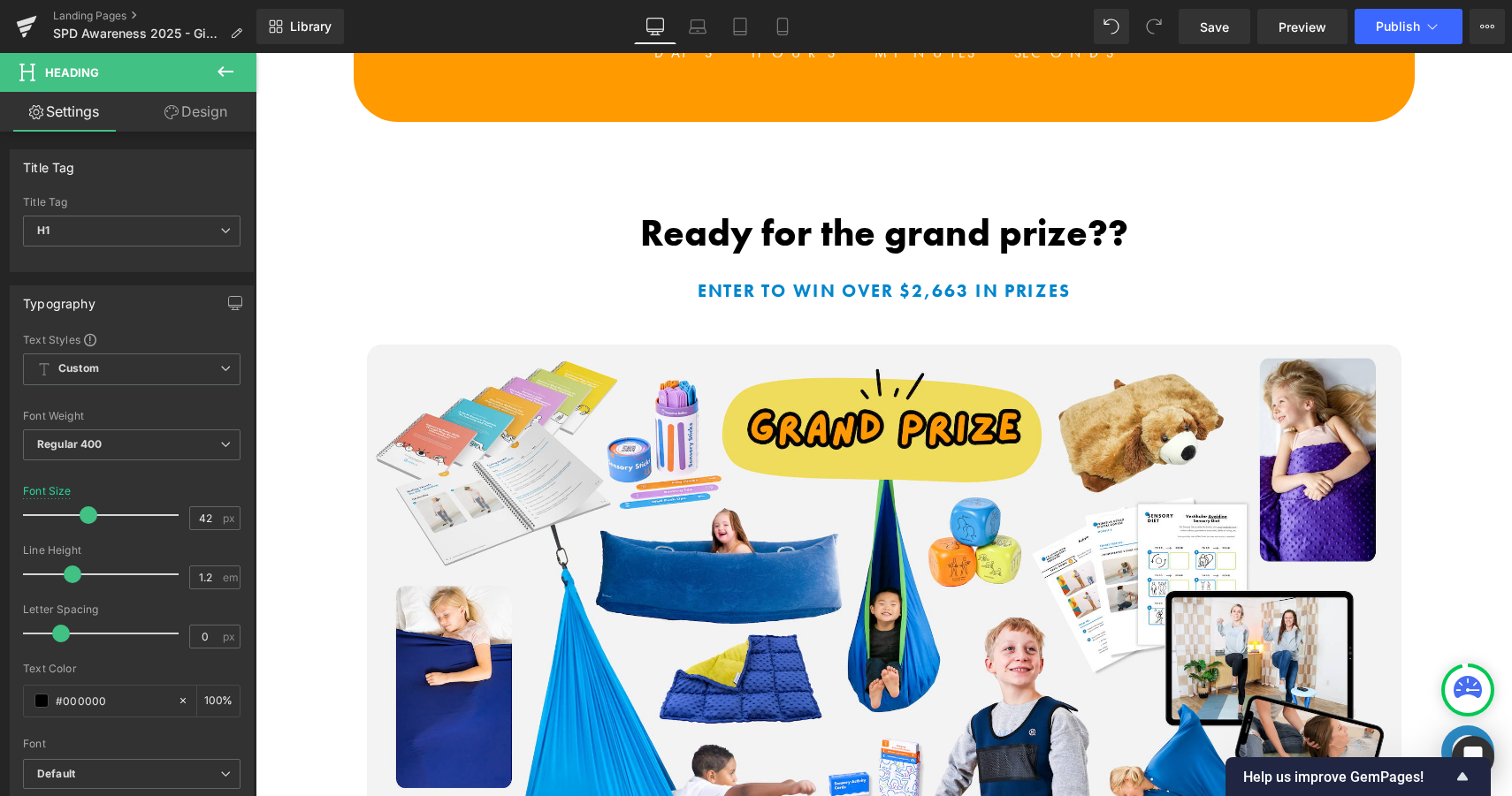
click at [256, 53] on div "101px" at bounding box center [256, 53] width 0 height 0
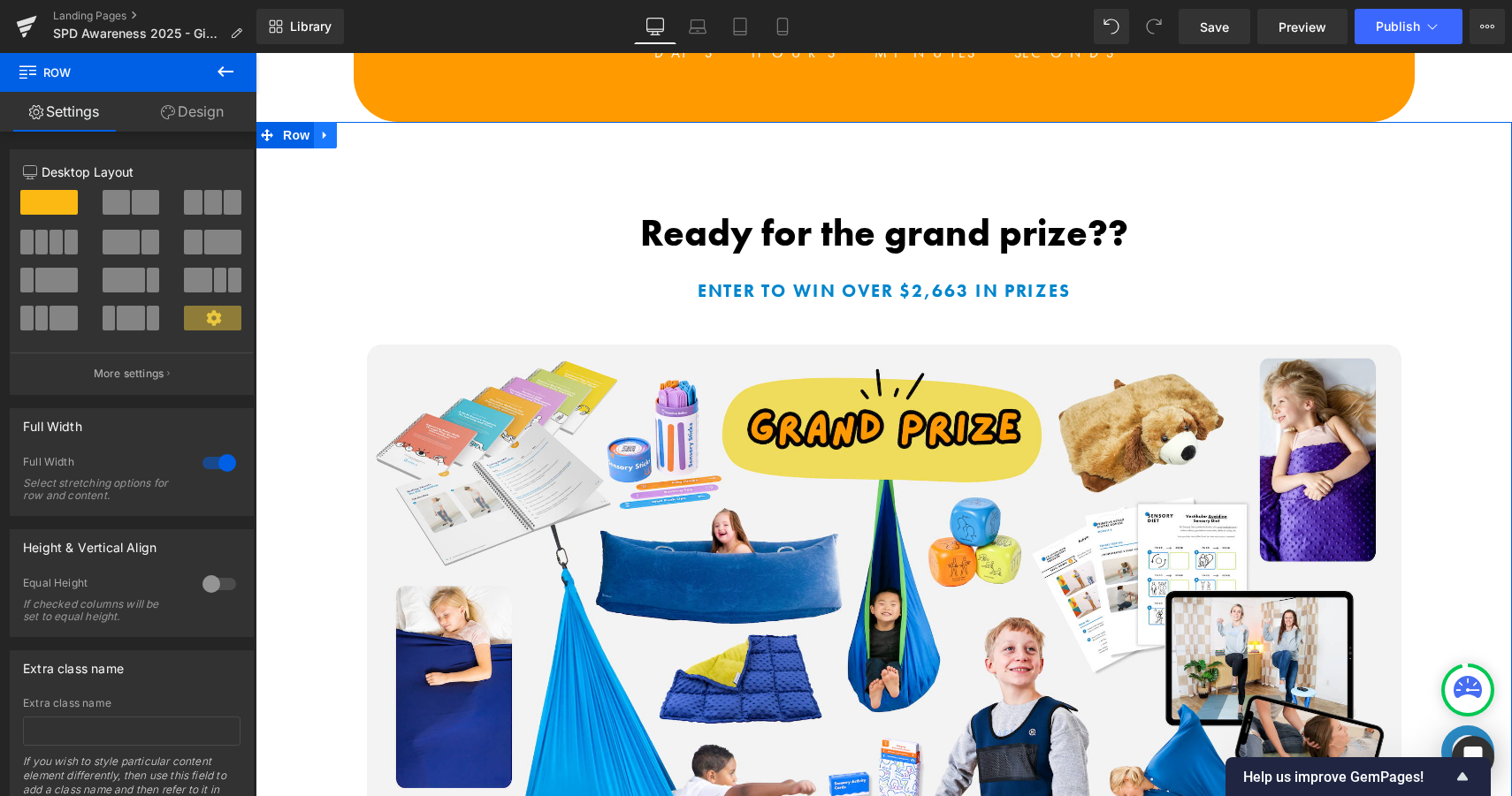
click at [323, 131] on icon at bounding box center [325, 134] width 4 height 8
click at [373, 139] on icon at bounding box center [371, 134] width 12 height 12
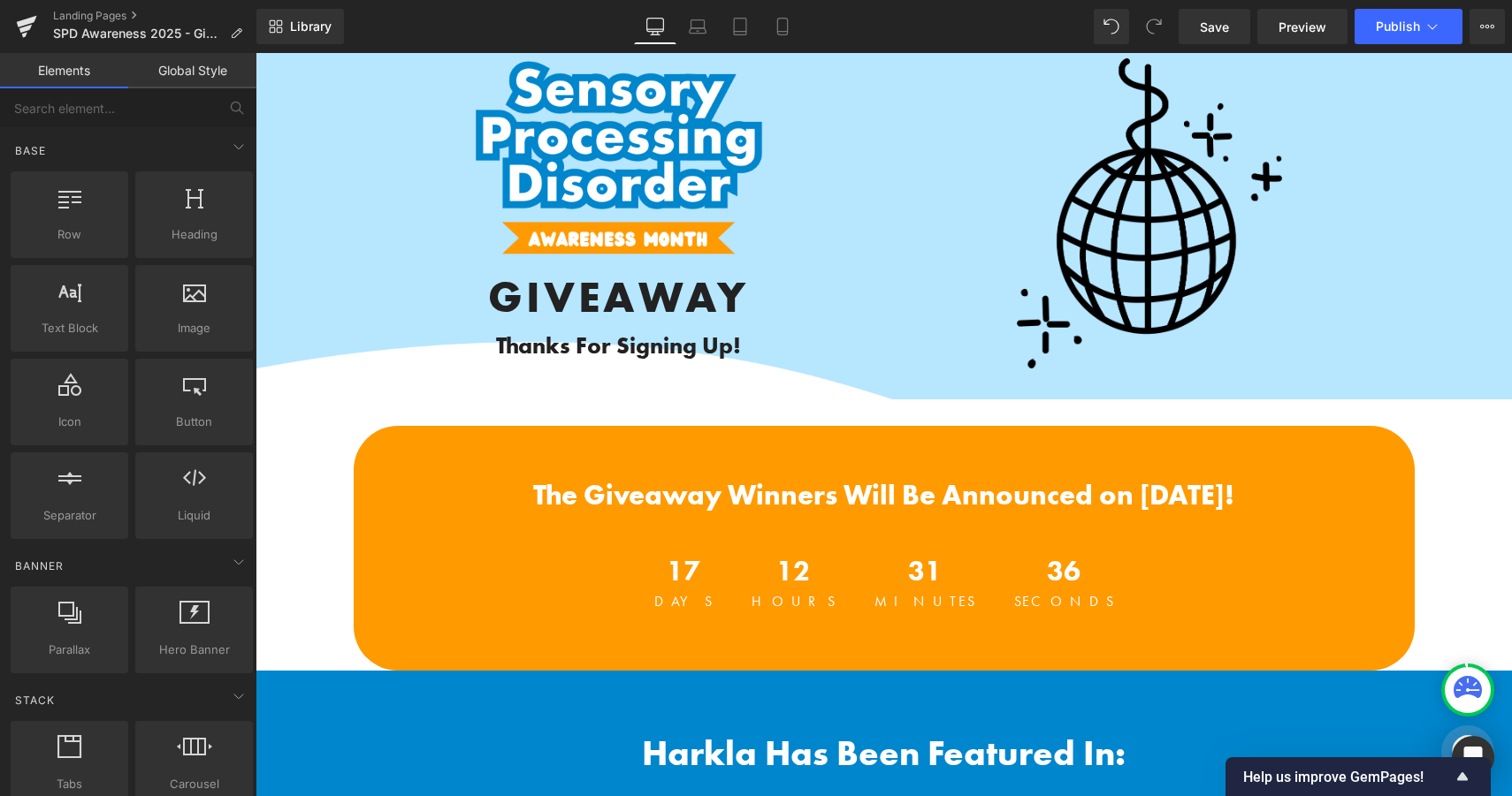
scroll to position [51, 0]
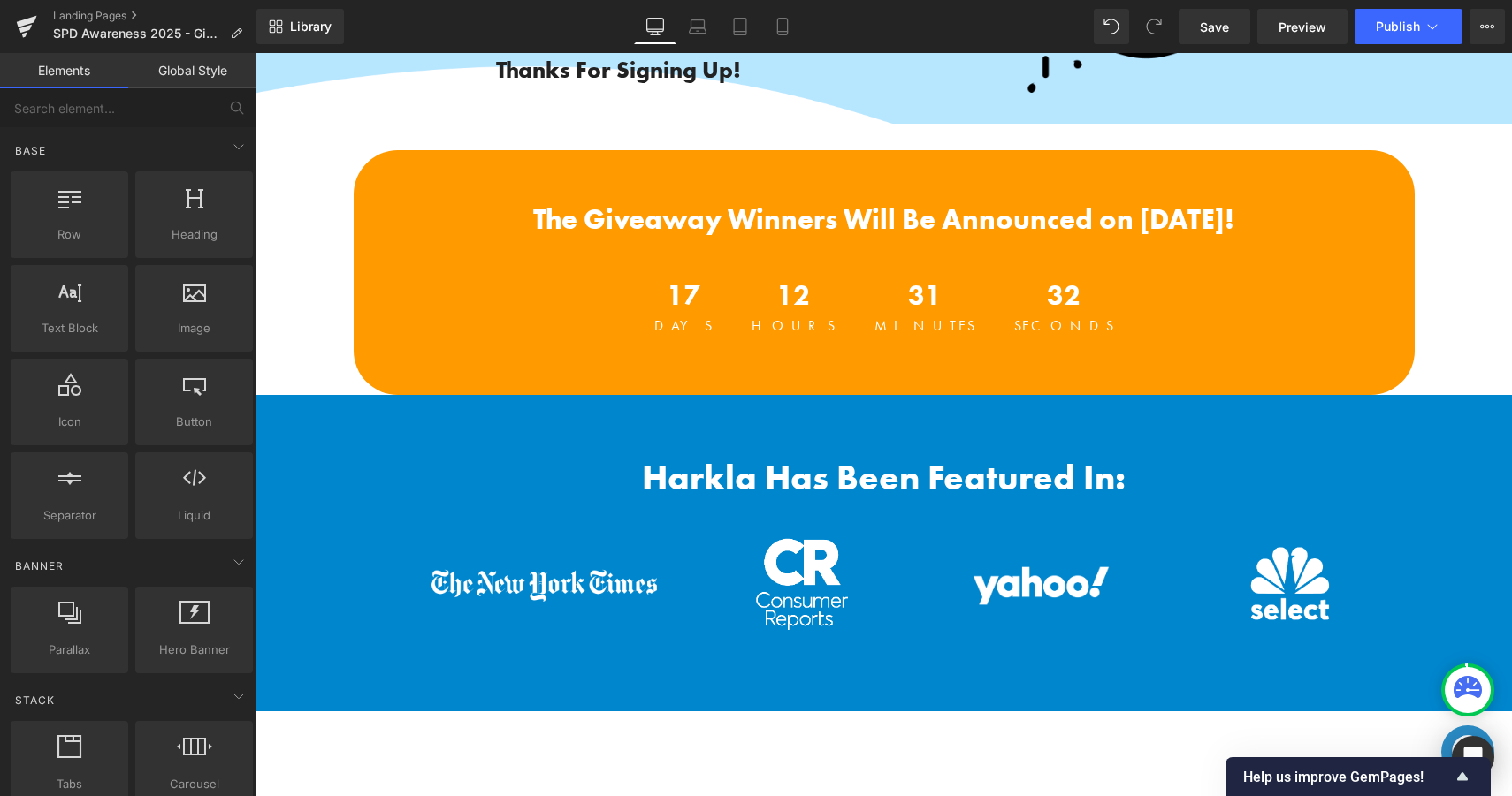
scroll to position [353, 0]
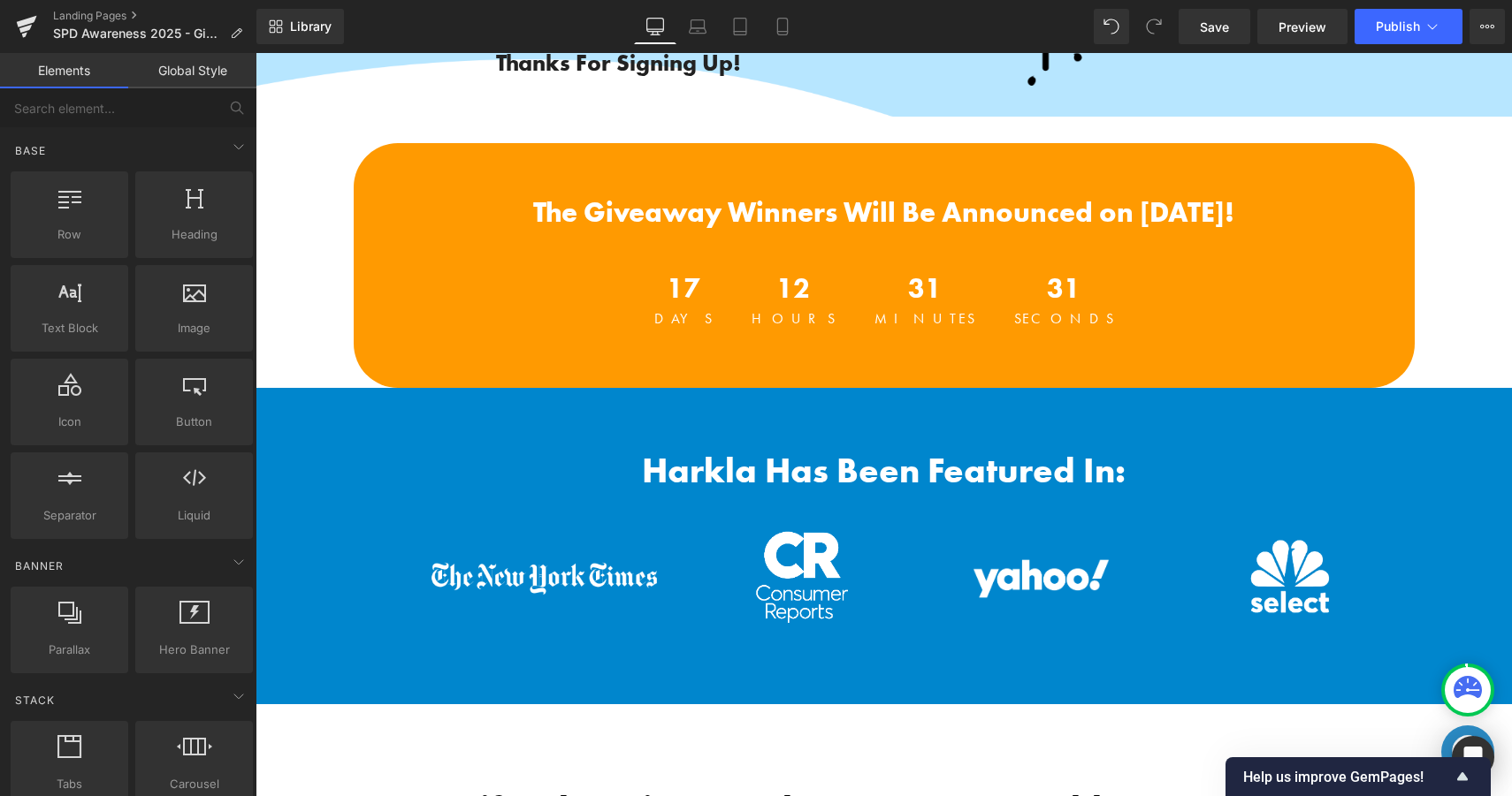
click at [456, 483] on h1 "Harkla Has Been Featured In:" at bounding box center [884, 471] width 1256 height 34
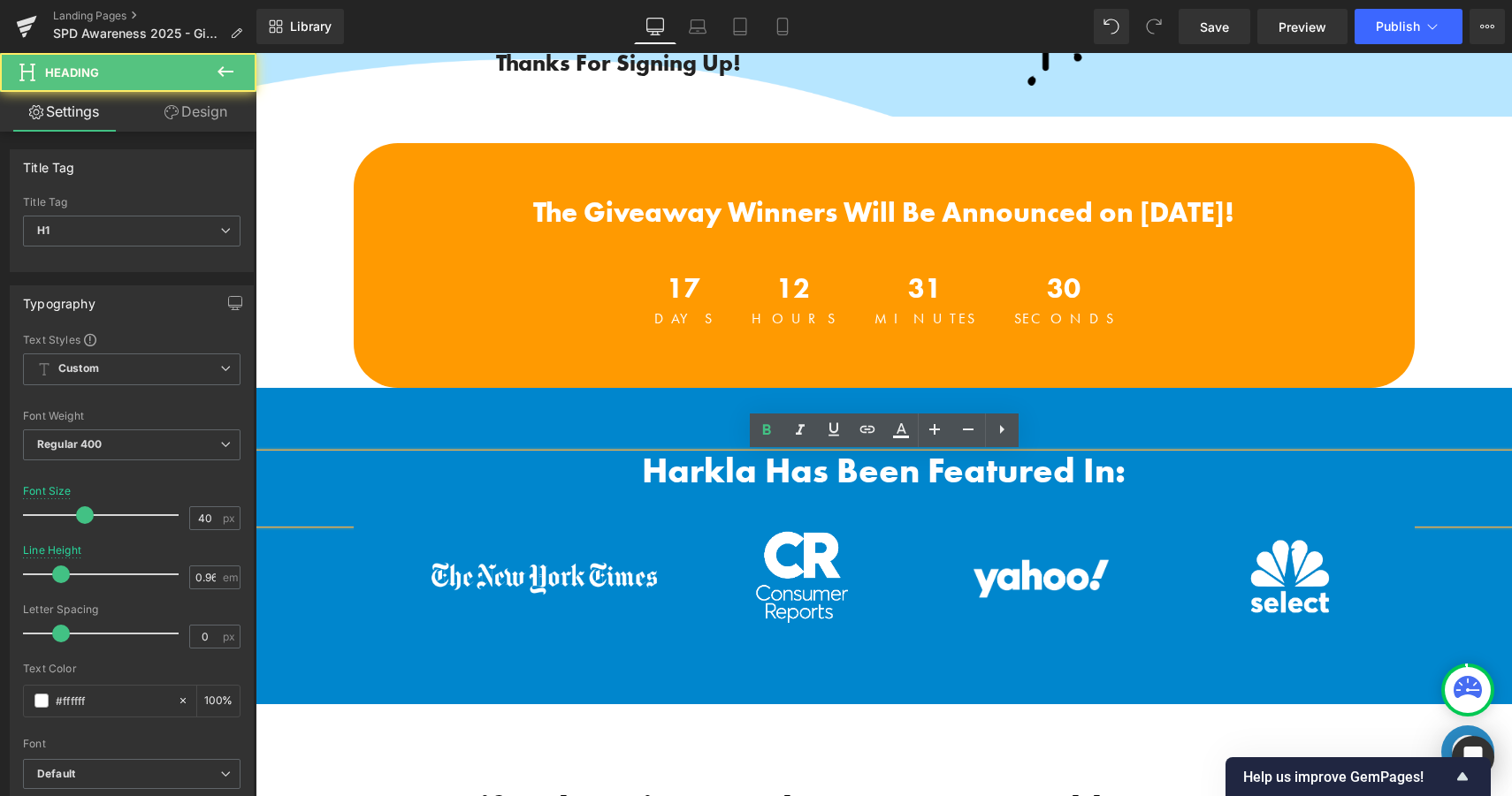
click at [394, 426] on div "Harkla Has Been Featured In: Heading Image Image Image Image Row Row" at bounding box center [884, 546] width 1256 height 316
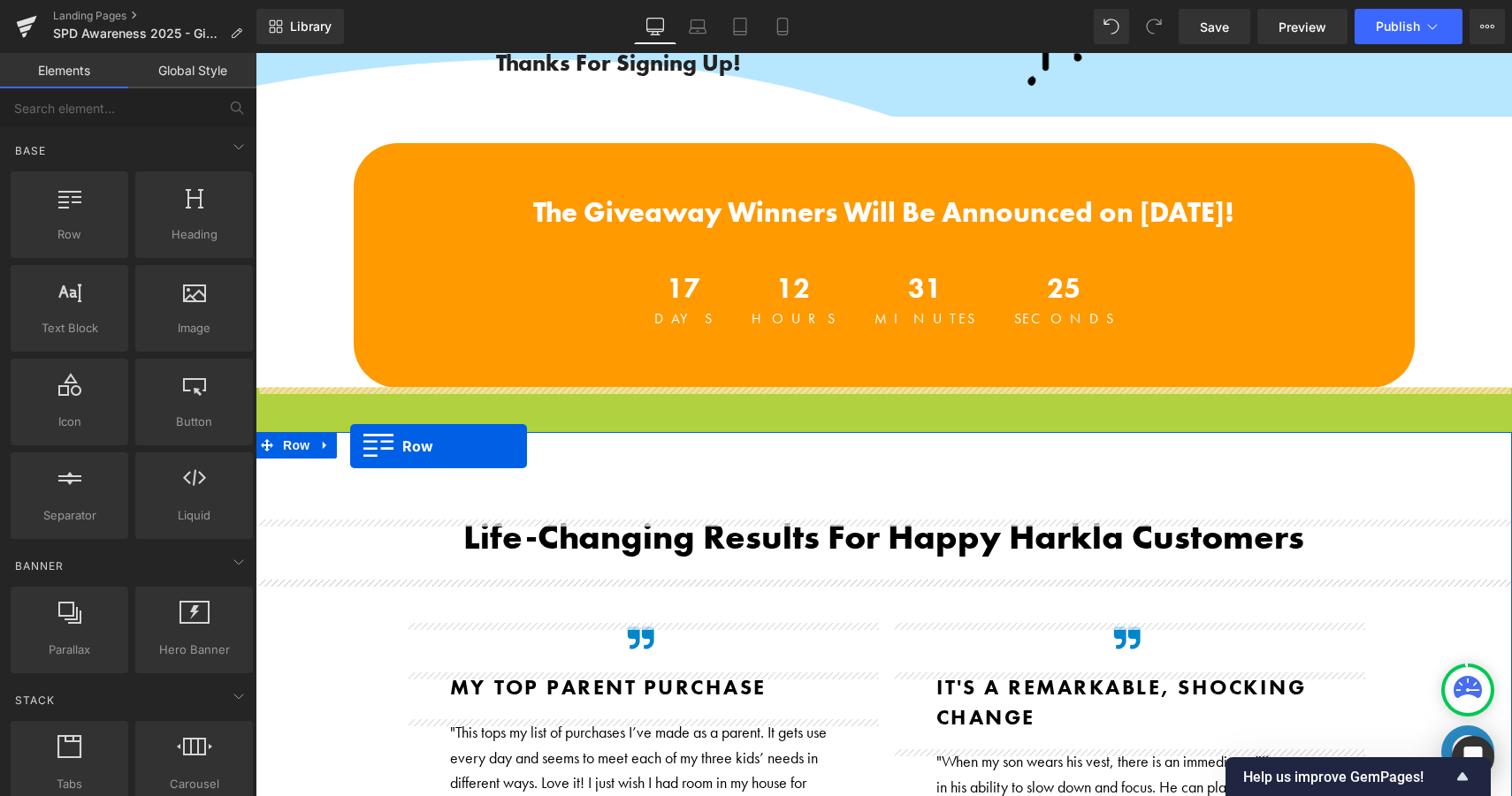
drag, startPoint x: 273, startPoint y: 400, endPoint x: 349, endPoint y: 444, distance: 87.8
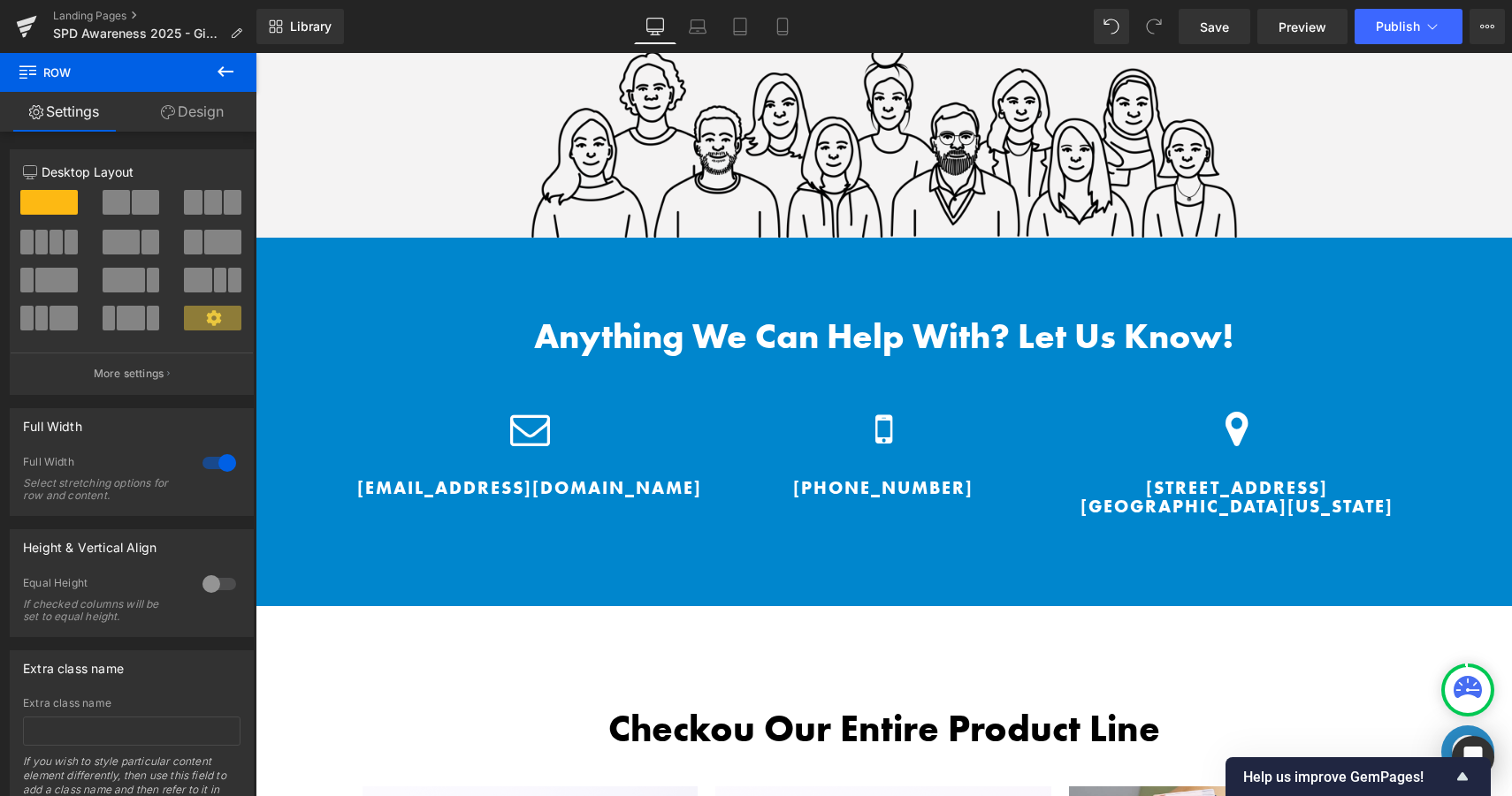
scroll to position [2311, 0]
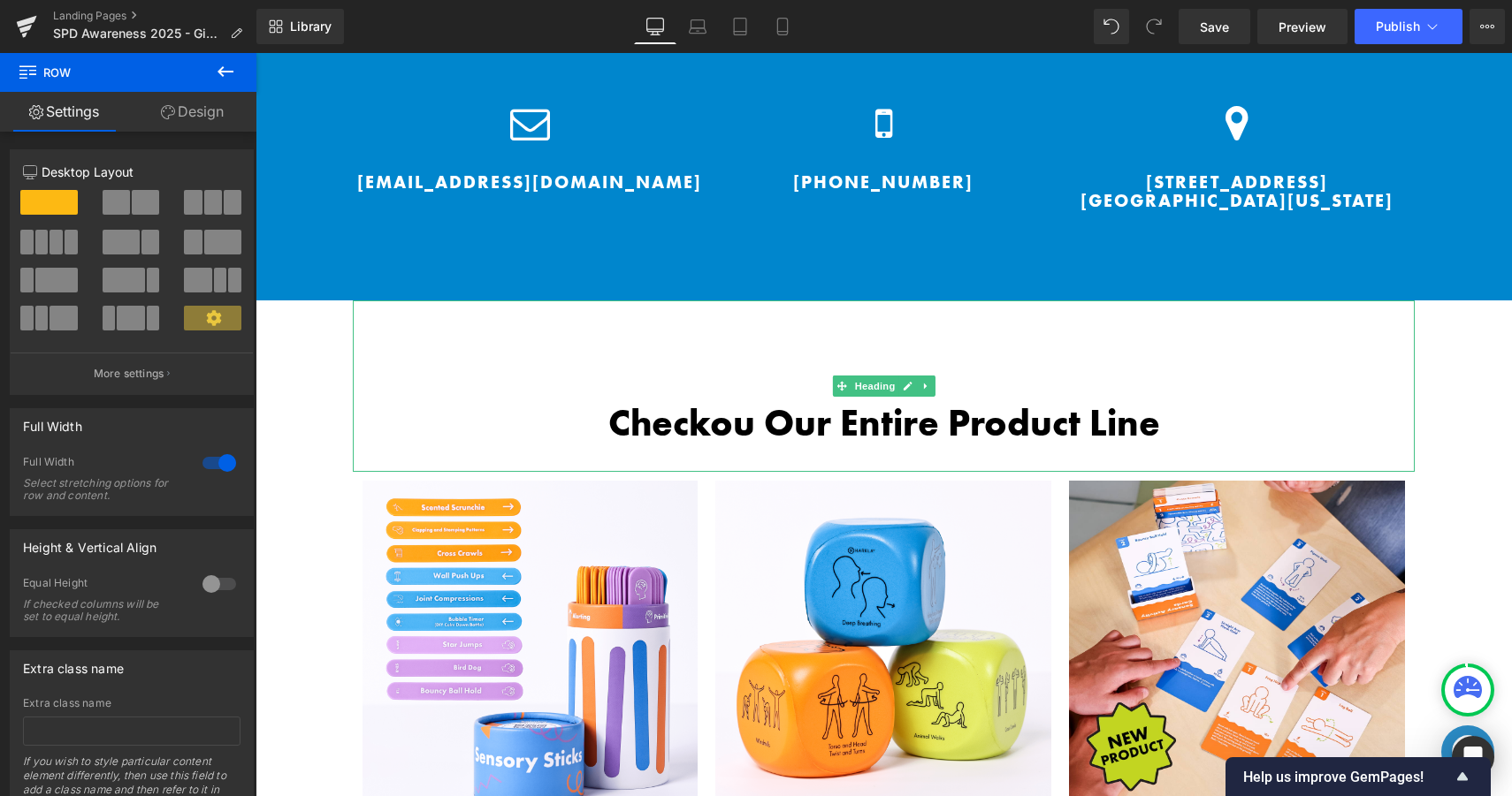
click at [751, 419] on b "Checkou Our Entire Product Line" at bounding box center [884, 423] width 552 height 48
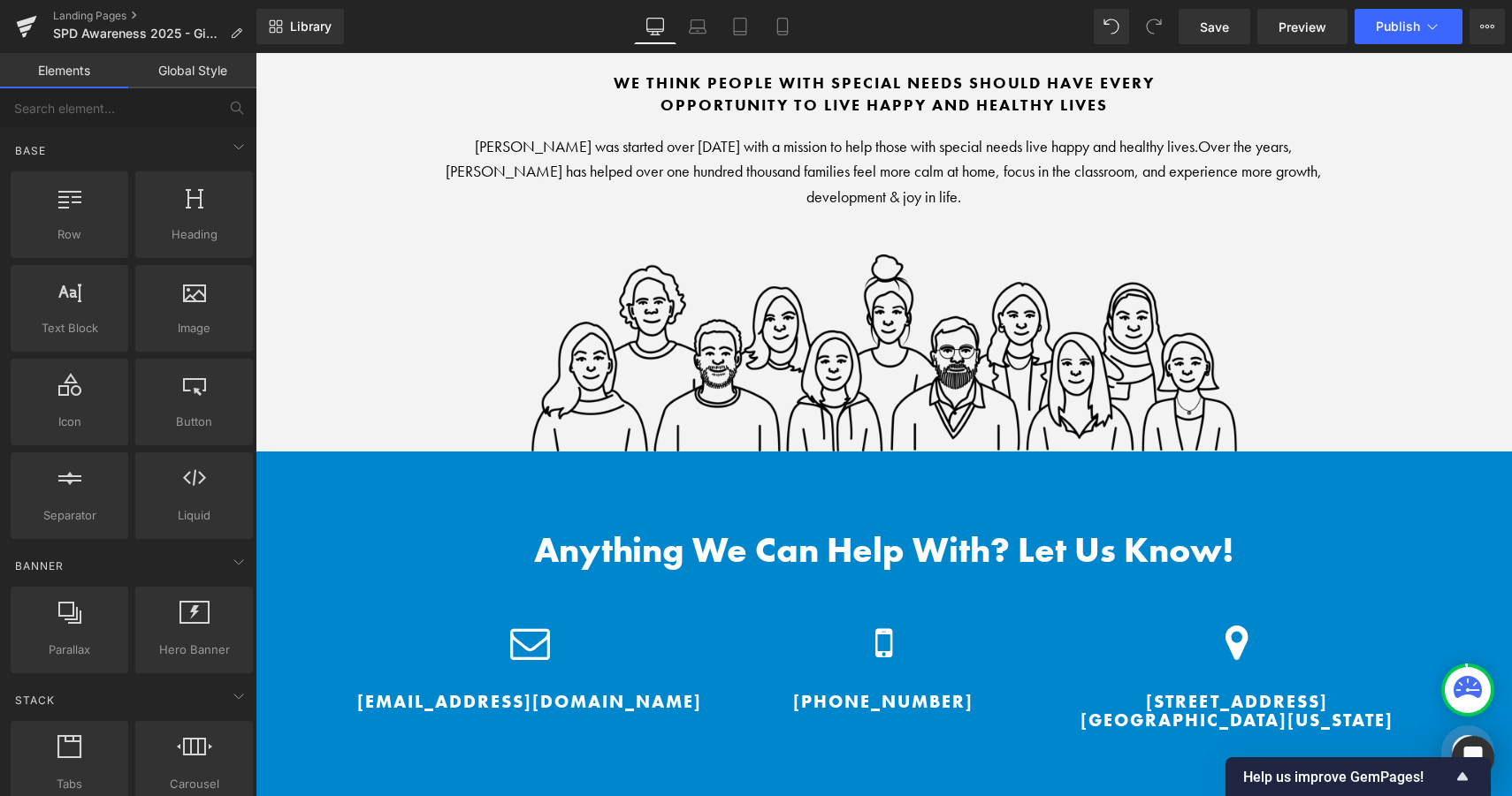
scroll to position [1381, 0]
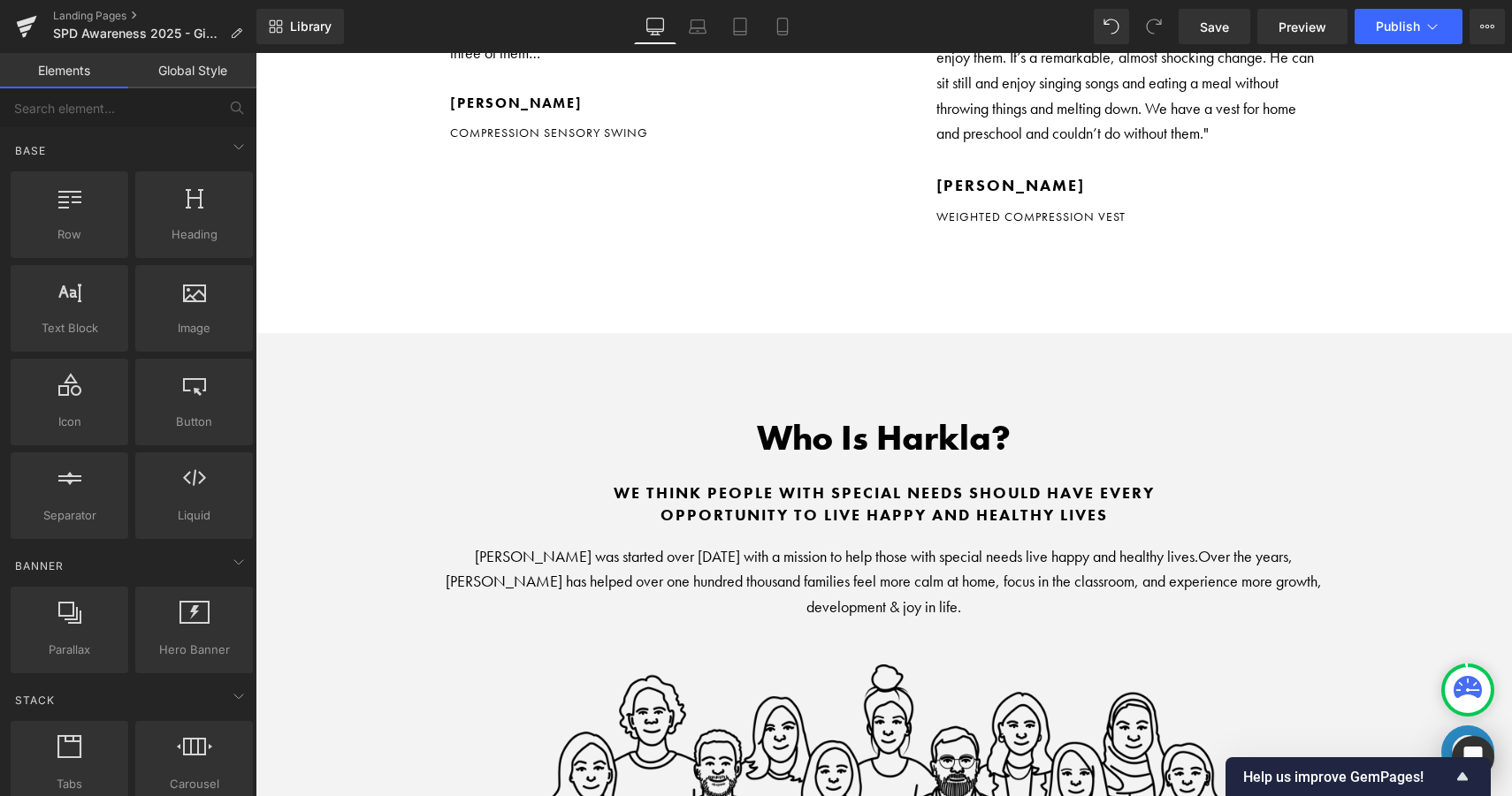
click at [280, 338] on div "Who Is Harkla? Heading we think people with special needs should have every opp…" at bounding box center [884, 597] width 1256 height 529
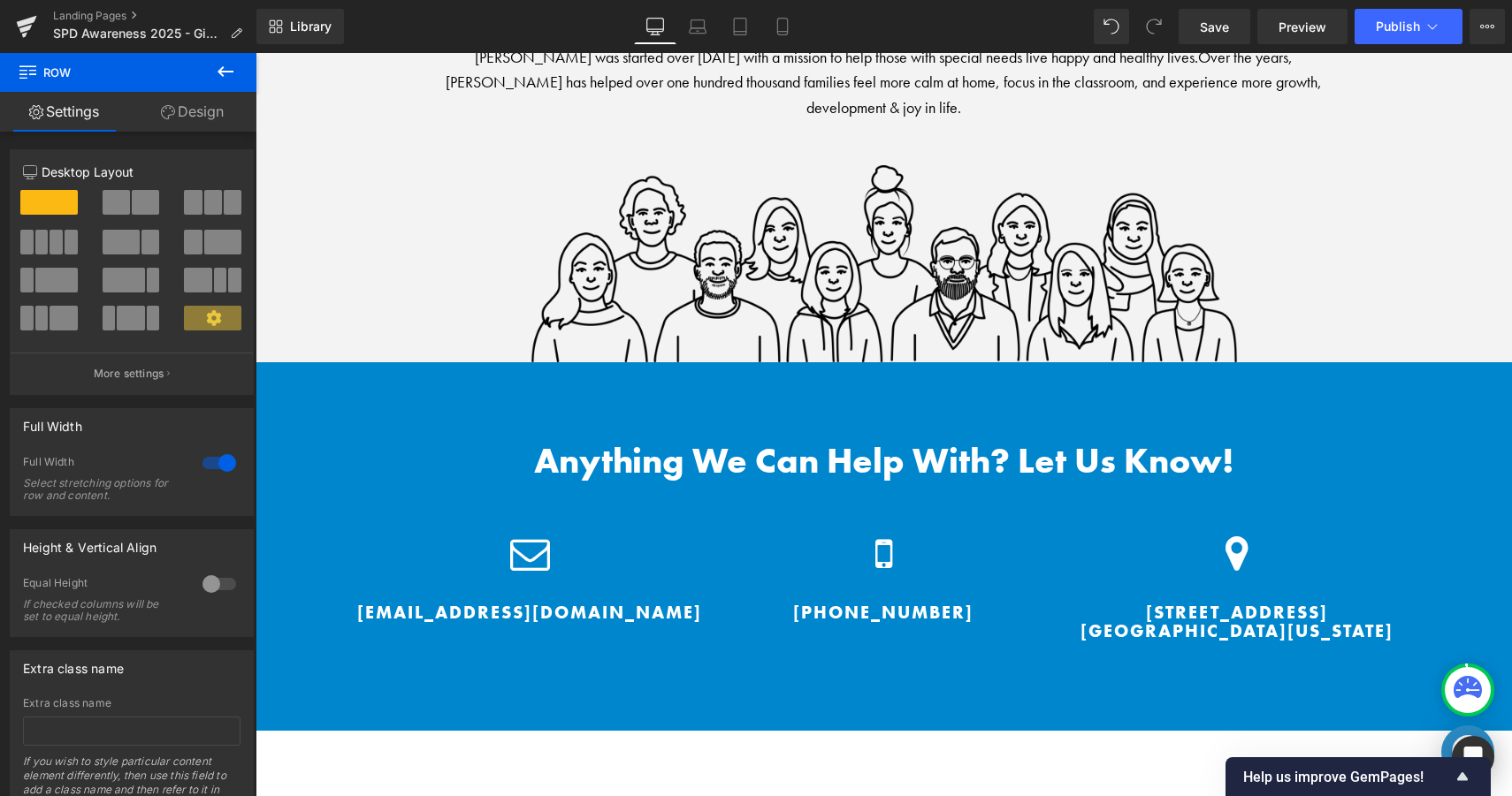
scroll to position [1893, 0]
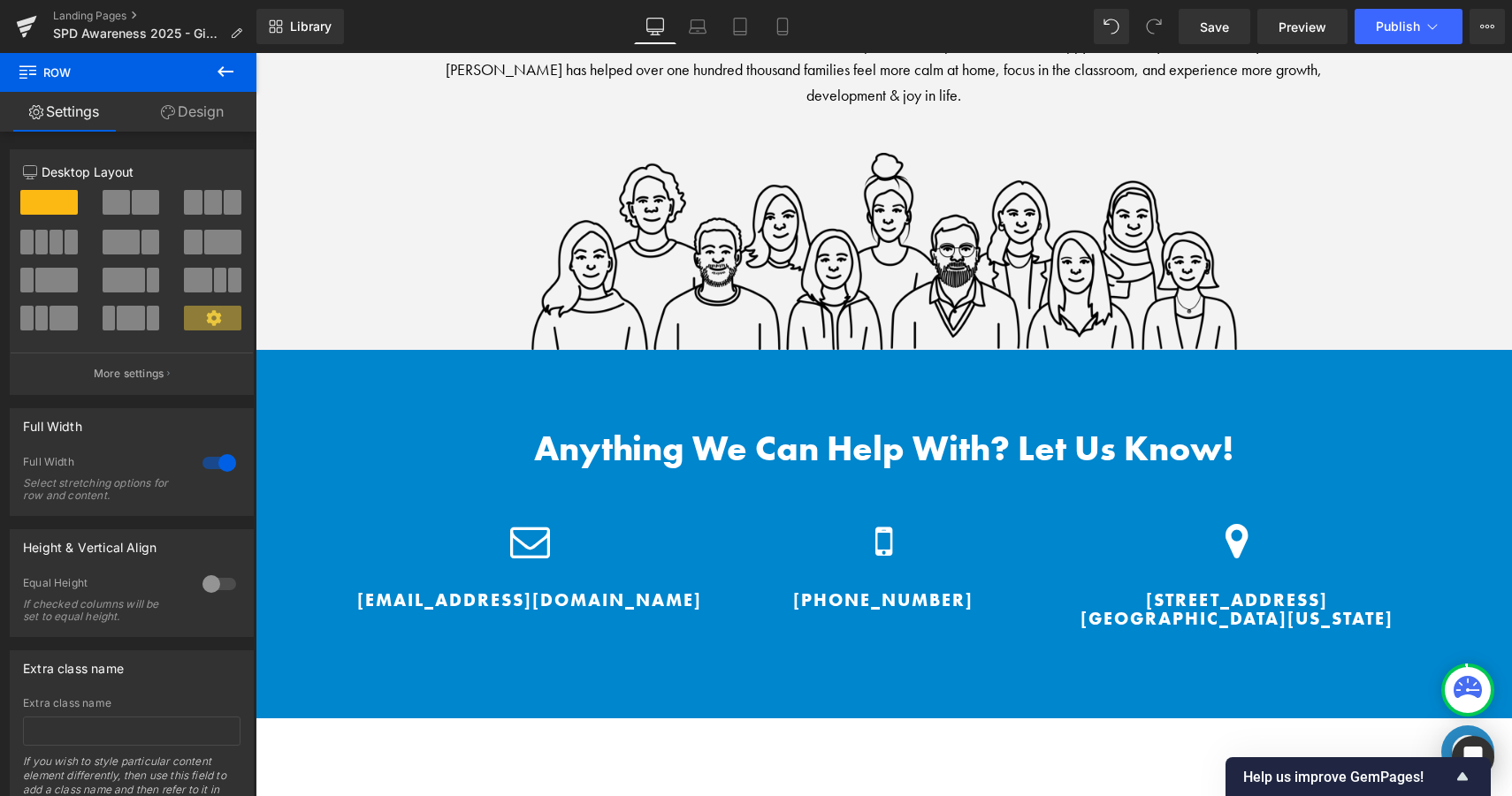
click at [364, 372] on div "Anything We Can Help With? Let Us Know! Heading Icon support@harkla.co Heading …" at bounding box center [884, 534] width 1256 height 369
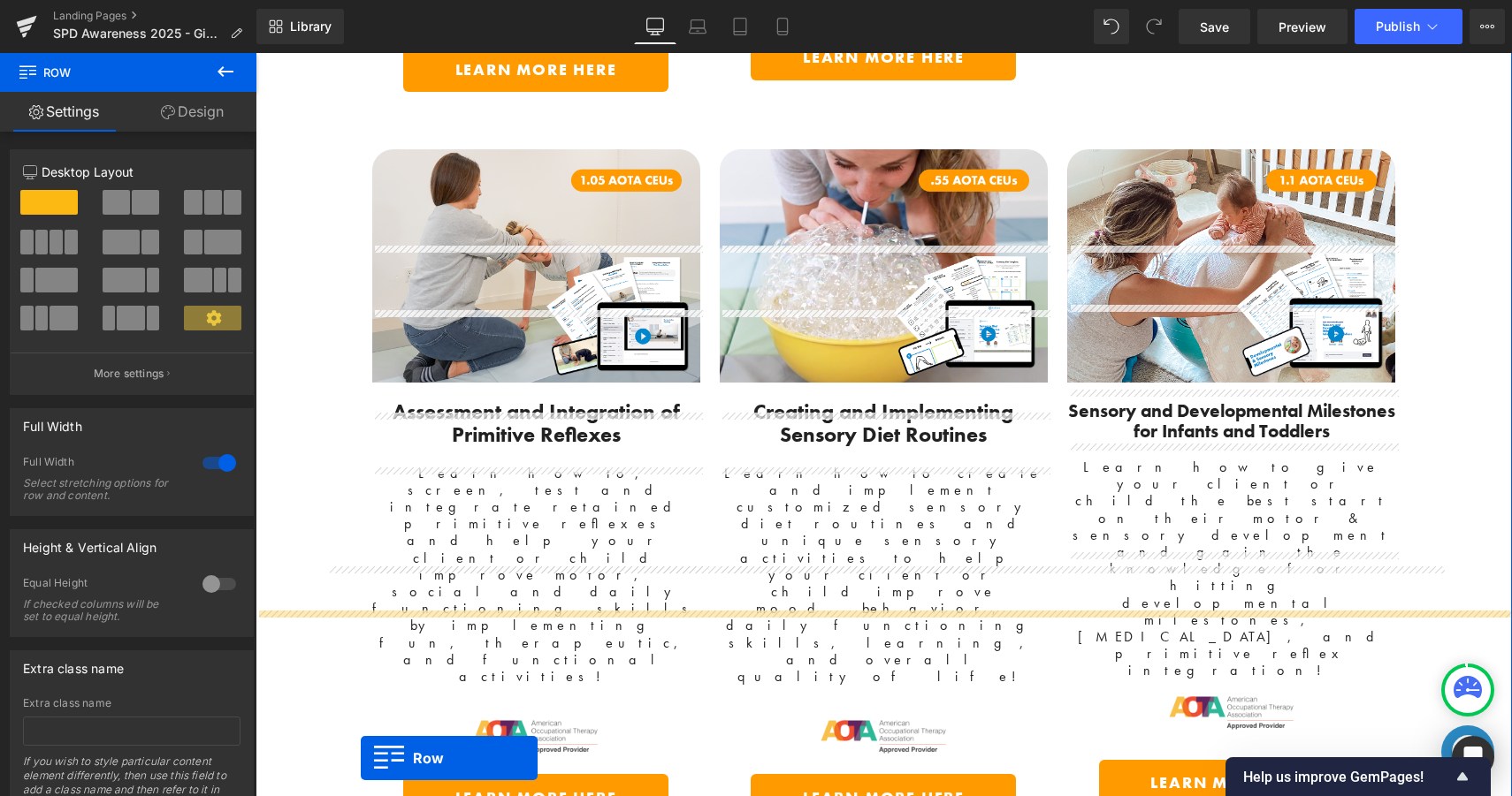
scroll to position [5520, 0]
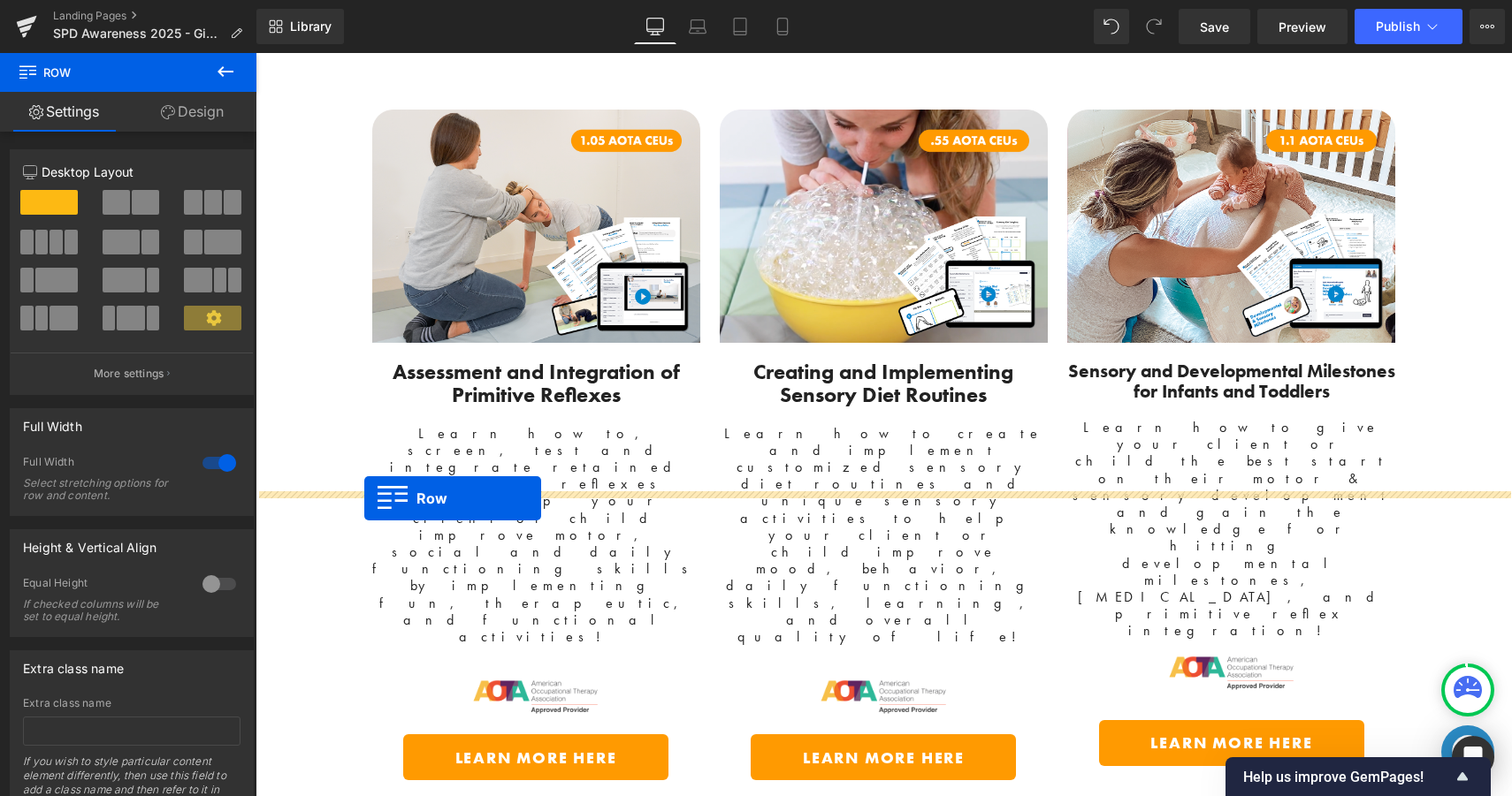
drag, startPoint x: 268, startPoint y: 355, endPoint x: 364, endPoint y: 498, distance: 172.2
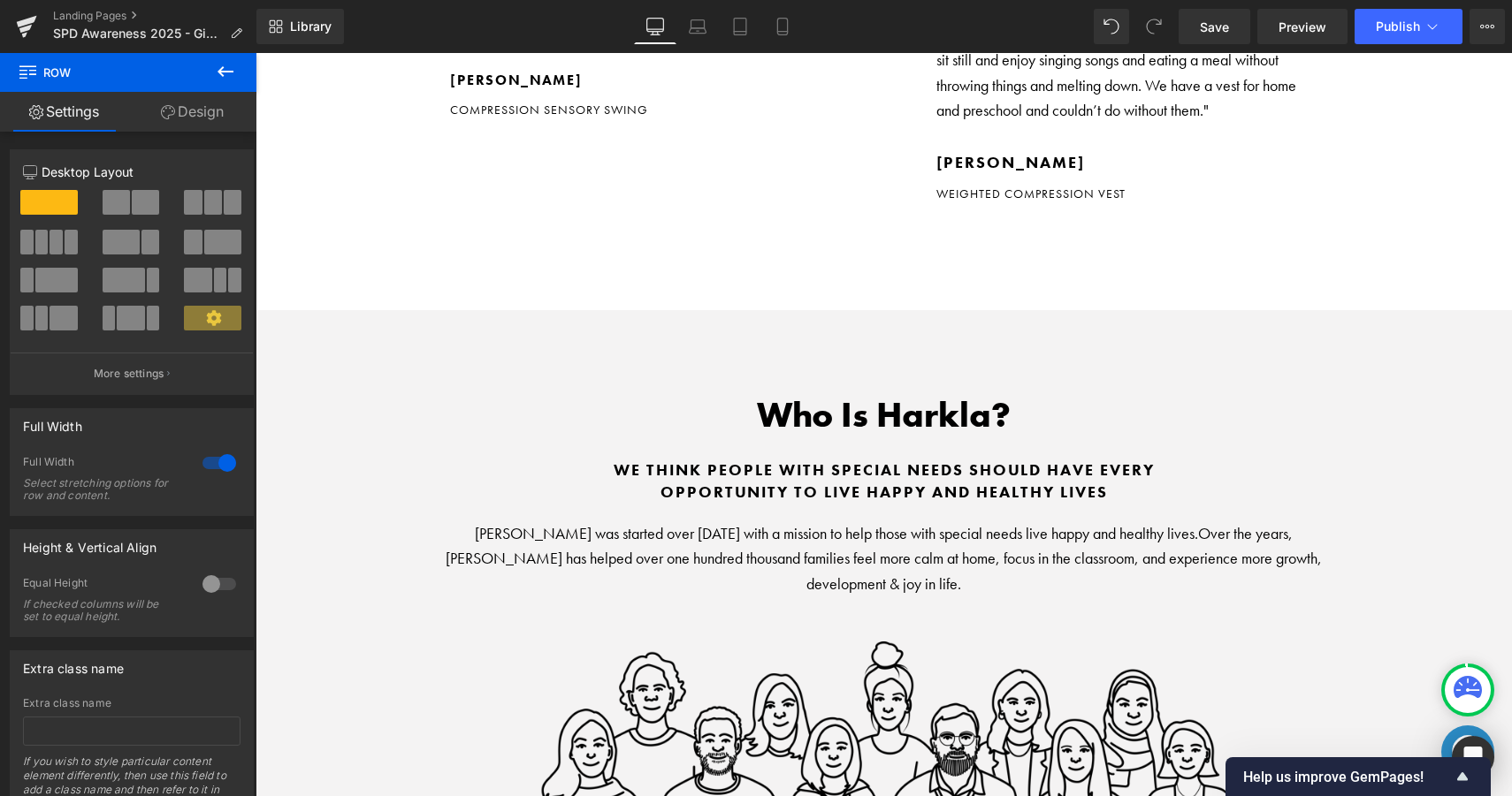
scroll to position [1410, 0]
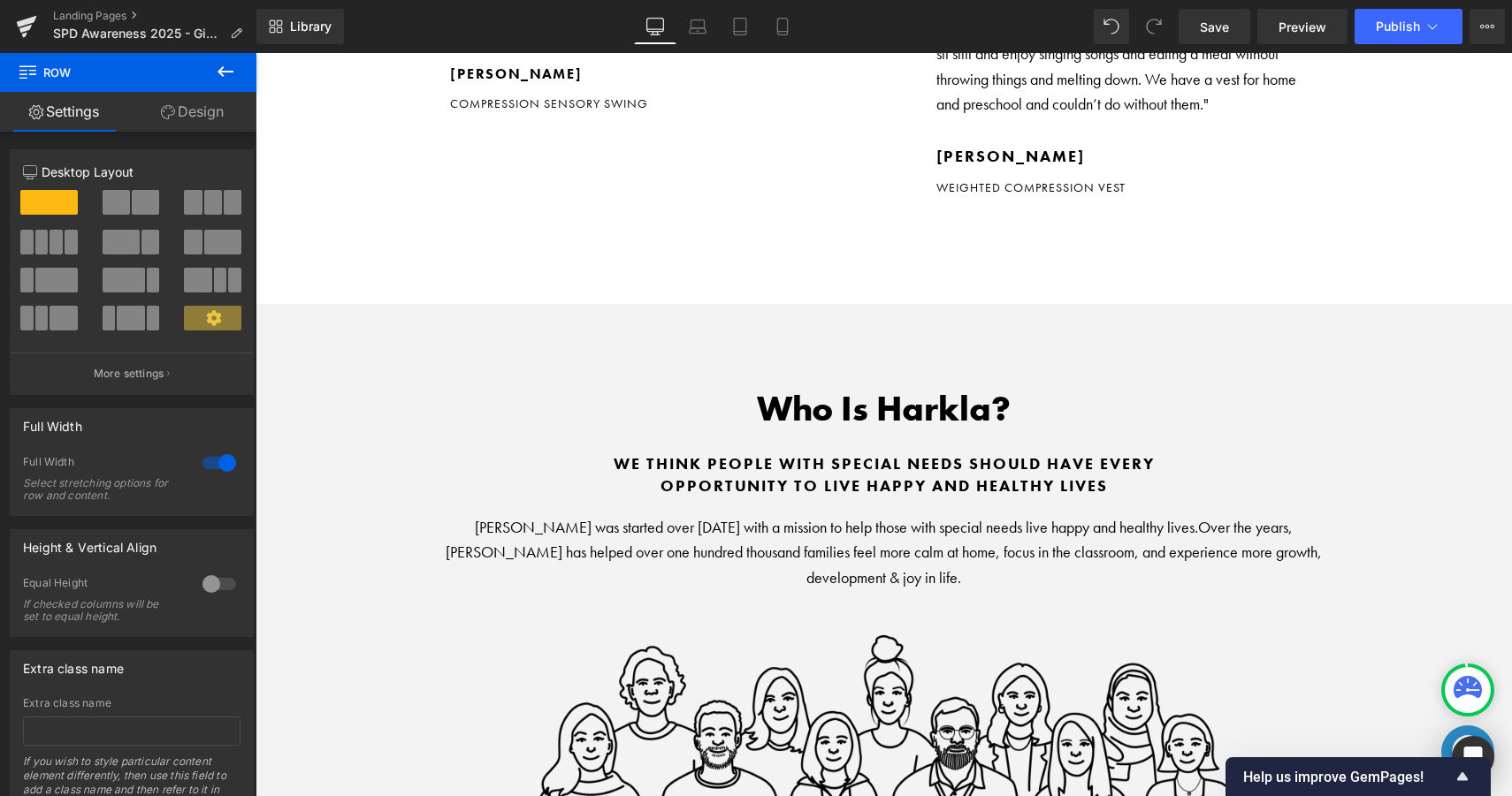
click at [393, 345] on div "Who Is Harkla? Heading we think people with special needs should have every opp…" at bounding box center [884, 568] width 1256 height 529
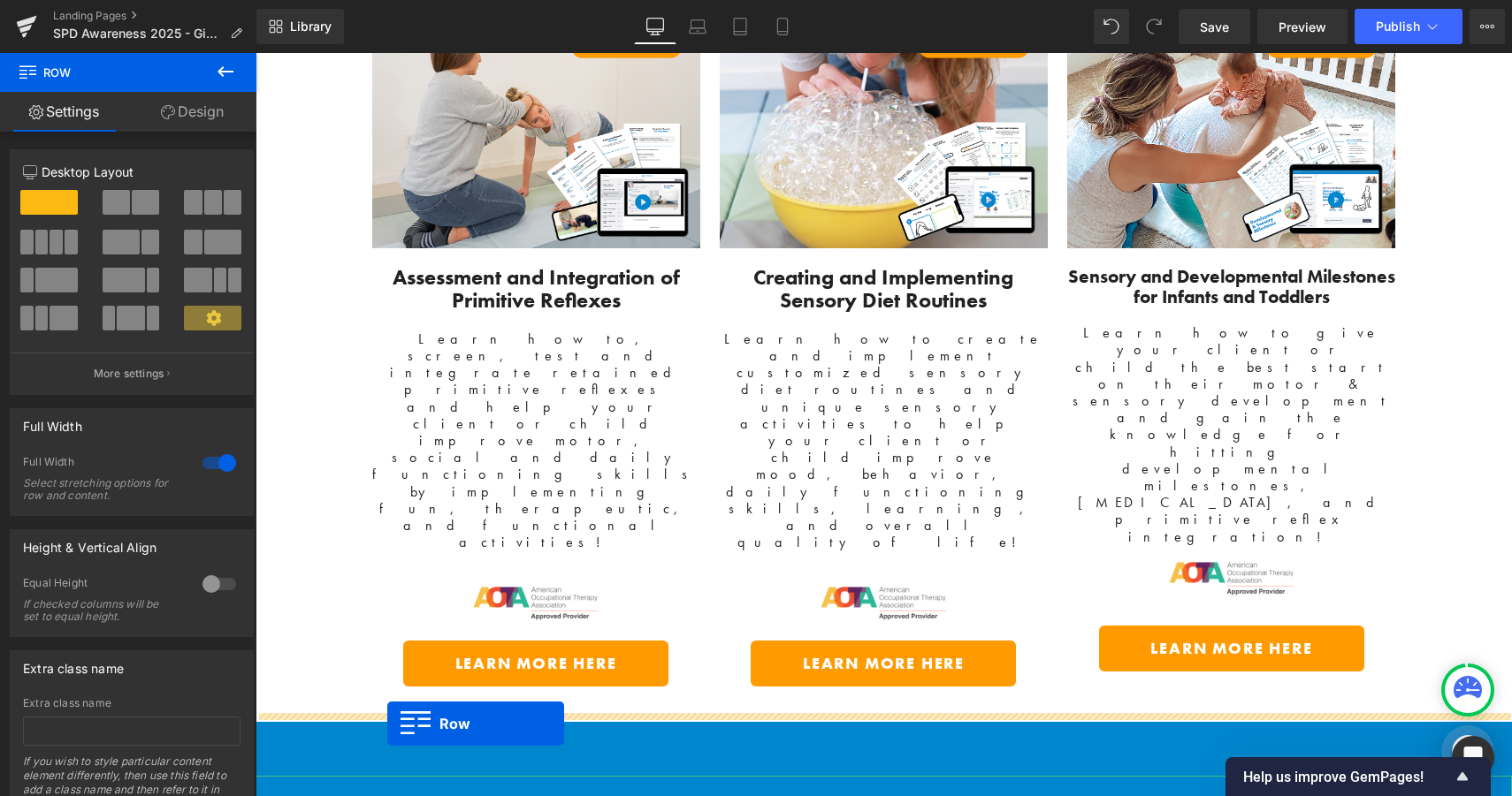
scroll to position [5139, 0]
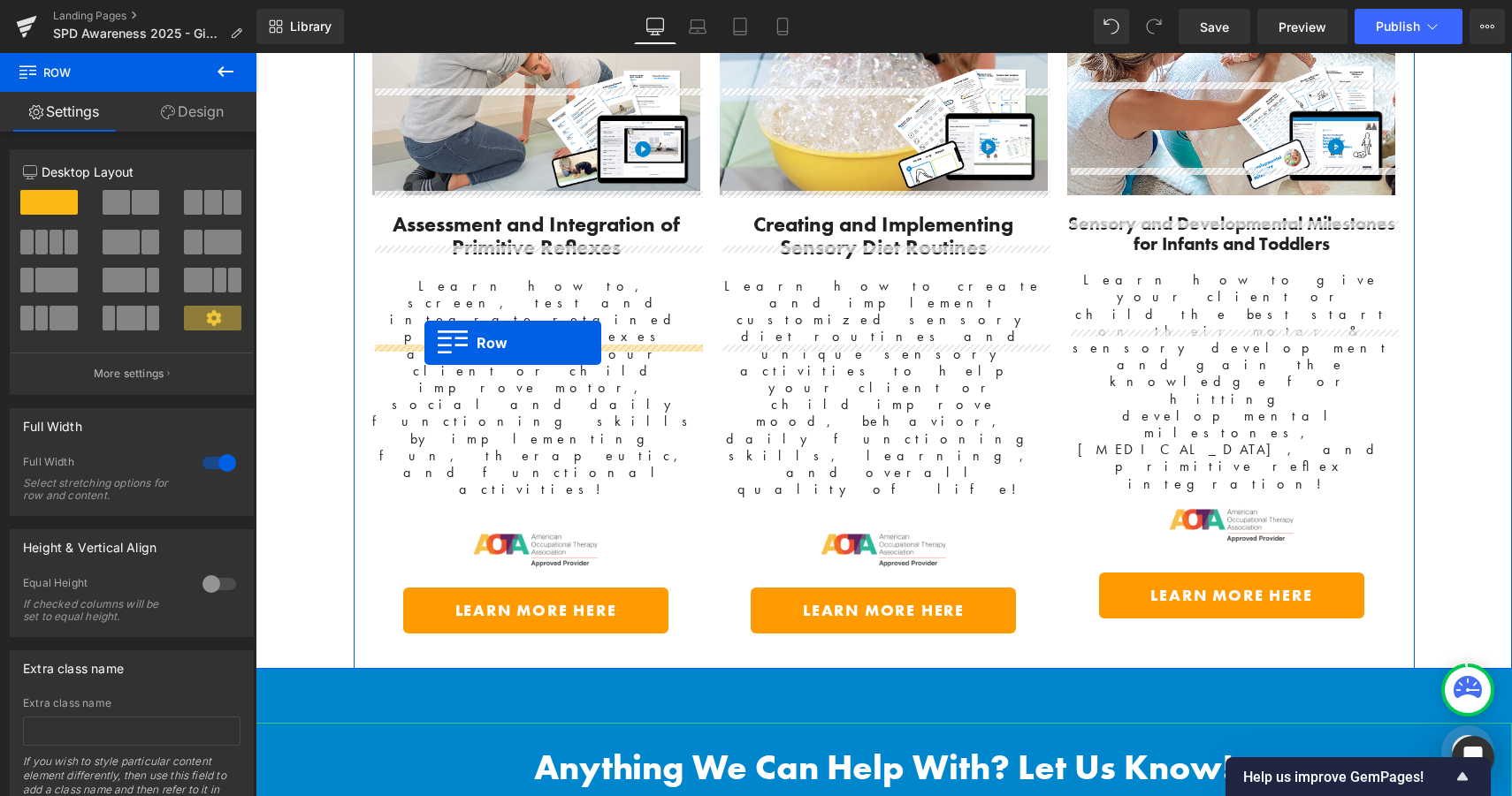
drag, startPoint x: 267, startPoint y: 318, endPoint x: 423, endPoint y: 344, distance: 158.2
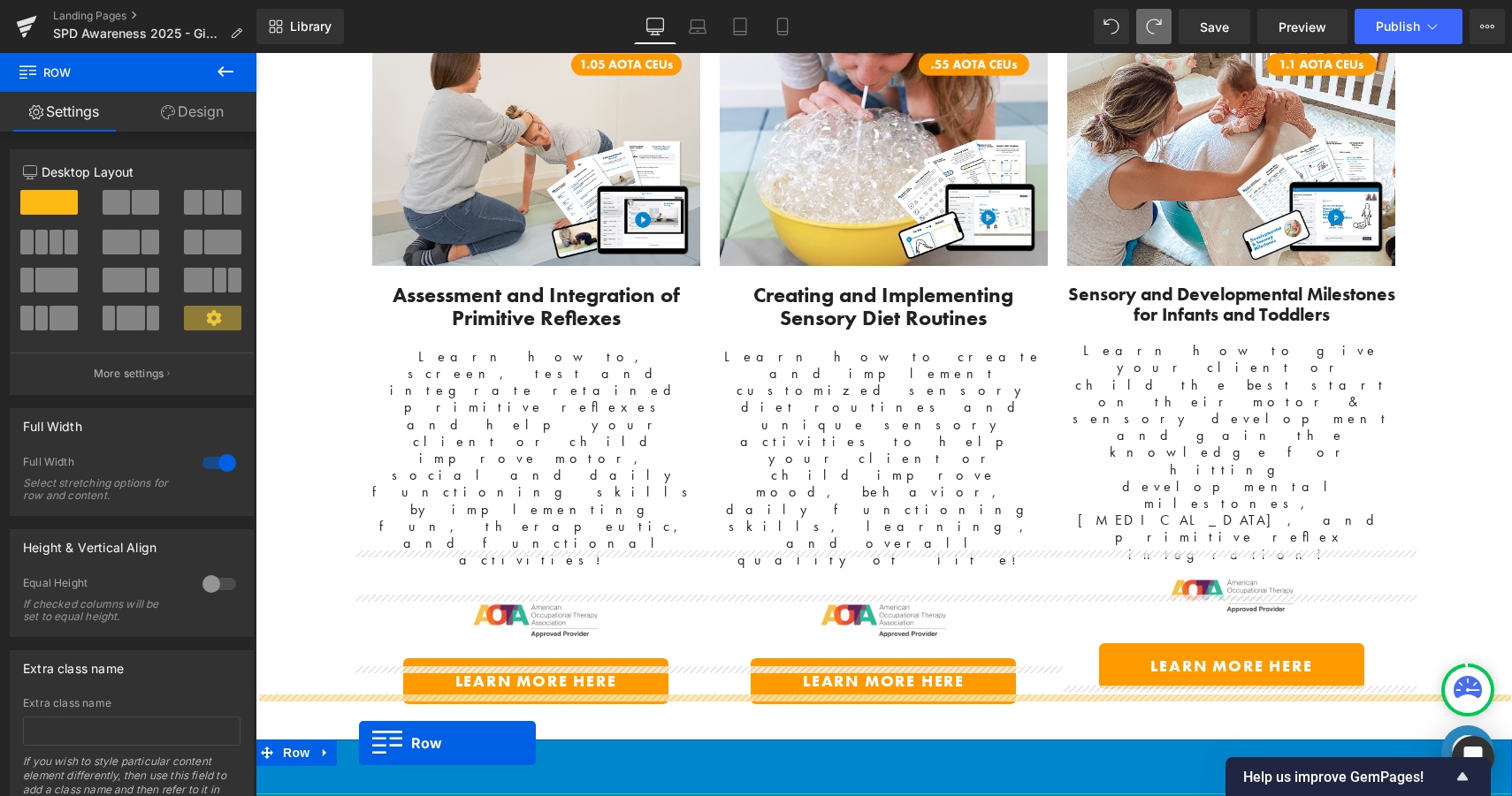
scroll to position [5121, 0]
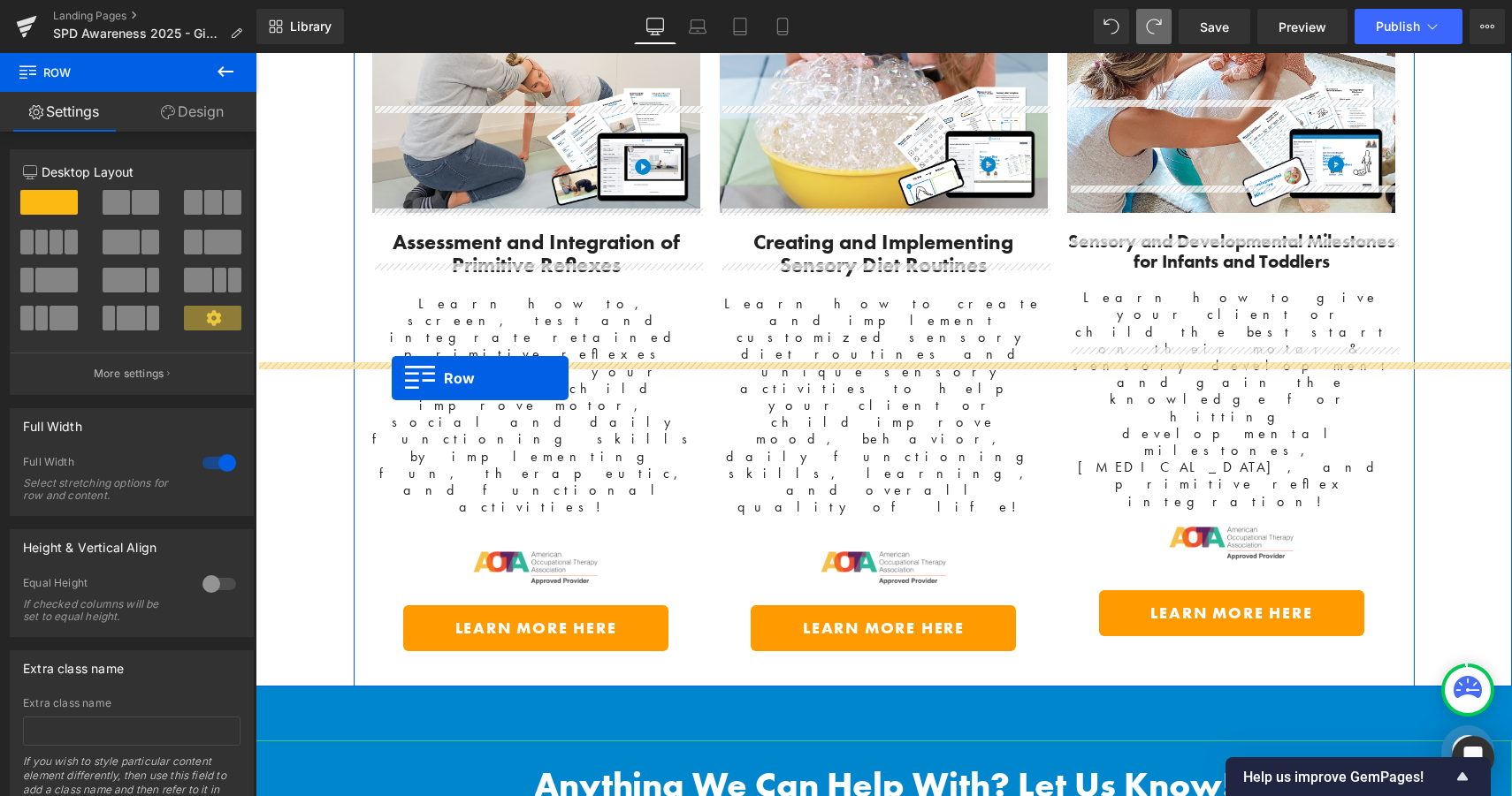
drag, startPoint x: 269, startPoint y: 313, endPoint x: 392, endPoint y: 378, distance: 139.1
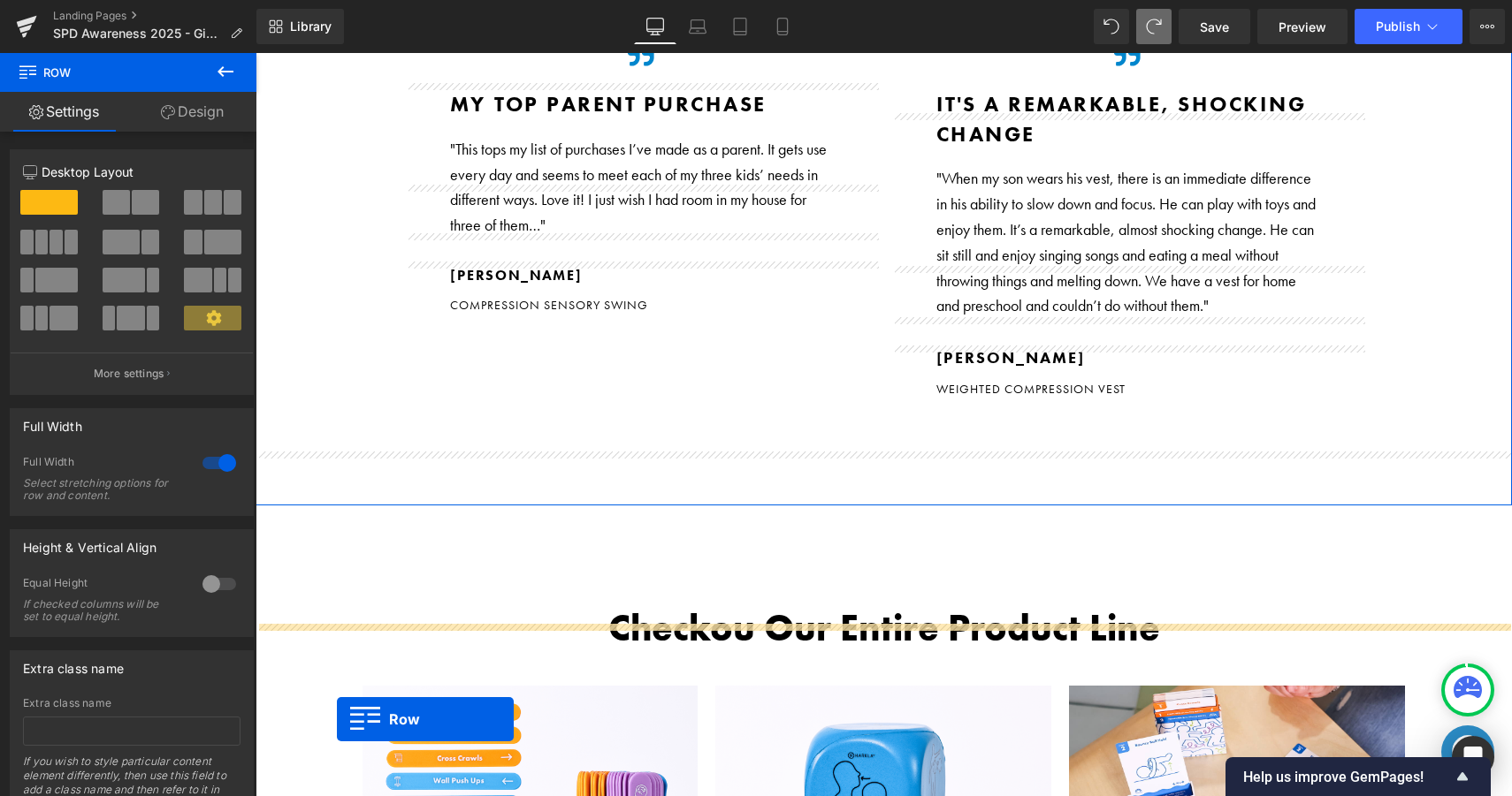
scroll to position [990, 0]
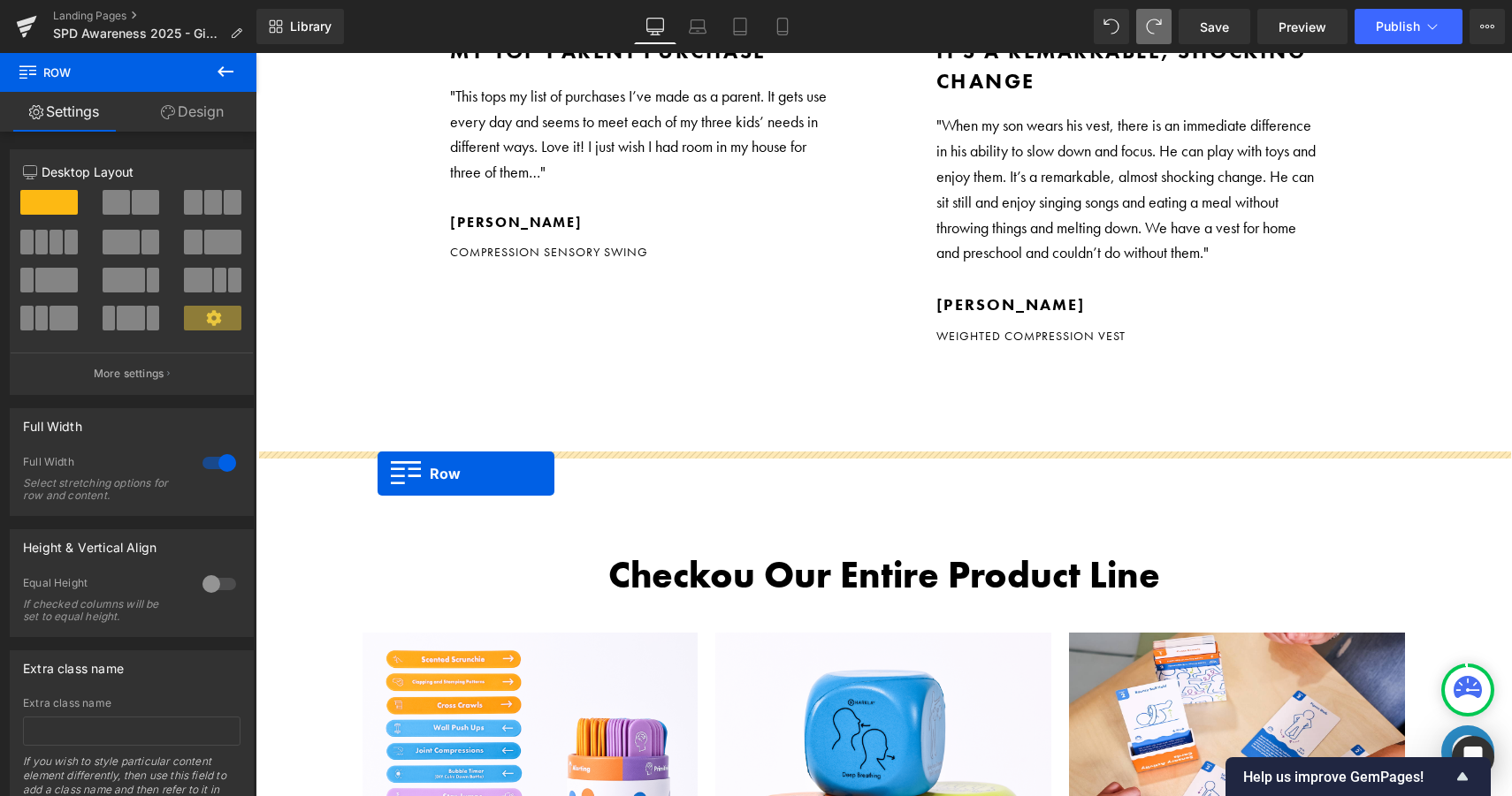
drag, startPoint x: 270, startPoint y: 184, endPoint x: 378, endPoint y: 470, distance: 305.7
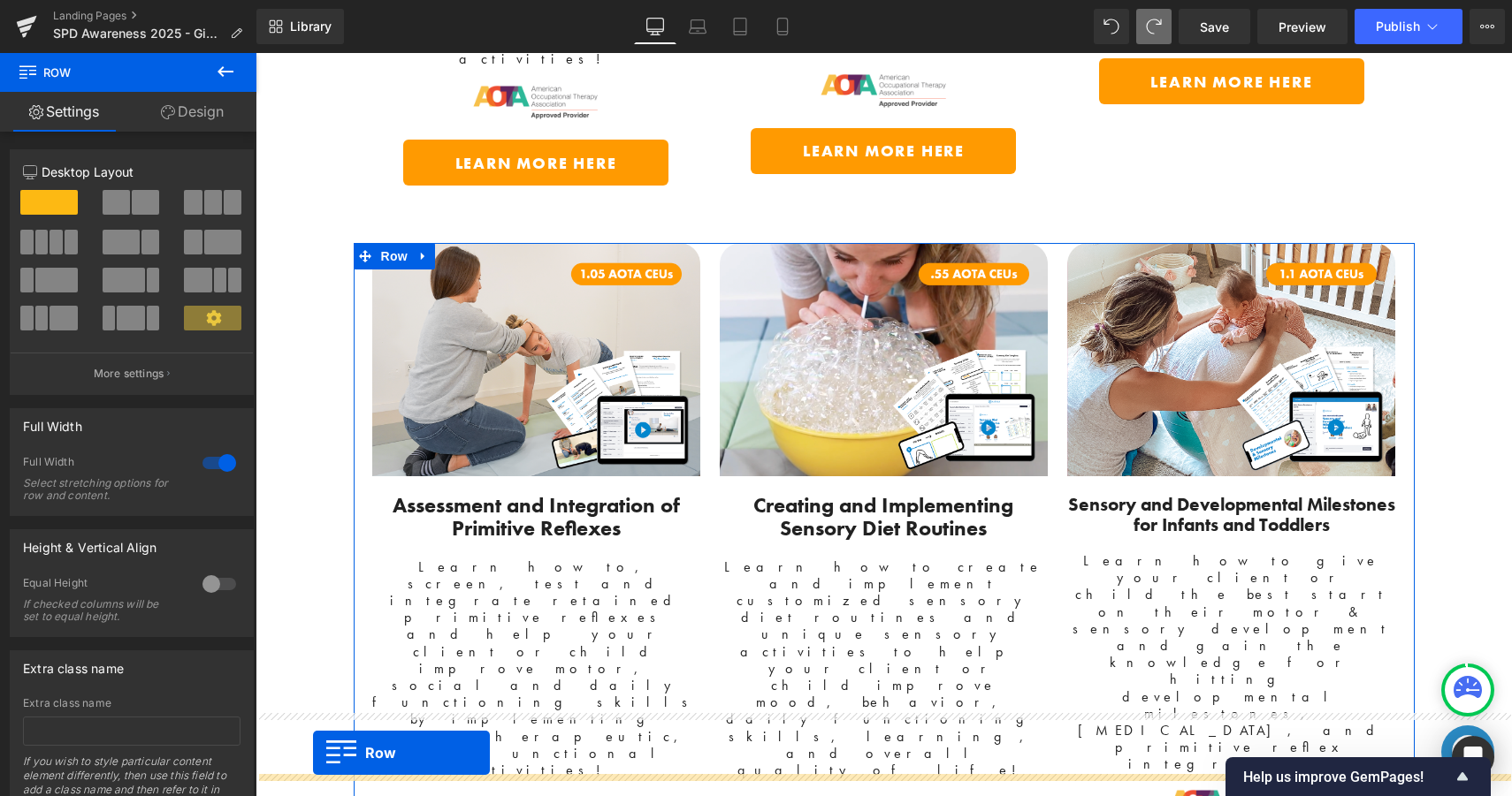
scroll to position [3955, 0]
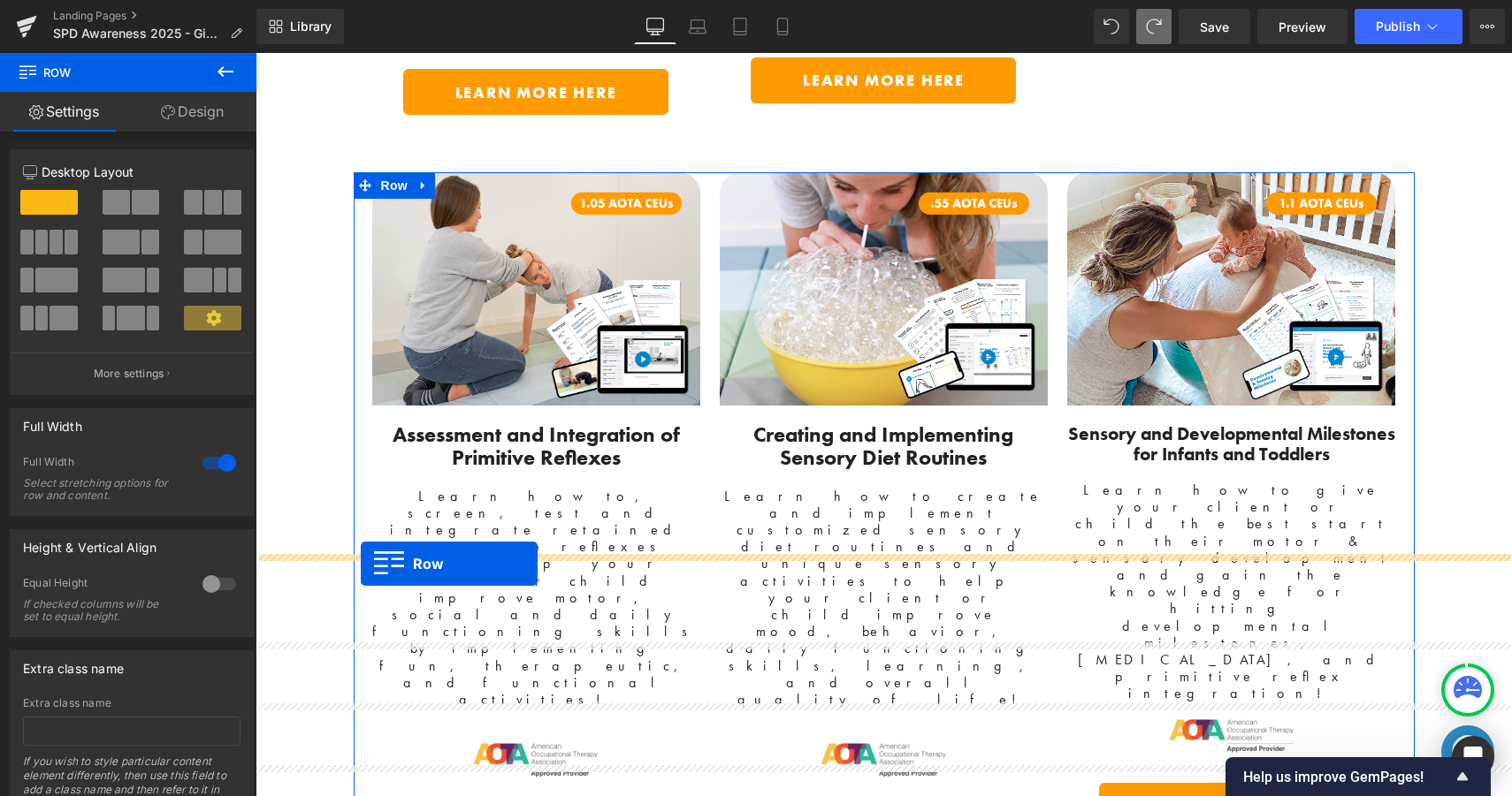
drag, startPoint x: 276, startPoint y: 106, endPoint x: 361, endPoint y: 564, distance: 465.8
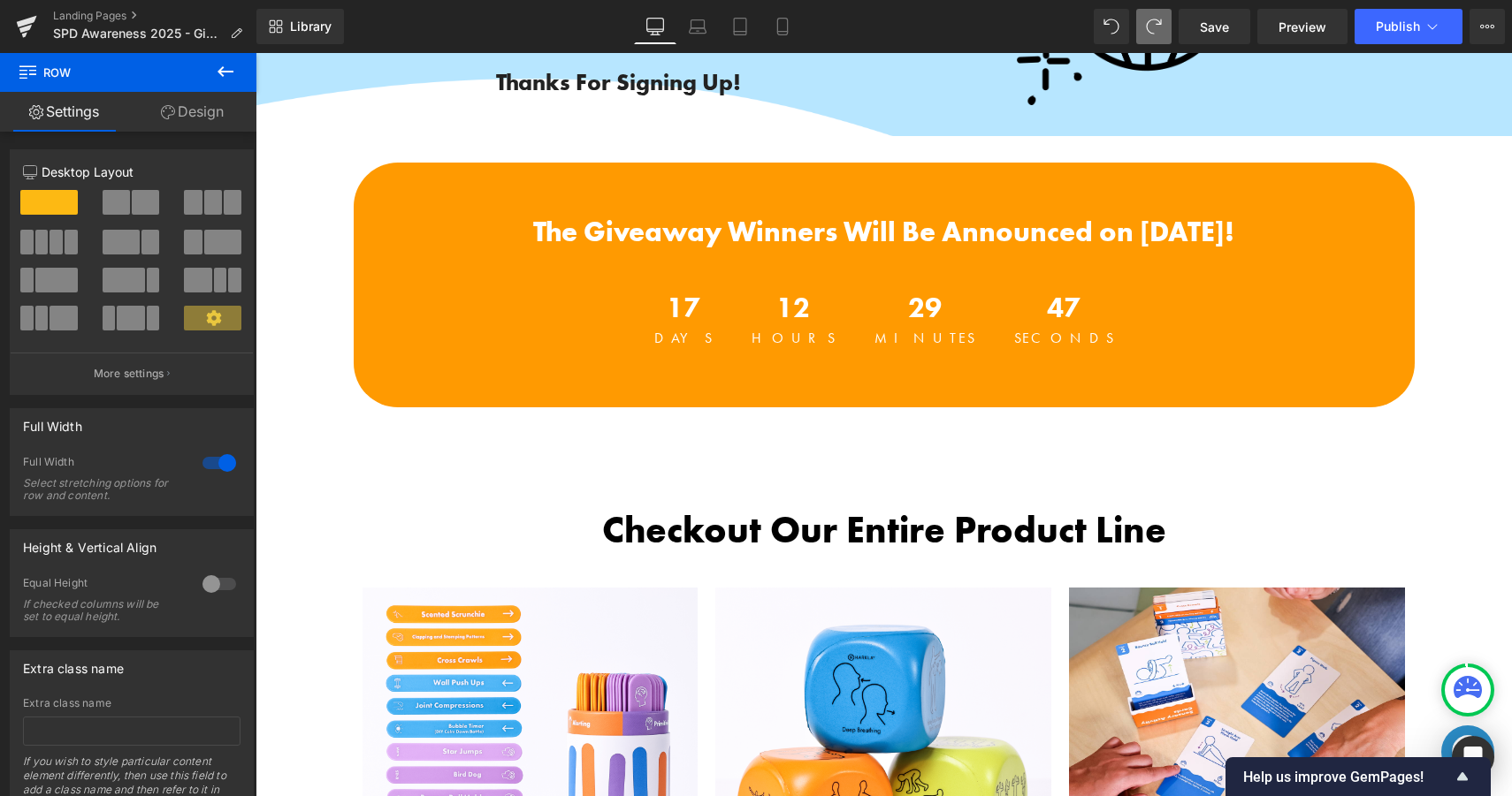
scroll to position [0, 0]
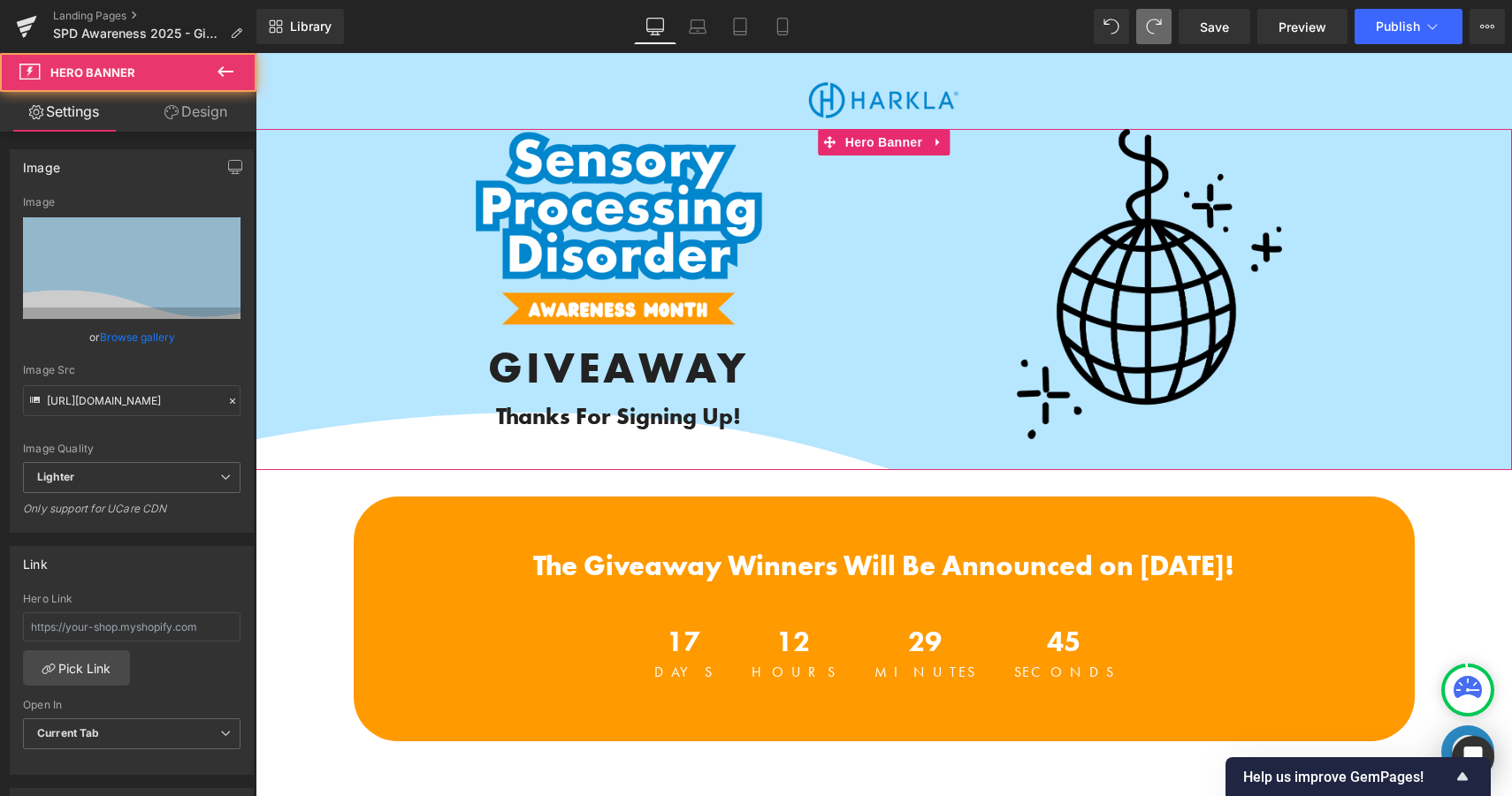
click at [284, 314] on span "Image GIVEAWAY Heading Thanks For Signing Up! Heading Text Block Image Row" at bounding box center [884, 299] width 1256 height 341
click at [322, 337] on span "Image GIVEAWAY Heading Thanks For Signing Up! Heading Text Block Image Row" at bounding box center [884, 299] width 1256 height 341
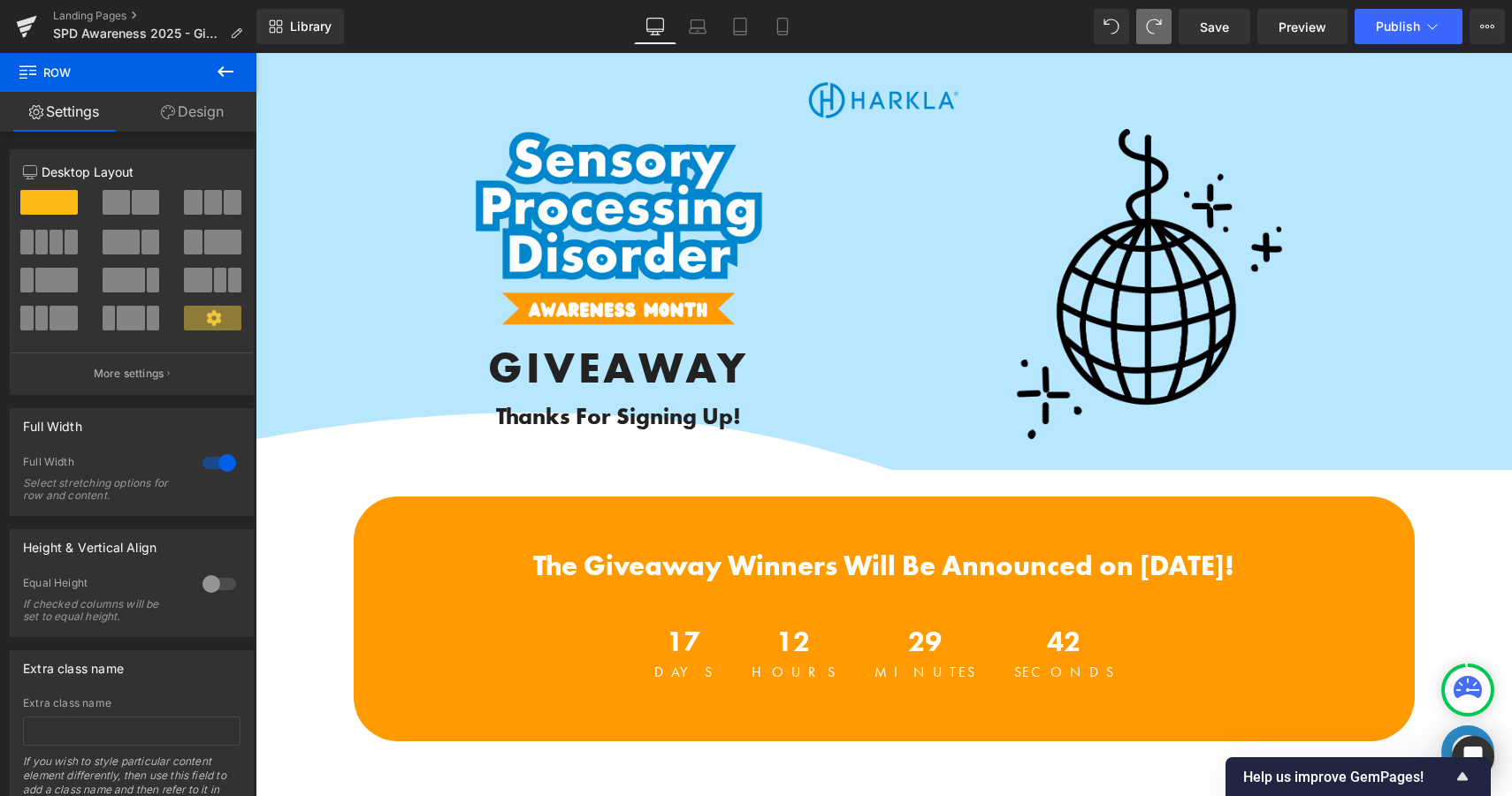
click at [427, 73] on div "Image" at bounding box center [884, 90] width 1080 height 58
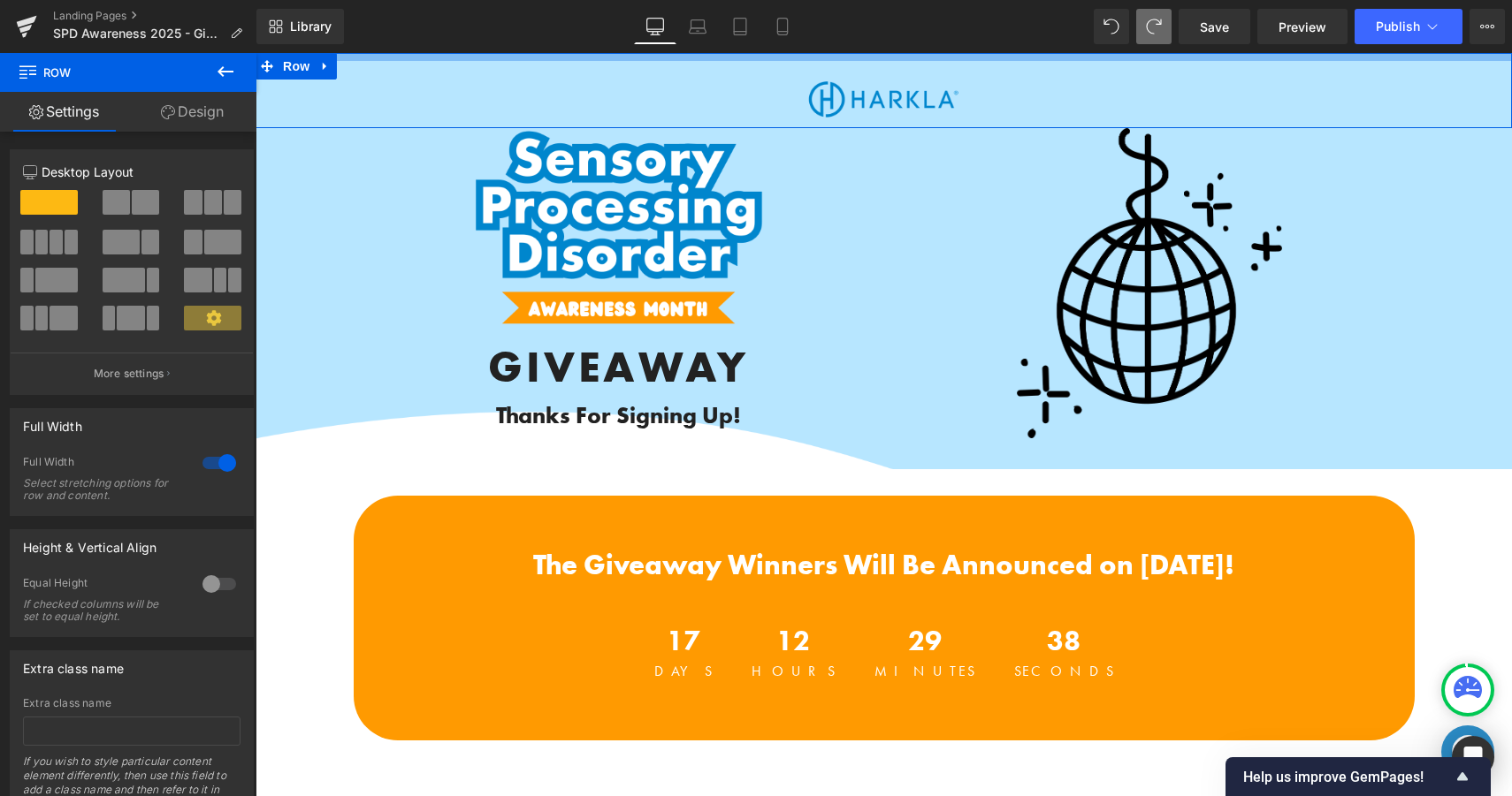
drag, startPoint x: 383, startPoint y: 57, endPoint x: 380, endPoint y: 28, distance: 29.2
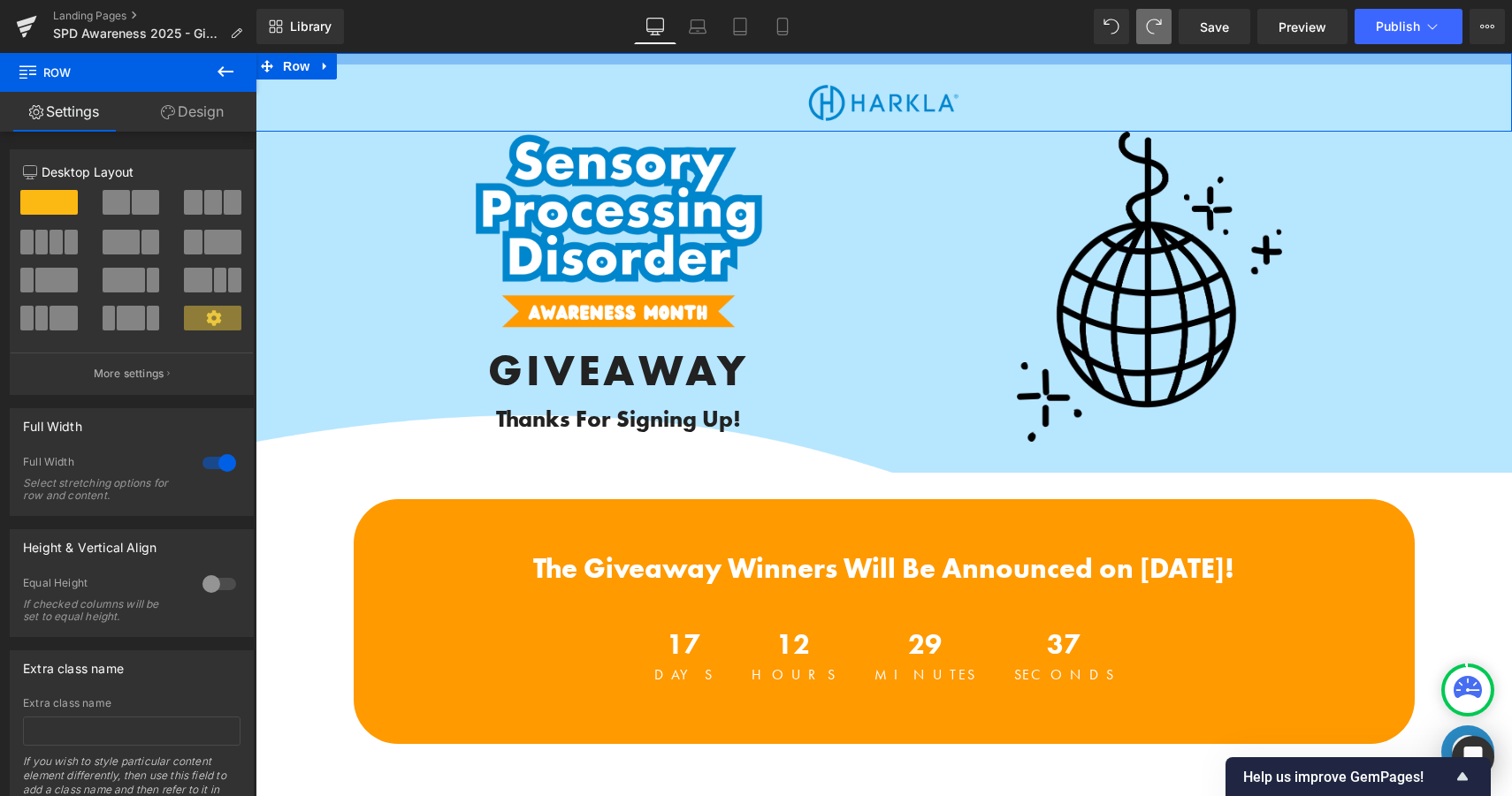
click at [776, 60] on div at bounding box center [884, 59] width 1256 height 11
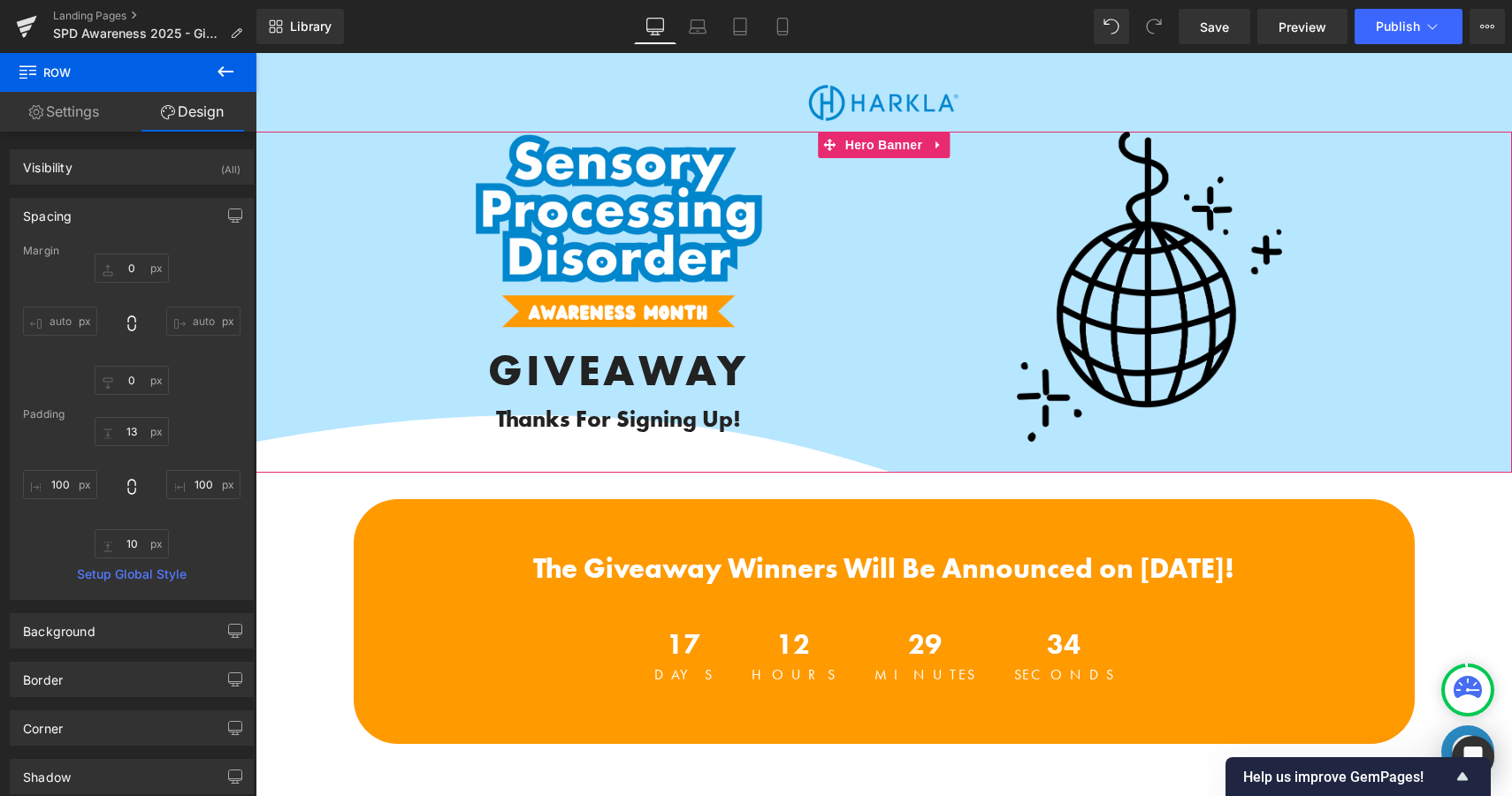
click at [1473, 459] on span "Image GIVEAWAY Heading Thanks For Signing Up! Heading Text Block Image Row" at bounding box center [884, 301] width 1256 height 341
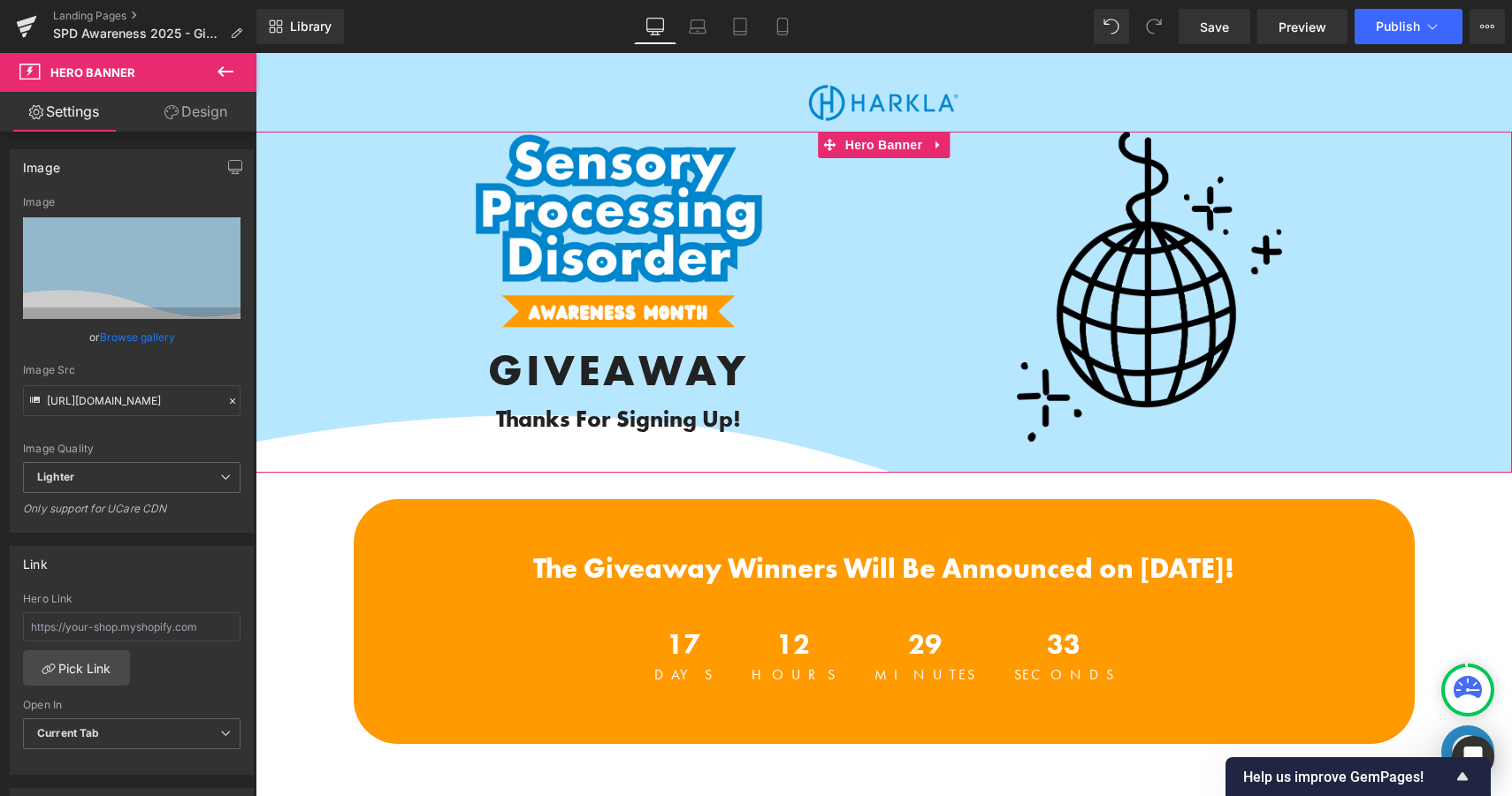
click at [198, 114] on link "Design" at bounding box center [195, 111] width 128 height 40
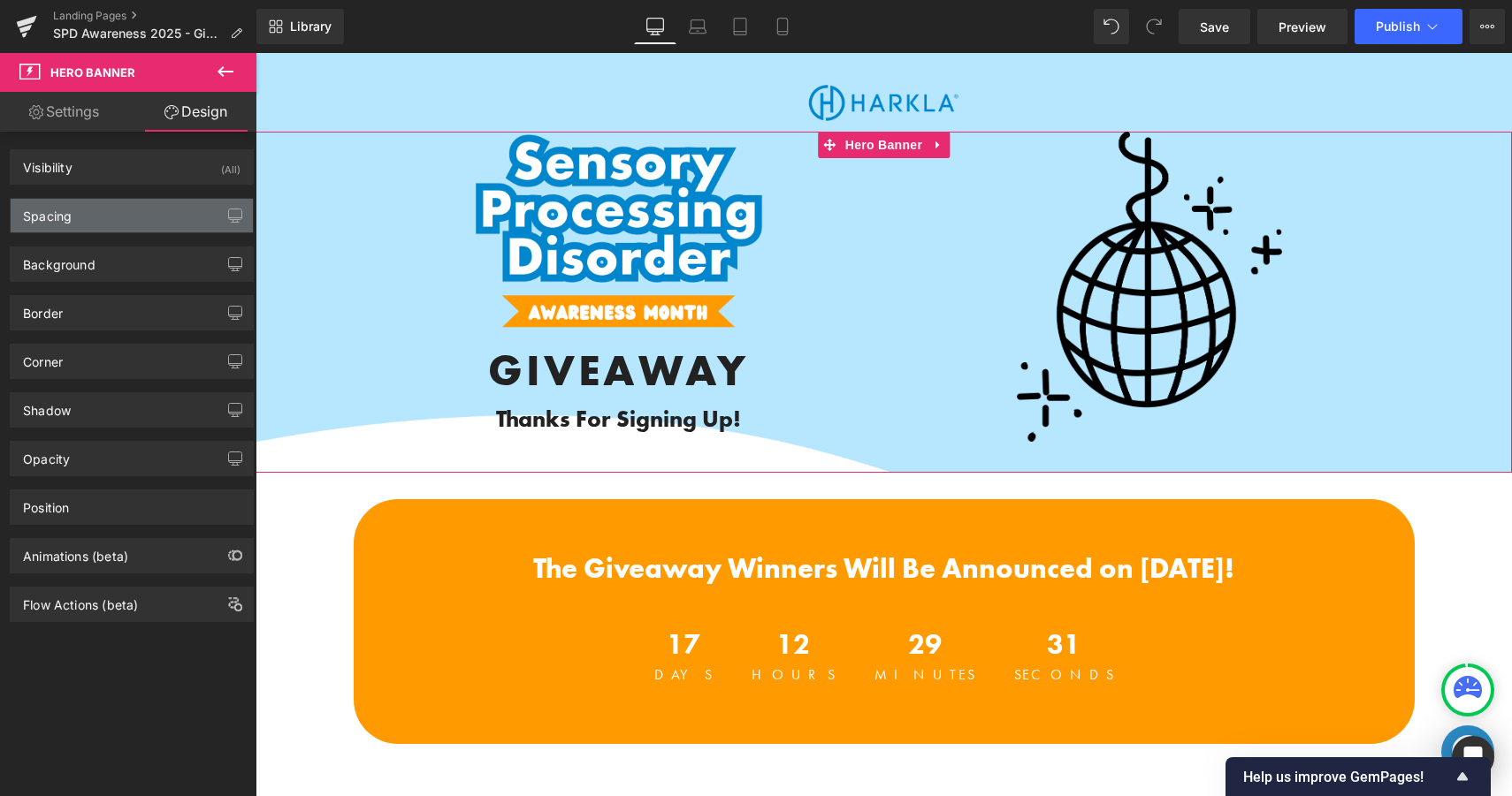
click at [130, 217] on div "Spacing" at bounding box center [132, 215] width 242 height 34
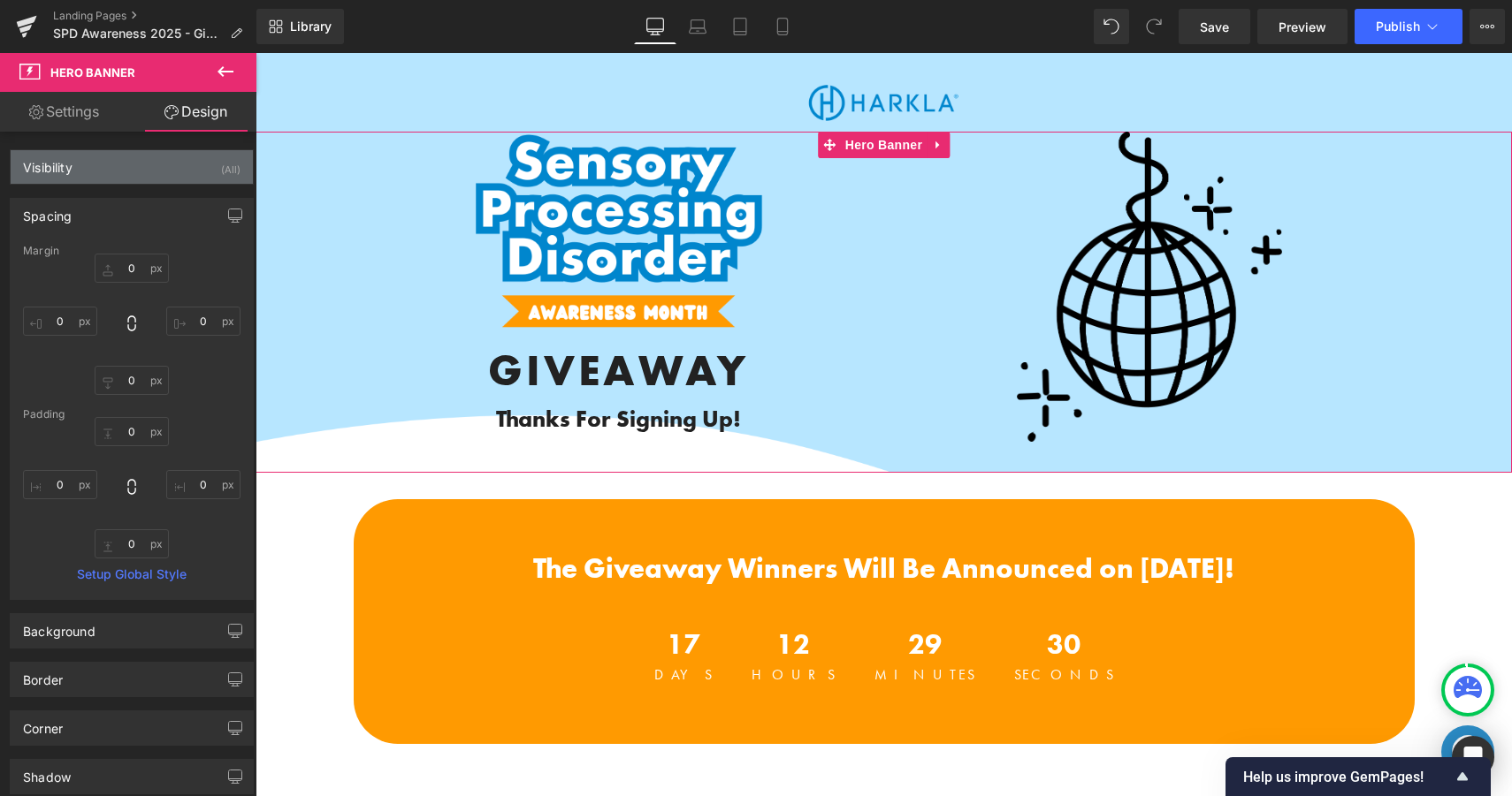
click at [146, 150] on div "Visibility (All)" at bounding box center [132, 166] width 242 height 34
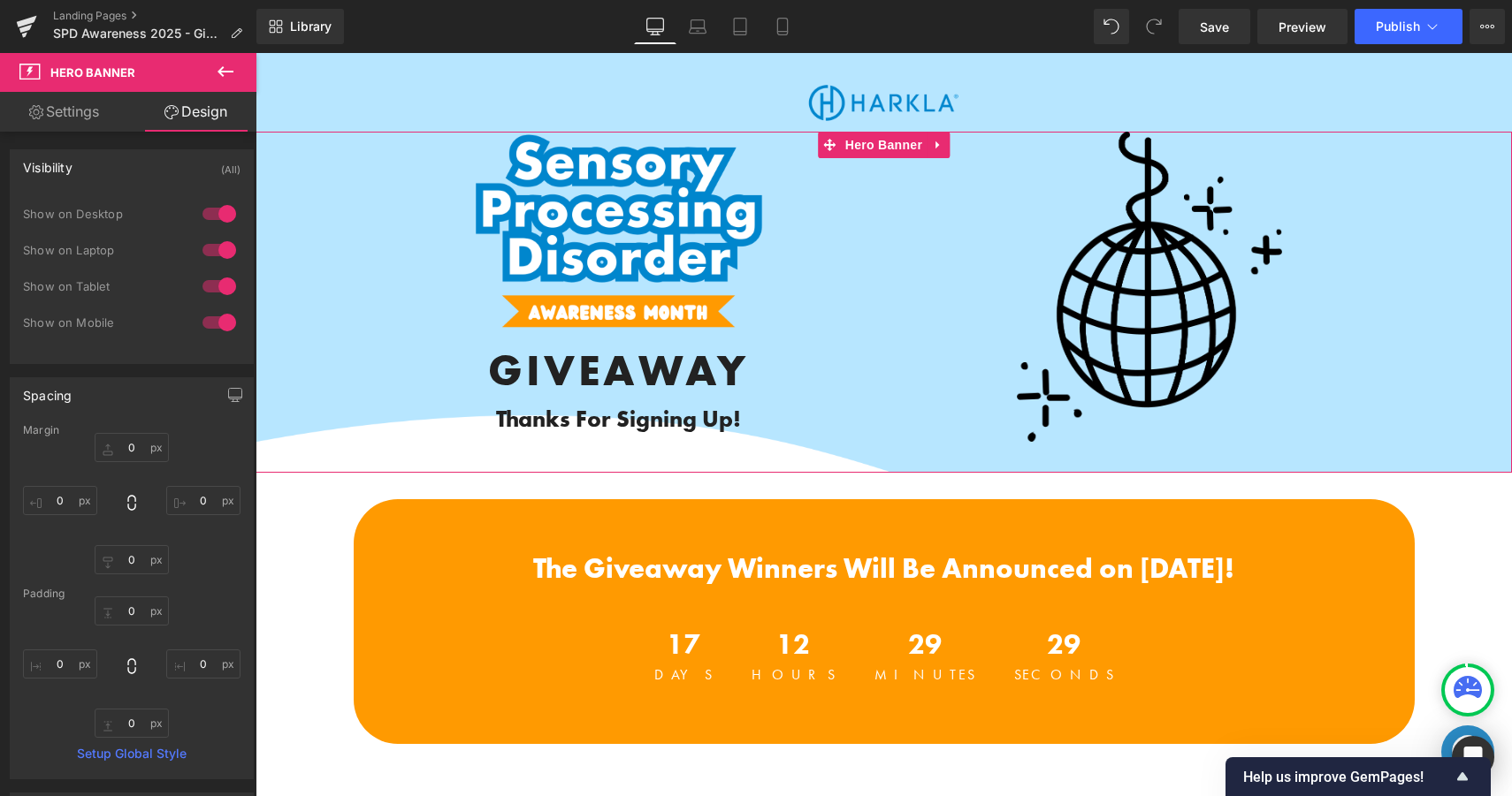
click at [152, 165] on div "Visibility (All)" at bounding box center [132, 166] width 242 height 34
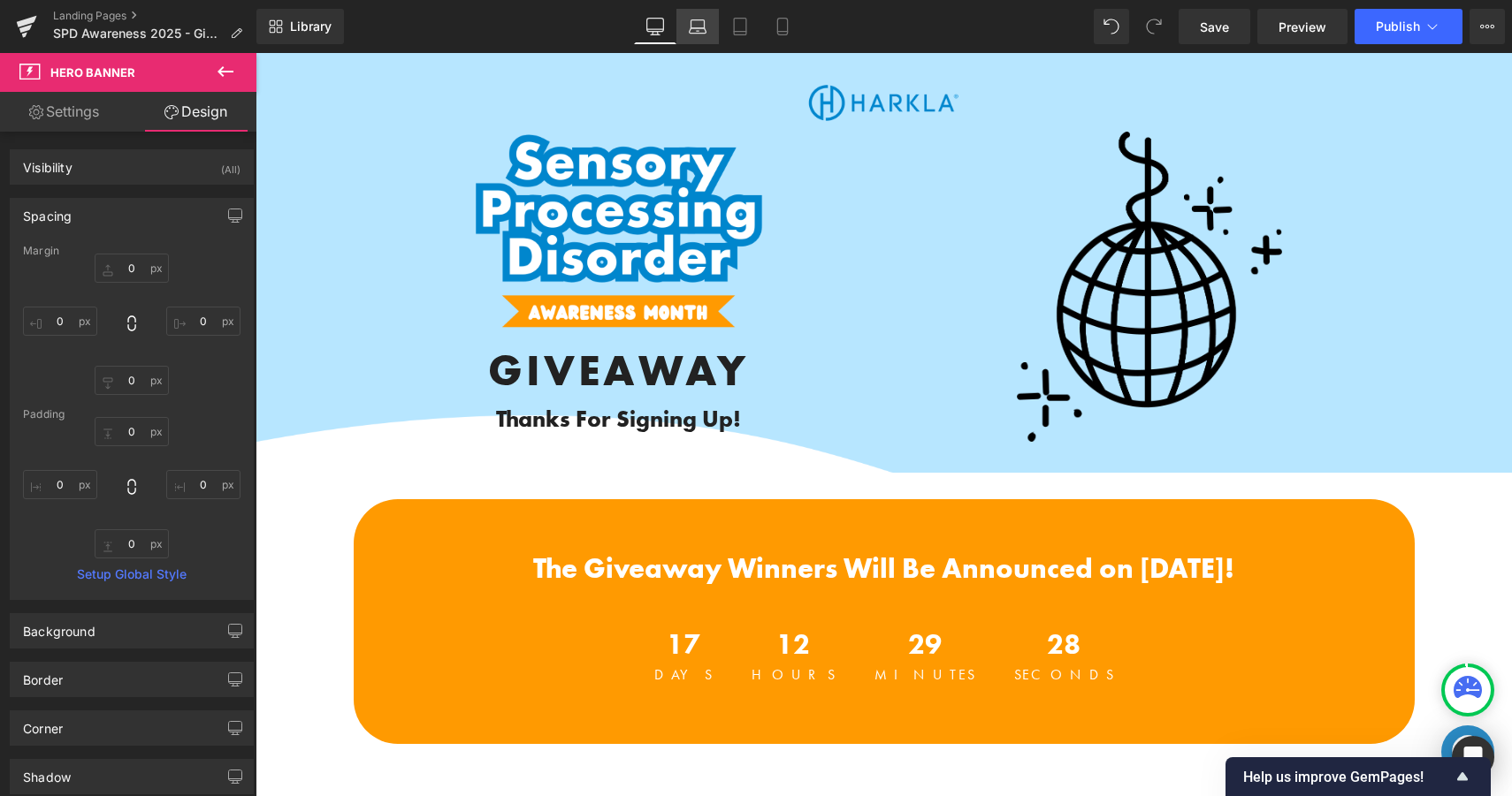
click at [697, 28] on icon at bounding box center [697, 26] width 17 height 17
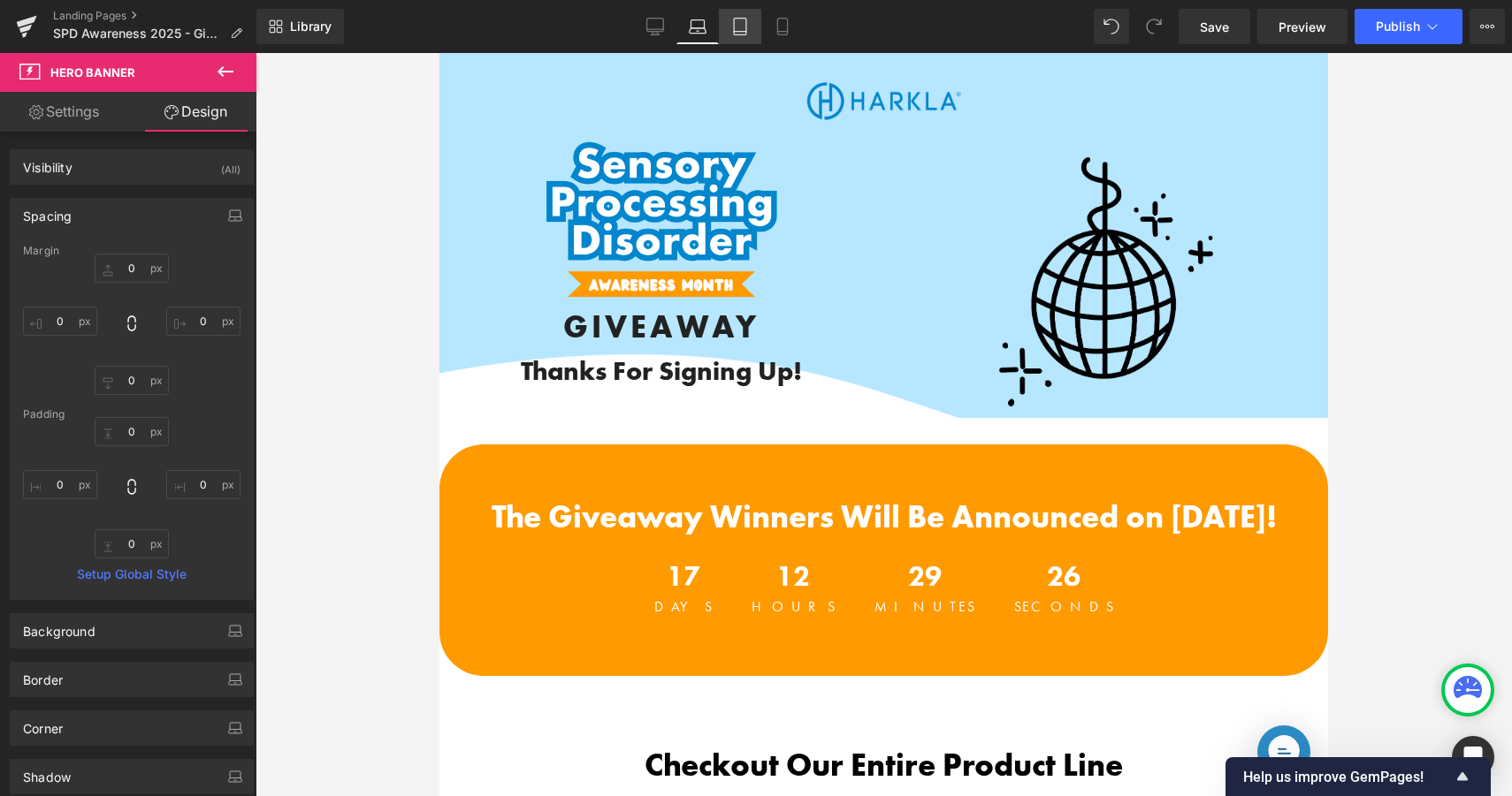
click at [735, 27] on icon at bounding box center [739, 26] width 17 height 17
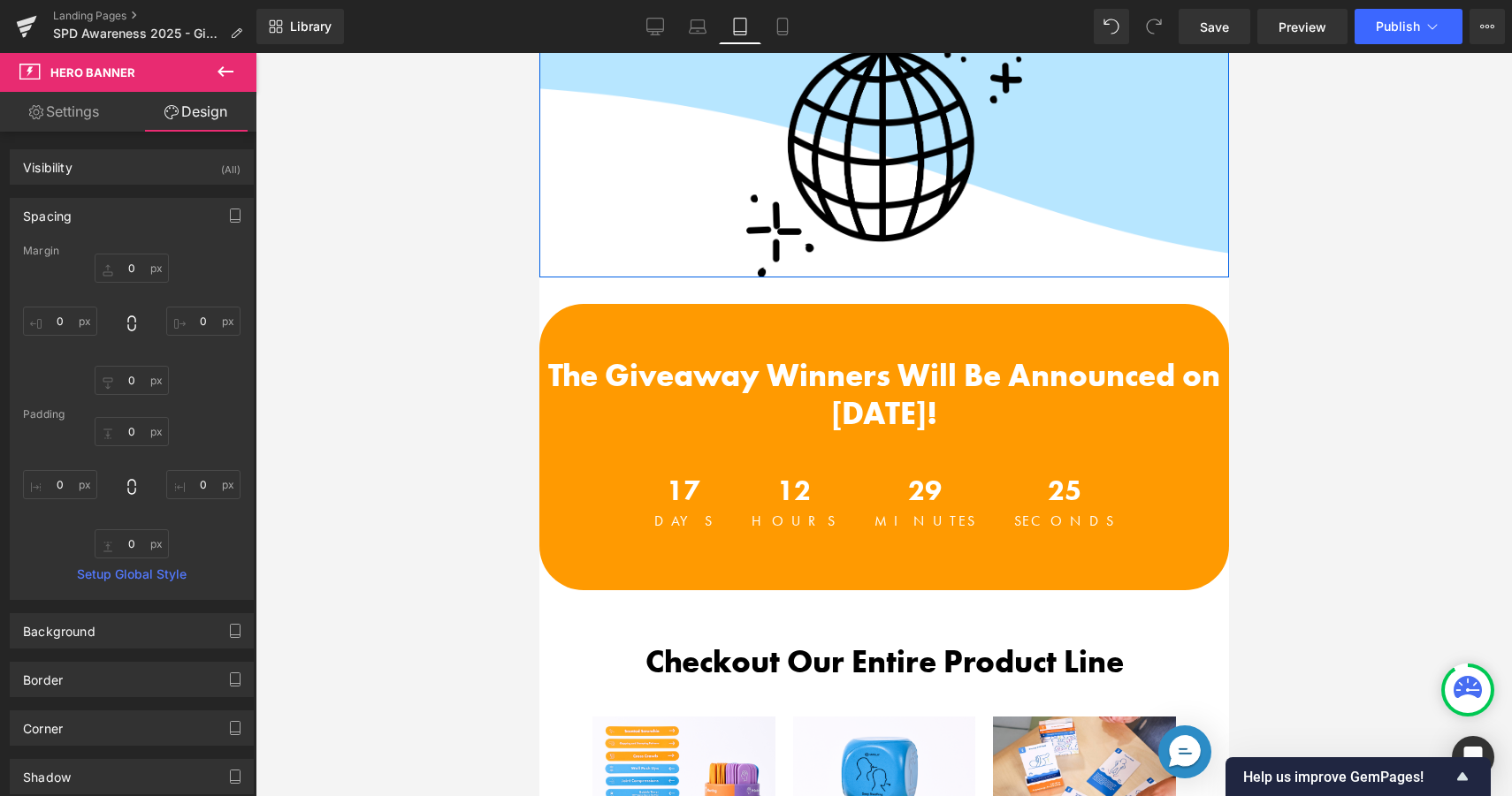
scroll to position [550, 0]
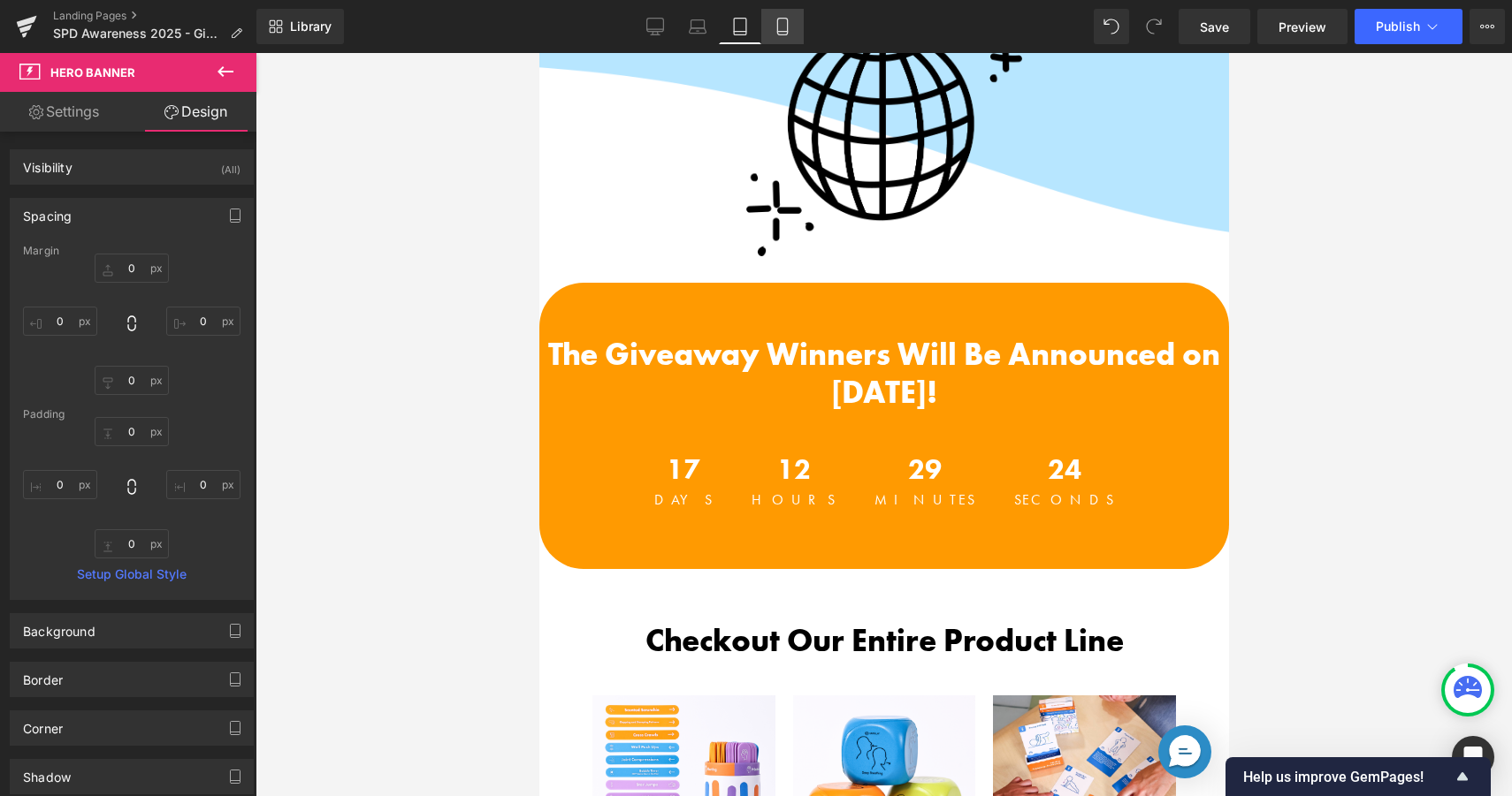
click at [780, 33] on icon at bounding box center [782, 26] width 17 height 17
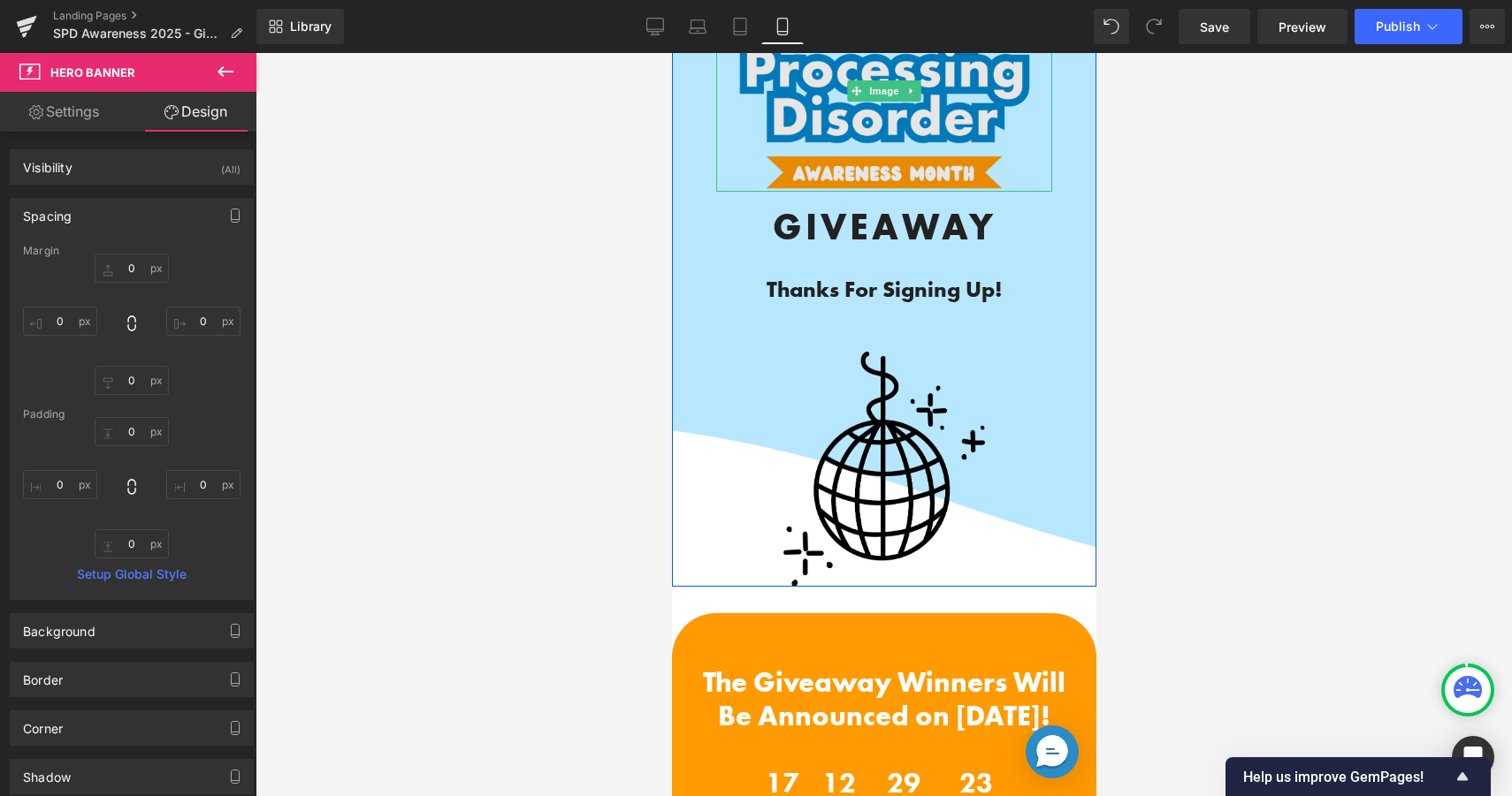
scroll to position [342, 0]
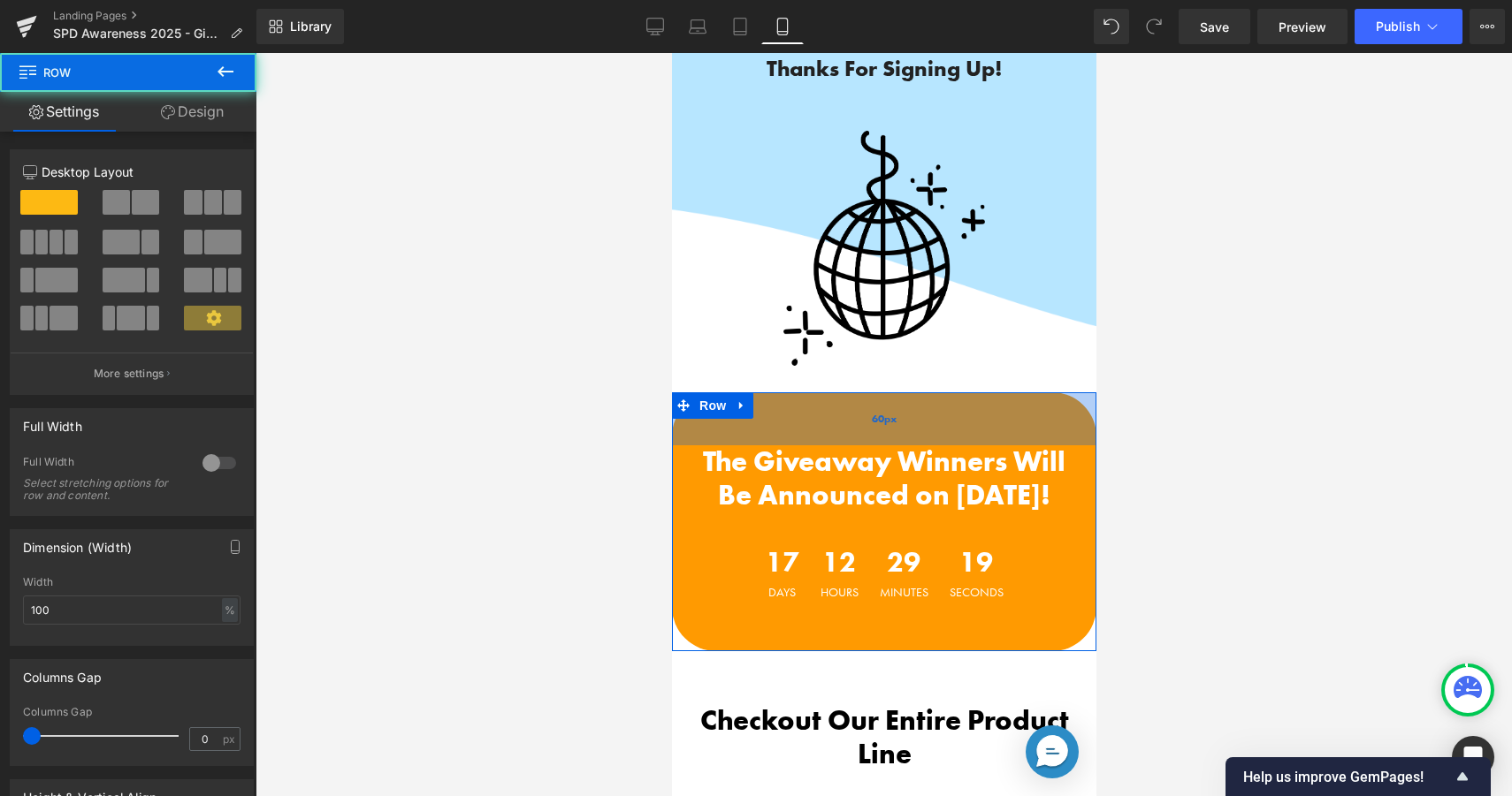
click at [797, 429] on div "60px" at bounding box center [883, 419] width 424 height 53
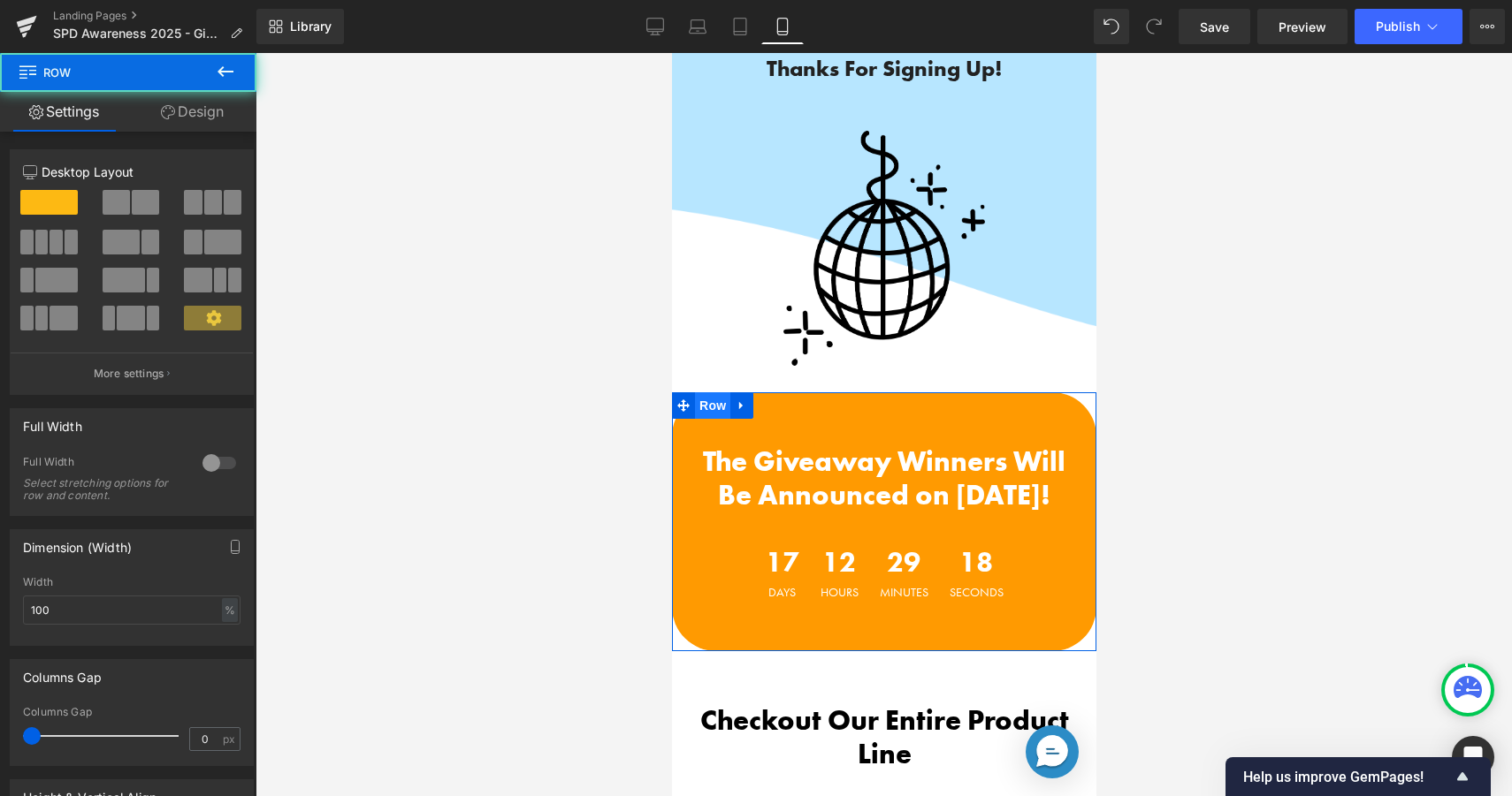
click at [714, 404] on span "Row" at bounding box center [712, 405] width 35 height 27
click at [203, 117] on link "Design" at bounding box center [191, 111] width 128 height 40
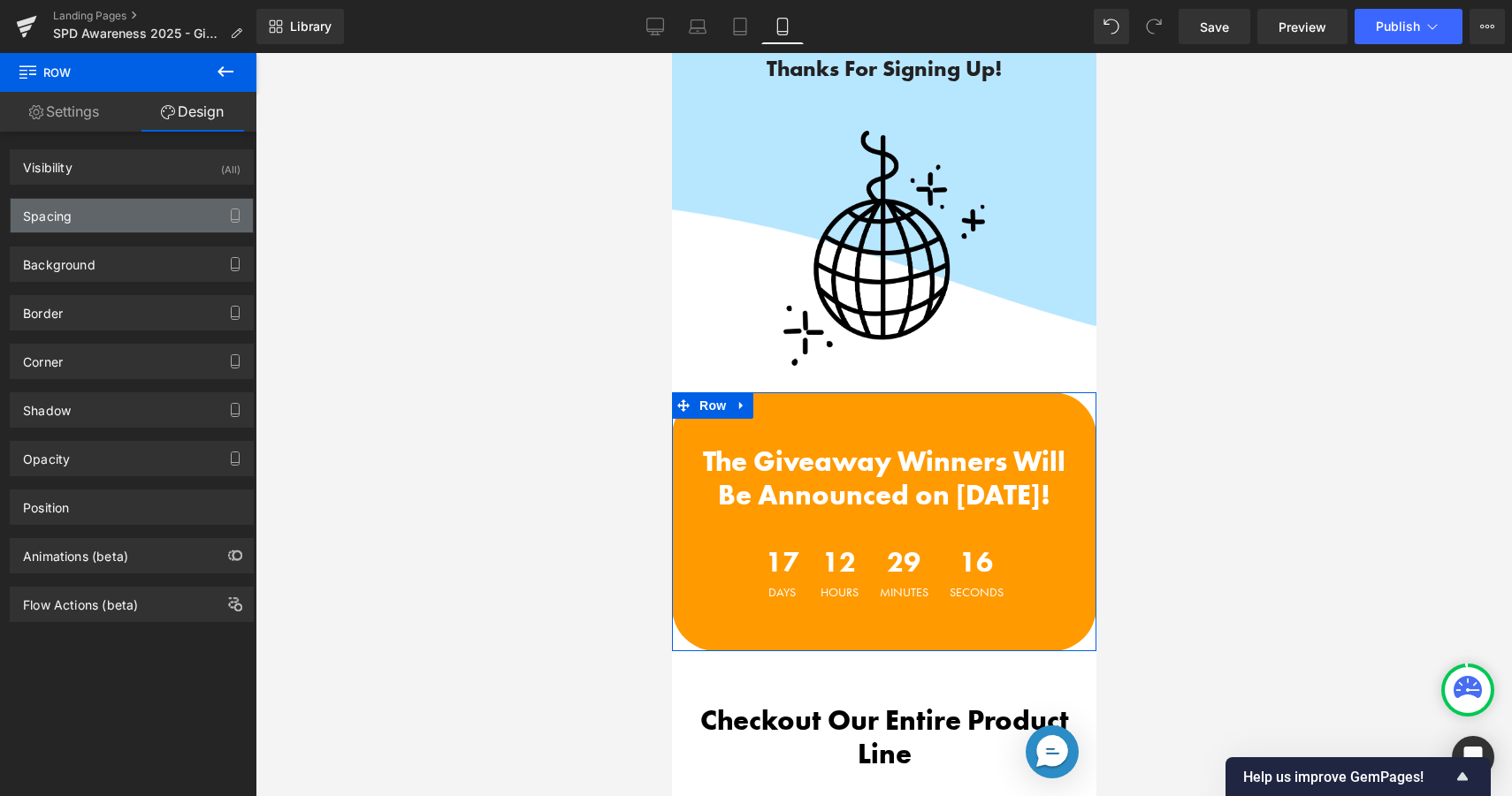
click at [155, 220] on div "Spacing" at bounding box center [132, 215] width 242 height 34
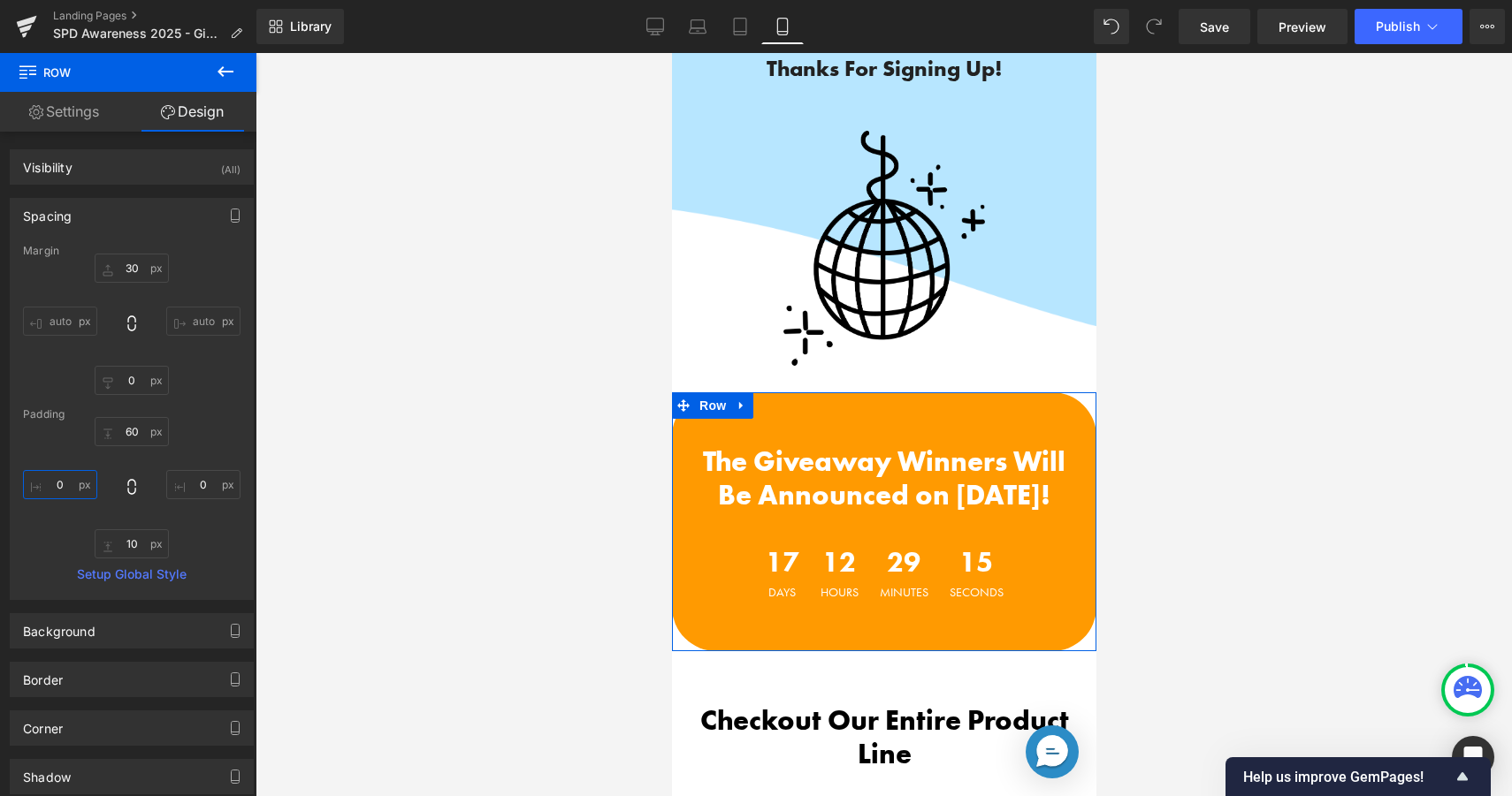
click at [63, 476] on input "0" at bounding box center [60, 484] width 74 height 29
click at [685, 490] on div "The Giveaway Winners Will Be Announced on October 19th! Heading 17 Days 12 Hour…" at bounding box center [883, 543] width 424 height 197
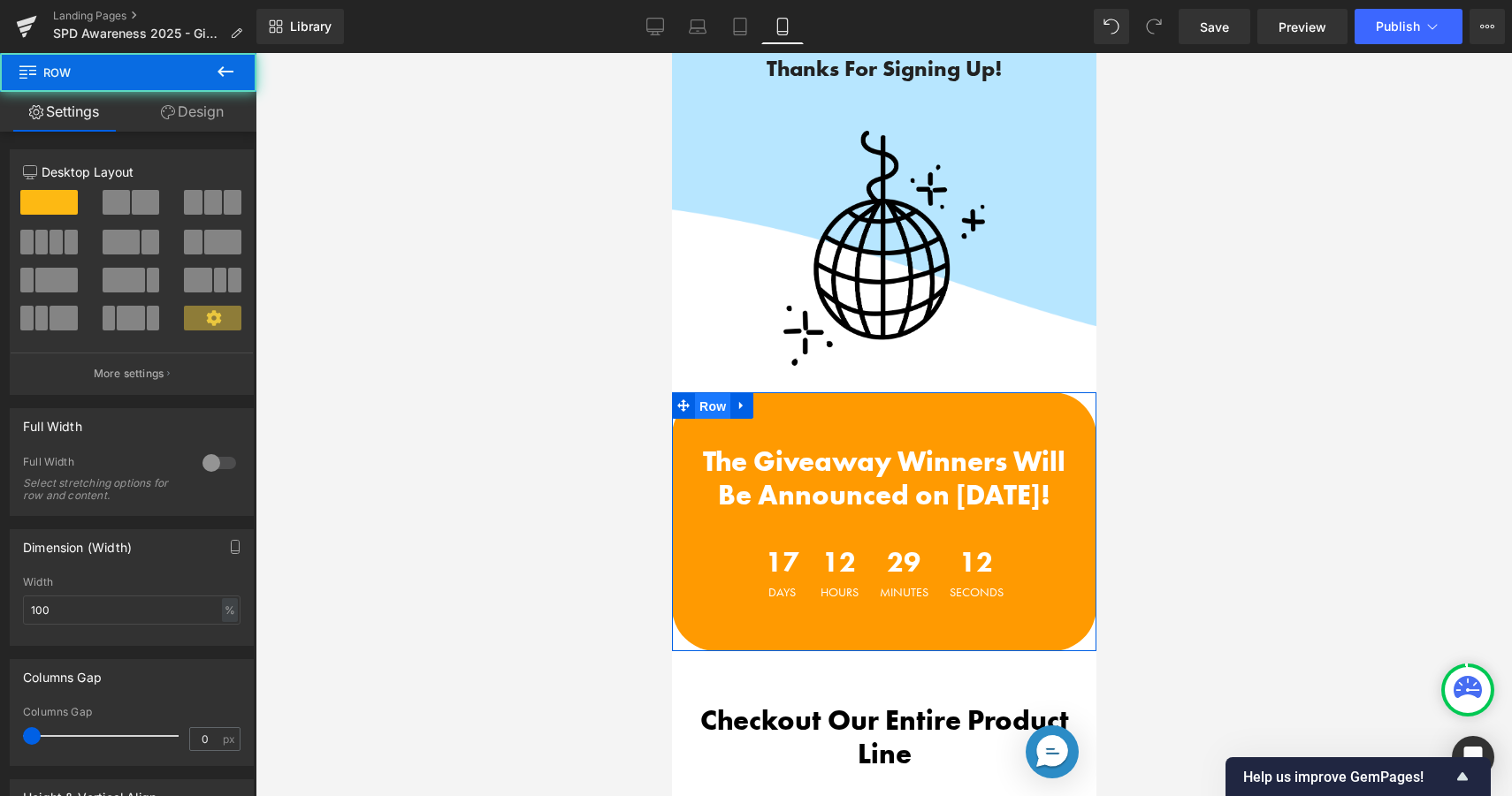
click at [711, 410] on span "Row" at bounding box center [712, 406] width 35 height 27
click at [207, 107] on link "Design" at bounding box center [191, 111] width 128 height 40
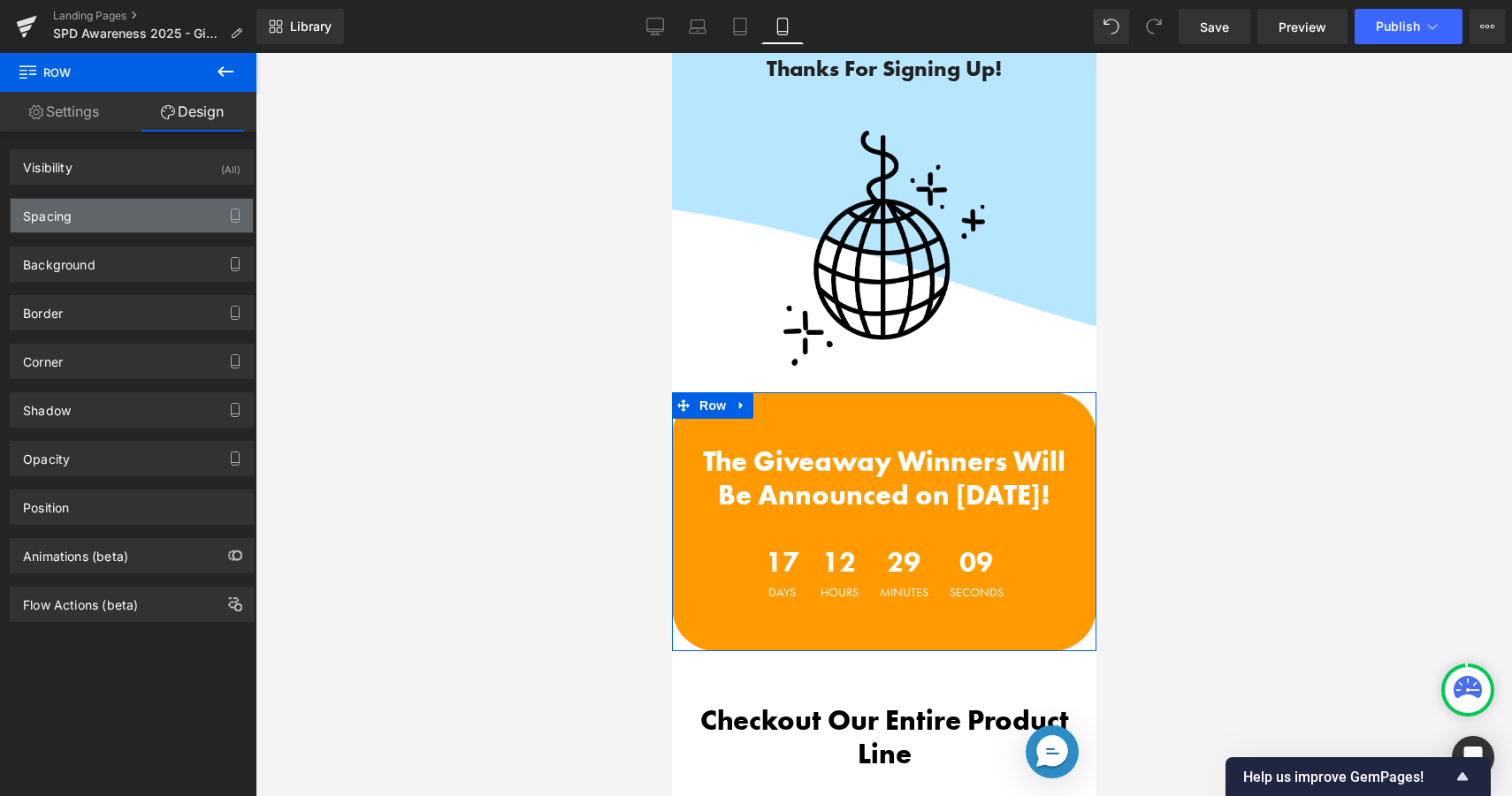
click at [140, 215] on div "Spacing" at bounding box center [132, 215] width 242 height 34
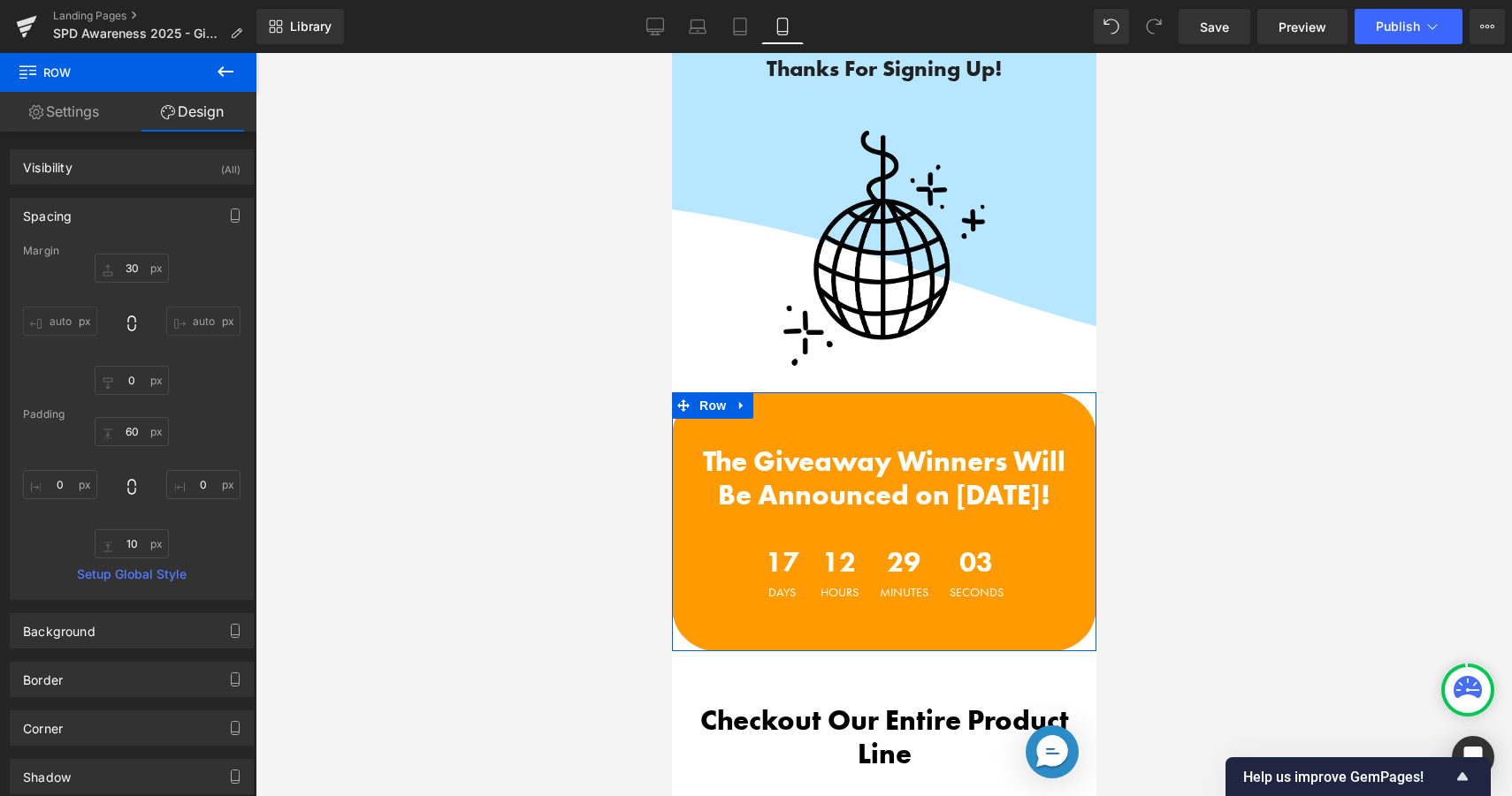
click at [73, 110] on link "Settings" at bounding box center [63, 111] width 128 height 40
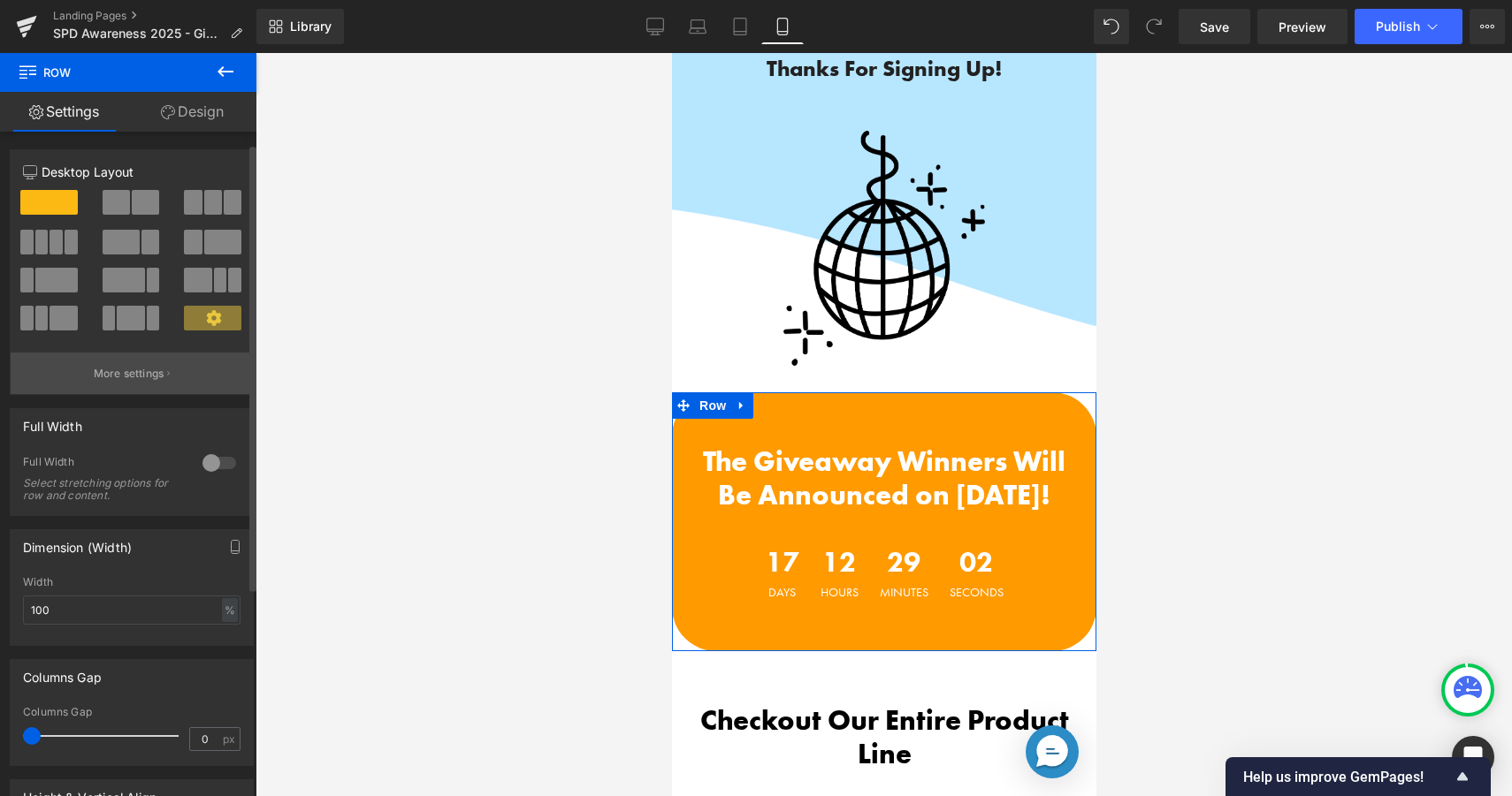
scroll to position [171, 0]
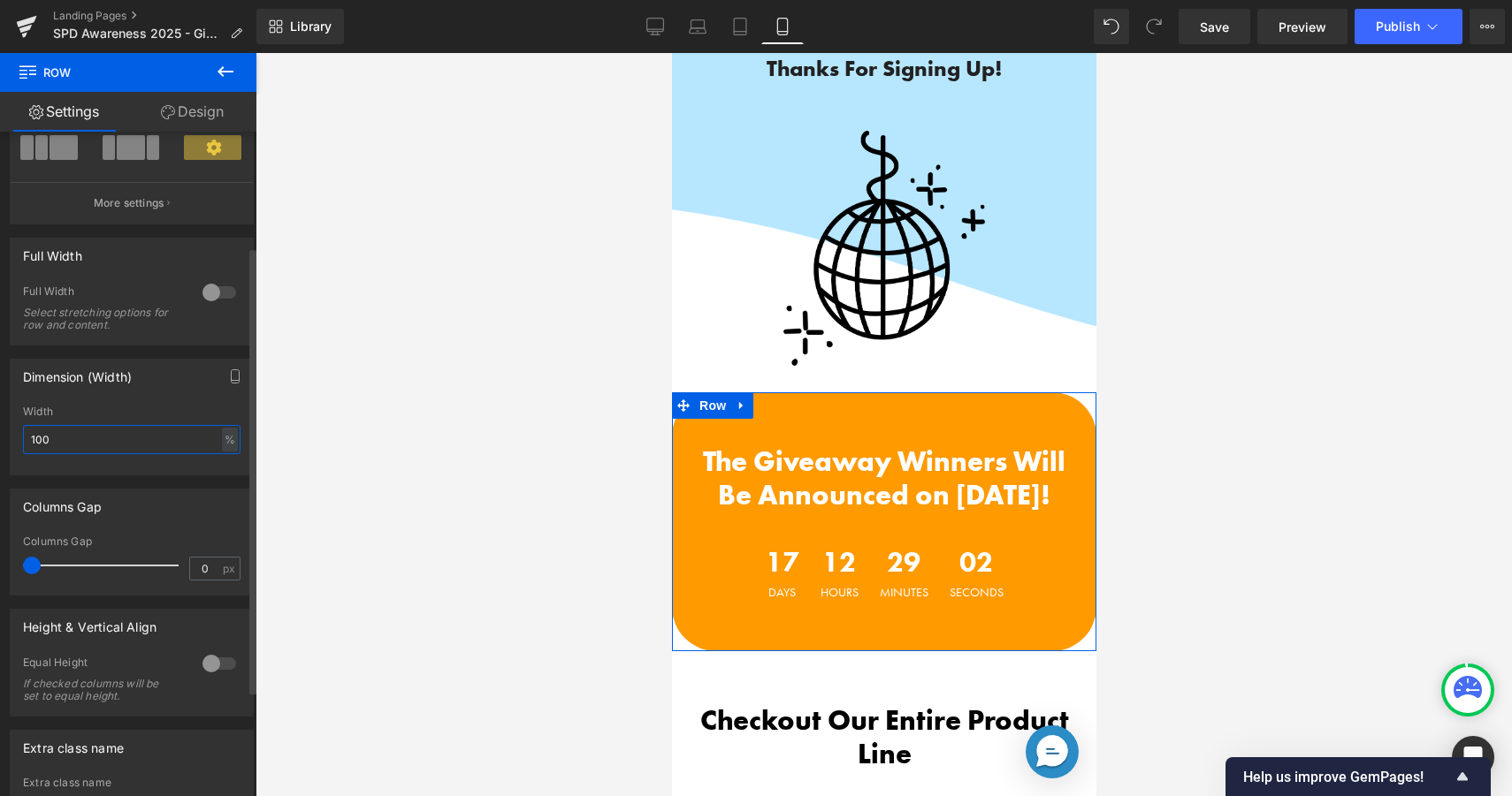
click at [113, 431] on input "100" at bounding box center [132, 439] width 217 height 29
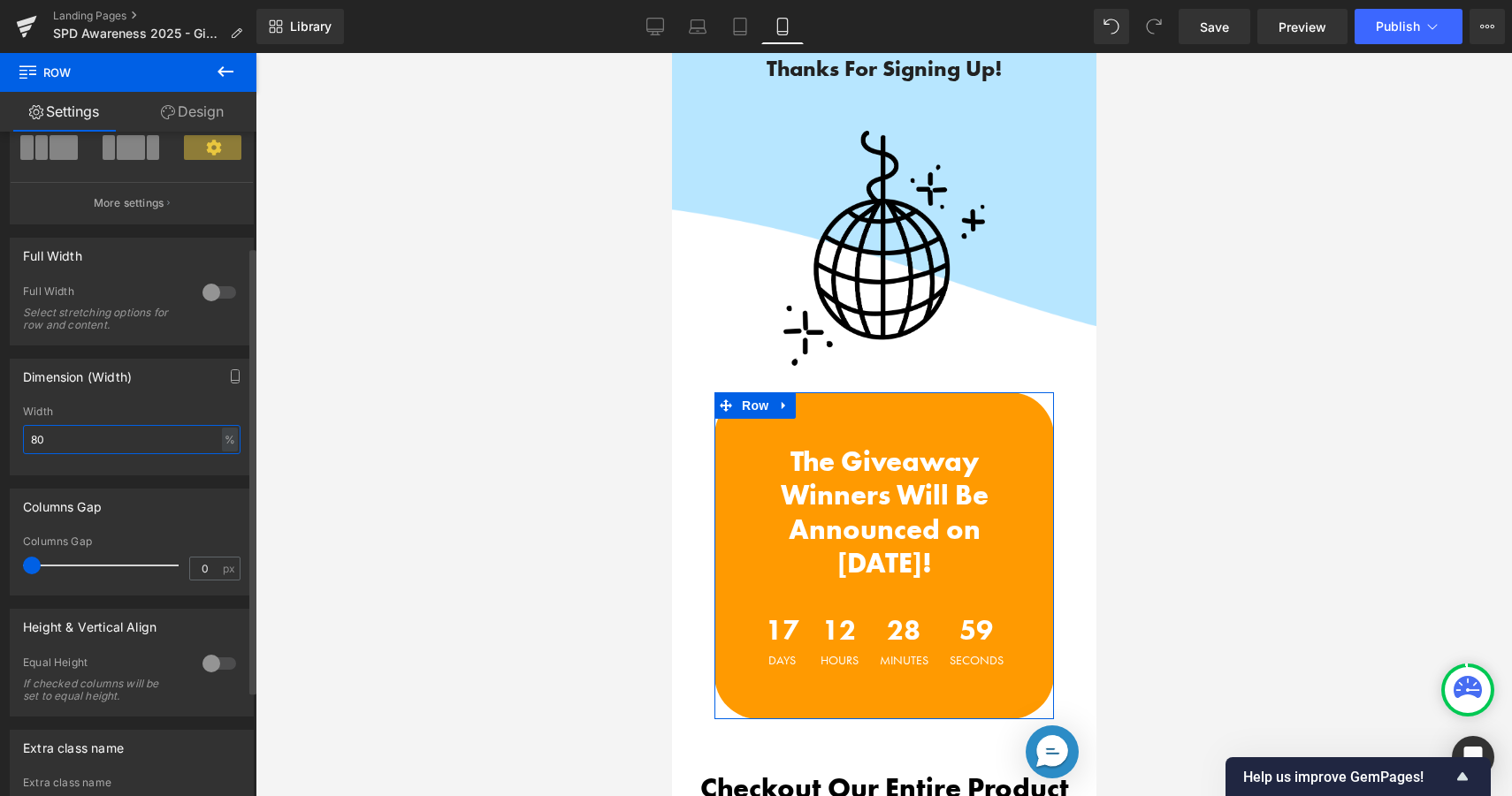
type input "8"
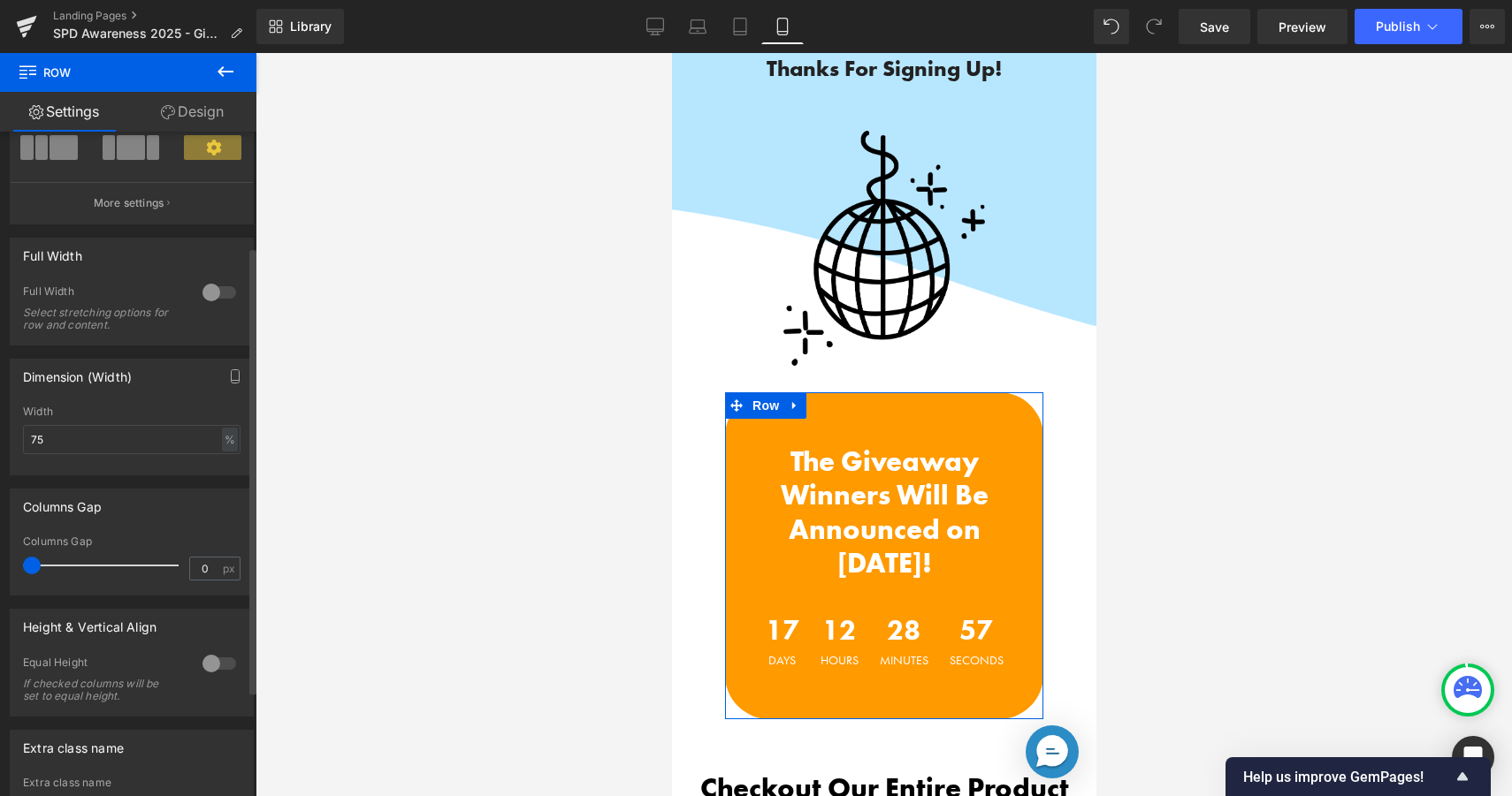
click at [195, 414] on div "Width" at bounding box center [132, 411] width 217 height 12
click at [129, 445] on input "75" at bounding box center [132, 439] width 217 height 29
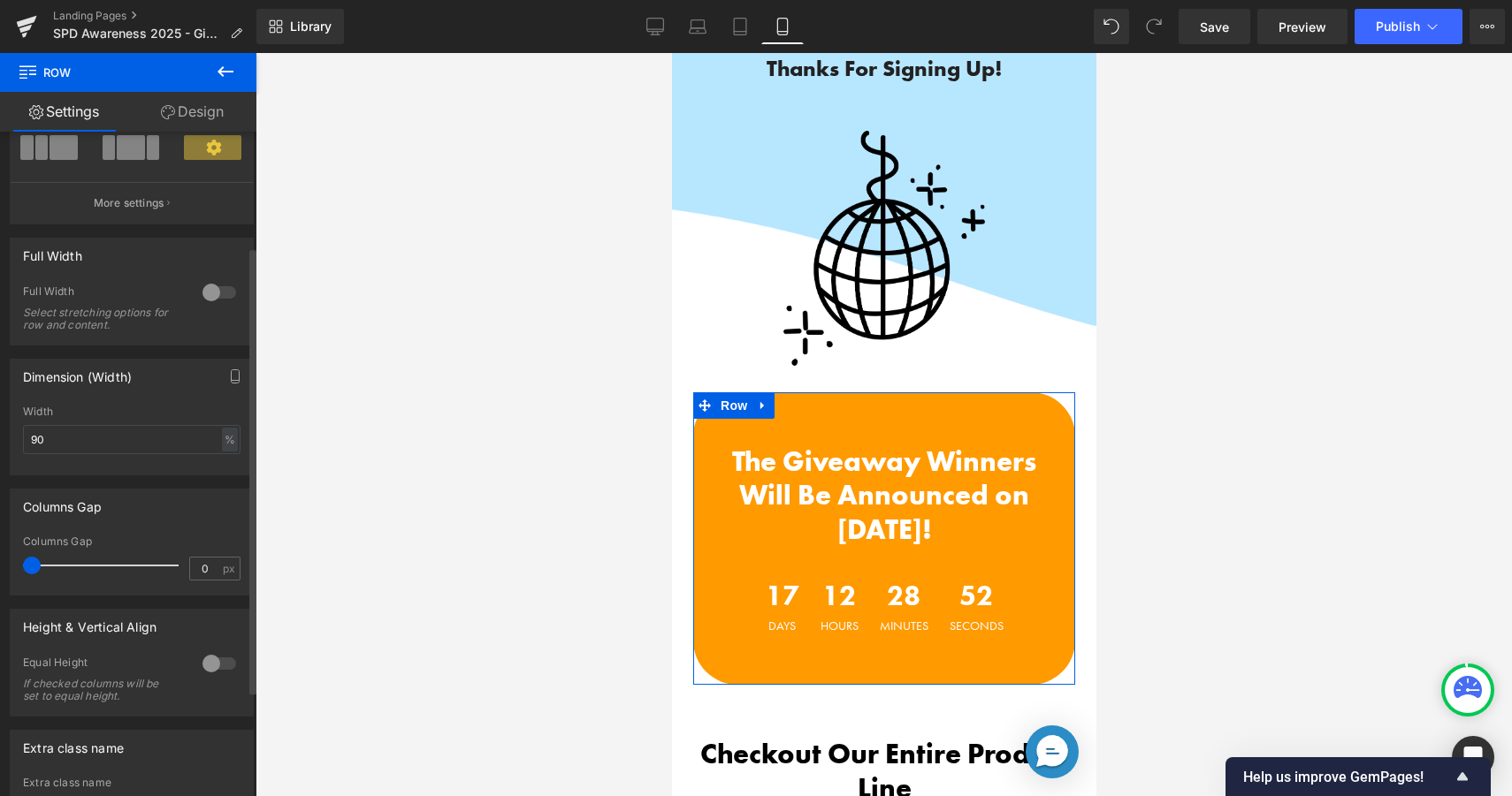
click at [183, 411] on div "Width" at bounding box center [132, 411] width 217 height 12
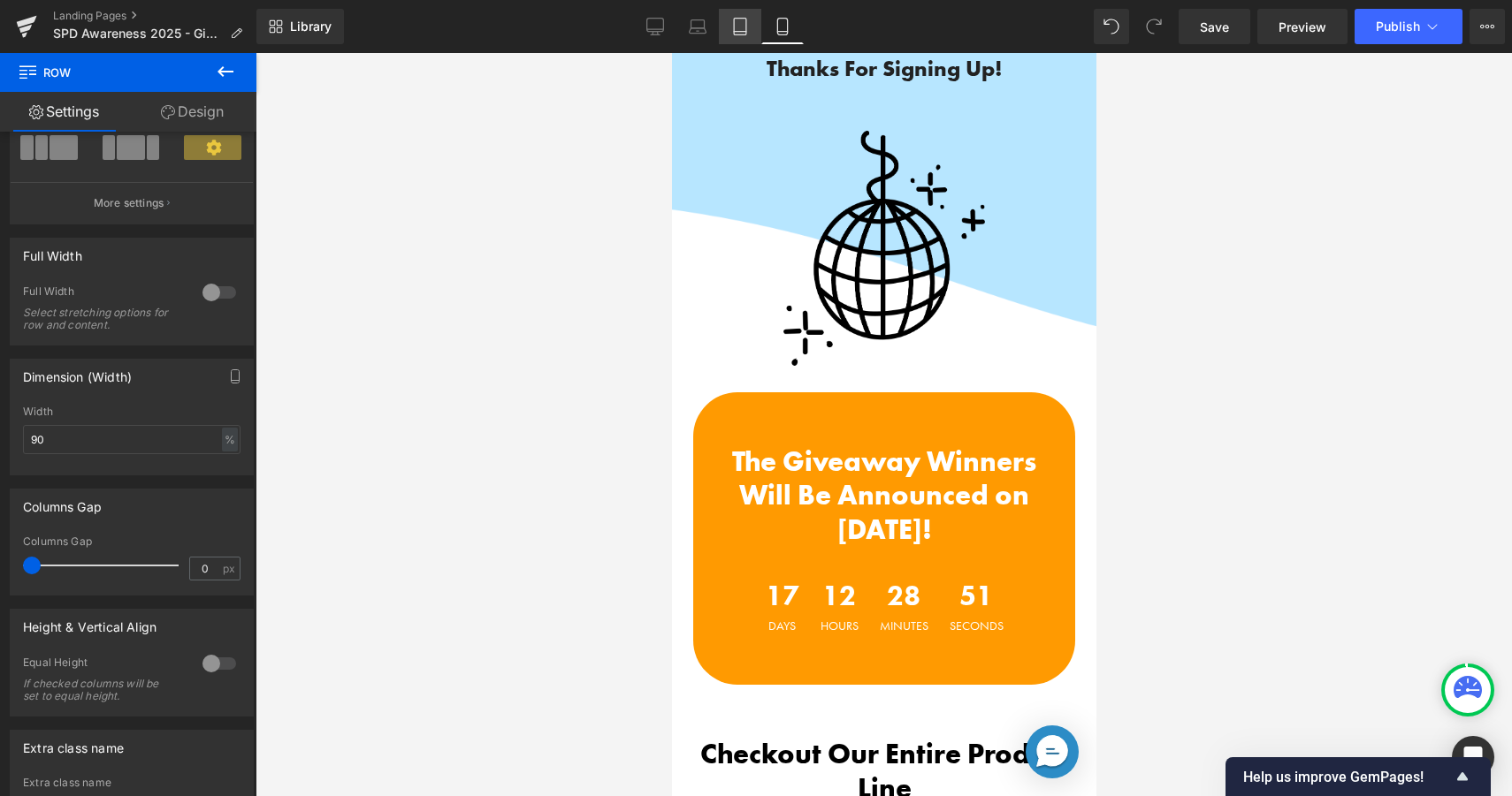
click at [749, 34] on icon at bounding box center [739, 26] width 17 height 17
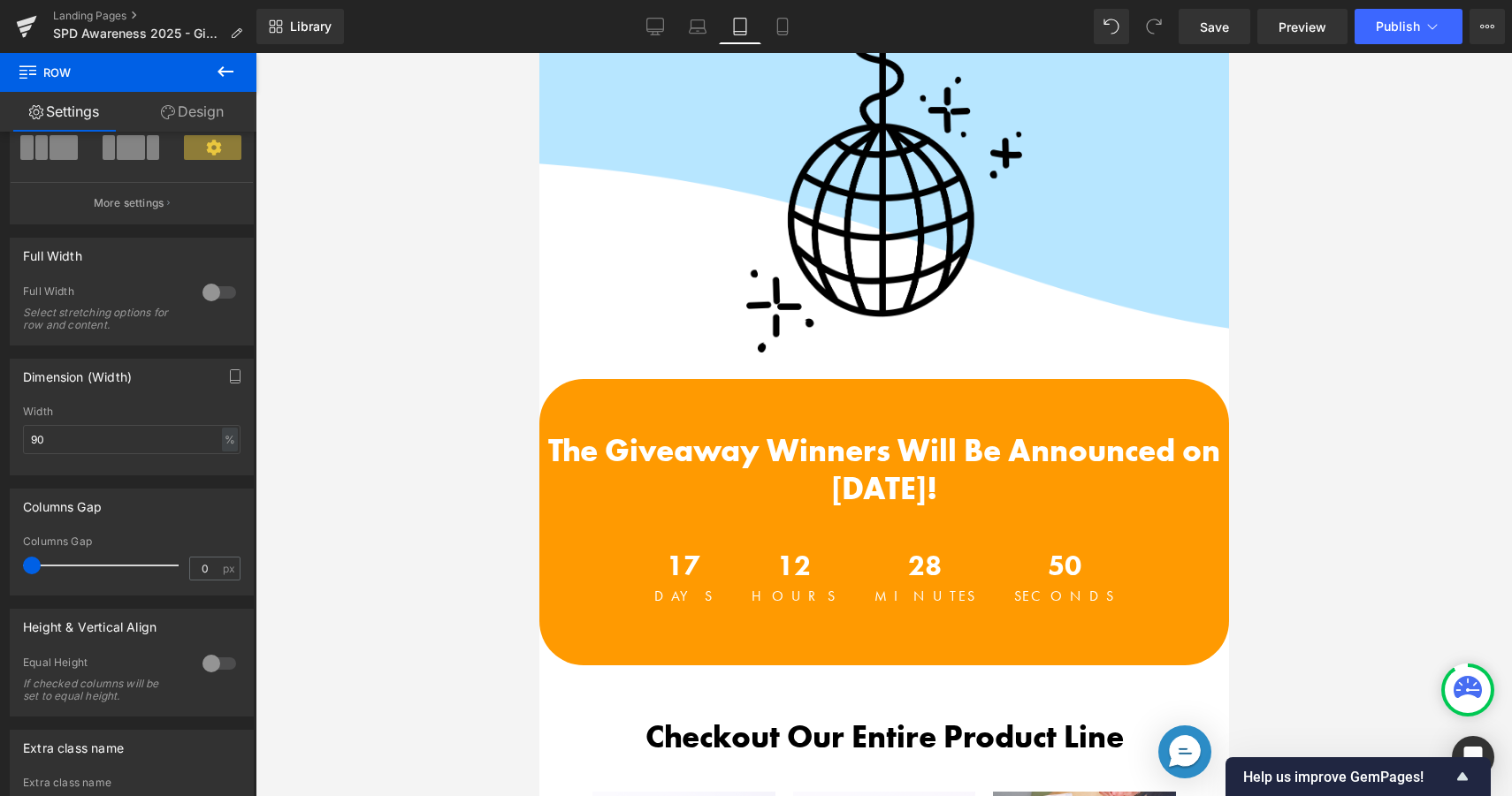
scroll to position [450, 0]
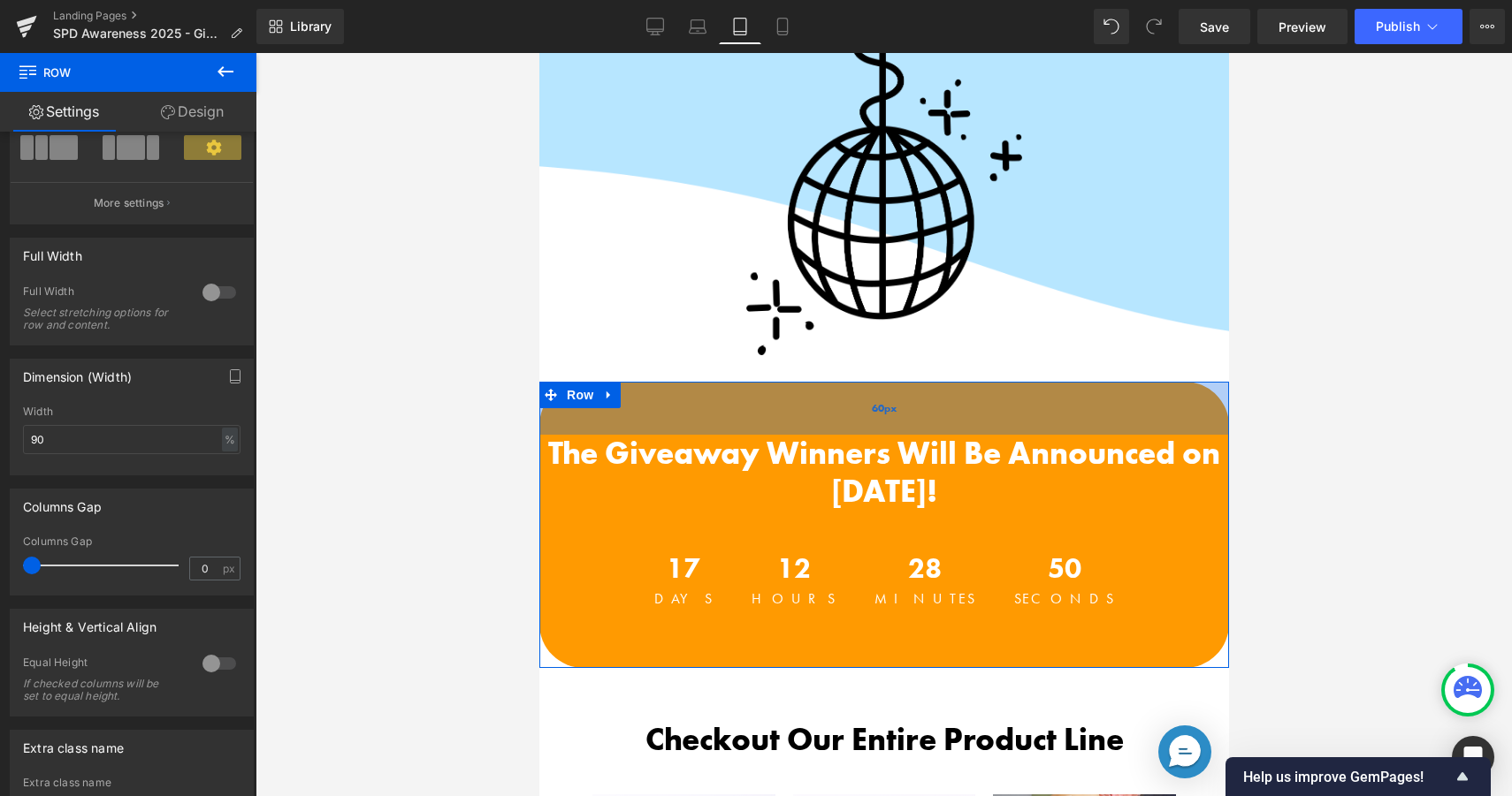
click at [677, 392] on div "60px" at bounding box center [883, 408] width 690 height 53
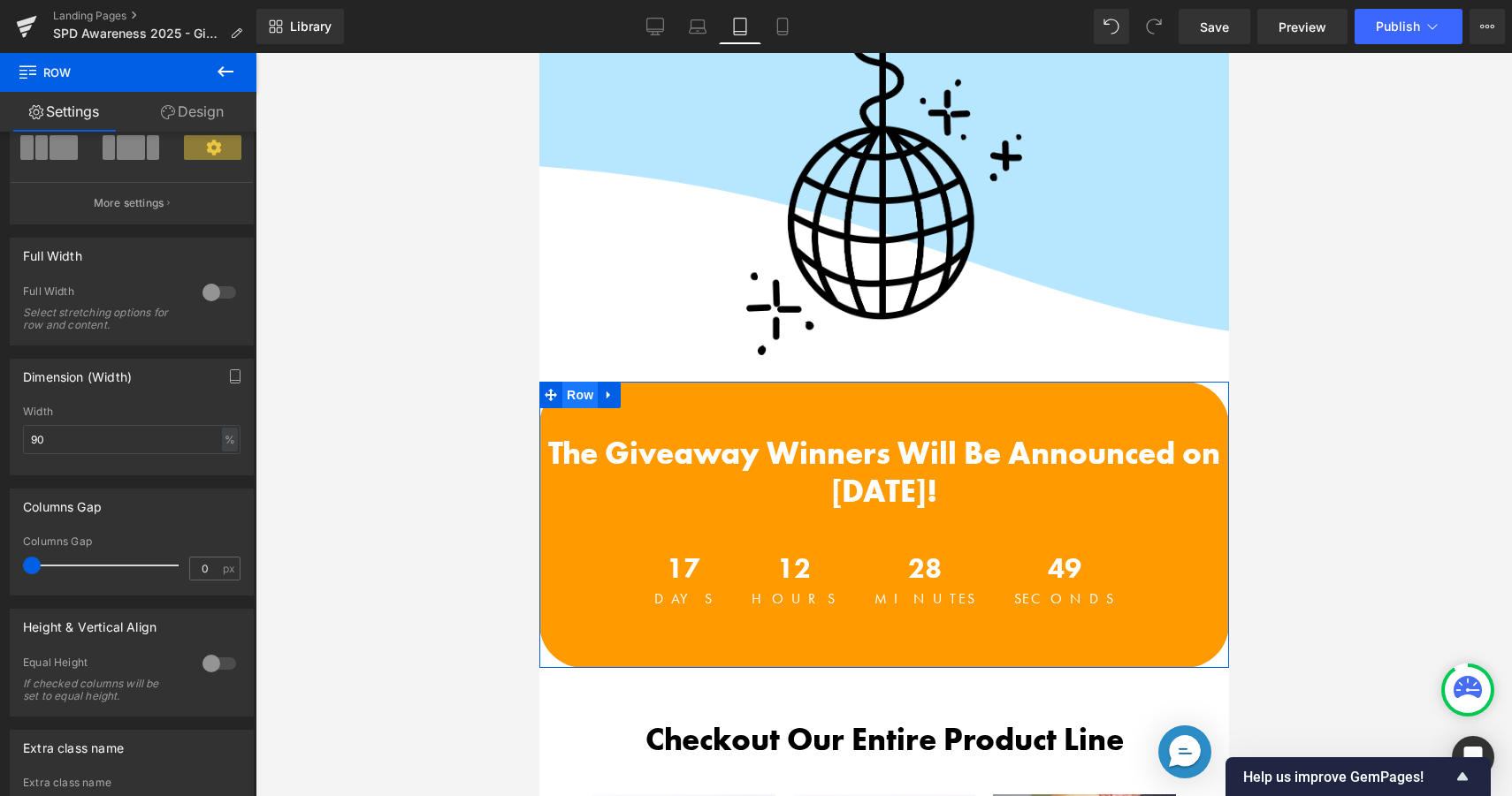
click at [586, 391] on span "Row" at bounding box center [578, 394] width 35 height 27
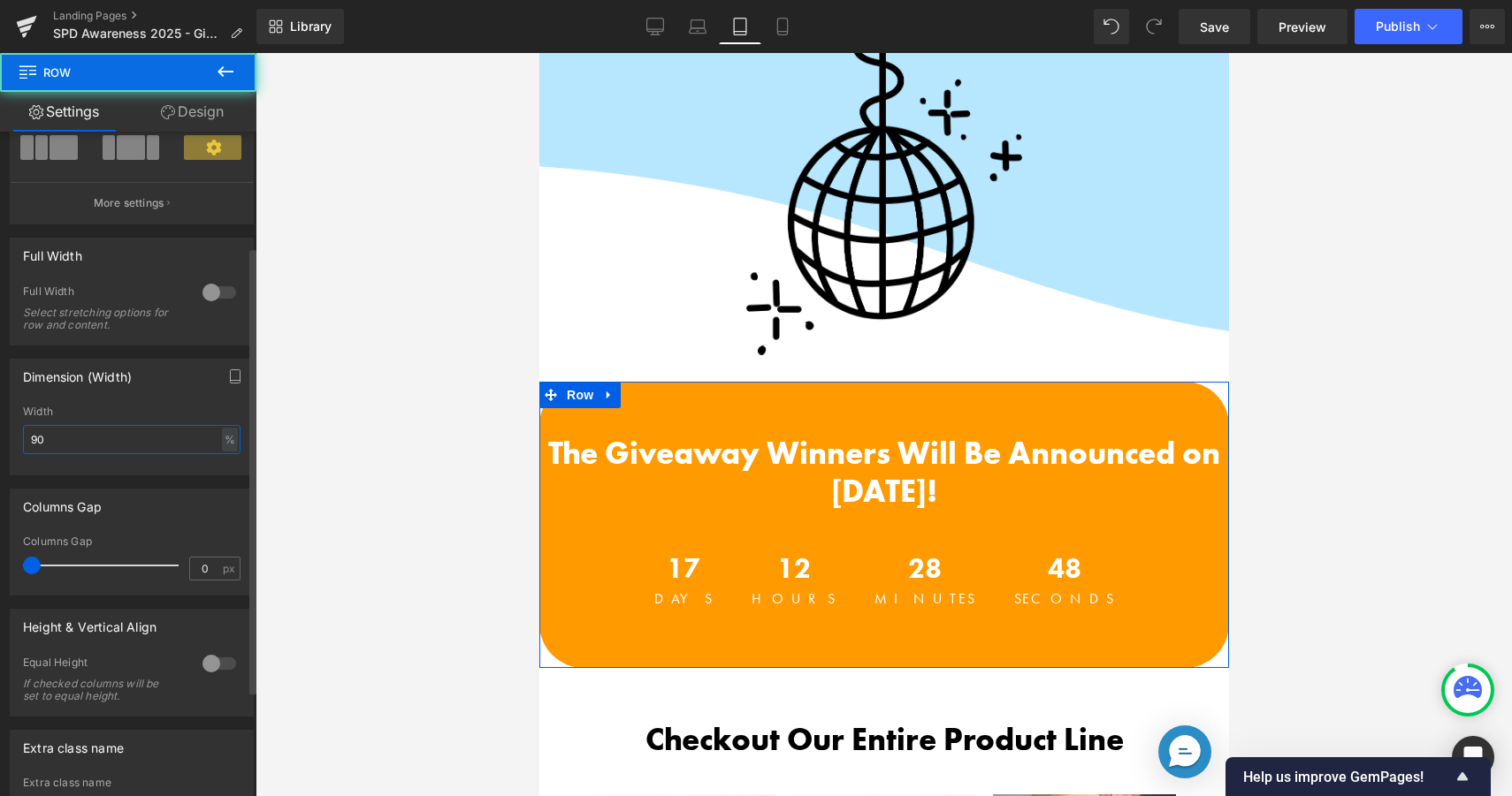
click at [133, 447] on input "90" at bounding box center [132, 439] width 217 height 29
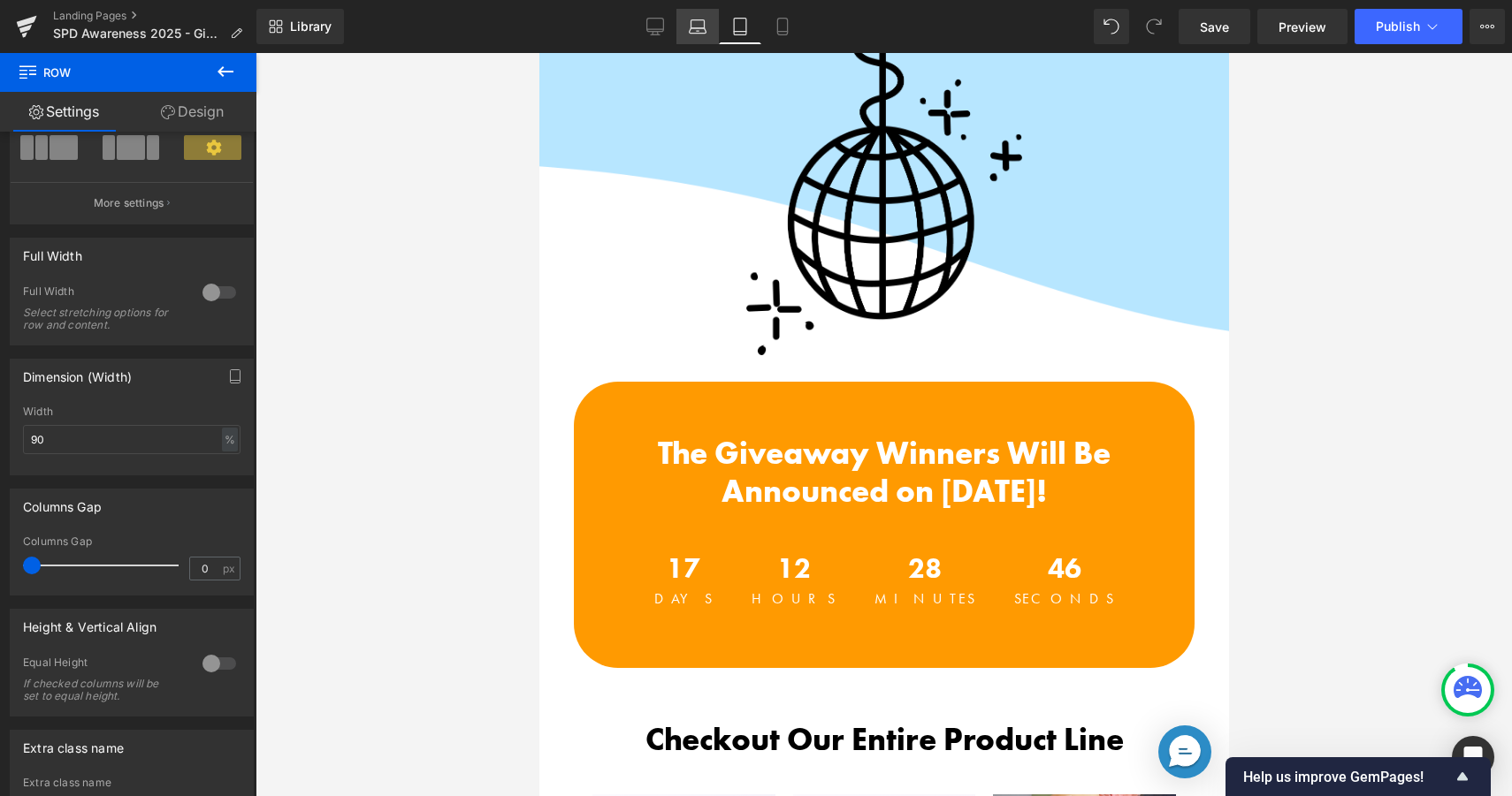
click at [708, 34] on link "Laptop" at bounding box center [697, 27] width 42 height 35
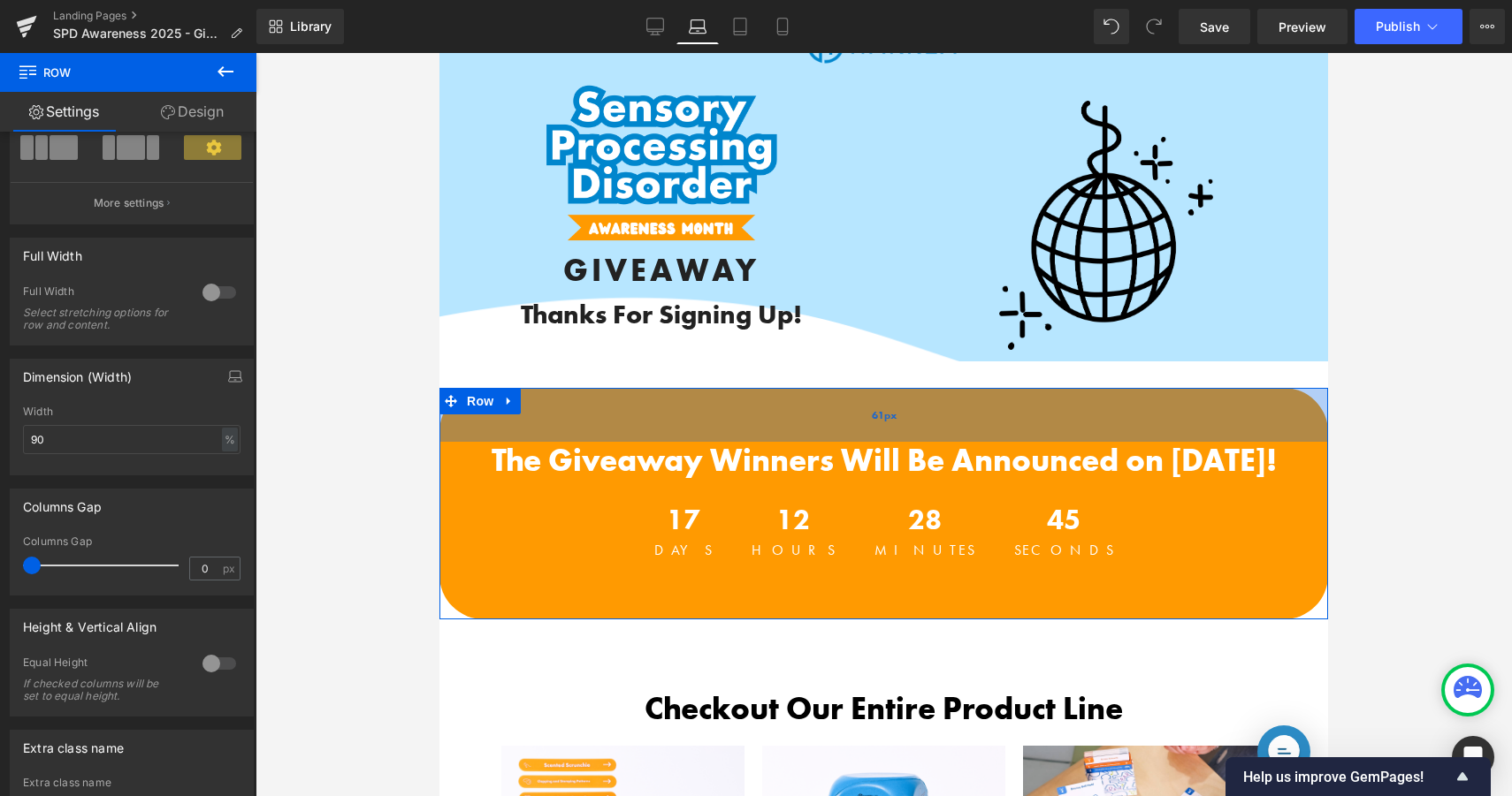
click at [616, 397] on div "61px" at bounding box center [884, 415] width 888 height 54
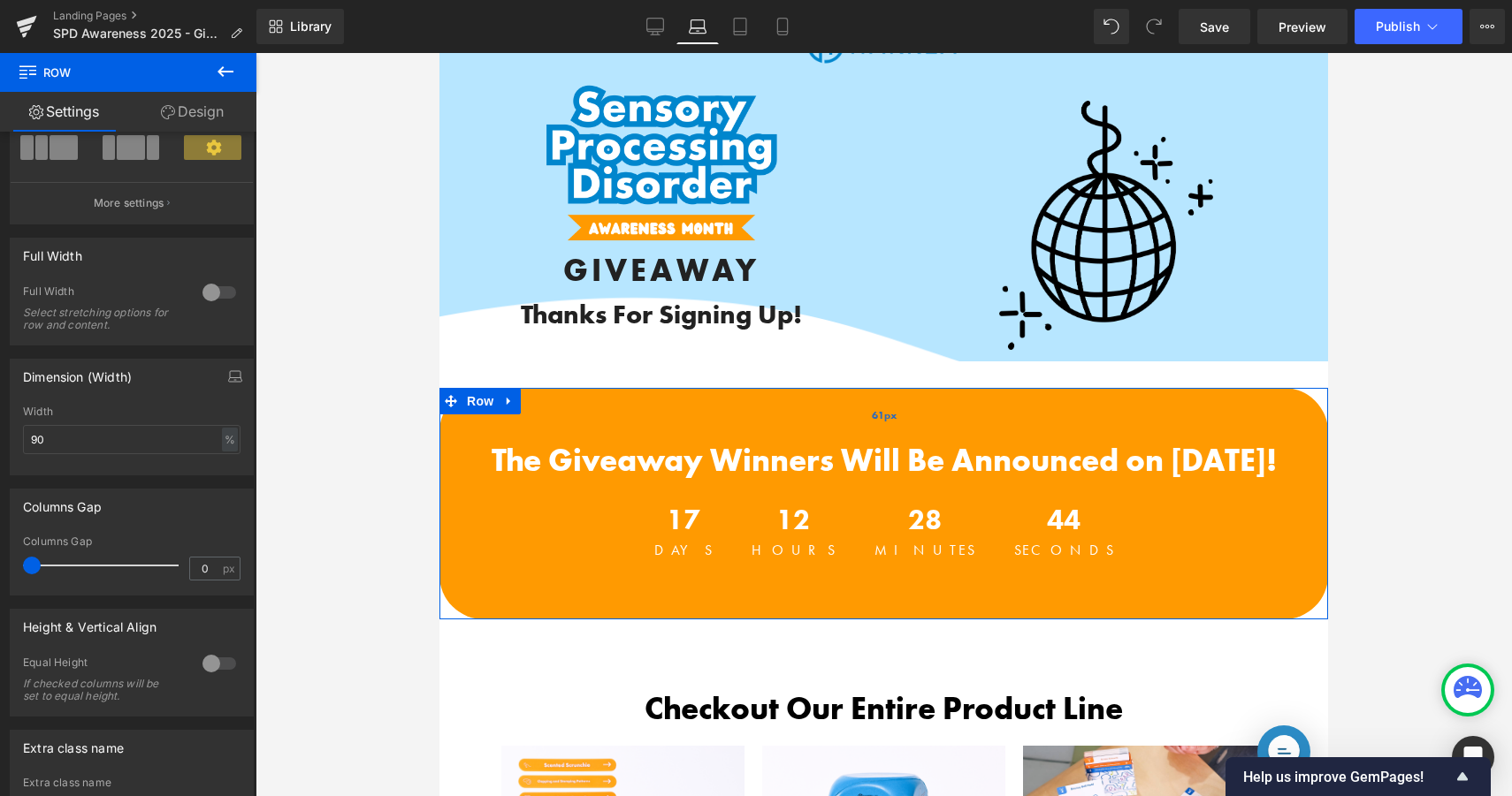
click at [637, 406] on div "61px" at bounding box center [884, 415] width 888 height 54
click at [478, 404] on span "Row" at bounding box center [480, 402] width 35 height 27
click at [97, 422] on div "Width 90 % % px" at bounding box center [132, 439] width 217 height 69
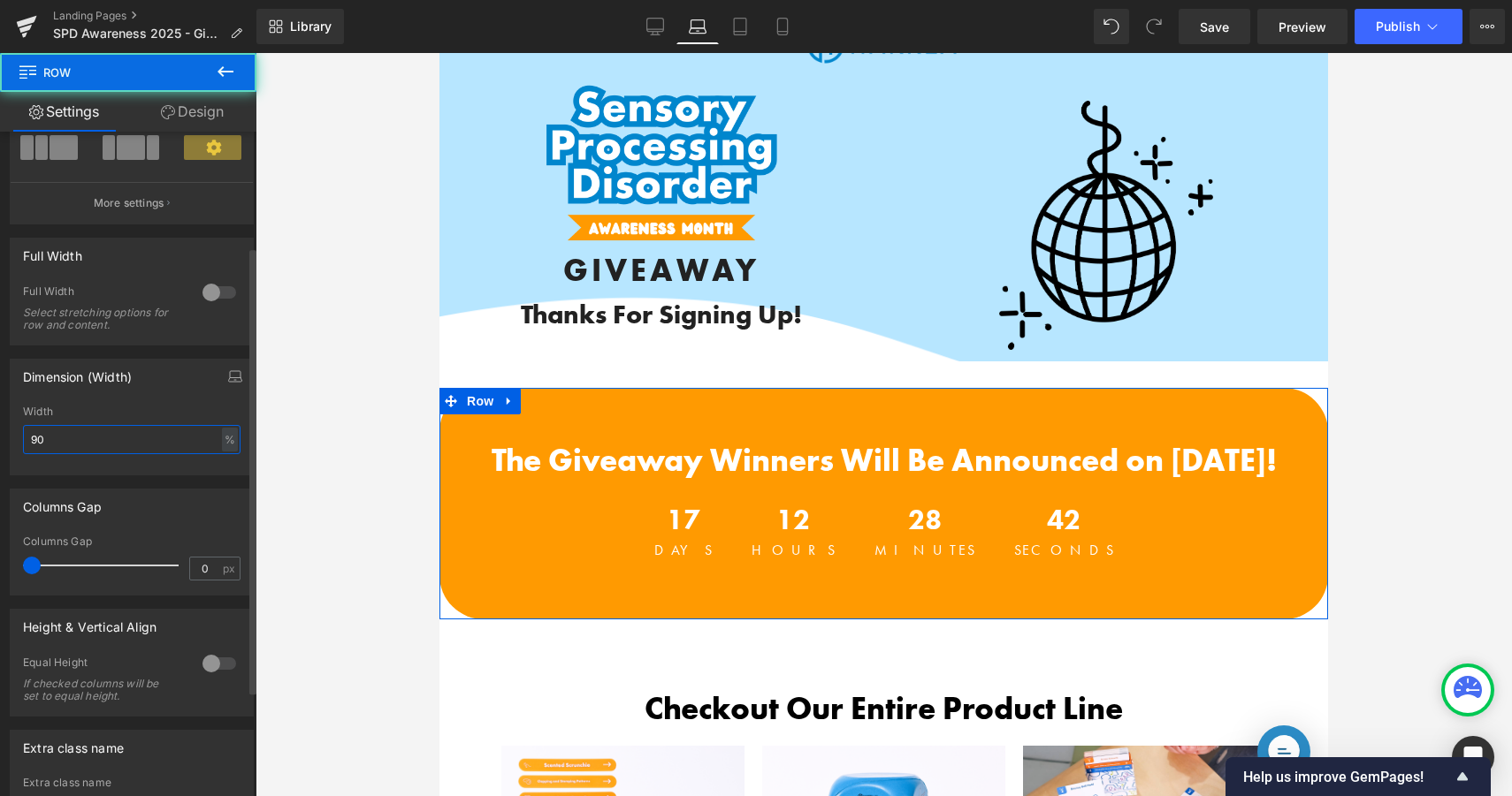
click at [93, 432] on input "90" at bounding box center [132, 439] width 217 height 29
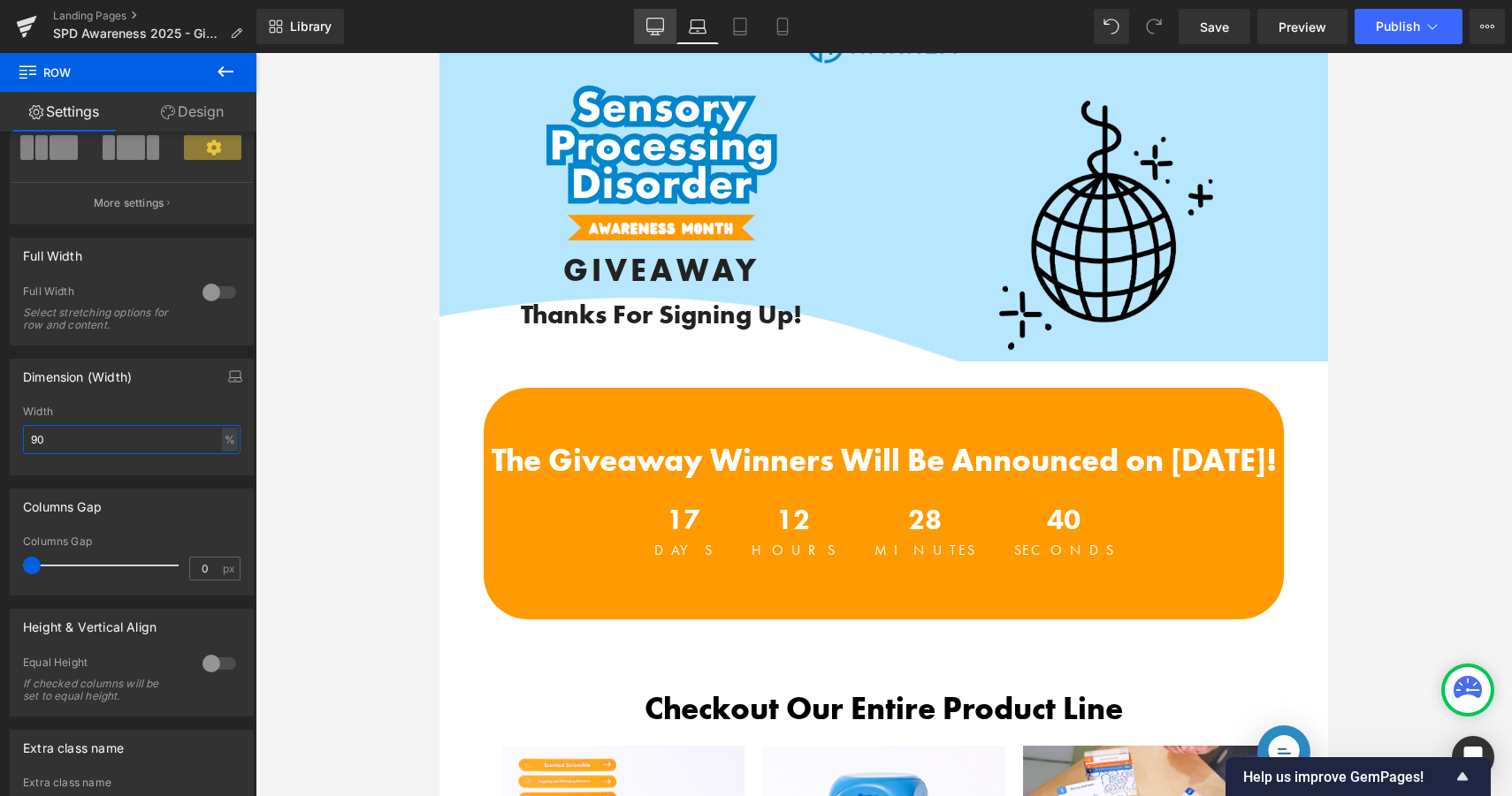
type input "90"
click at [650, 18] on icon at bounding box center [656, 25] width 17 height 13
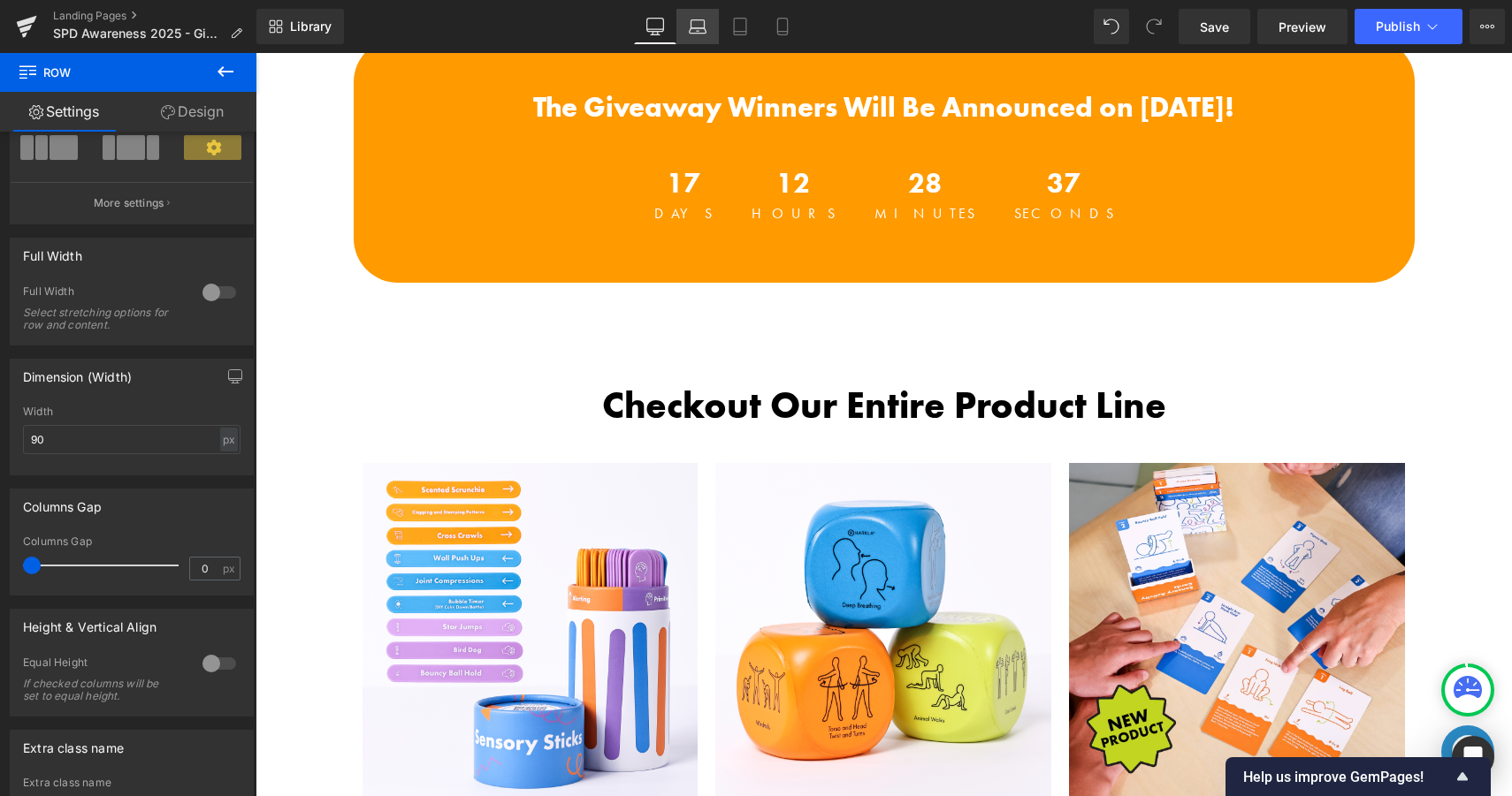
click at [716, 14] on link "Laptop" at bounding box center [697, 27] width 42 height 35
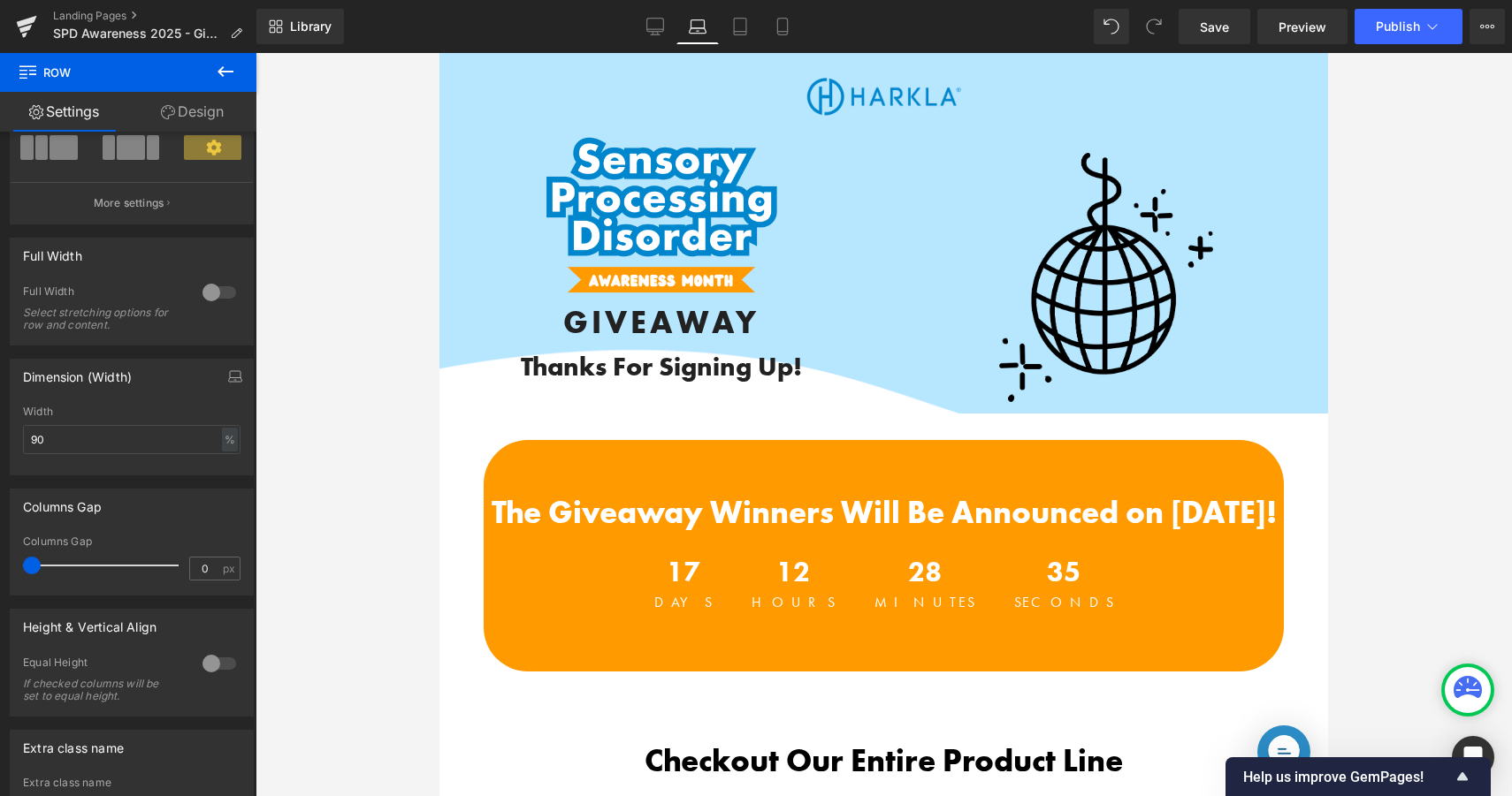
scroll to position [0, 0]
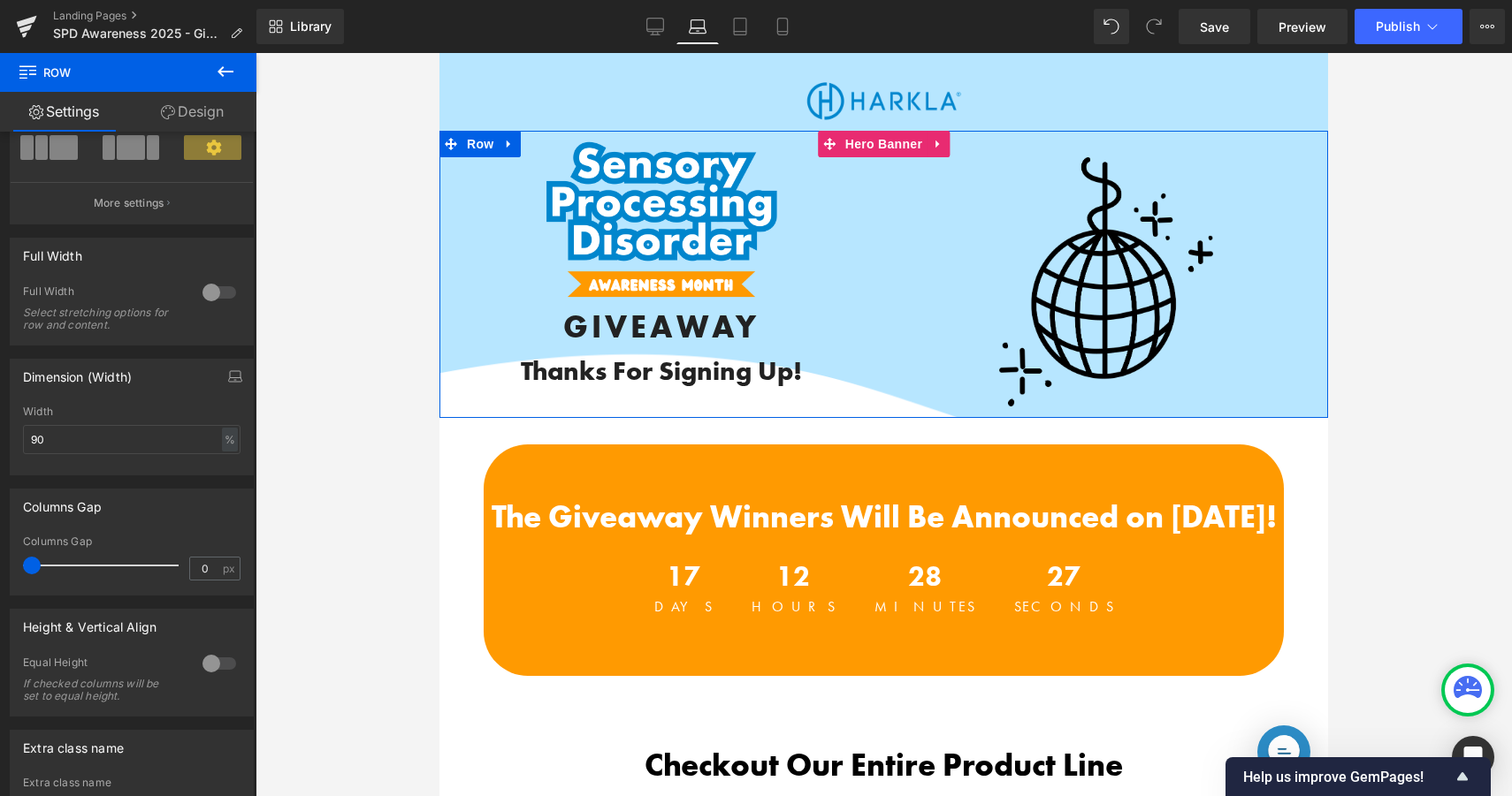
click at [479, 313] on div "Image GIVEAWAY Heading Thanks For Signing Up! Heading Text Block" at bounding box center [662, 288] width 445 height 261
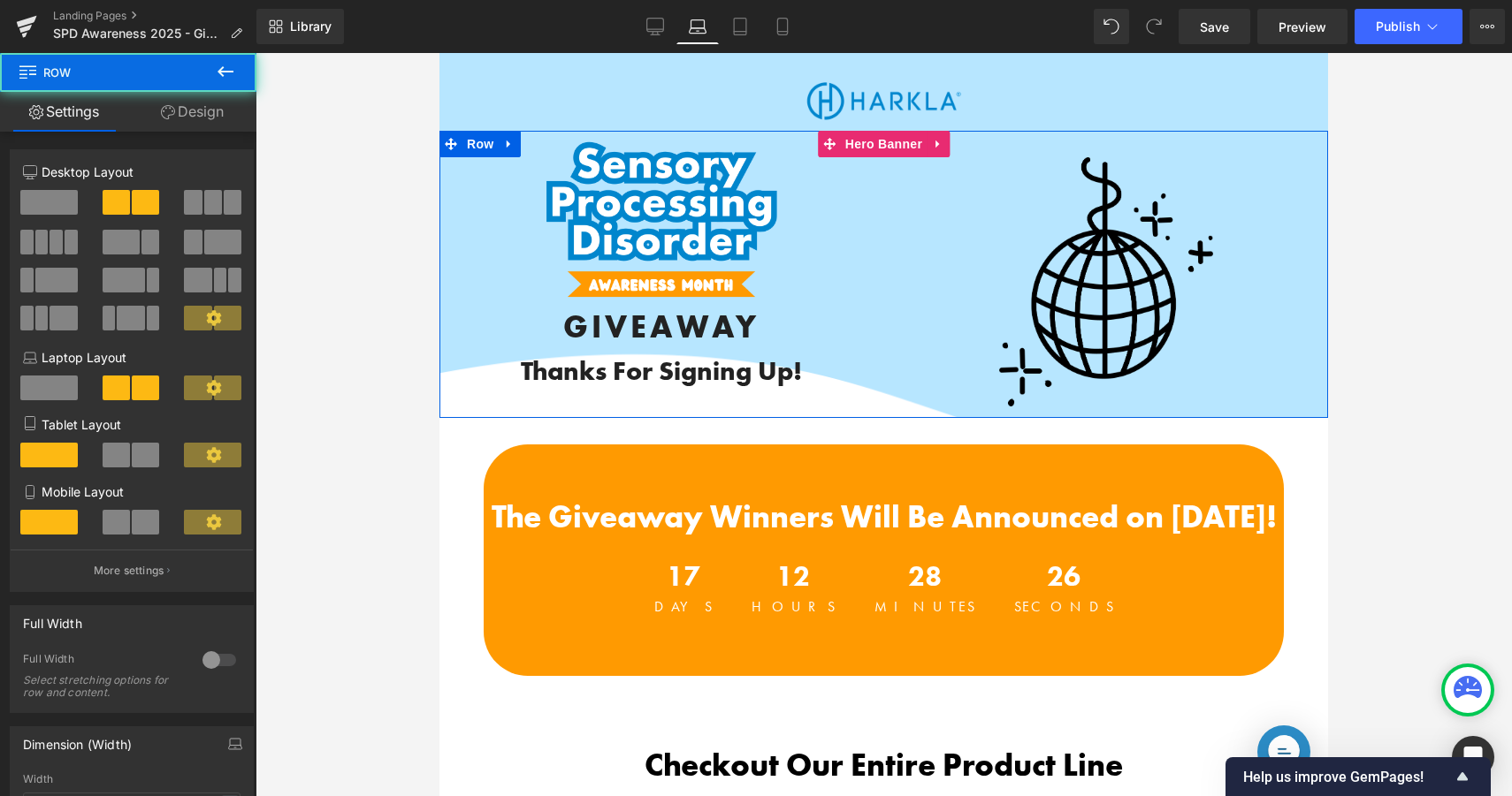
click at [482, 404] on div "Image GIVEAWAY Heading Thanks For Signing Up! Heading Text Block" at bounding box center [662, 288] width 445 height 261
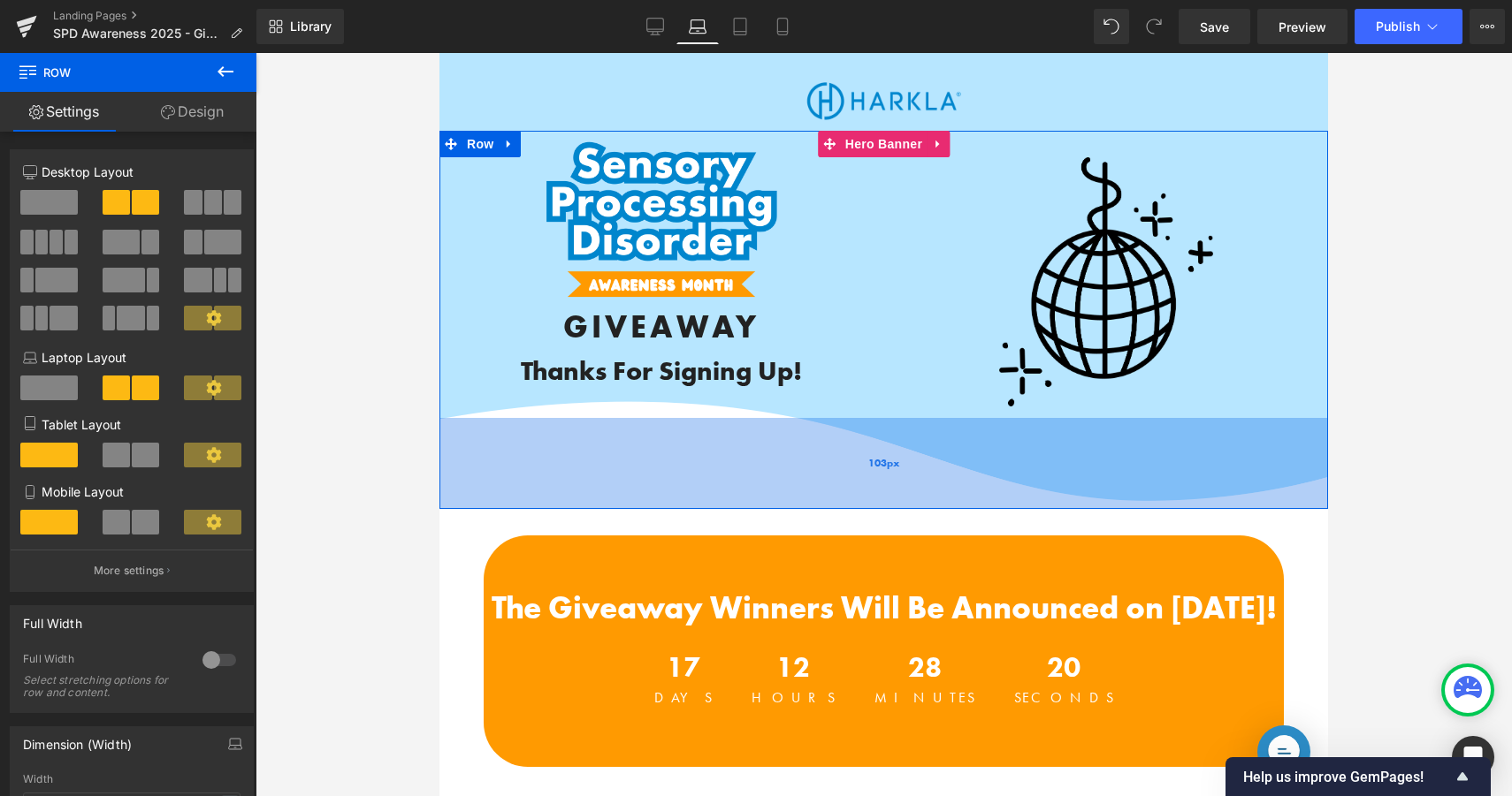
drag, startPoint x: 485, startPoint y: 415, endPoint x: 485, endPoint y: 505, distance: 90.0
click at [485, 506] on div "103px" at bounding box center [884, 463] width 888 height 91
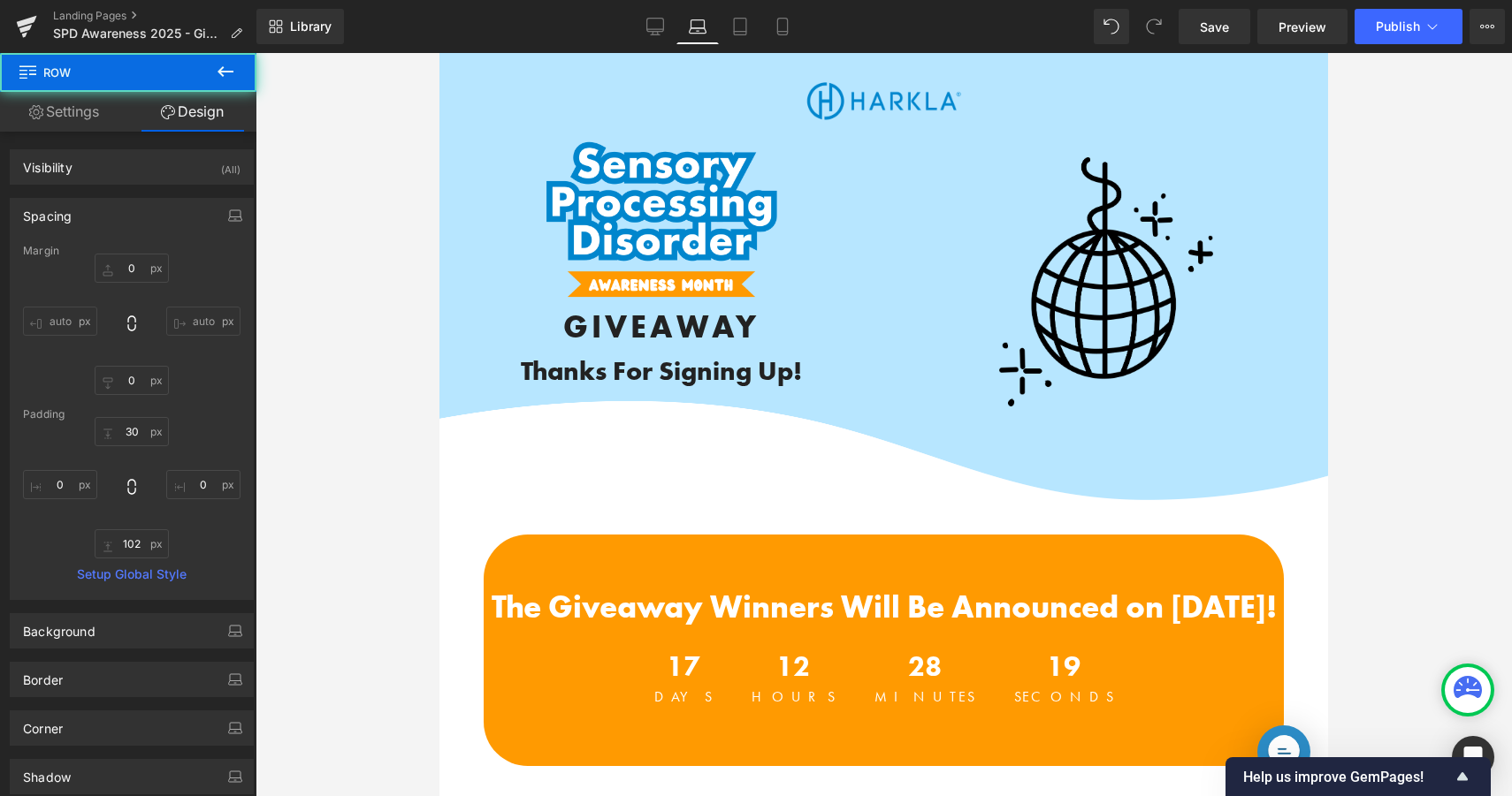
click at [312, 382] on div at bounding box center [884, 425] width 1256 height 743
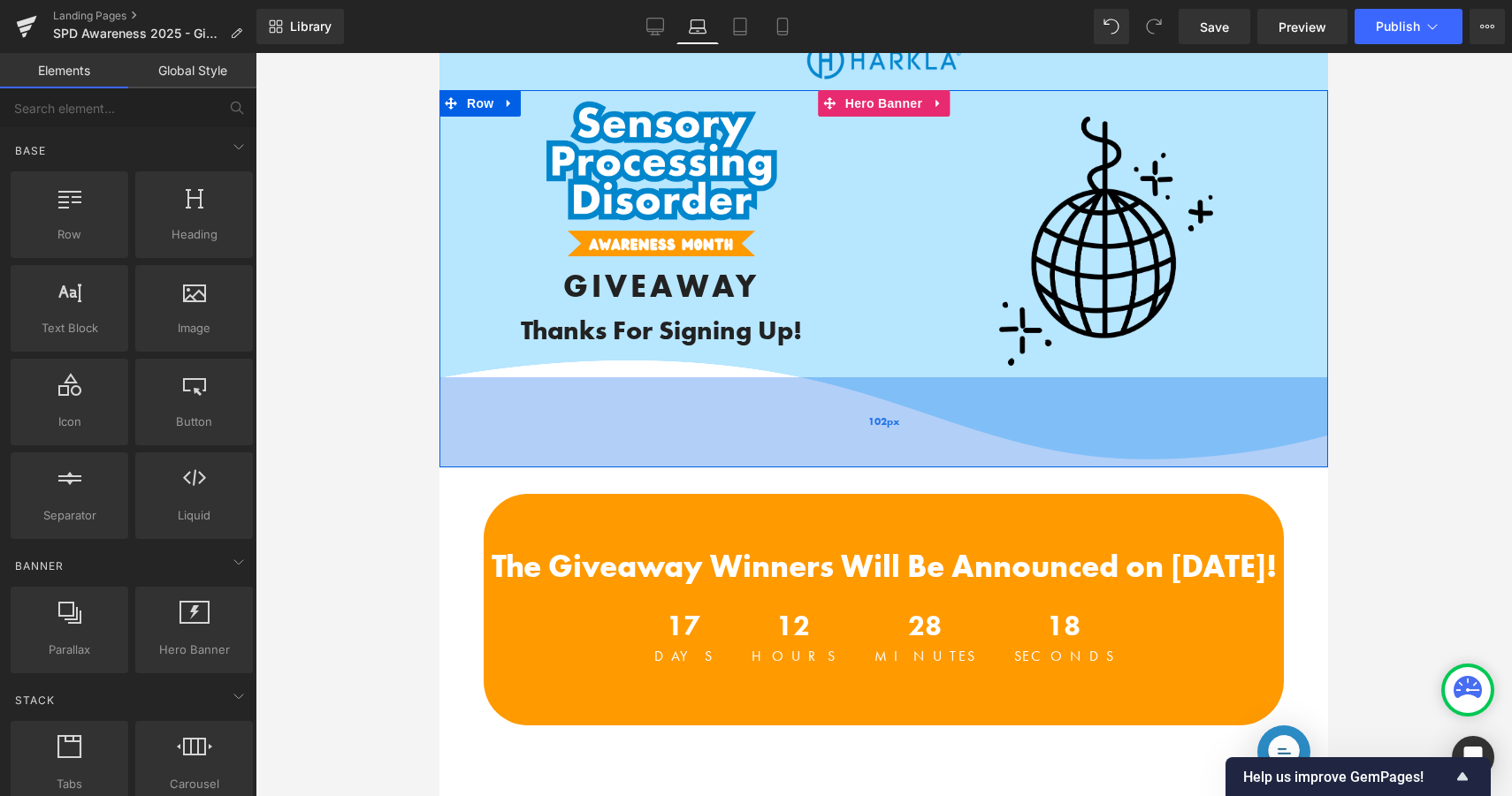
scroll to position [42, 0]
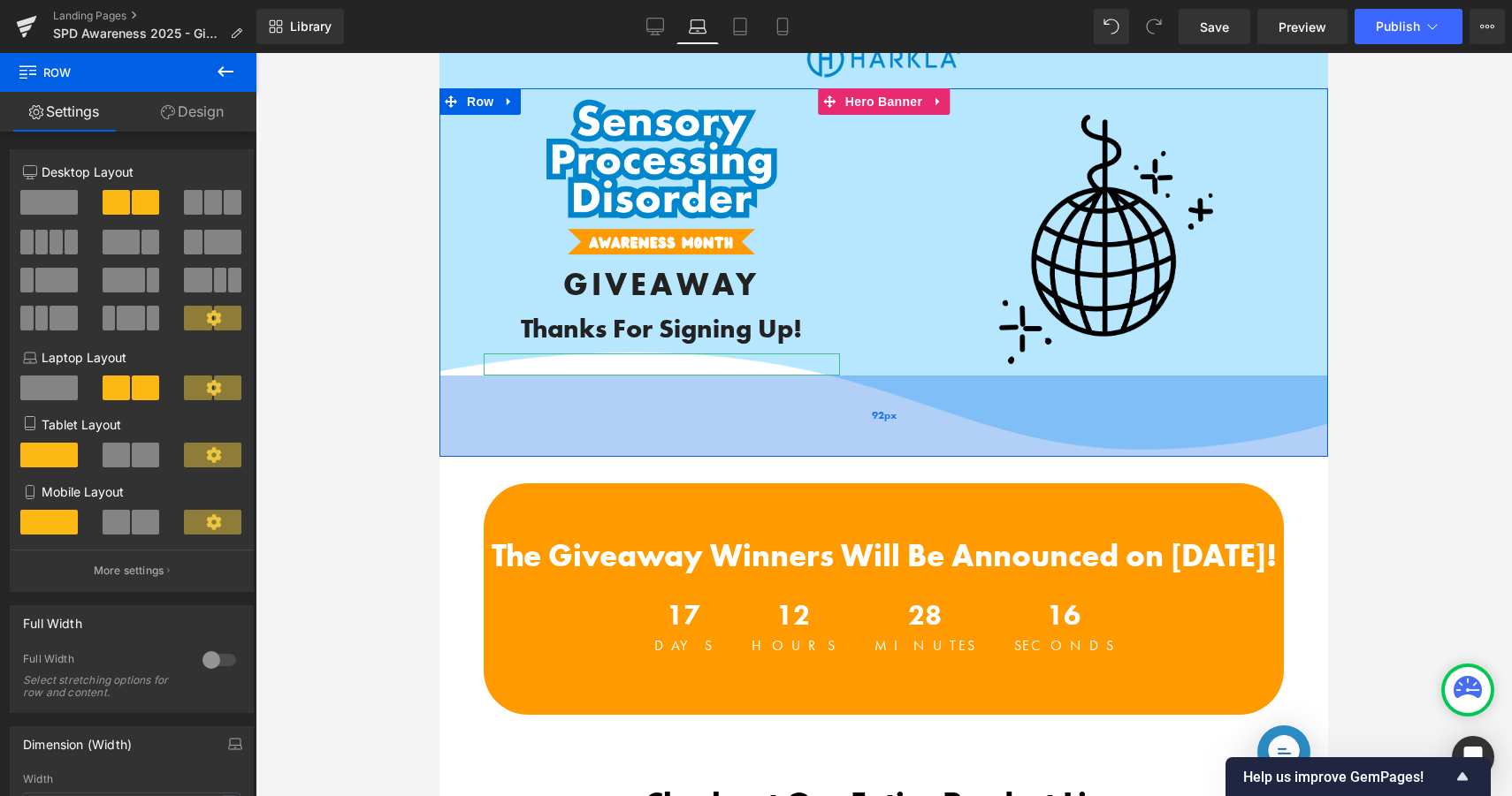
drag, startPoint x: 827, startPoint y: 422, endPoint x: 824, endPoint y: 414, distance: 8.5
click at [824, 414] on div "92px" at bounding box center [884, 416] width 888 height 81
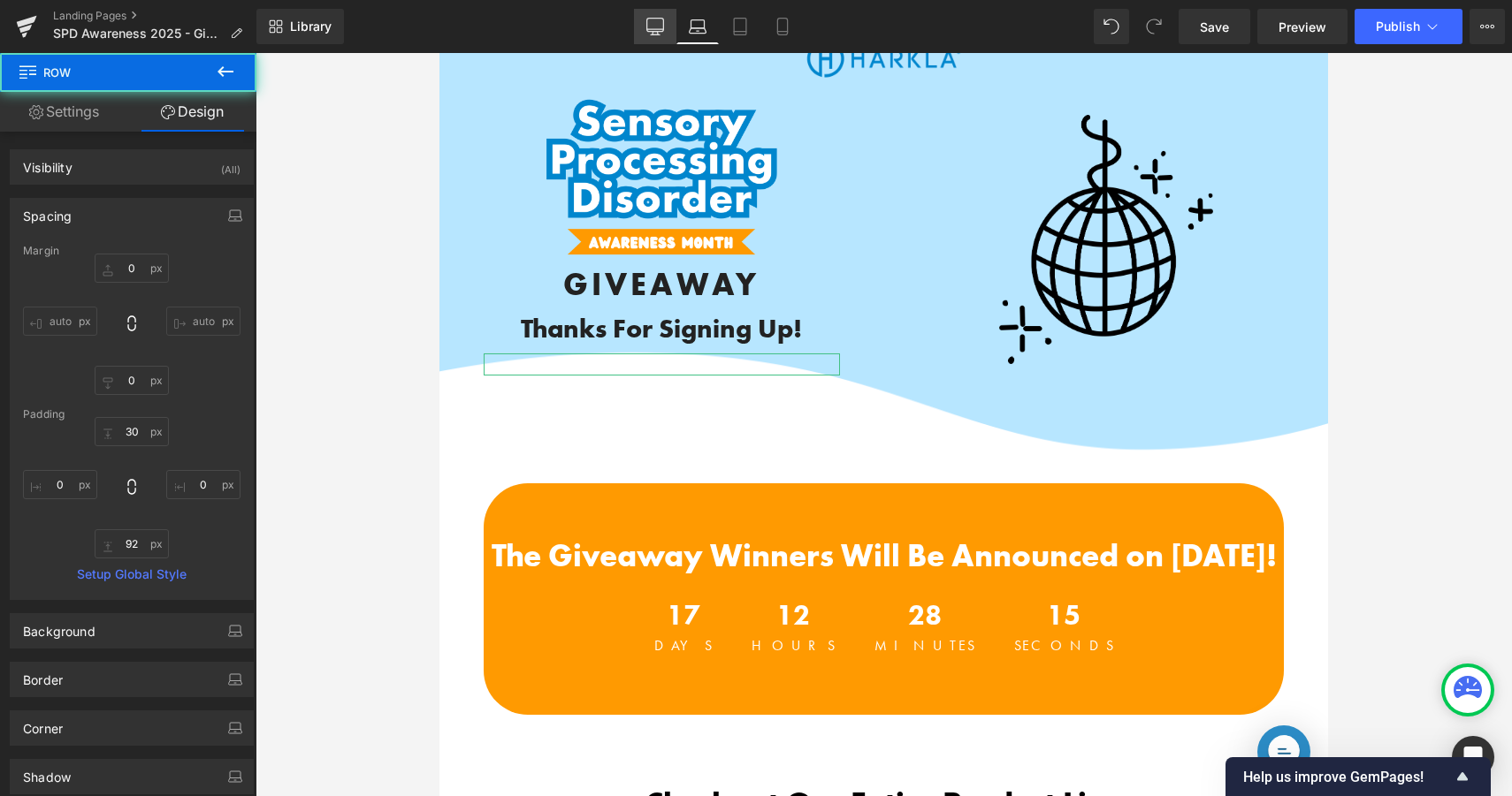
click at [640, 32] on link "Desktop" at bounding box center [655, 27] width 42 height 35
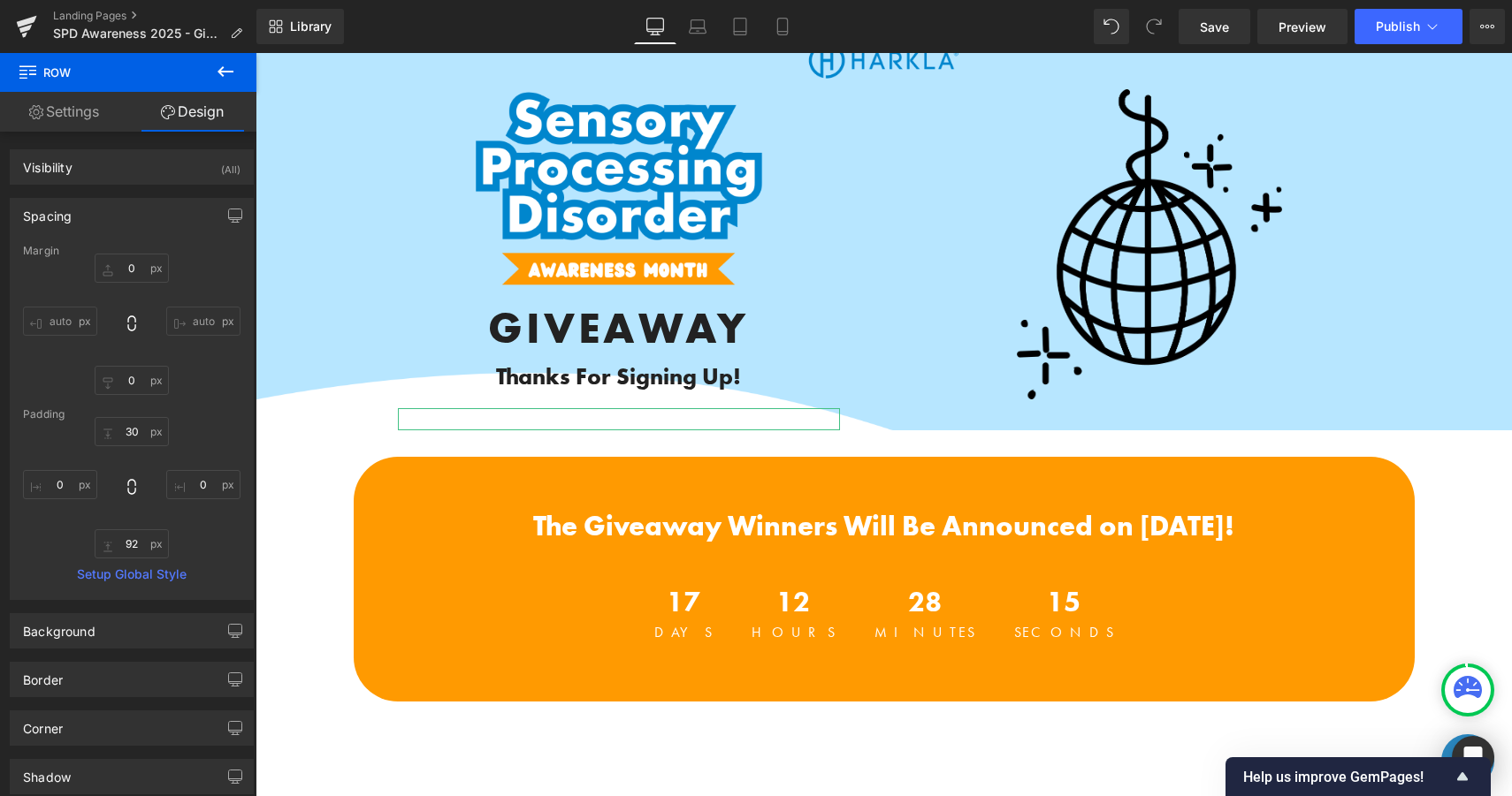
scroll to position [45, 0]
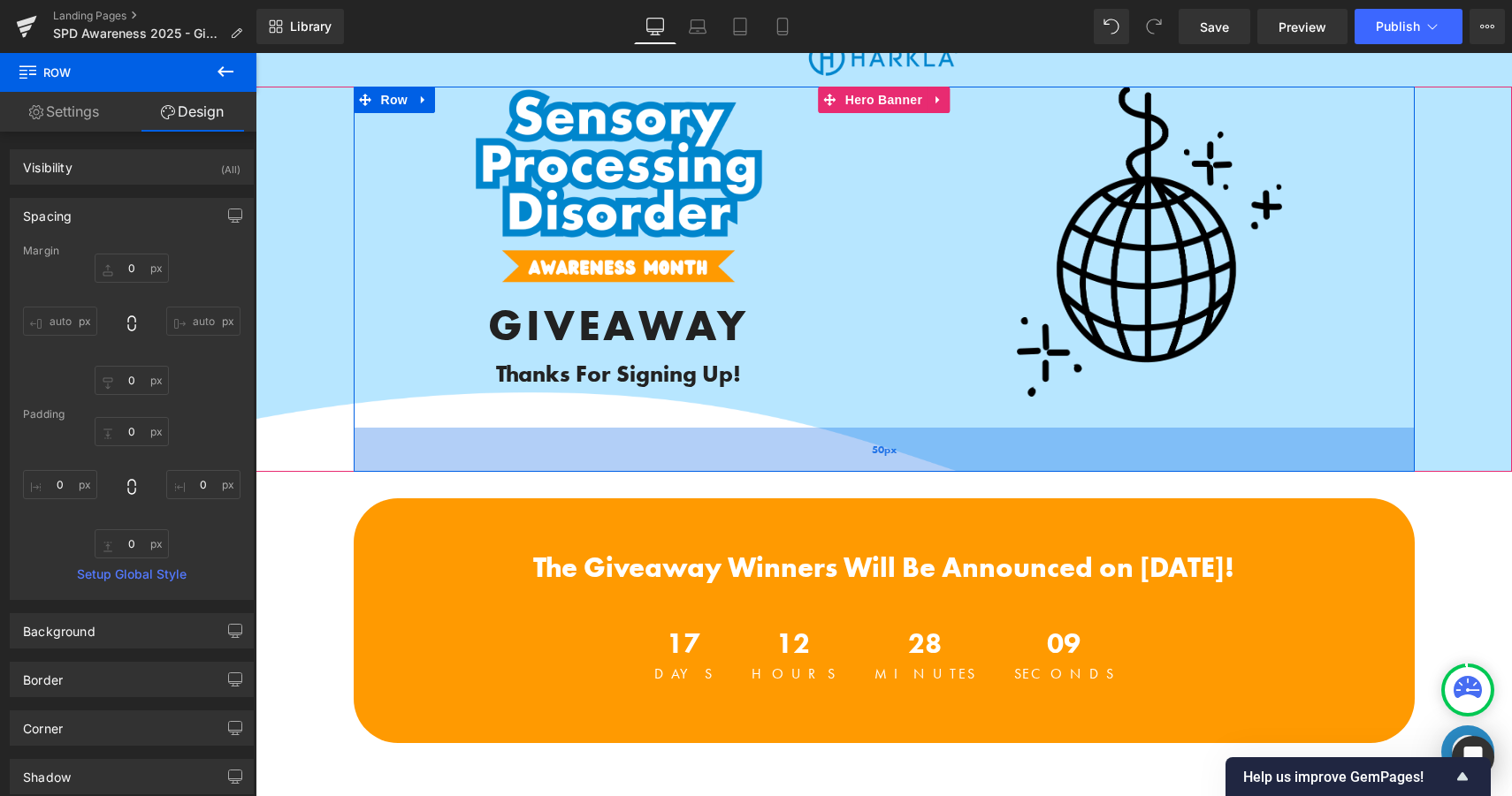
drag, startPoint x: 361, startPoint y: 426, endPoint x: 360, endPoint y: 469, distance: 43.0
click at [360, 469] on div "50px" at bounding box center [883, 449] width 1060 height 44
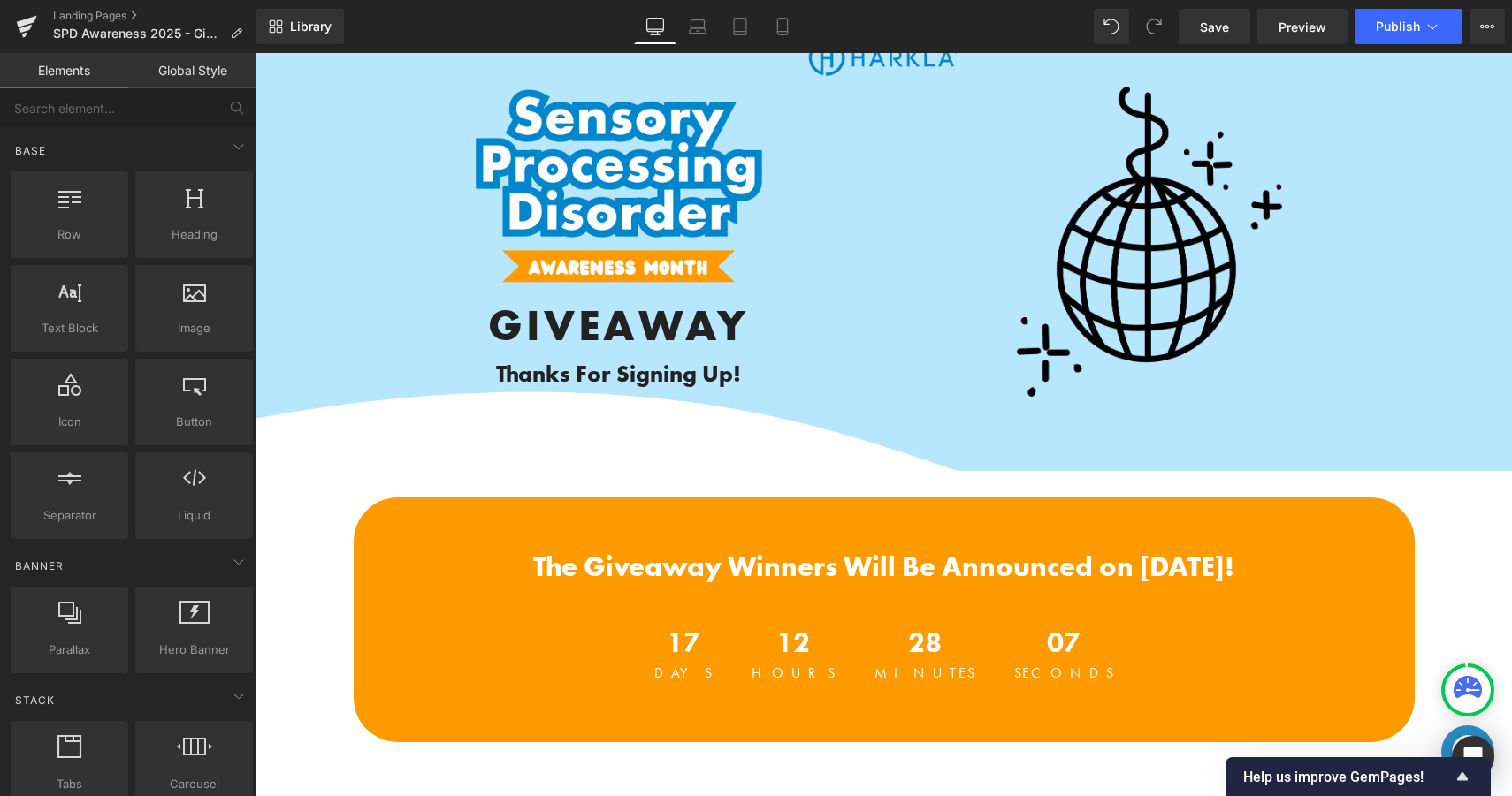
click at [742, 14] on link "Tablet" at bounding box center [739, 27] width 42 height 35
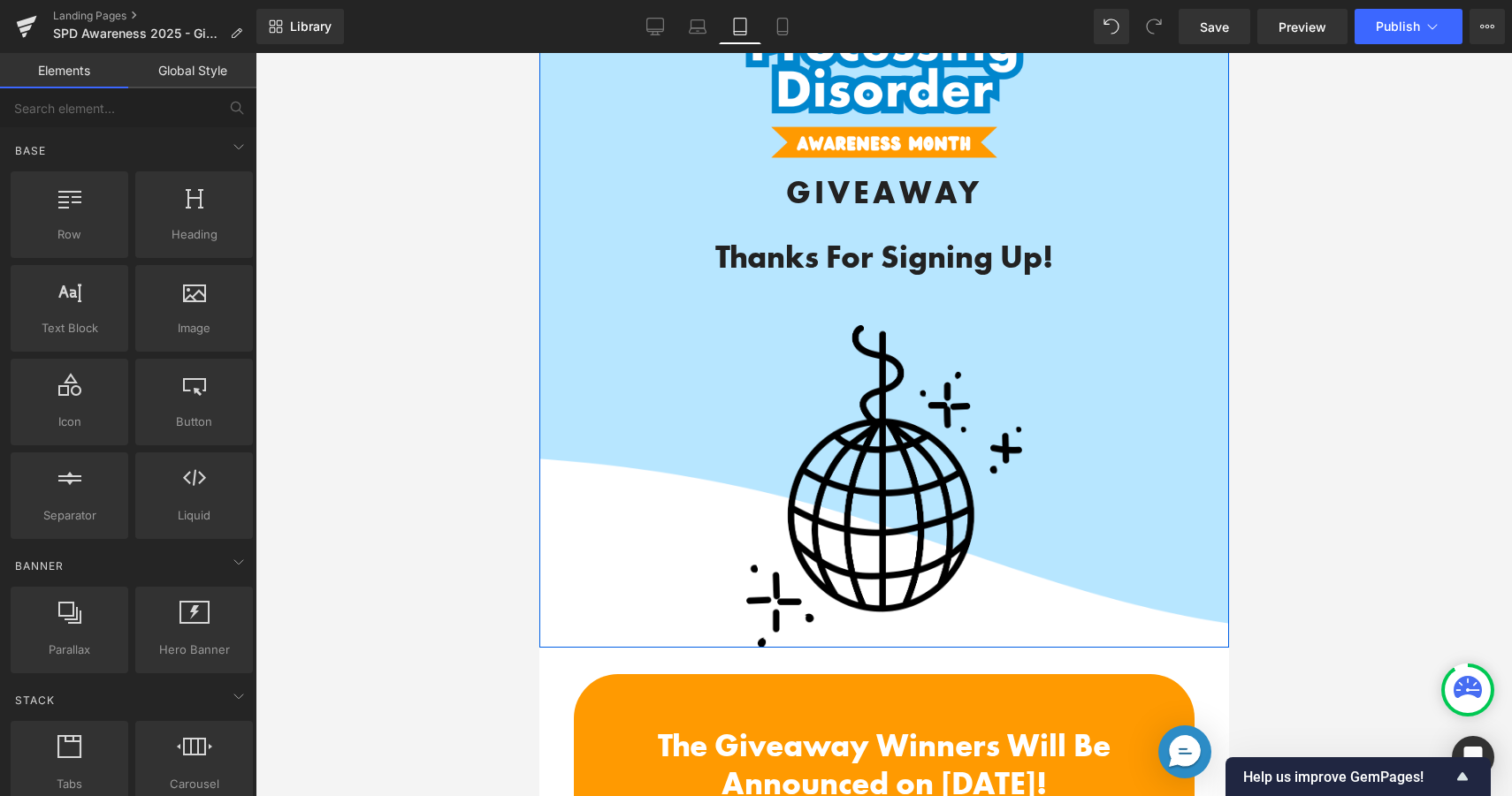
scroll to position [193, 0]
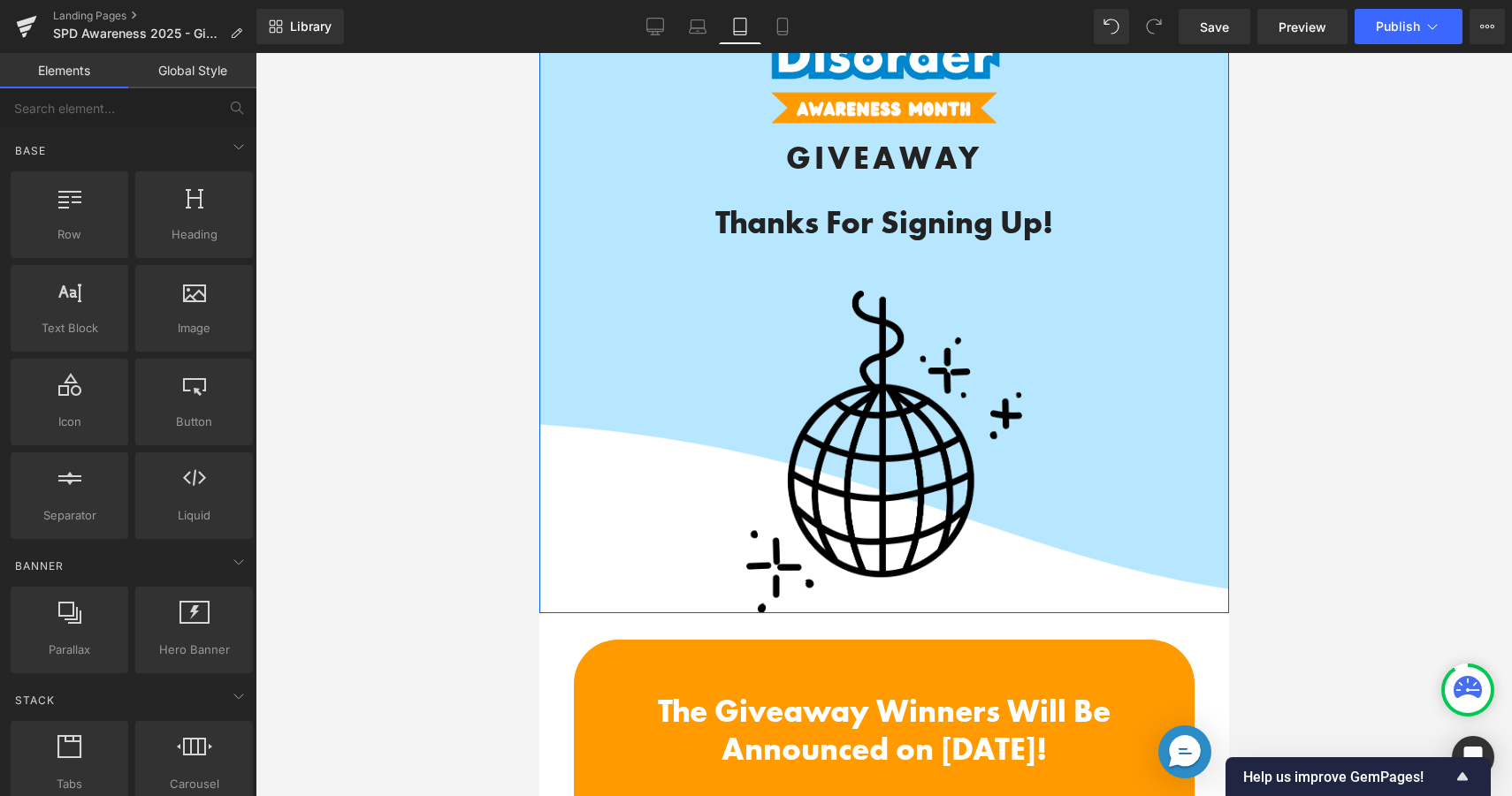
click at [643, 408] on div "Image" at bounding box center [883, 451] width 548 height 323
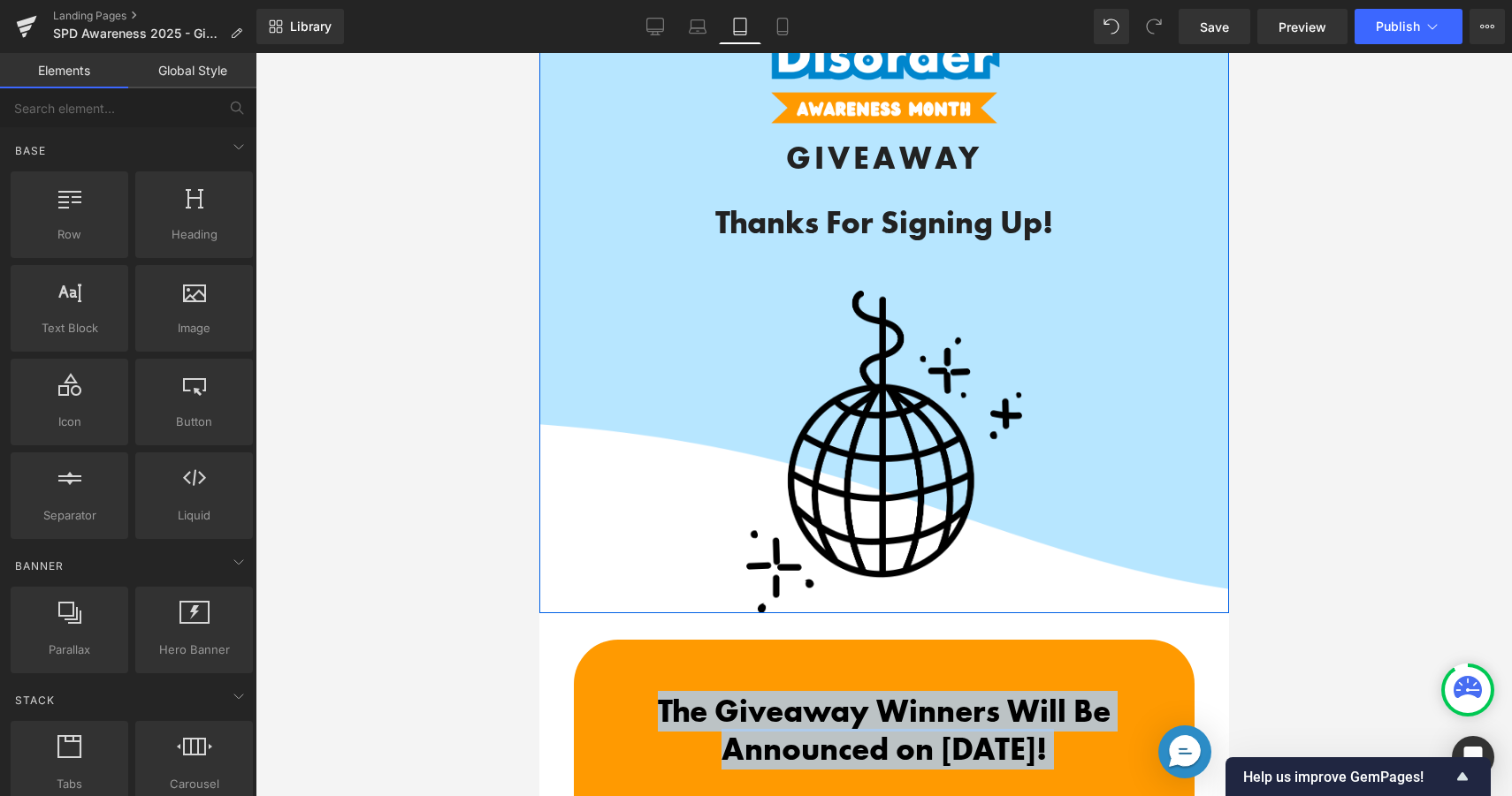
drag, startPoint x: 1183, startPoint y: 612, endPoint x: 1183, endPoint y: 521, distance: 91.0
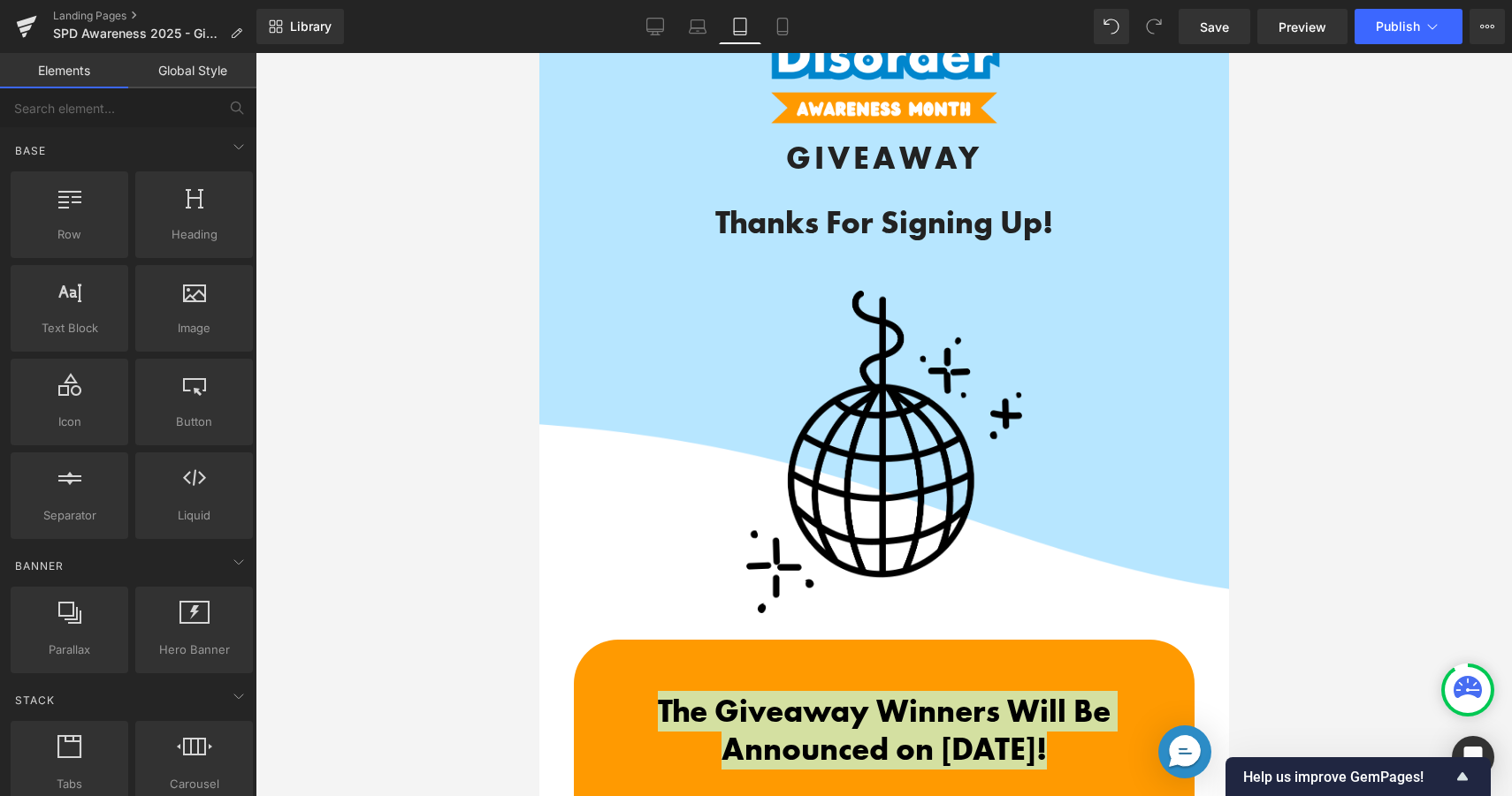
click at [1276, 604] on div at bounding box center [884, 425] width 1256 height 743
click at [538, 53] on div "80px" at bounding box center [538, 53] width 0 height 0
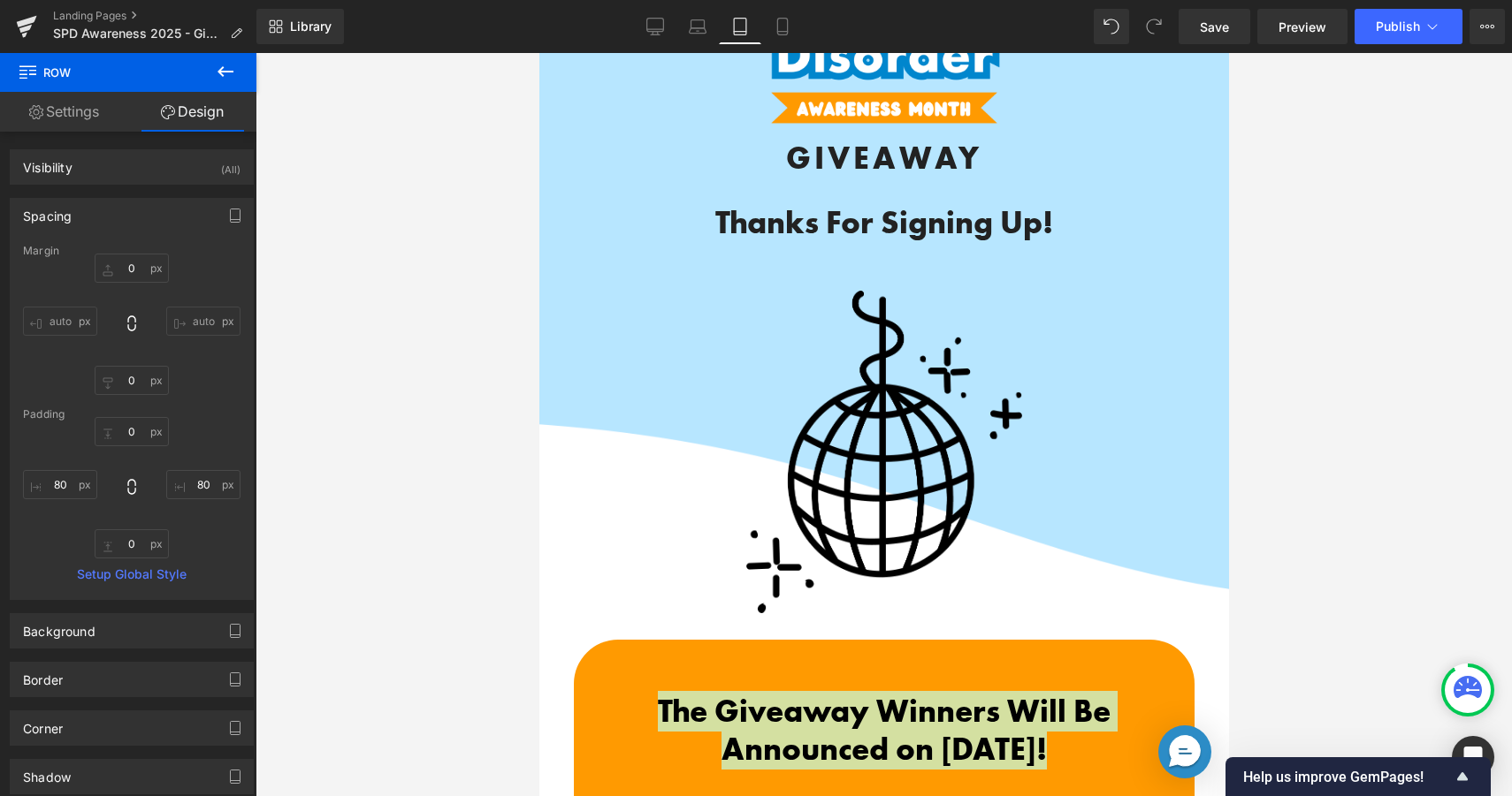
drag, startPoint x: 1117, startPoint y: 609, endPoint x: 1116, endPoint y: 655, distance: 46.0
click at [1343, 643] on div at bounding box center [884, 425] width 1256 height 743
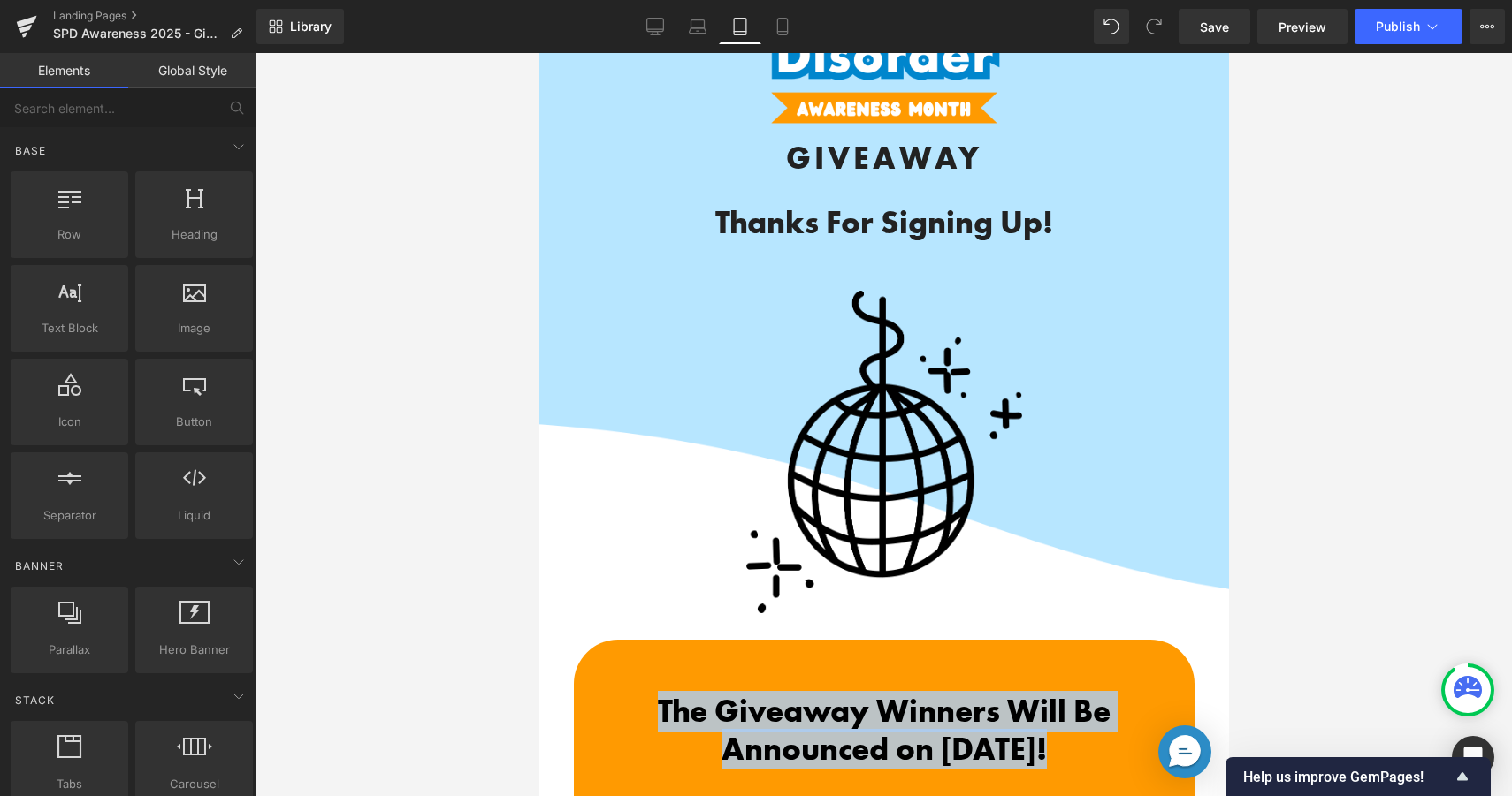
click at [1100, 562] on div at bounding box center [883, 451] width 460 height 323
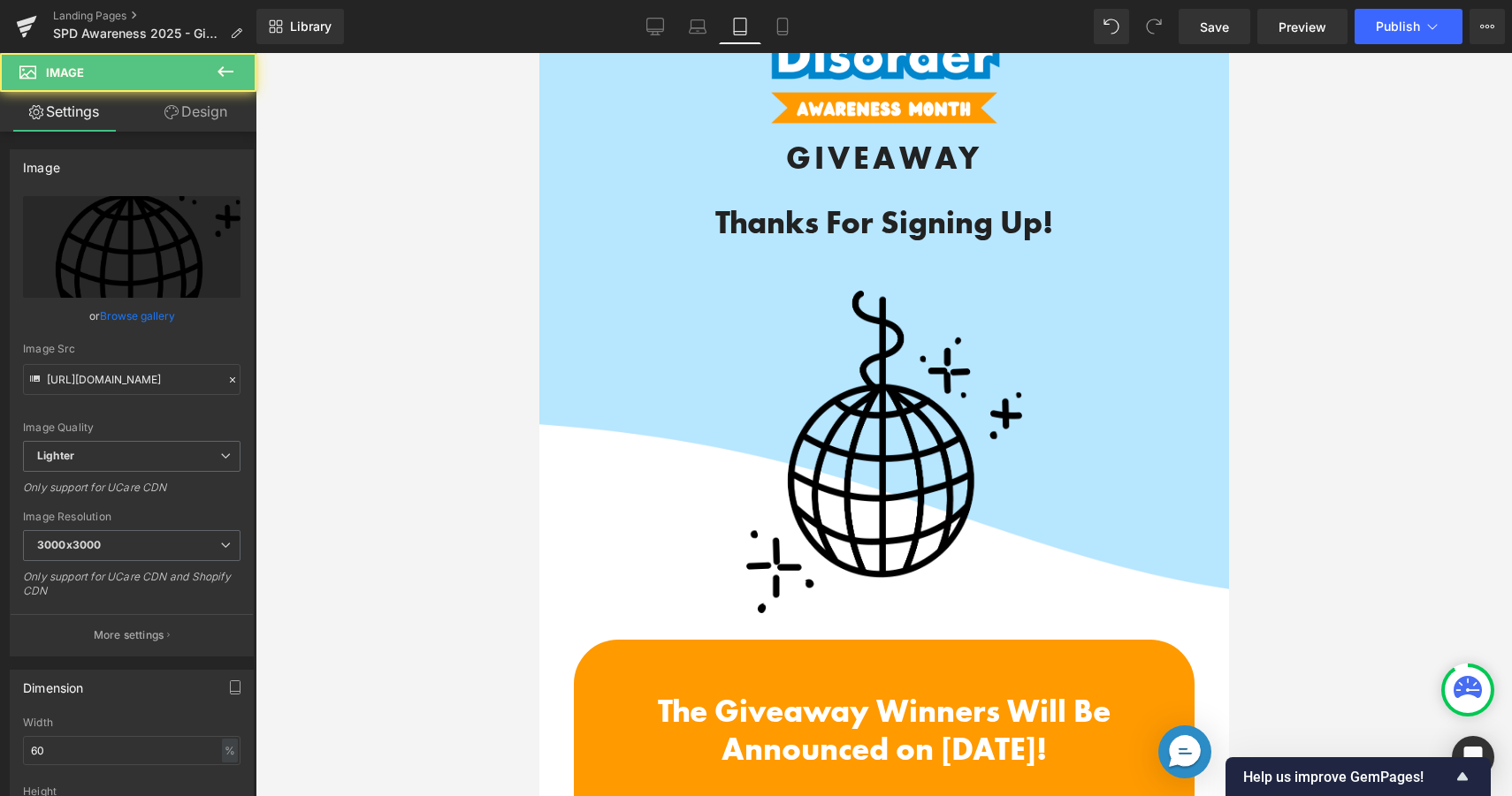
click at [513, 391] on div at bounding box center [884, 425] width 1256 height 743
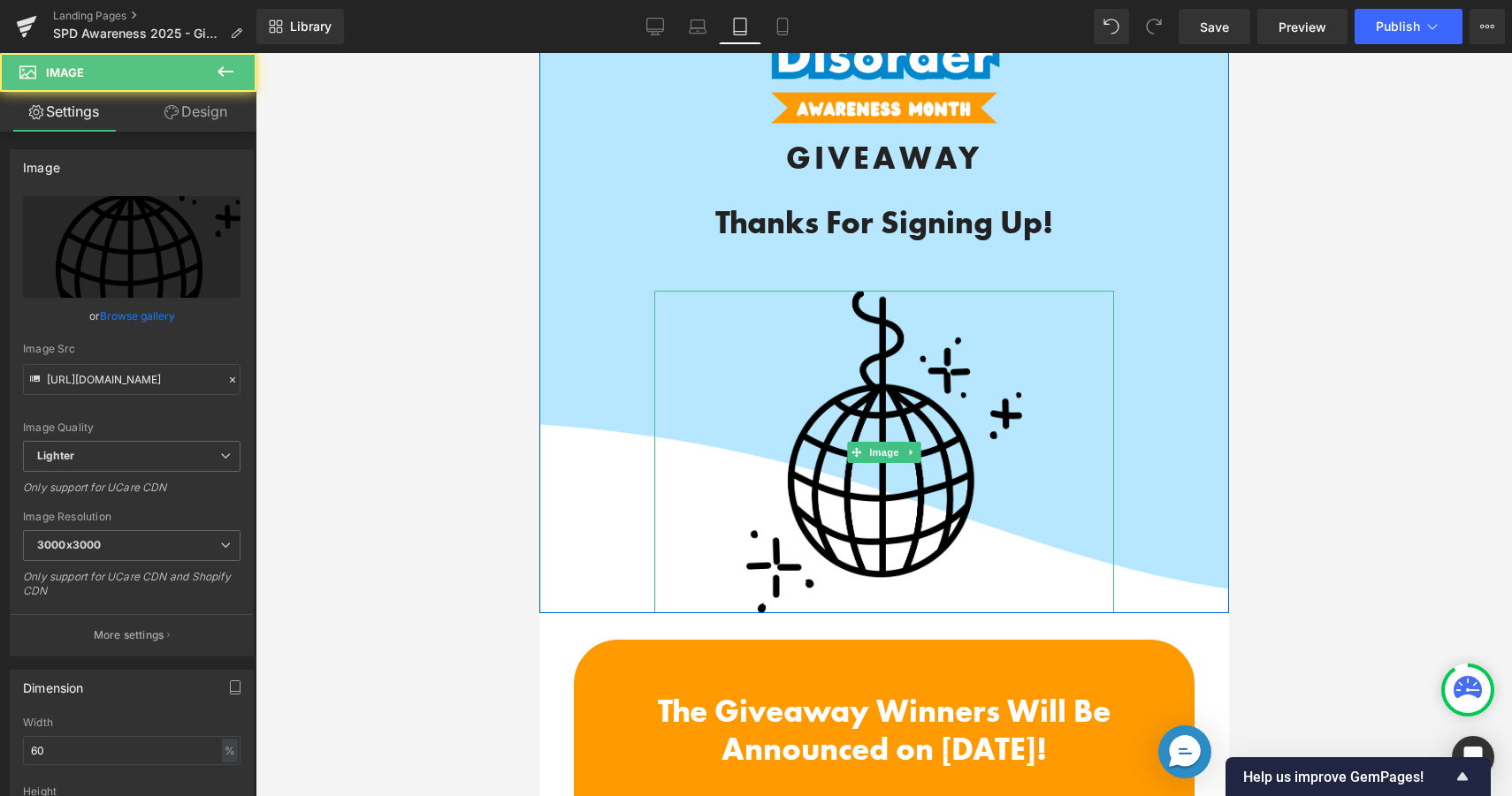
click at [824, 486] on img at bounding box center [883, 451] width 276 height 323
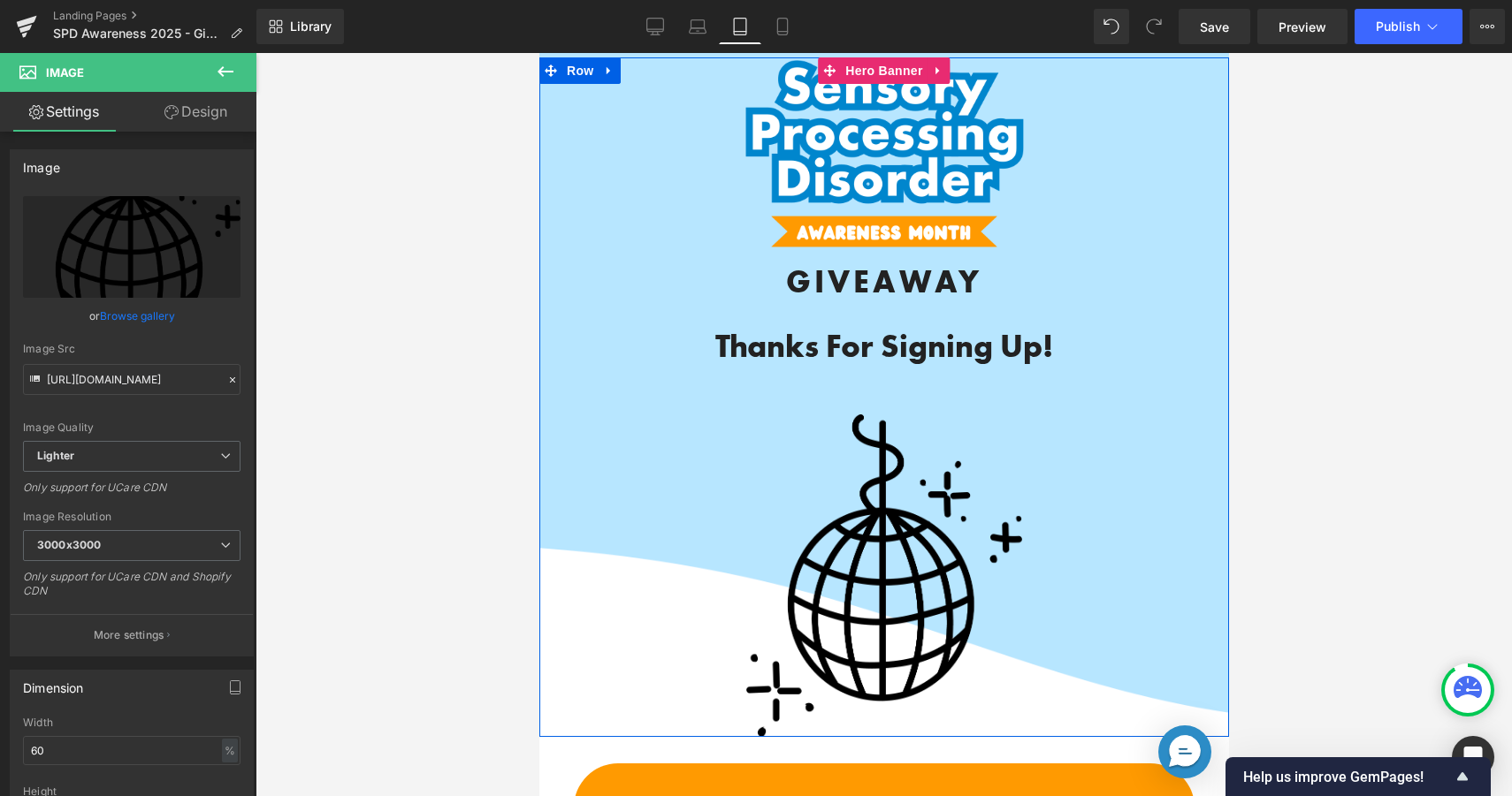
scroll to position [0, 0]
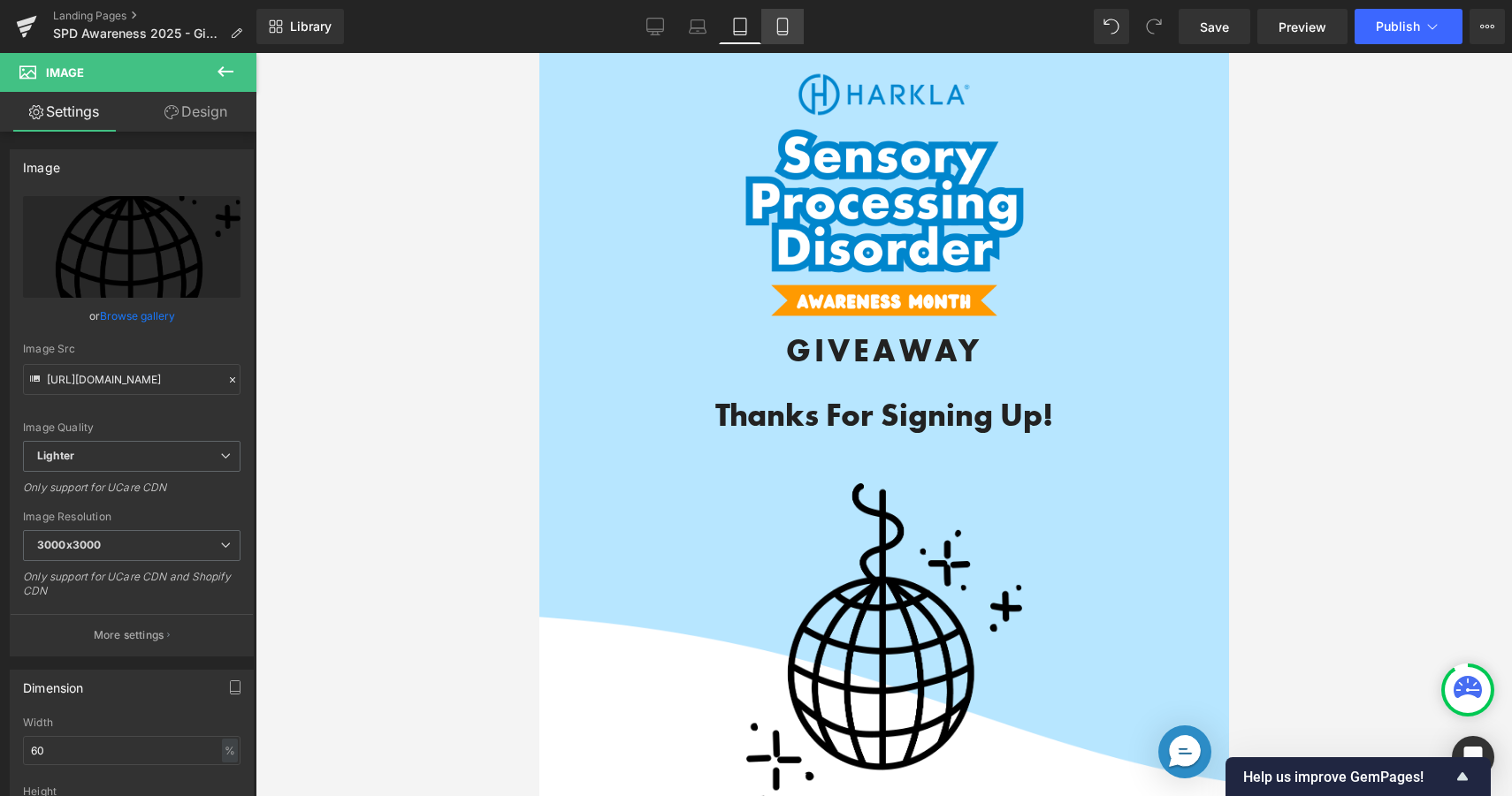
click at [781, 28] on icon at bounding box center [782, 26] width 17 height 17
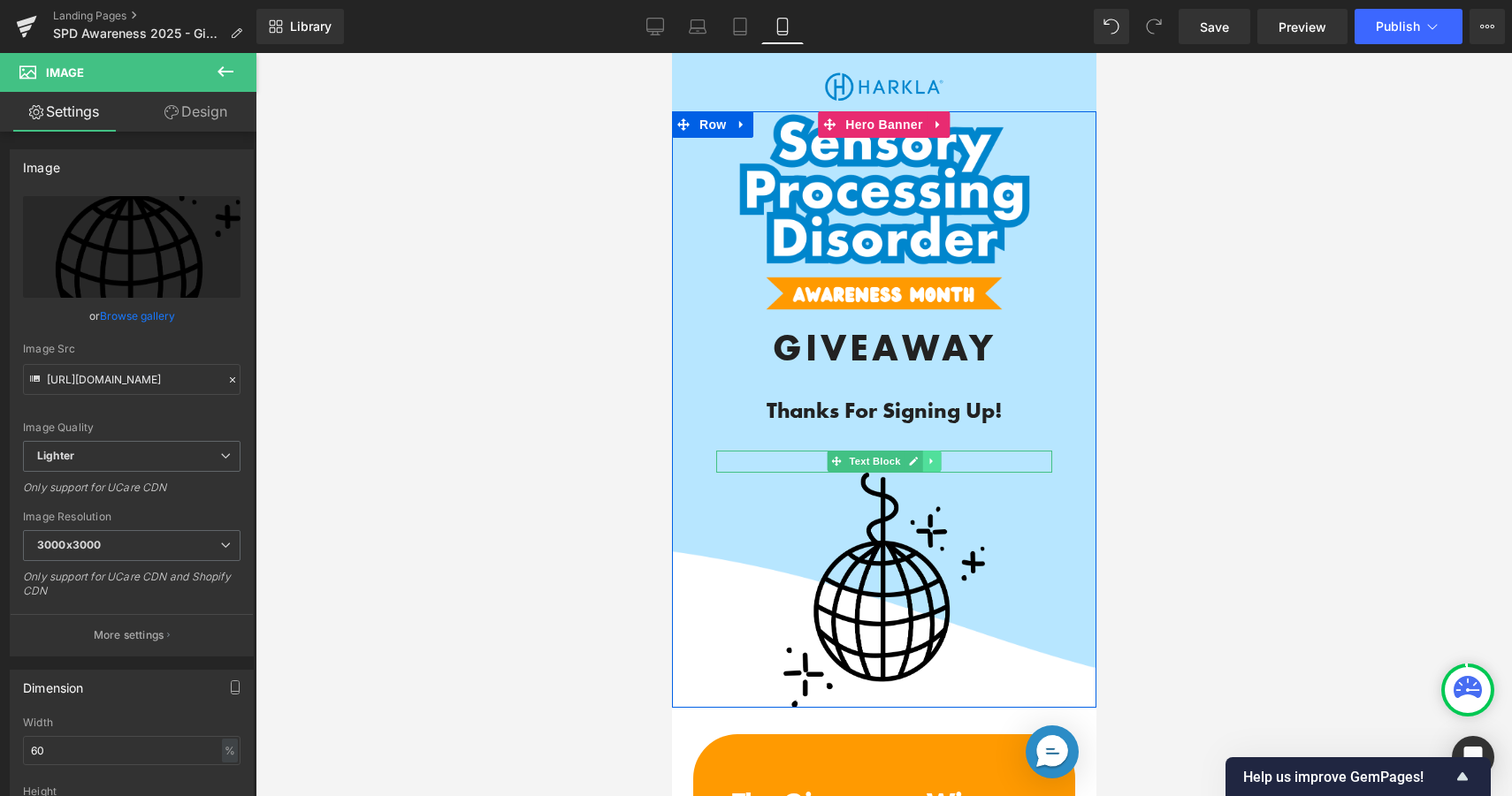
click at [925, 461] on icon at bounding box center [930, 461] width 10 height 11
click at [945, 462] on icon at bounding box center [940, 461] width 10 height 10
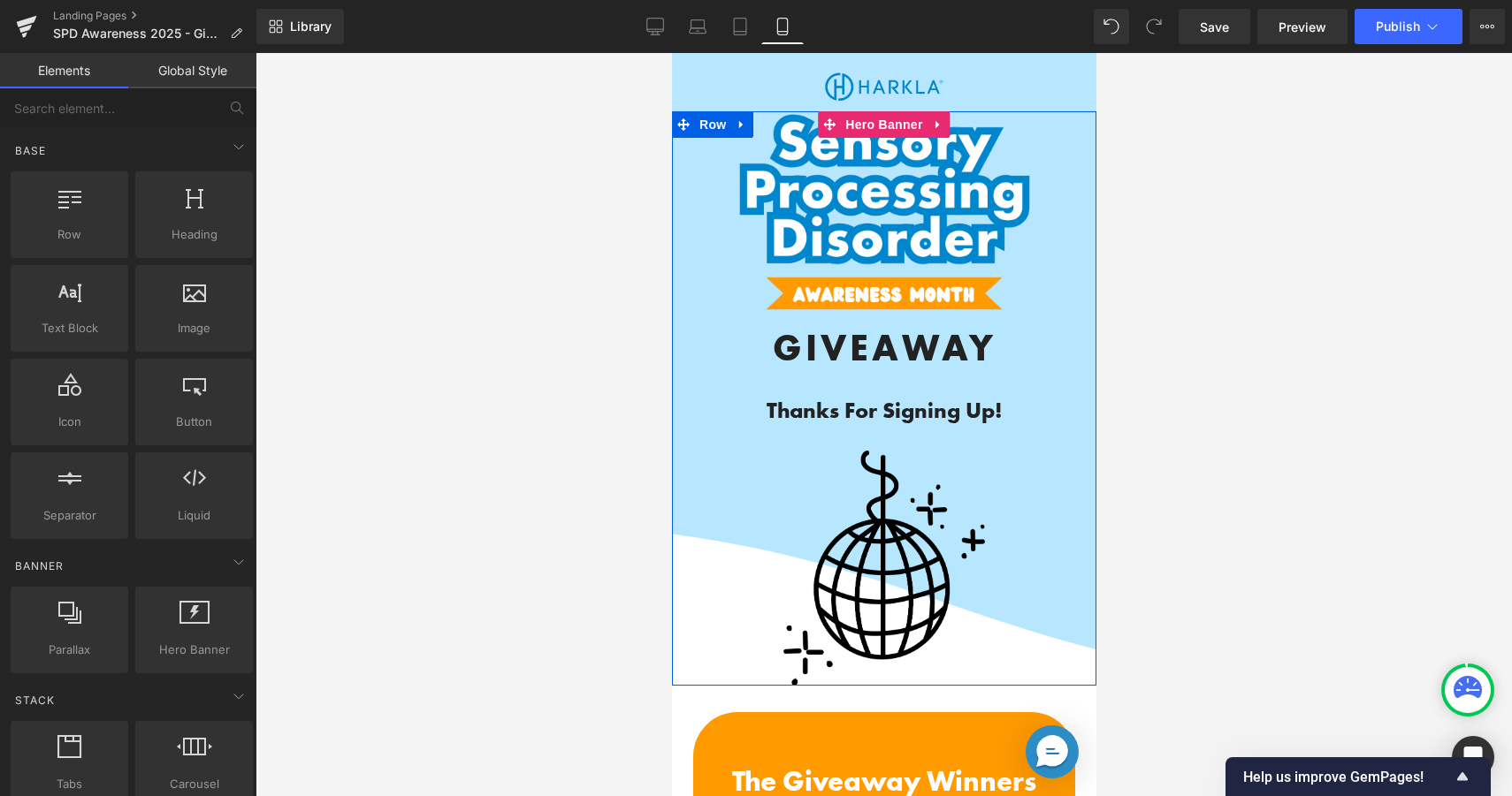
click at [582, 650] on div at bounding box center [884, 425] width 1256 height 743
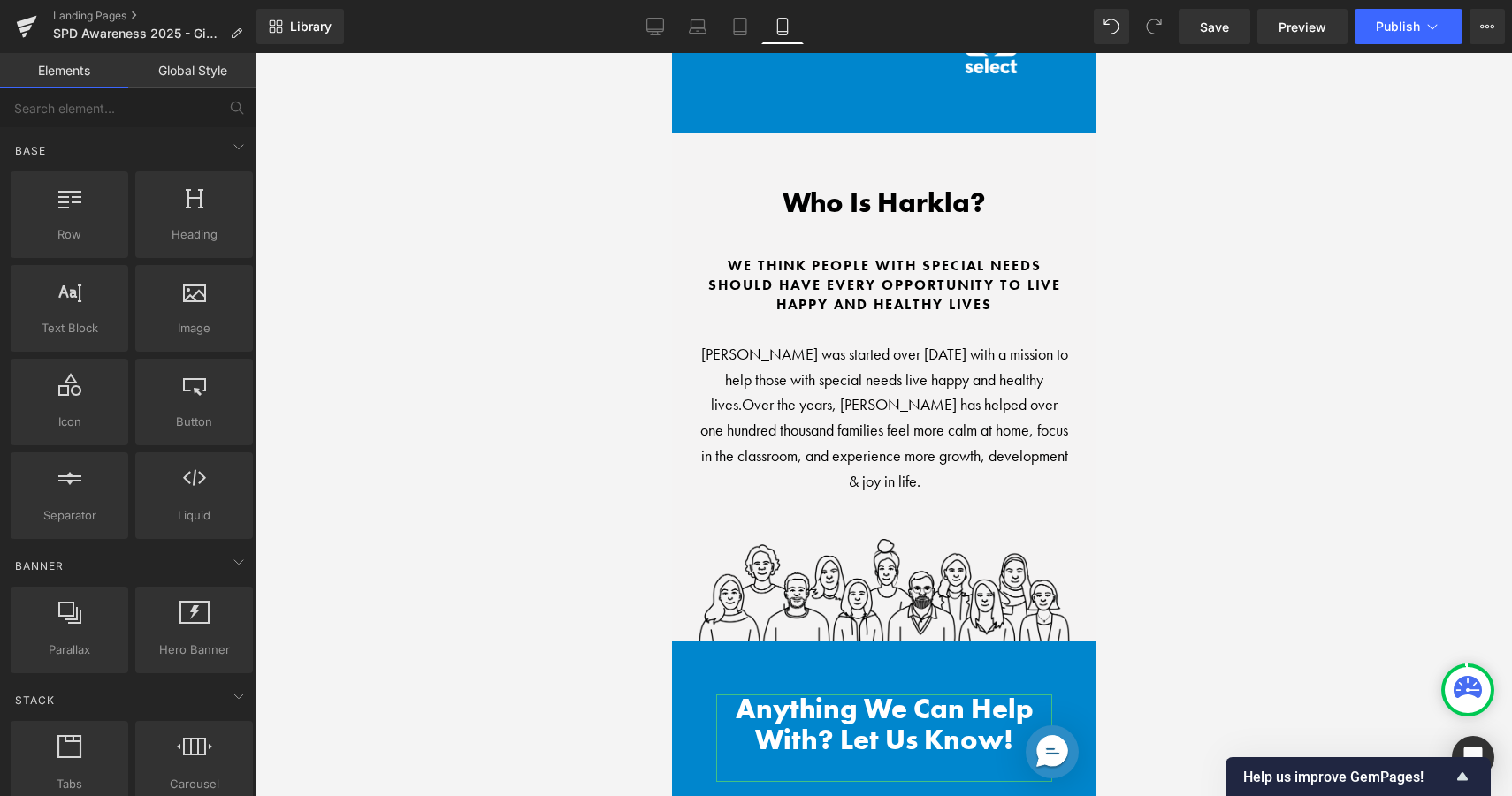
scroll to position [14312, 0]
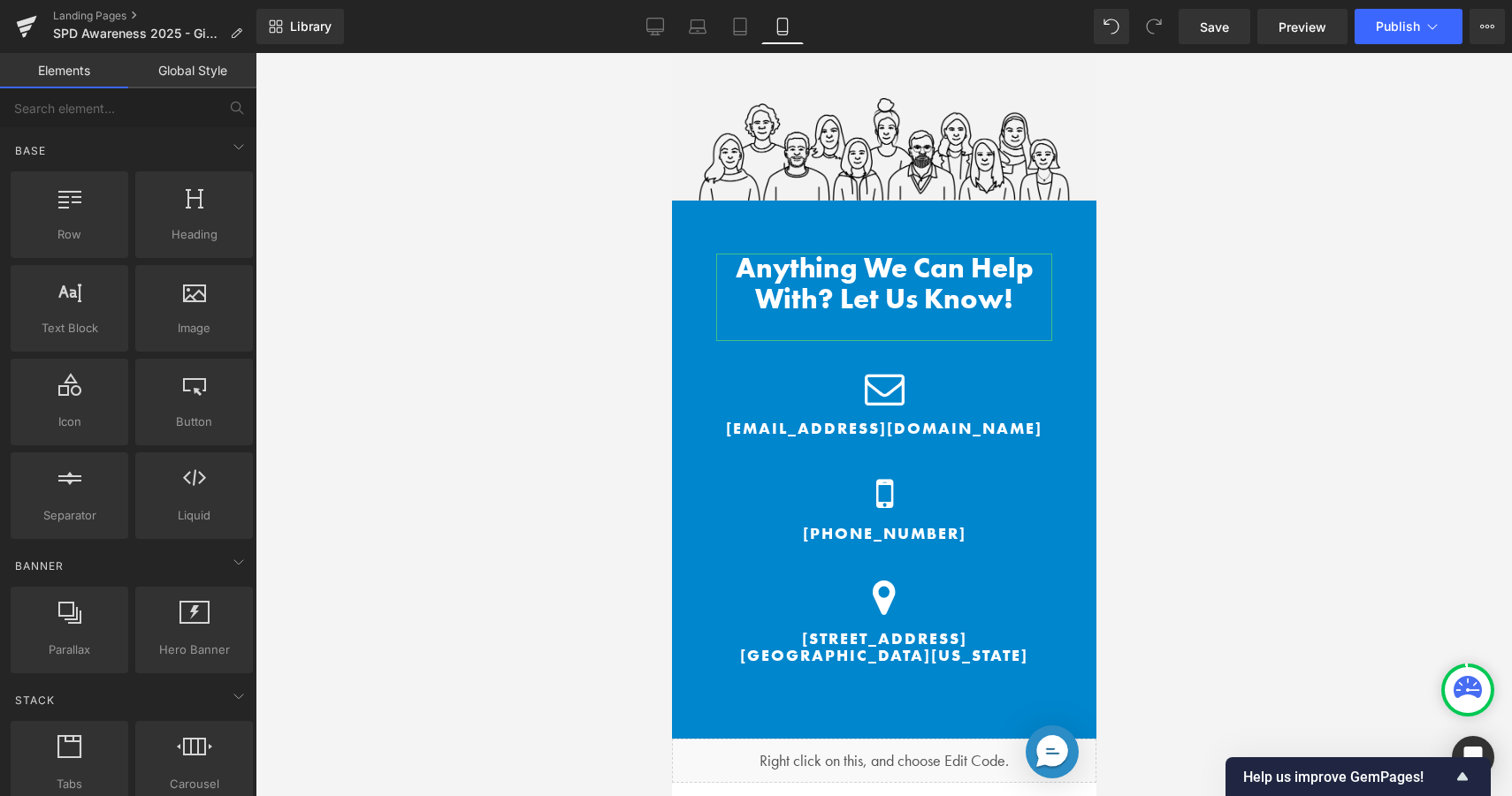
click at [1174, 34] on div "Save Preview Publish Scheduled View Live Page View with current Template Save T…" at bounding box center [1342, 27] width 340 height 35
click at [1232, 34] on link "Save" at bounding box center [1214, 27] width 72 height 35
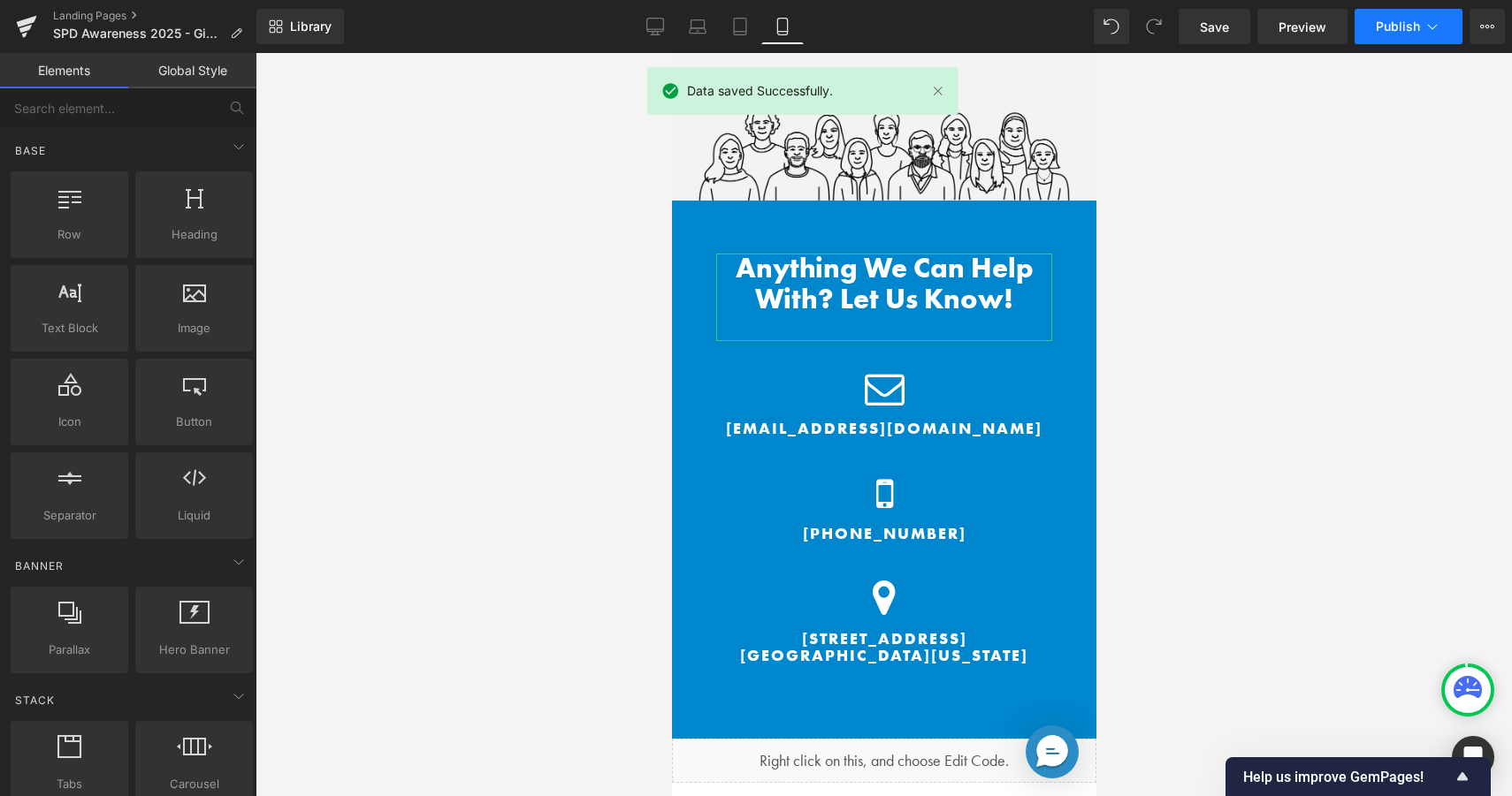
click at [1375, 14] on button "Publish" at bounding box center [1408, 27] width 108 height 35
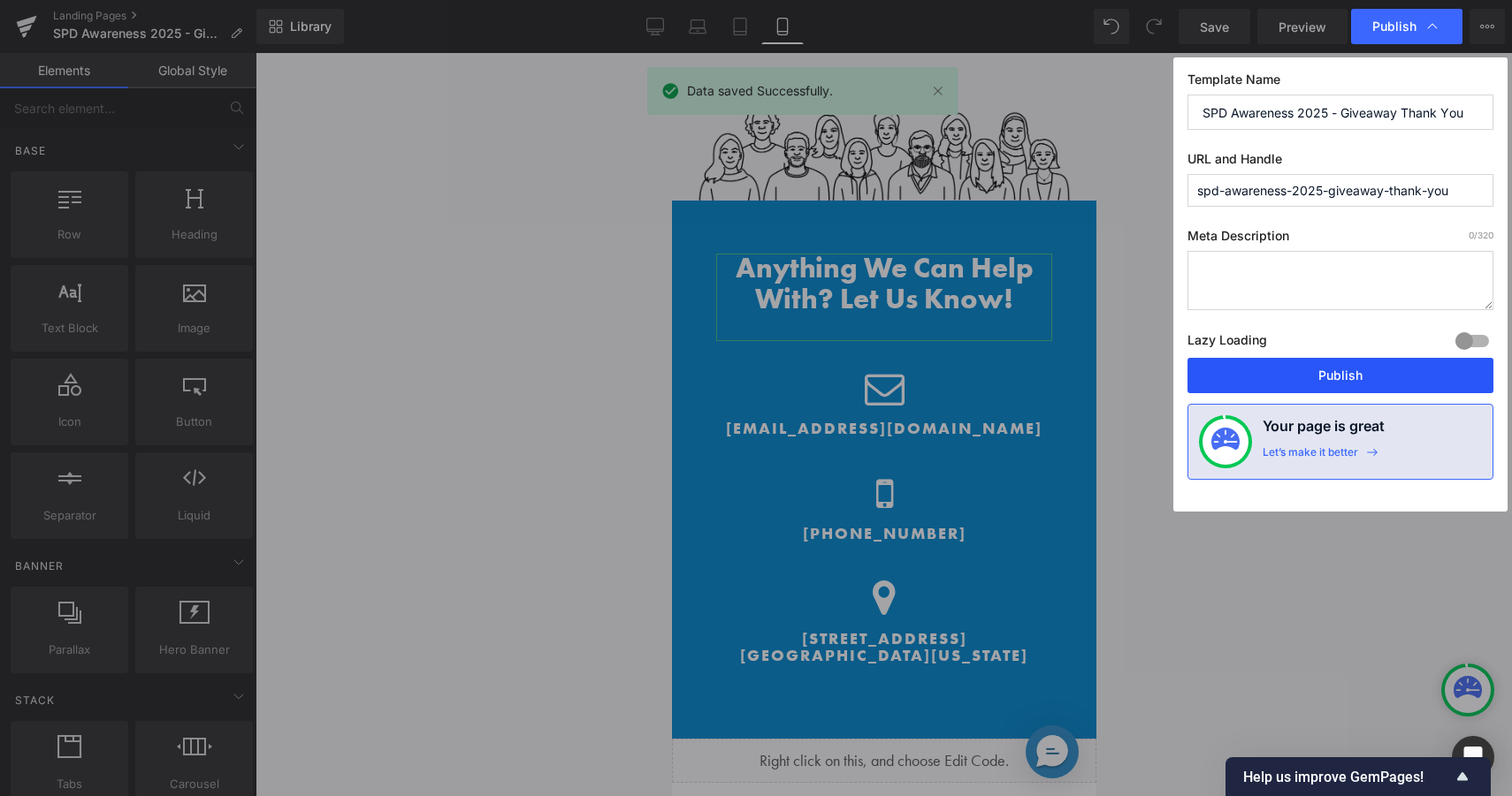
click at [1334, 382] on button "Publish" at bounding box center [1340, 375] width 306 height 35
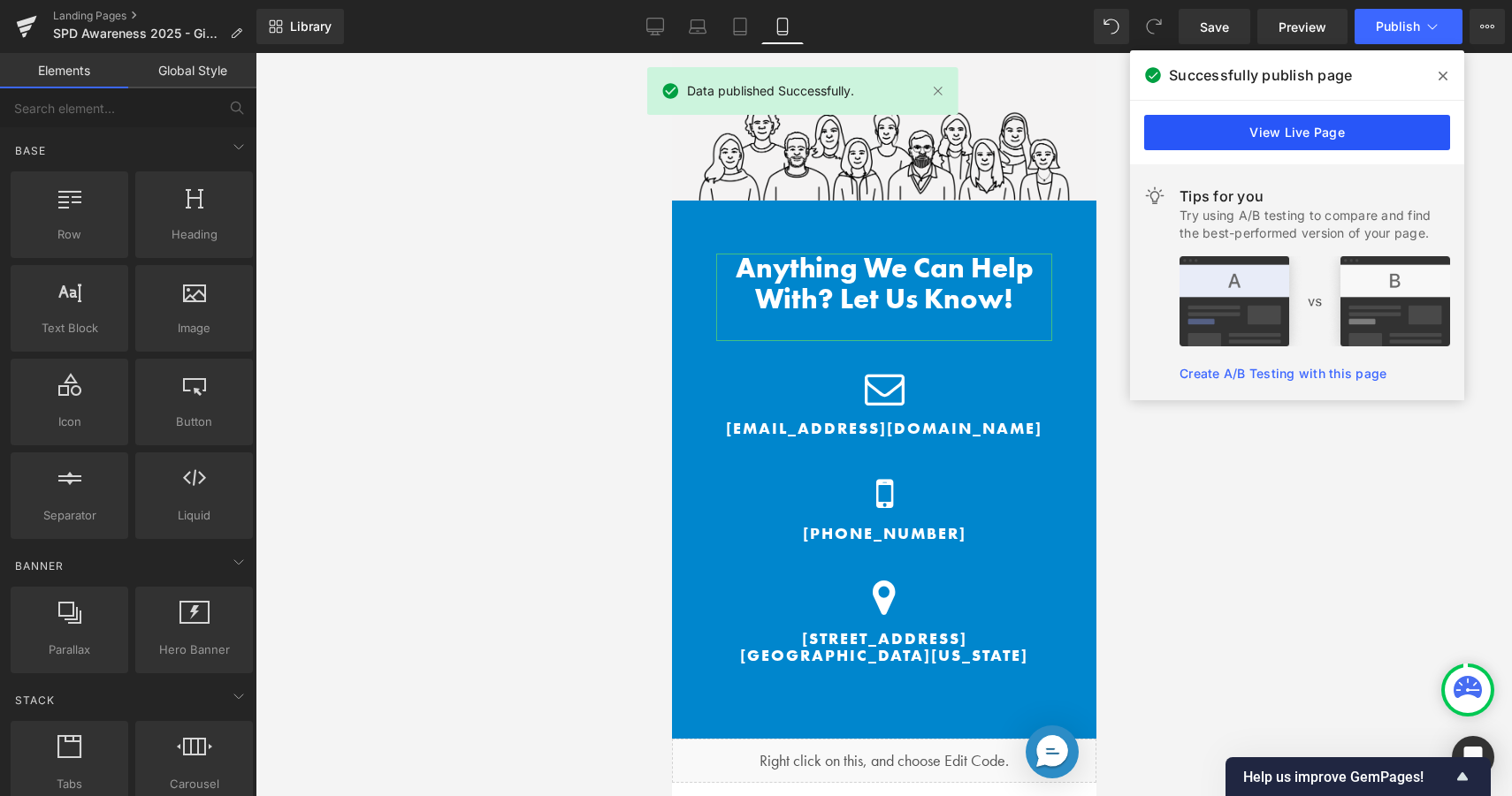
click at [1381, 120] on link "View Live Page" at bounding box center [1297, 132] width 306 height 35
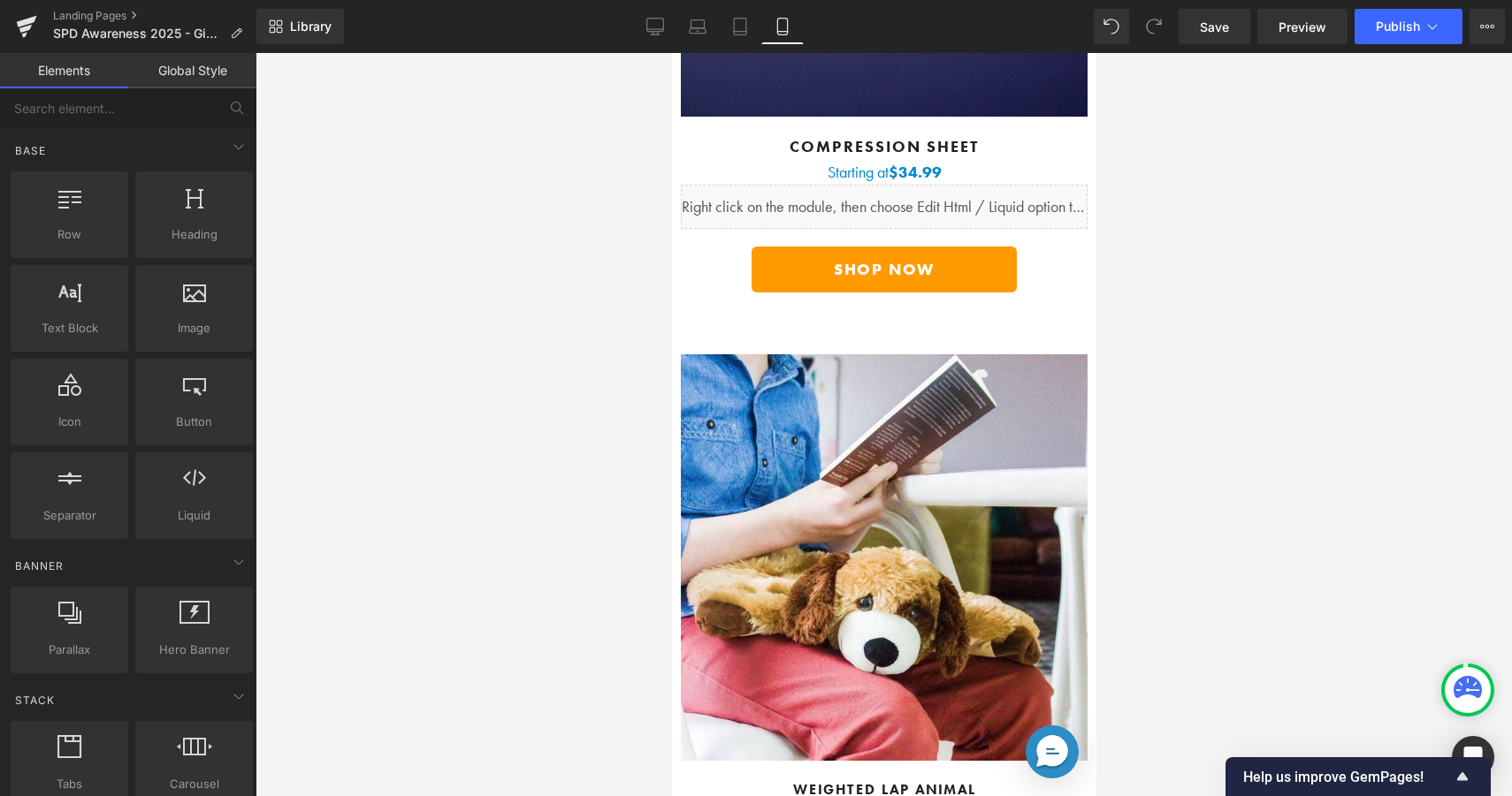
scroll to position [6623, 0]
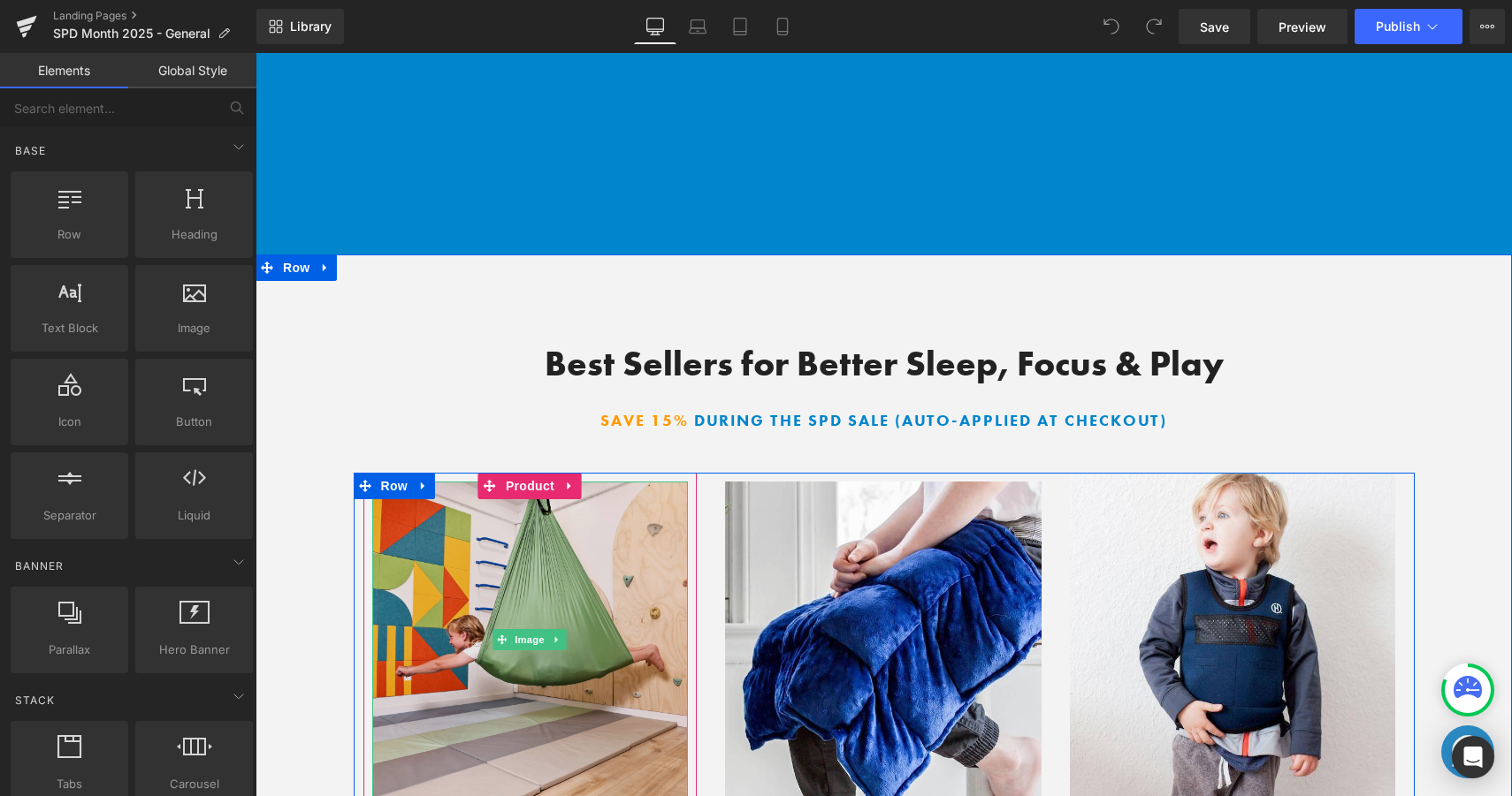
scroll to position [6624, 0]
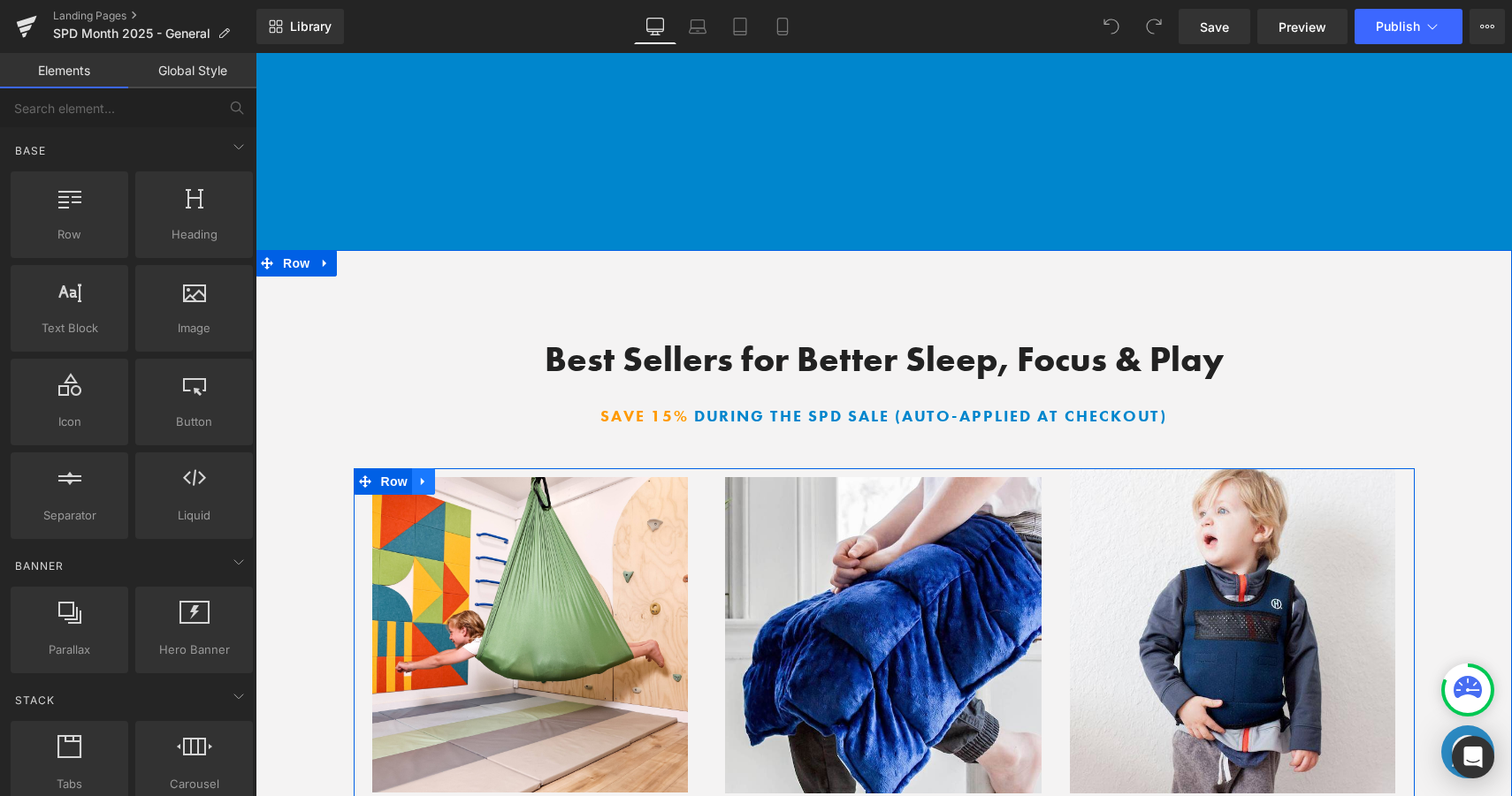
click at [432, 468] on link at bounding box center [423, 481] width 23 height 27
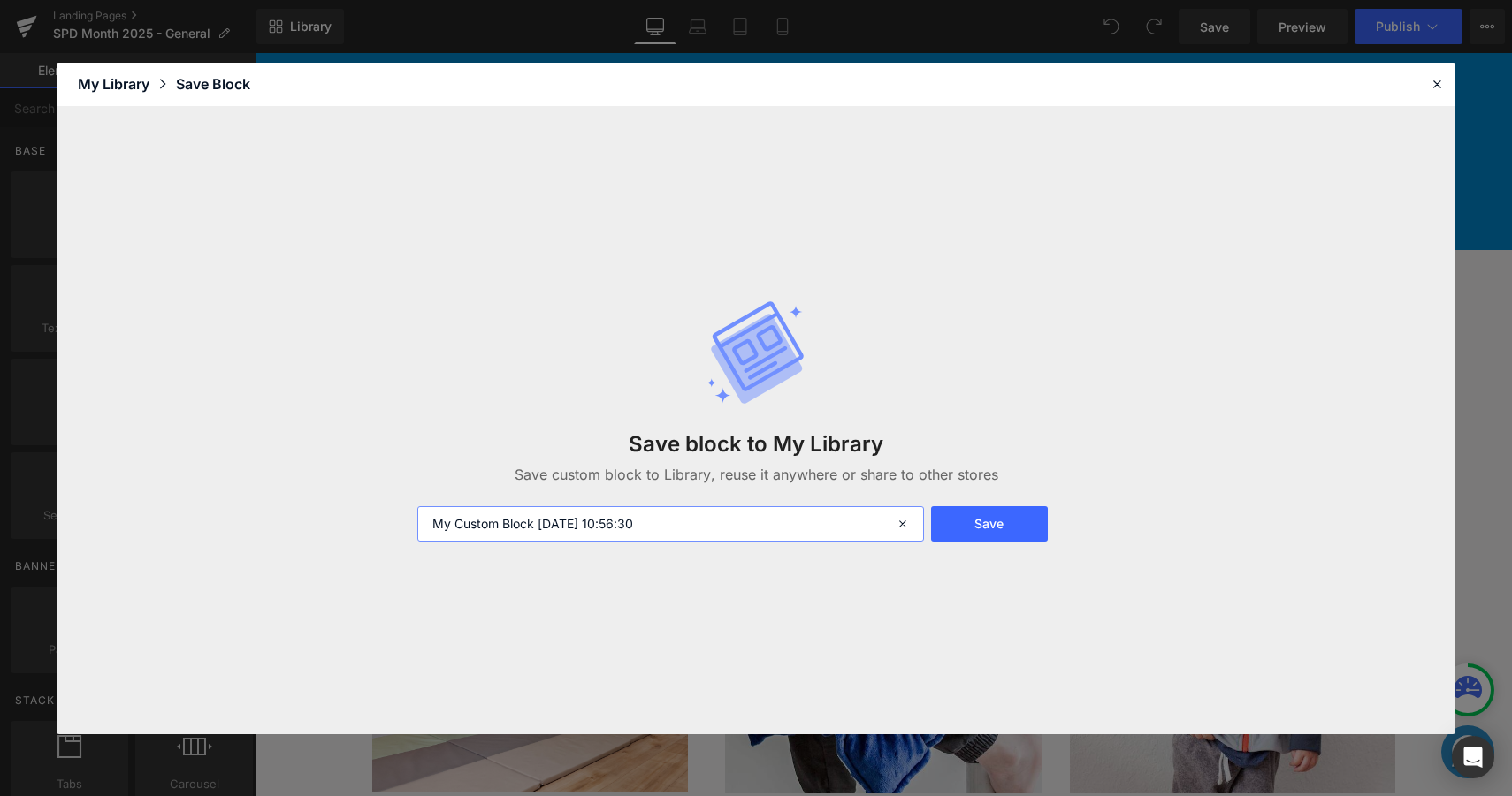
click at [647, 511] on input "My Custom Block 2025-10-01 10:56:30" at bounding box center [670, 524] width 507 height 35
type input "B"
type input "Product Block (Swing"
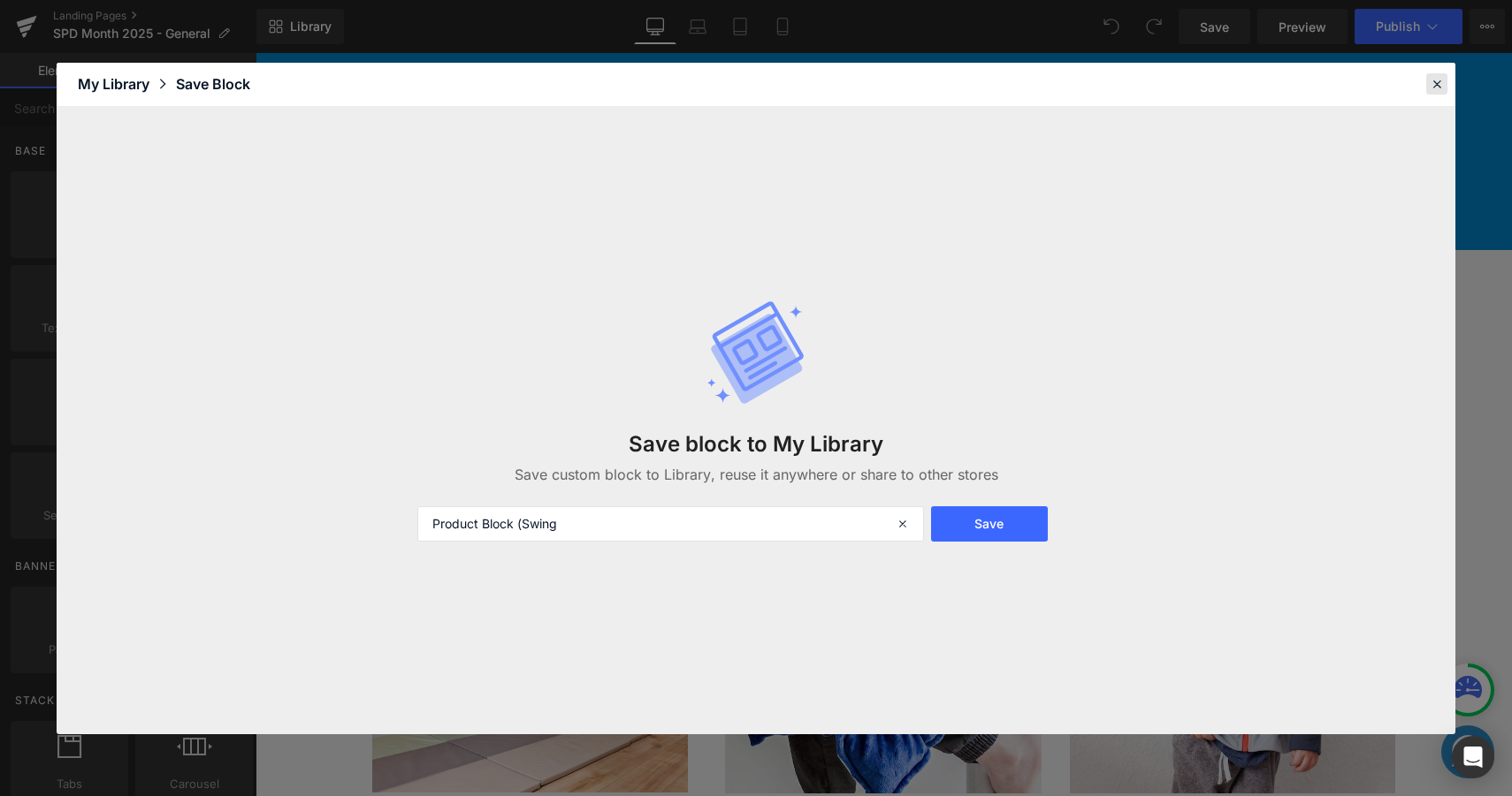
click at [1437, 79] on icon at bounding box center [1436, 84] width 16 height 16
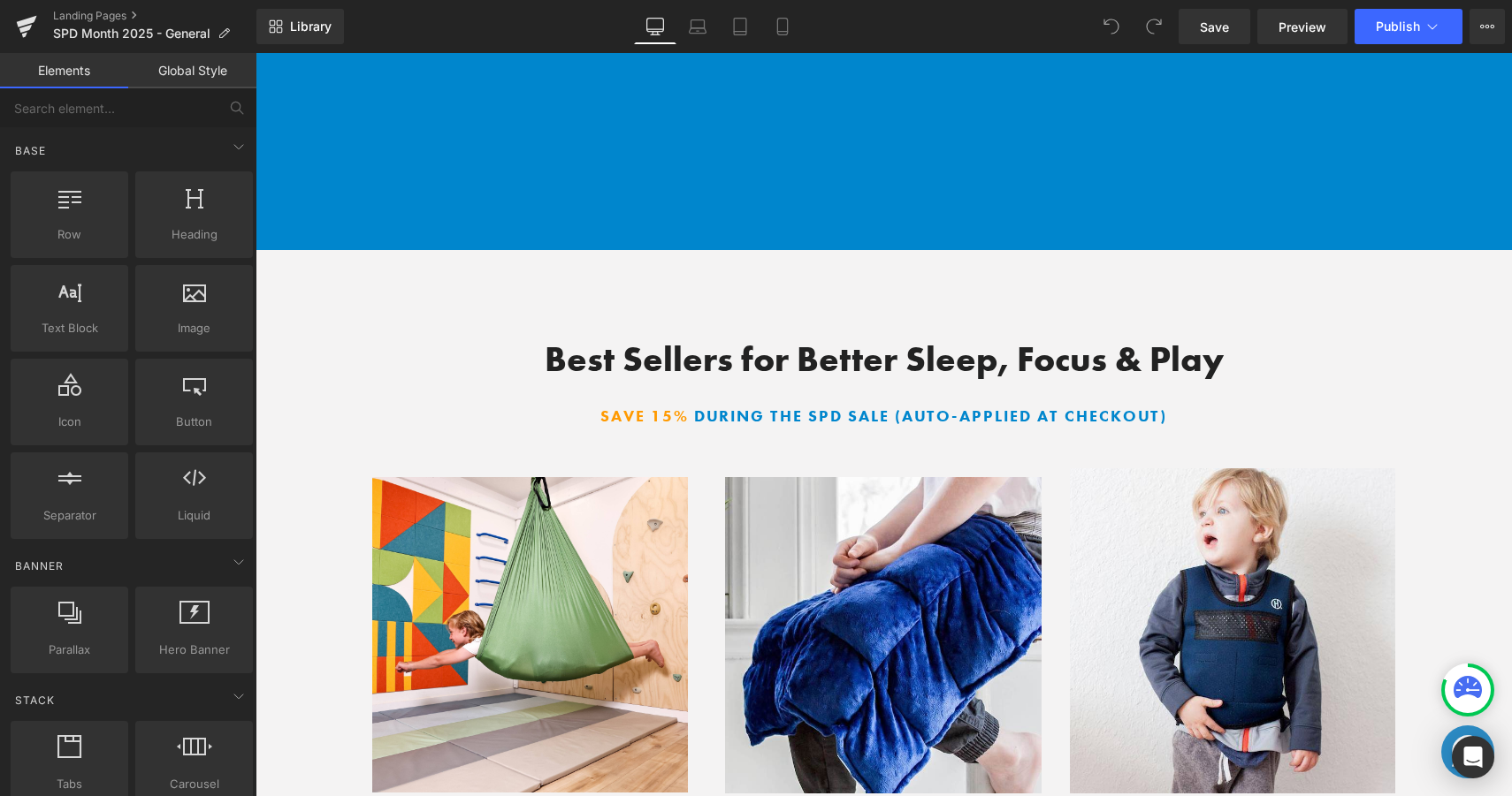
click at [324, 0] on div "You are previewing how the will restyle your page. You can not edit Elements in…" at bounding box center [756, 0] width 1512 height 0
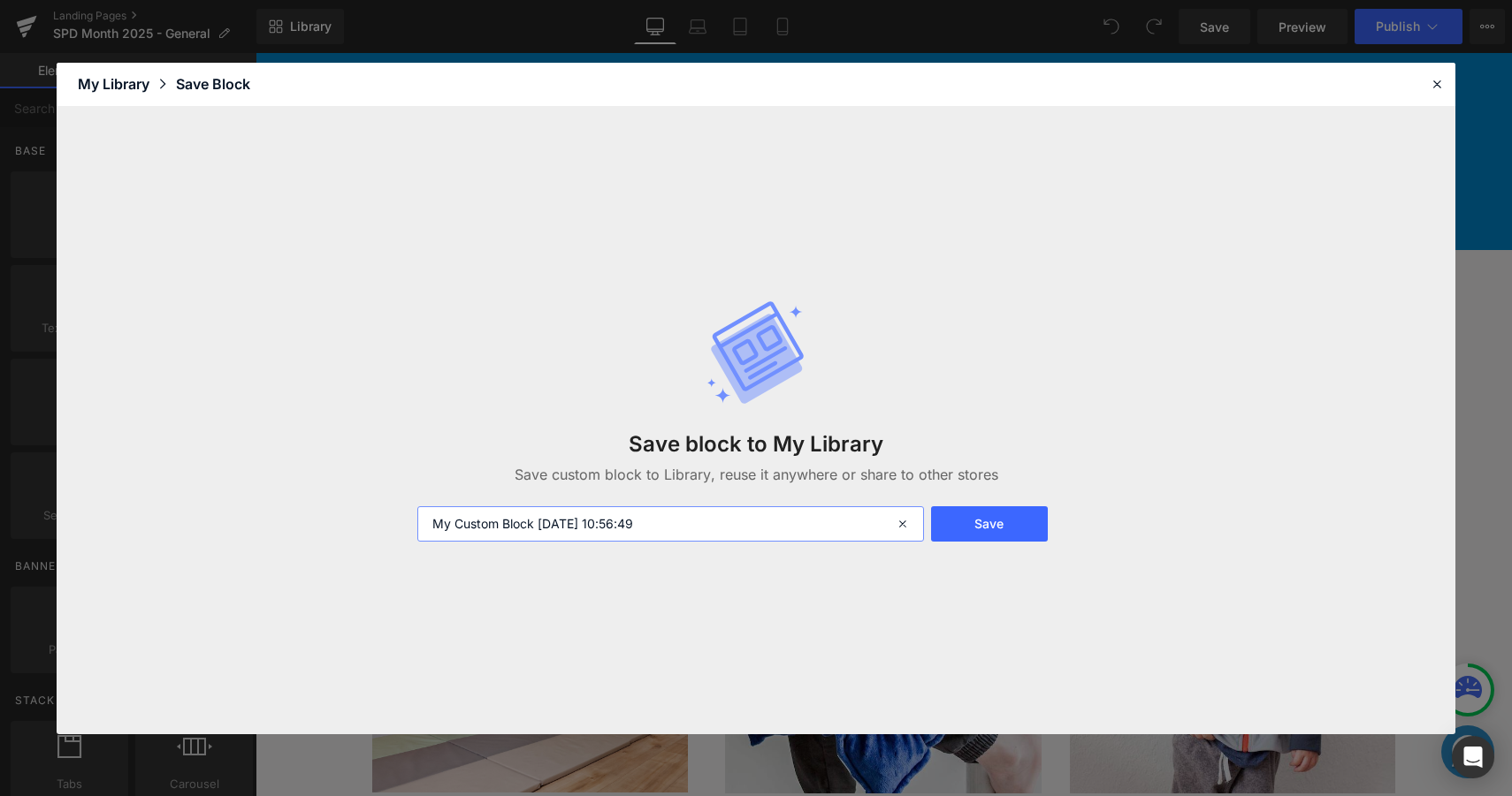
click at [626, 526] on input "My Custom Block 2025-10-01 10:56:49" at bounding box center [670, 524] width 507 height 35
type input "Product Block (Swing, Lap, Vest)"
click at [990, 530] on button "Save" at bounding box center [989, 524] width 117 height 35
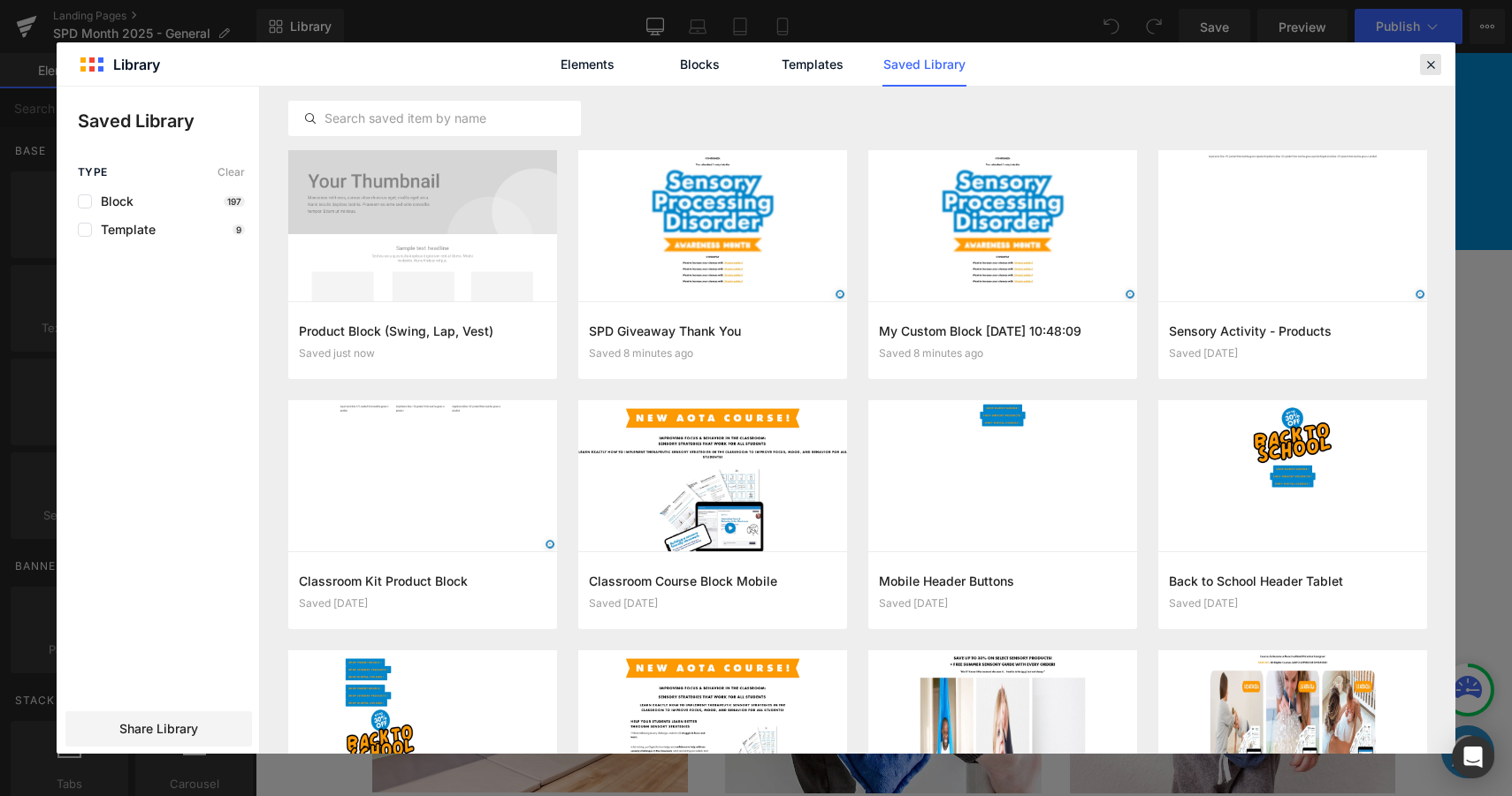
click at [1437, 59] on icon at bounding box center [1430, 64] width 16 height 16
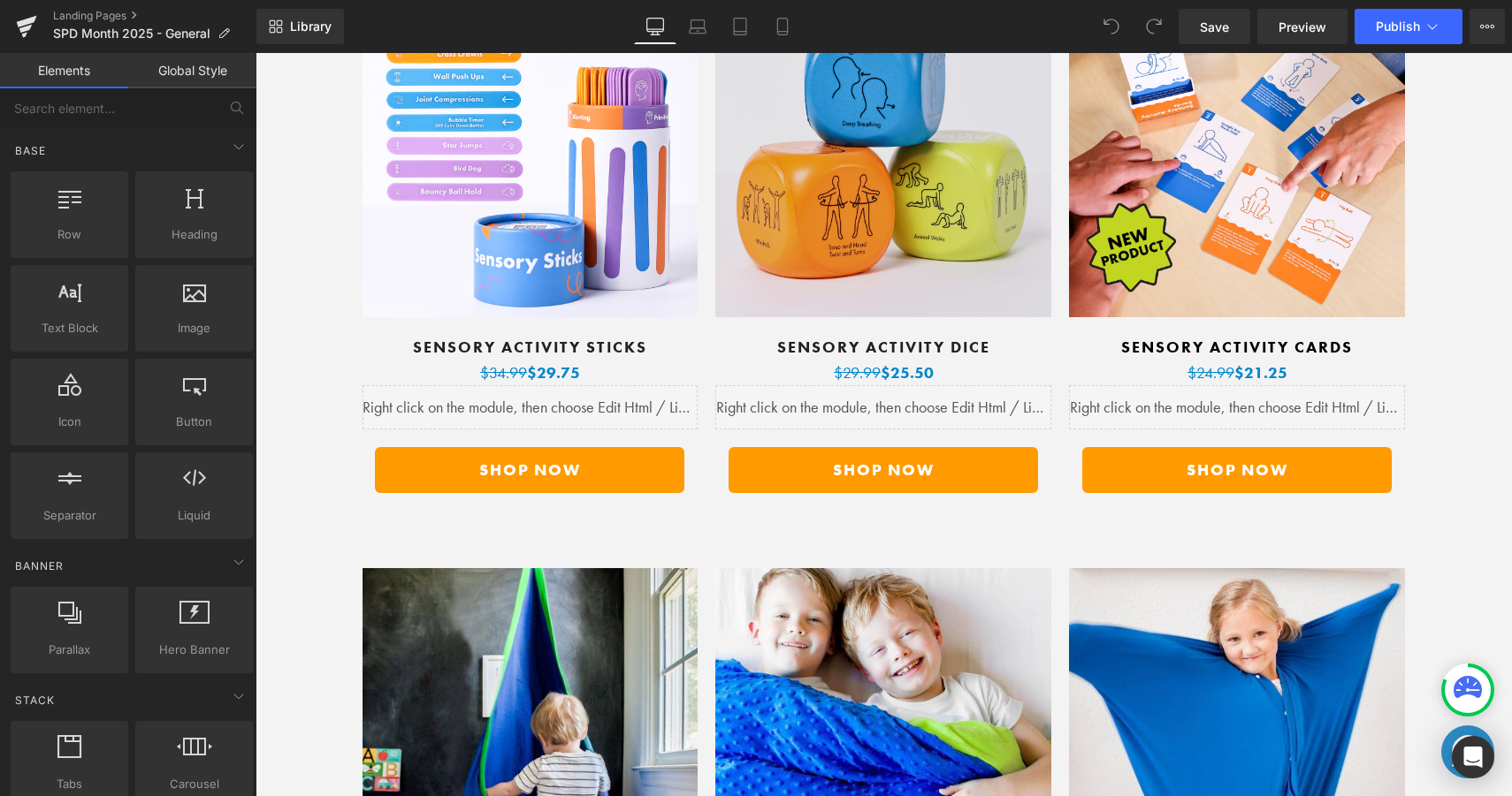
scroll to position [7886, 0]
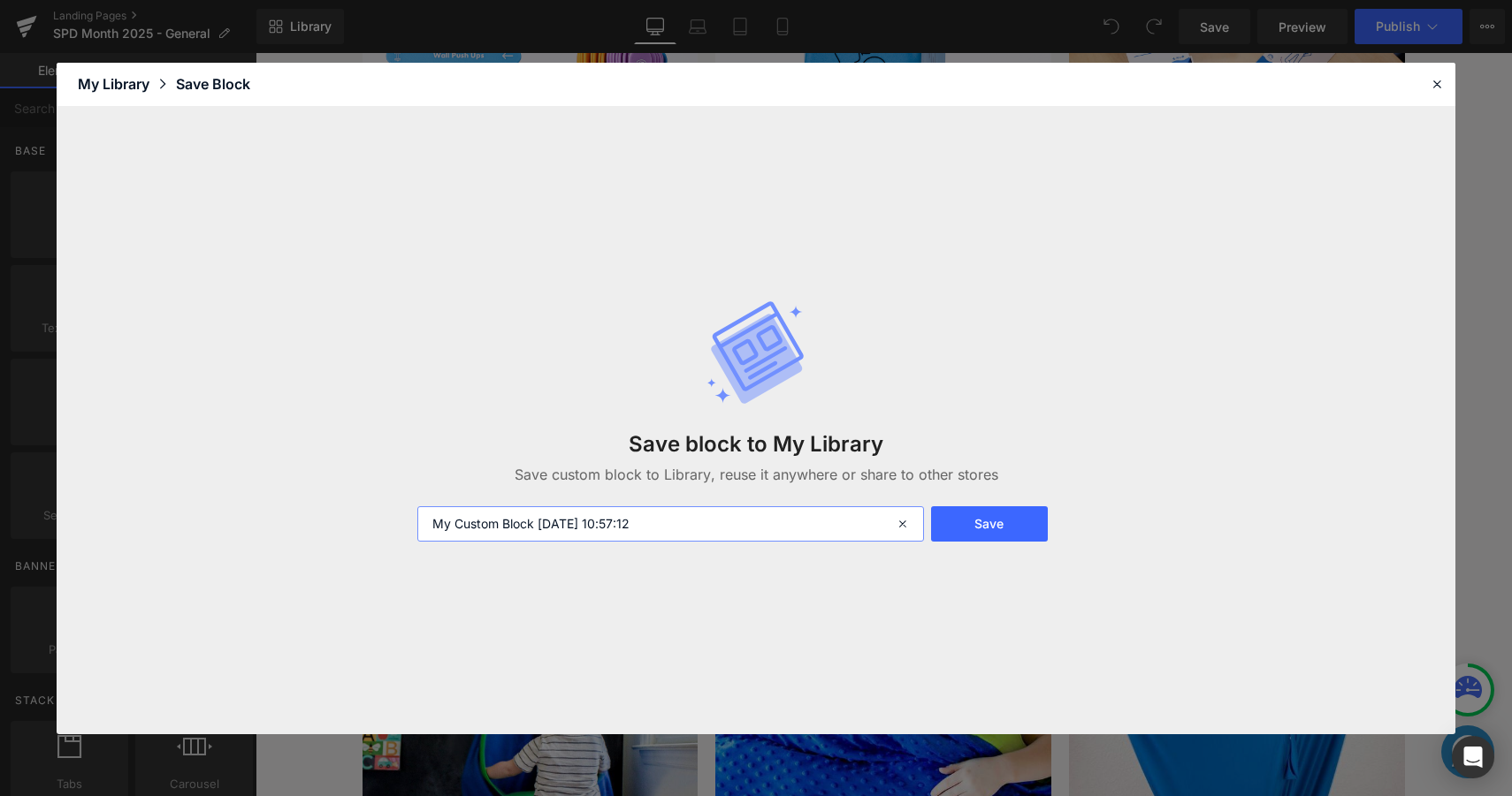
click at [632, 526] on input "My Custom Block 2025-10-01 10:57:12" at bounding box center [670, 524] width 507 height 35
type input "Product Block (Pod, Blanket, Sock)"
click at [967, 519] on button "Save" at bounding box center [989, 524] width 117 height 35
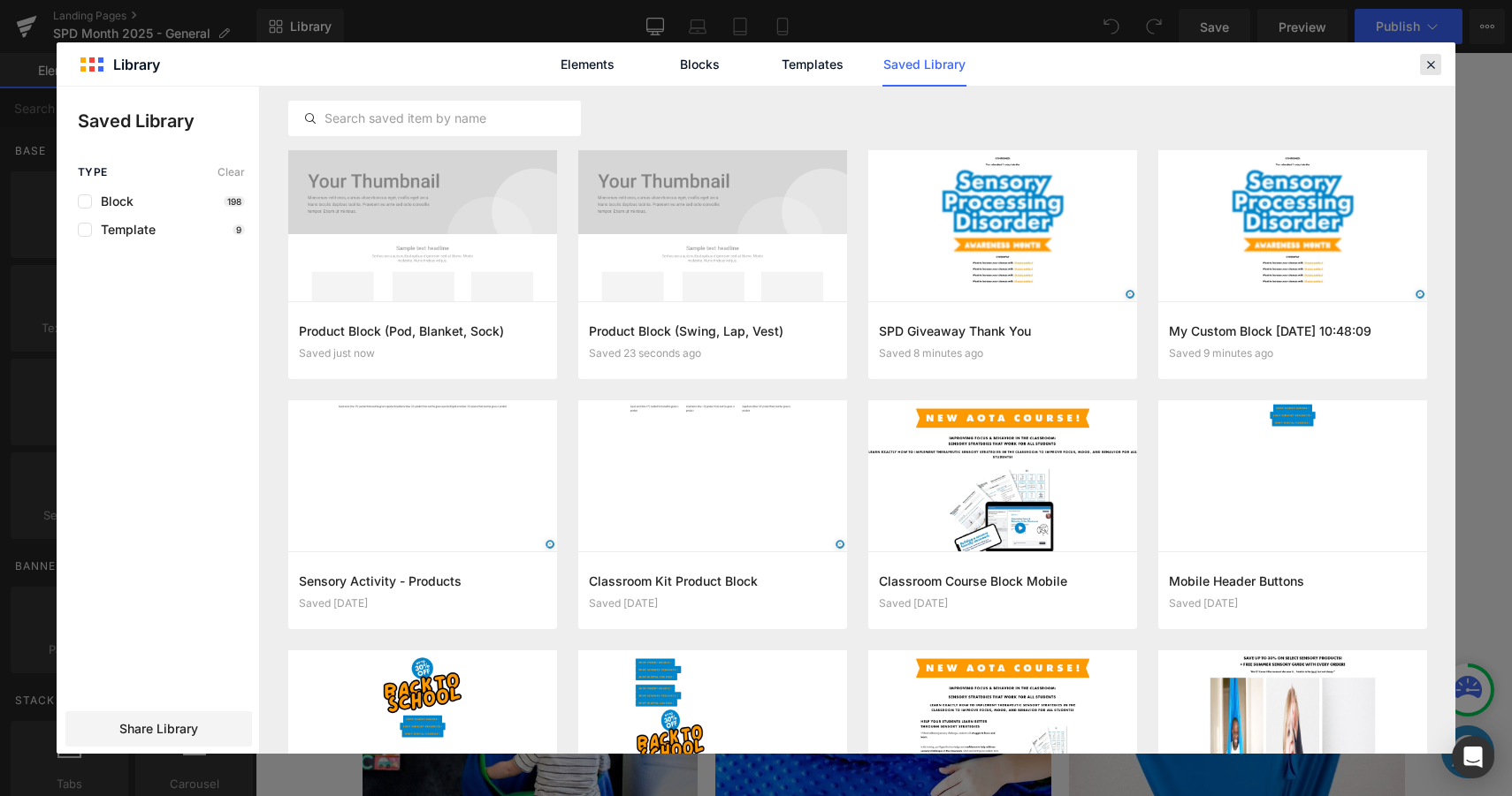
click at [1436, 61] on icon at bounding box center [1430, 64] width 16 height 16
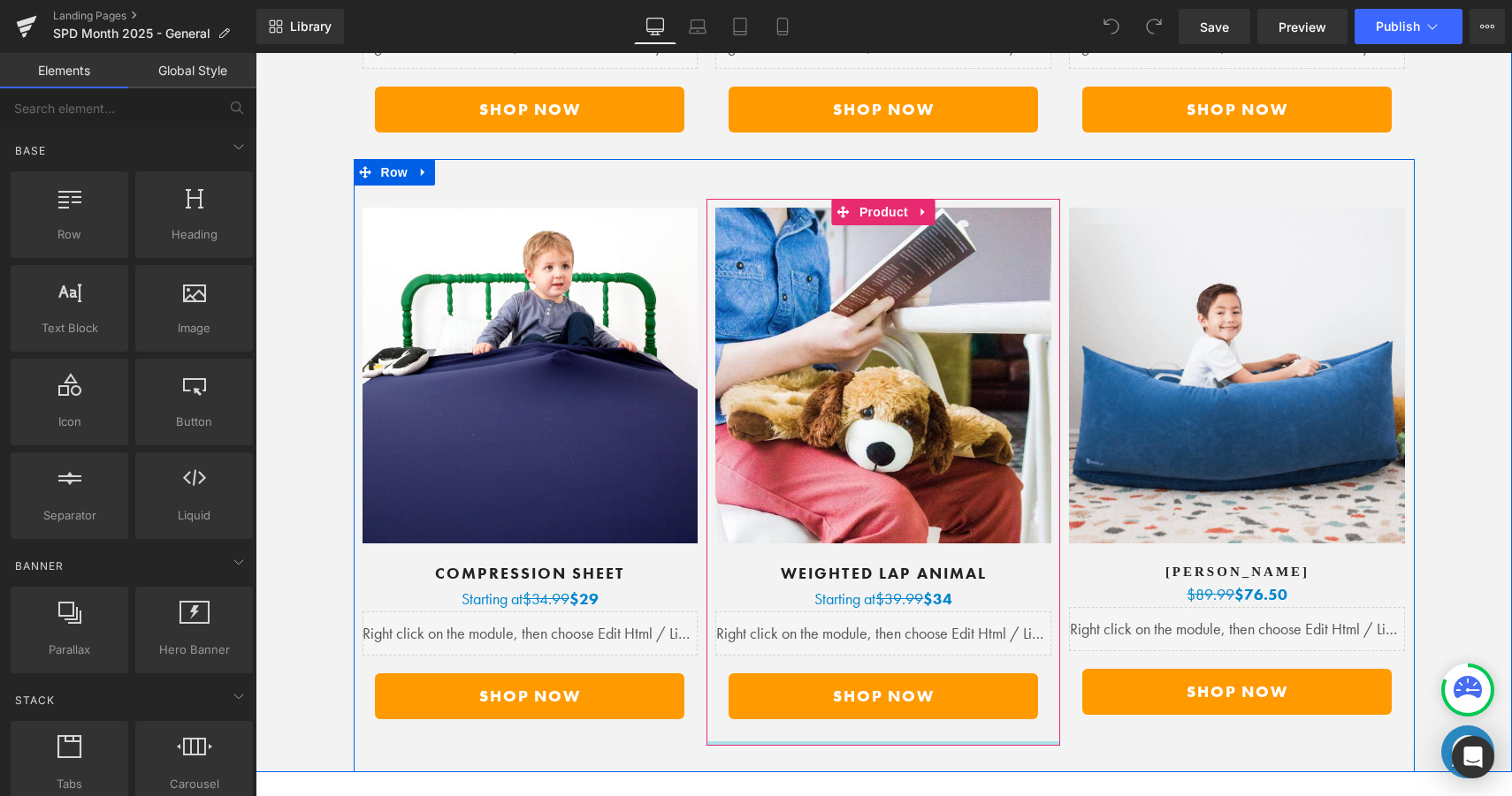
scroll to position [8809, 0]
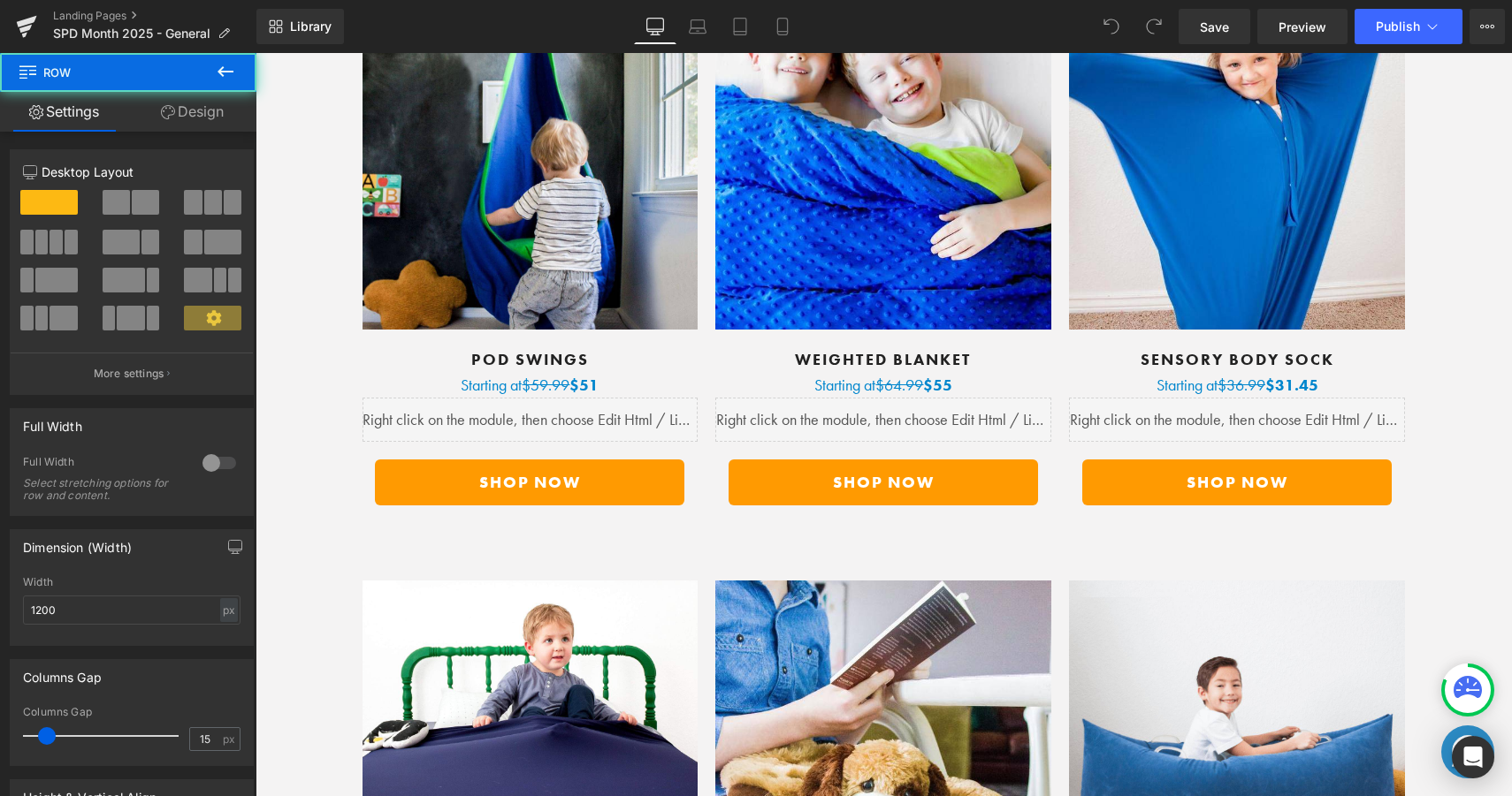
scroll to position [8422, 0]
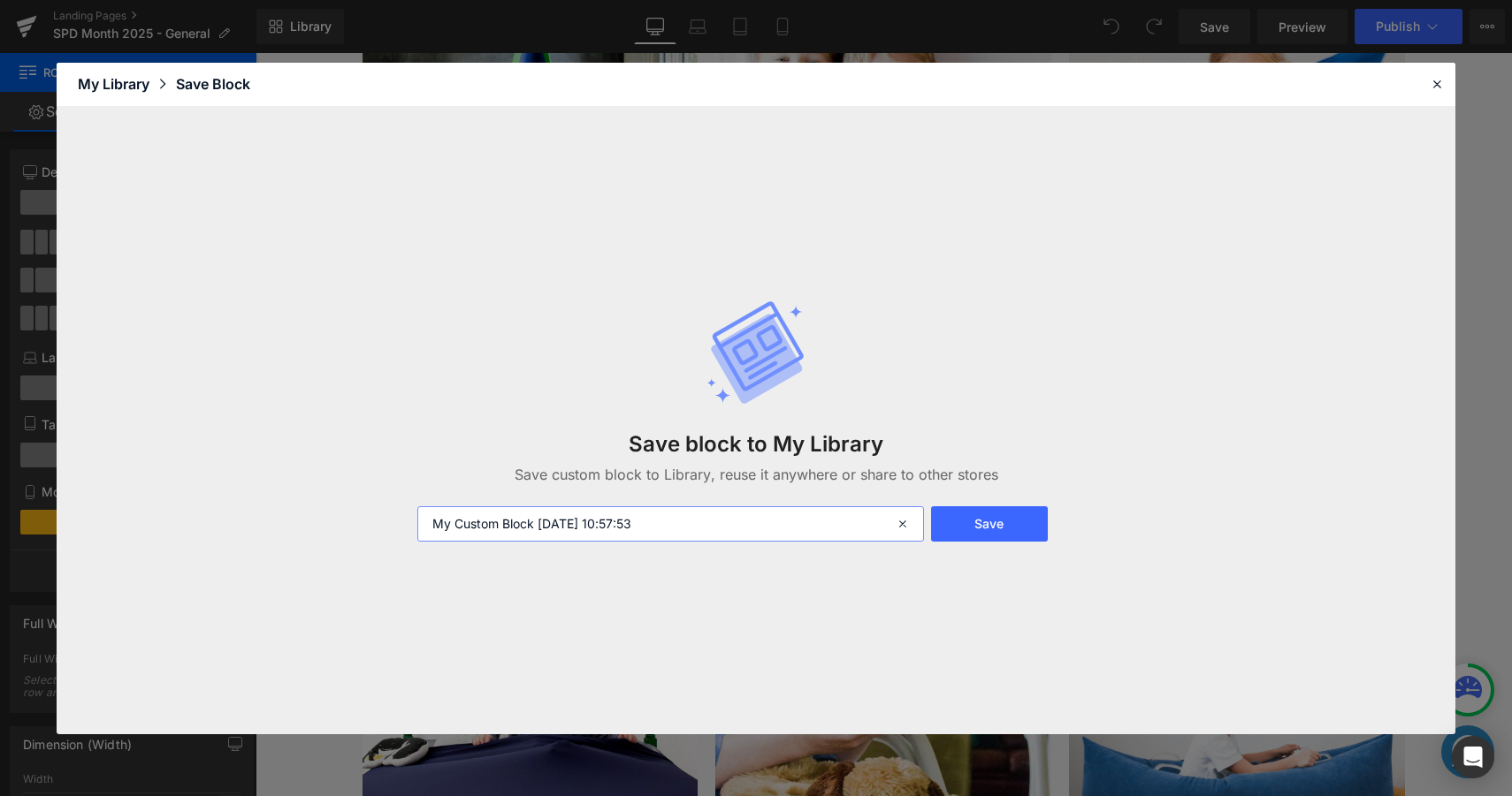
click at [590, 528] on input "My Custom Block 2025-10-01 10:57:53" at bounding box center [670, 524] width 507 height 35
type input "Product Block (Sheet, Dog, Hug)"
click at [965, 519] on button "Save" at bounding box center [989, 524] width 117 height 35
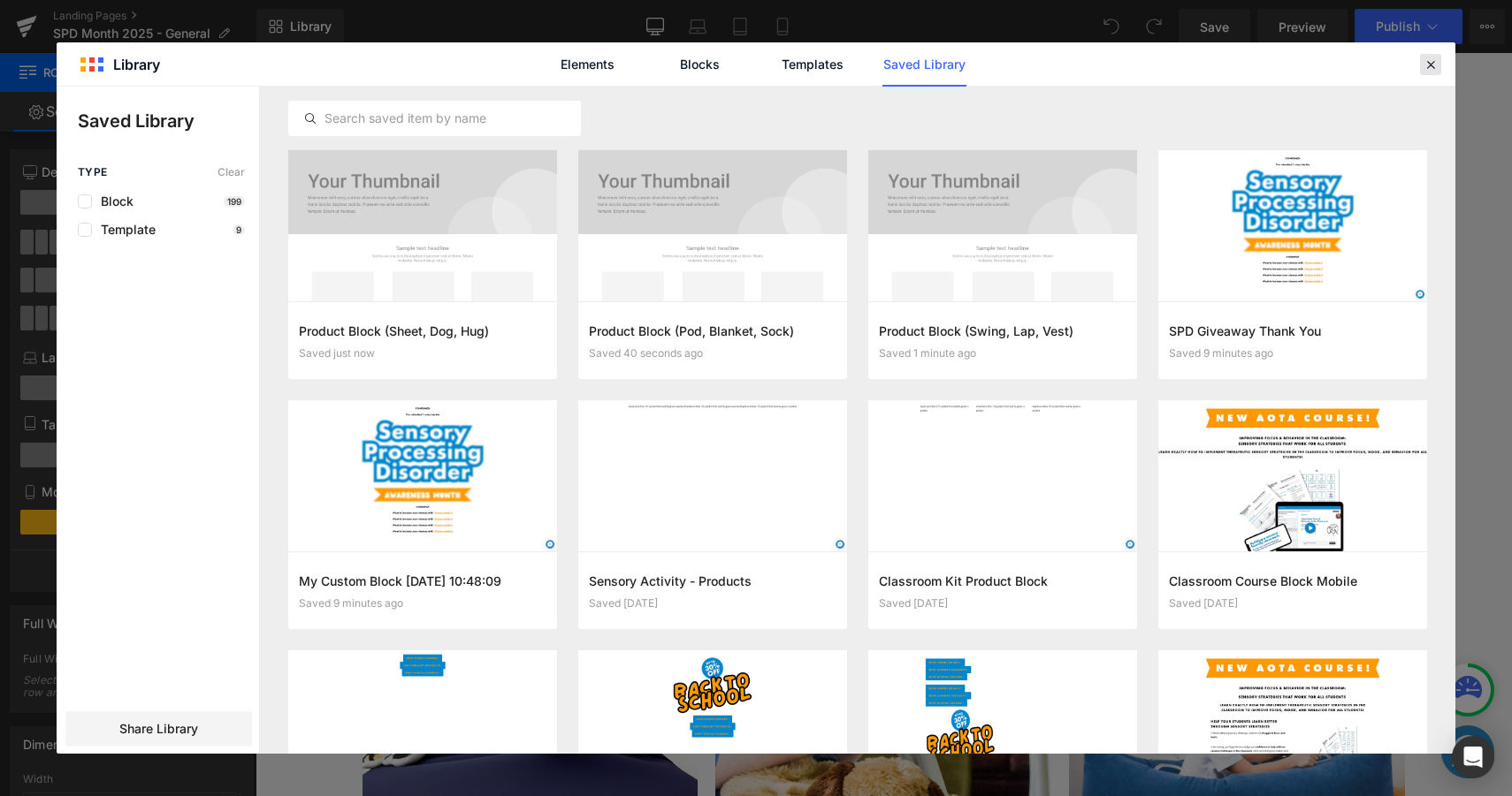
click at [1436, 63] on icon at bounding box center [1430, 64] width 16 height 16
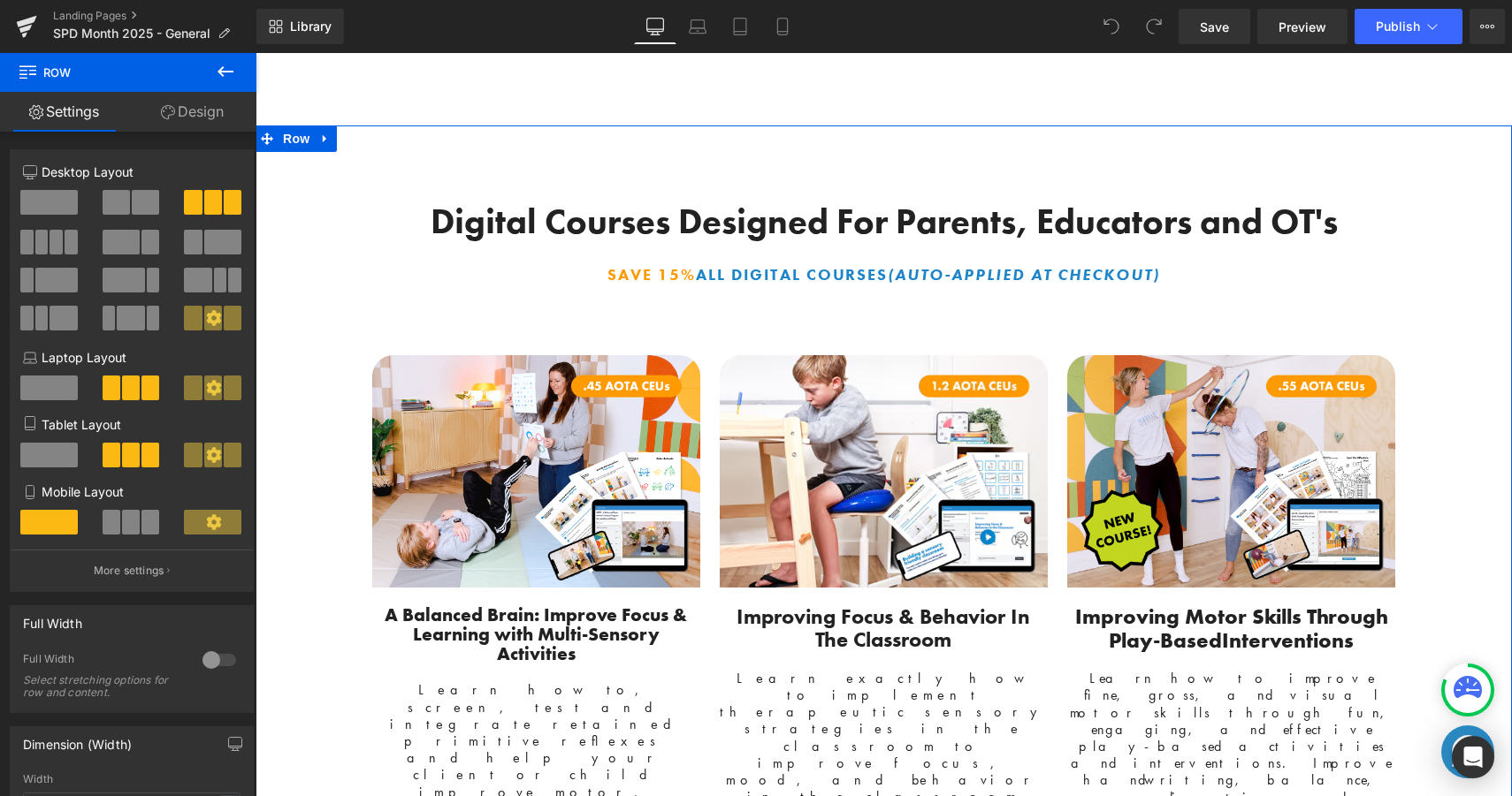
scroll to position [3576, 0]
click at [322, 145] on icon at bounding box center [325, 140] width 12 height 13
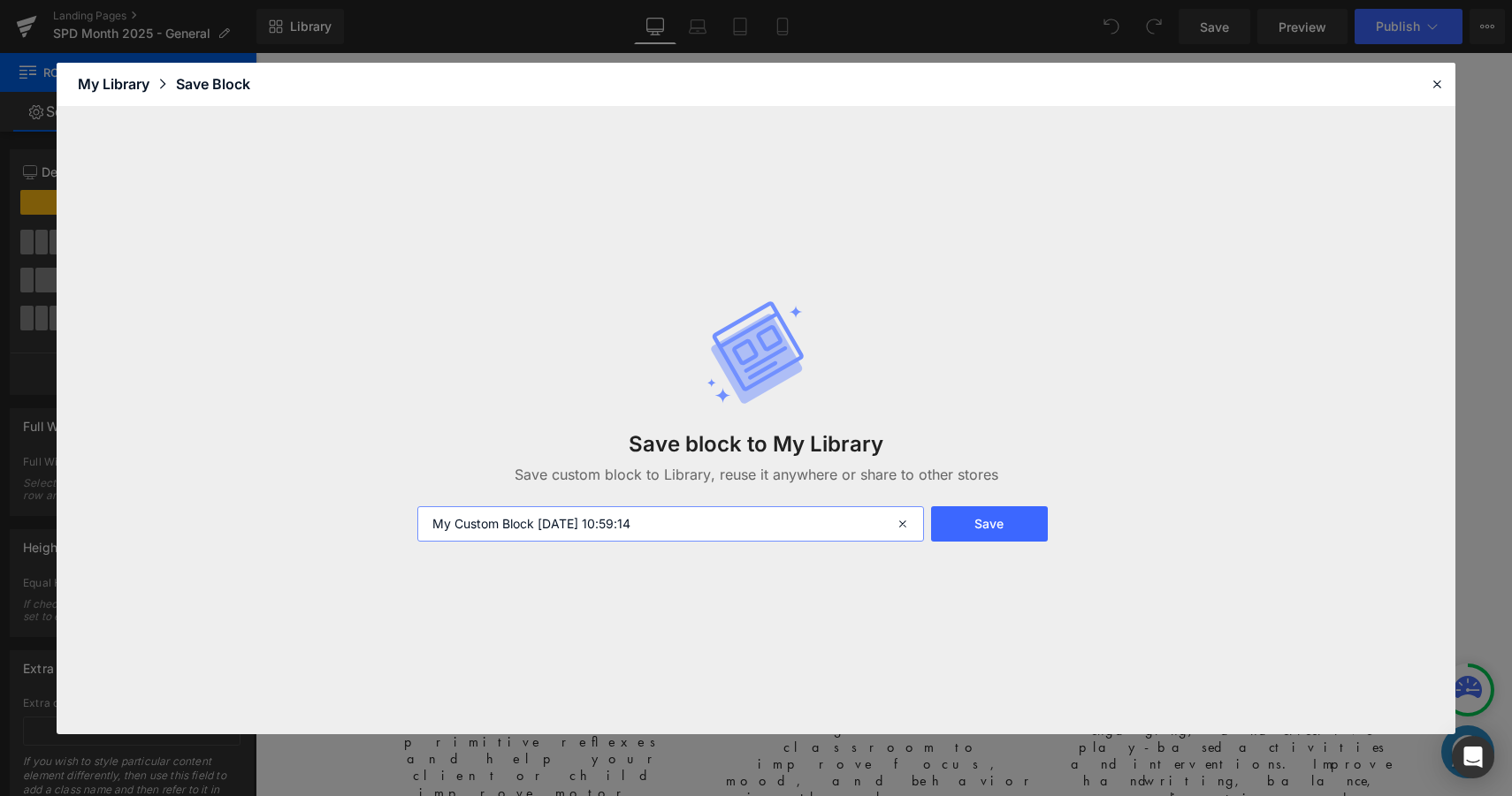
click at [659, 525] on input "My Custom Block 2025-10-01 10:59:14" at bounding box center [670, 524] width 507 height 35
type input "Product Block (All Courses Oct. 2025)"
click at [1006, 524] on button "Save" at bounding box center [989, 524] width 117 height 35
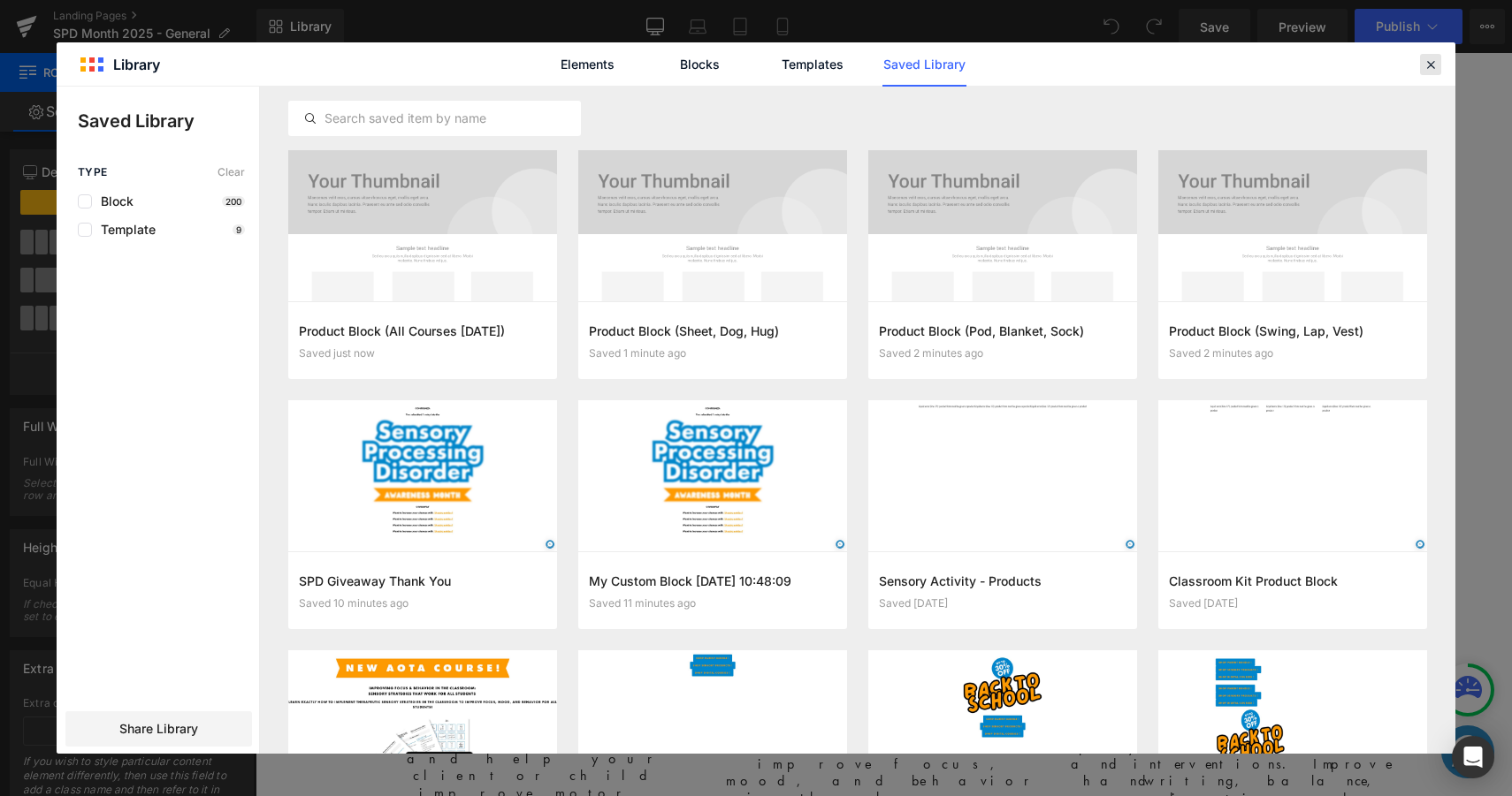
click at [1431, 61] on icon at bounding box center [1430, 64] width 16 height 16
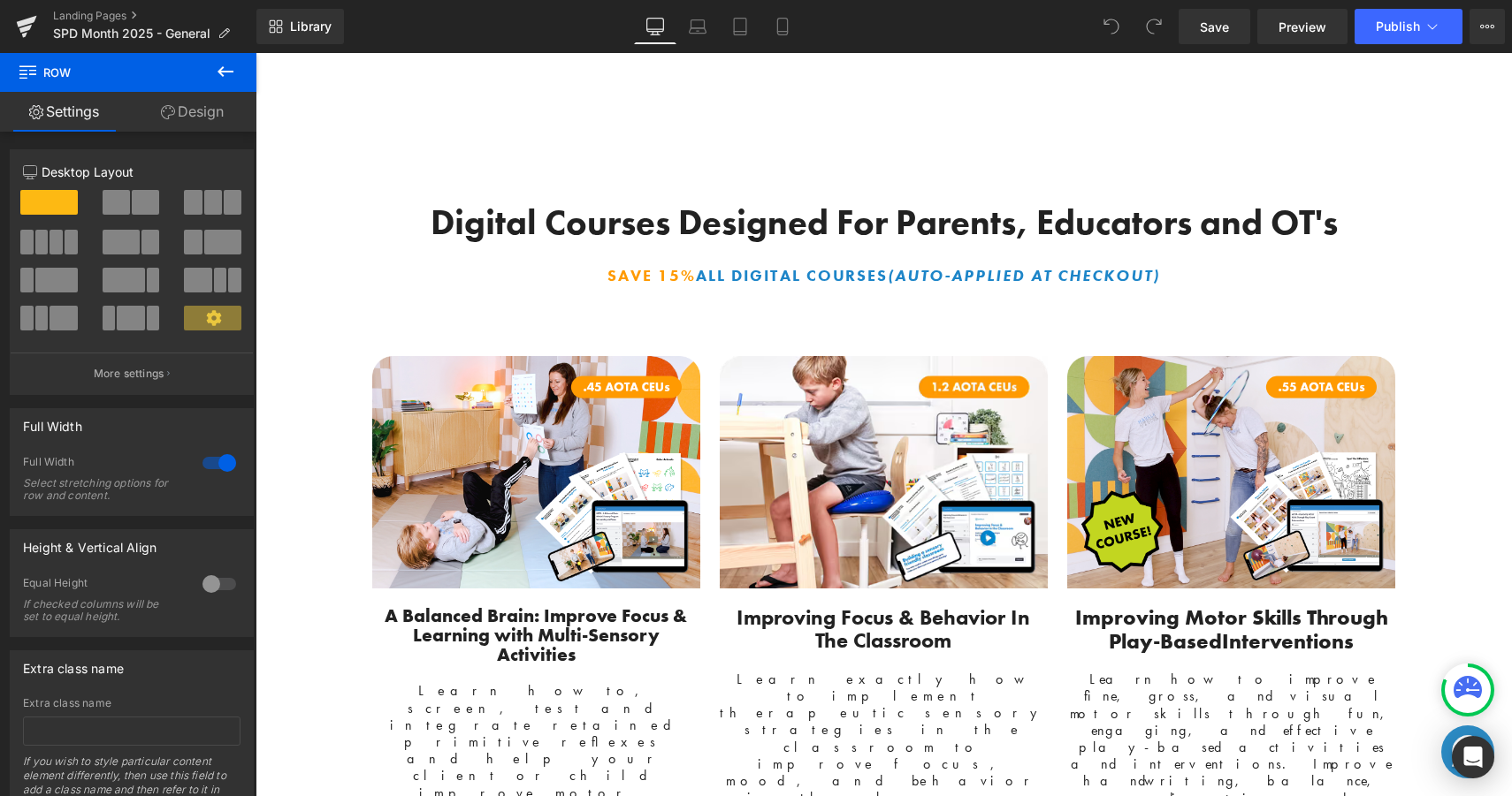
click at [1037, 13] on div "Library Desktop Desktop Laptop Tablet Mobile Save Preview Publish Scheduled Vie…" at bounding box center [884, 27] width 1255 height 35
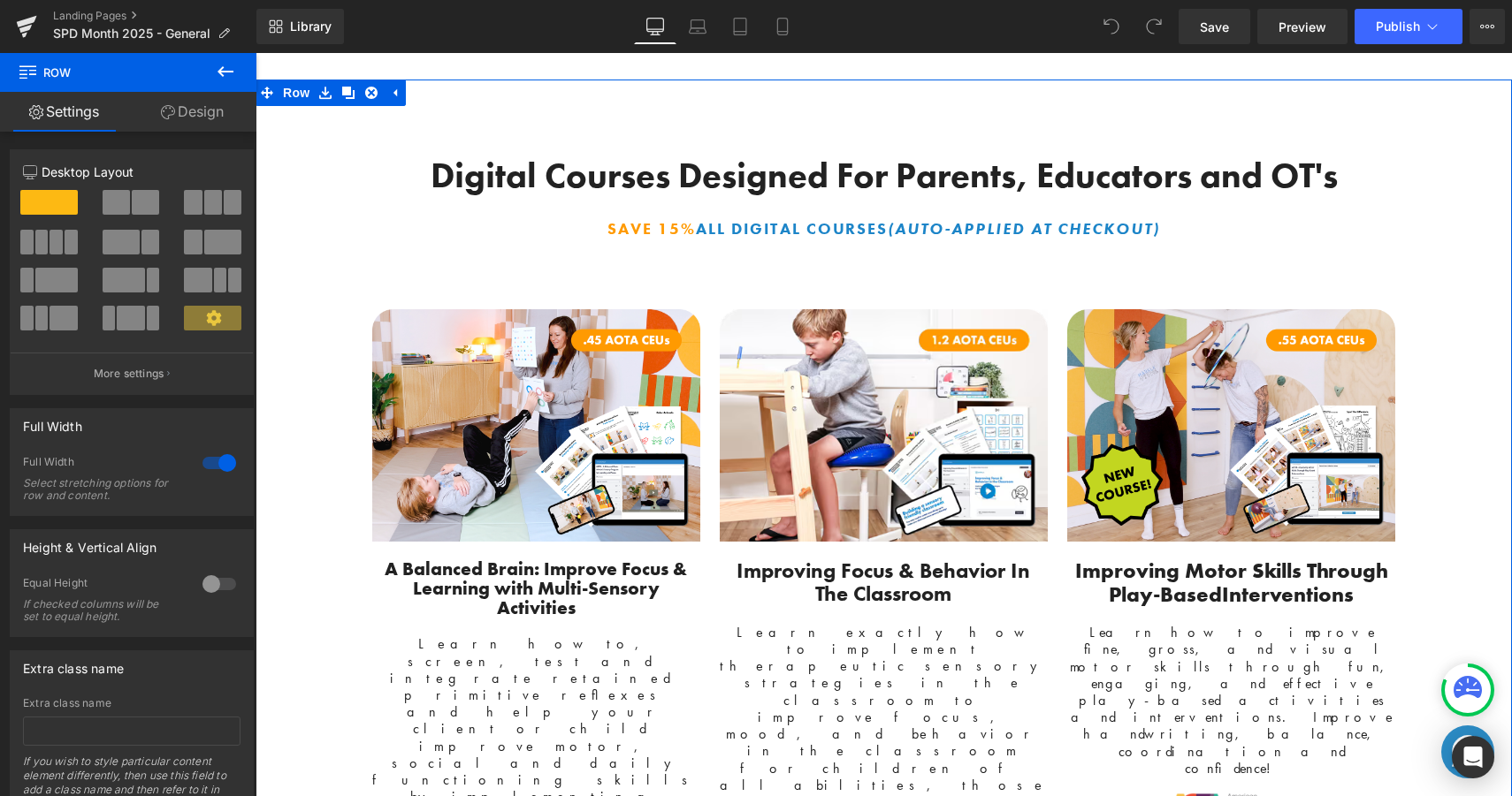
scroll to position [3625, 0]
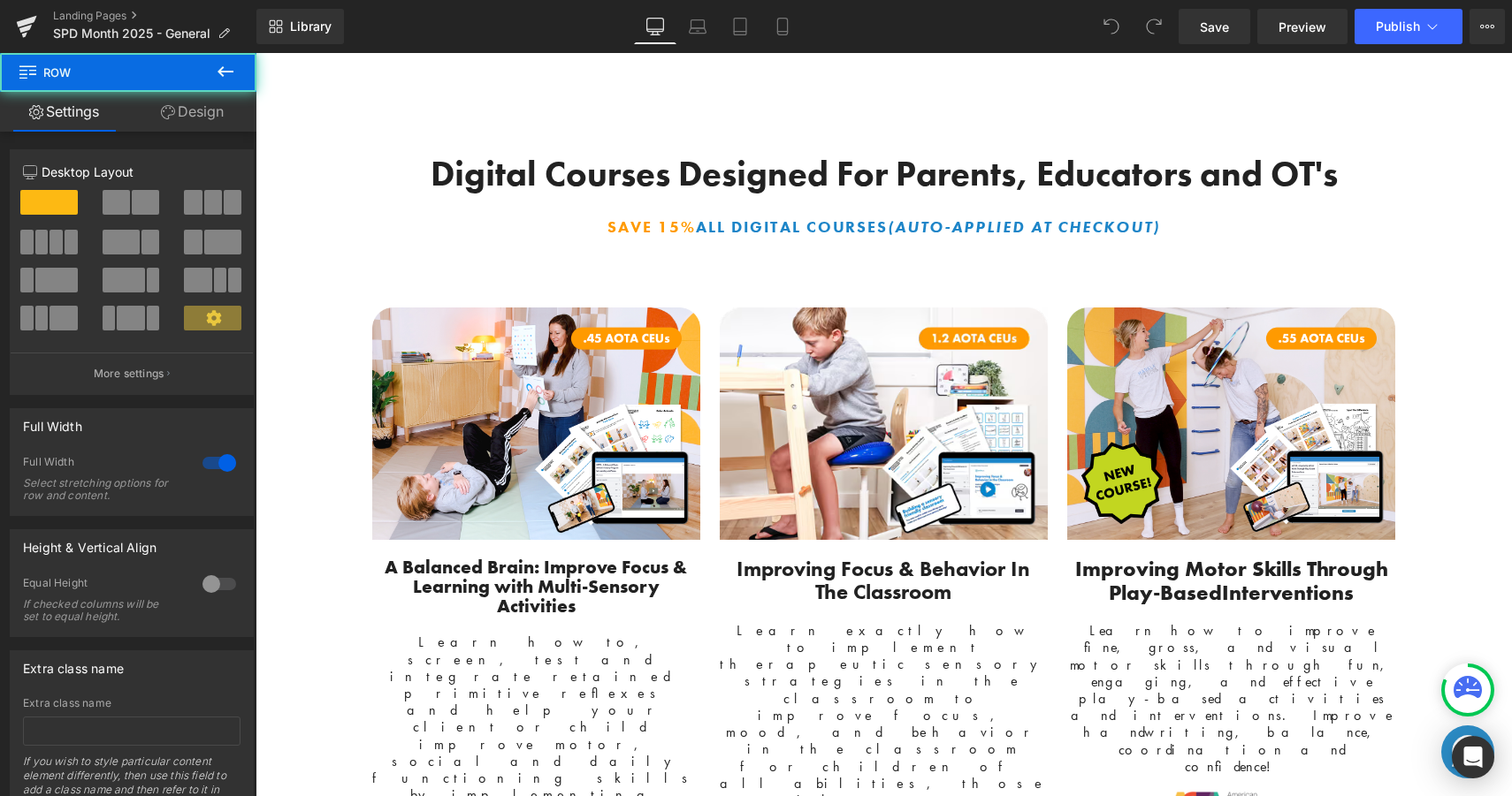
click at [952, 16] on div "Library Desktop Desktop Laptop Tablet Mobile Save Preview Publish Scheduled Vie…" at bounding box center [884, 27] width 1255 height 35
click at [221, 62] on icon at bounding box center [225, 71] width 21 height 21
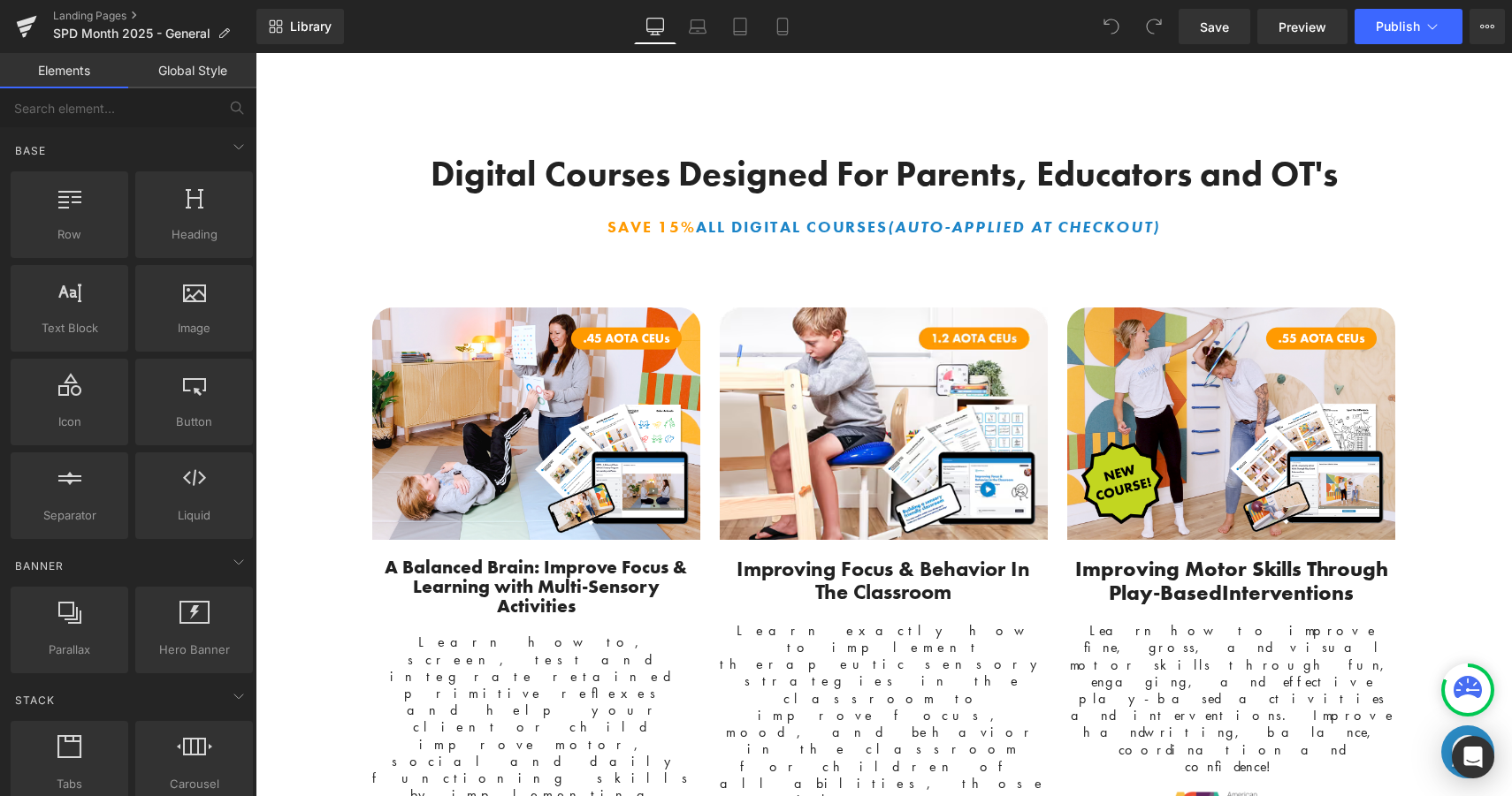
click at [384, 11] on div "Library Desktop Desktop Laptop Tablet Mobile Save Preview Publish Scheduled Vie…" at bounding box center [884, 27] width 1255 height 35
click at [388, 24] on div "Library Desktop Desktop Laptop Tablet Mobile Save Preview Publish Scheduled Vie…" at bounding box center [884, 27] width 1255 height 35
click at [455, 36] on div "Library Desktop Desktop Laptop Tablet Mobile Save Preview Publish Scheduled Vie…" at bounding box center [884, 27] width 1255 height 35
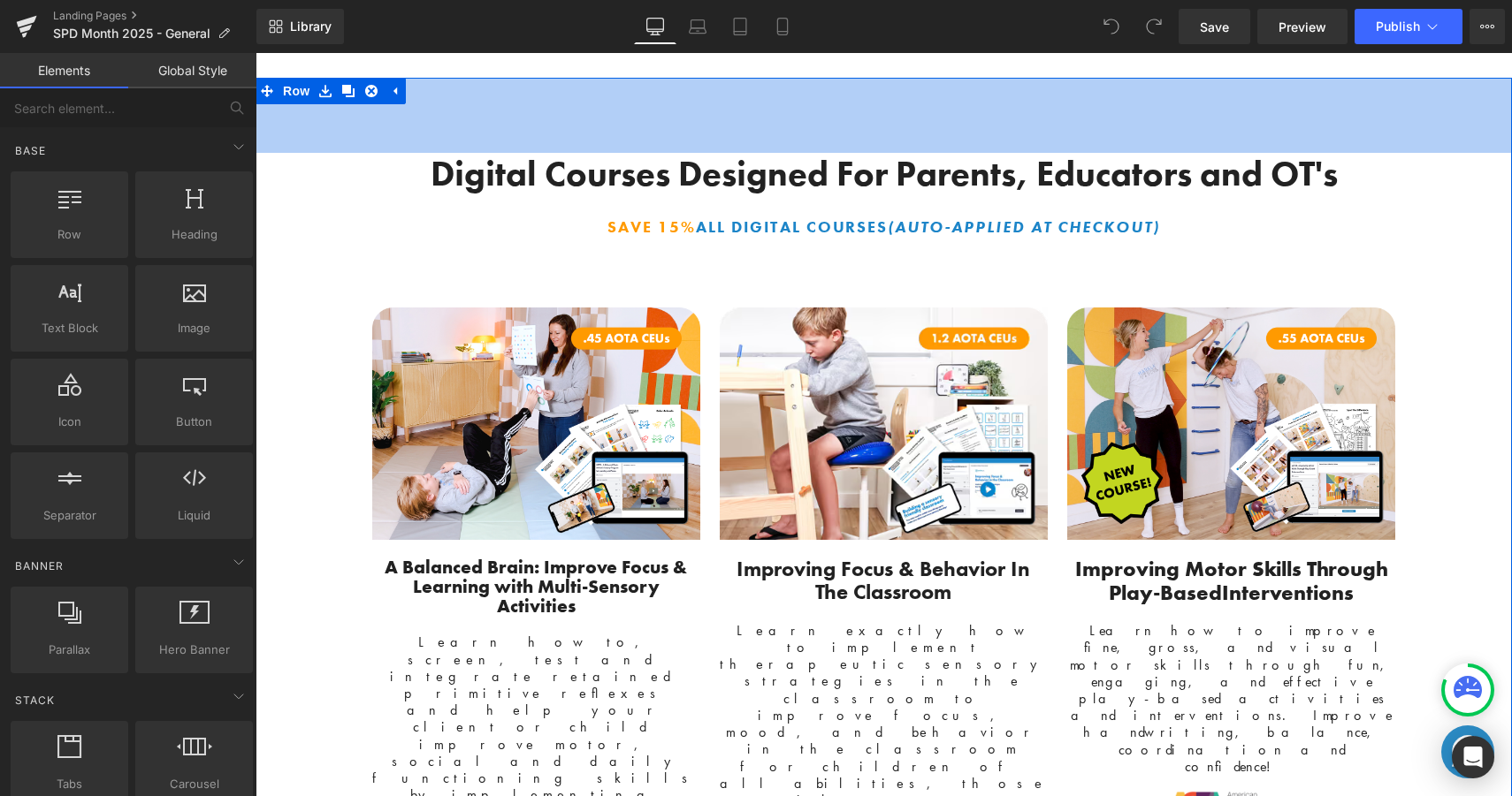
scroll to position [3580, 0]
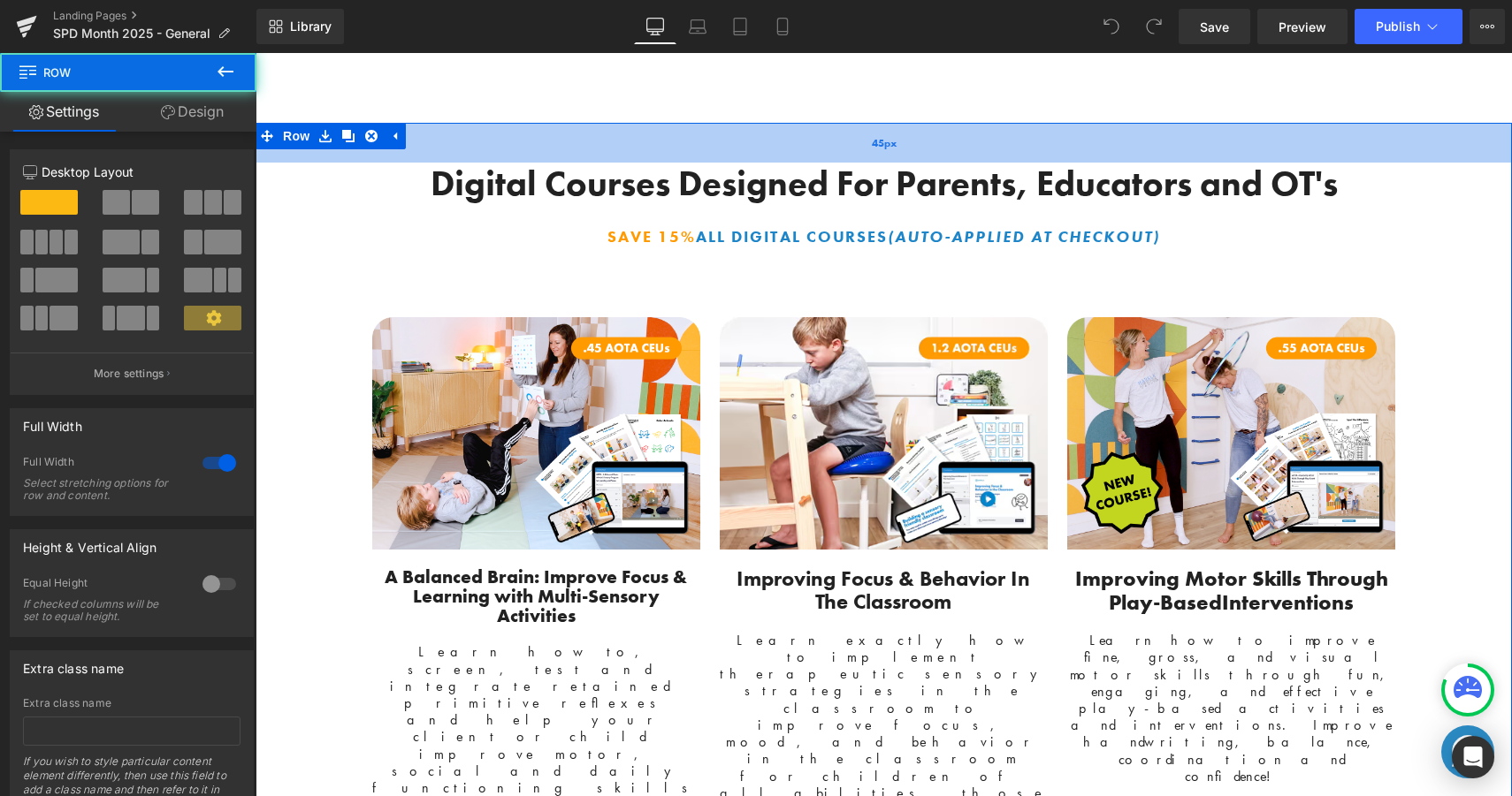
drag, startPoint x: 489, startPoint y: 164, endPoint x: 490, endPoint y: 127, distance: 37.0
click at [490, 127] on div "45px" at bounding box center [884, 142] width 1256 height 40
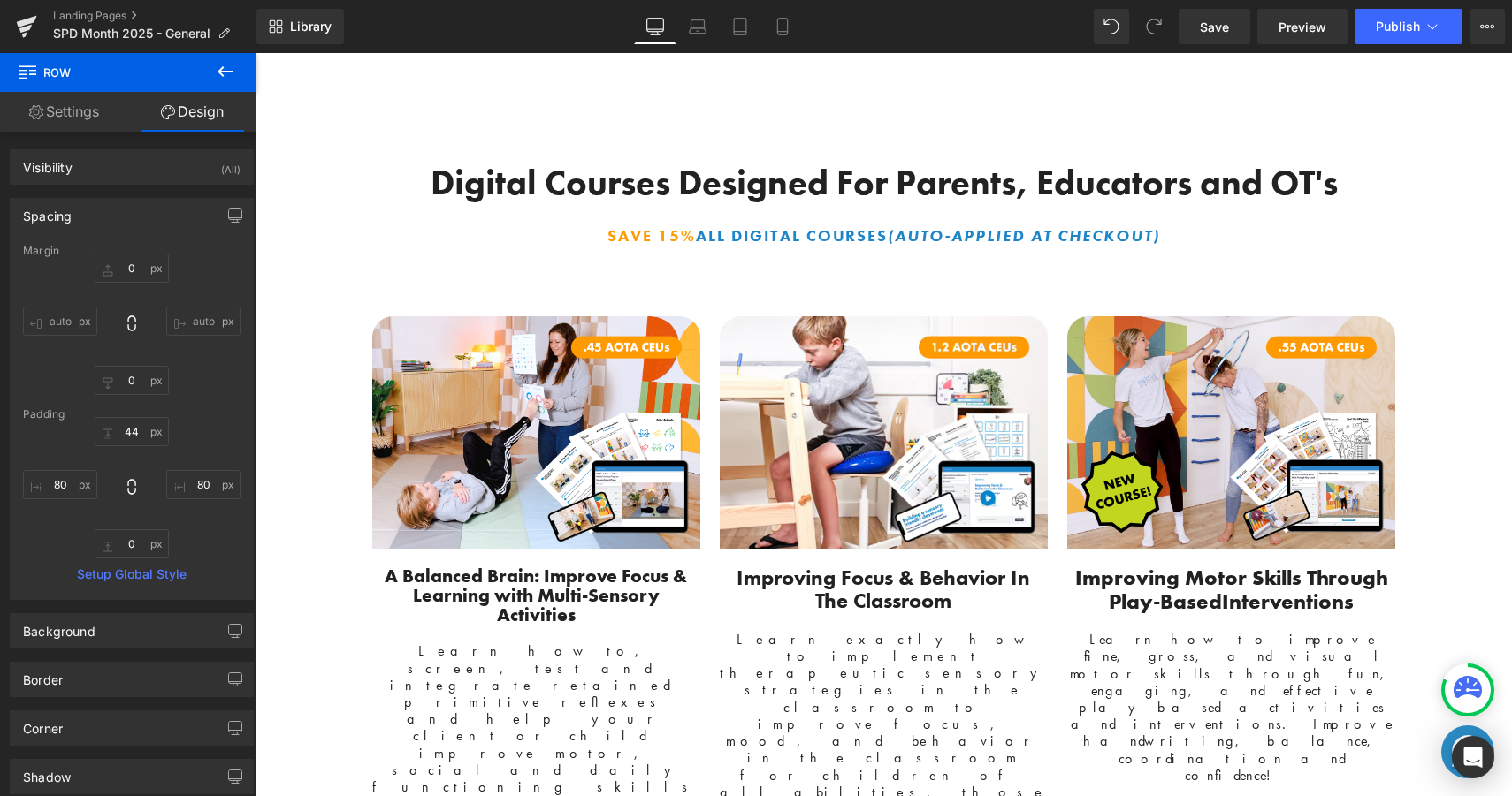
click at [470, 15] on div "Library Desktop Desktop Laptop Tablet Mobile Save Preview Publish Scheduled Vie…" at bounding box center [884, 27] width 1255 height 35
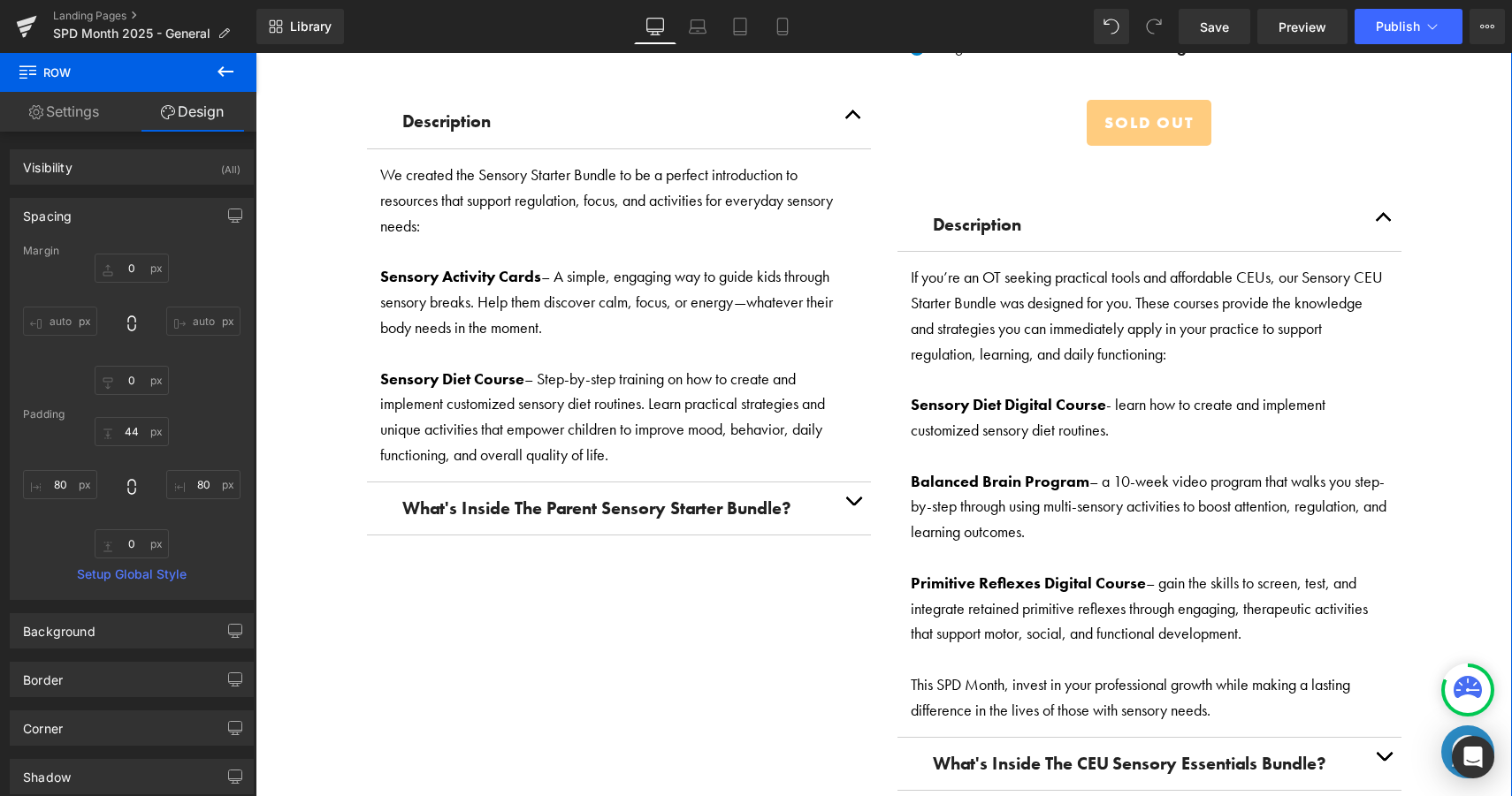
scroll to position [2824, 0]
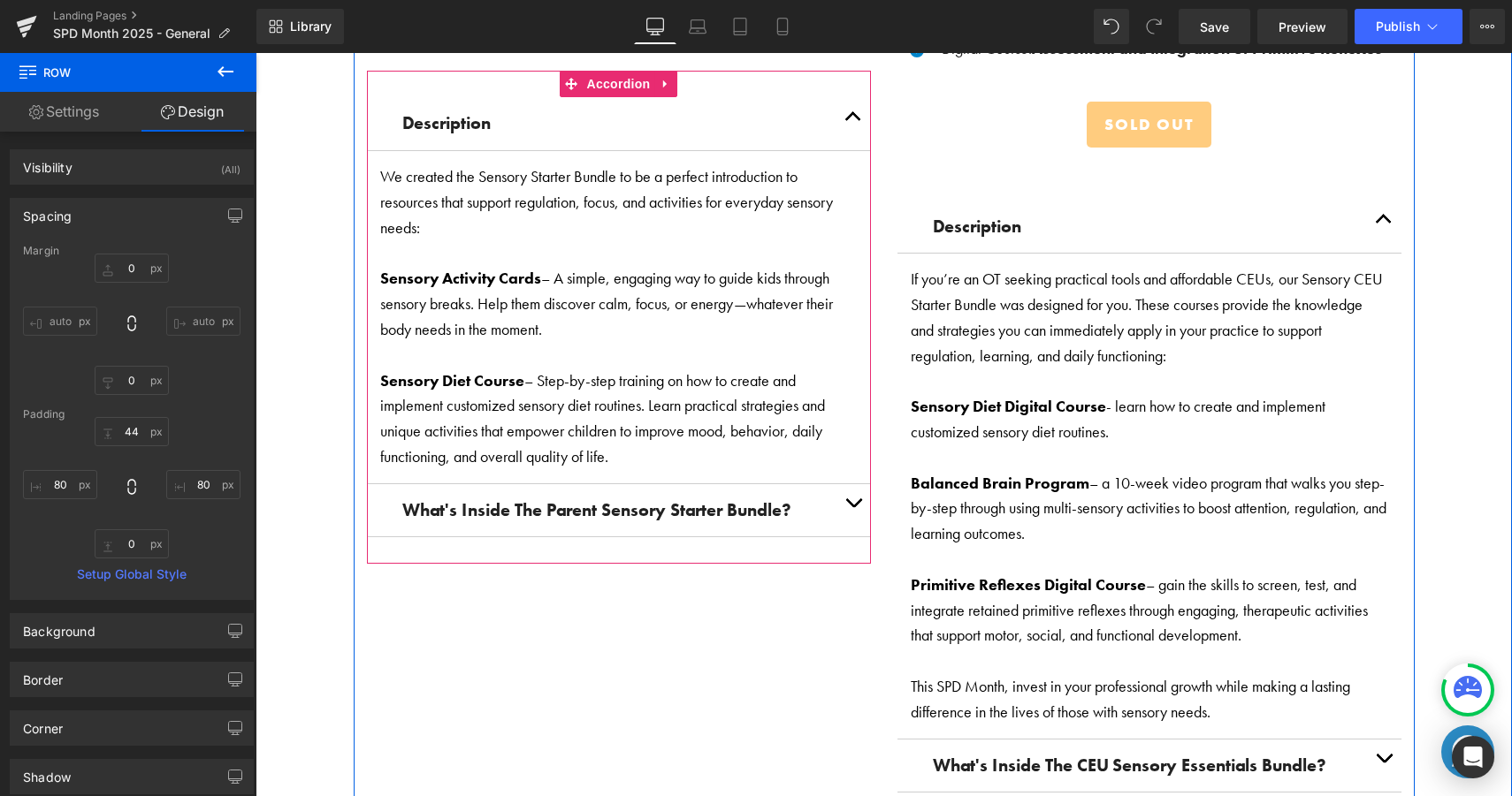
click at [862, 121] on button "button" at bounding box center [853, 124] width 35 height 53
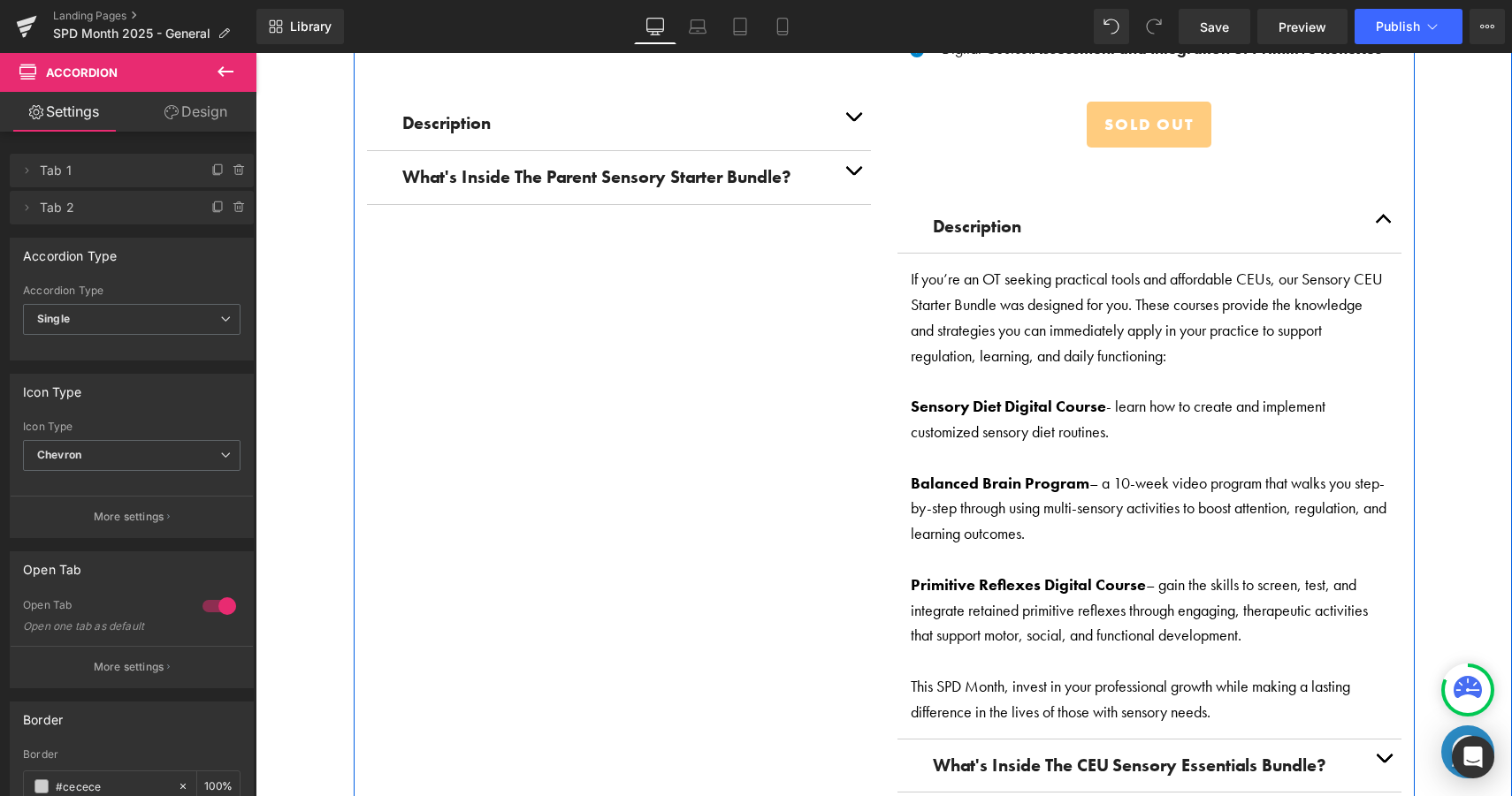
click at [1380, 222] on button "button" at bounding box center [1383, 227] width 35 height 53
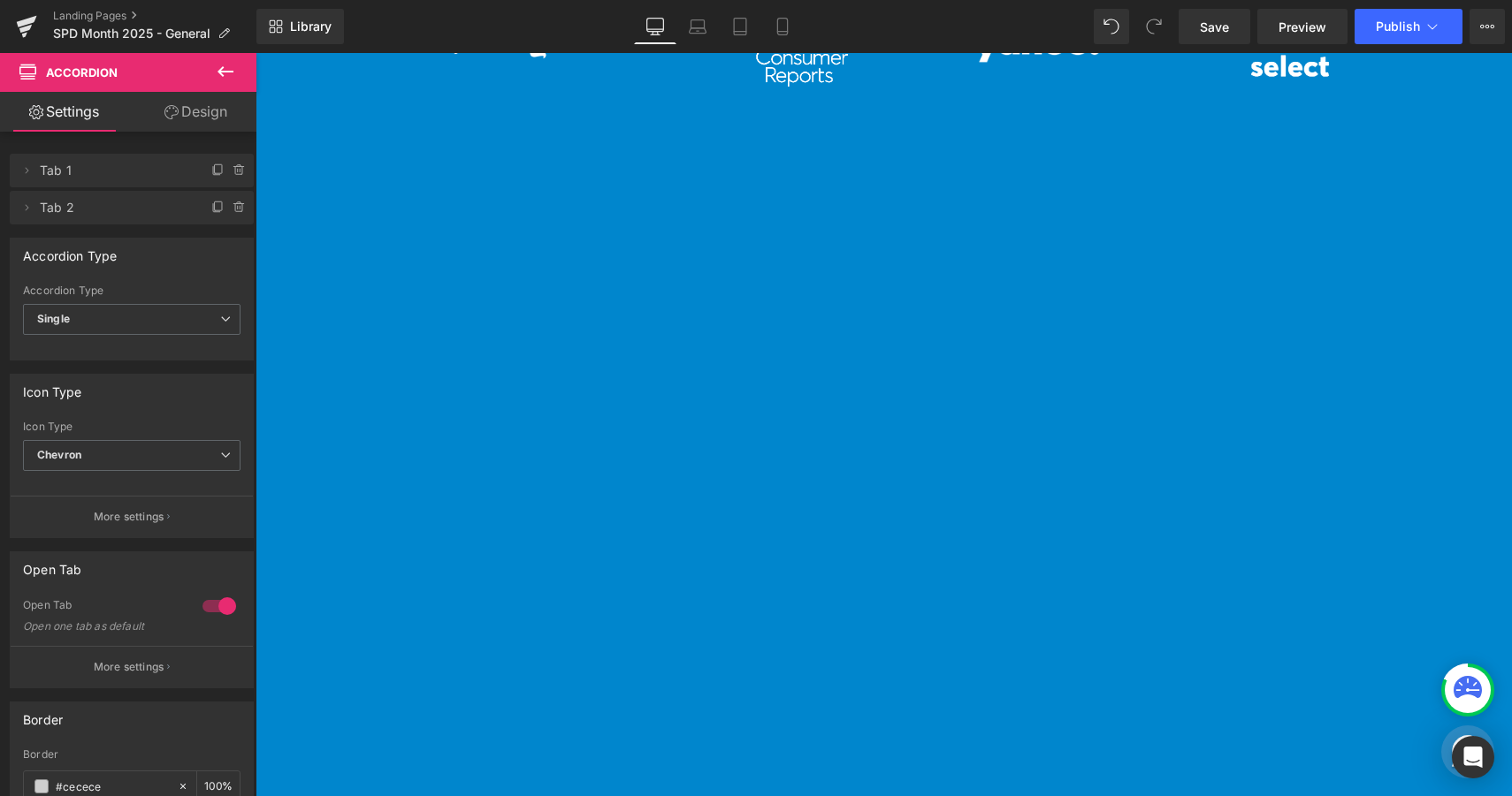
scroll to position [424, 0]
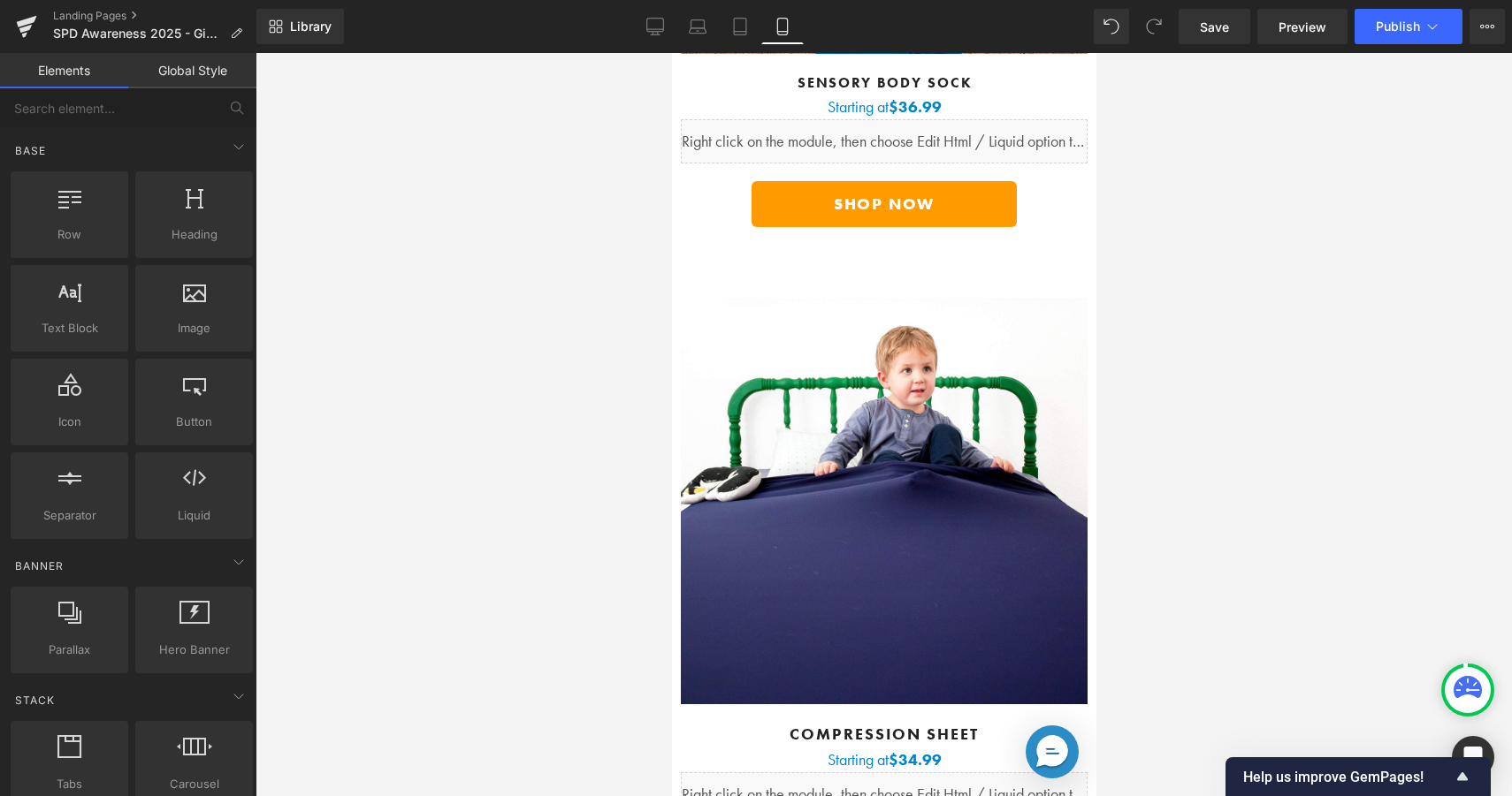
scroll to position [6623, 0]
click at [1266, 300] on div at bounding box center [884, 425] width 1256 height 743
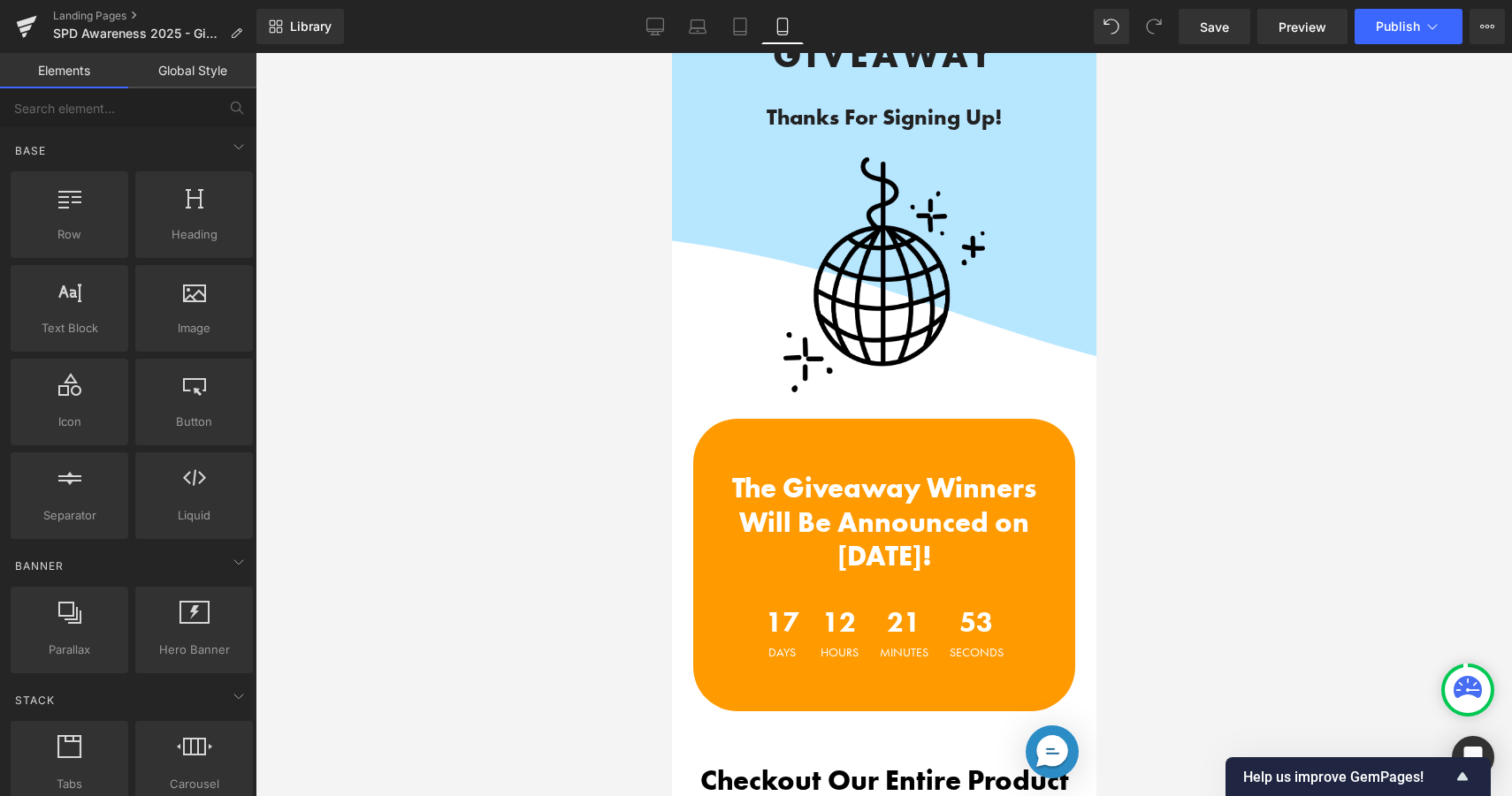
scroll to position [0, 0]
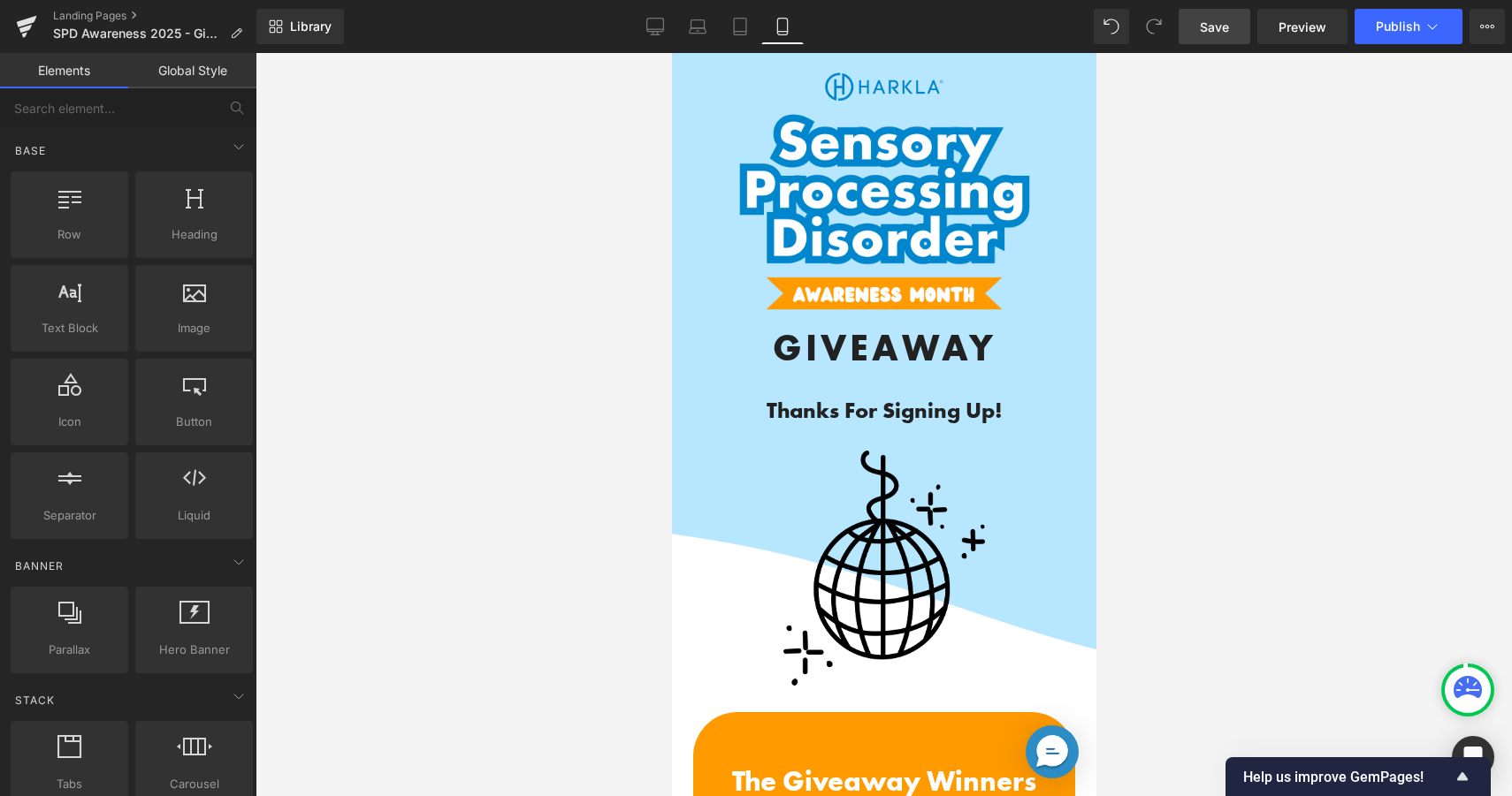
click at [1192, 28] on link "Save" at bounding box center [1214, 27] width 72 height 35
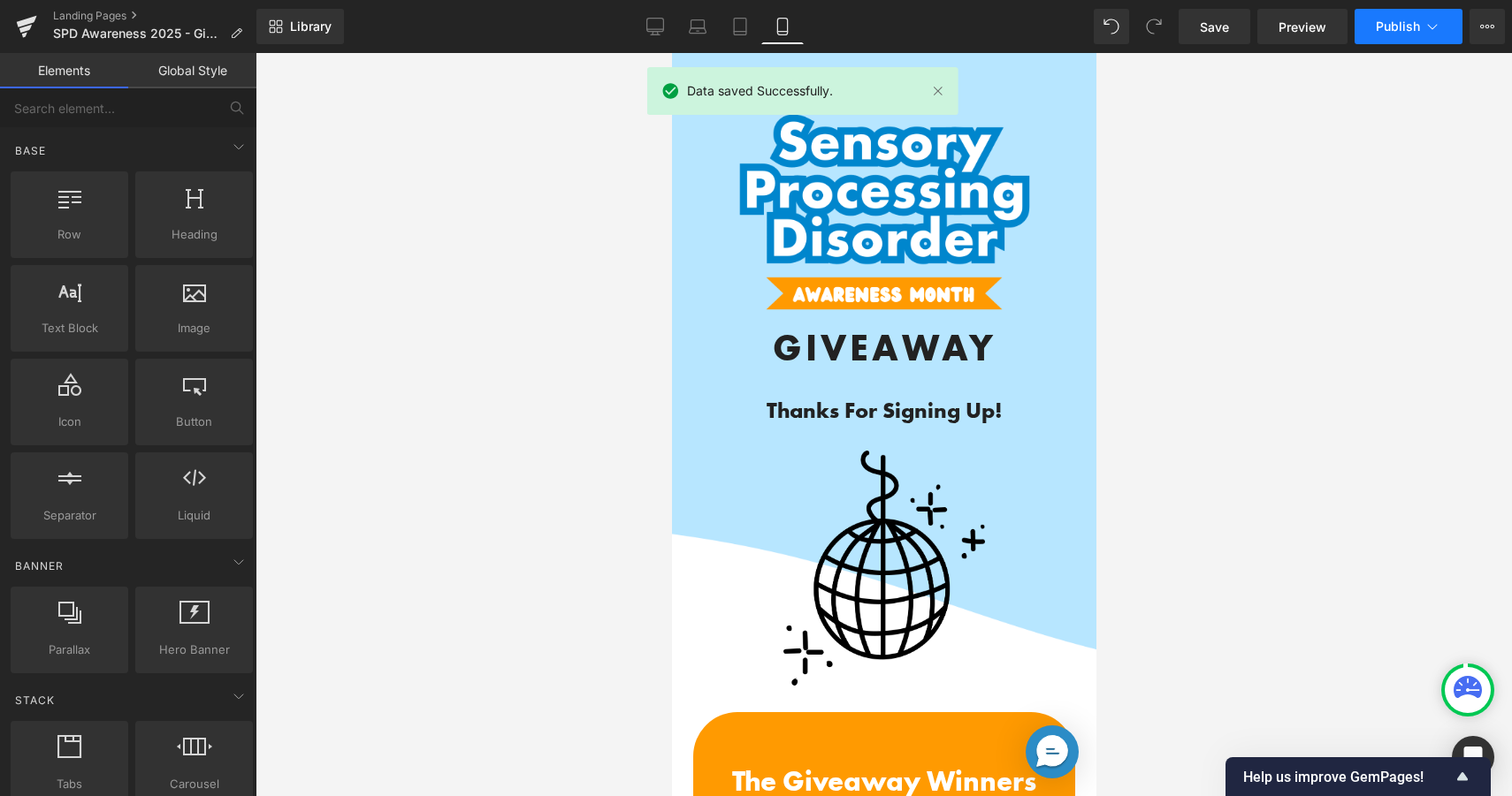
click at [1379, 36] on button "Publish" at bounding box center [1408, 27] width 108 height 35
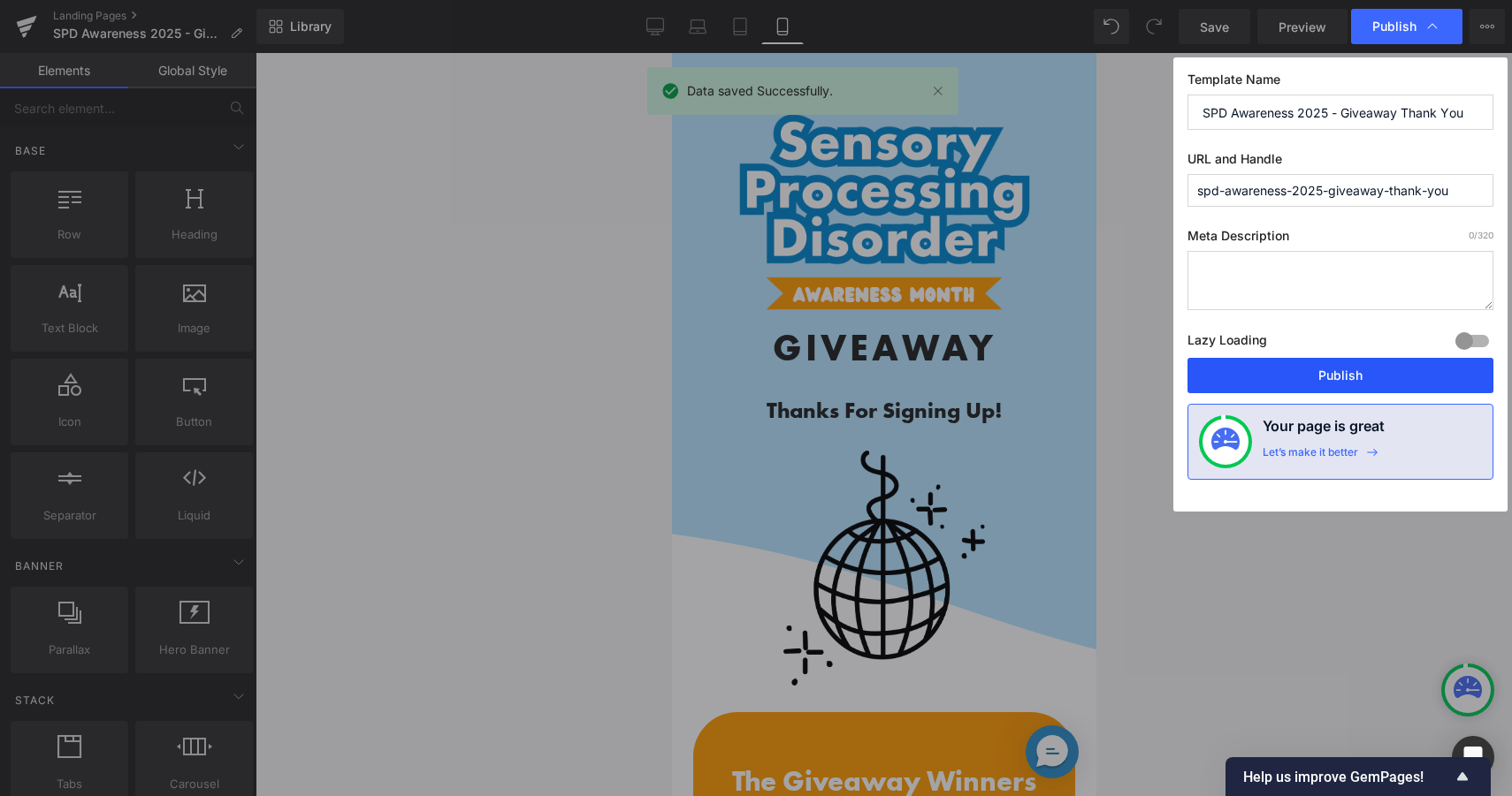
click at [1317, 386] on button "Publish" at bounding box center [1340, 375] width 306 height 35
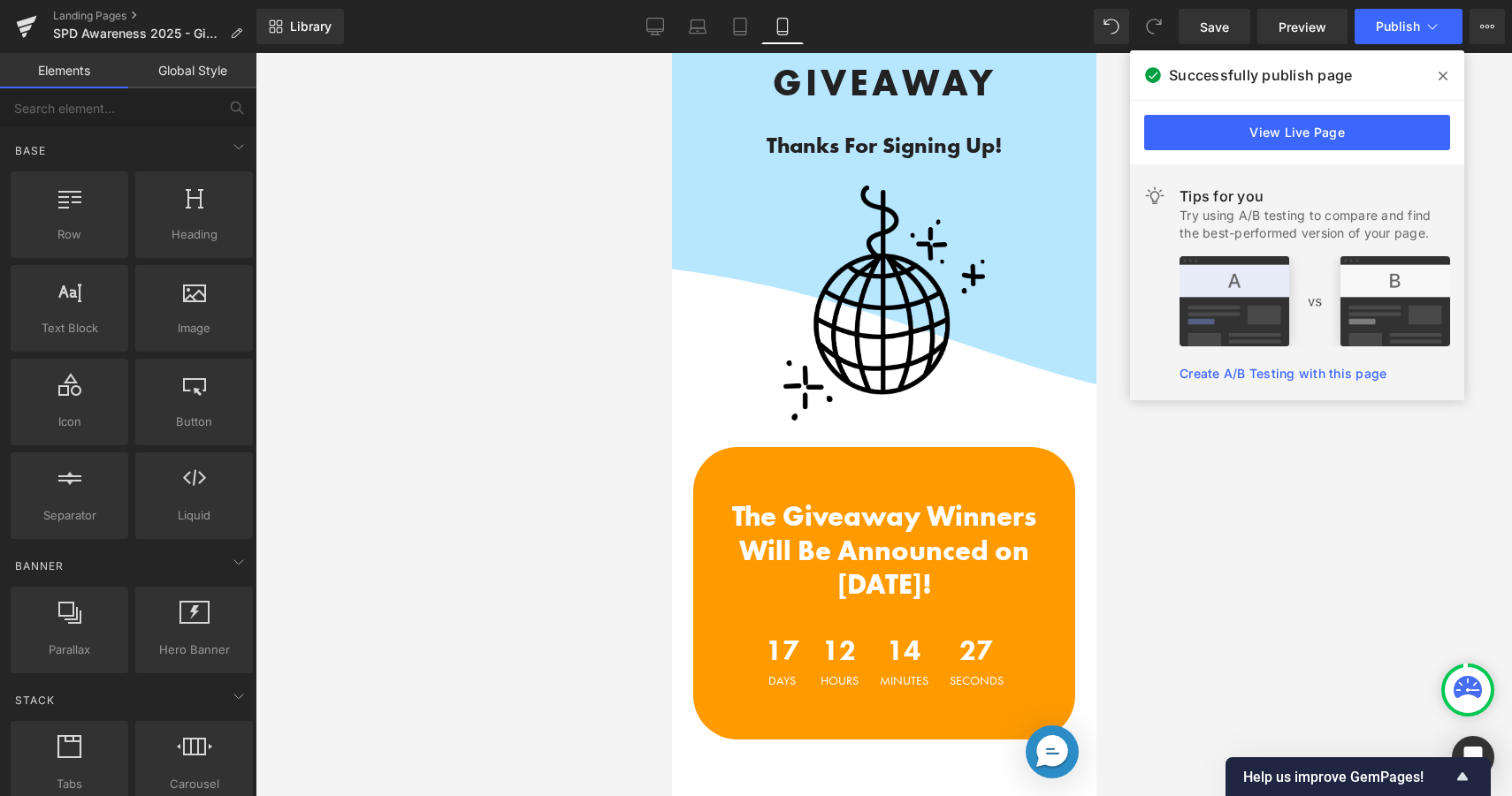
scroll to position [324, 0]
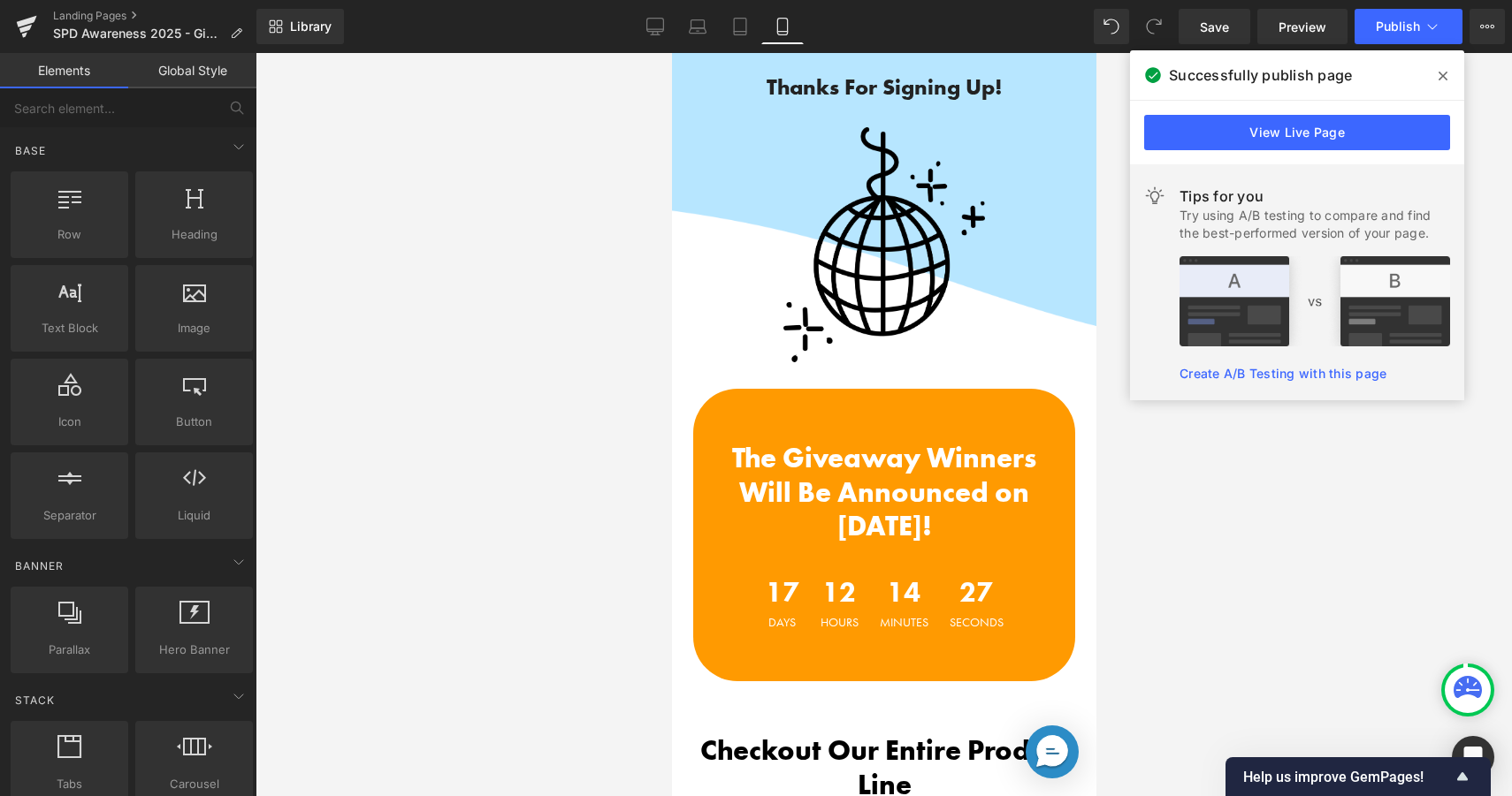
click at [908, 575] on div "17 Days 12 Hours 14 Minutes 27 Seconds Countdown Timer" at bounding box center [883, 603] width 382 height 67
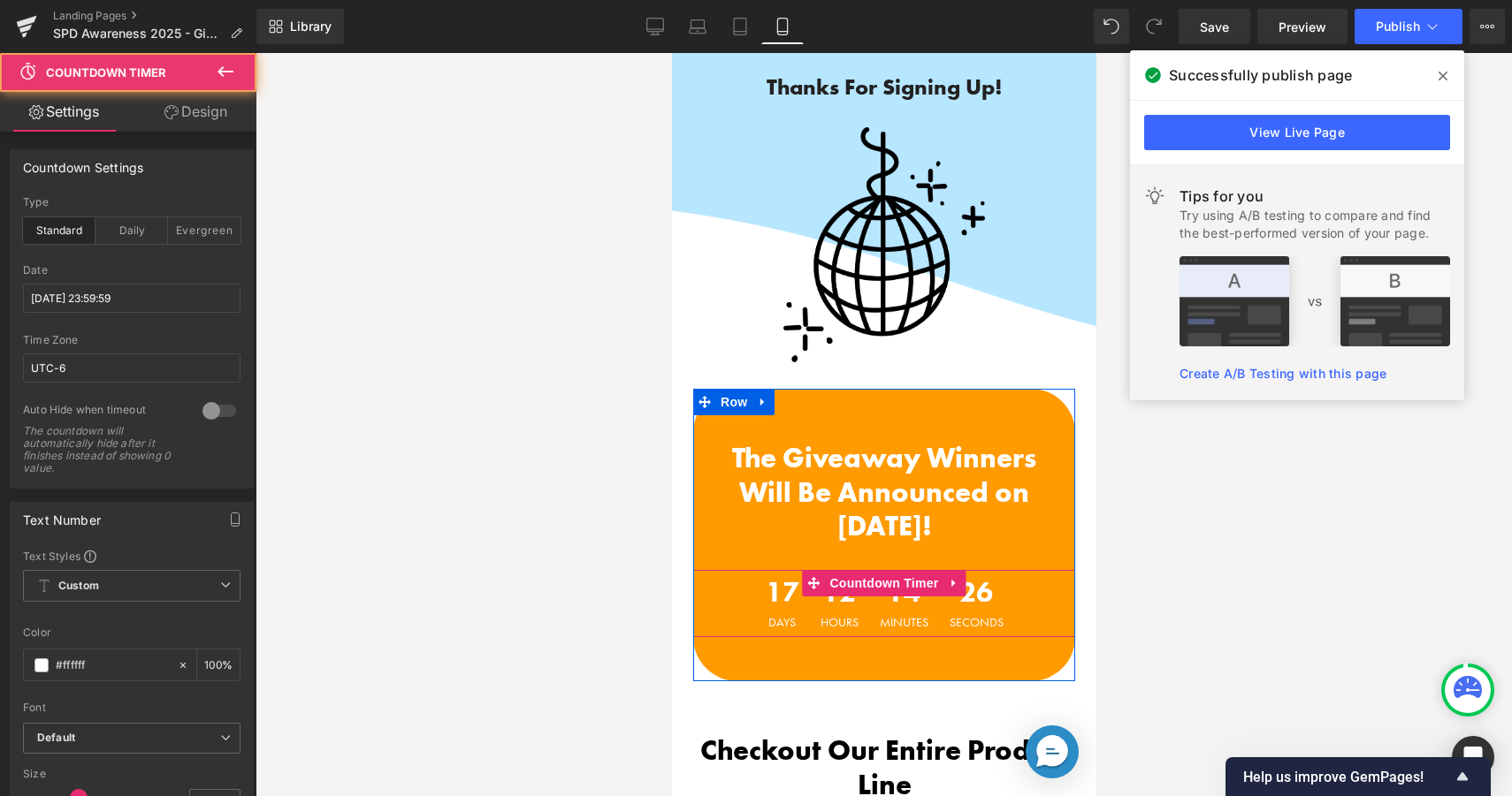
click at [846, 606] on span "12" at bounding box center [838, 597] width 38 height 37
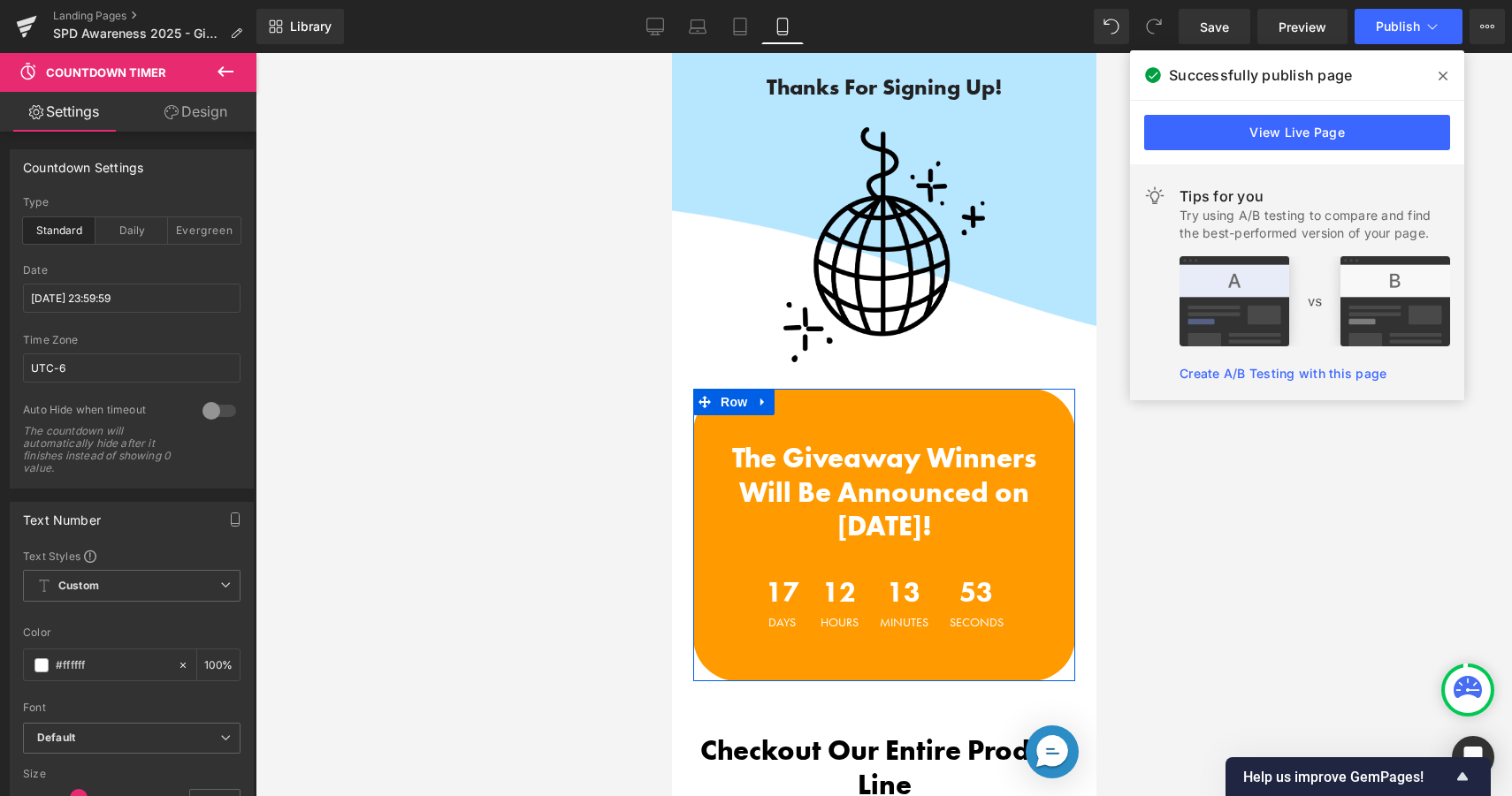
click at [880, 607] on span "13" at bounding box center [902, 597] width 49 height 37
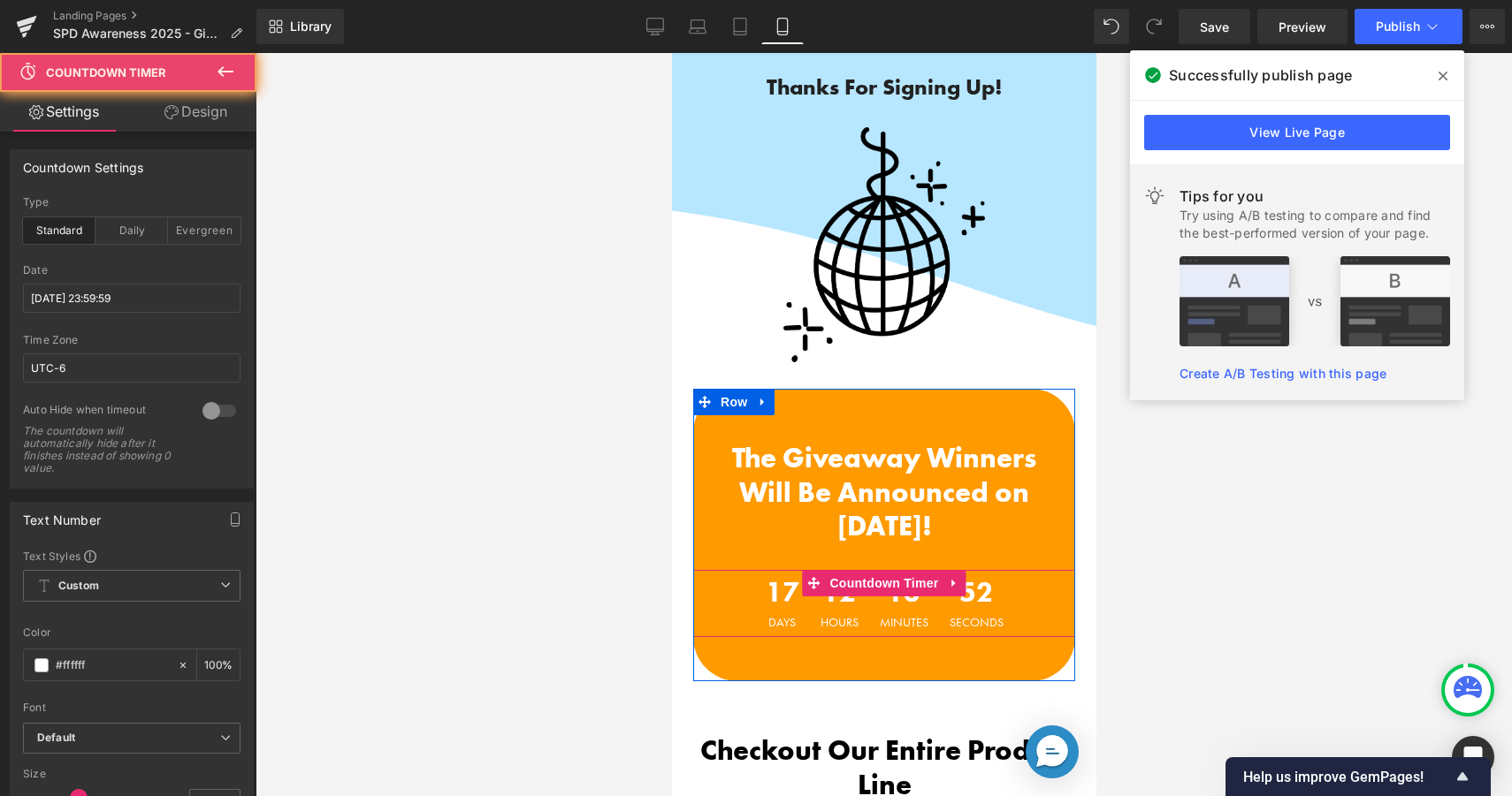
click at [880, 607] on span "13" at bounding box center [902, 597] width 49 height 37
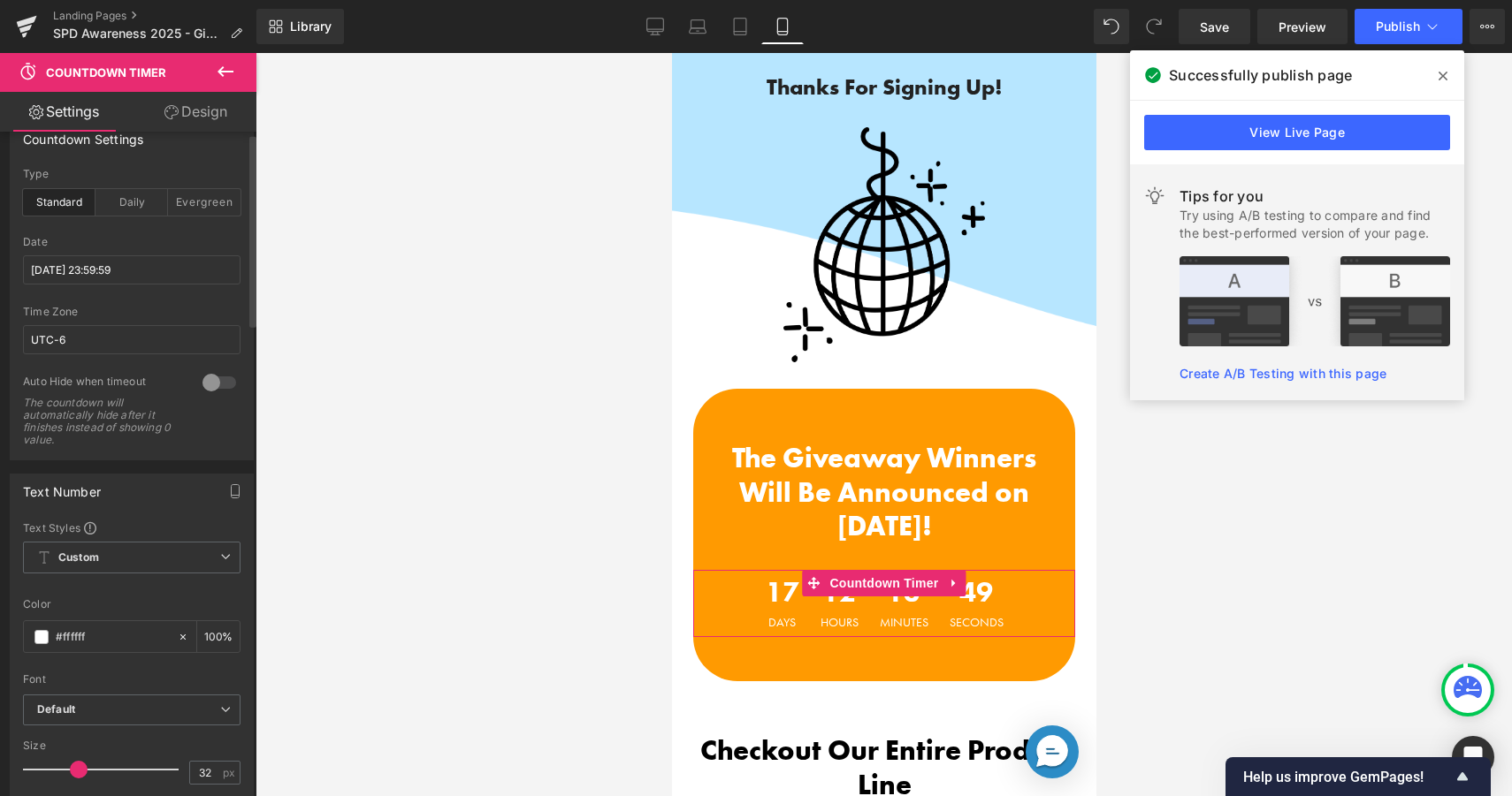
scroll to position [0, 0]
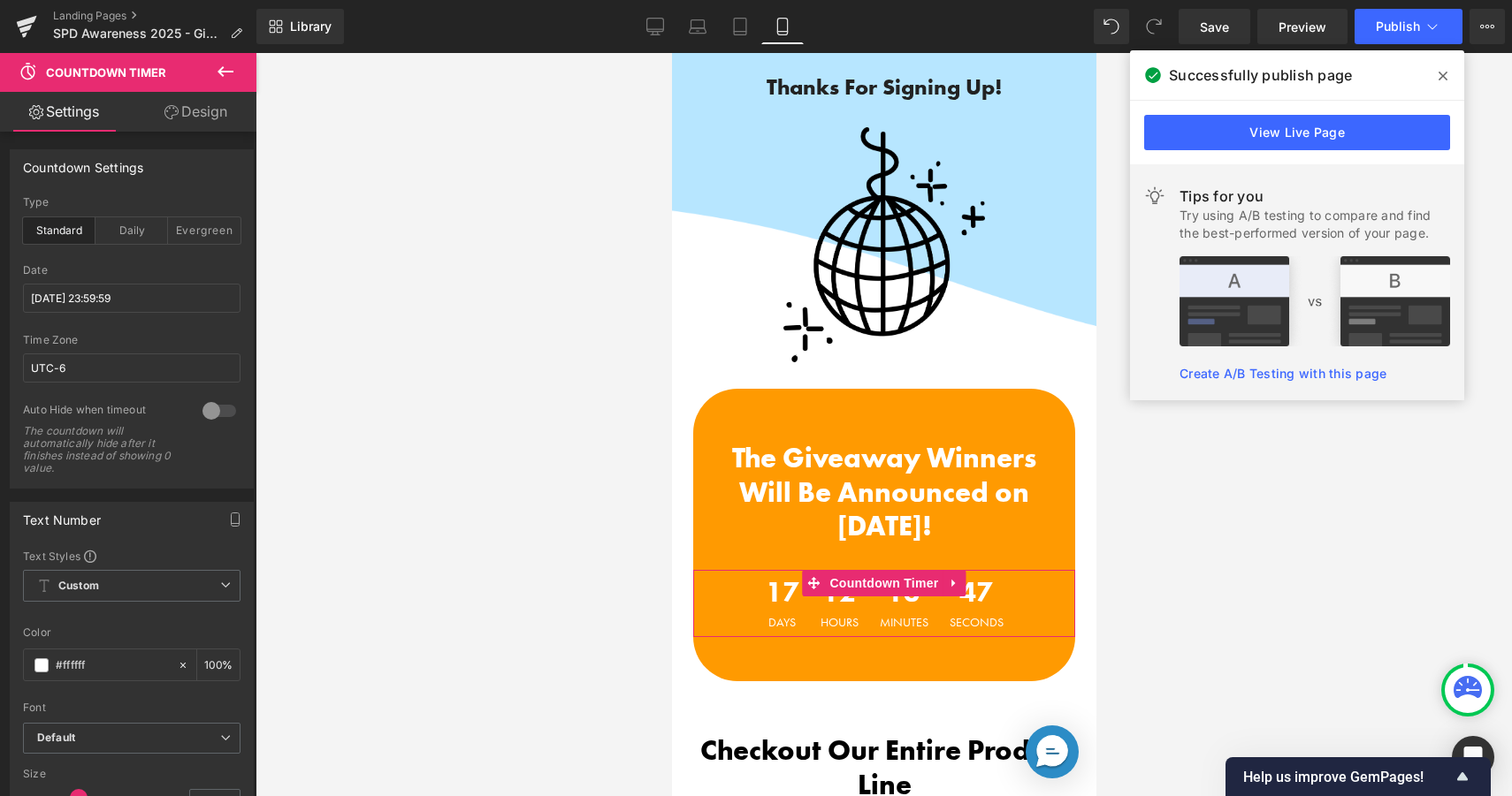
click at [231, 124] on link "Design" at bounding box center [195, 111] width 128 height 40
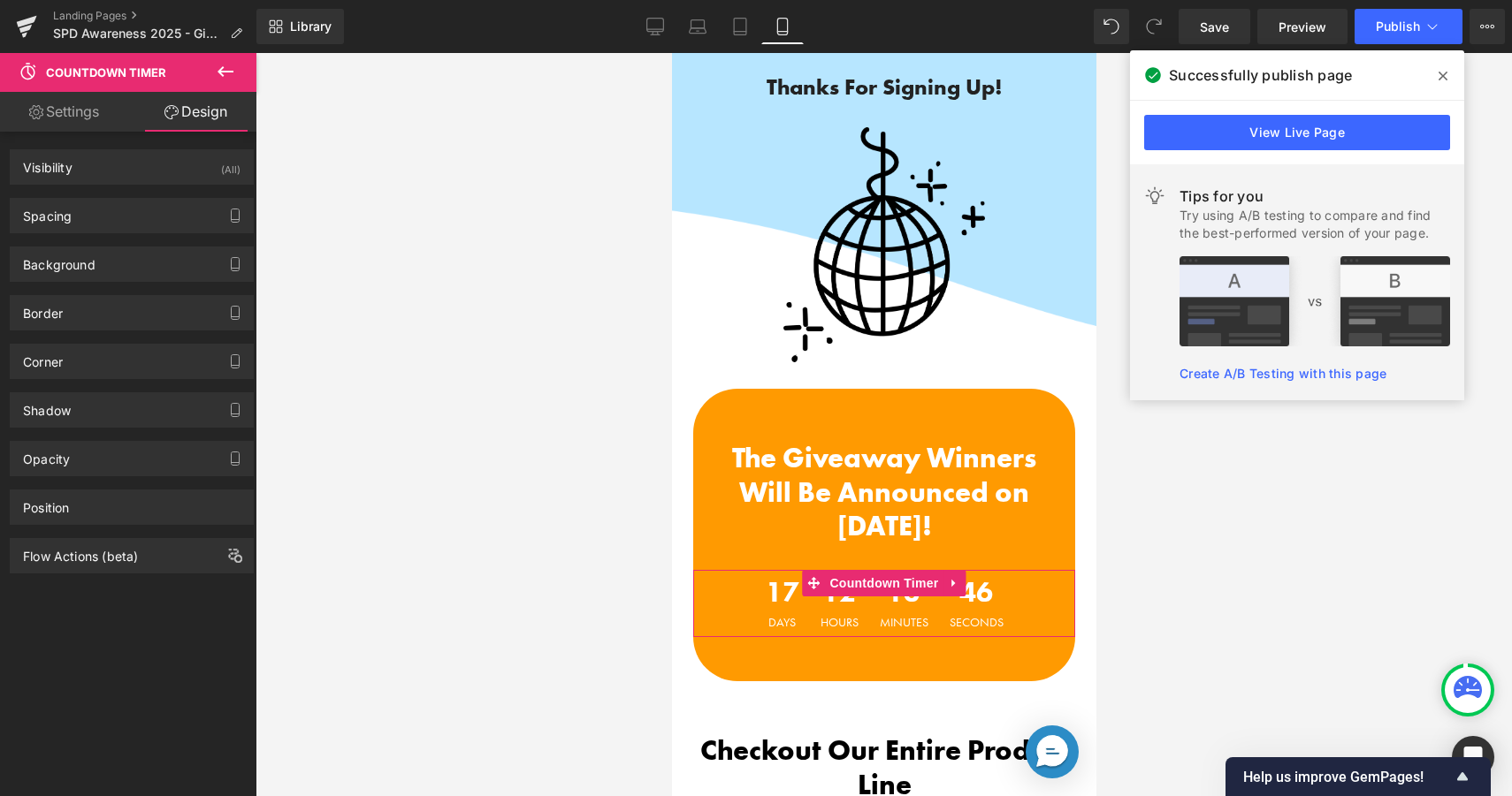
click at [79, 105] on link "Settings" at bounding box center [63, 111] width 128 height 40
type input "100"
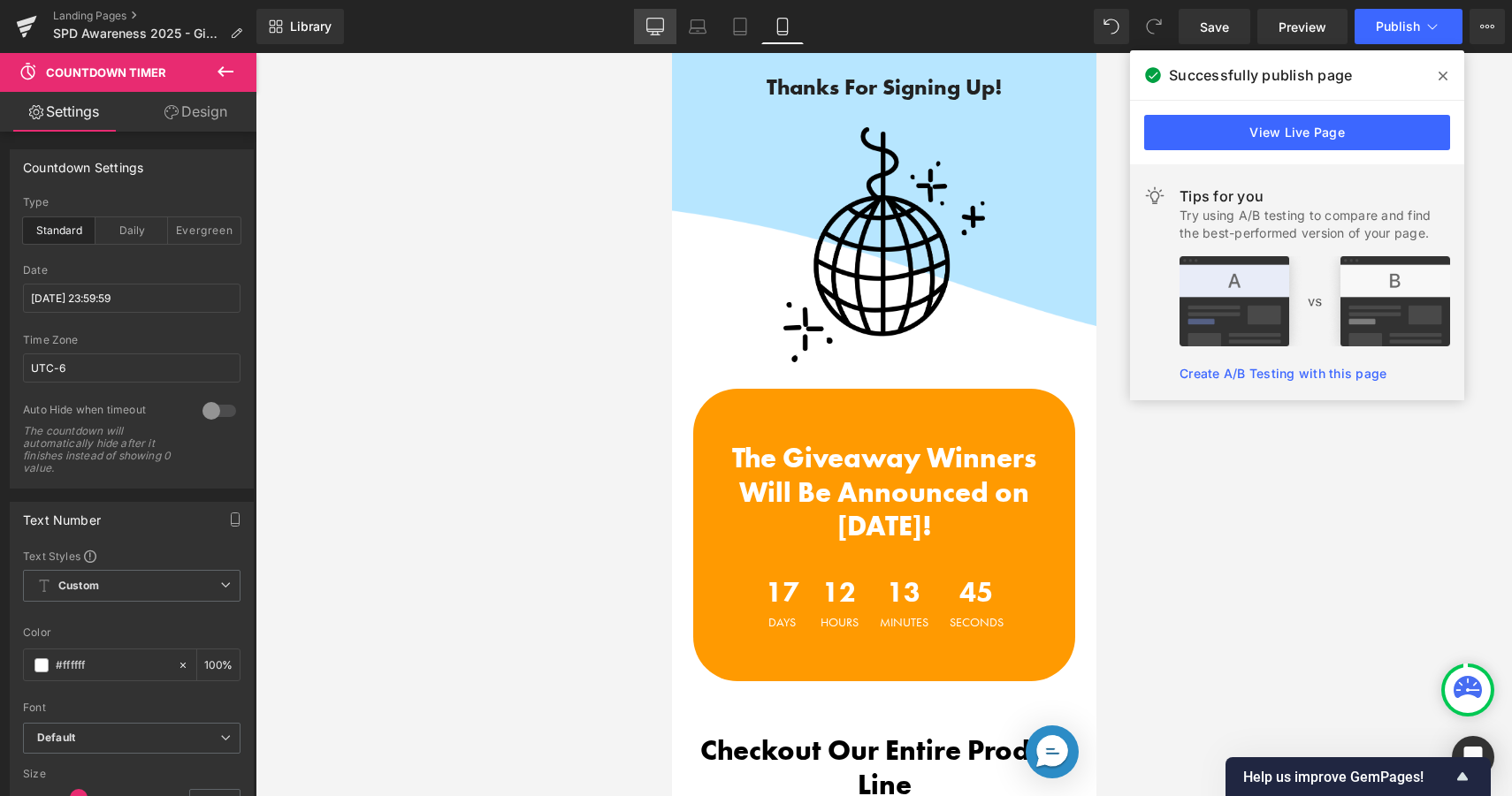
click at [663, 33] on icon at bounding box center [655, 26] width 17 height 17
type input "100"
type input "16"
type input "20"
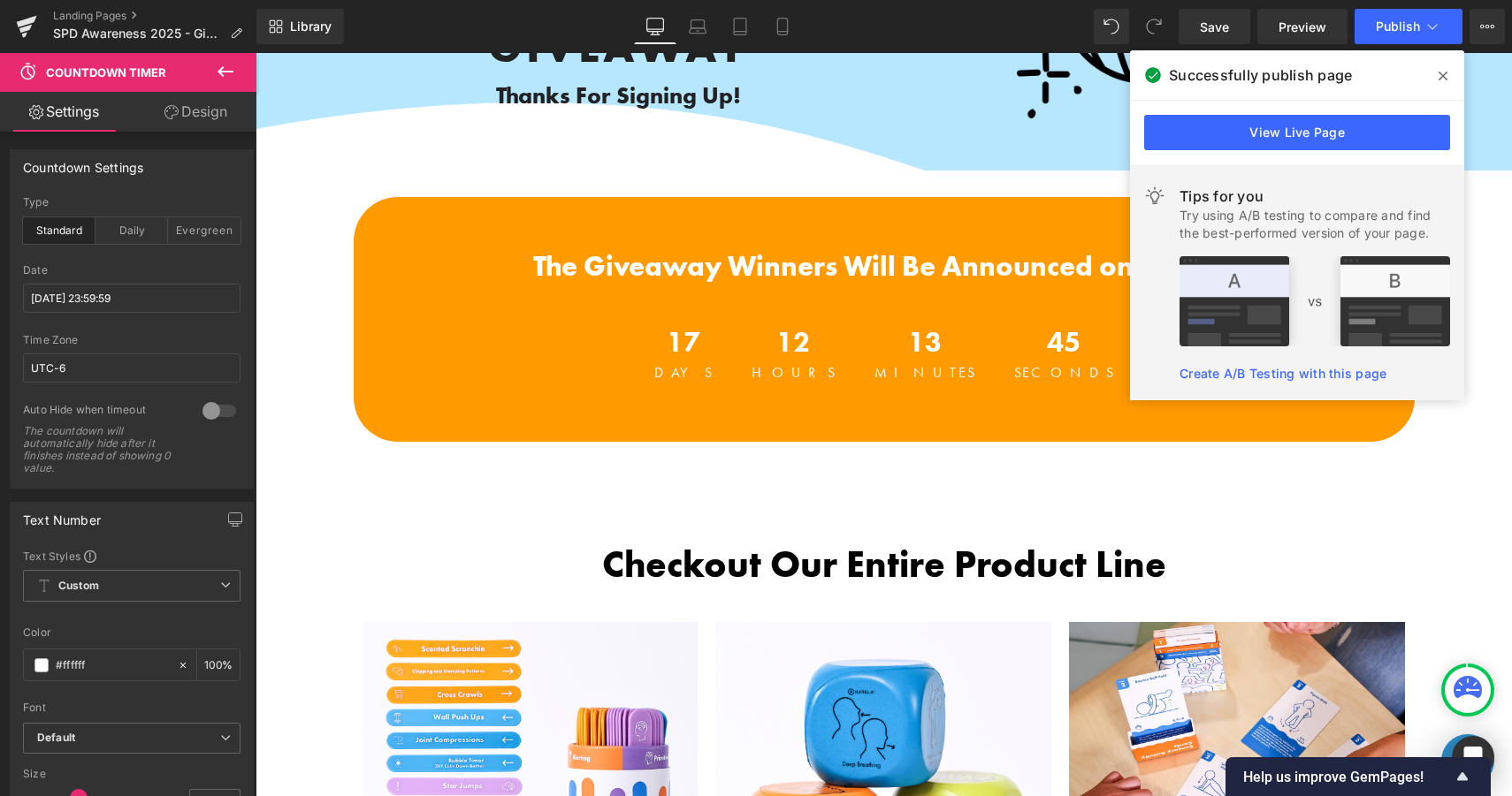
scroll to position [175, 0]
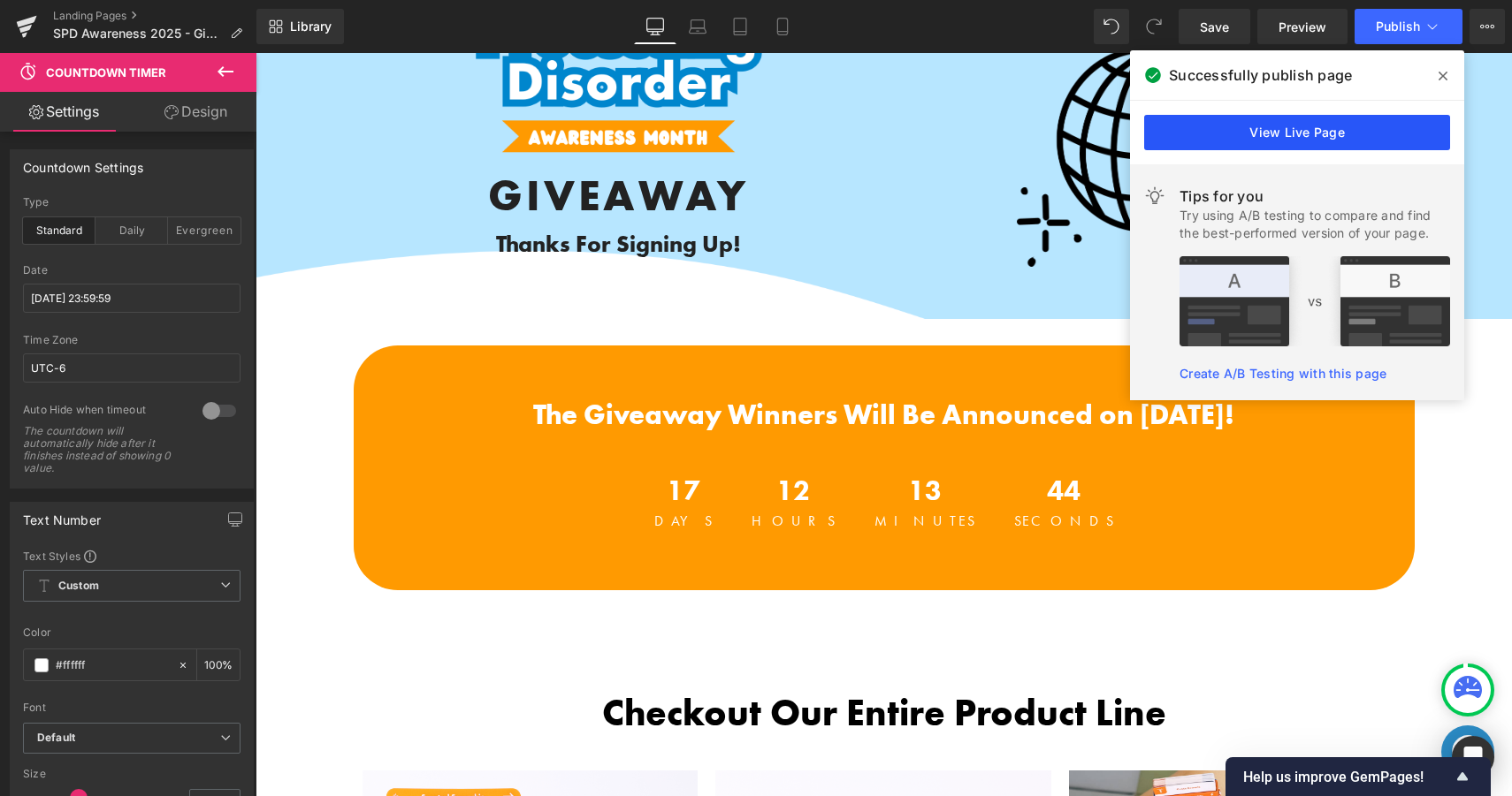
click at [1380, 145] on link "View Live Page" at bounding box center [1297, 132] width 306 height 35
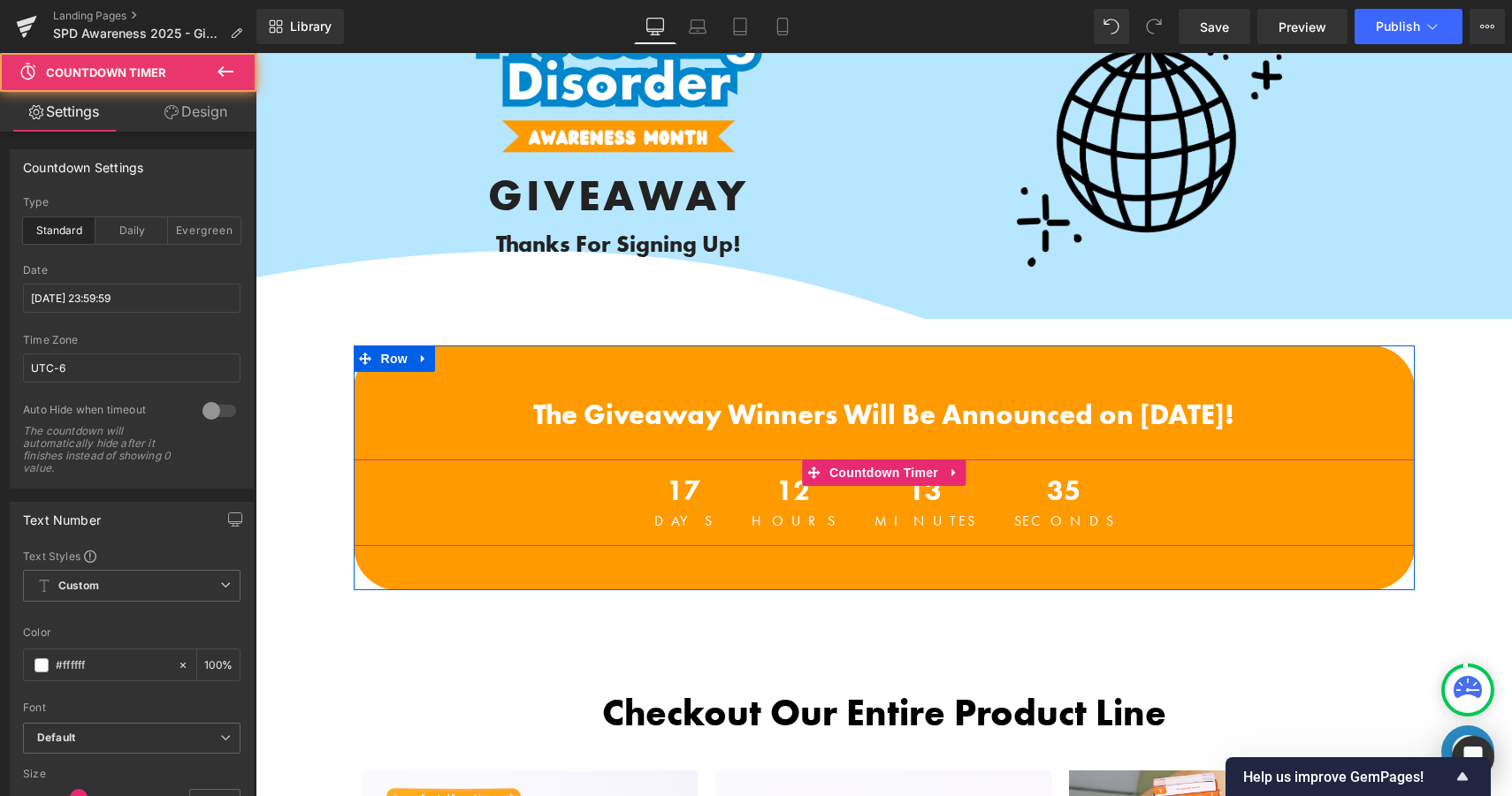
click at [787, 495] on div "12 Hours" at bounding box center [794, 503] width 120 height 86
click at [823, 471] on span at bounding box center [813, 472] width 23 height 27
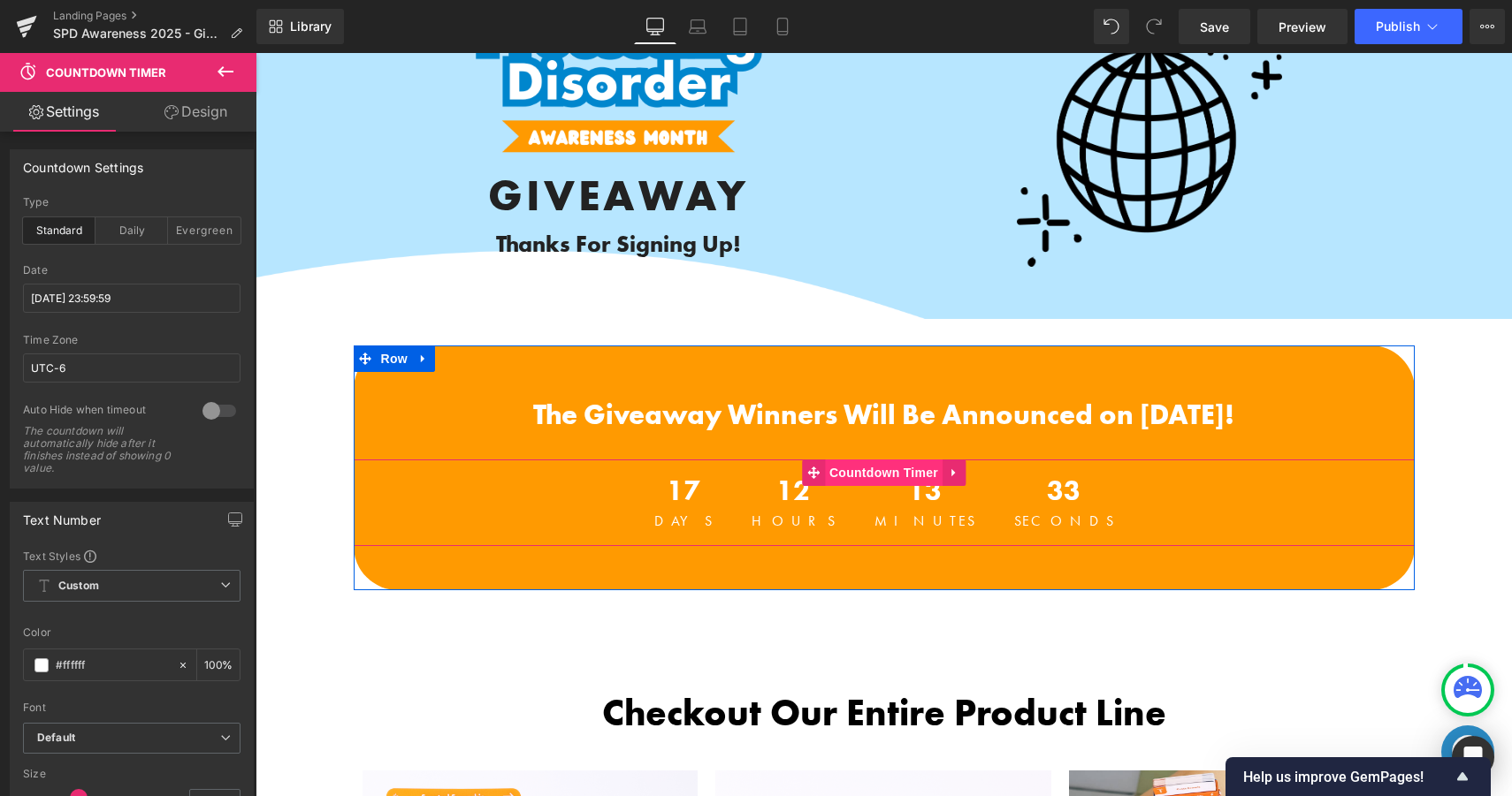
click at [866, 472] on span "Countdown Timer" at bounding box center [884, 472] width 118 height 27
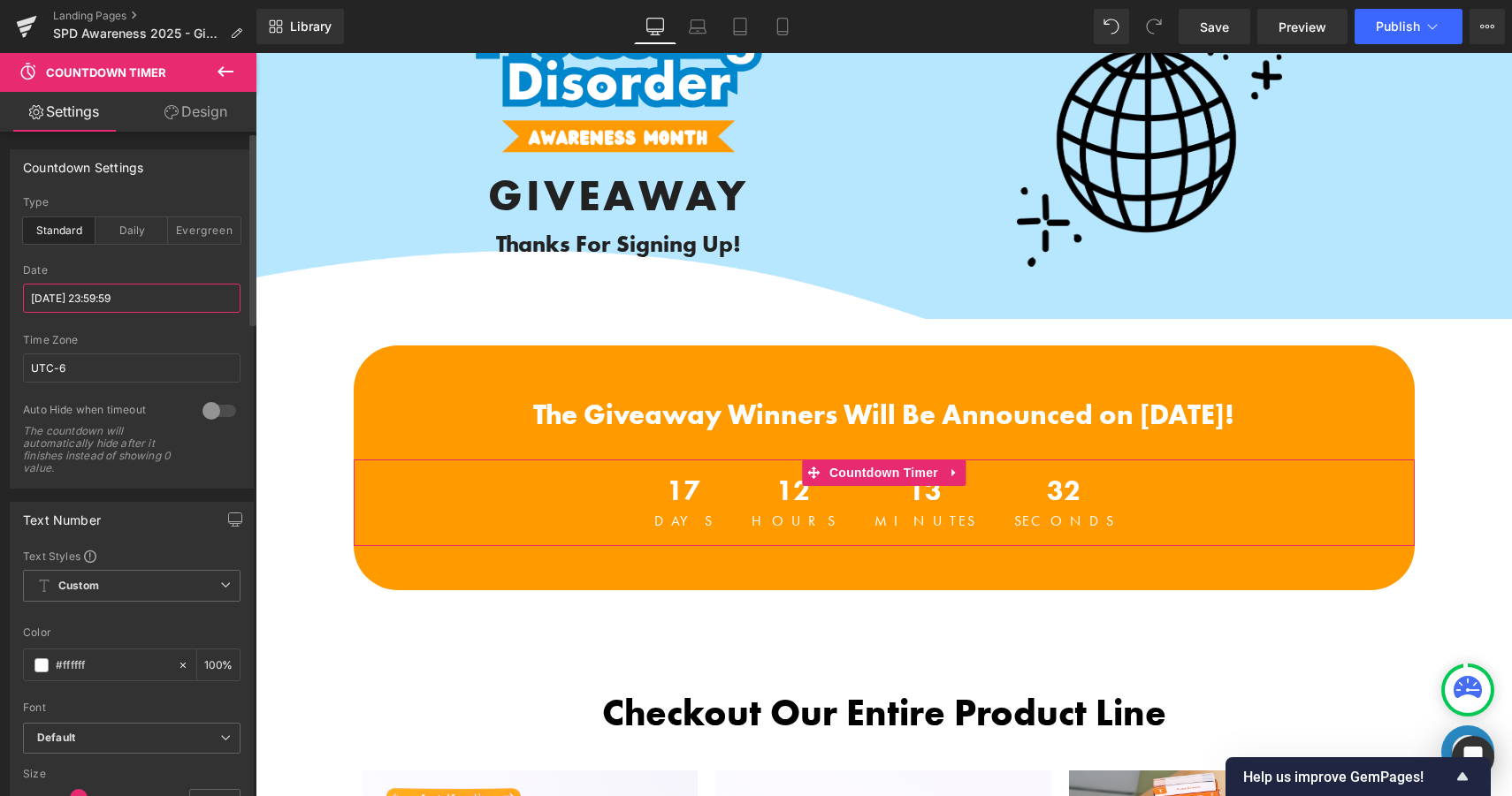
click at [141, 289] on input "[DATE] 23:59:59" at bounding box center [132, 299] width 217 height 29
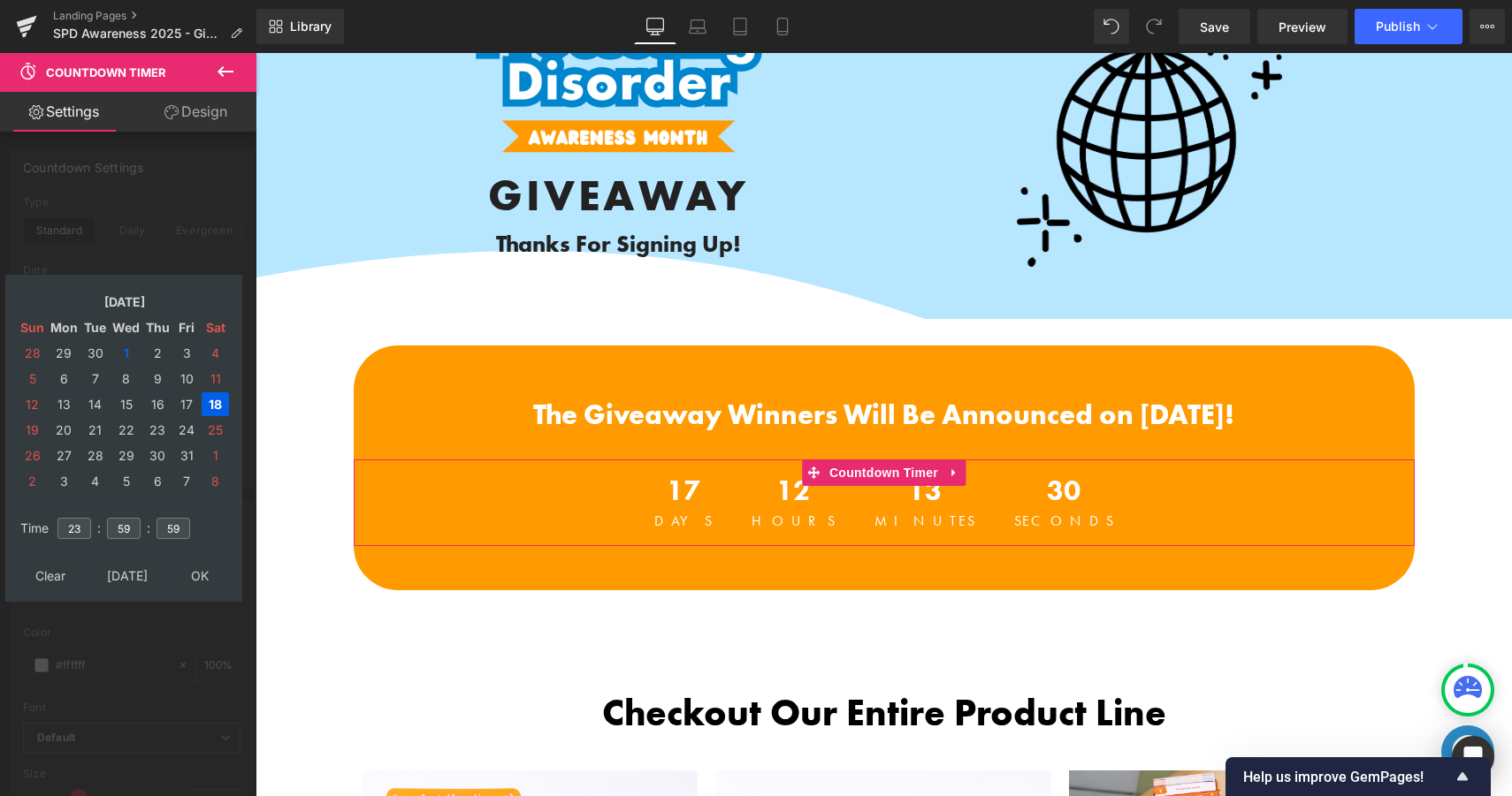
click at [215, 399] on td "18" at bounding box center [215, 404] width 28 height 24
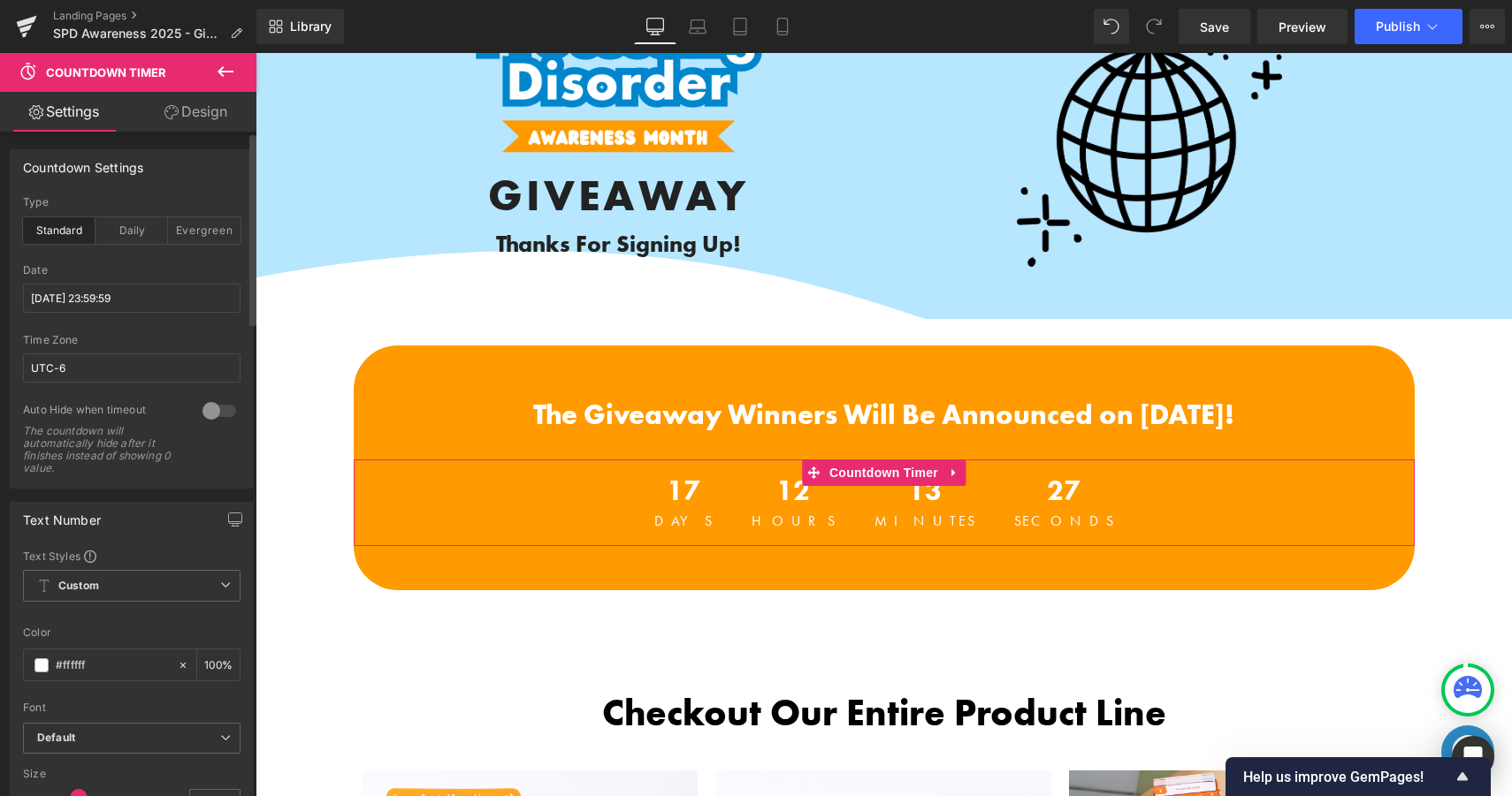
click at [217, 324] on div at bounding box center [132, 327] width 217 height 11
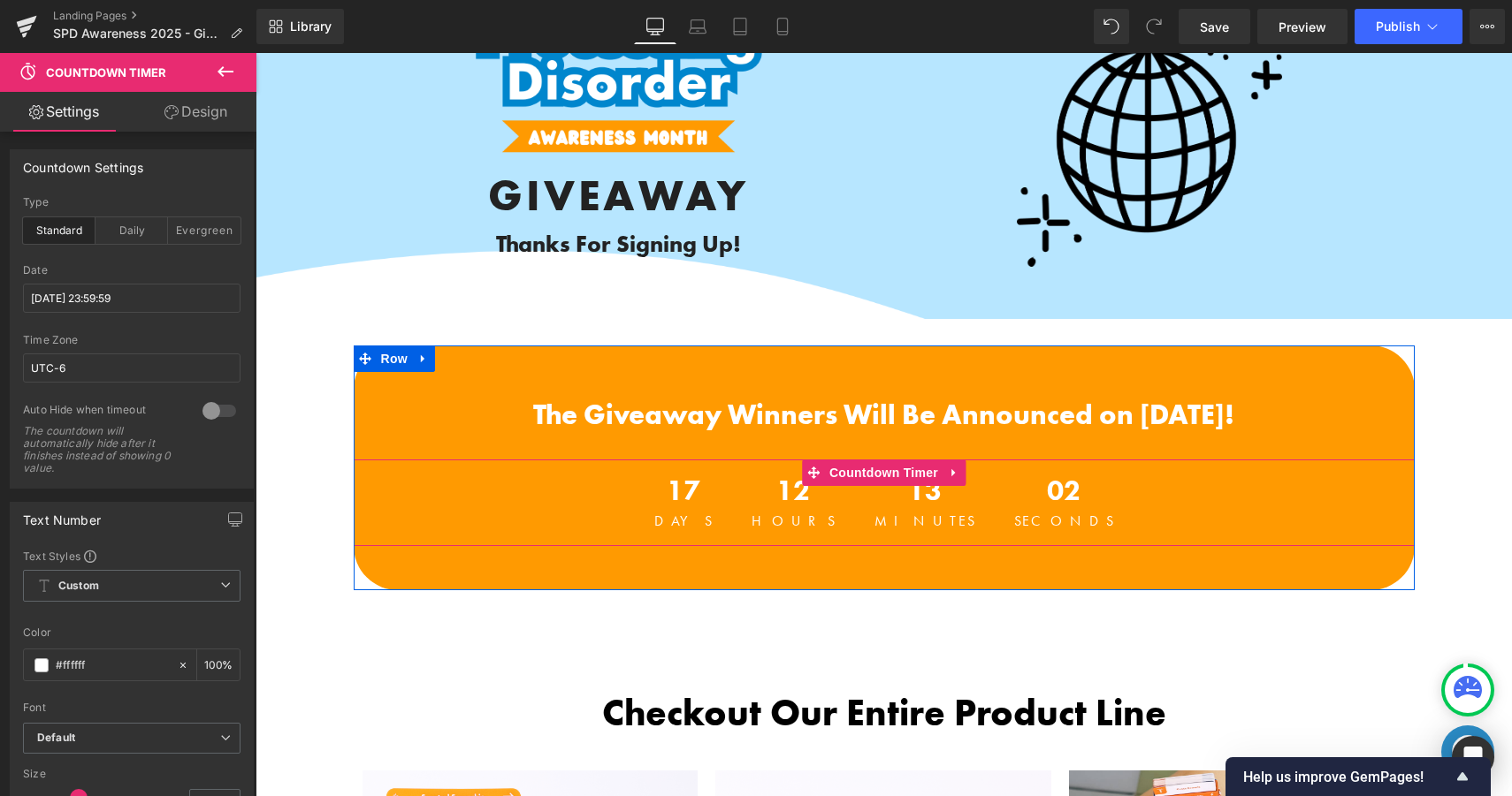
click at [1014, 500] on span "02" at bounding box center [1064, 495] width 100 height 37
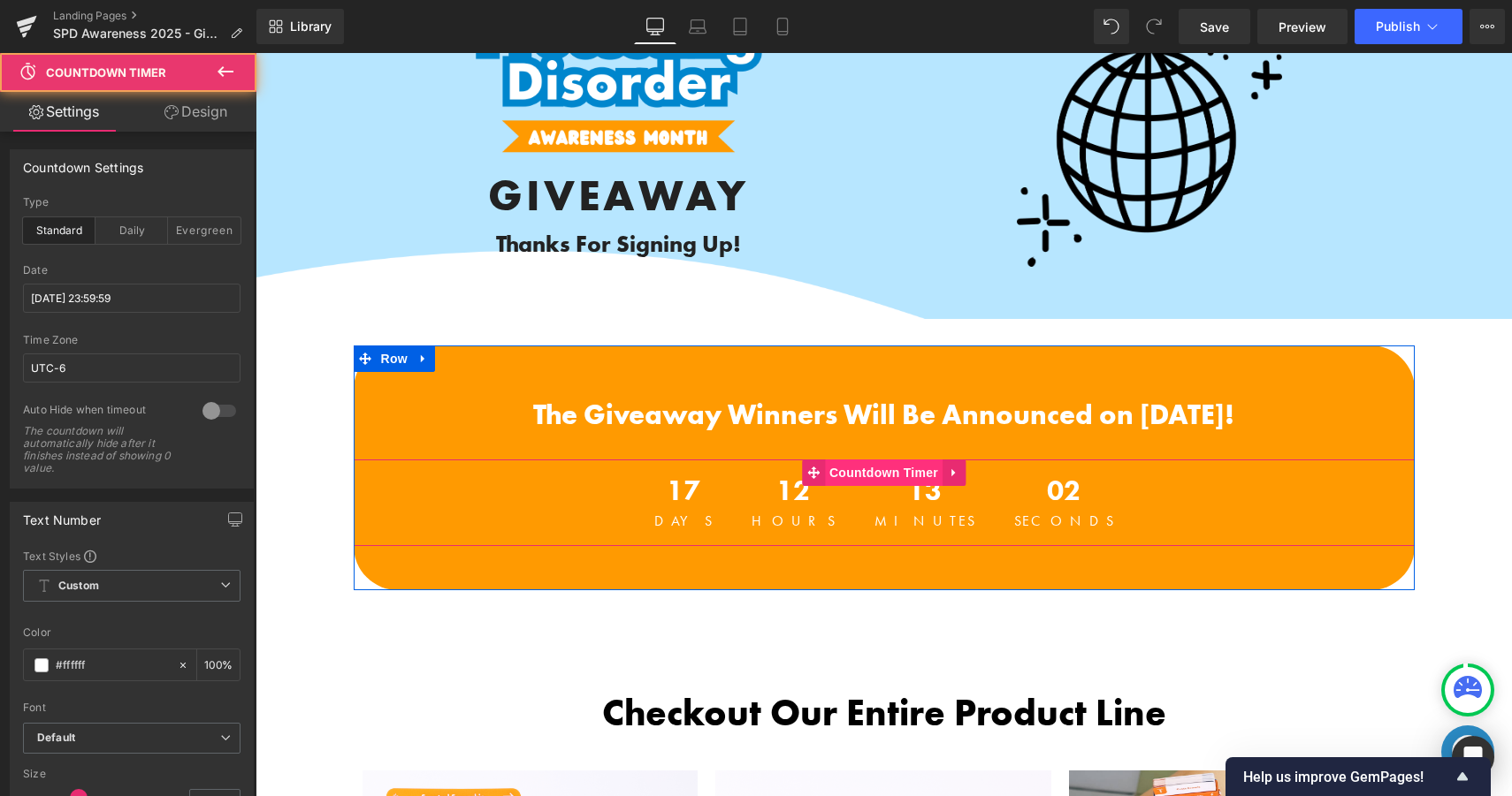
click at [920, 475] on span "Countdown Timer" at bounding box center [884, 472] width 118 height 27
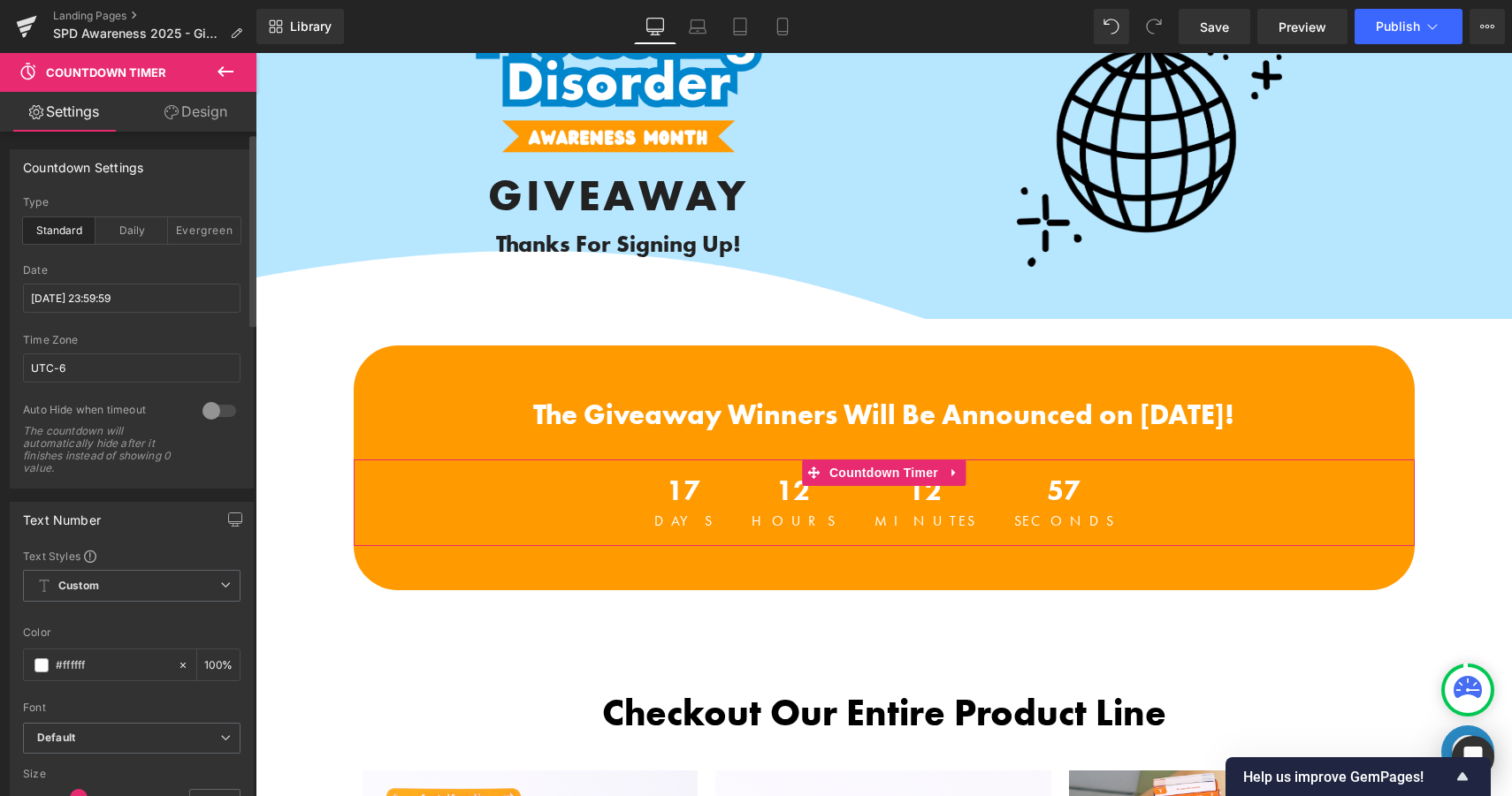
scroll to position [13, 0]
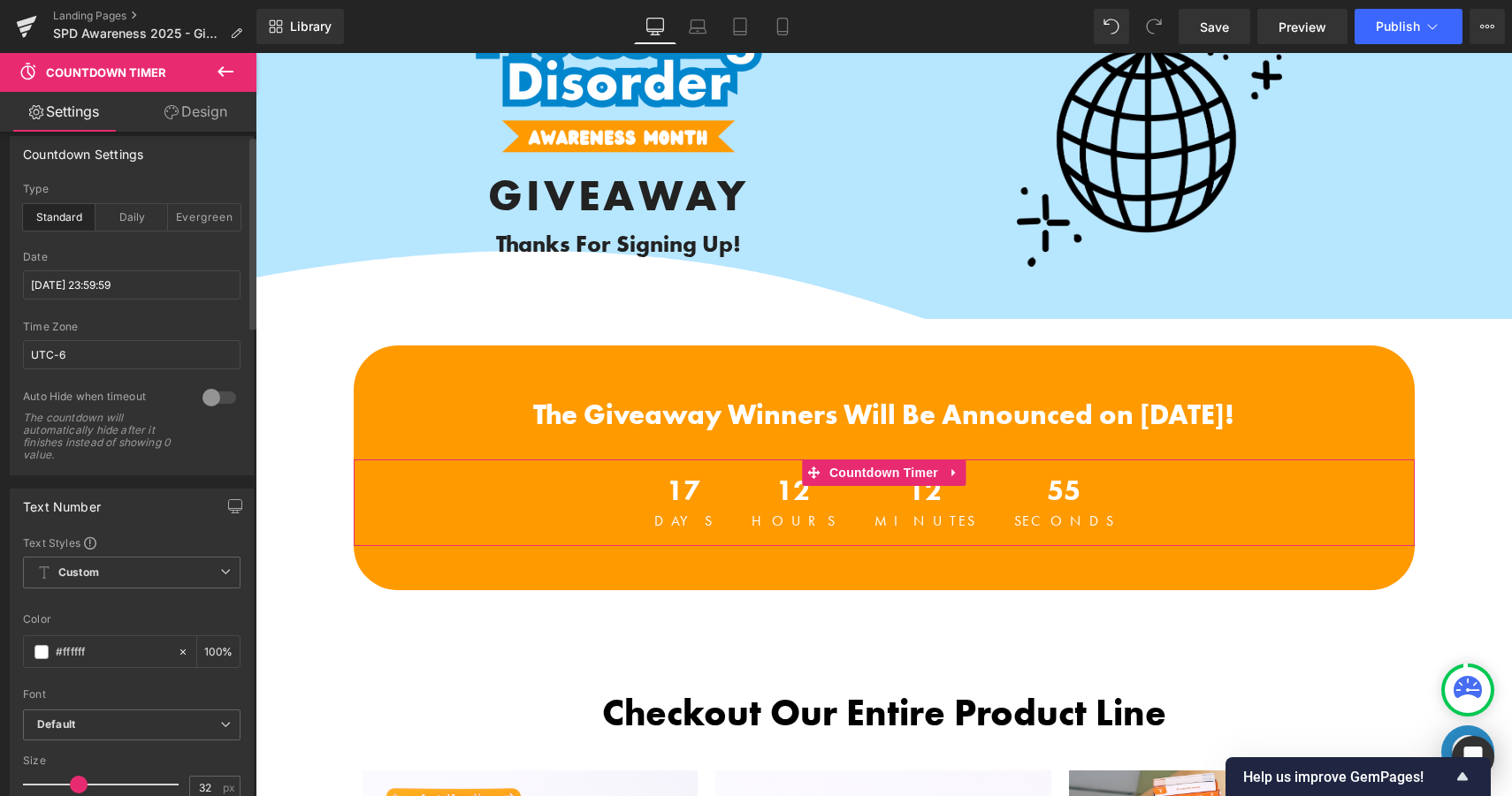
click at [194, 436] on div "Auto Hide when timeout The countdown will automatically hide after it finishes …" at bounding box center [132, 432] width 217 height 85
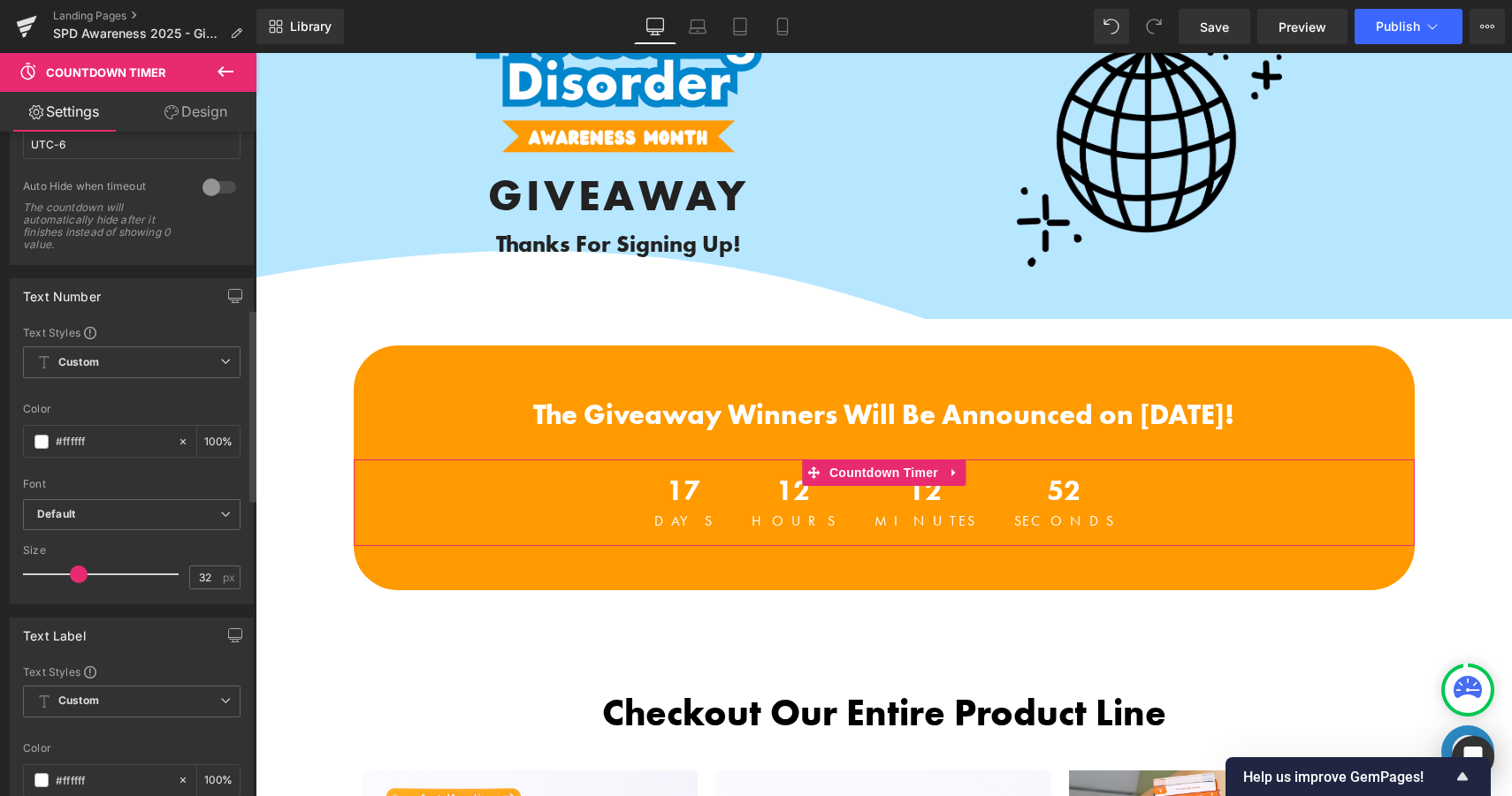
scroll to position [609, 0]
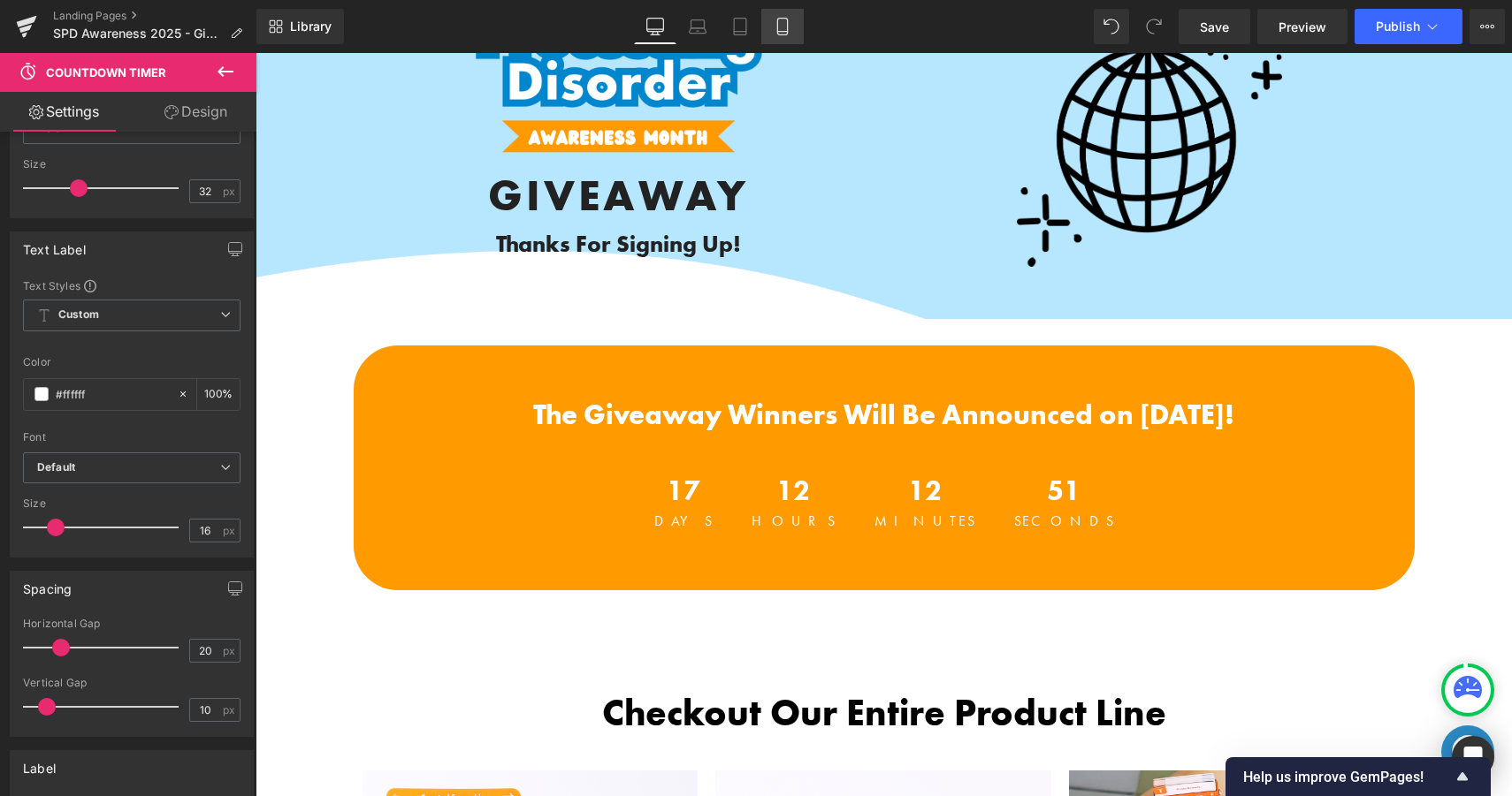
click at [775, 21] on icon at bounding box center [782, 26] width 17 height 17
type input "100"
type input "14"
type input "10"
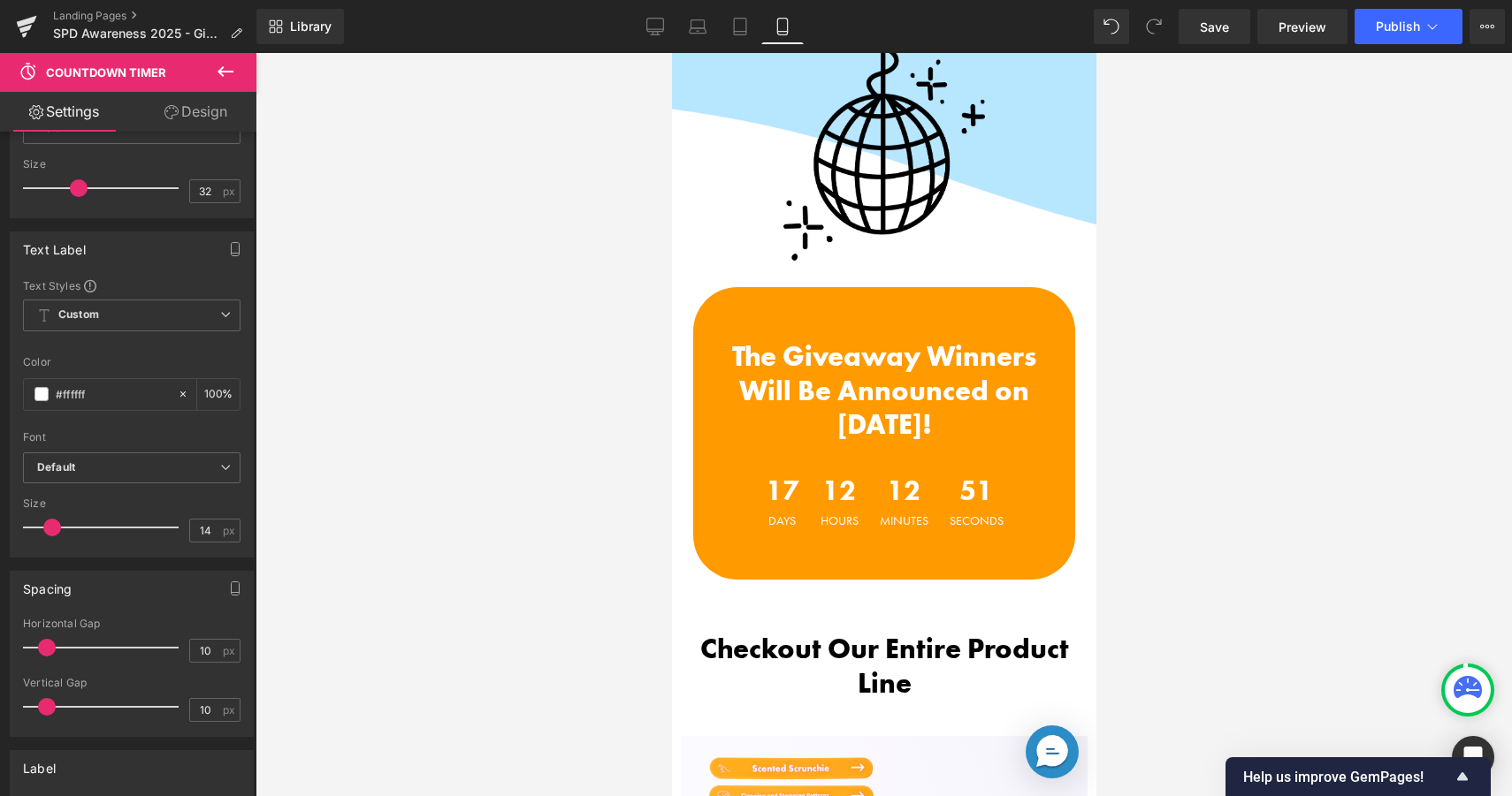
scroll to position [427, 0]
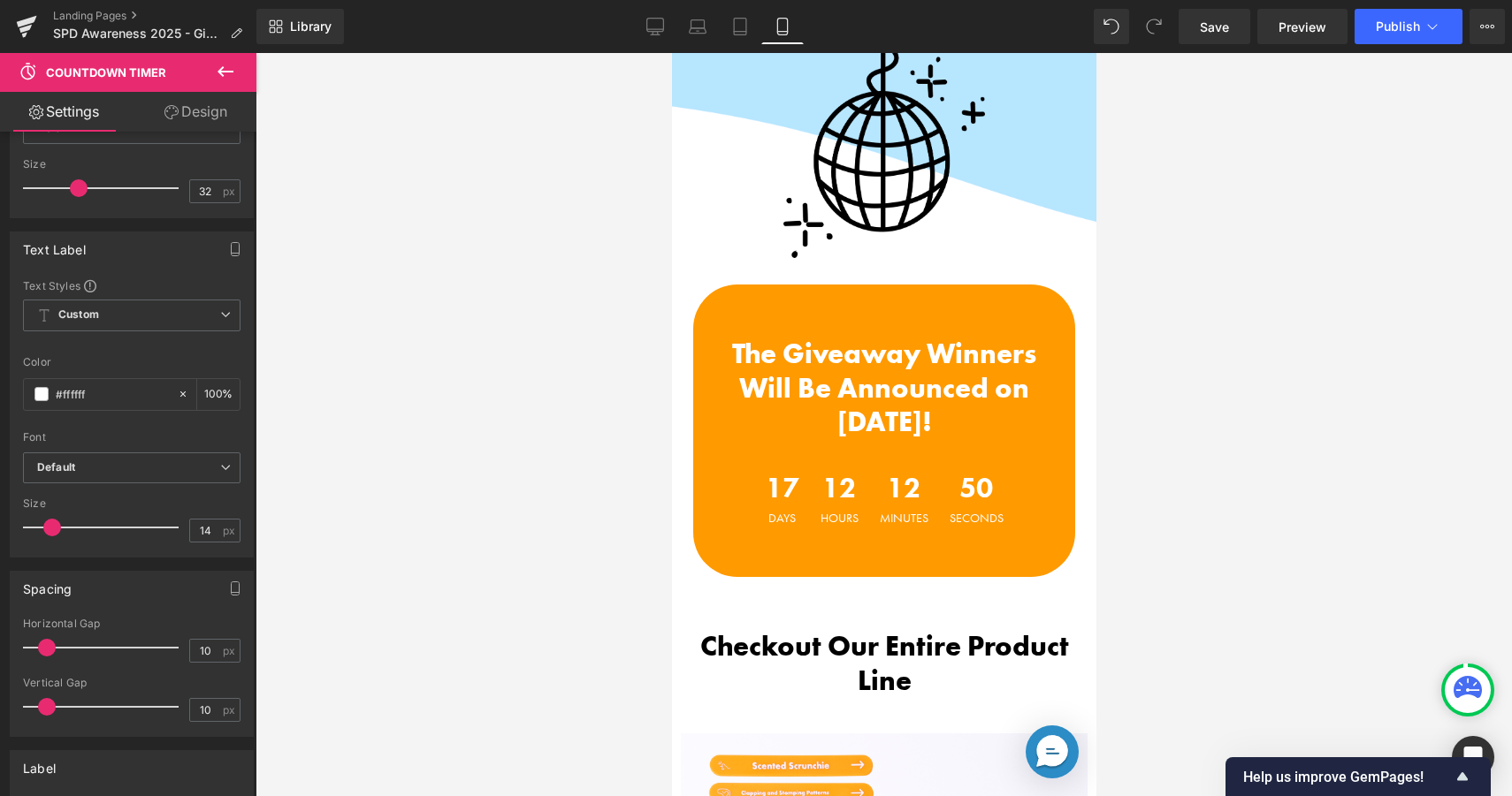
click at [774, 490] on span "17" at bounding box center [781, 493] width 34 height 37
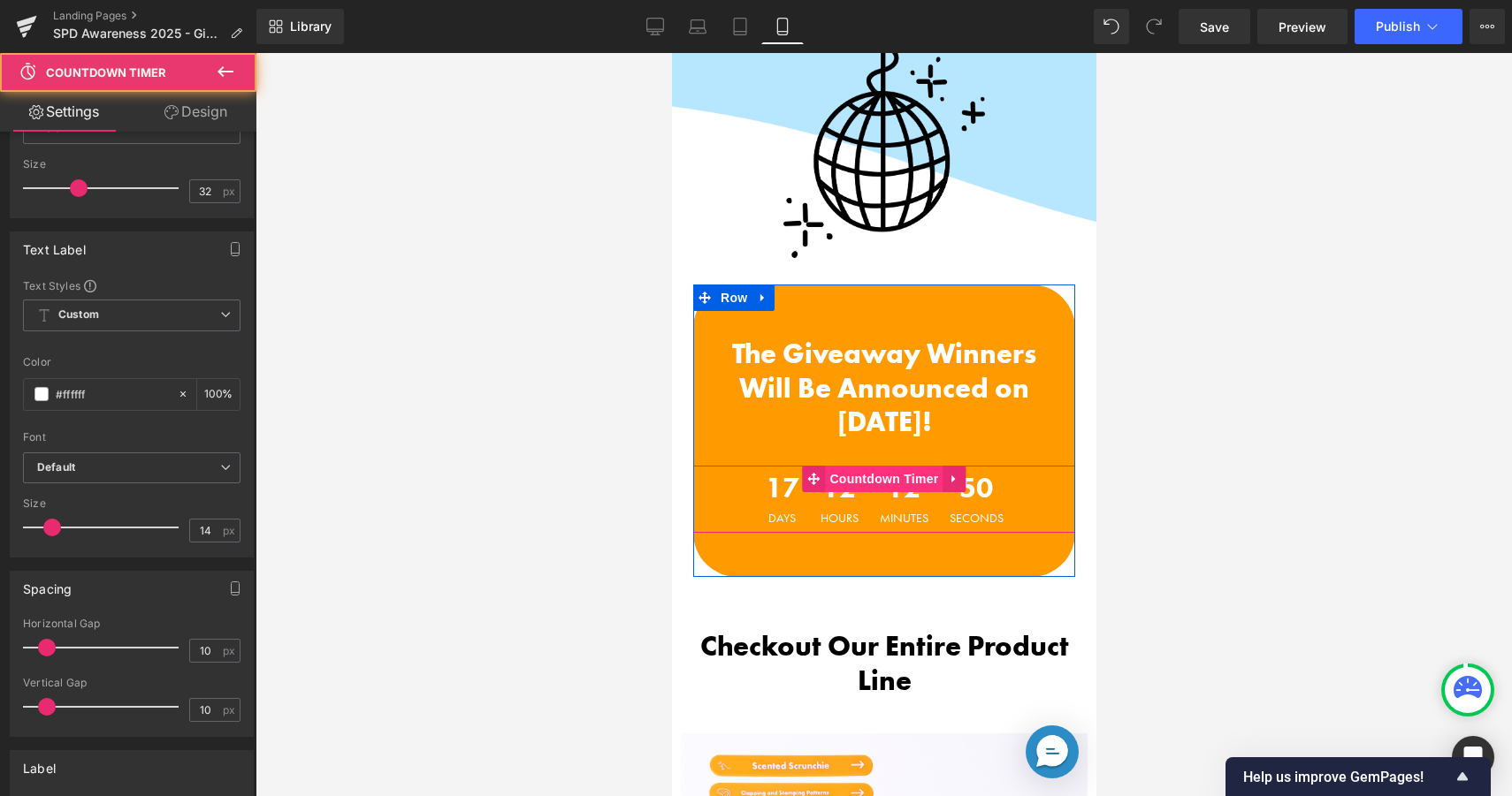
click at [881, 476] on span "Countdown Timer" at bounding box center [883, 479] width 118 height 27
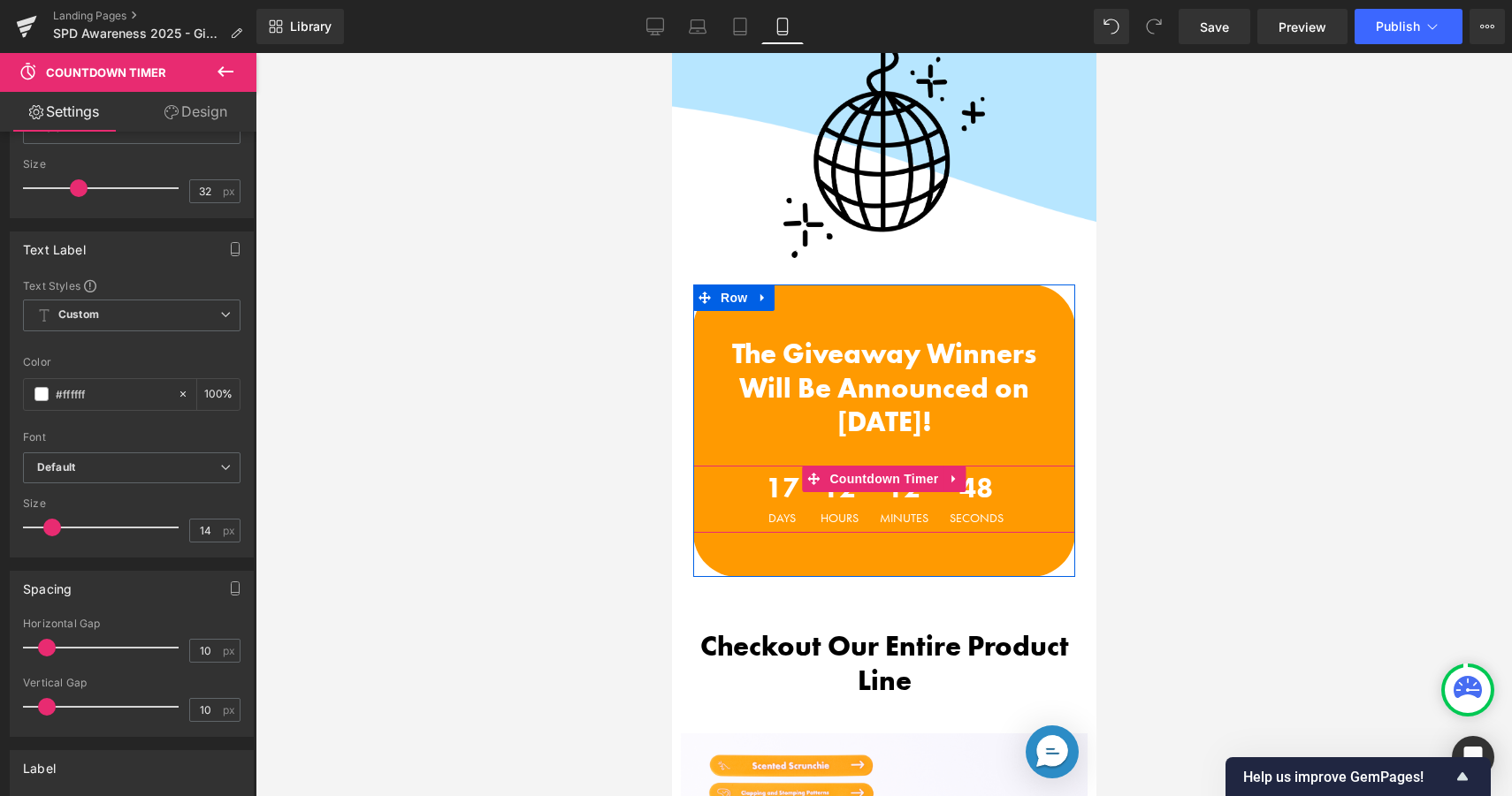
click at [867, 519] on div "17 Days 12 Hours 12 Minutes 48 Seconds" at bounding box center [884, 499] width 256 height 67
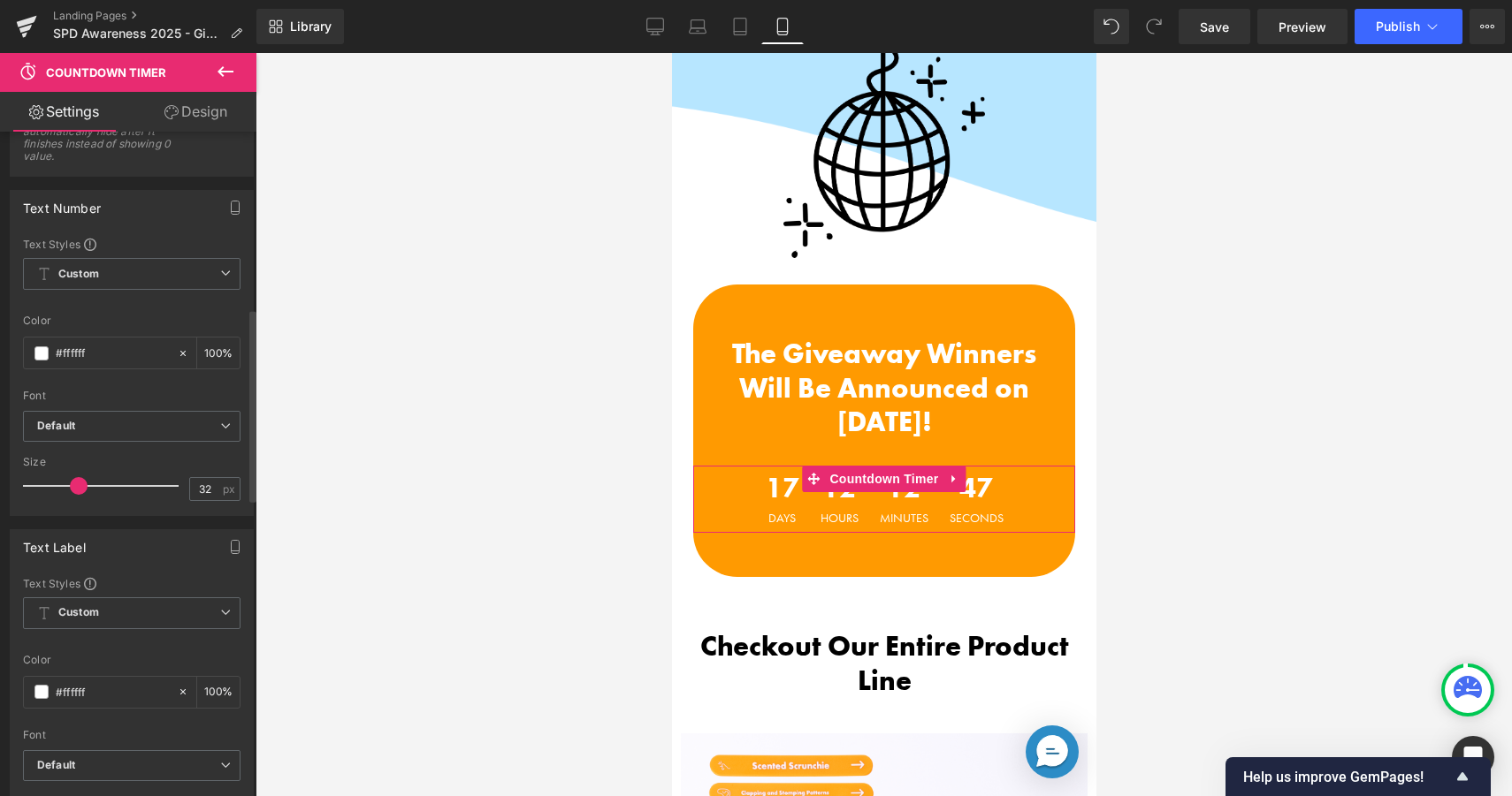
scroll to position [0, 0]
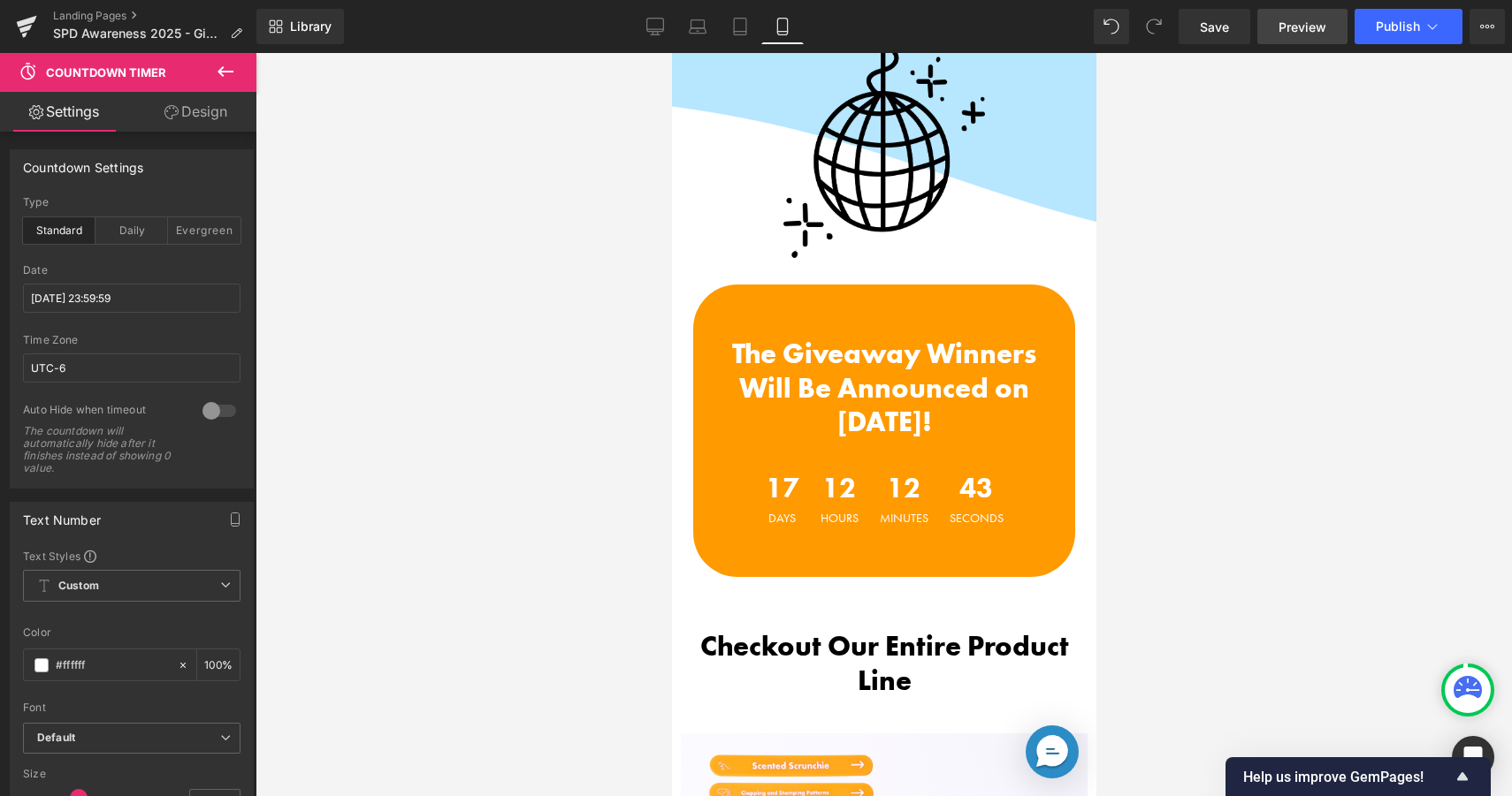
click at [1333, 21] on link "Preview" at bounding box center [1302, 27] width 90 height 35
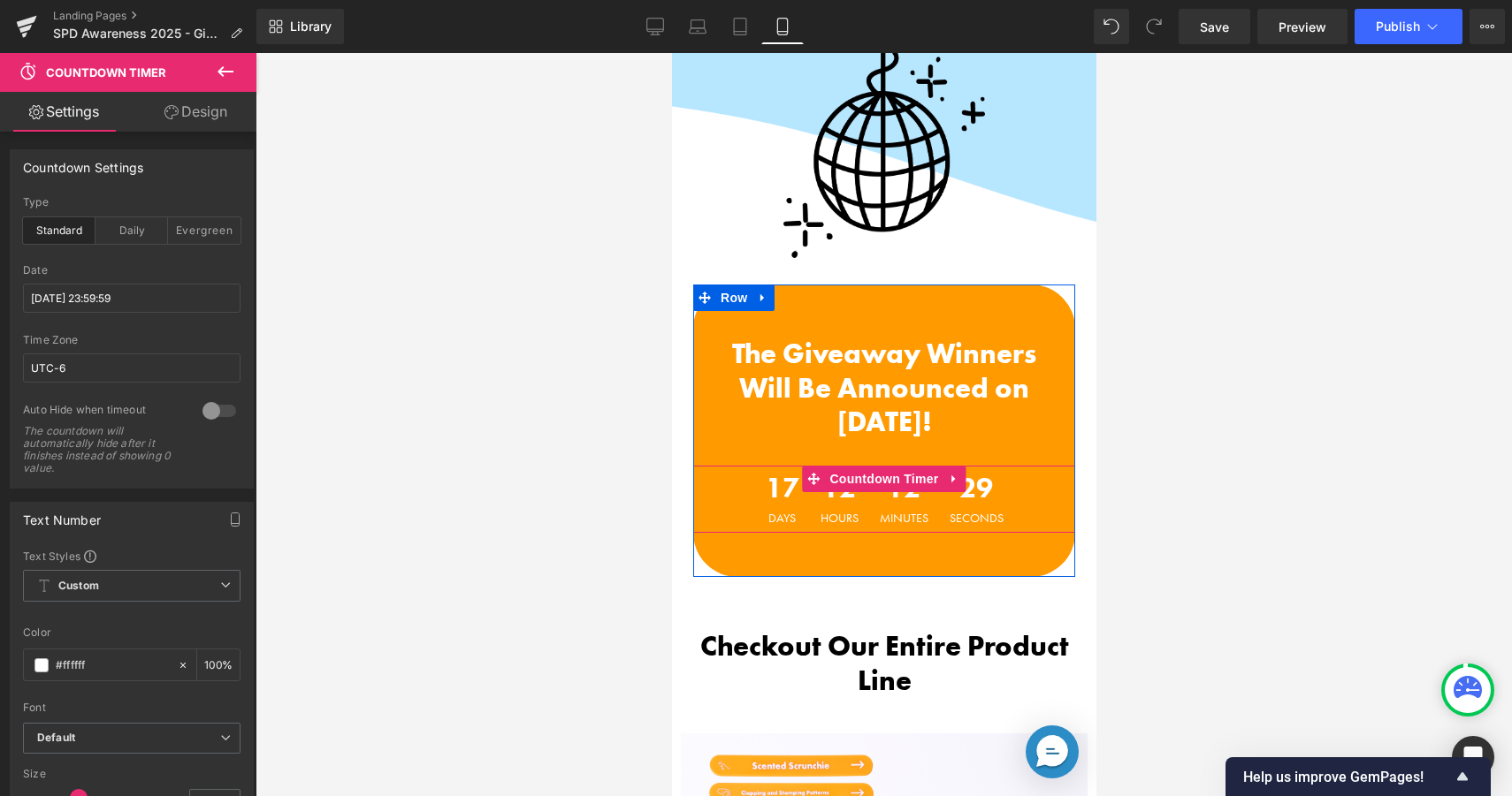
click at [819, 496] on span "12" at bounding box center [838, 493] width 38 height 37
click at [901, 472] on span "Countdown Timer" at bounding box center [883, 480] width 118 height 27
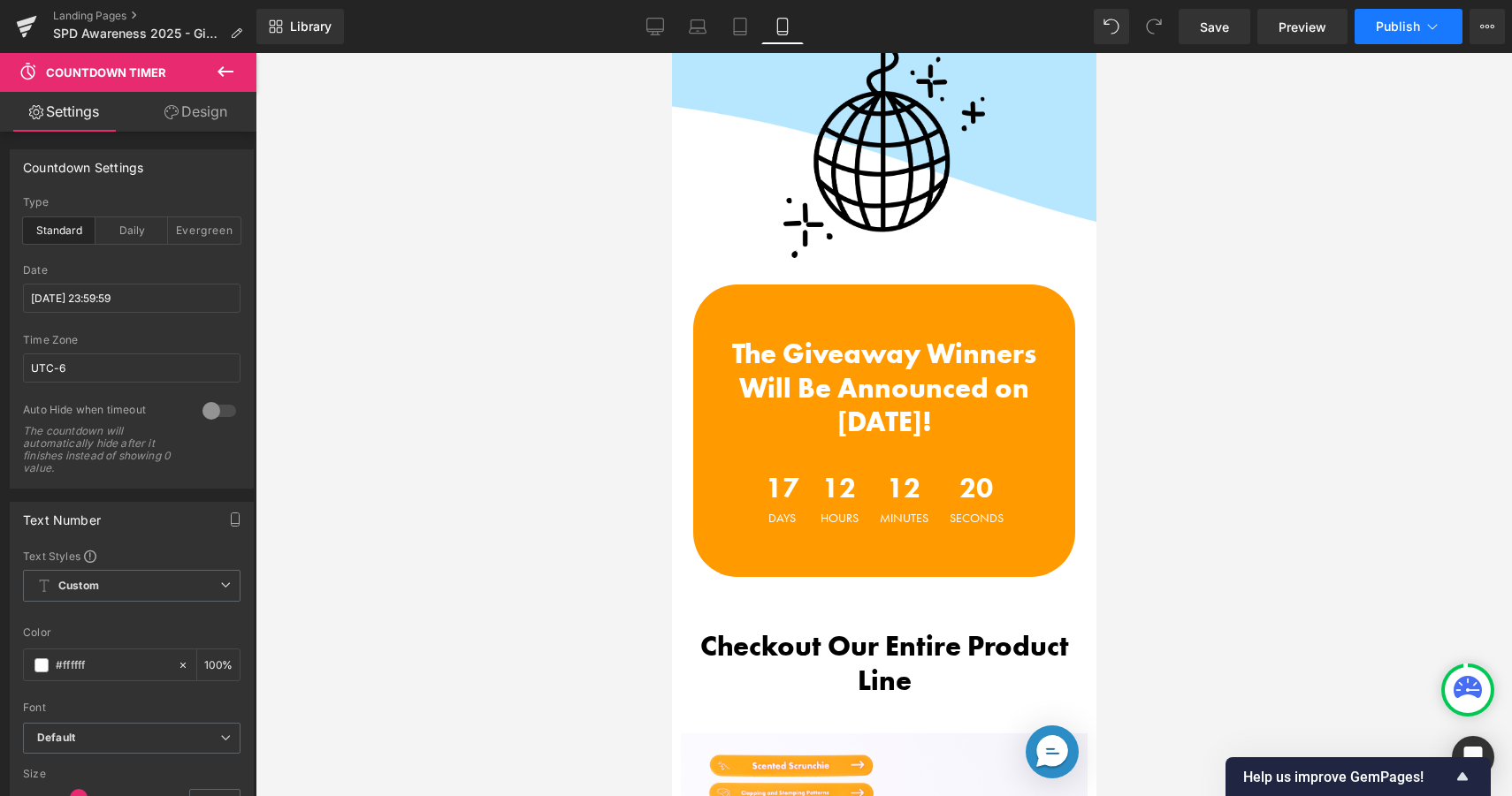
click at [1381, 25] on span "Publish" at bounding box center [1398, 26] width 44 height 14
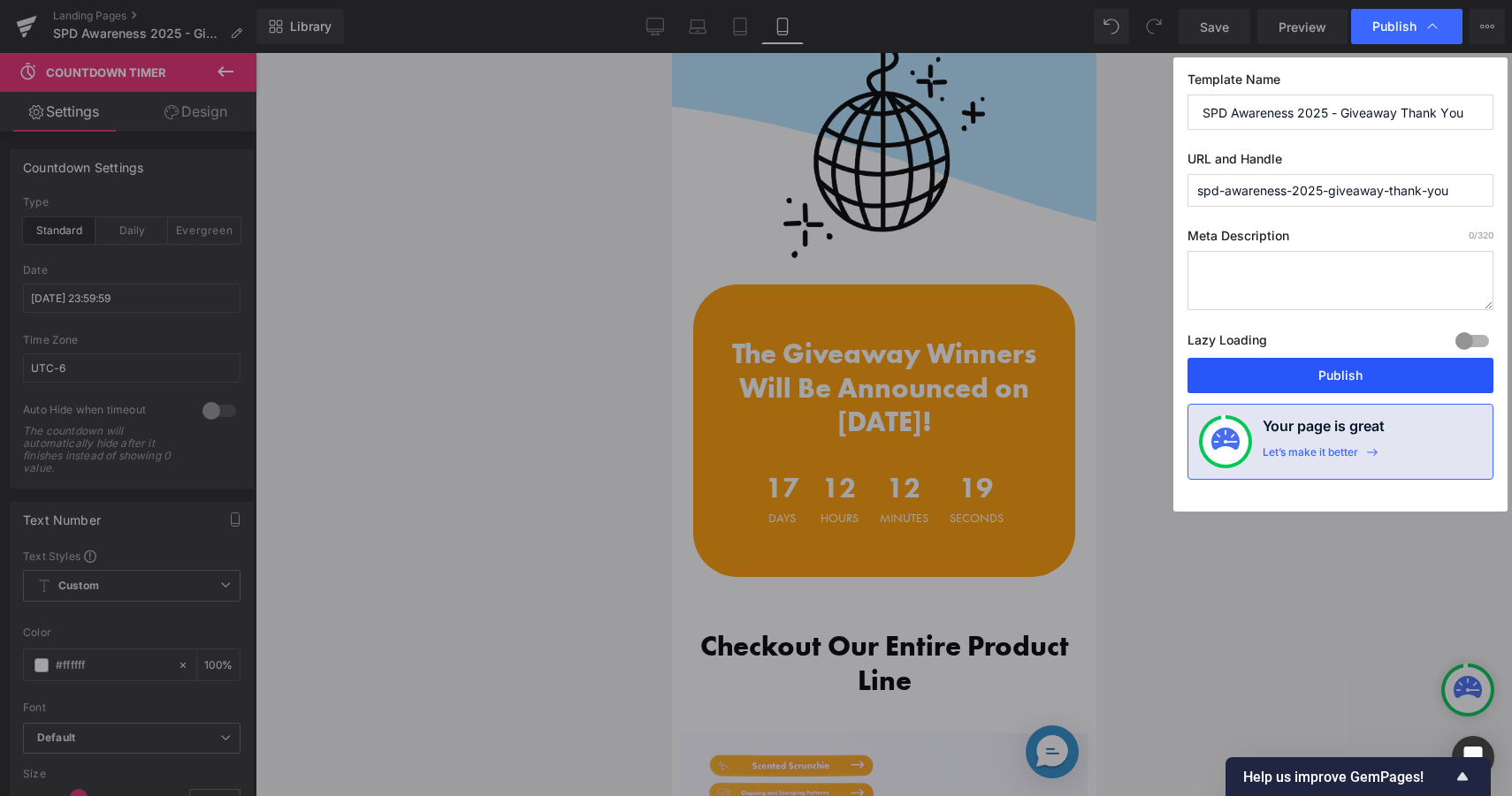
click at [1266, 376] on button "Publish" at bounding box center [1340, 375] width 306 height 35
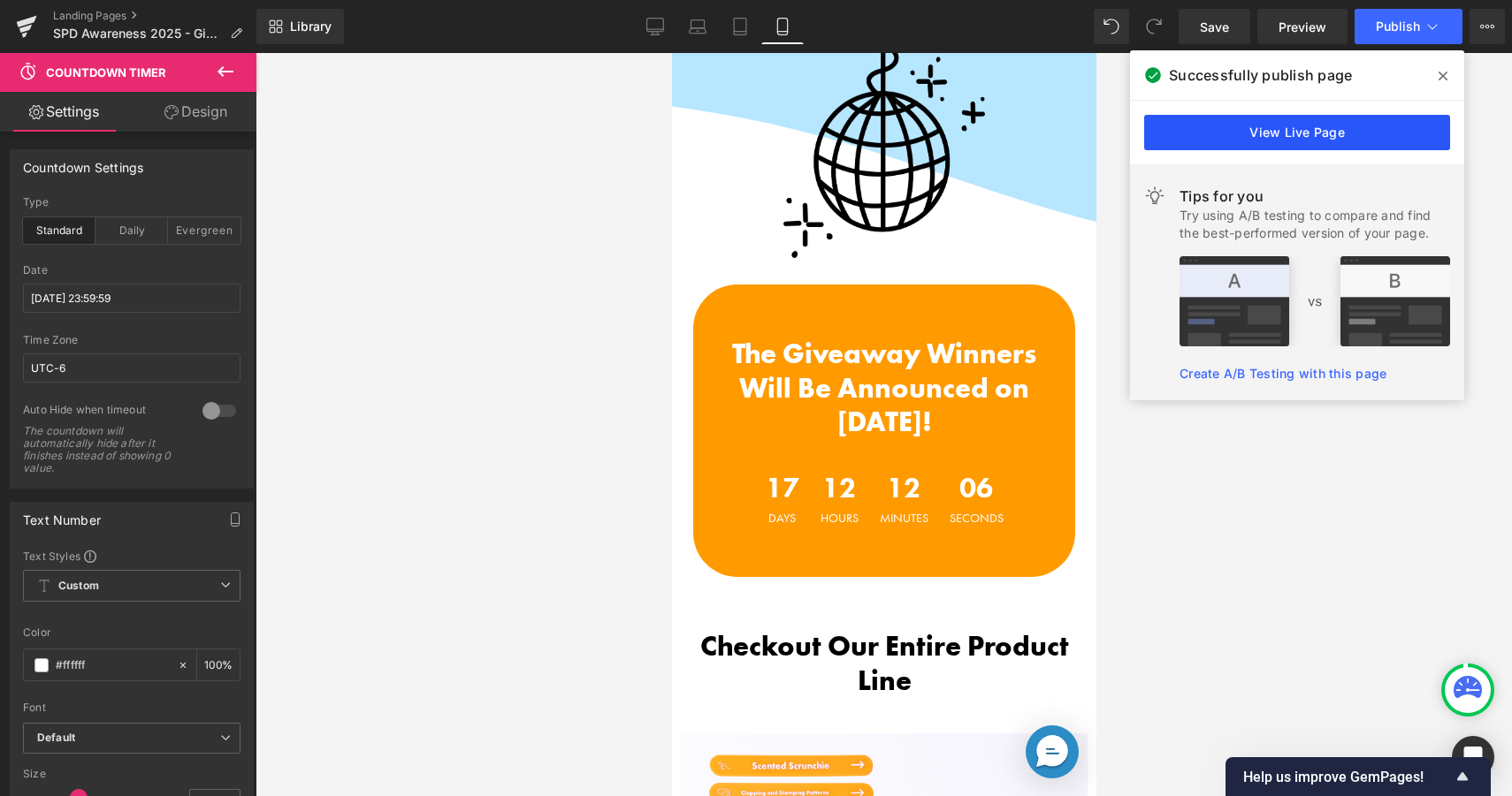
click at [1319, 145] on link "View Live Page" at bounding box center [1297, 132] width 306 height 35
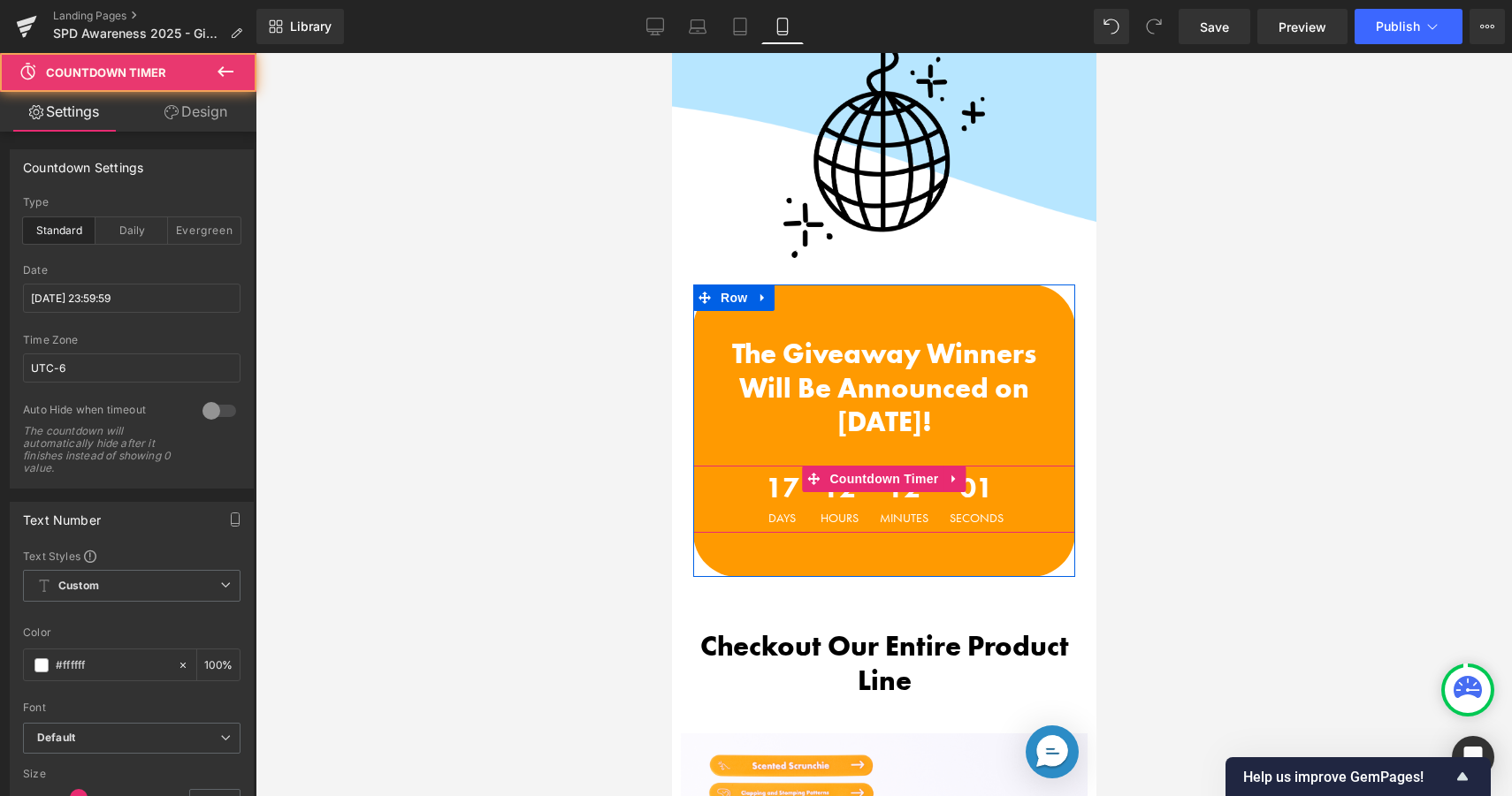
click at [865, 503] on div "12 Hours" at bounding box center [838, 499] width 56 height 67
click at [948, 478] on icon at bounding box center [953, 479] width 12 height 13
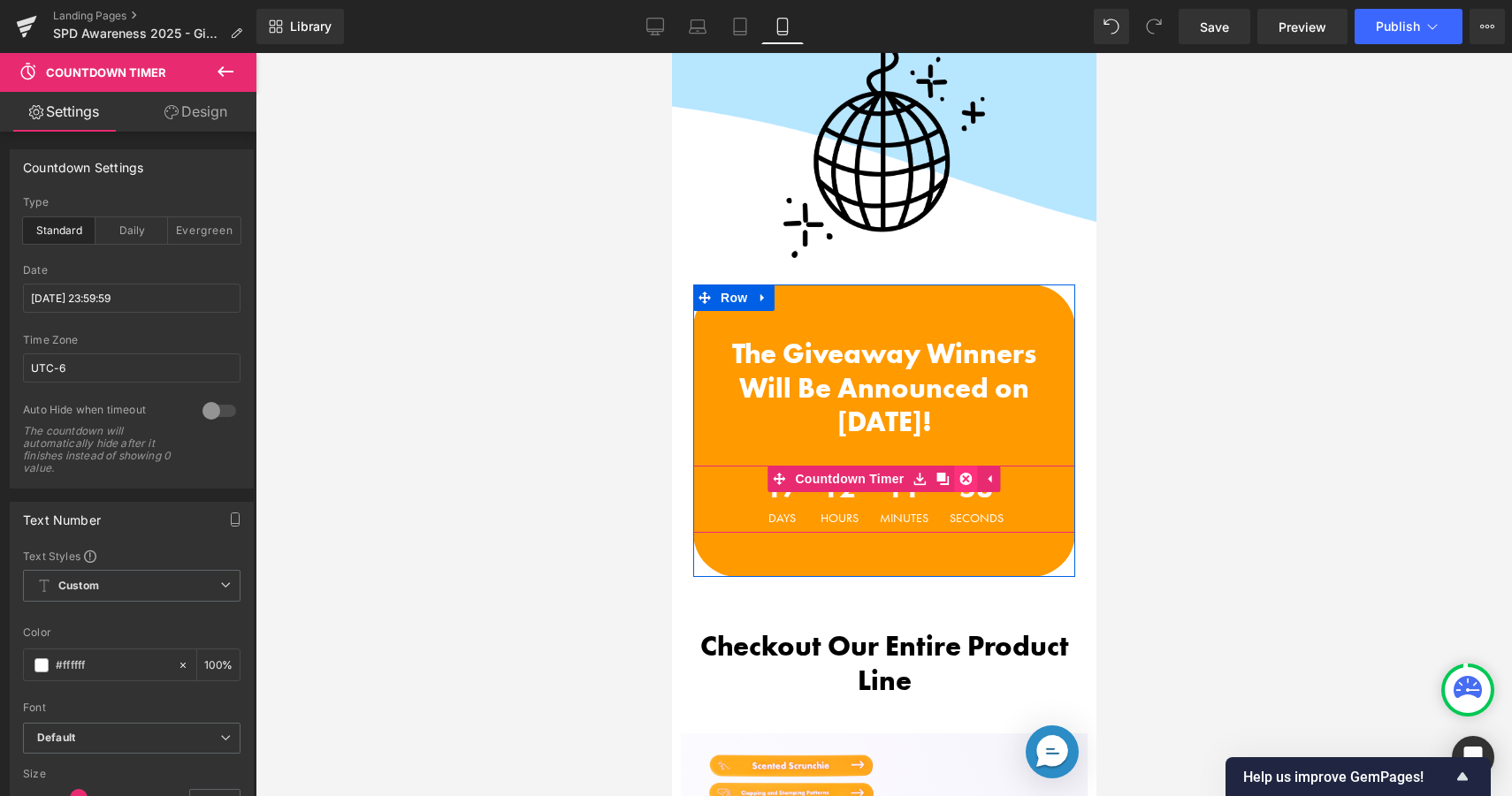
click at [970, 481] on icon at bounding box center [965, 478] width 12 height 12
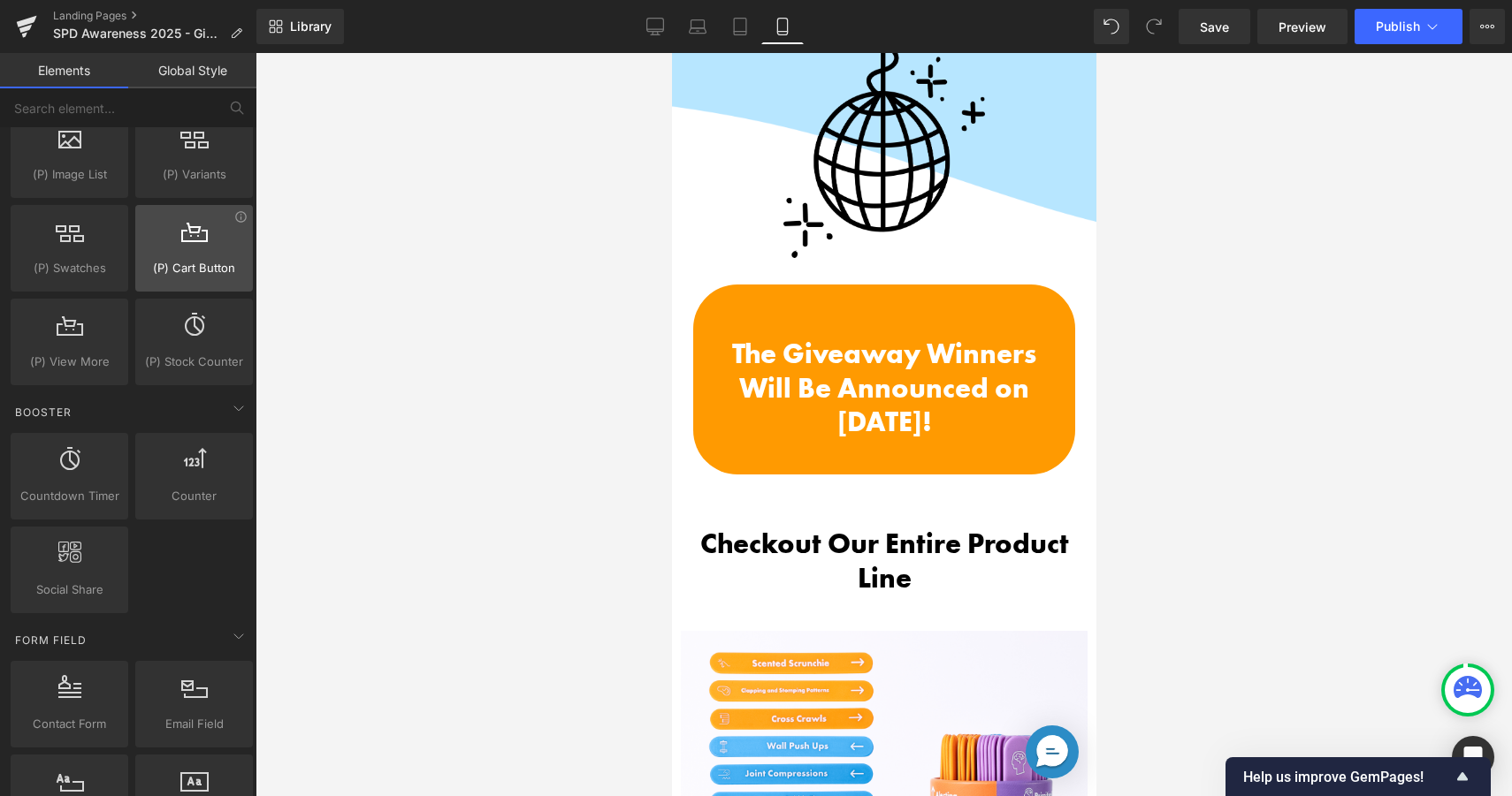
scroll to position [1859, 0]
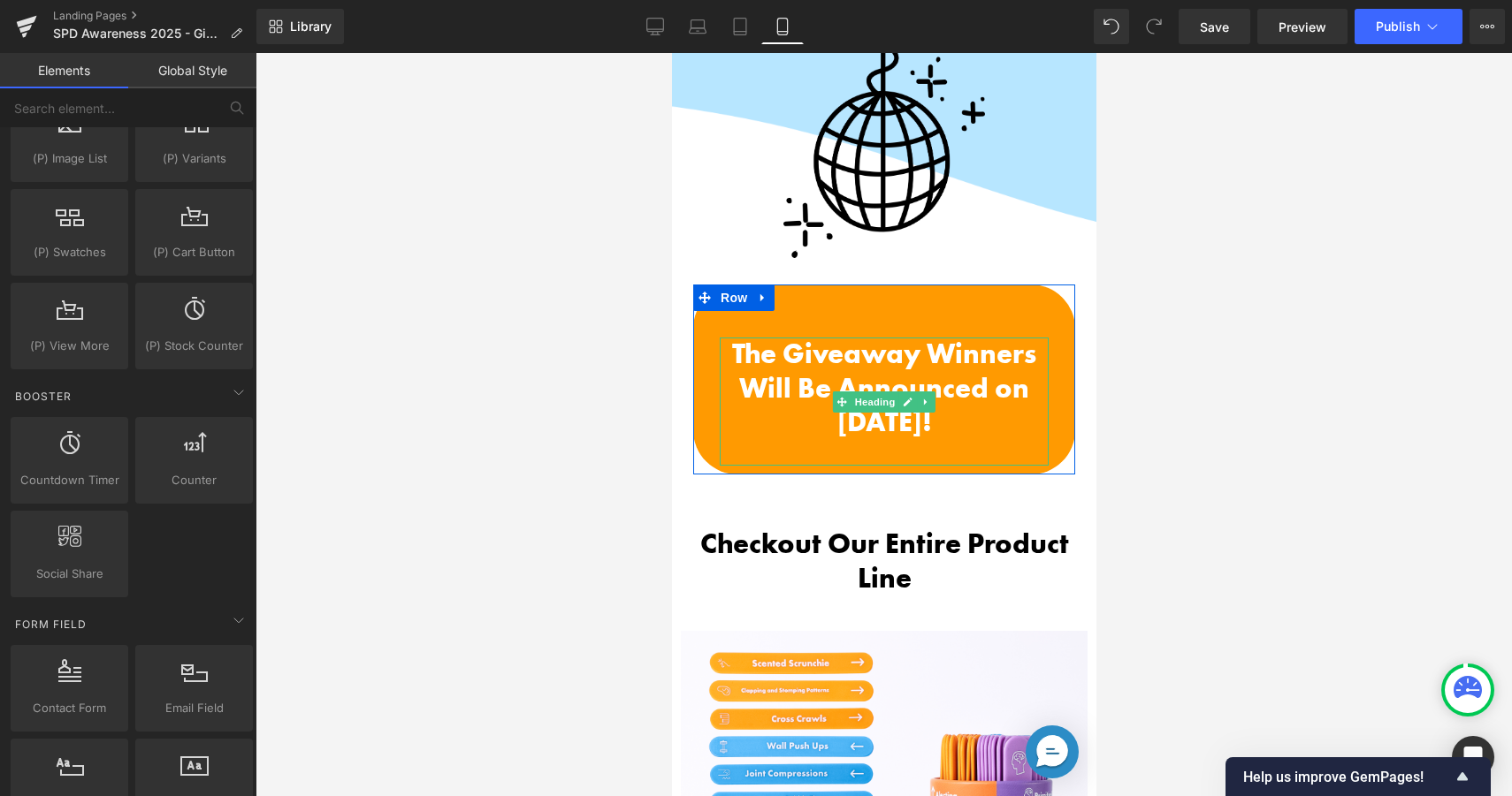
drag, startPoint x: 781, startPoint y: 483, endPoint x: 842, endPoint y: 454, distance: 67.5
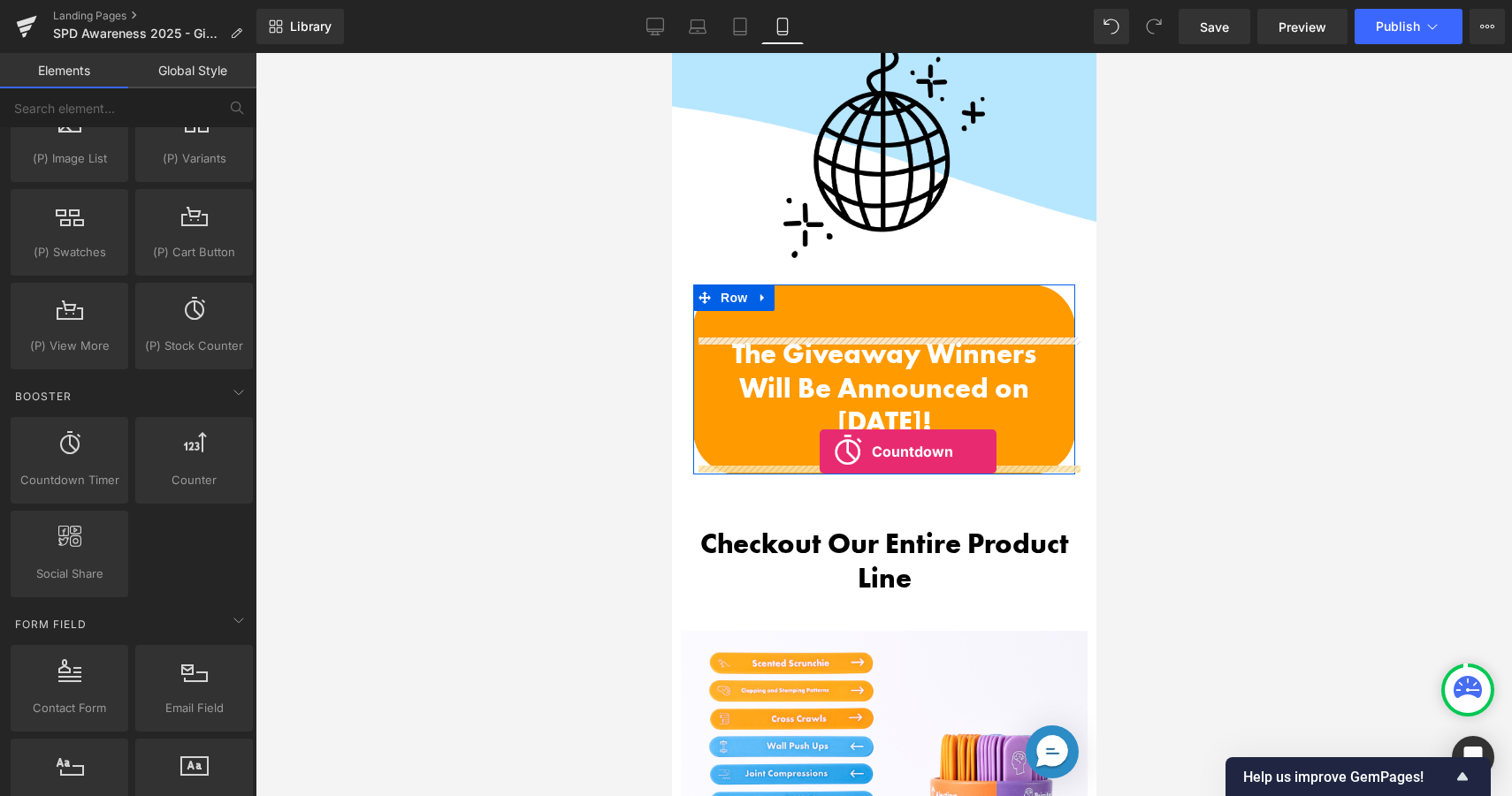
drag, startPoint x: 729, startPoint y: 492, endPoint x: 819, endPoint y: 450, distance: 99.3
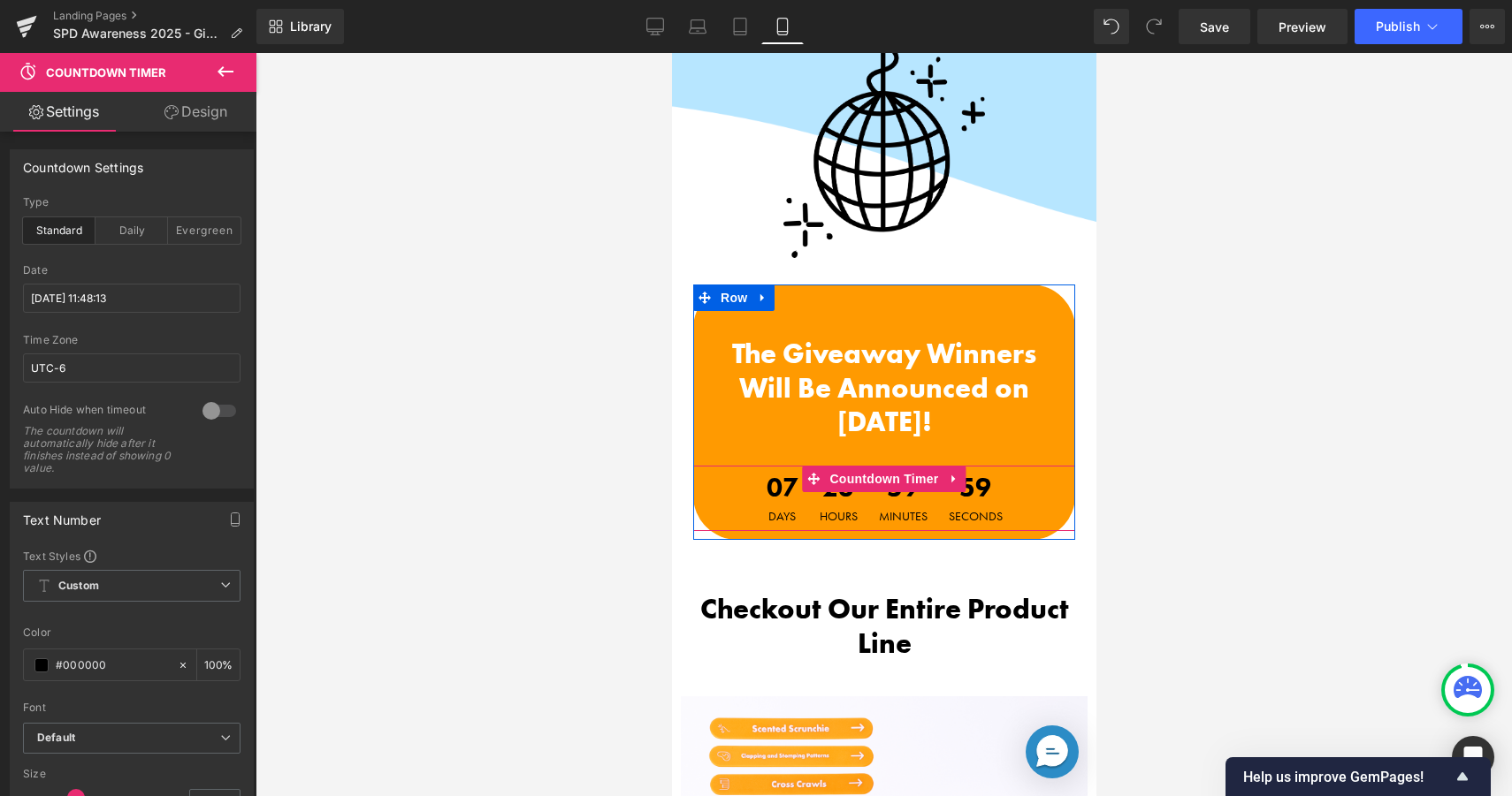
click at [822, 511] on span "Hours" at bounding box center [837, 516] width 38 height 12
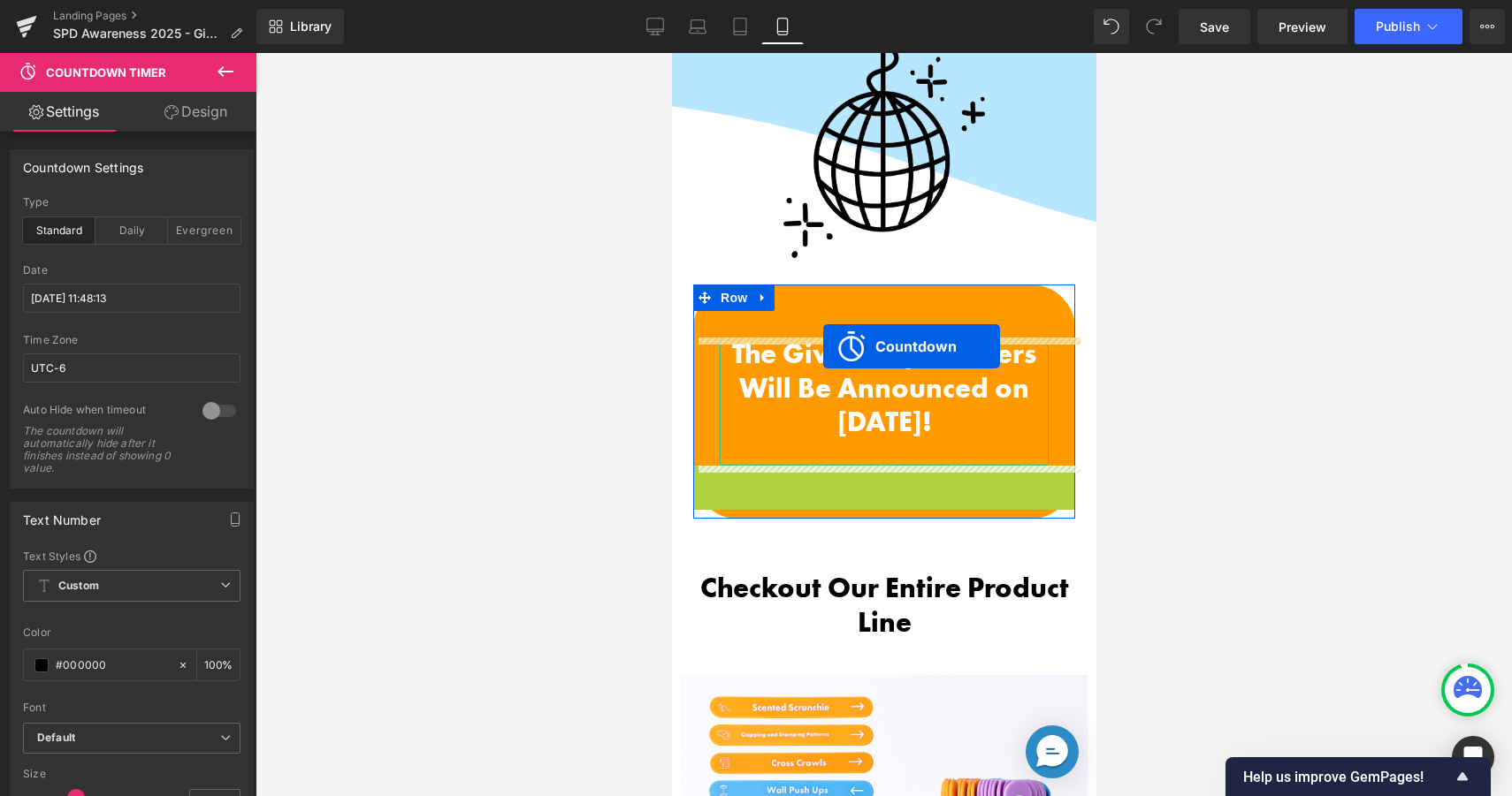
drag, startPoint x: 817, startPoint y: 483, endPoint x: 822, endPoint y: 347, distance: 136.1
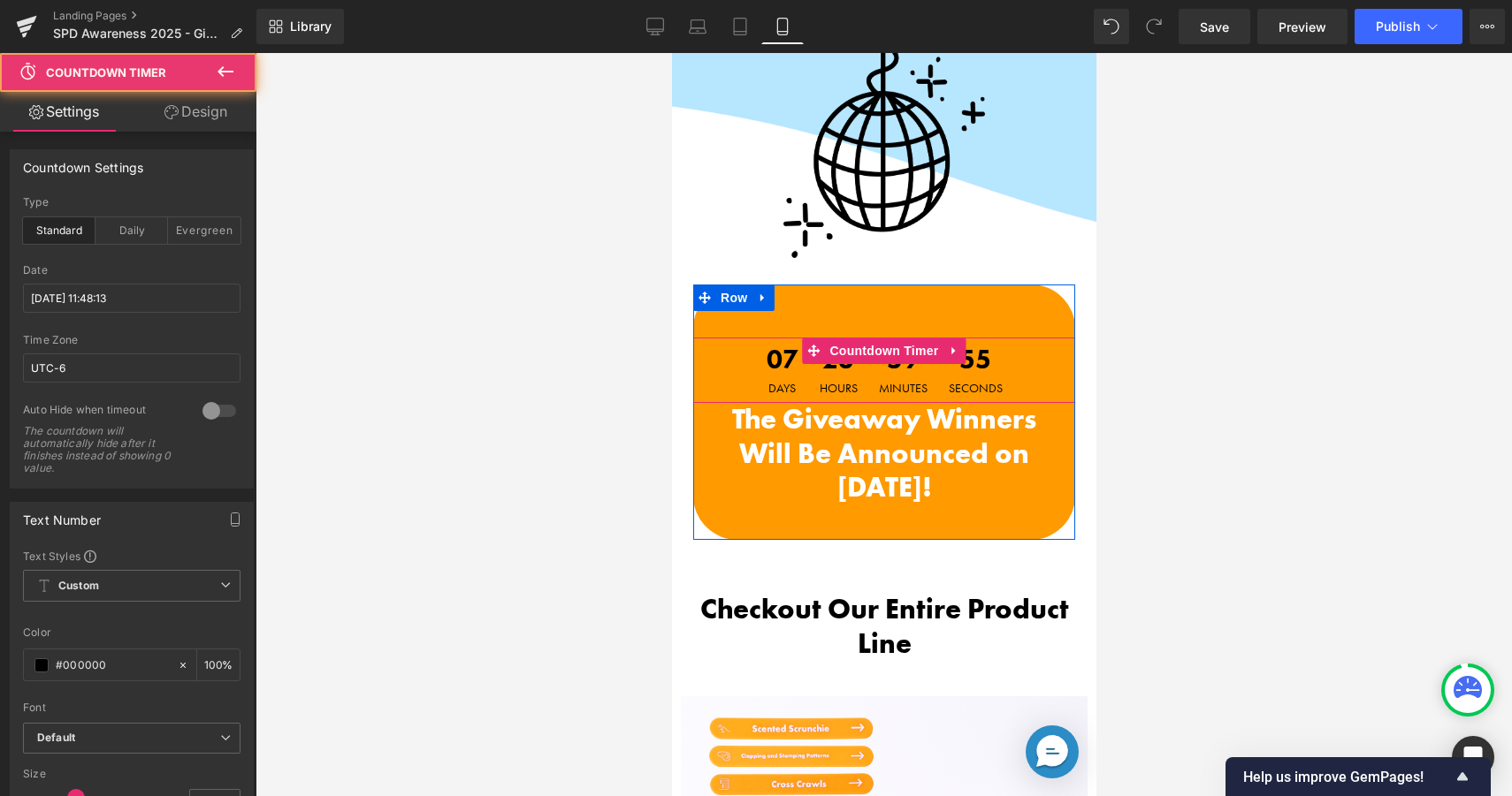
click at [820, 377] on span "23" at bounding box center [837, 364] width 38 height 35
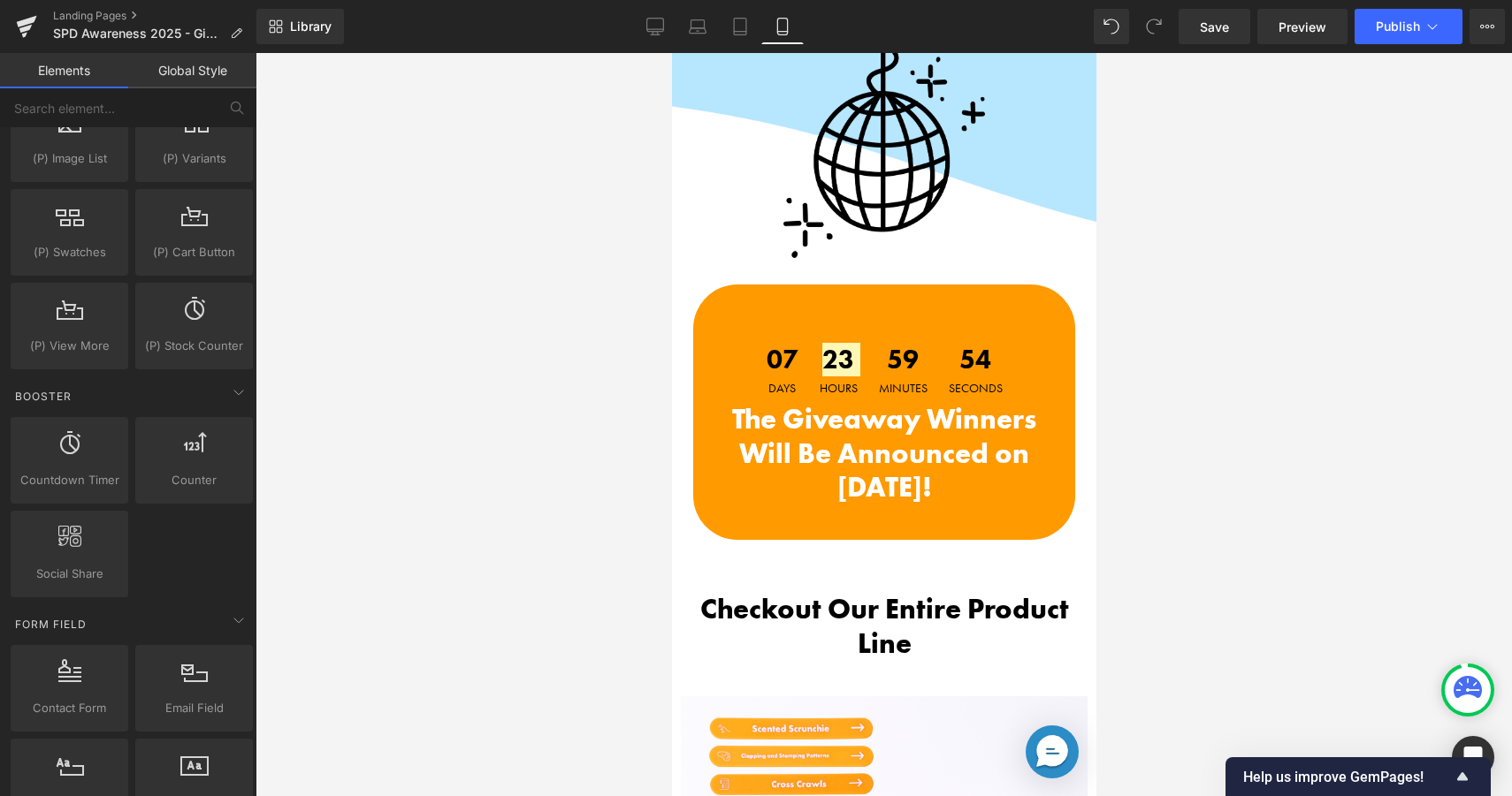
click at [495, 359] on div at bounding box center [884, 425] width 1256 height 743
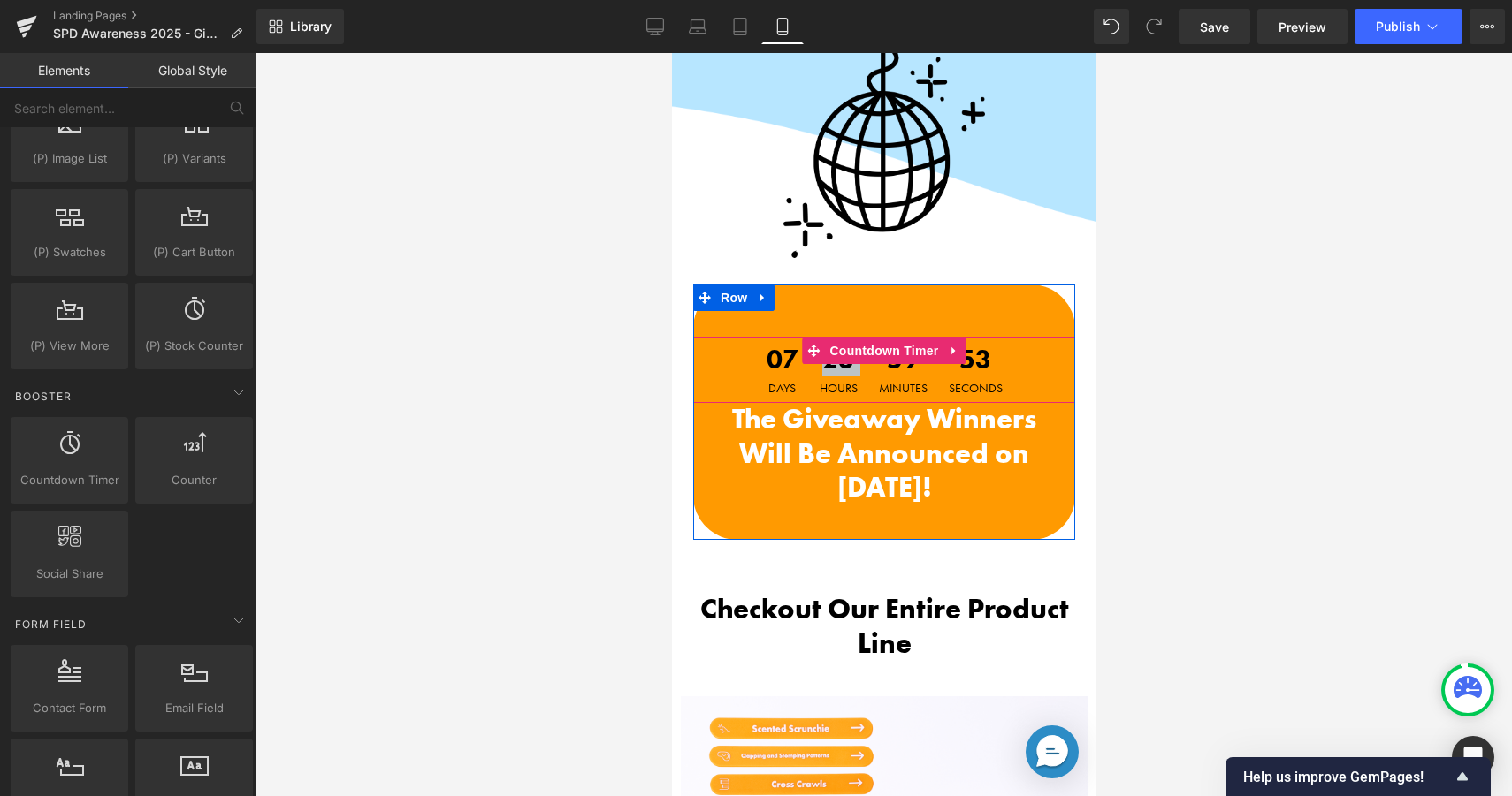
click at [776, 358] on span "07" at bounding box center [781, 364] width 32 height 35
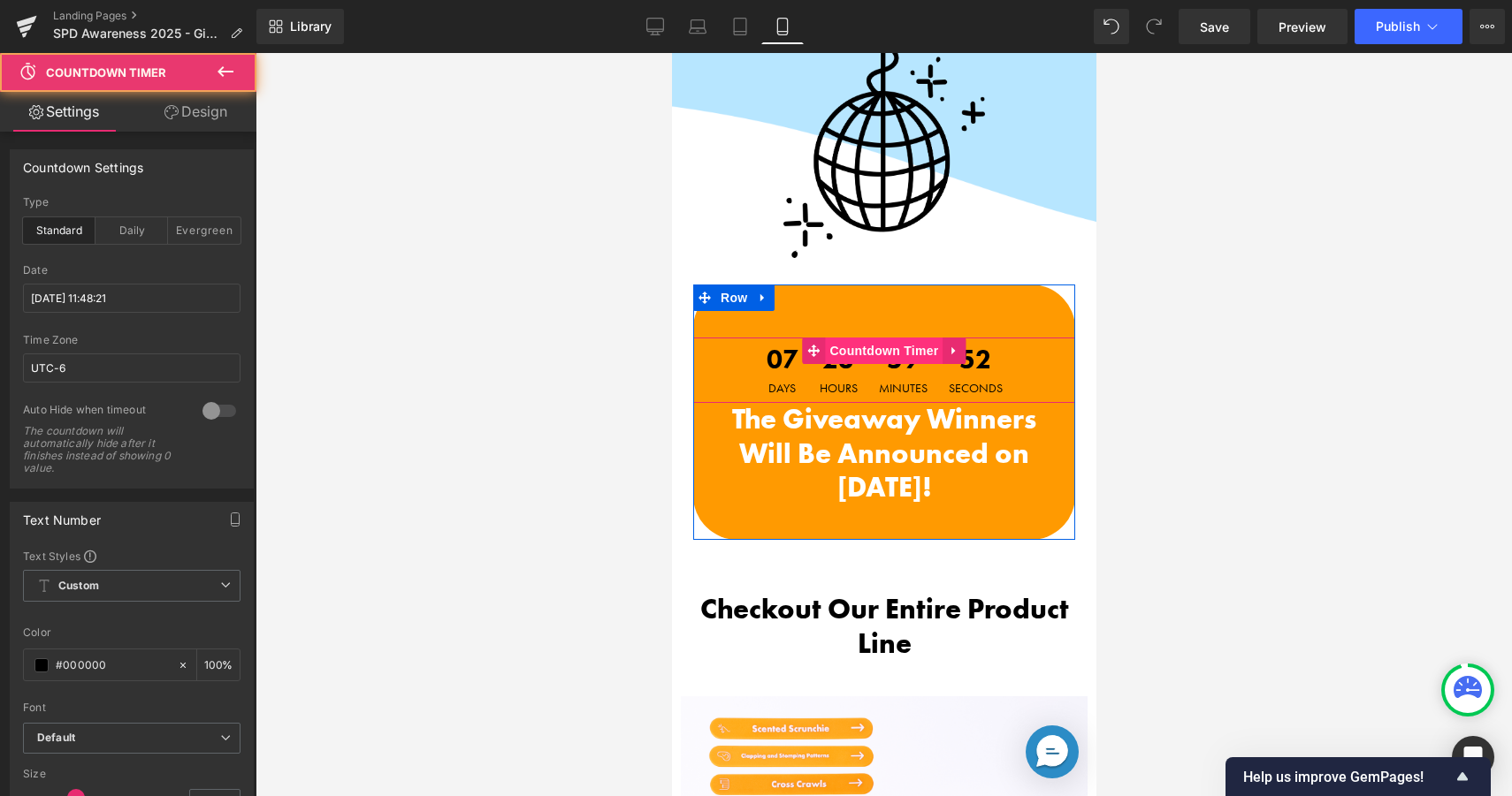
click at [870, 353] on span "Countdown Timer" at bounding box center [883, 350] width 118 height 27
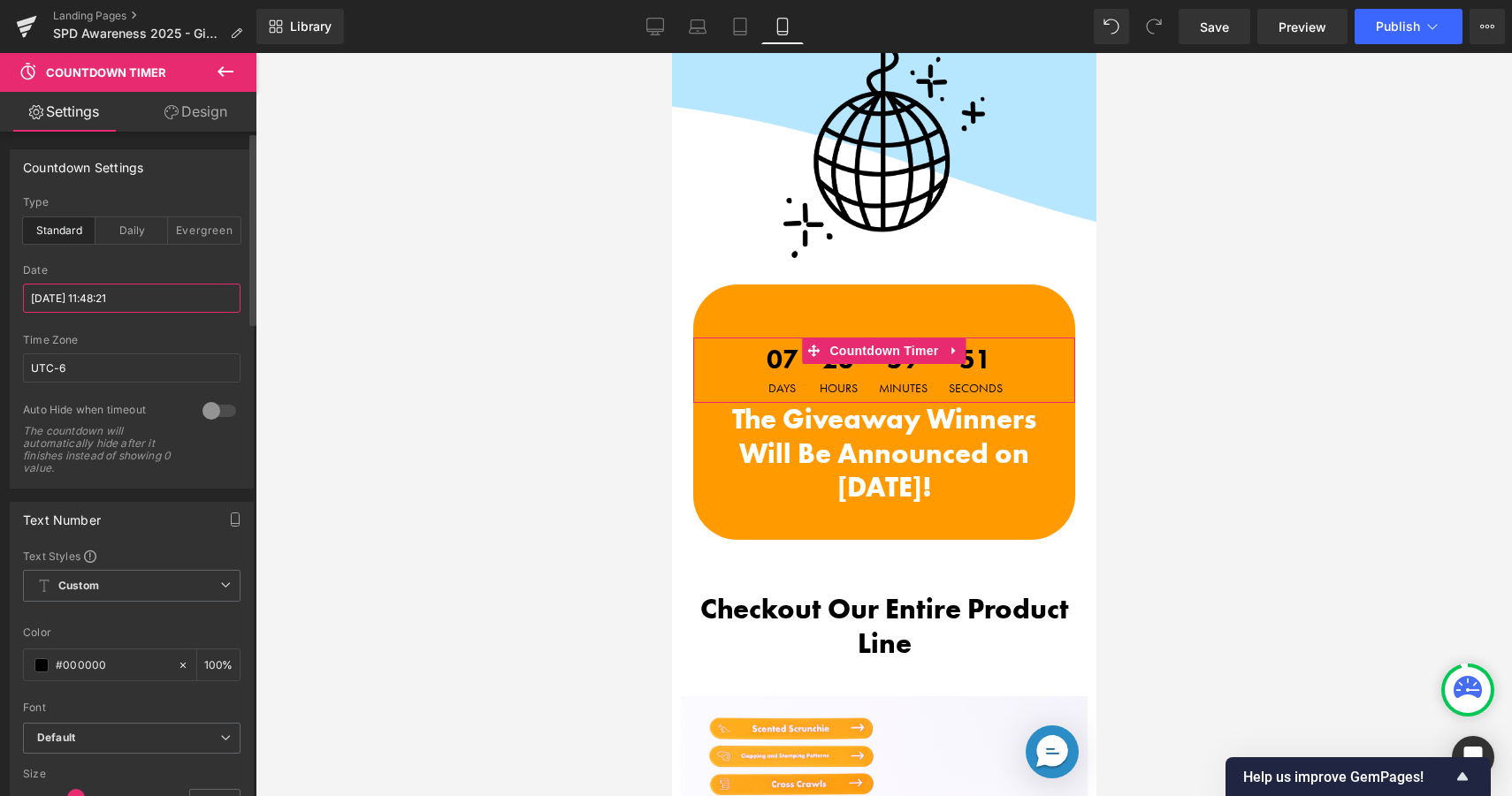
click at [116, 292] on input "[DATE] 11:48:21" at bounding box center [132, 299] width 217 height 29
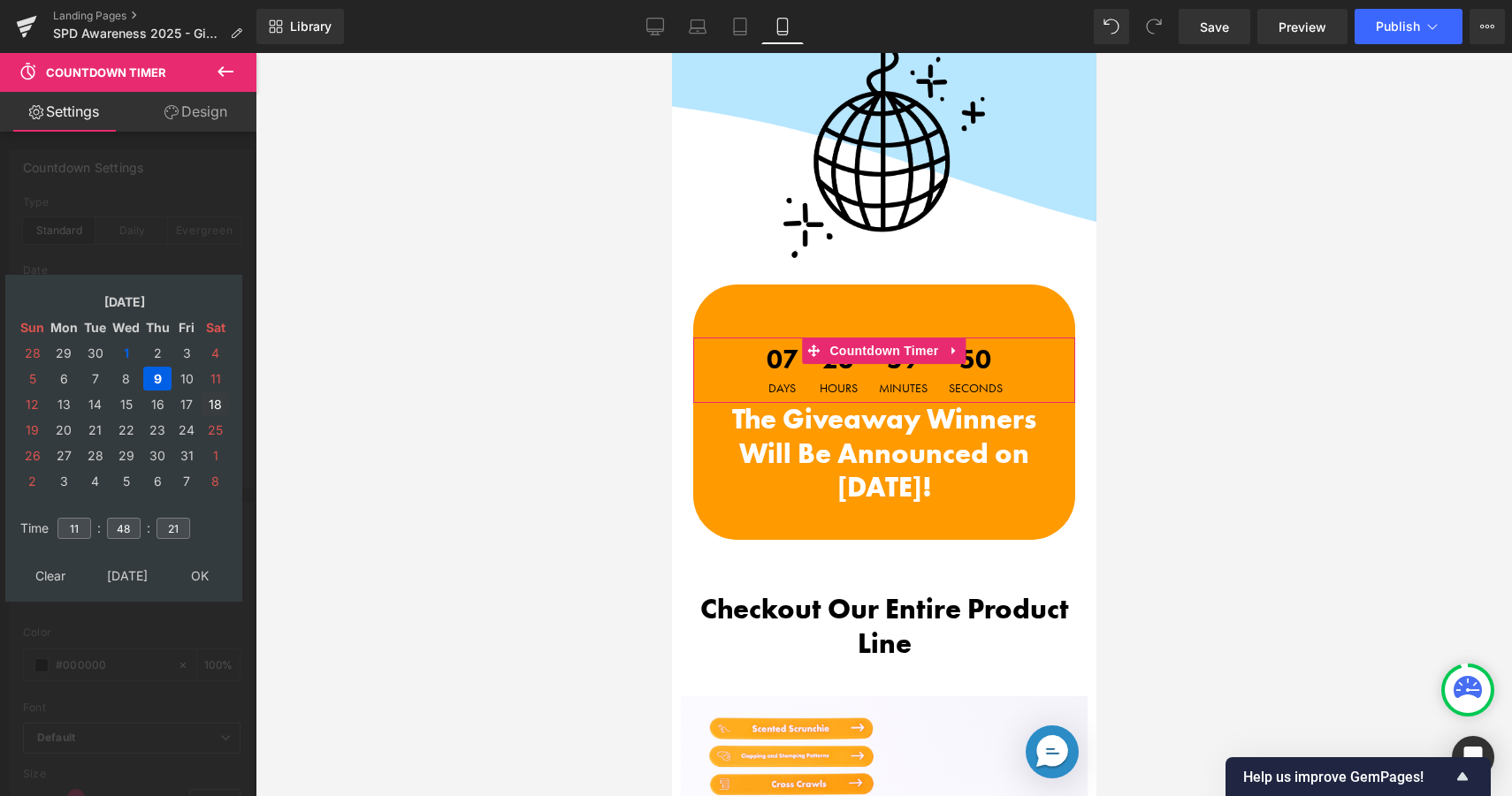
click at [215, 404] on td "18" at bounding box center [215, 404] width 28 height 24
click at [76, 526] on input "11" at bounding box center [74, 528] width 34 height 21
click at [82, 528] on input "11" at bounding box center [74, 528] width 34 height 21
type input "1"
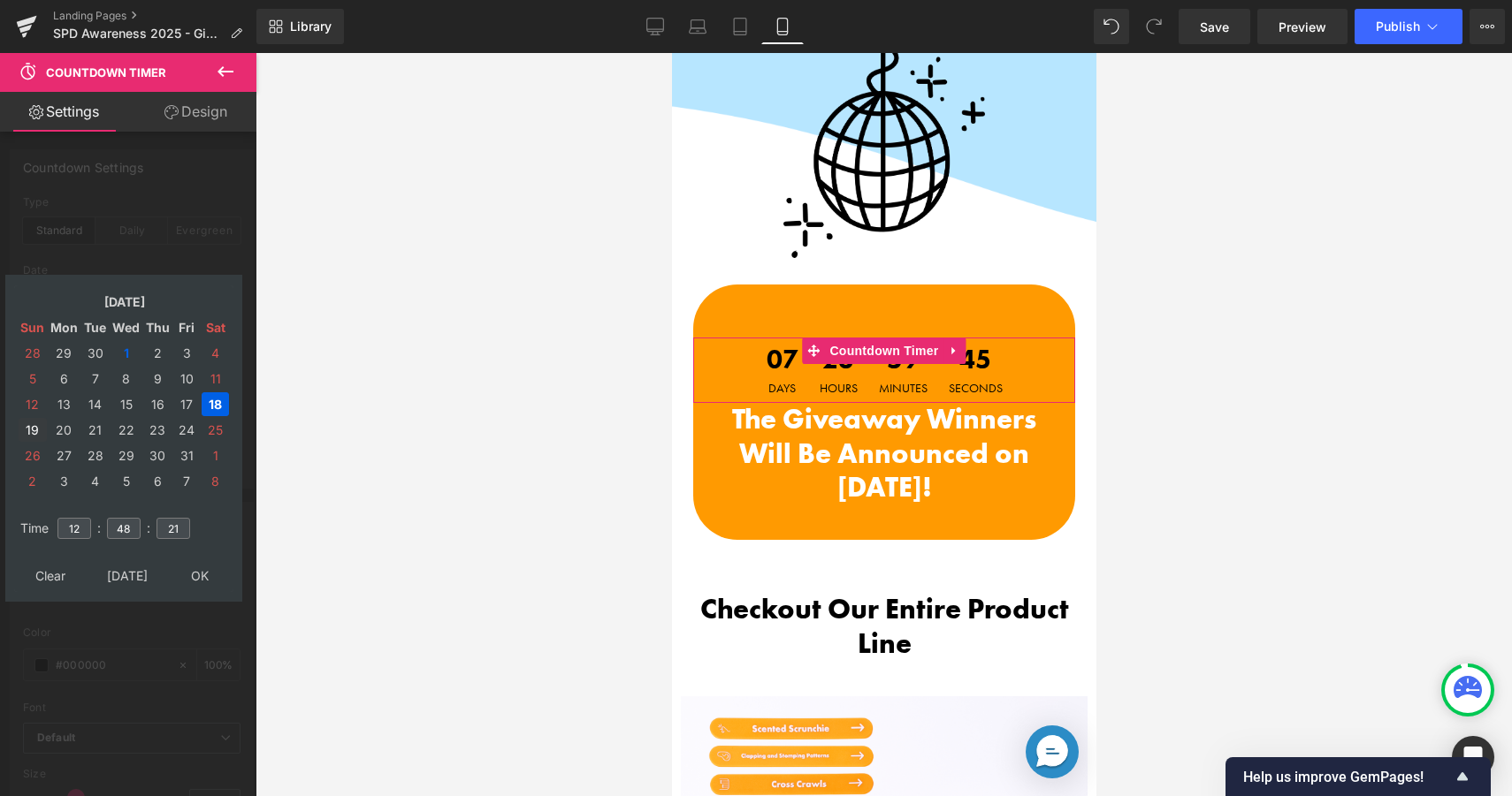
click at [29, 433] on td "19" at bounding box center [32, 430] width 29 height 24
click at [79, 528] on input "12" at bounding box center [74, 528] width 34 height 21
type input "1"
type input "08"
click at [129, 528] on input "48" at bounding box center [123, 528] width 34 height 21
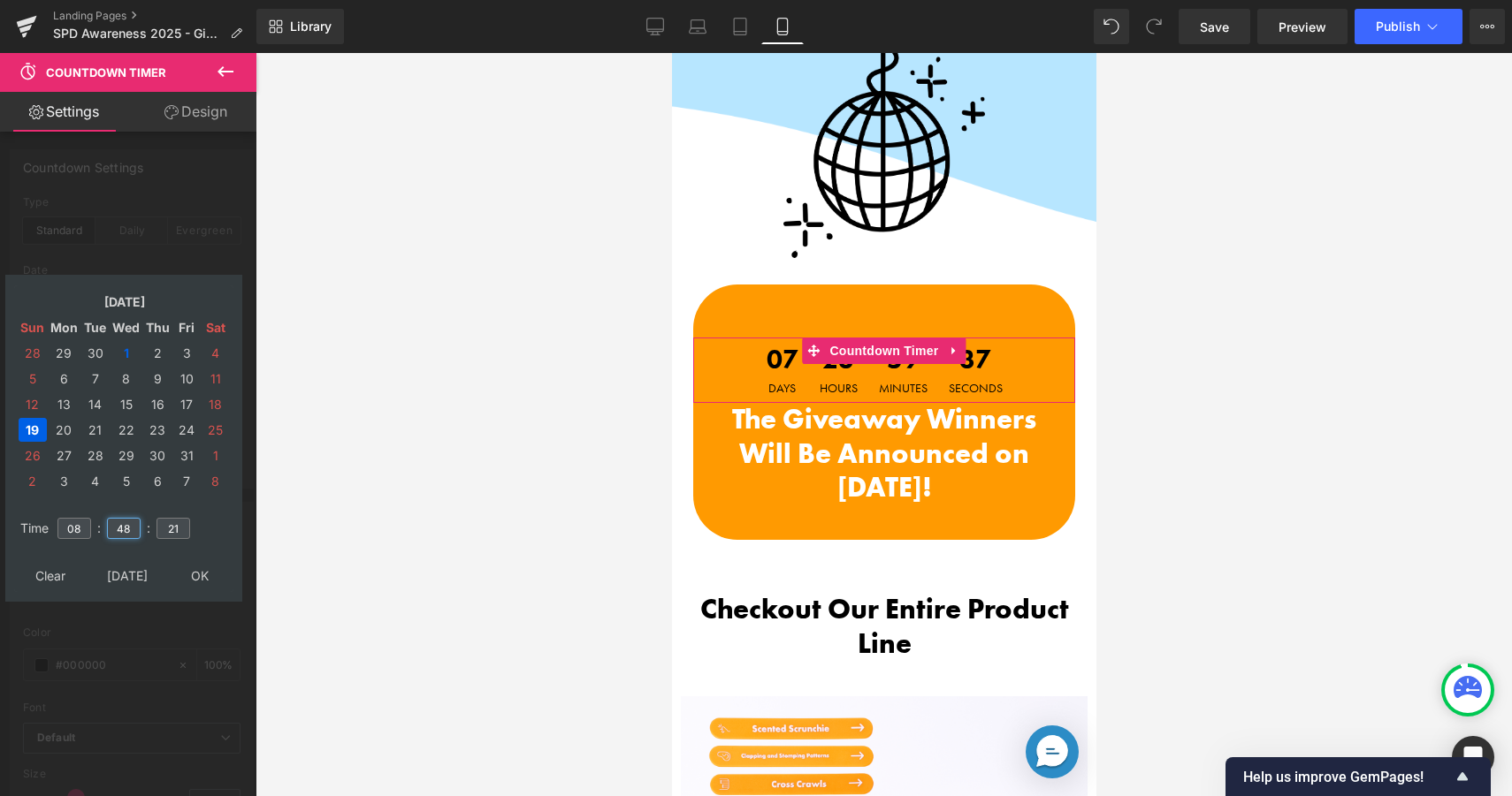
type input "4"
type input "00"
click at [88, 525] on input "08" at bounding box center [74, 528] width 34 height 21
type input "09"
click at [178, 533] on input "21" at bounding box center [173, 528] width 34 height 21
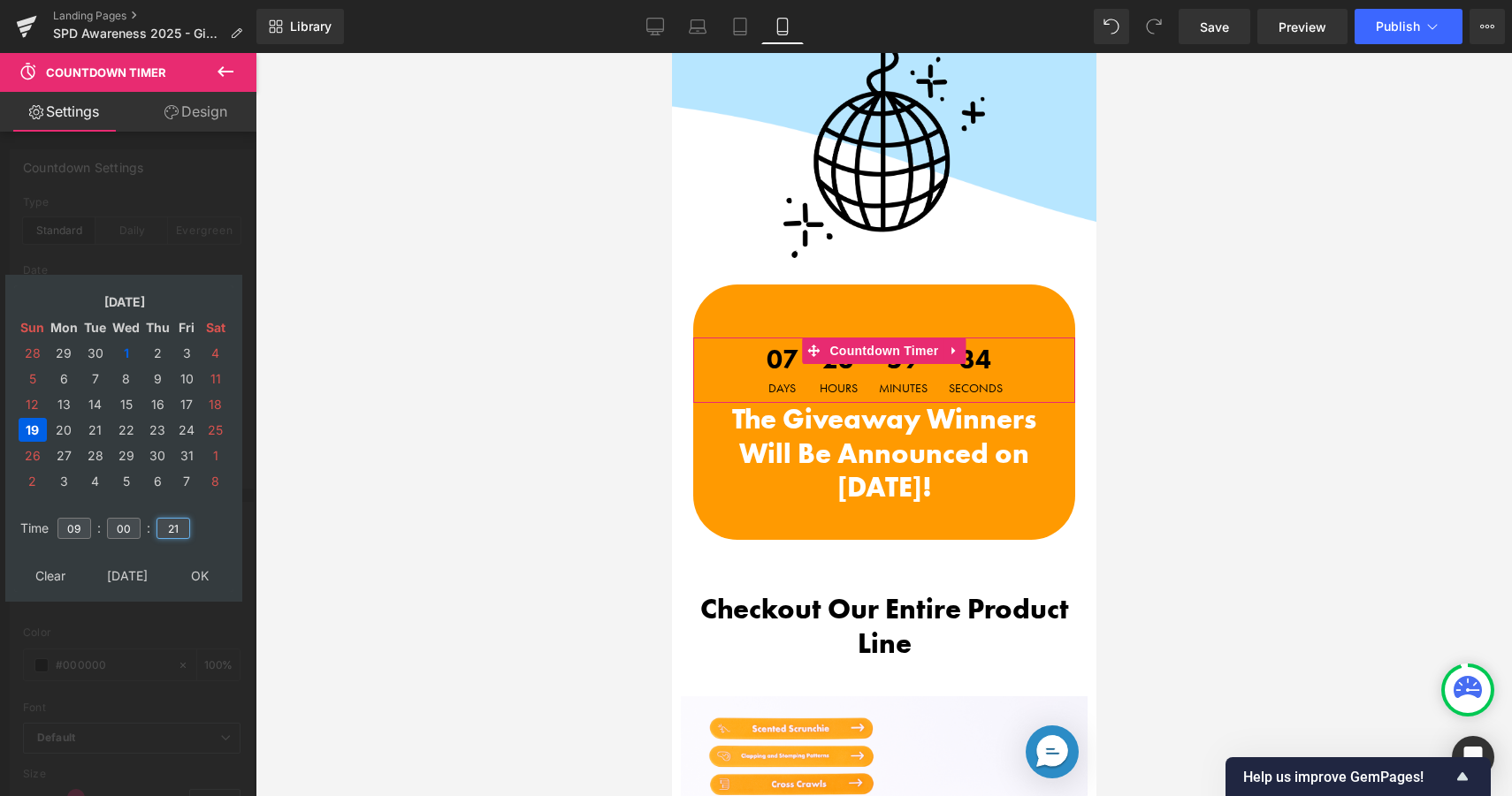
type input "2"
click at [213, 535] on icon at bounding box center [212, 538] width 16 height 16
click at [213, 535] on icon at bounding box center [212, 539] width 16 height 16
type input "50"
type input "[DATE] 09:00:50"
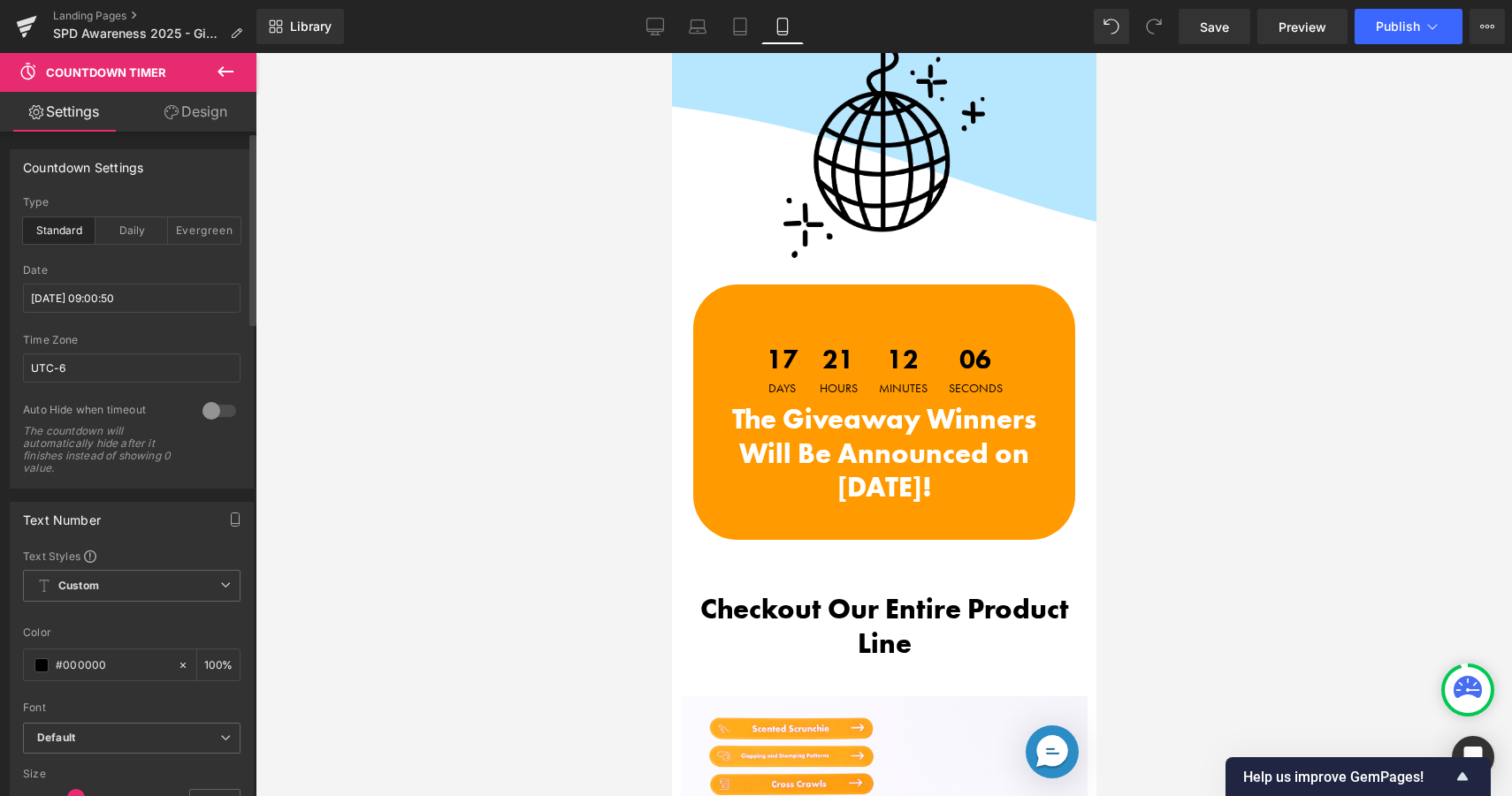
click at [734, 2] on div "Library Mobile Desktop Laptop Tablet Mobile Save Preview Publish Scheduled View…" at bounding box center [884, 27] width 1255 height 53
click at [733, 27] on icon at bounding box center [739, 26] width 17 height 17
type input "100"
type input "40"
type input "100"
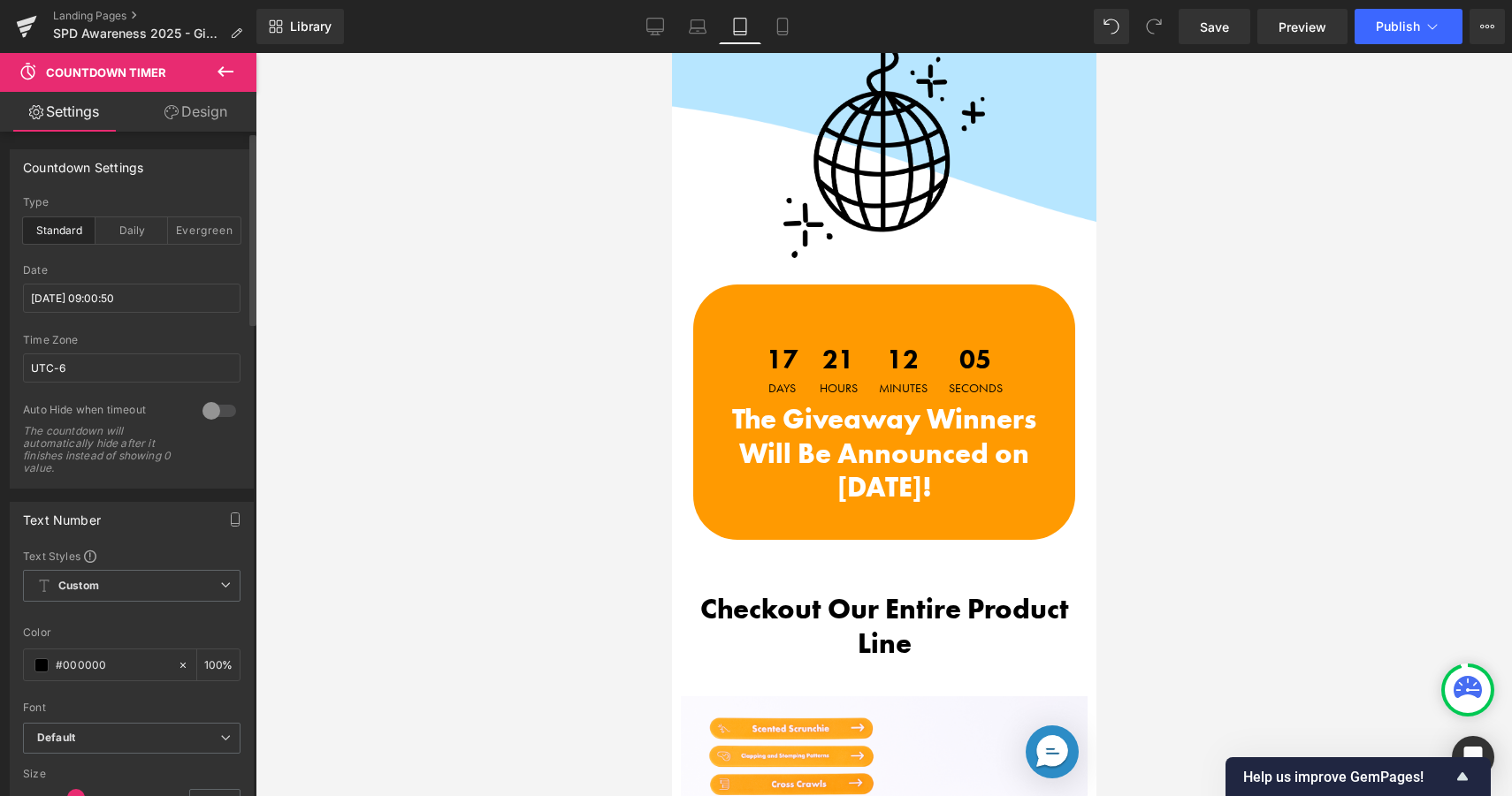
type input "16"
type input "20"
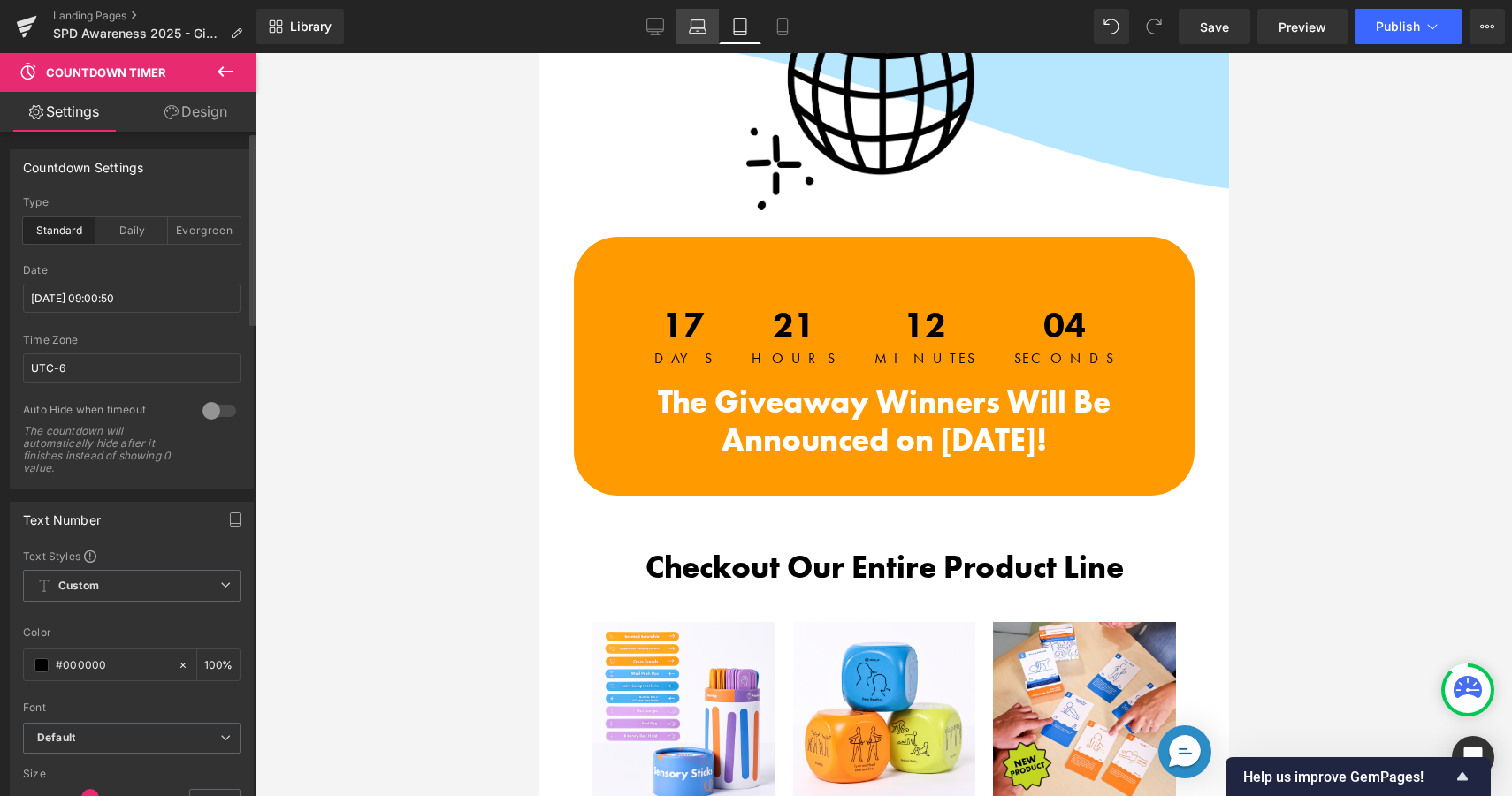
click at [704, 35] on link "Laptop" at bounding box center [697, 27] width 42 height 35
type input "100"
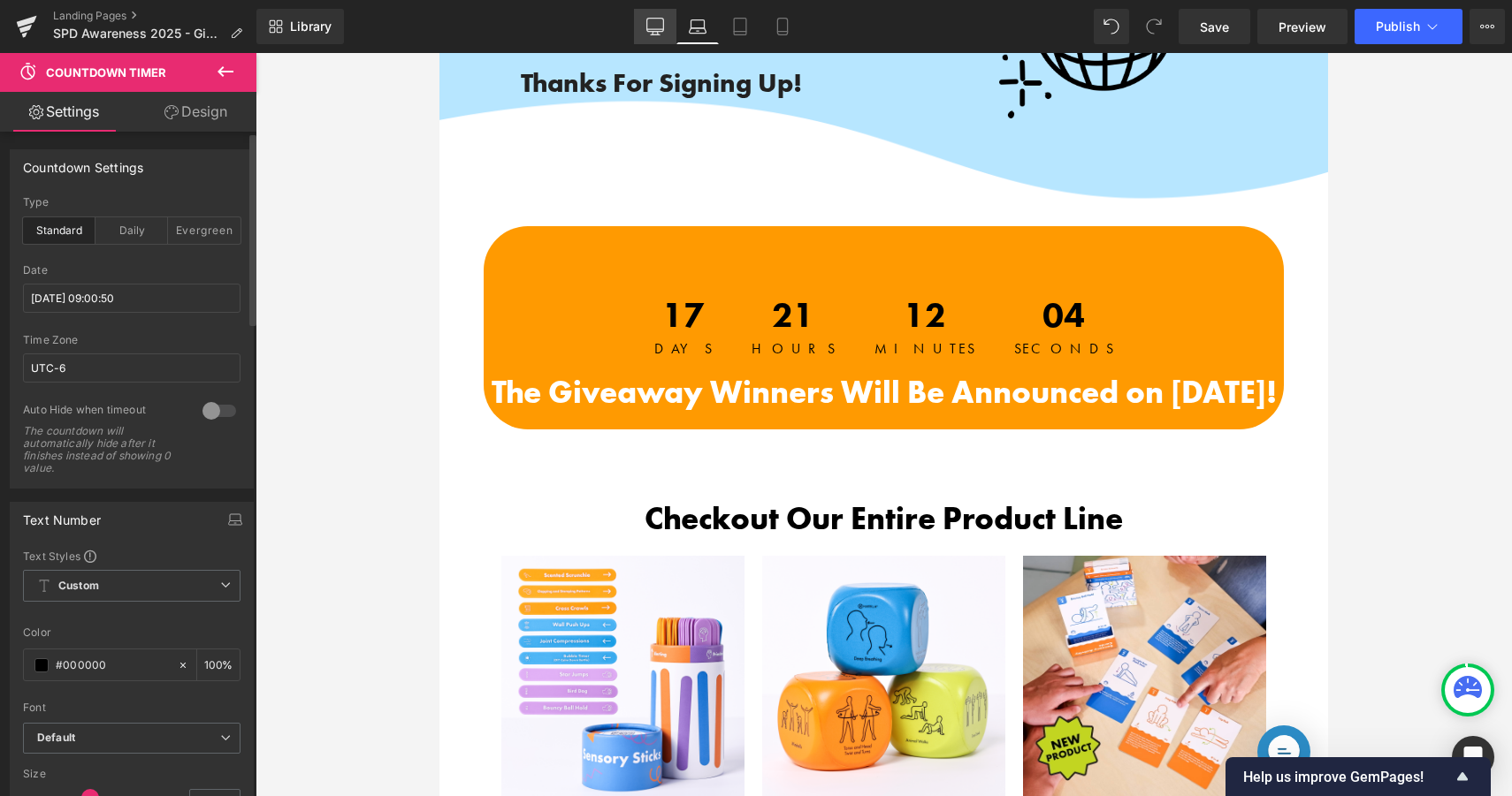
click at [647, 35] on link "Desktop" at bounding box center [655, 27] width 42 height 35
type input "100"
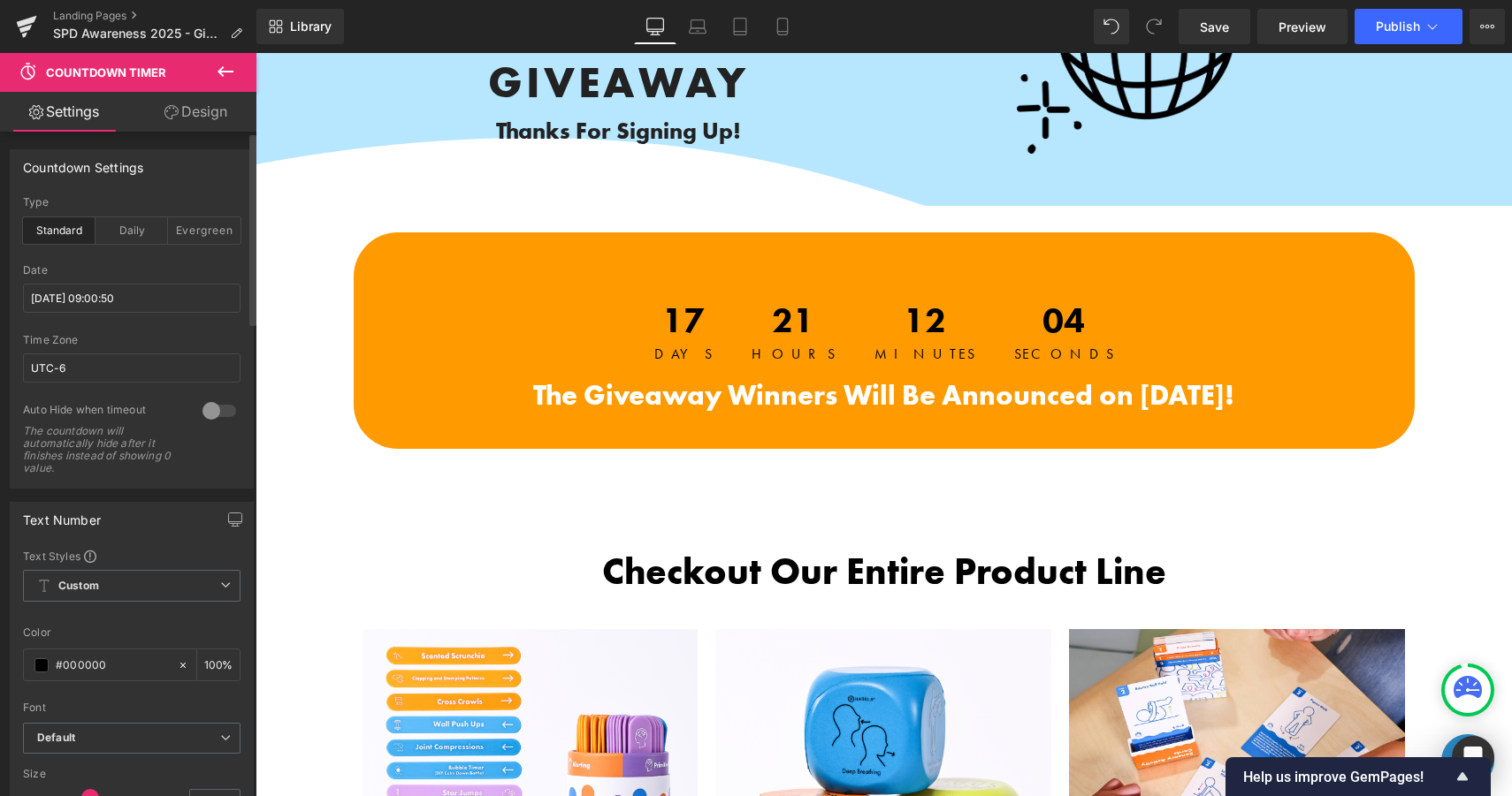
scroll to position [294, 0]
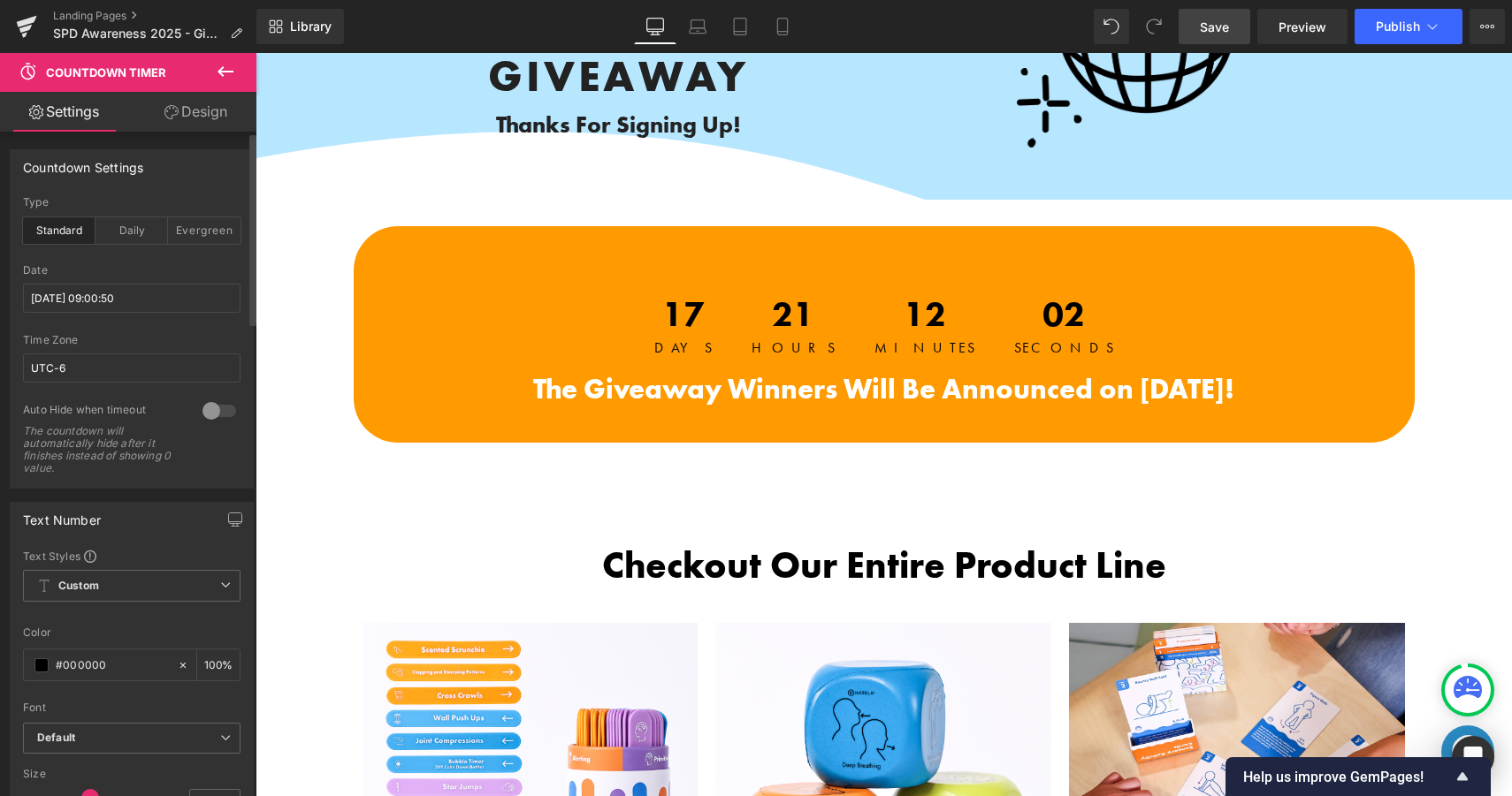
click at [1223, 26] on span "Save" at bounding box center [1214, 27] width 29 height 18
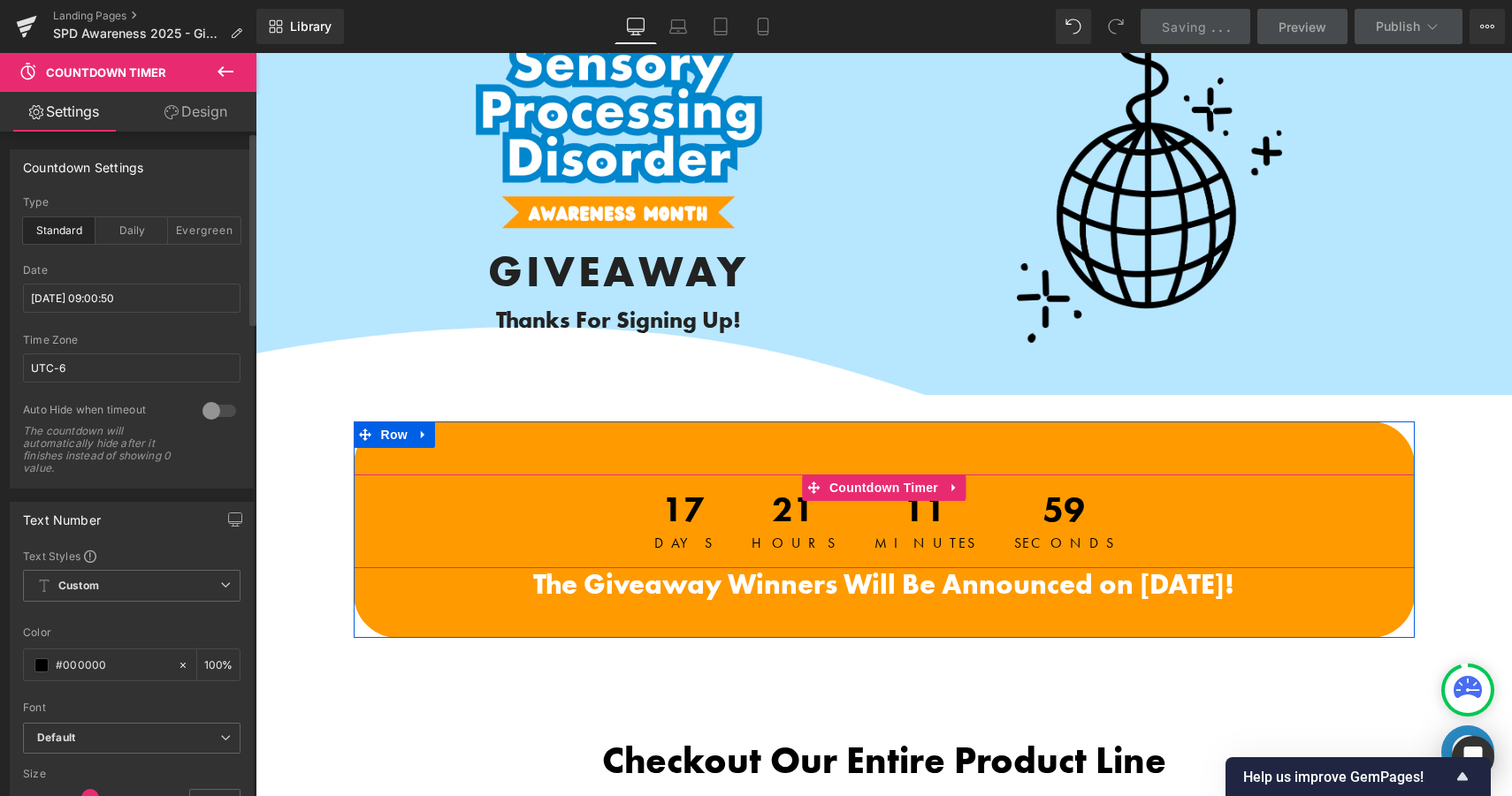
scroll to position [0, 0]
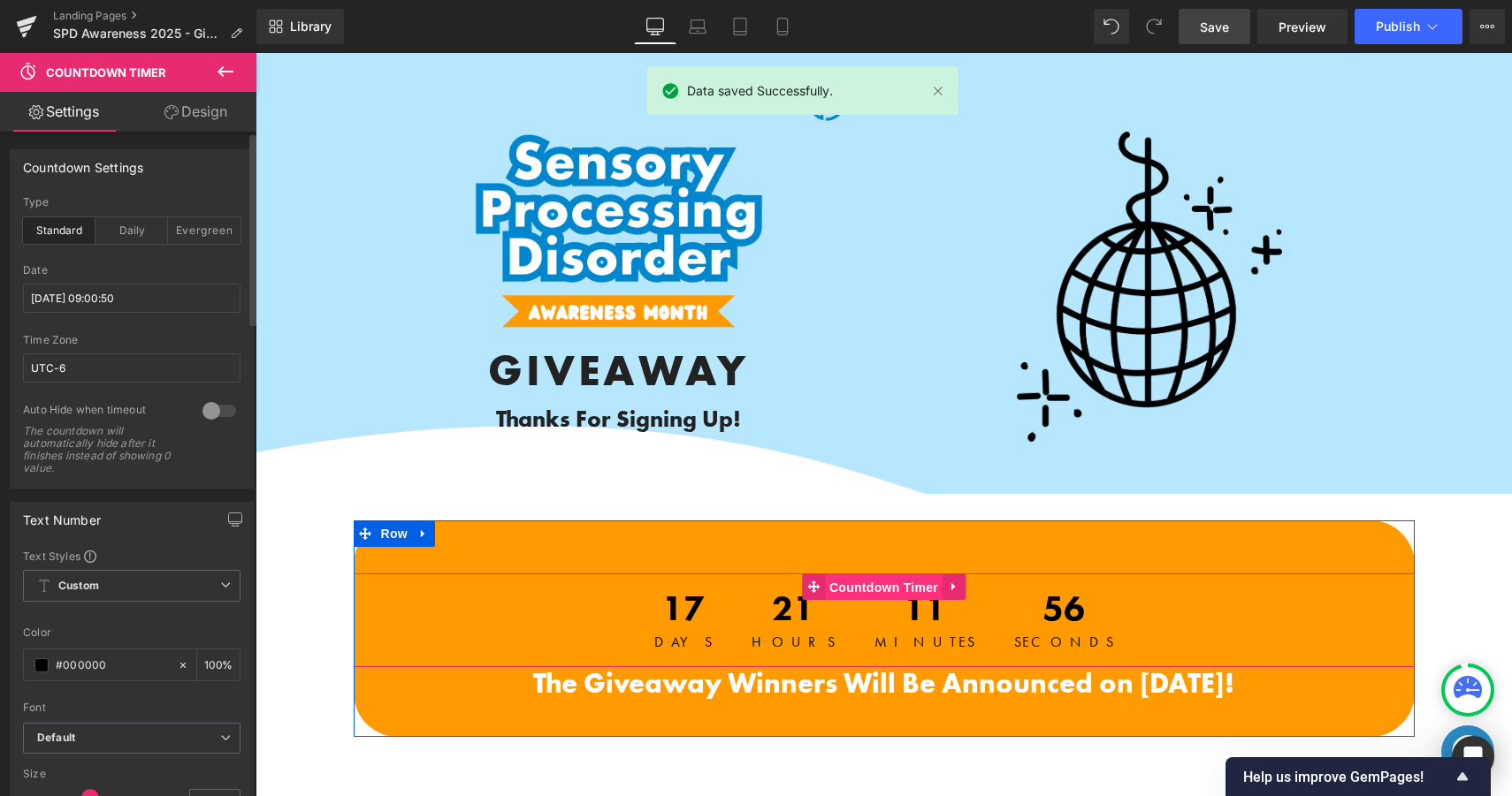
click at [896, 589] on span "Countdown Timer" at bounding box center [884, 587] width 118 height 27
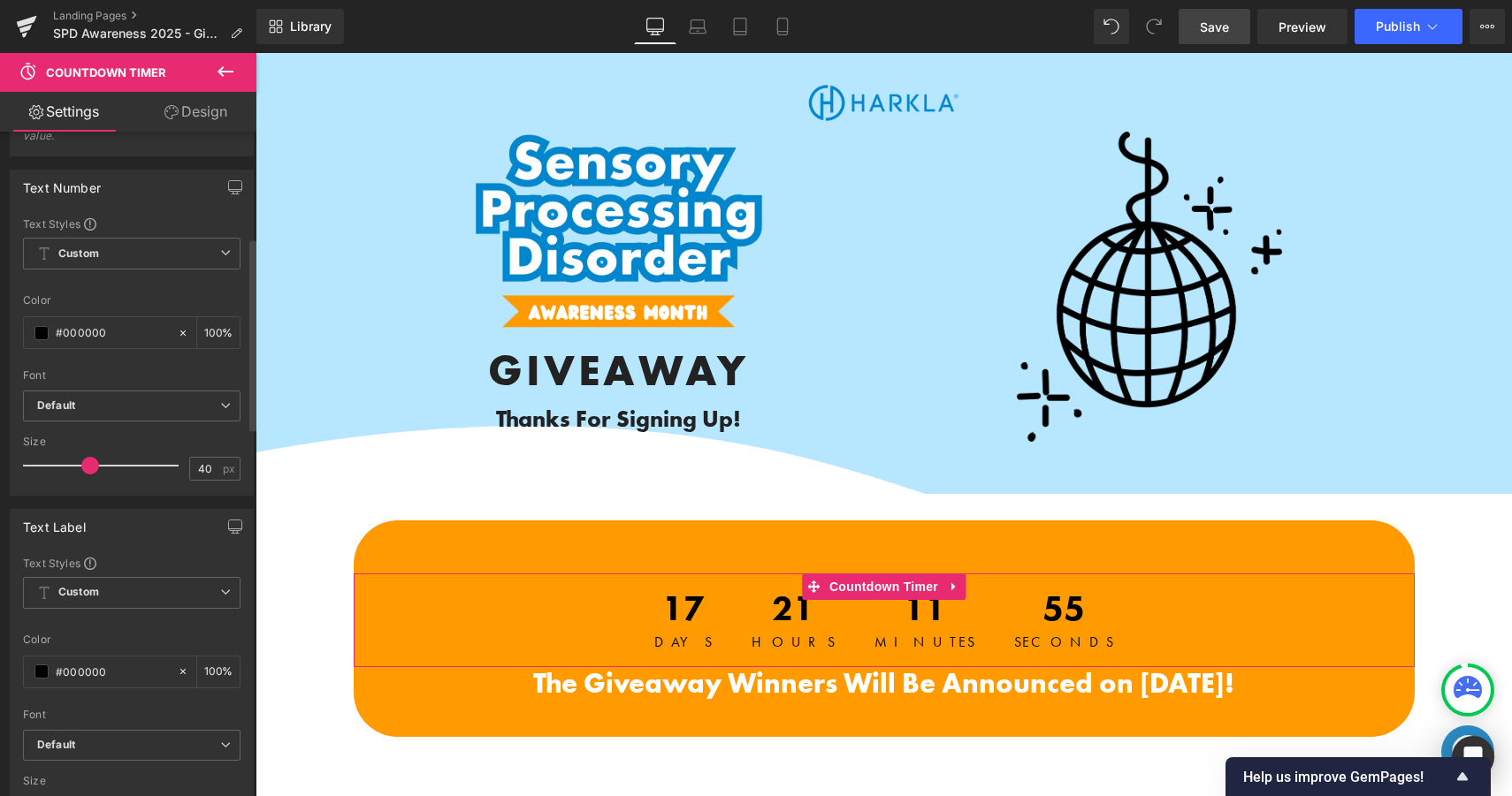
scroll to position [472, 0]
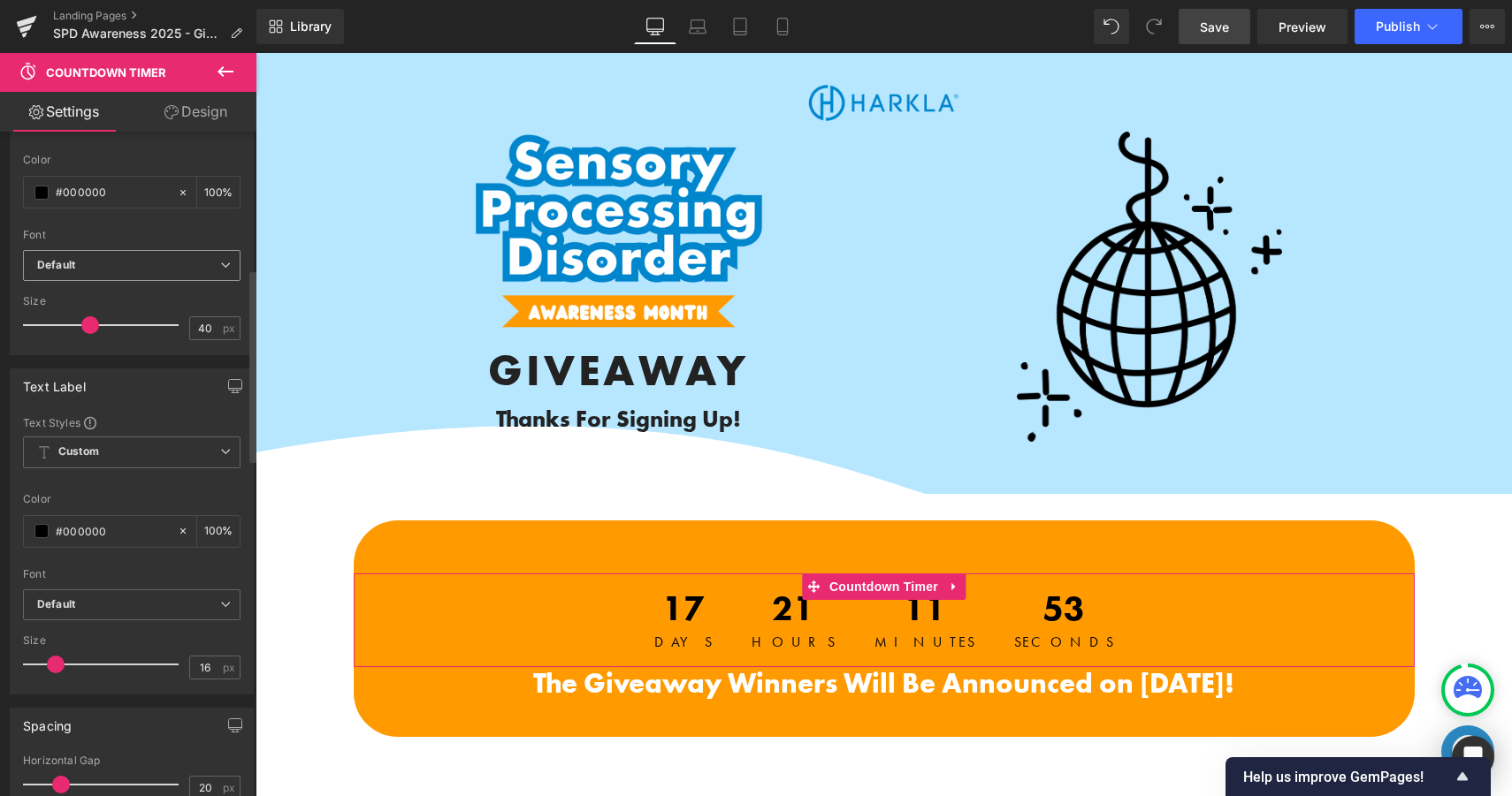
click at [181, 263] on b "Default" at bounding box center [128, 266] width 183 height 15
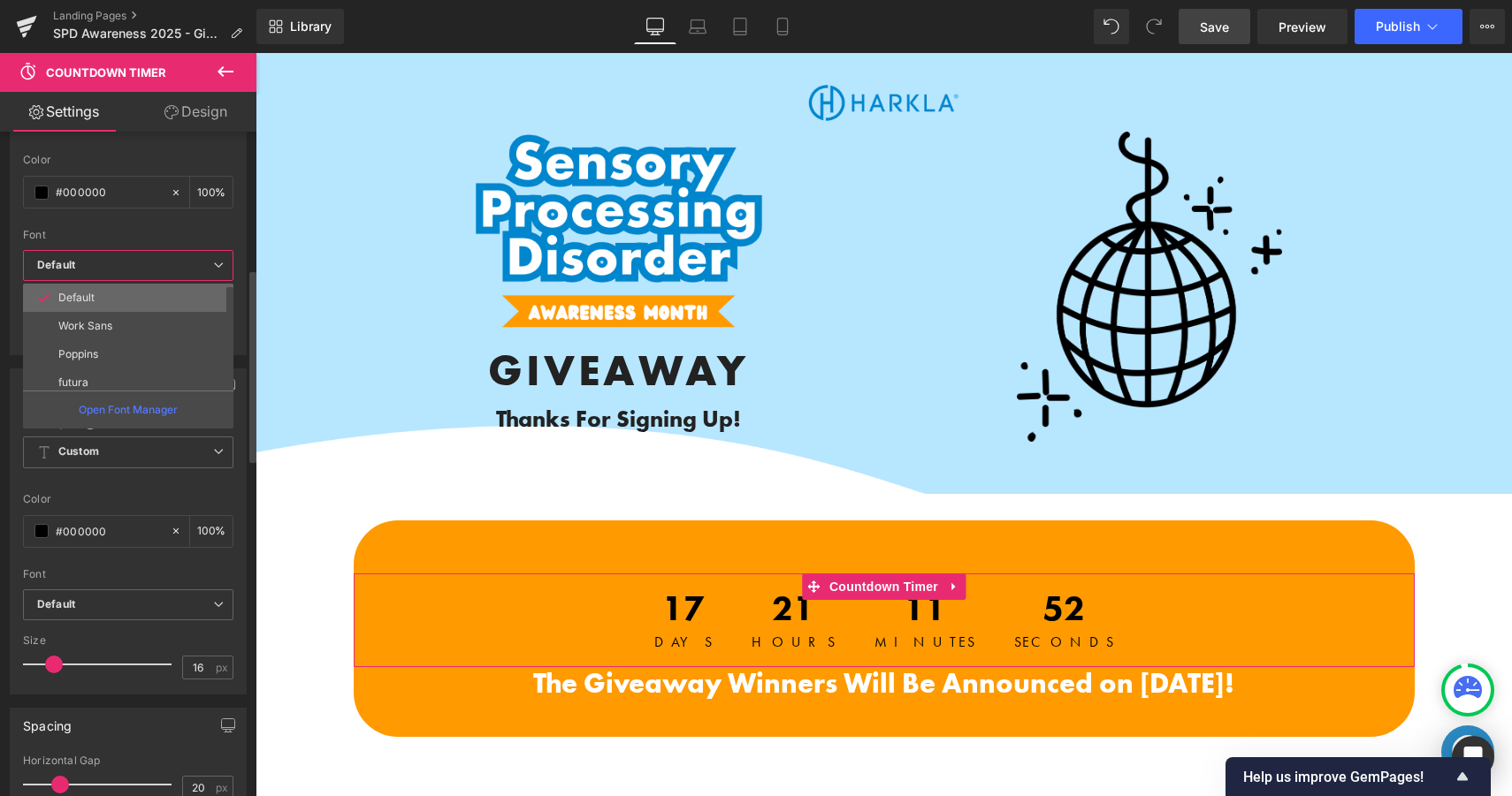
click at [161, 296] on li "Default" at bounding box center [132, 298] width 218 height 28
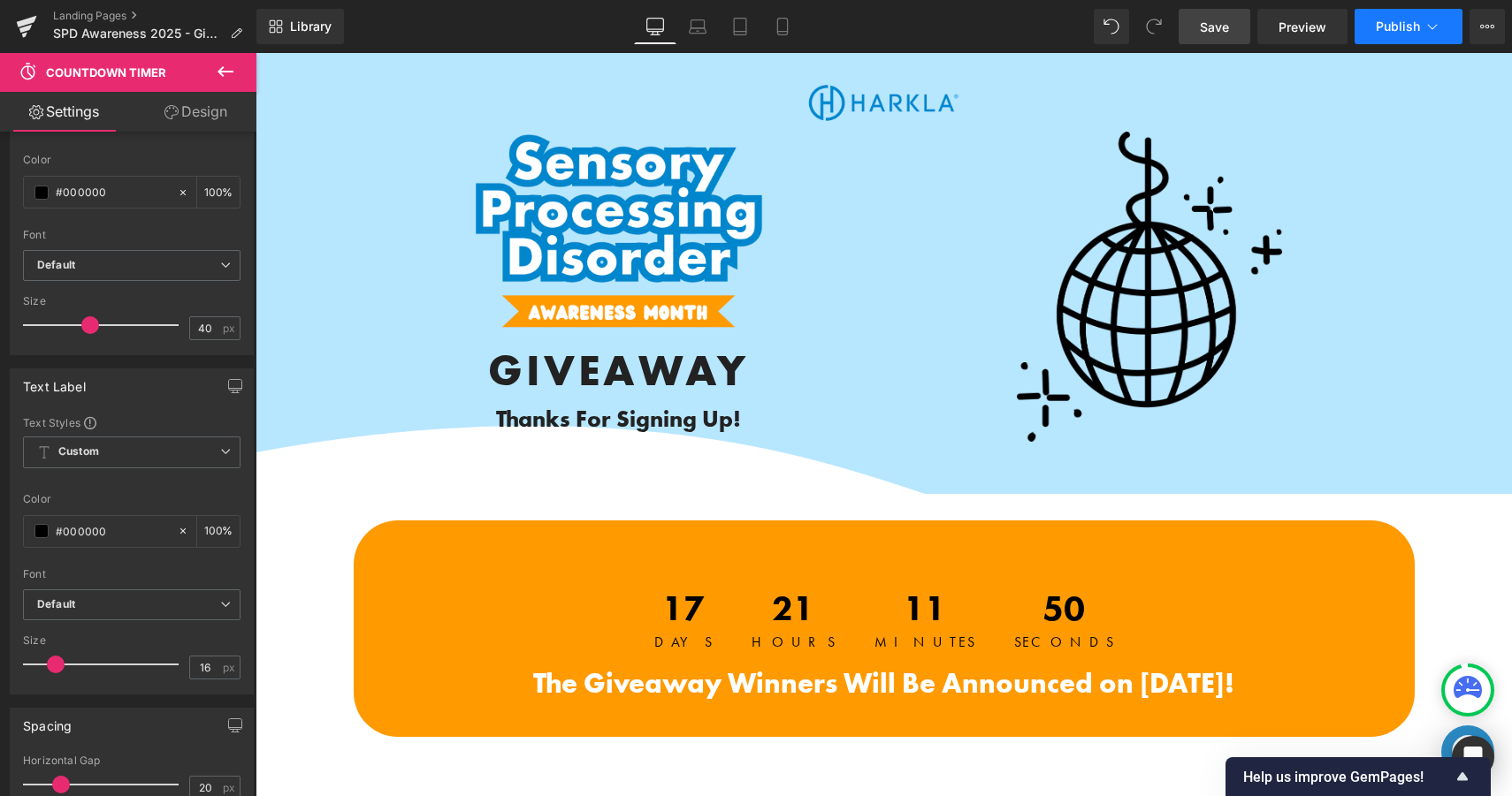
click at [1382, 33] on span "Publish" at bounding box center [1398, 26] width 44 height 14
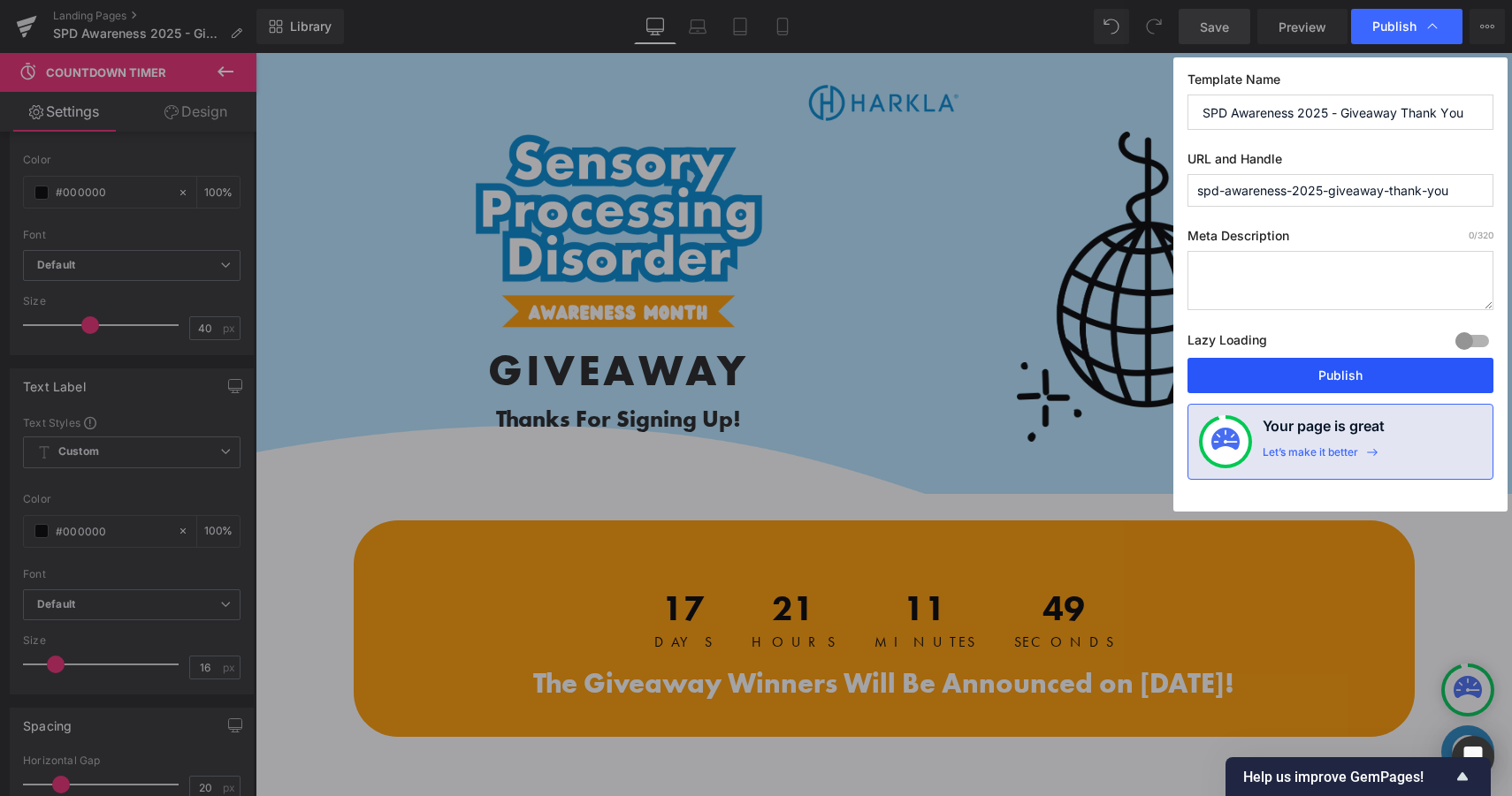
click at [1253, 366] on button "Publish" at bounding box center [1340, 375] width 306 height 35
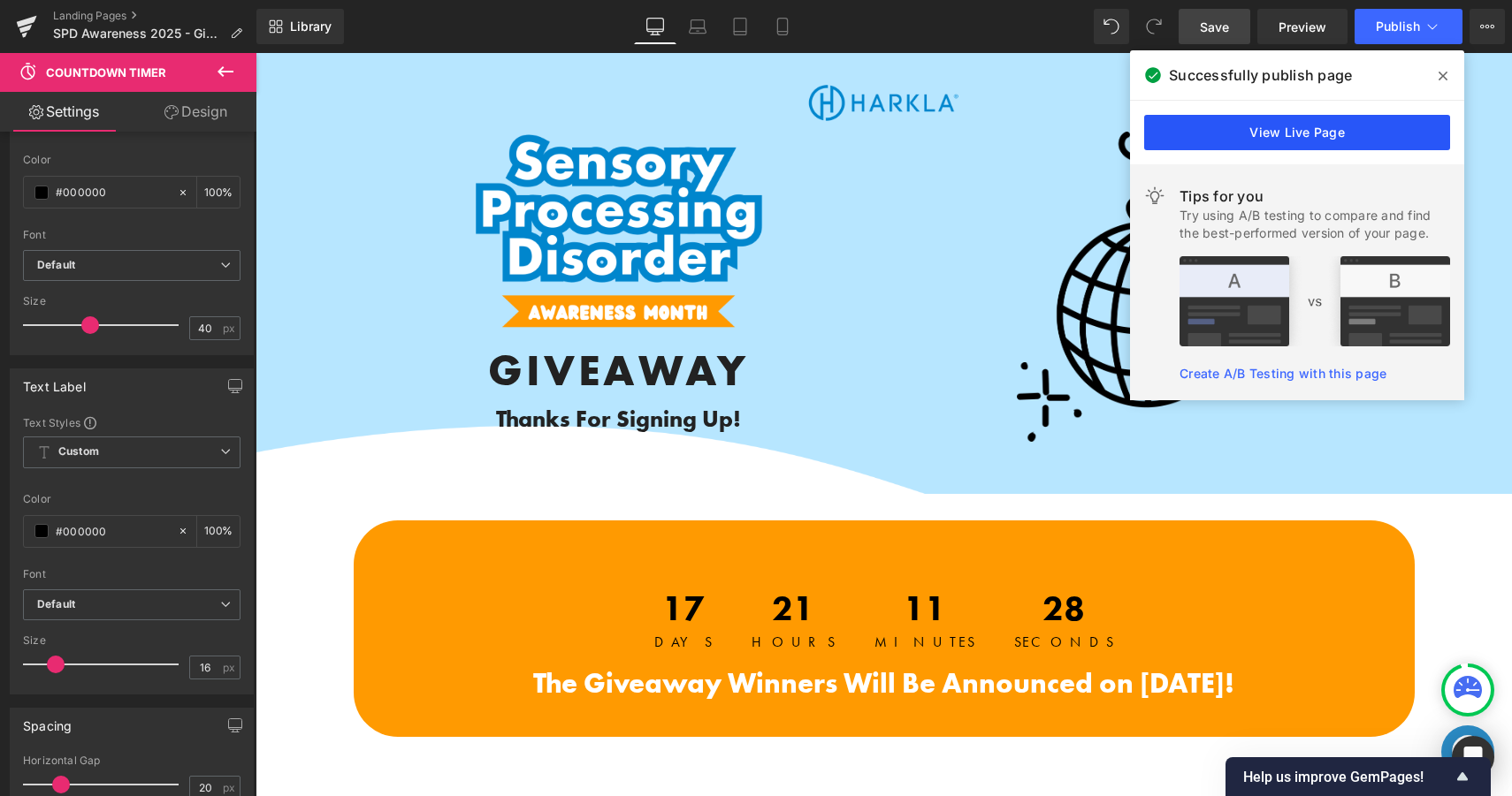
click at [1272, 122] on link "View Live Page" at bounding box center [1297, 132] width 306 height 35
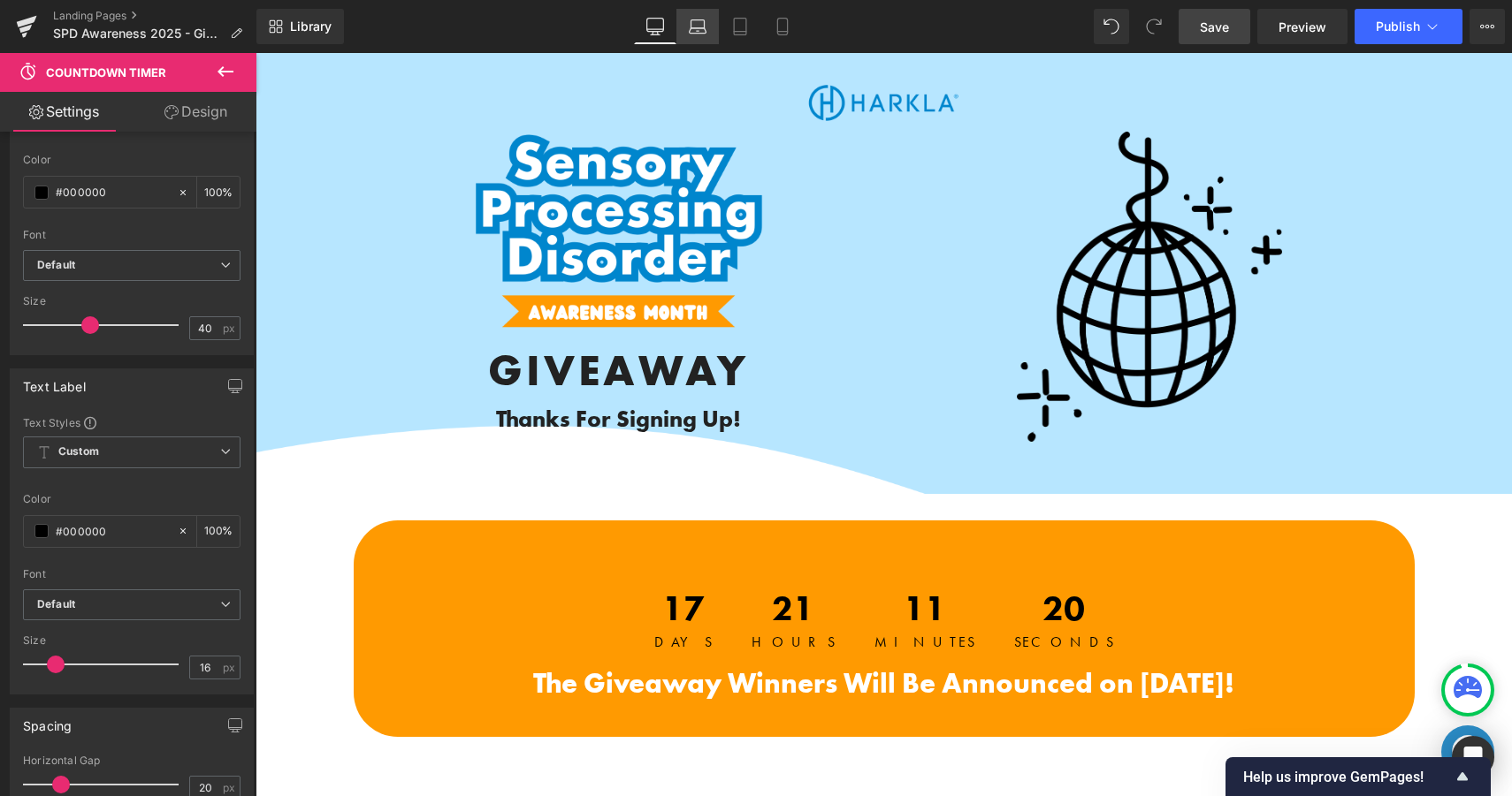
click at [697, 14] on link "Laptop" at bounding box center [697, 27] width 42 height 35
type input "100"
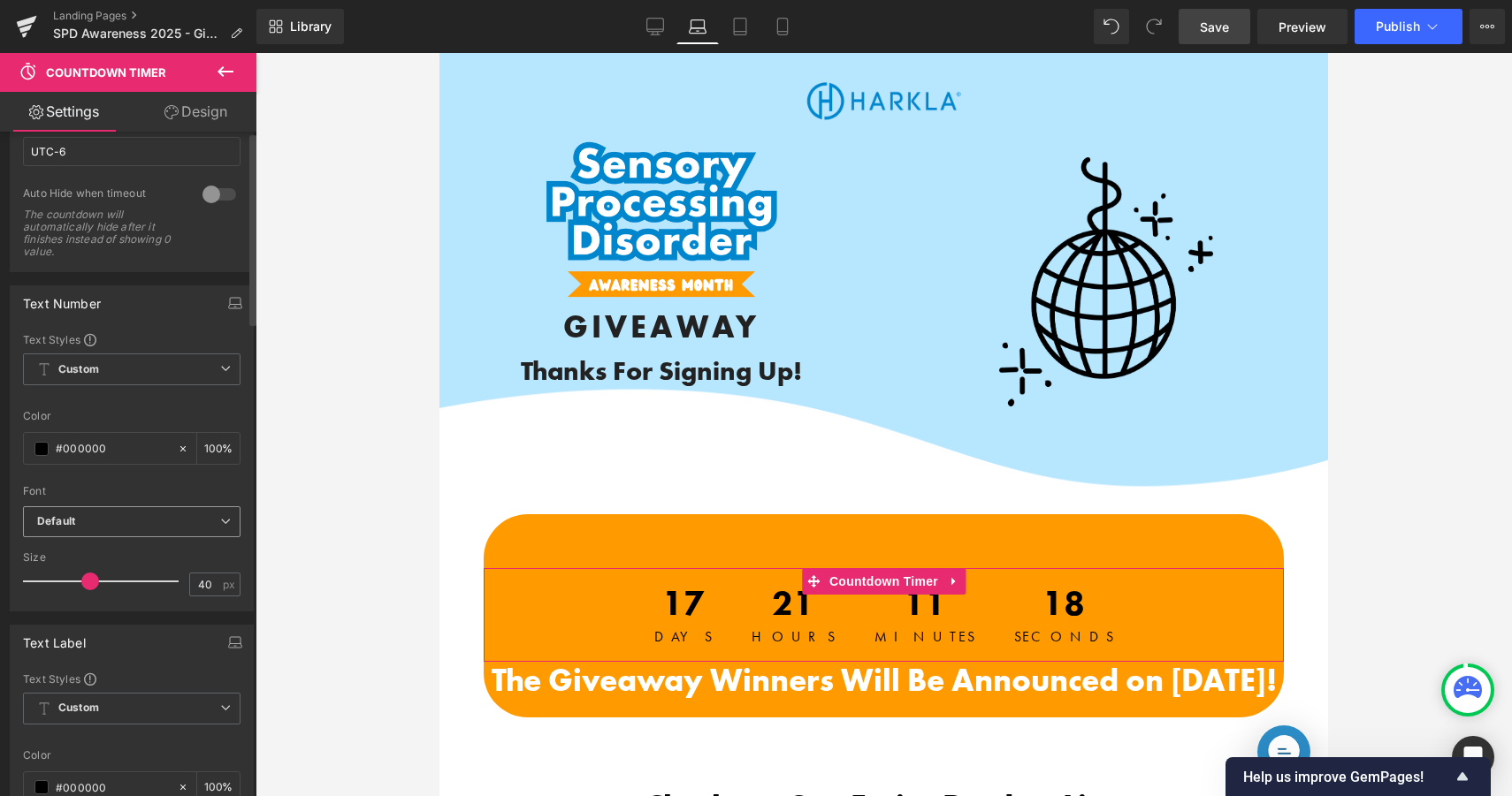
scroll to position [0, 0]
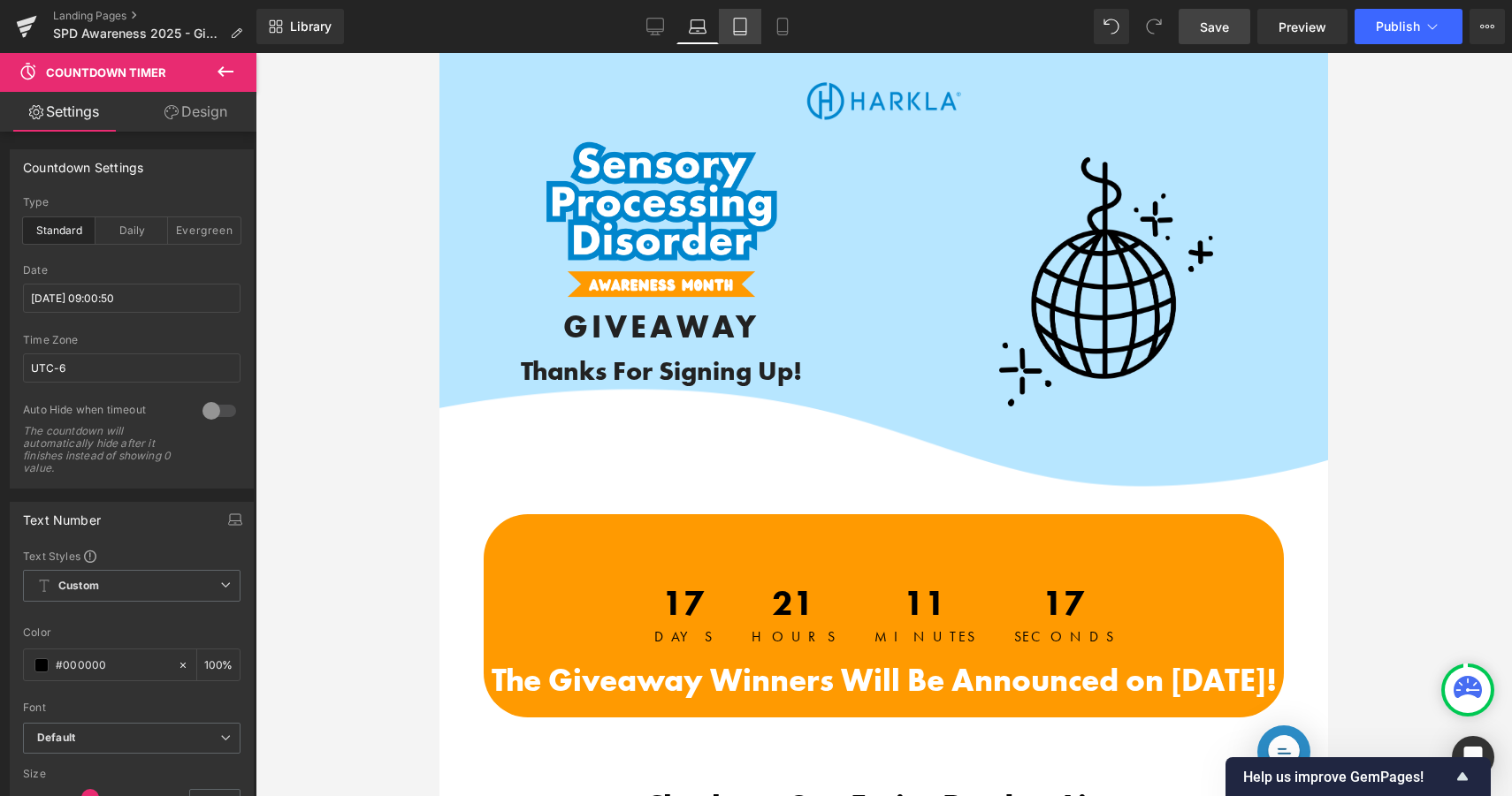
click at [739, 20] on icon at bounding box center [739, 26] width 17 height 17
type input "100"
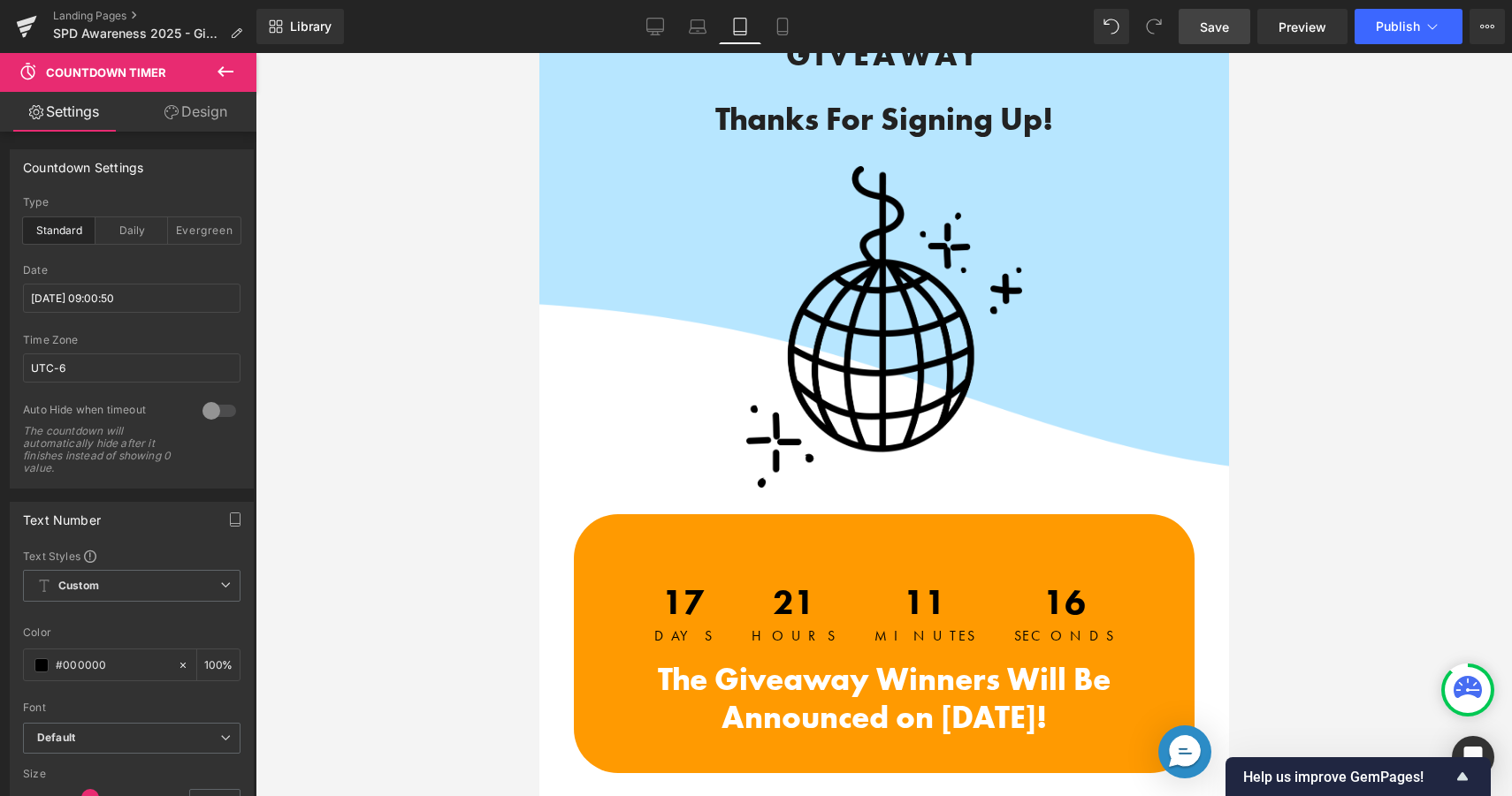
scroll to position [296, 0]
click at [782, 25] on icon at bounding box center [782, 26] width 17 height 17
type input "100"
type input "30"
type input "100"
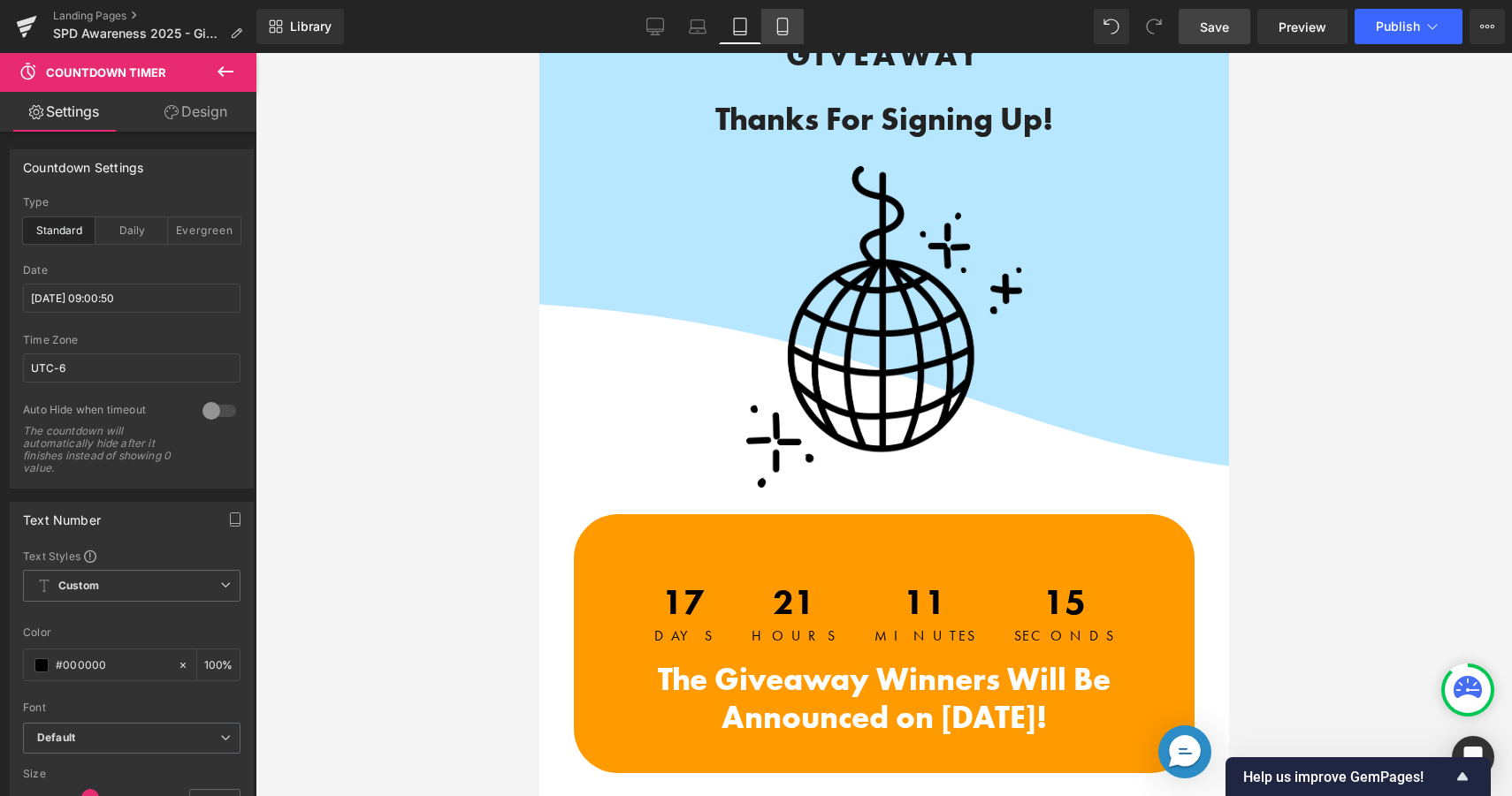
type input "14"
type input "10"
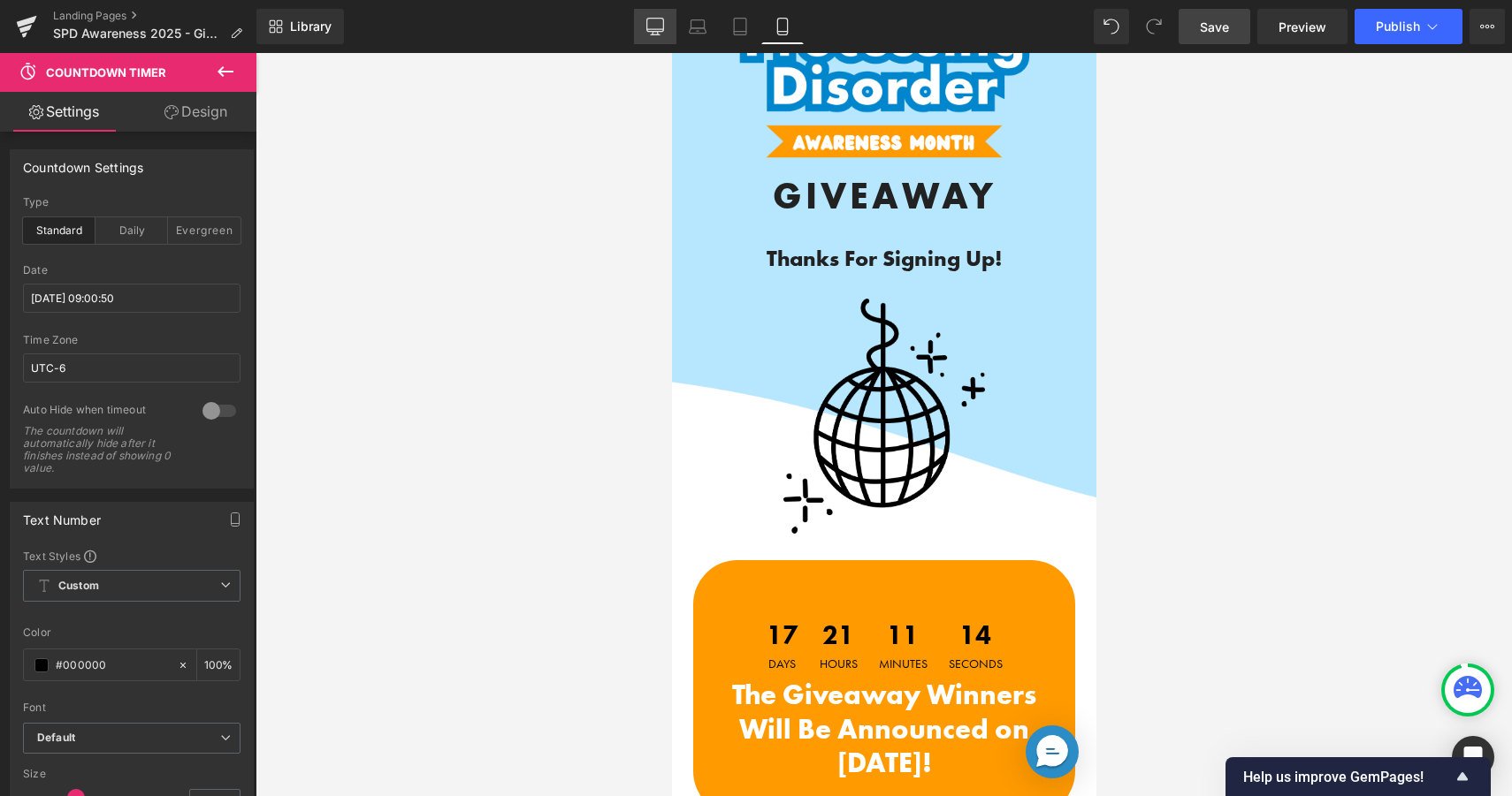
click at [667, 33] on link "Desktop" at bounding box center [655, 27] width 42 height 35
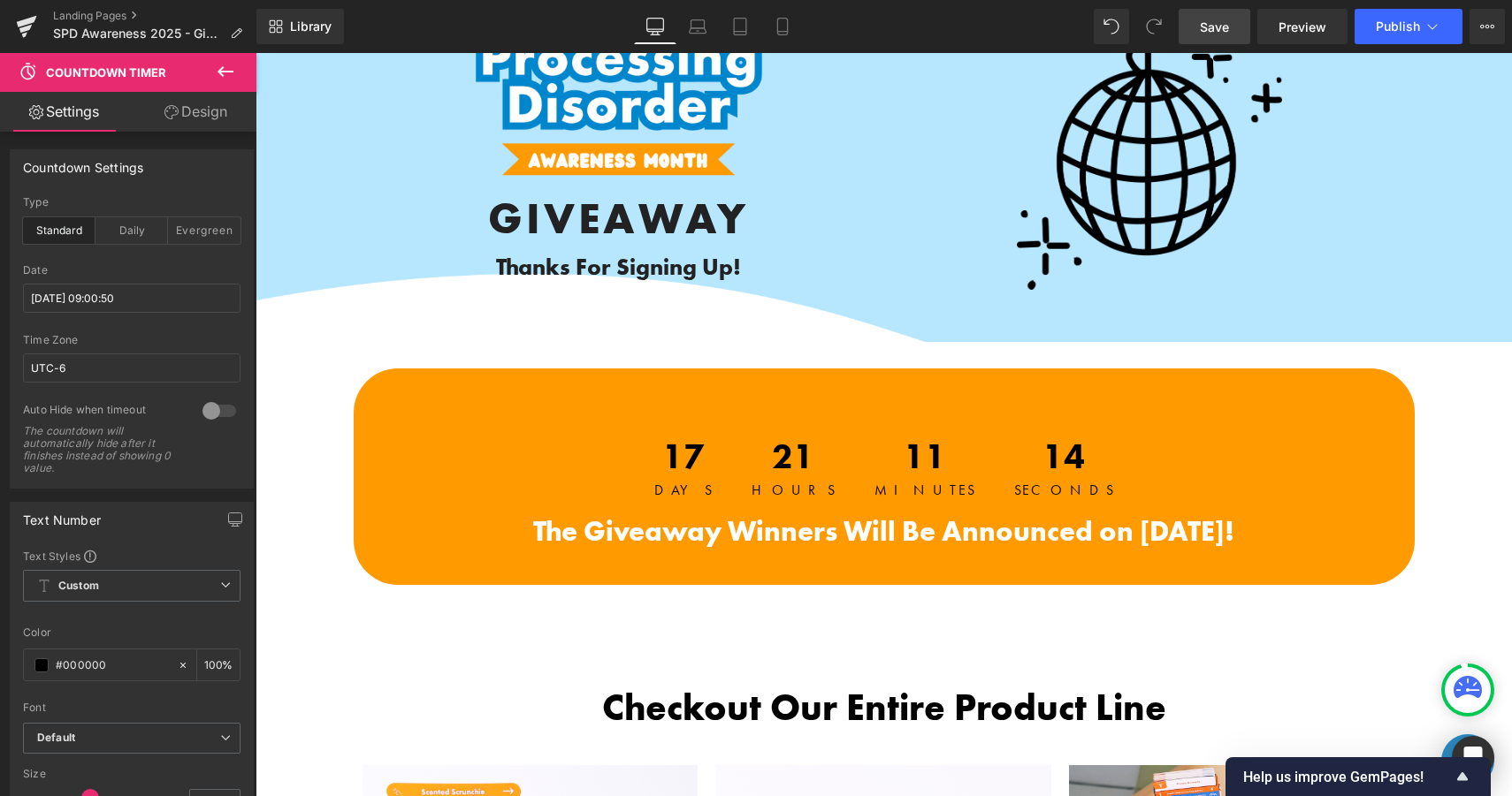
type input "100"
type input "40"
type input "100"
type input "16"
type input "20"
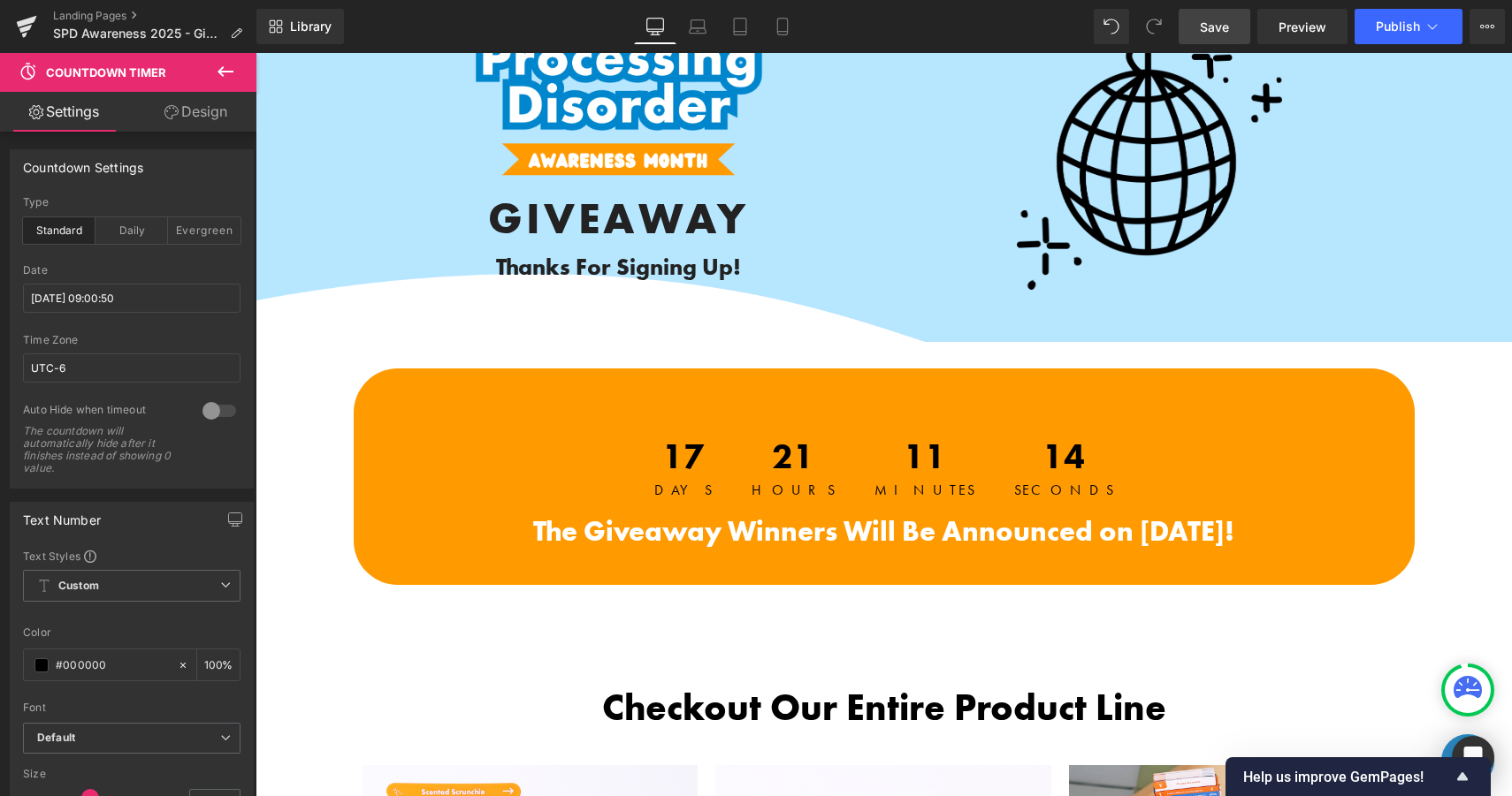
scroll to position [72, 0]
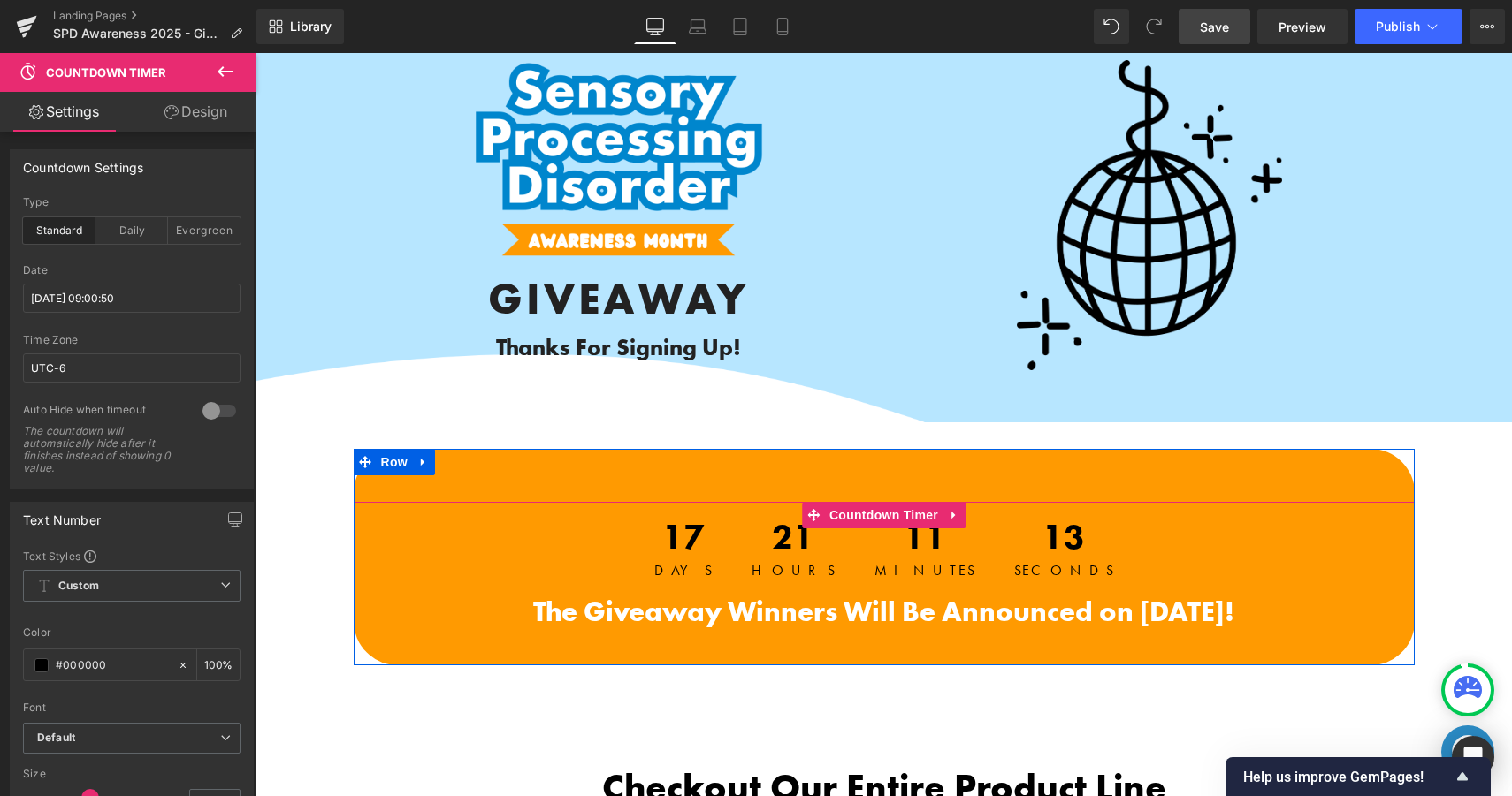
click at [819, 518] on span at bounding box center [813, 515] width 23 height 27
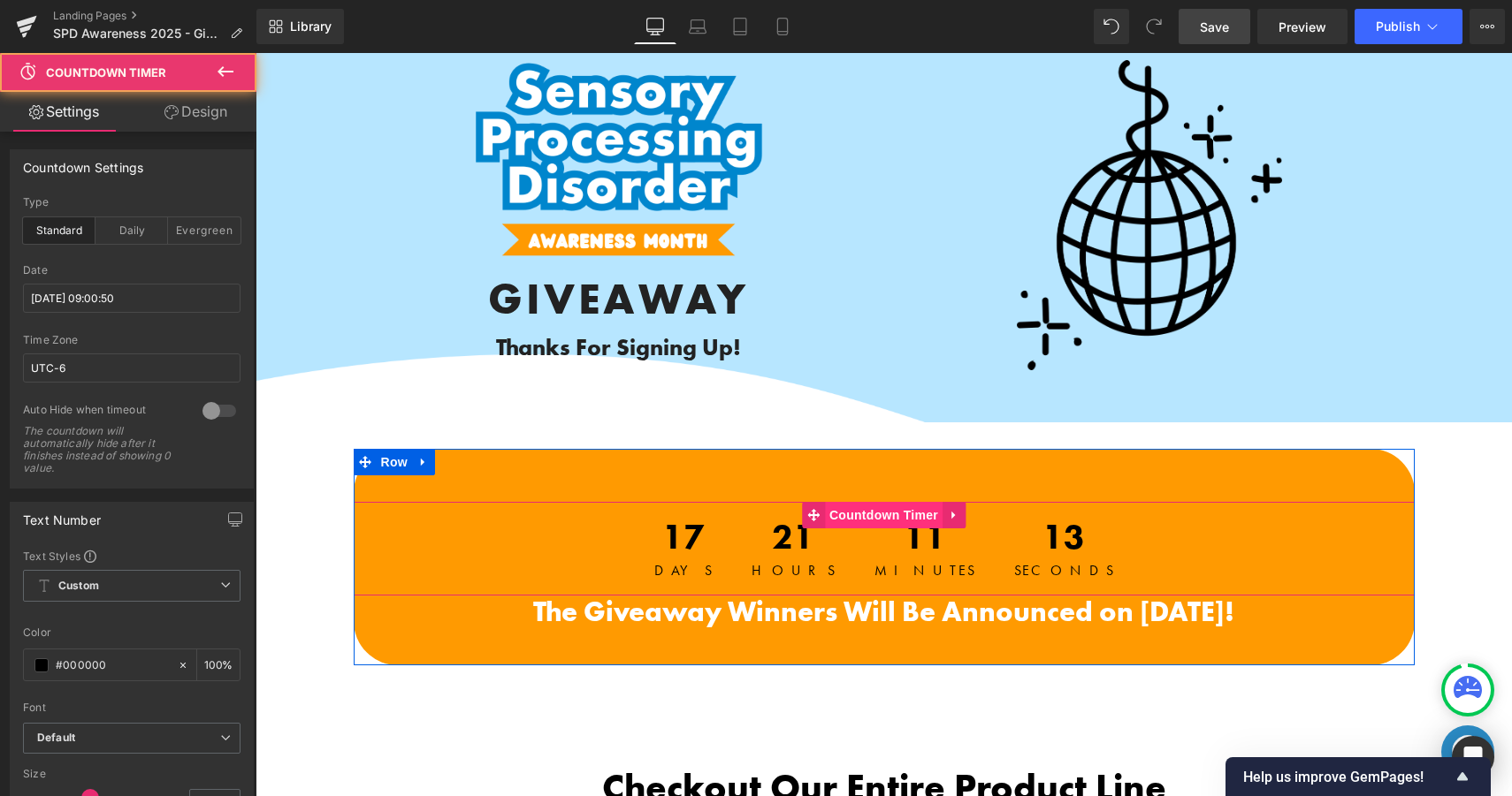
click at [866, 510] on span "Countdown Timer" at bounding box center [884, 515] width 118 height 27
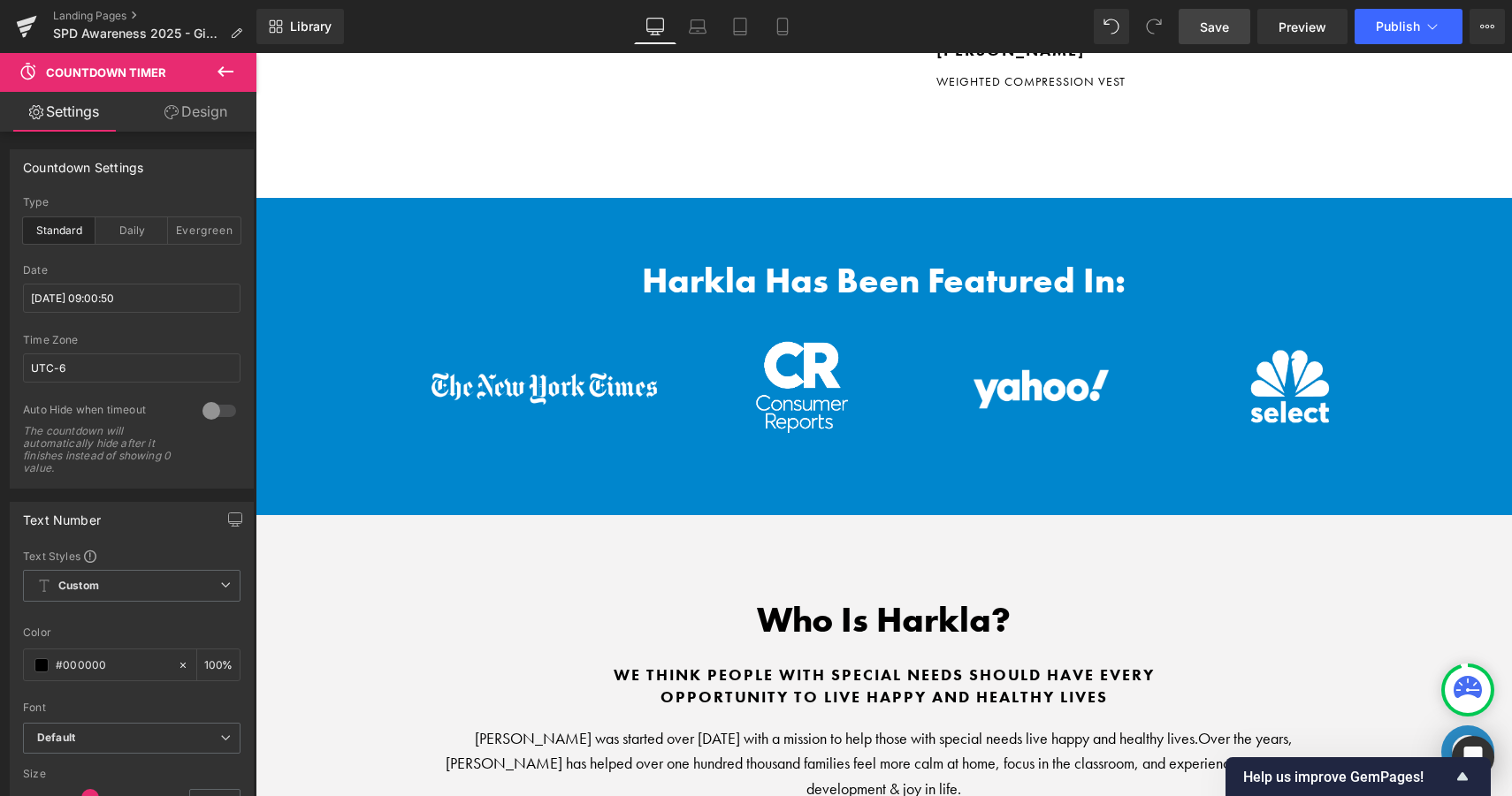
scroll to position [5840, 0]
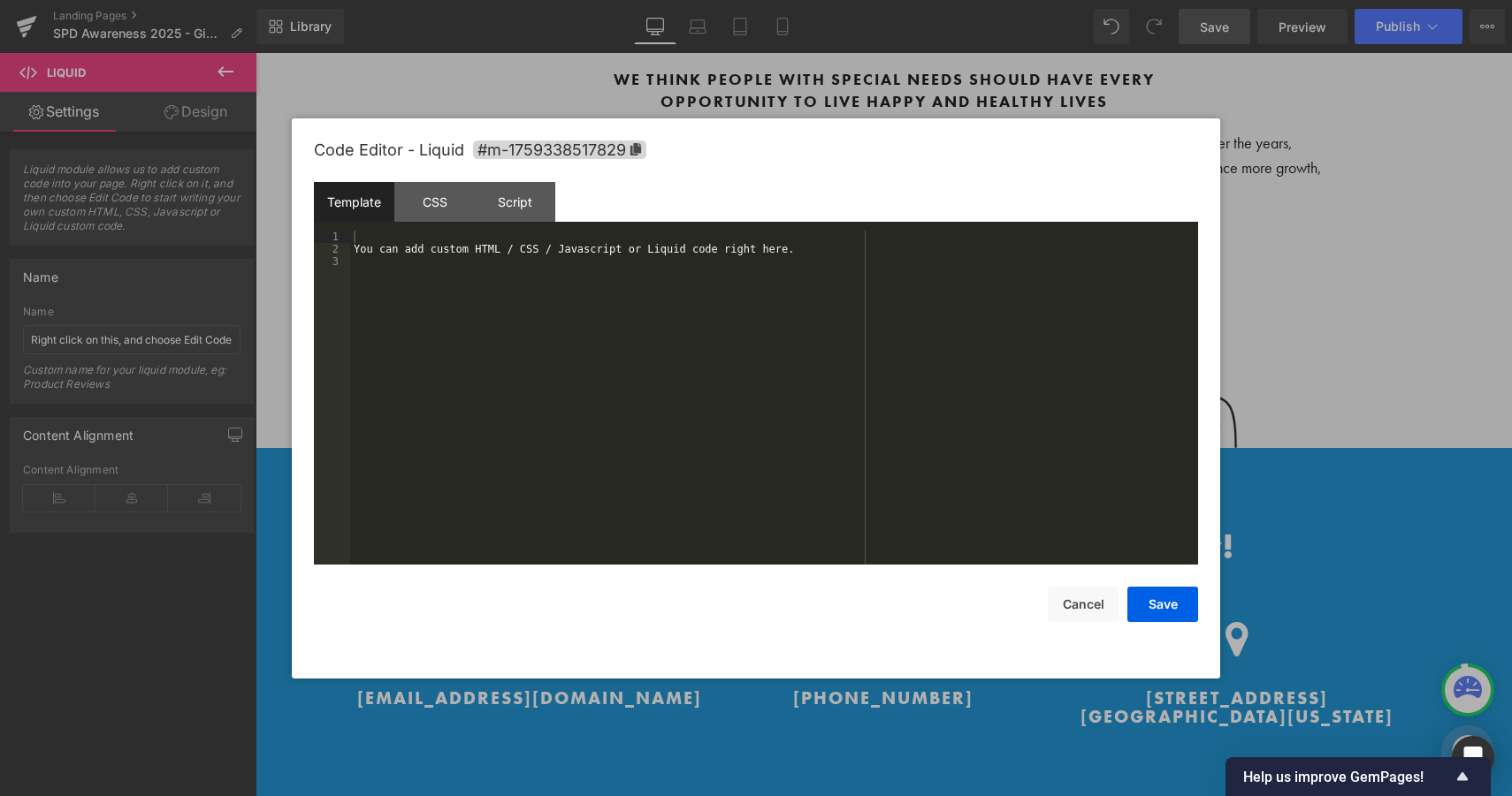
click at [518, 219] on div "Script" at bounding box center [514, 201] width 80 height 40
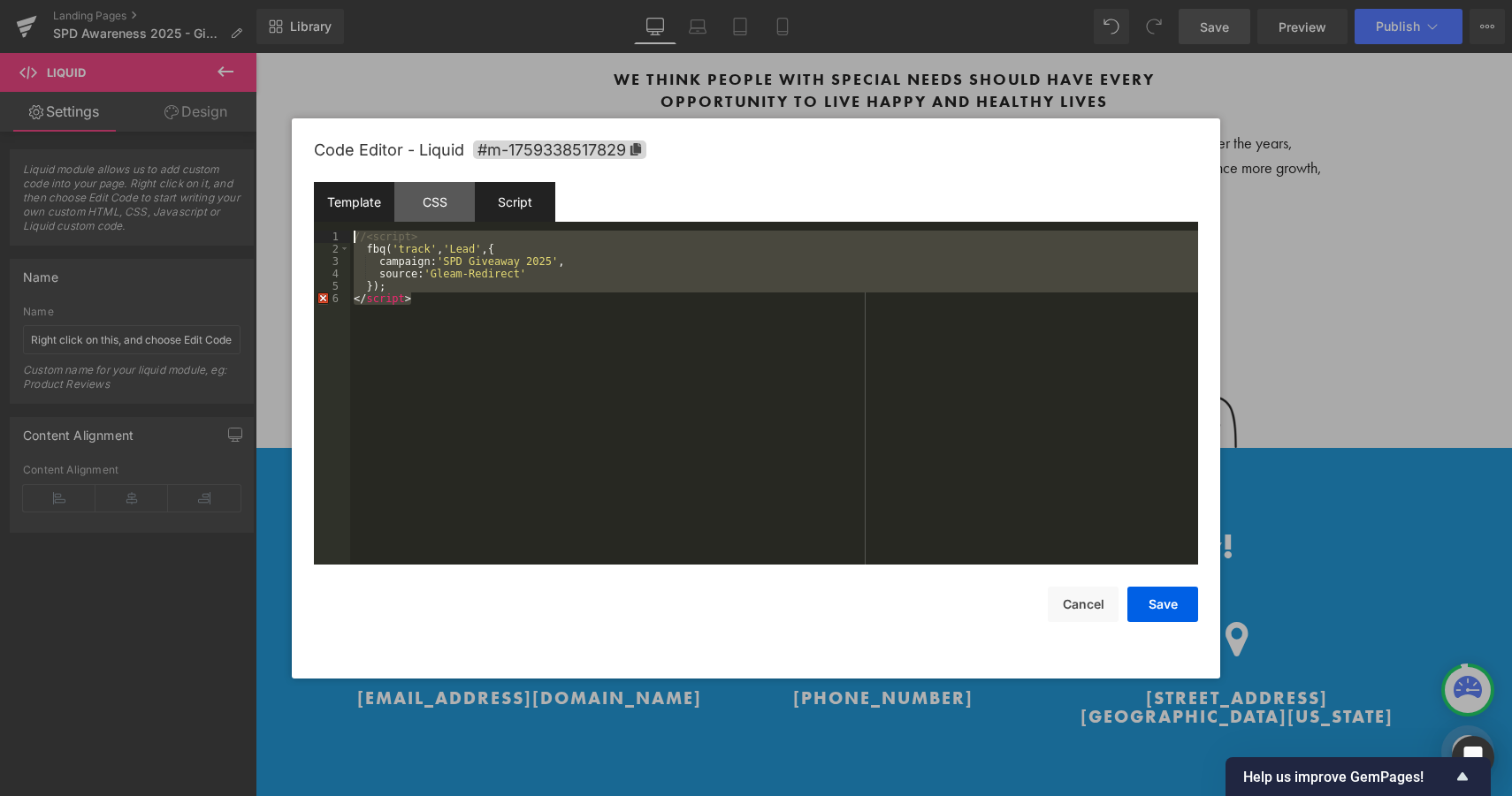
drag, startPoint x: 447, startPoint y: 308, endPoint x: 342, endPoint y: 217, distance: 138.9
click at [343, 220] on div "Template CSS Script Data 1 2 3 You can add custom HTML / CSS / Javascript or Li…" at bounding box center [755, 373] width 884 height 382
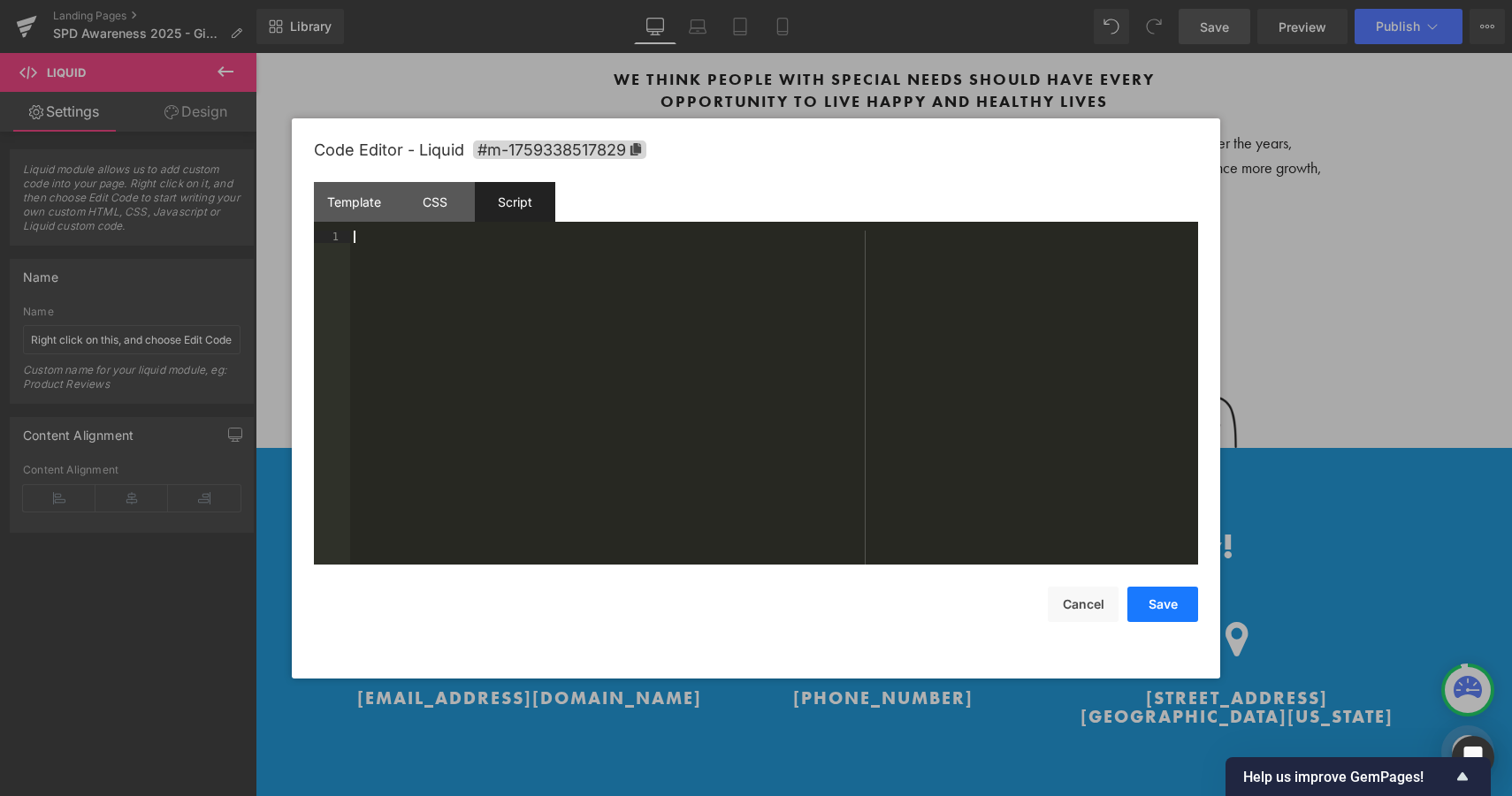
click at [1153, 611] on button "Save" at bounding box center [1163, 604] width 71 height 35
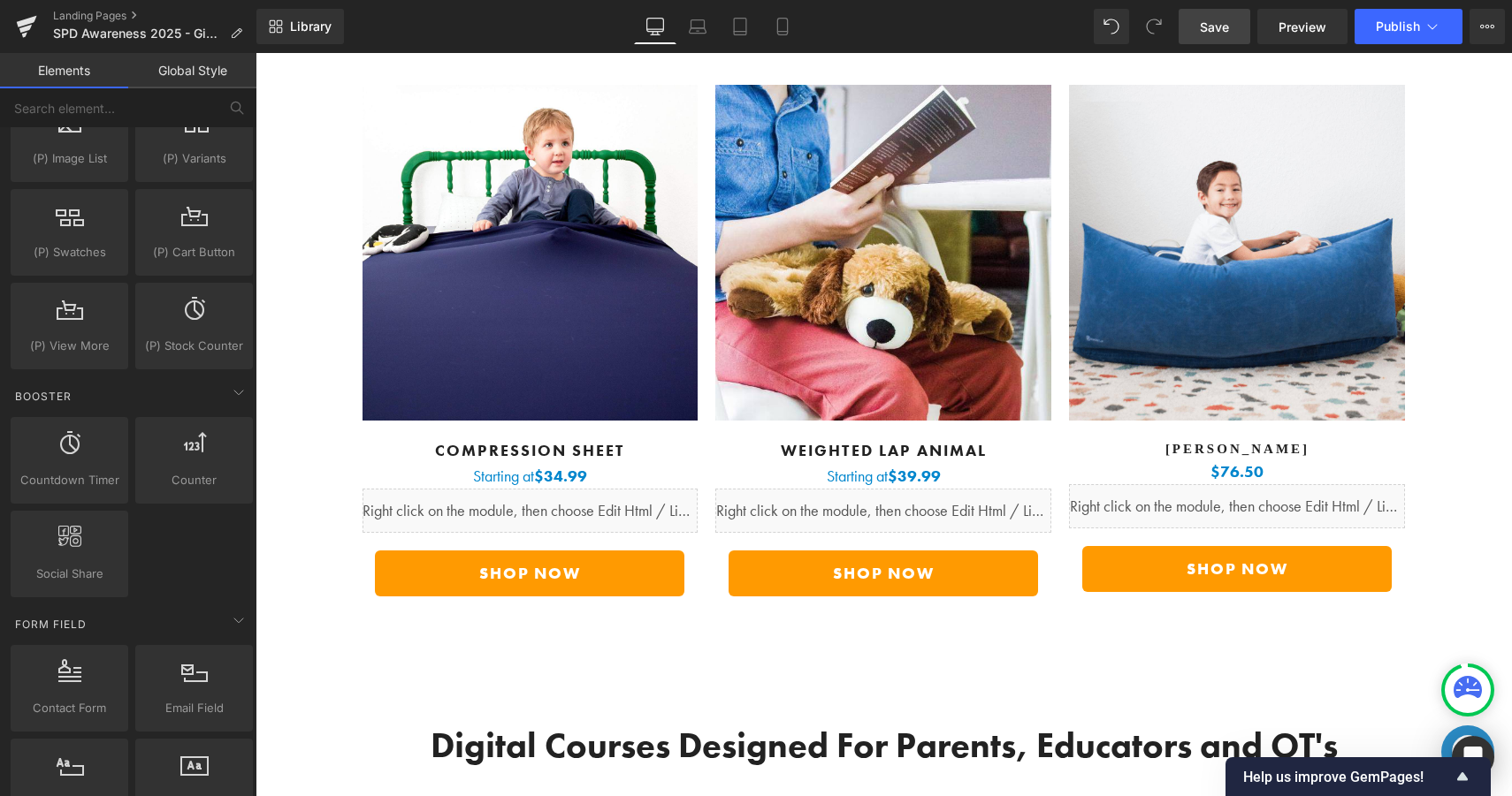
scroll to position [2058, 0]
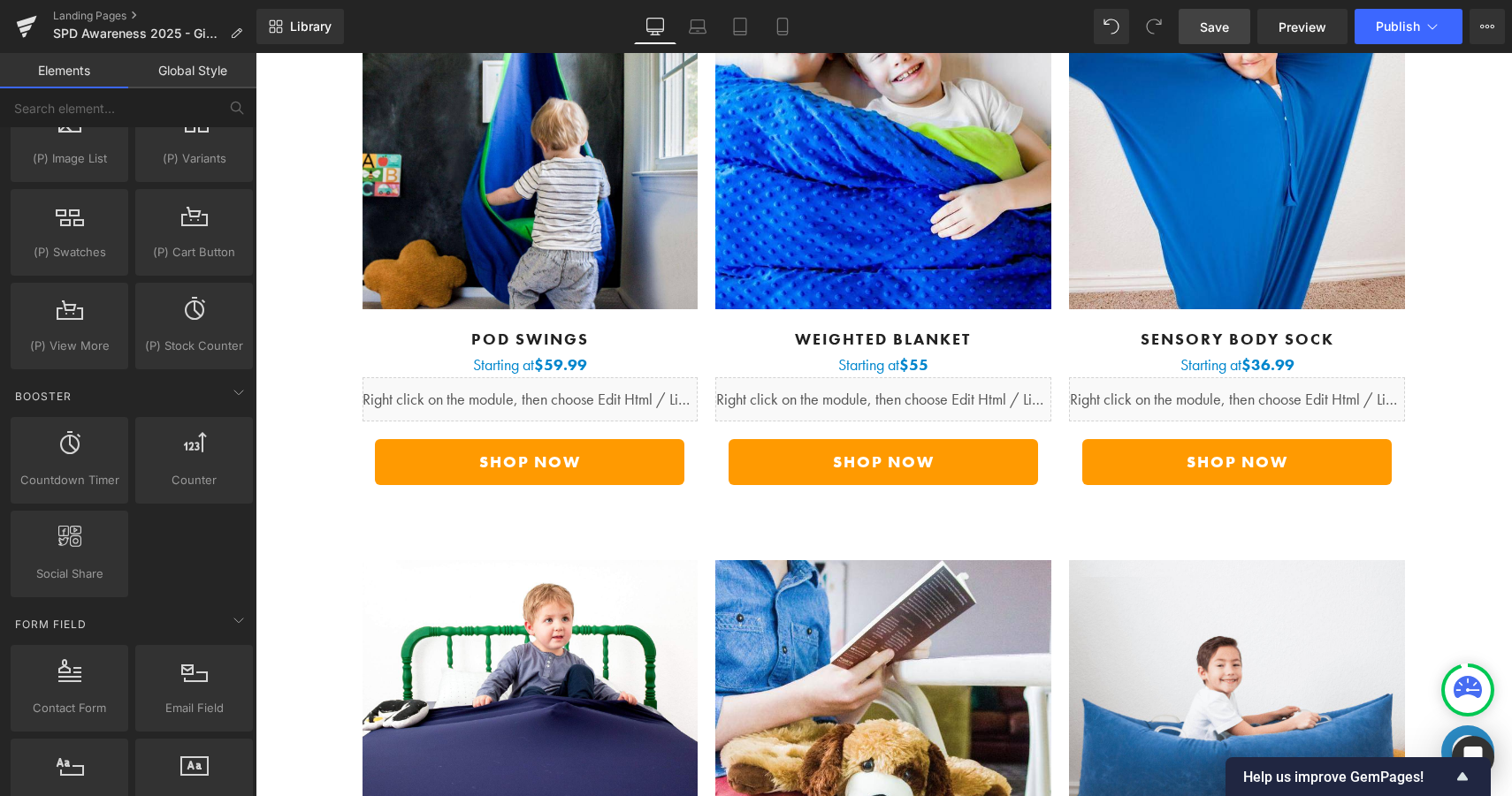
click at [1215, 40] on link "Save" at bounding box center [1214, 27] width 72 height 35
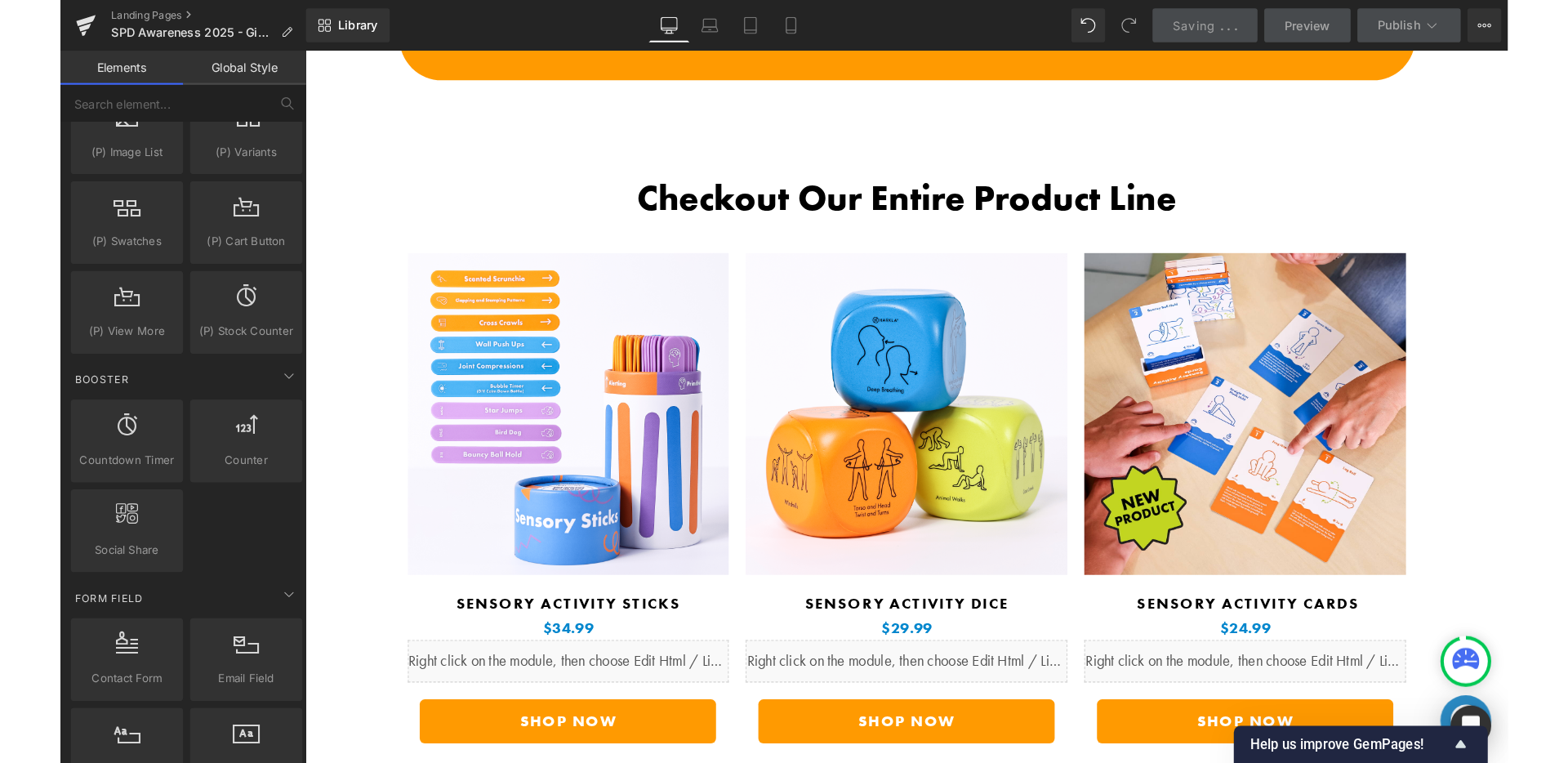
scroll to position [0, 0]
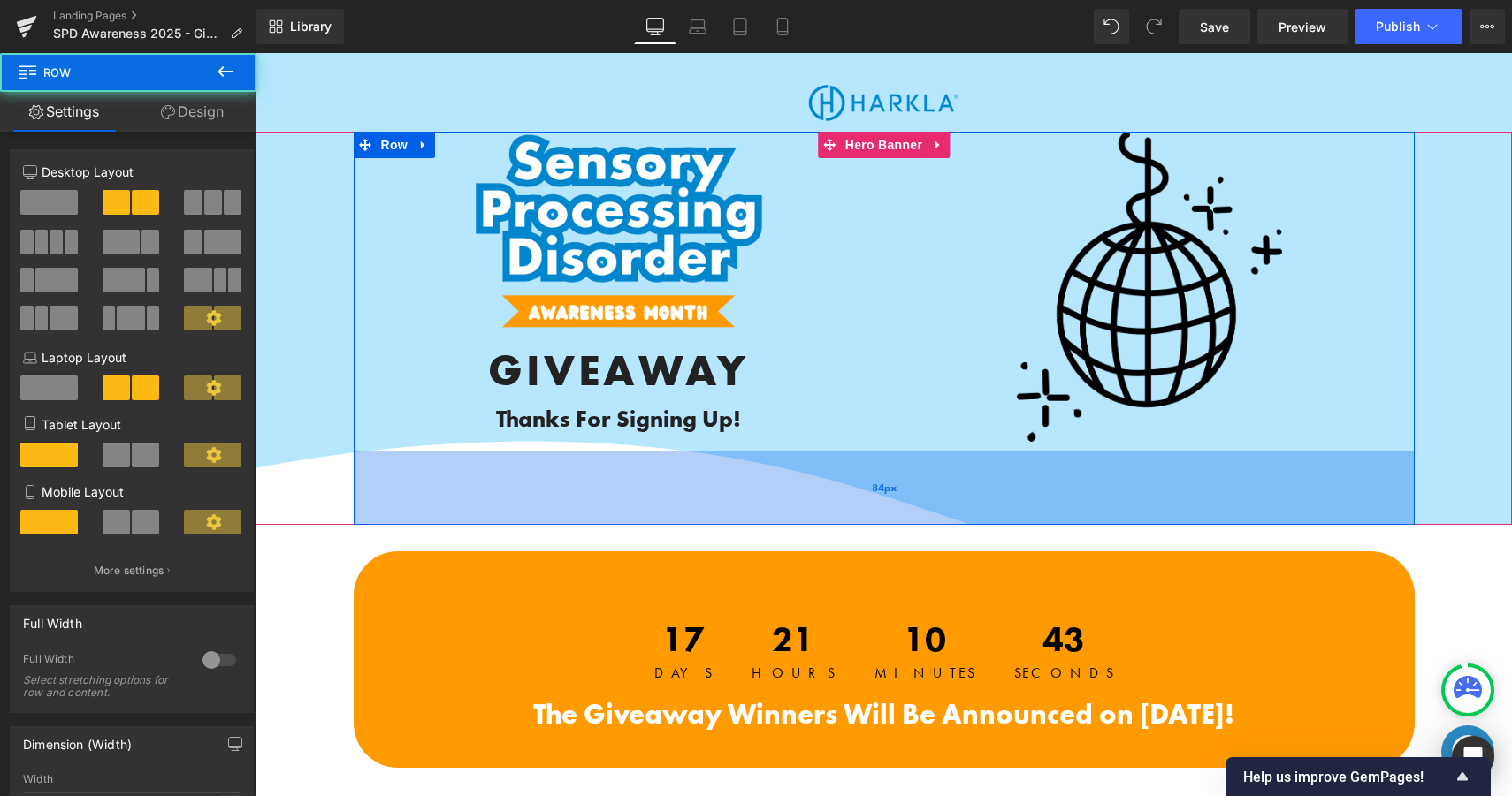
drag, startPoint x: 810, startPoint y: 488, endPoint x: 810, endPoint y: 519, distance: 31.0
click at [810, 519] on div "84px" at bounding box center [883, 487] width 1060 height 74
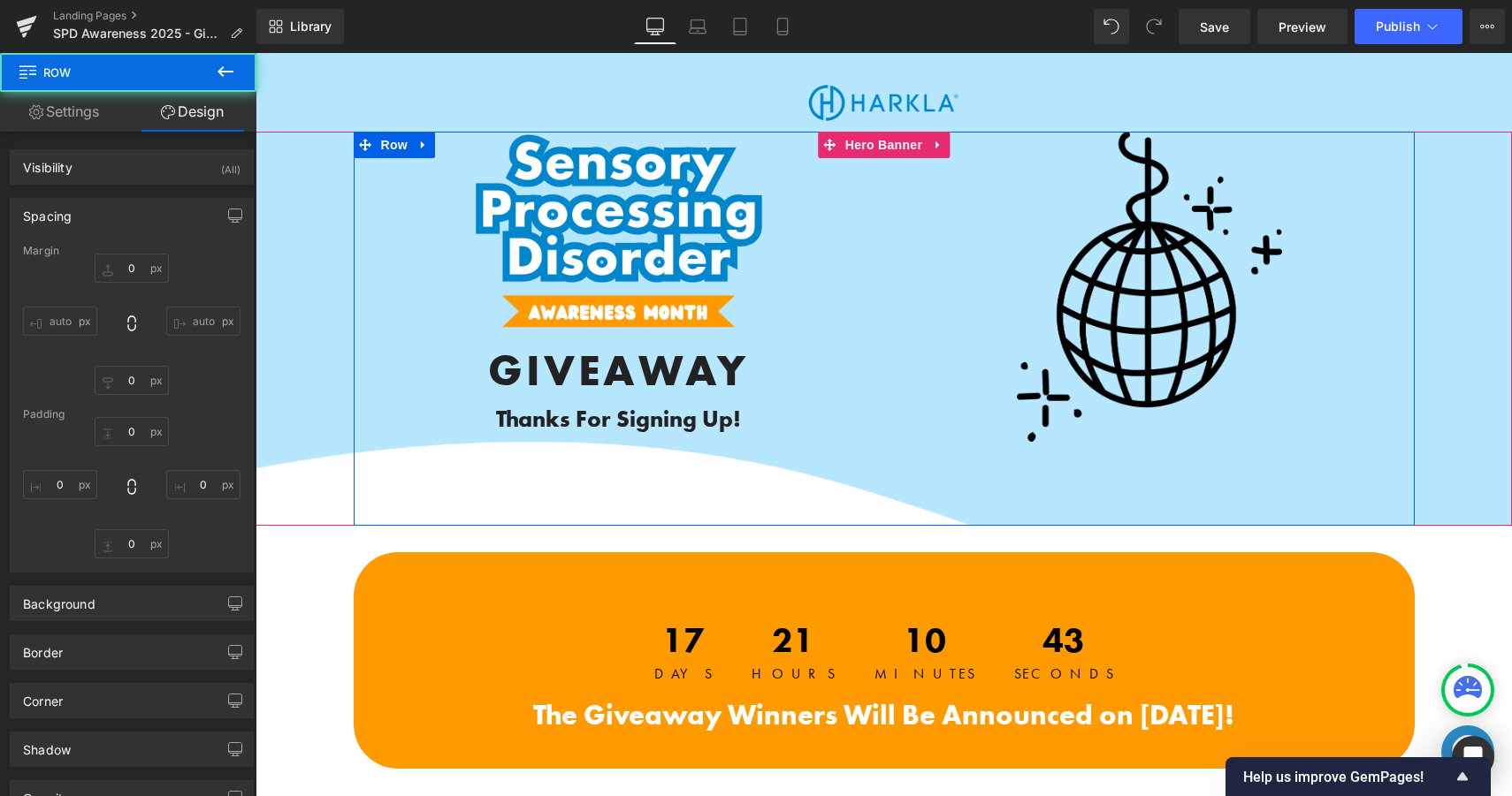
type input "0"
type input "85"
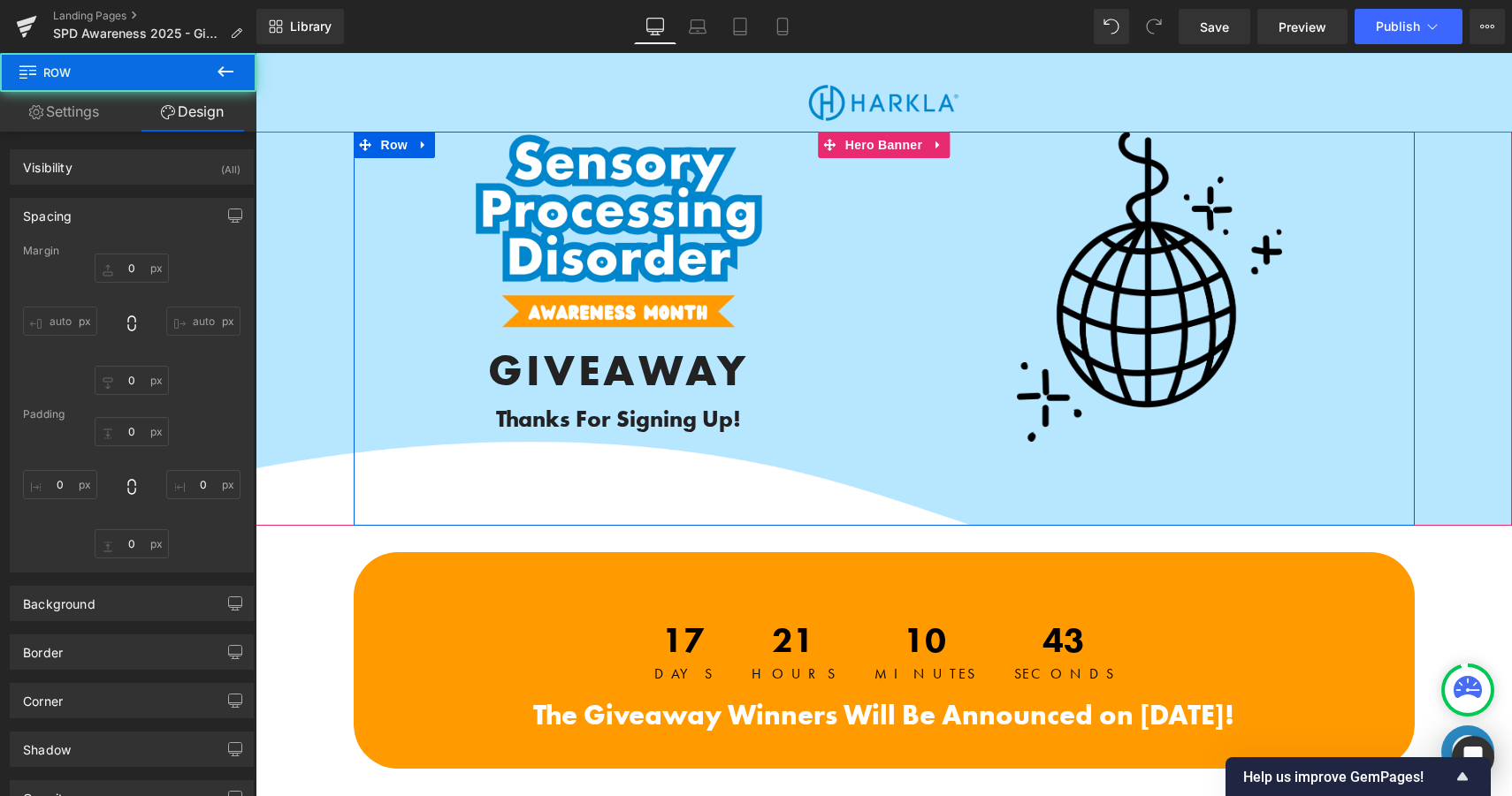
type input "0"
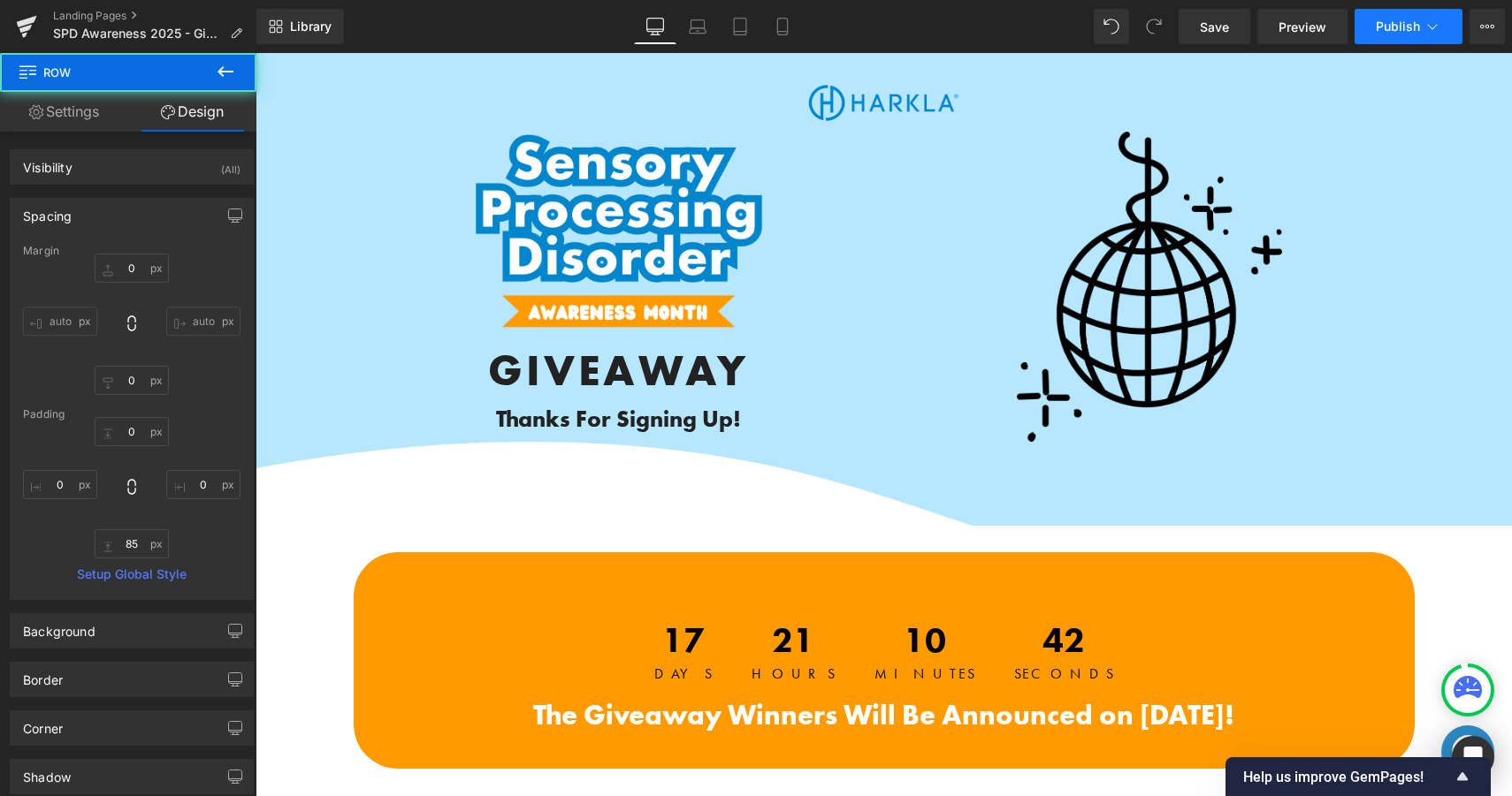
click at [1387, 28] on span "Publish" at bounding box center [1398, 26] width 44 height 14
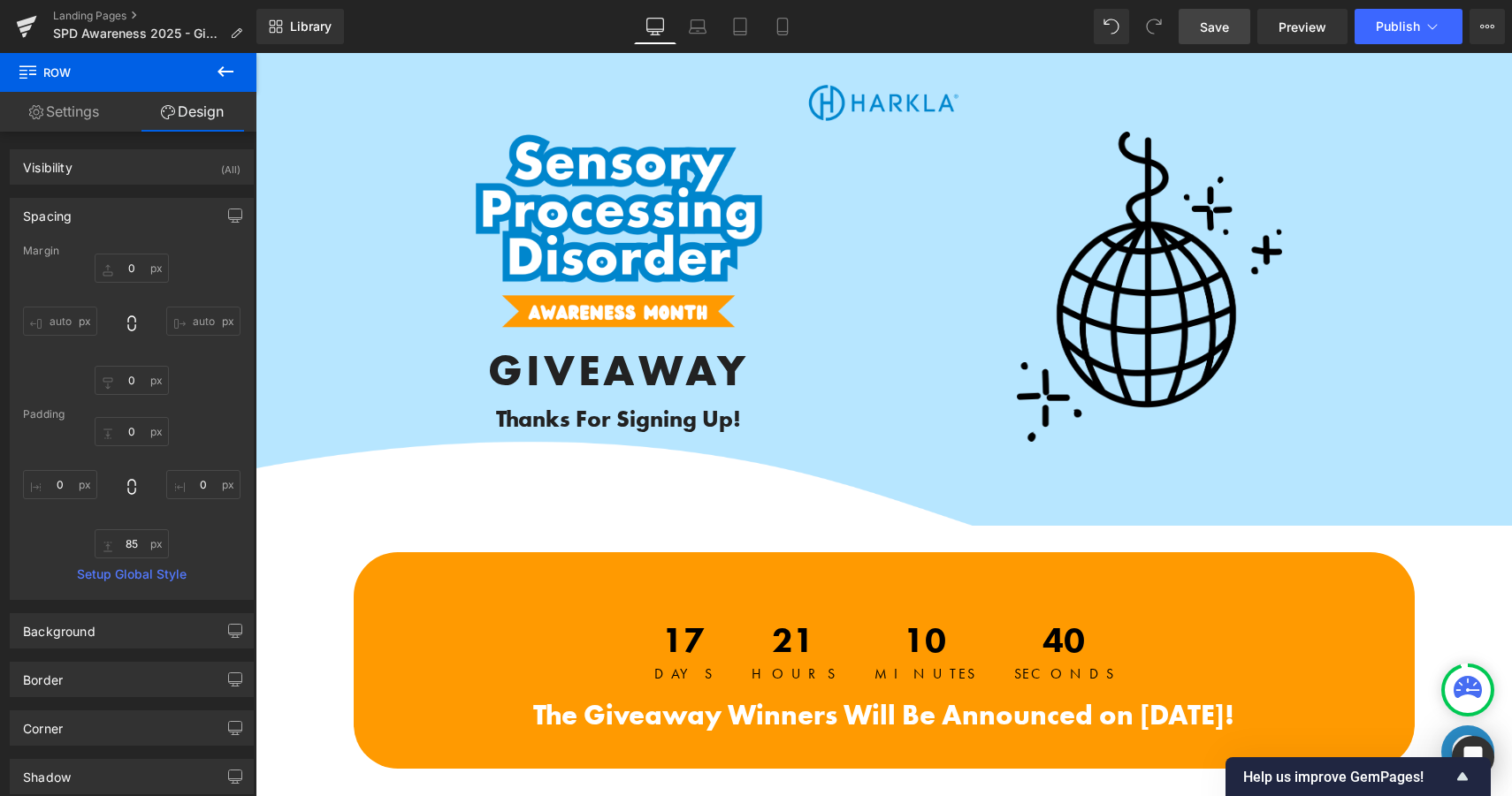
click at [1195, 30] on link "Save" at bounding box center [1214, 27] width 72 height 35
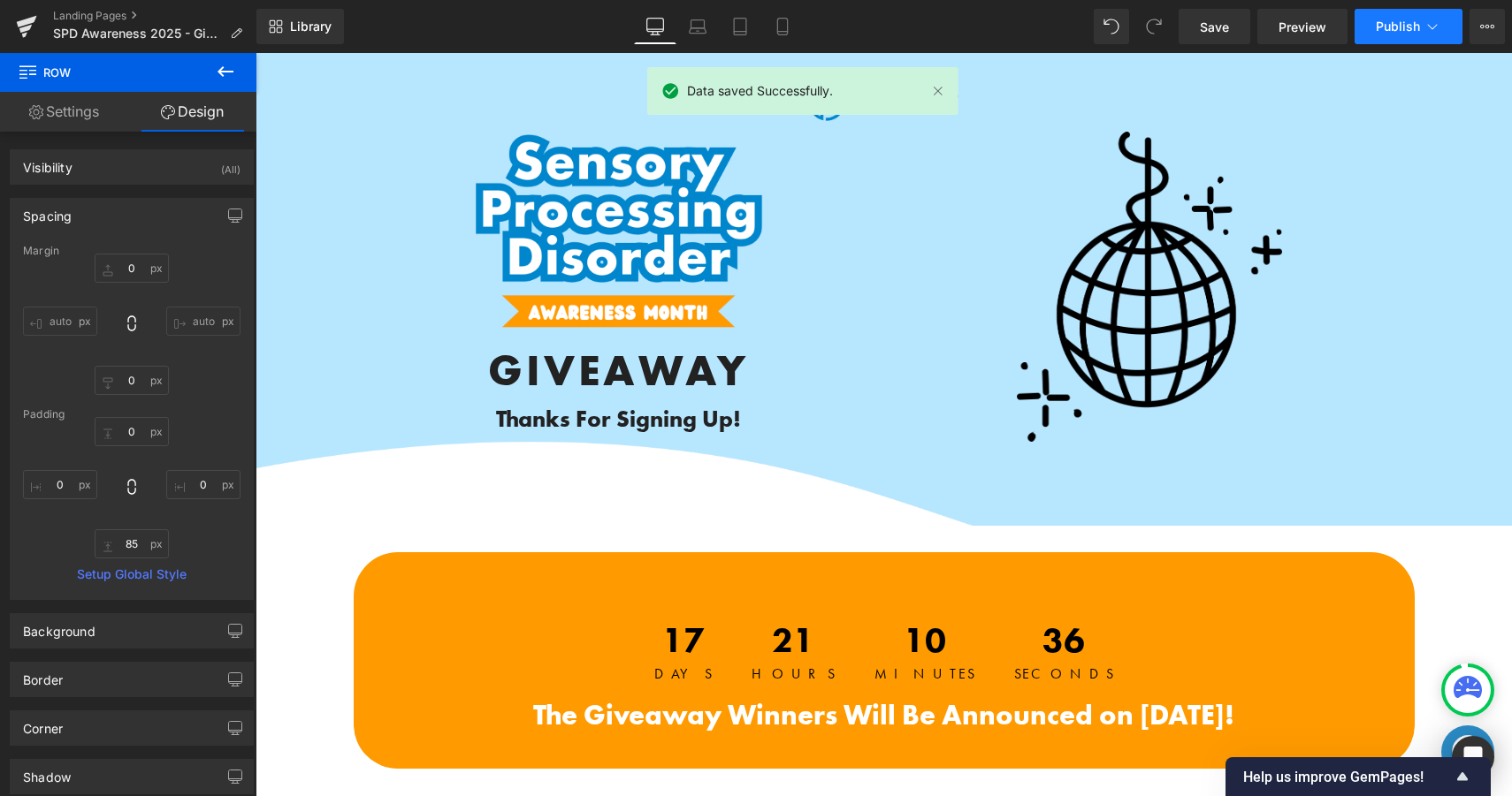
click at [1418, 28] on span "Publish" at bounding box center [1398, 26] width 44 height 14
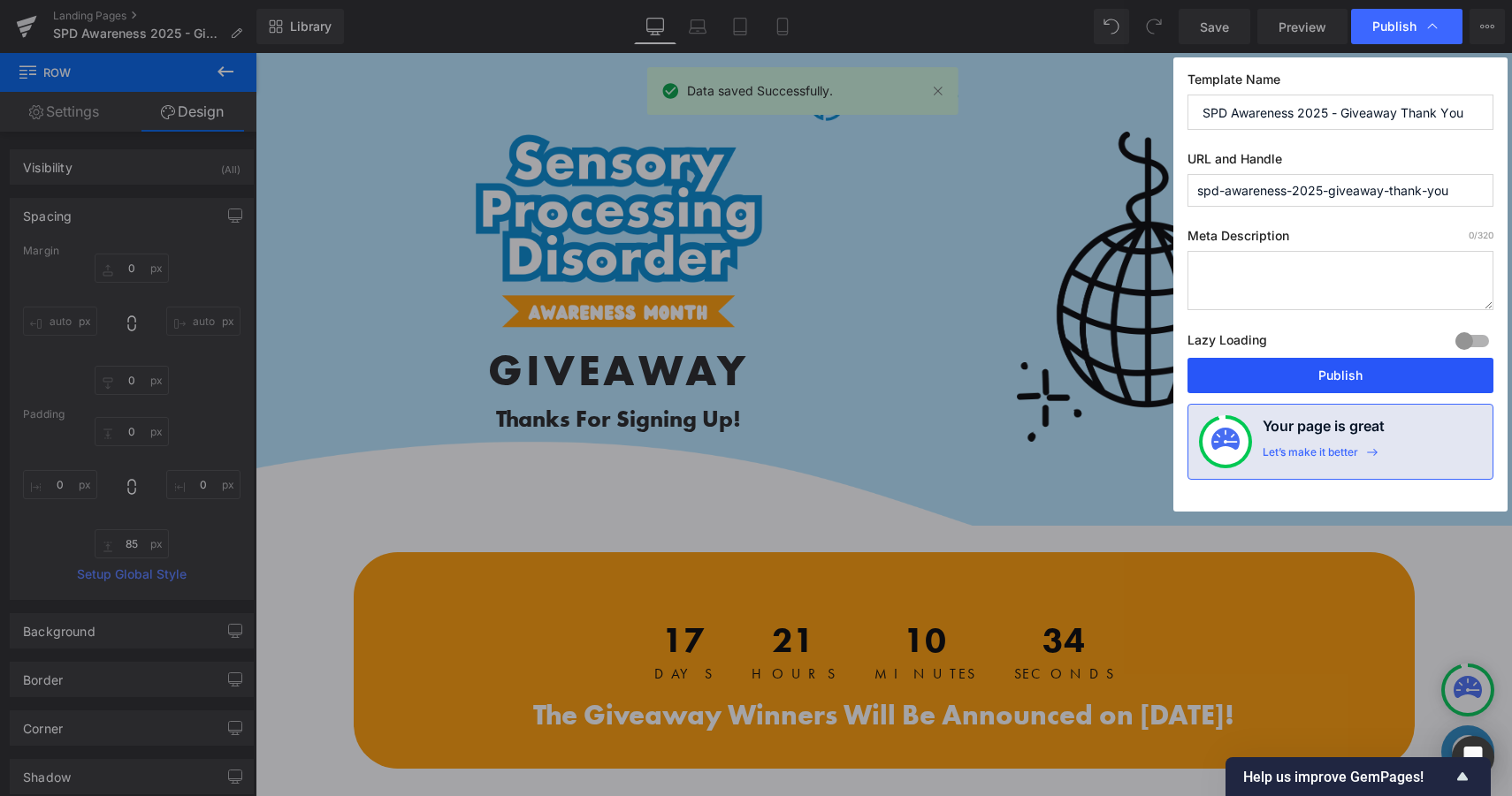
click at [1362, 376] on button "Publish" at bounding box center [1340, 375] width 306 height 35
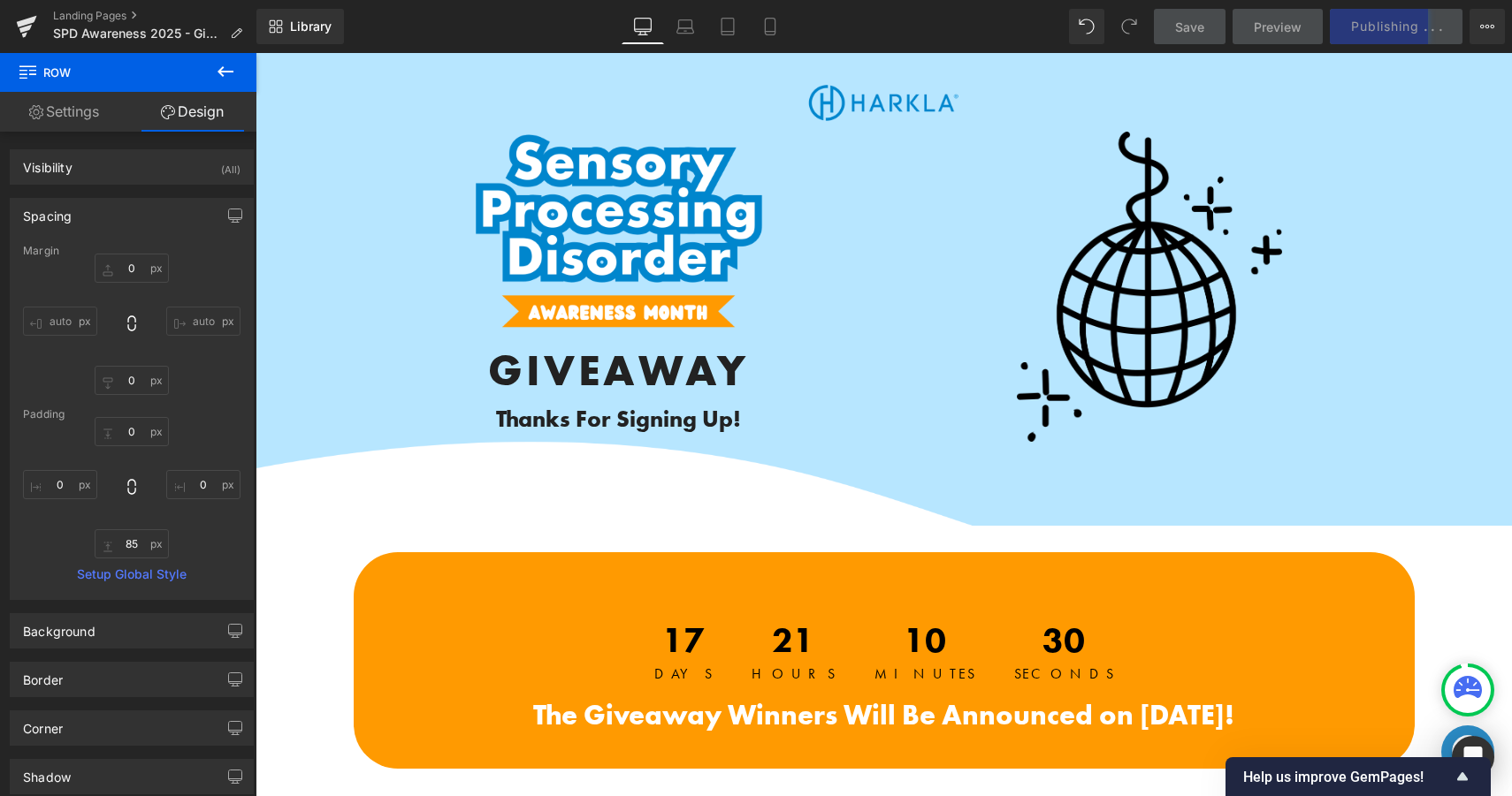
click at [220, 74] on icon at bounding box center [224, 72] width 16 height 11
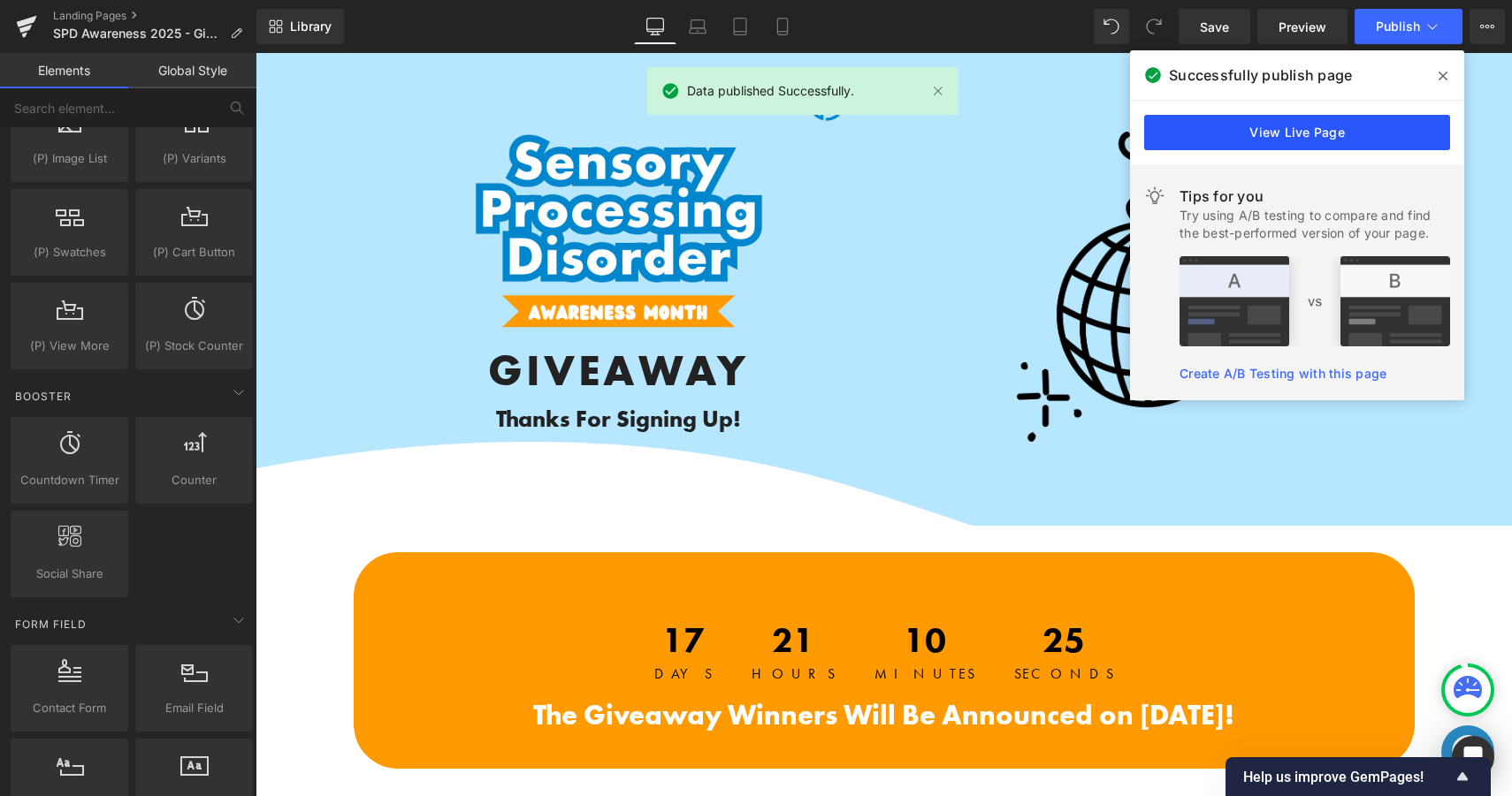
click at [1380, 136] on link "View Live Page" at bounding box center [1297, 132] width 306 height 35
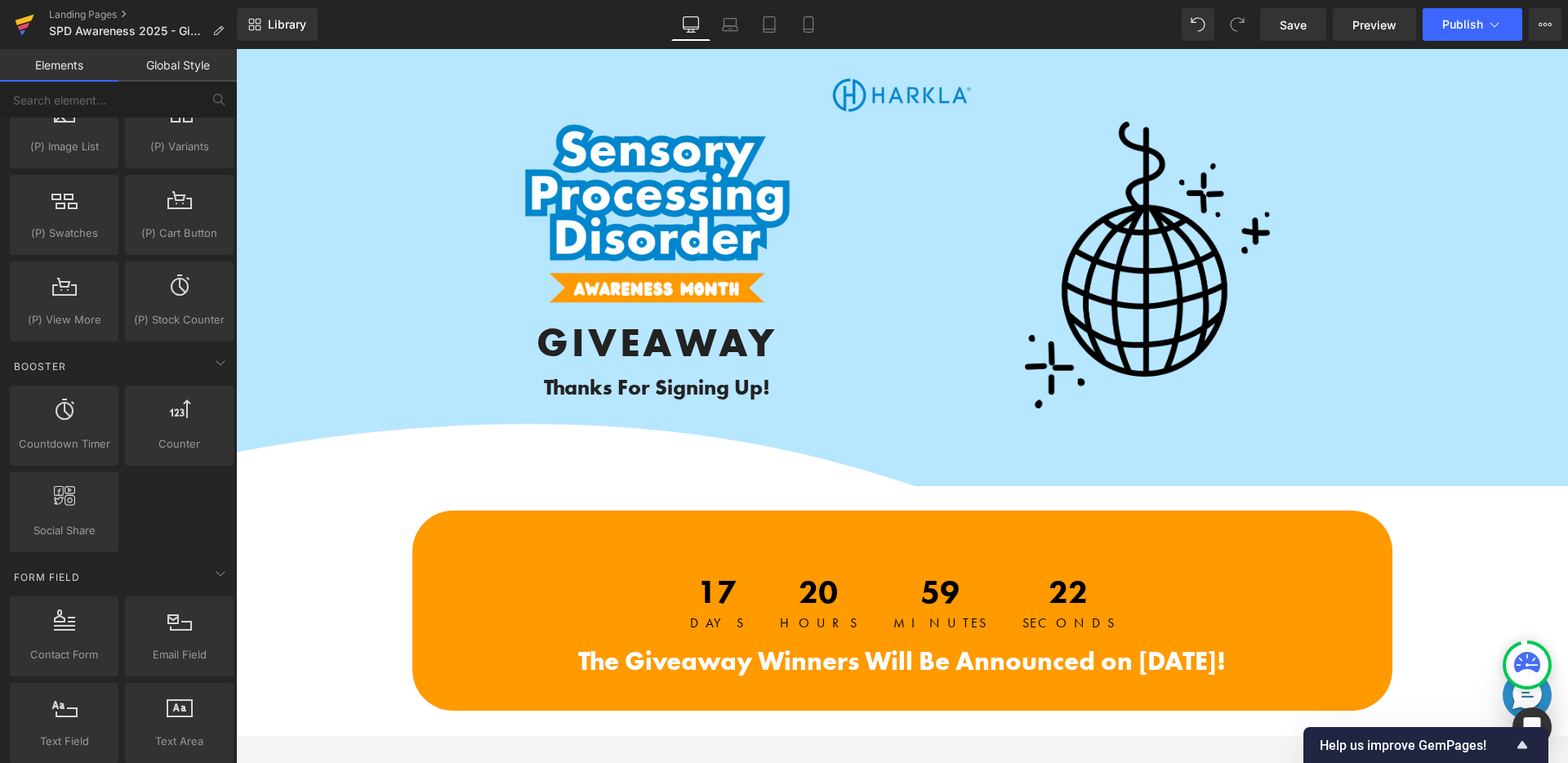
click at [34, 22] on link at bounding box center [25, 25] width 49 height 49
